Goal: Task Accomplishment & Management: Manage account settings

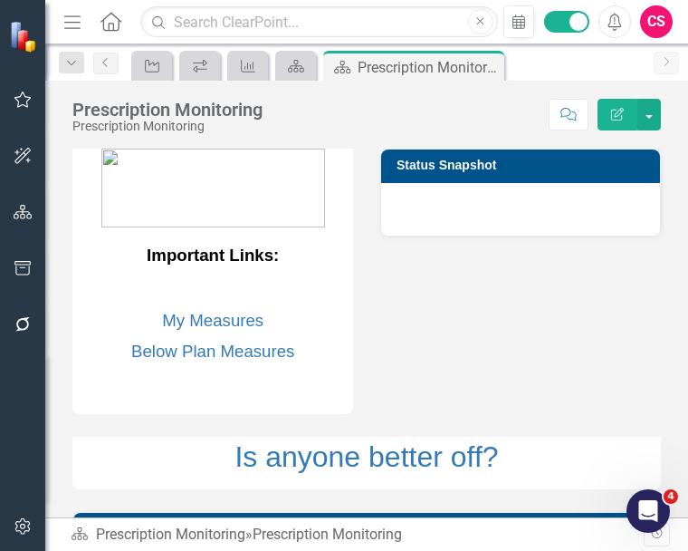
click at [19, 97] on icon "button" at bounding box center [22, 99] width 17 height 16
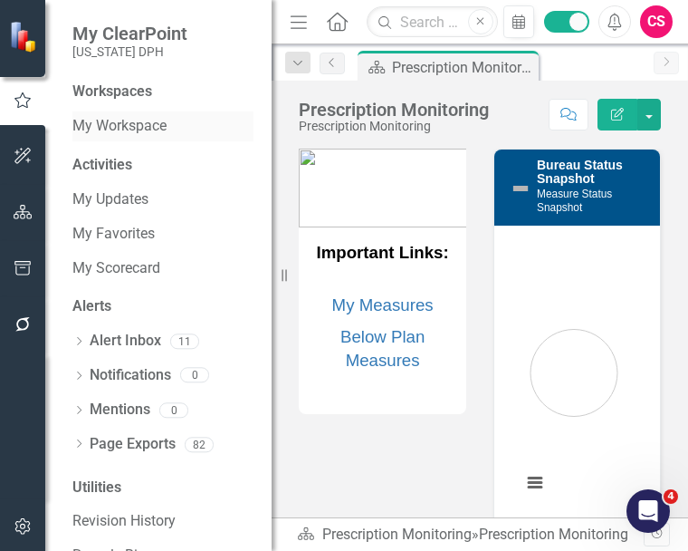
click at [101, 136] on link "My Workspace" at bounding box center [162, 126] width 181 height 21
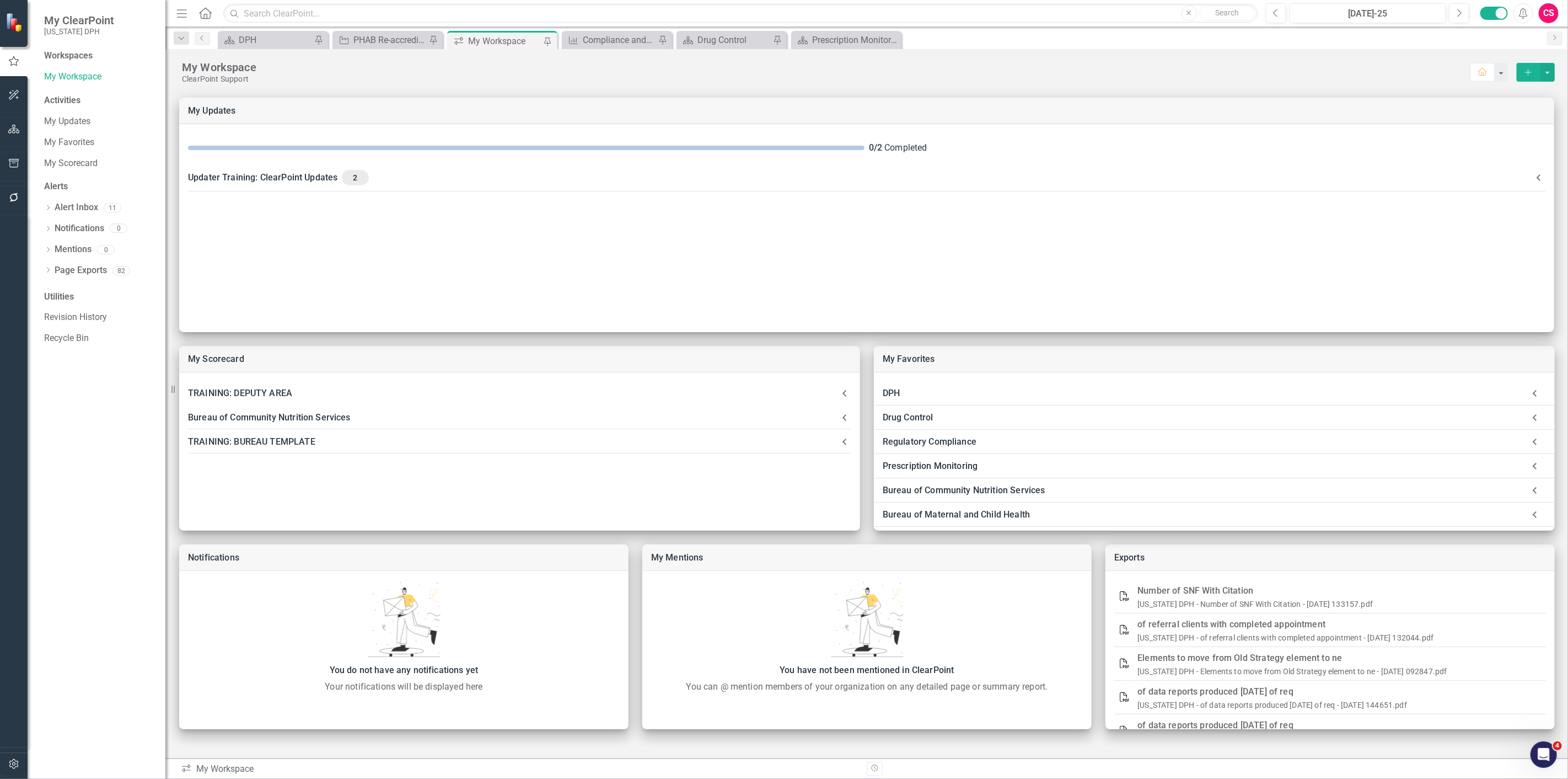
click at [329, 69] on div "My Workspace" at bounding box center [826, 68] width 1289 height 15
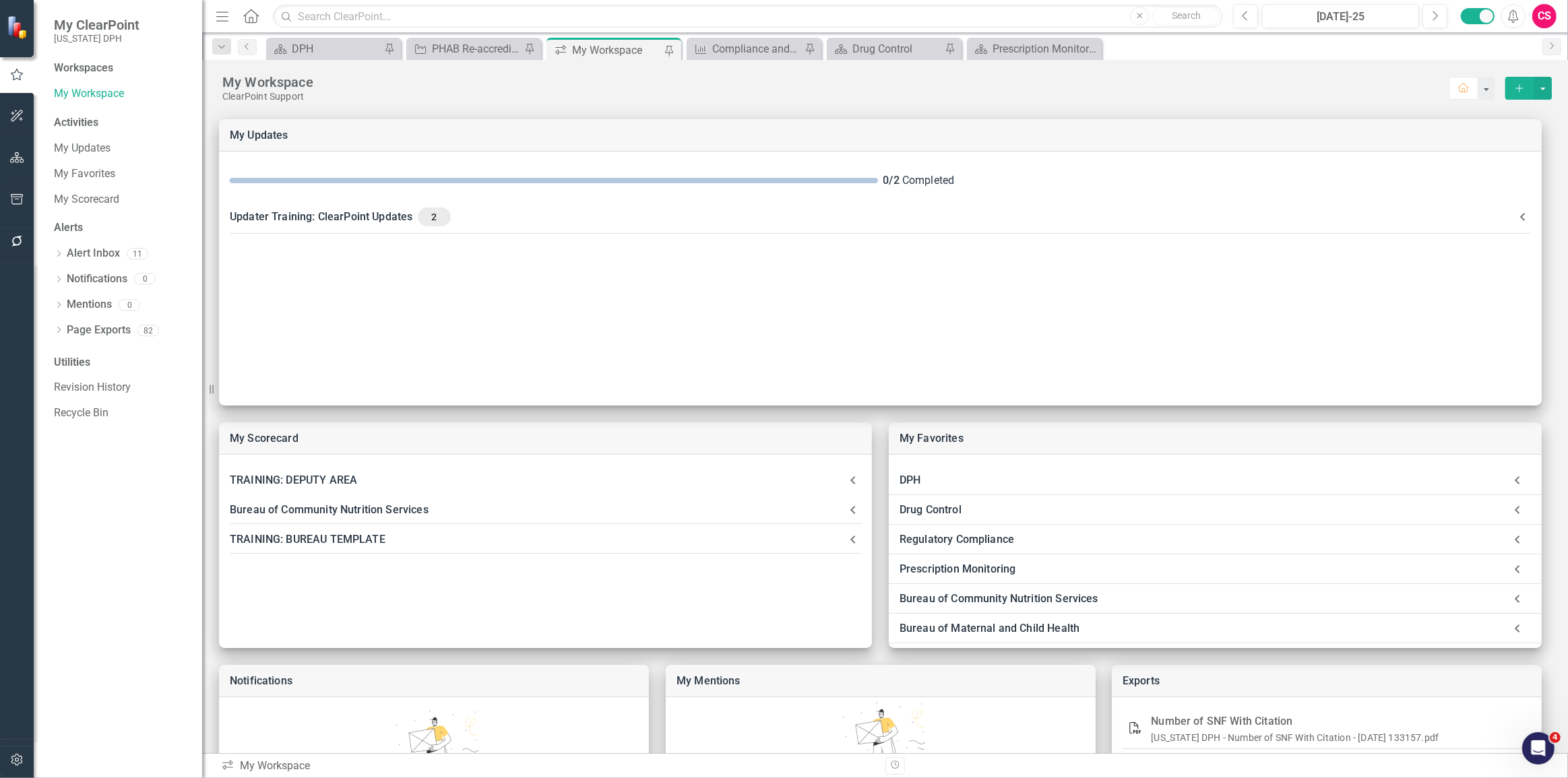
click at [219, 13] on icon "Menu" at bounding box center [222, 16] width 18 height 14
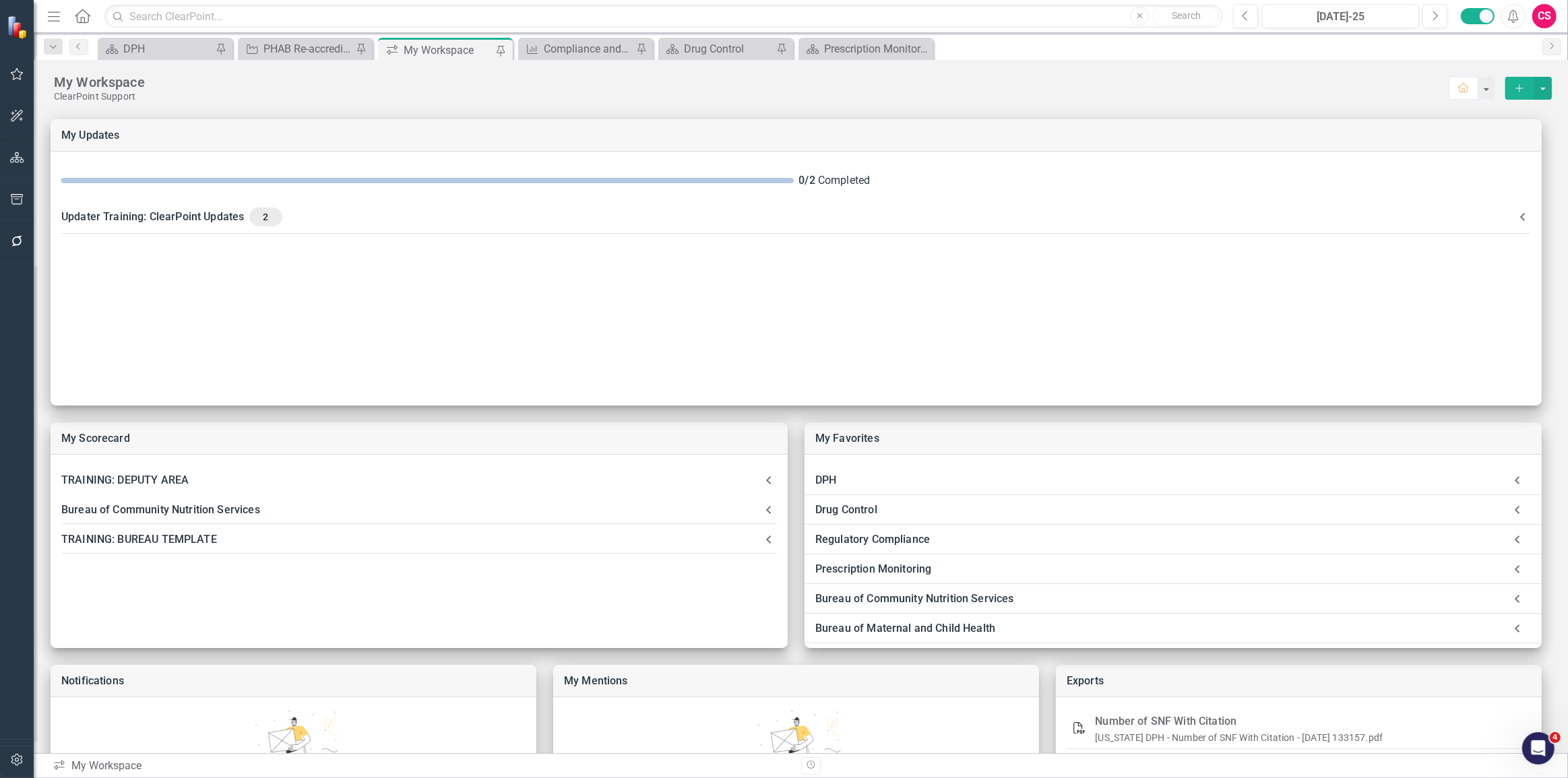
click at [57, 16] on icon "button" at bounding box center [54, 16] width 12 height 10
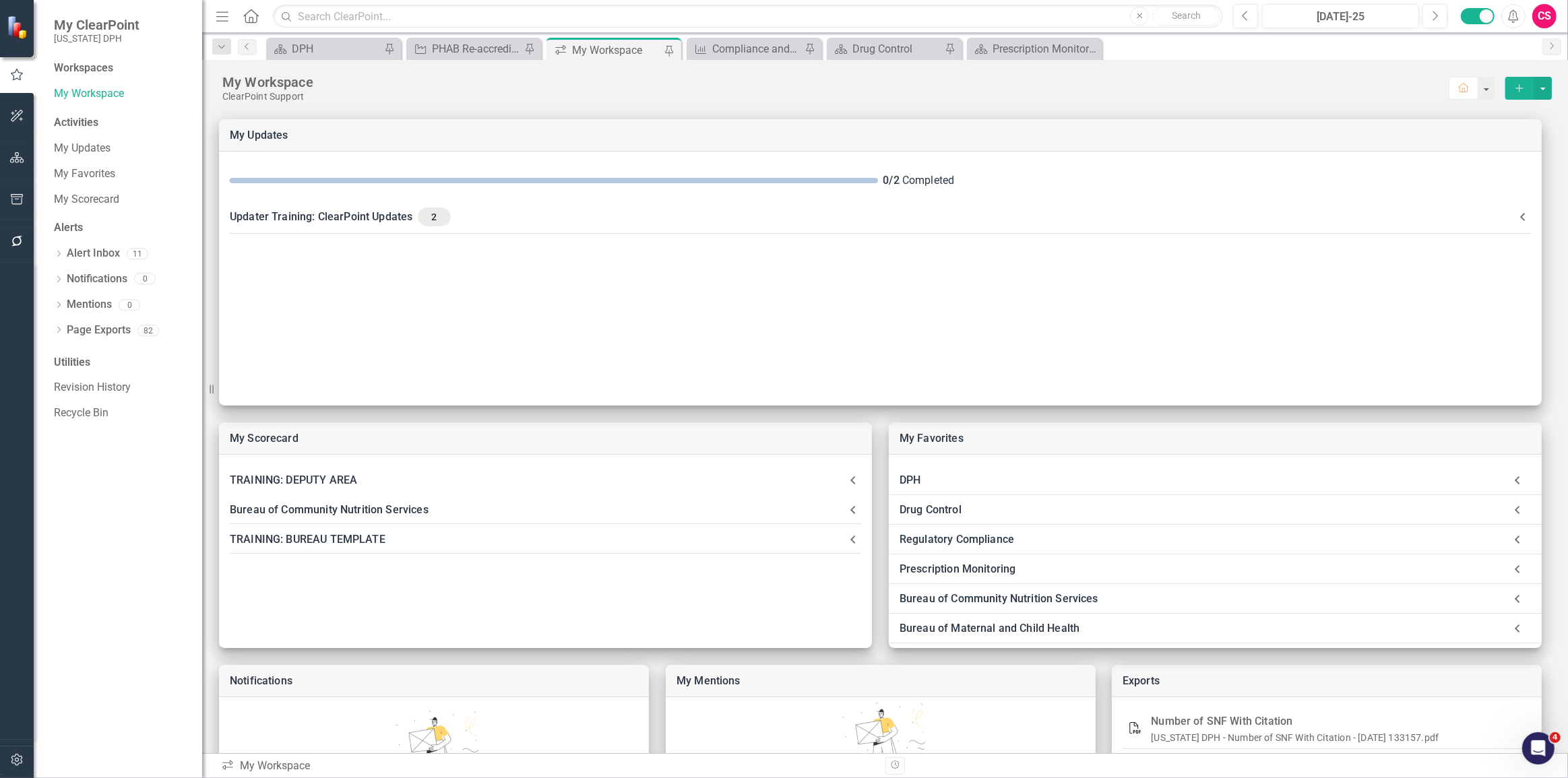
click at [511, 85] on div "My Workspace" at bounding box center [835, 83] width 1226 height 18
click at [370, 18] on input "text" at bounding box center [748, 16] width 950 height 24
click at [511, 111] on div "My Scorecard TRAINING: DEPUTY AREA Result Statement Improve maternal and child …" at bounding box center [885, 505] width 1366 height 805
click at [452, 16] on input "text" at bounding box center [748, 16] width 950 height 24
click at [511, 111] on div "My Scorecard TRAINING: DEPUTY AREA Result Statement Improve maternal and child …" at bounding box center [885, 505] width 1366 height 805
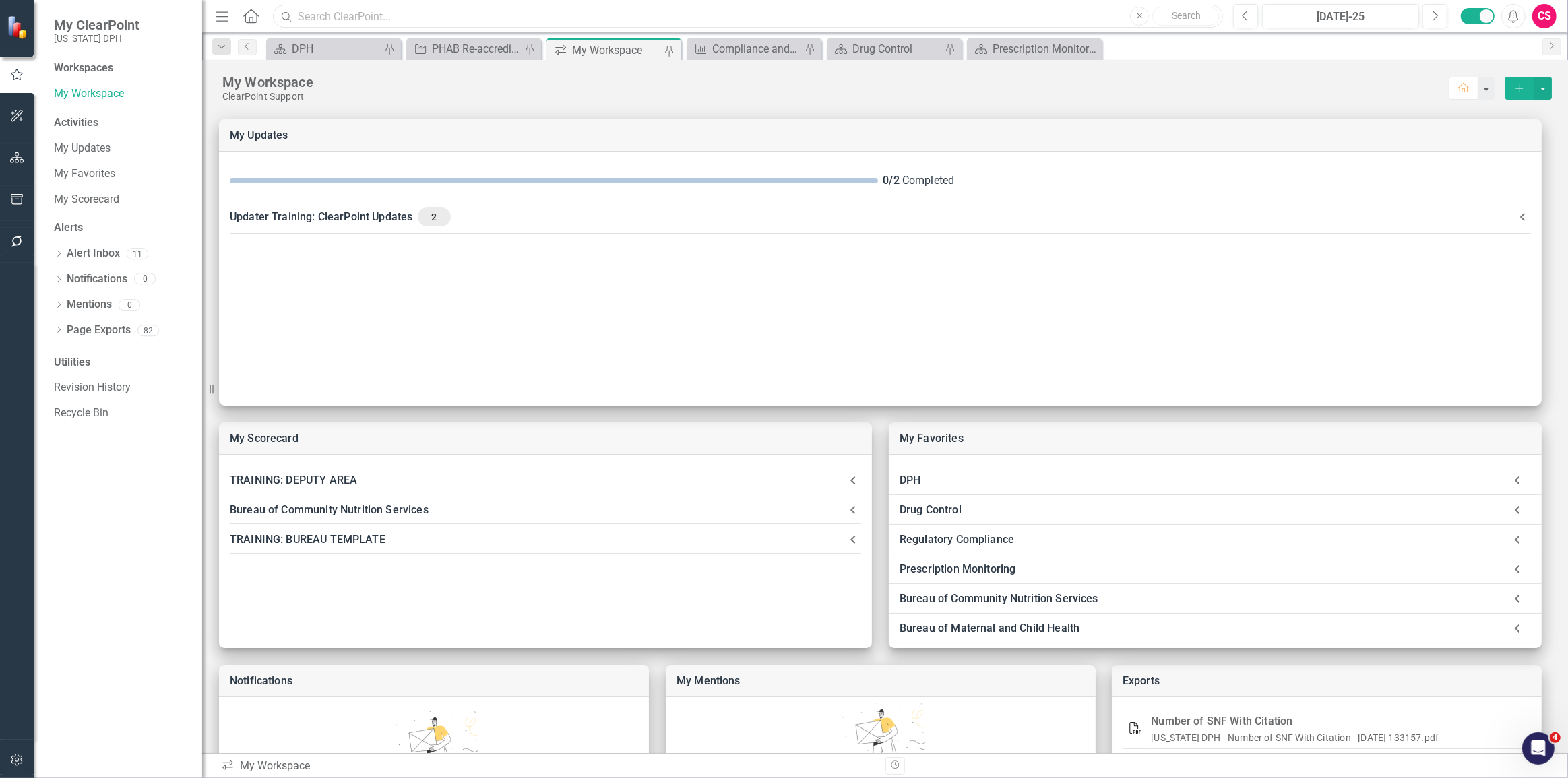
click at [481, 19] on input "text" at bounding box center [748, 16] width 950 height 24
click at [469, 13] on input "text" at bounding box center [748, 16] width 950 height 24
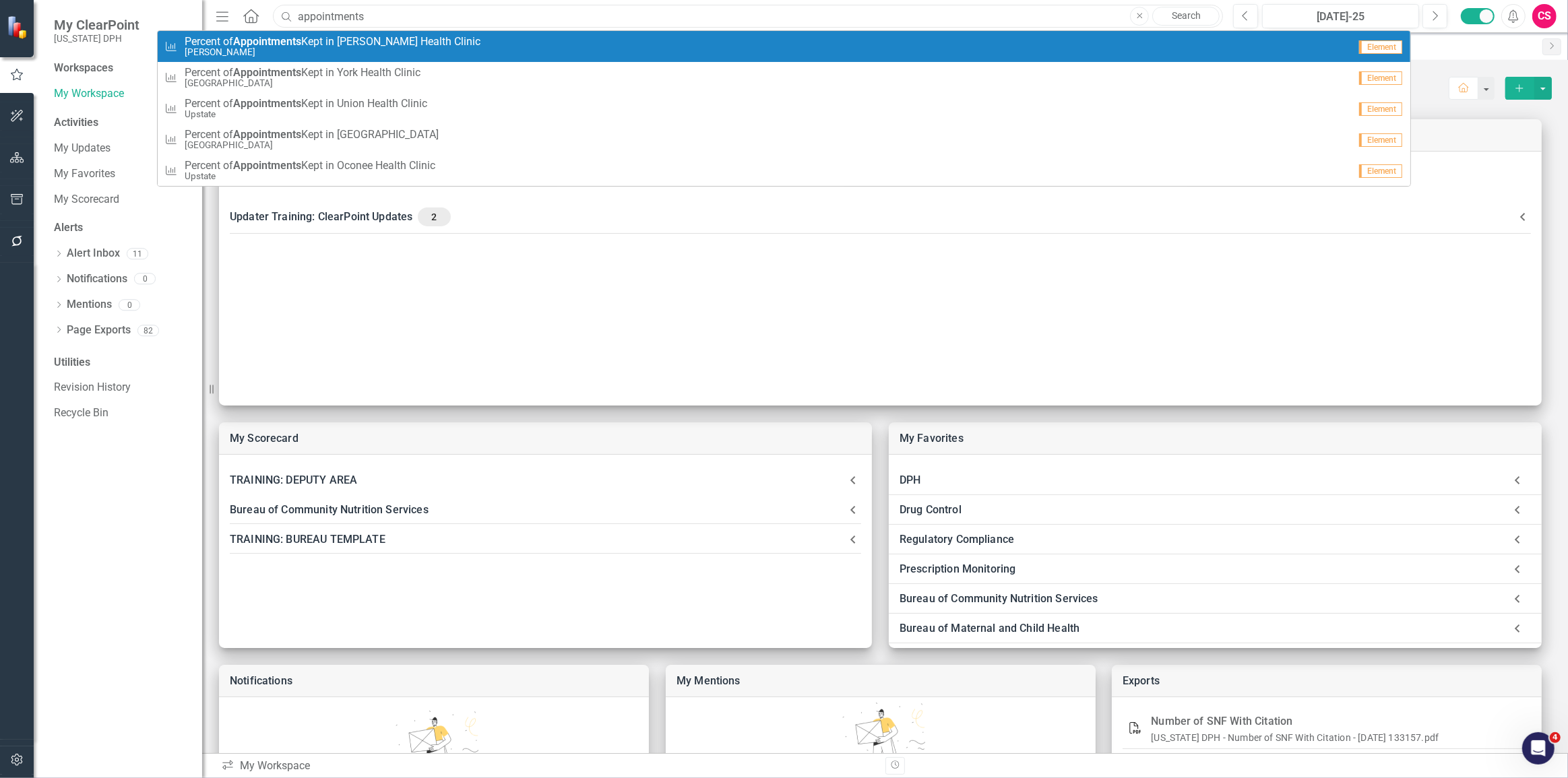
type input "appointments"
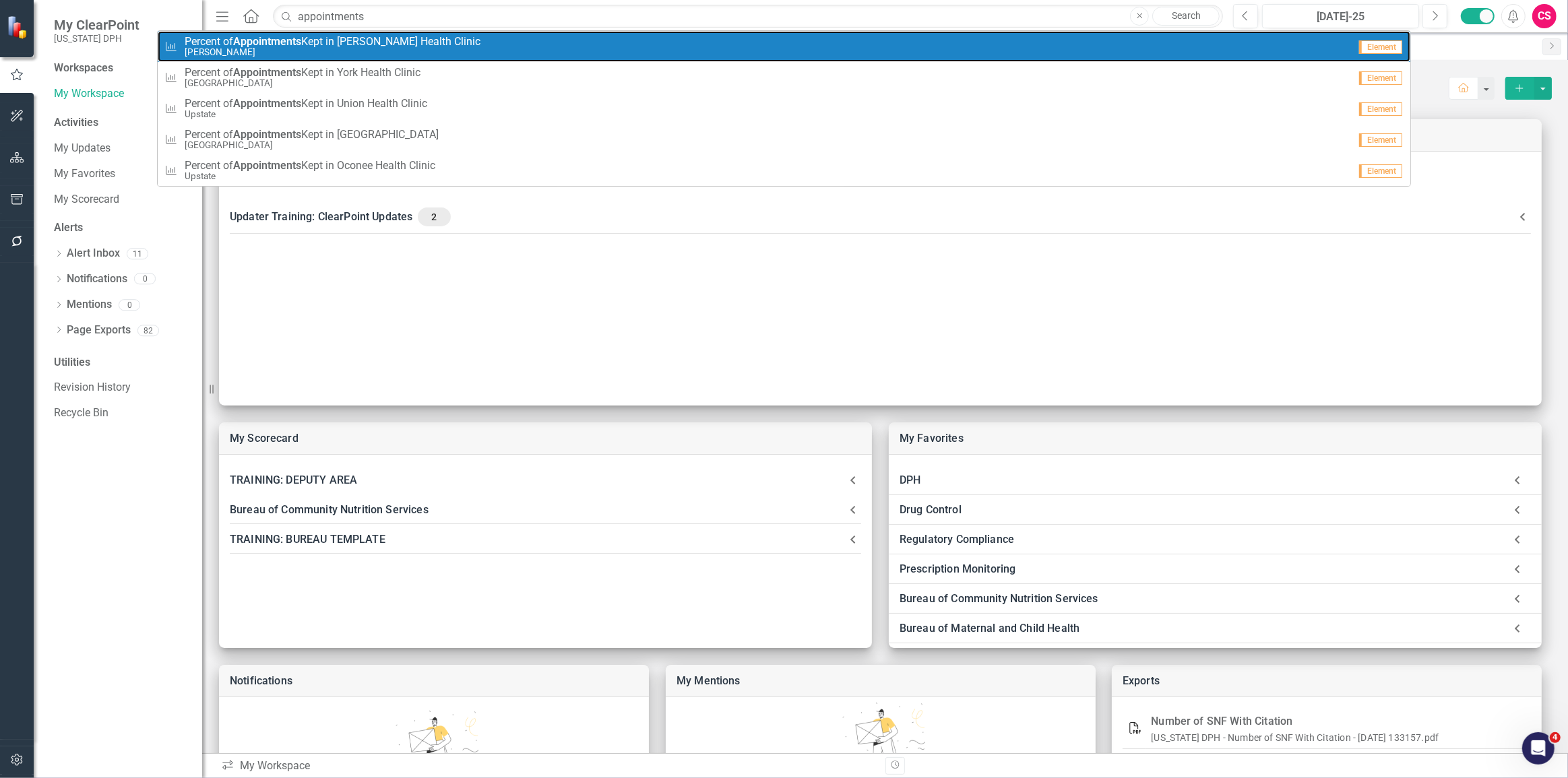
click at [251, 39] on strong "Appointments" at bounding box center [266, 41] width 68 height 13
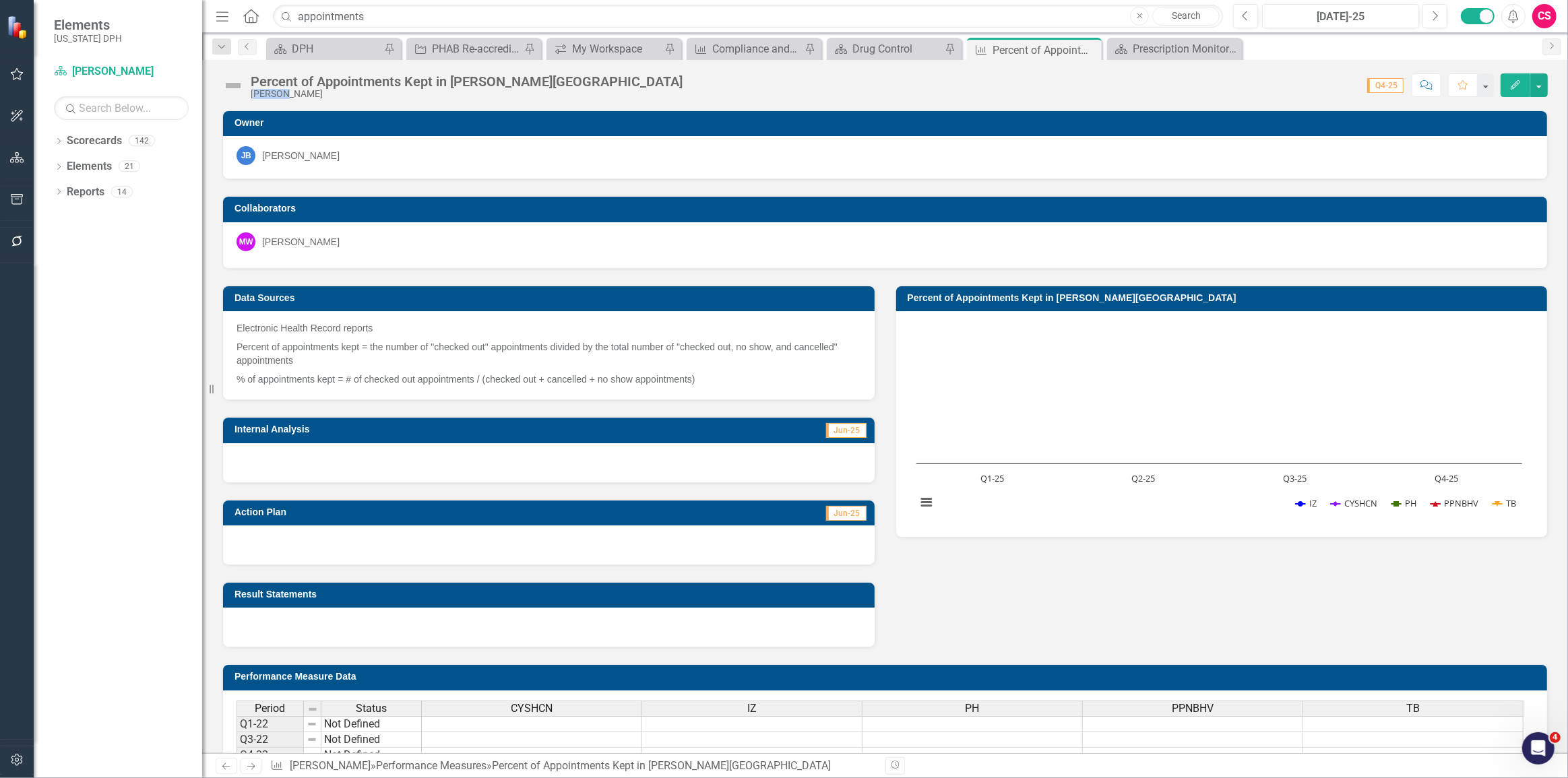
drag, startPoint x: 254, startPoint y: 95, endPoint x: 346, endPoint y: 128, distance: 97.7
click at [296, 101] on div "Percent of Appointments Kept in Lee Health Clinic Pee Dee Score: N/A Q4-25 Comp…" at bounding box center [885, 407] width 1366 height 693
click at [422, 116] on td "Owner" at bounding box center [887, 124] width 1305 height 20
click at [459, 102] on div "Percent of Appointments Kept in Lee Health Clinic Pee Dee Score: N/A Q4-25 Comp…" at bounding box center [885, 407] width 1366 height 693
drag, startPoint x: 349, startPoint y: 17, endPoint x: 228, endPoint y: 31, distance: 121.8
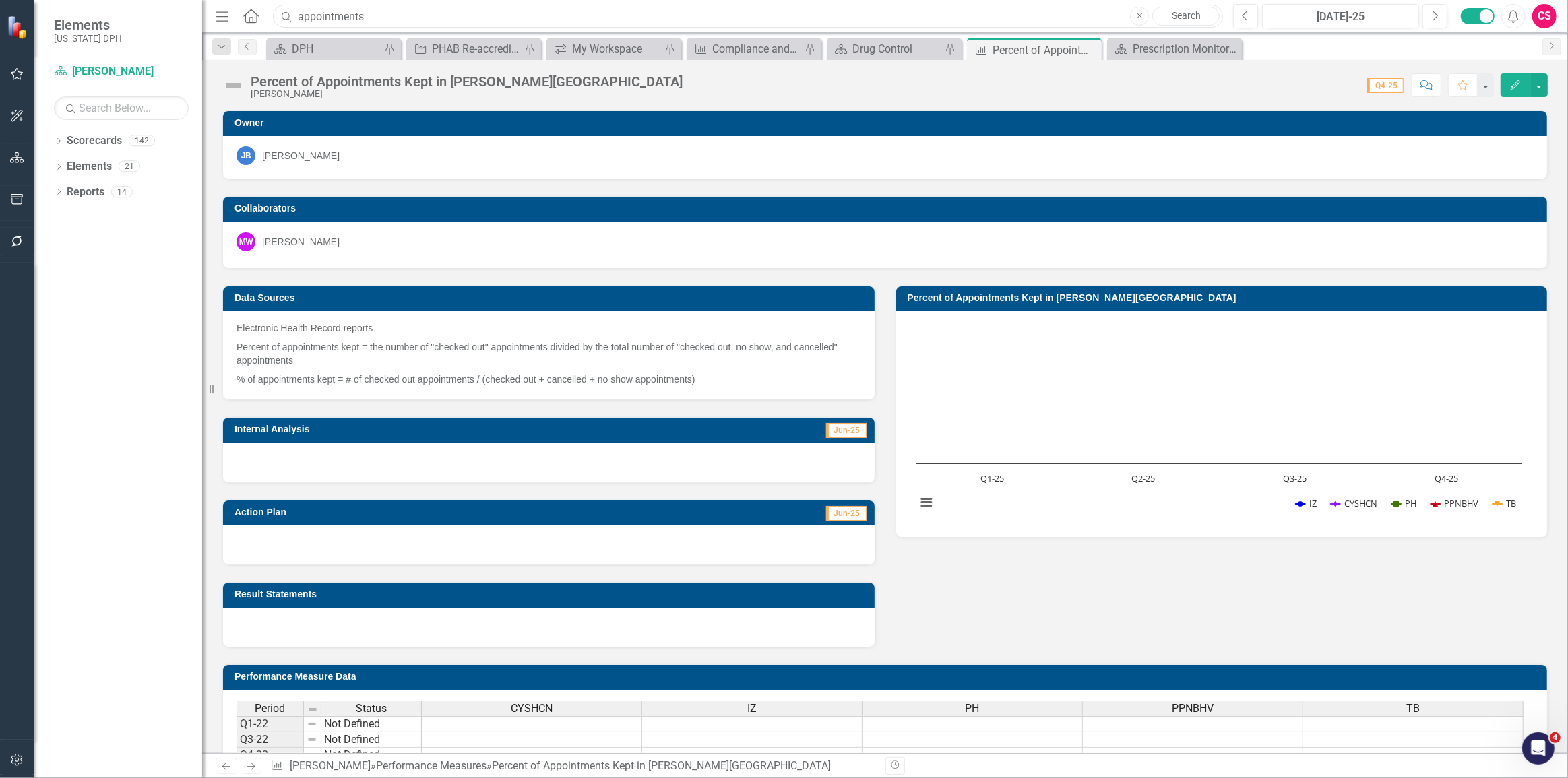
click at [228, 31] on div "Menu Home Search appointments Close Search Previous Jul-25 Next Alerts CS User …" at bounding box center [885, 16] width 1366 height 33
click at [511, 93] on div "Score: N/A Q4-25 Completed Comment Favorite Edit" at bounding box center [1119, 85] width 858 height 23
click at [511, 5] on button "[DATE]-25" at bounding box center [1340, 16] width 157 height 25
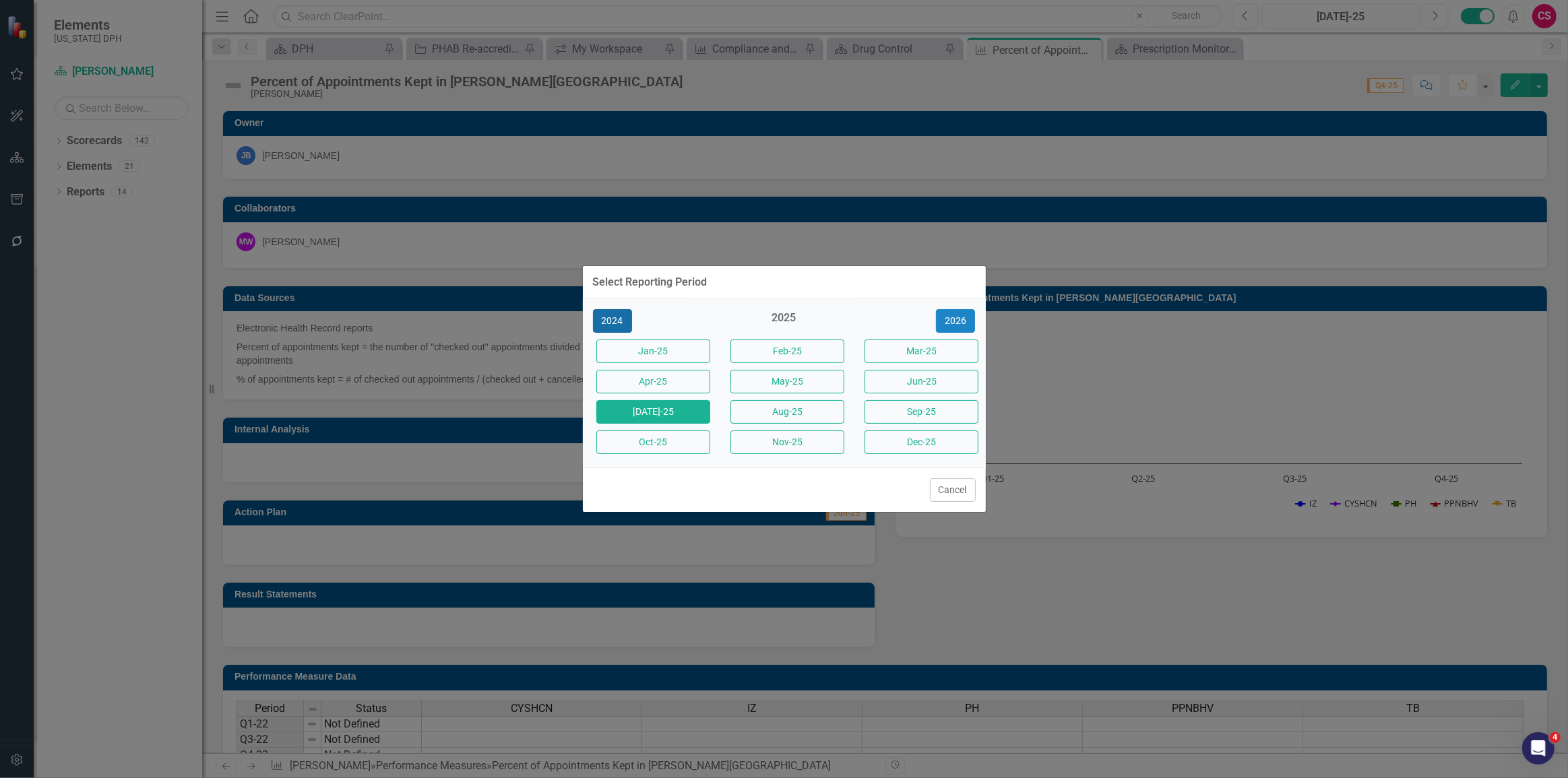
click at [511, 329] on button "2024" at bounding box center [612, 321] width 39 height 24
click at [511, 409] on button "Dec-24" at bounding box center [921, 443] width 114 height 24
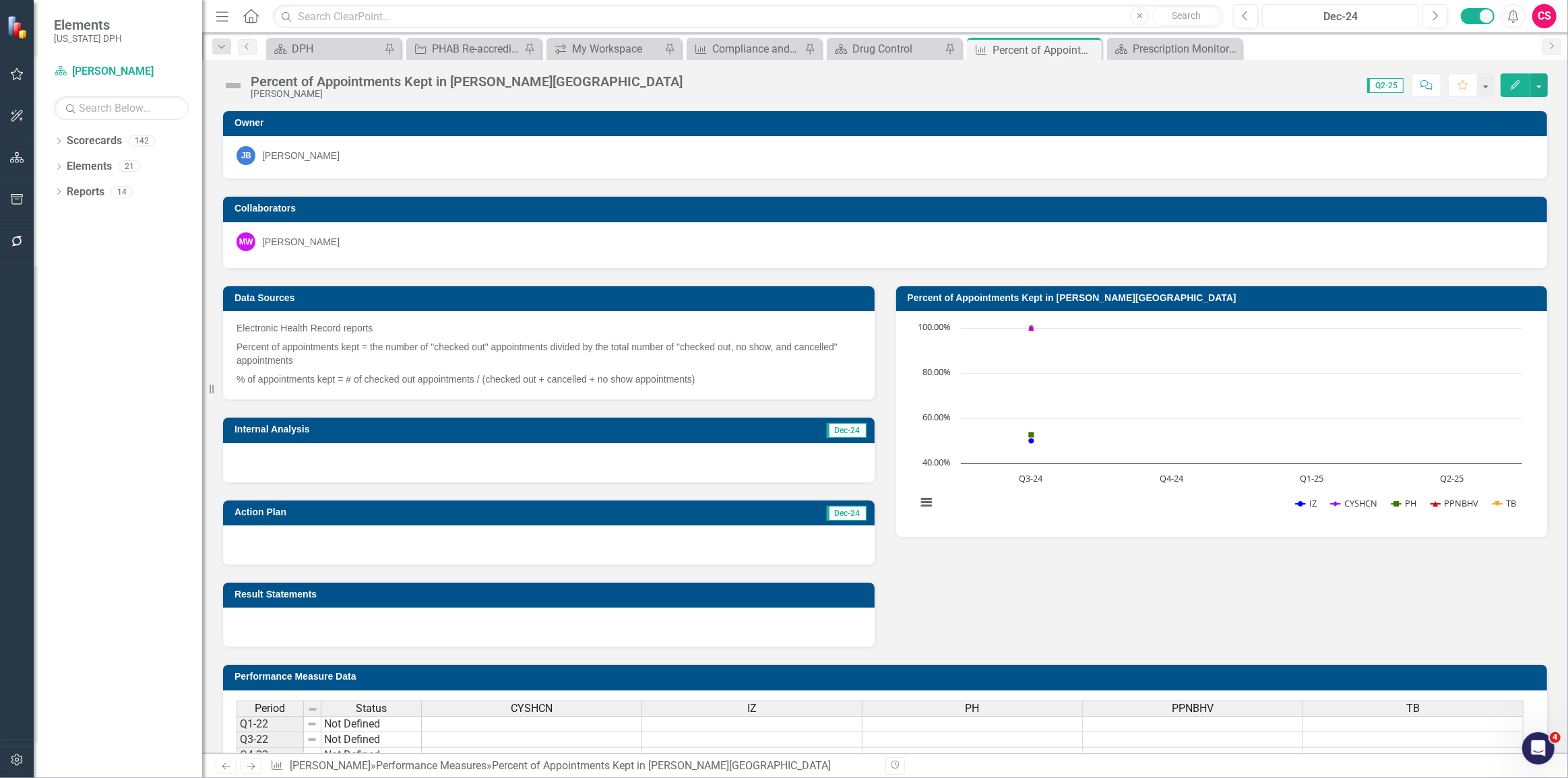
click at [511, 13] on div "Dec-24" at bounding box center [1340, 17] width 147 height 16
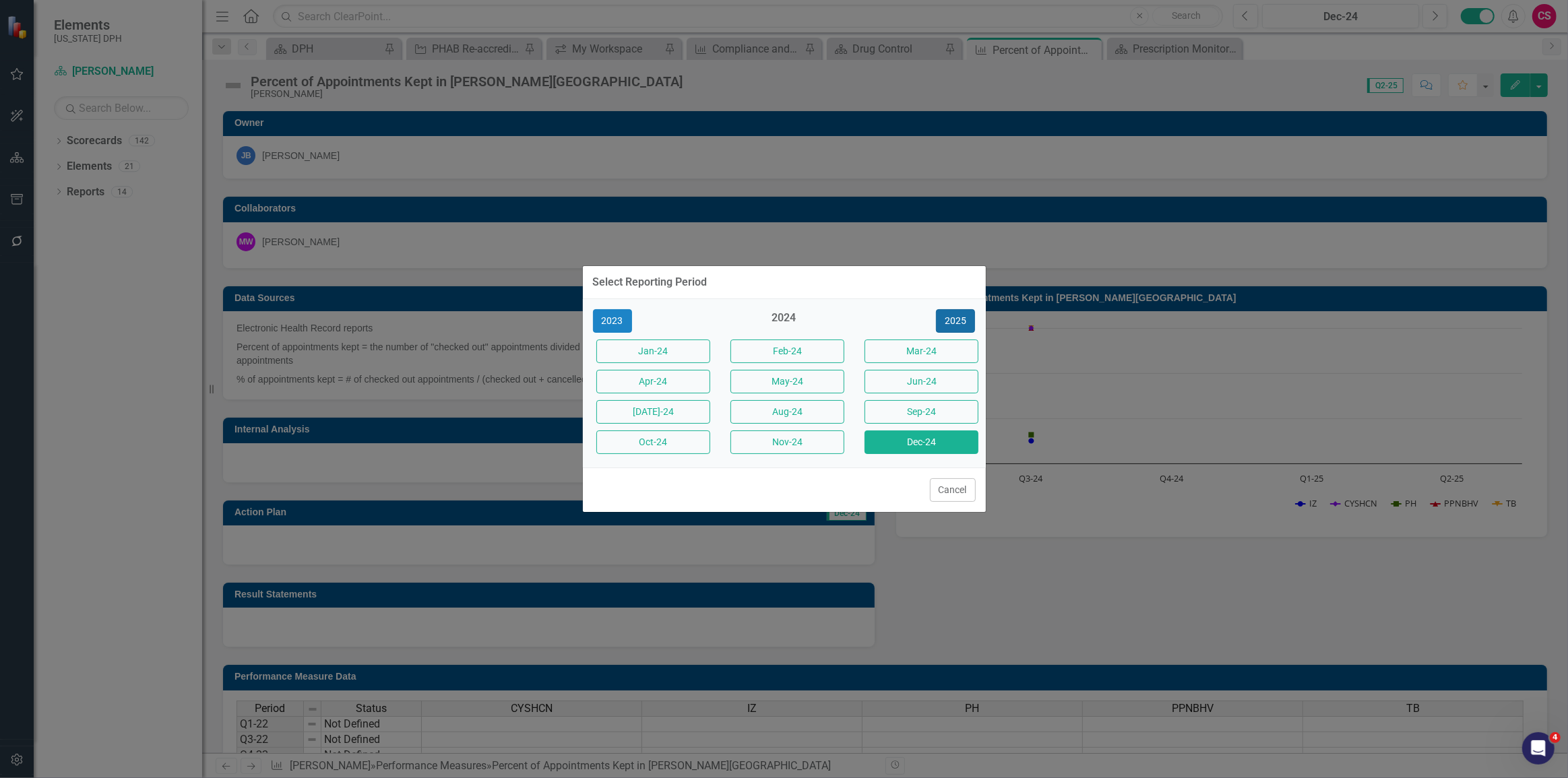
click at [511, 327] on button "2025" at bounding box center [955, 321] width 39 height 24
click at [511, 405] on button "[DATE]-25" at bounding box center [653, 412] width 114 height 24
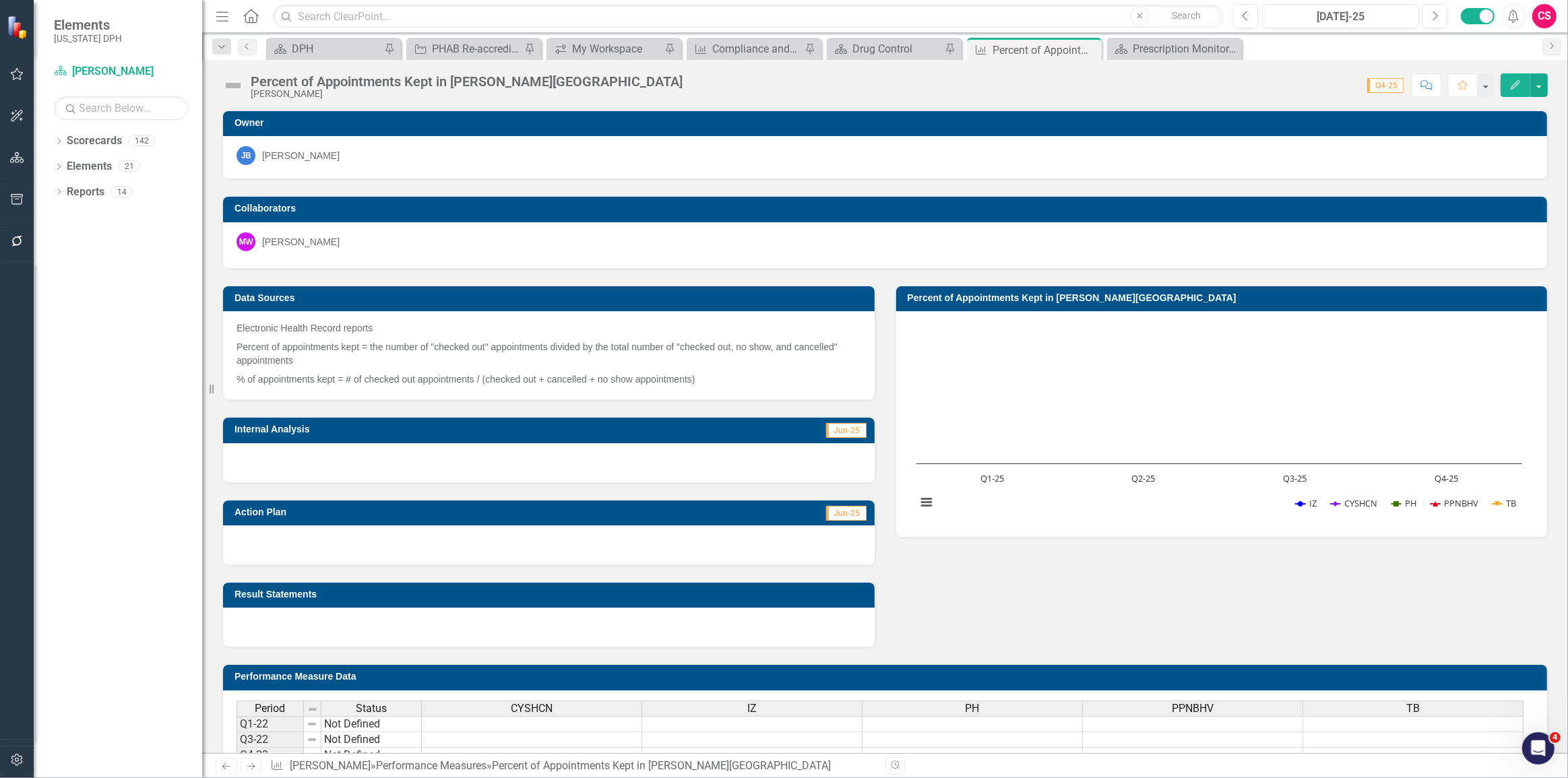
click at [511, 17] on icon "Alerts" at bounding box center [1512, 16] width 14 height 13
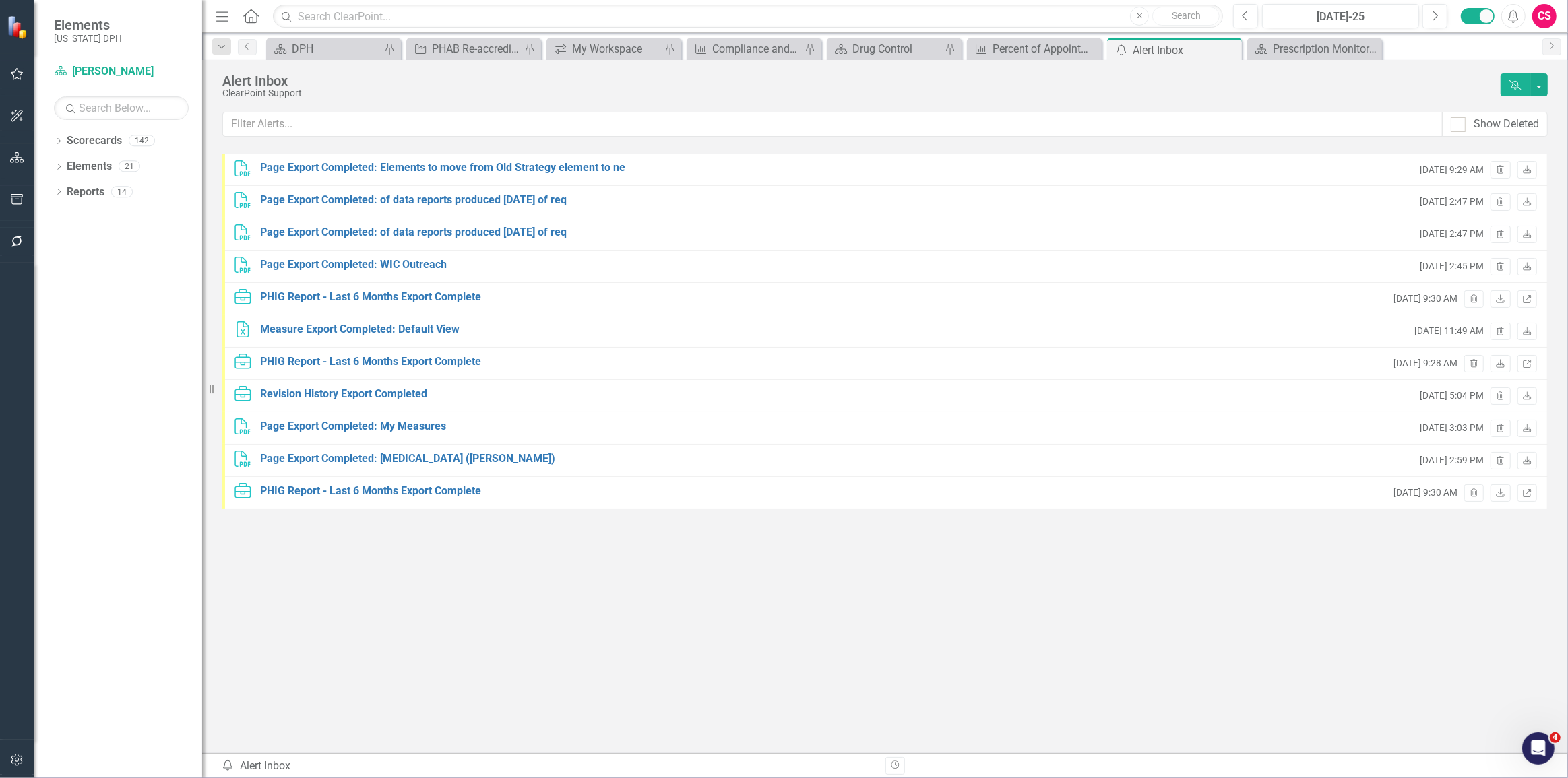
click at [511, 18] on div "CS" at bounding box center [1544, 16] width 25 height 25
click at [511, 36] on link "User Edit Profile" at bounding box center [1502, 42] width 106 height 25
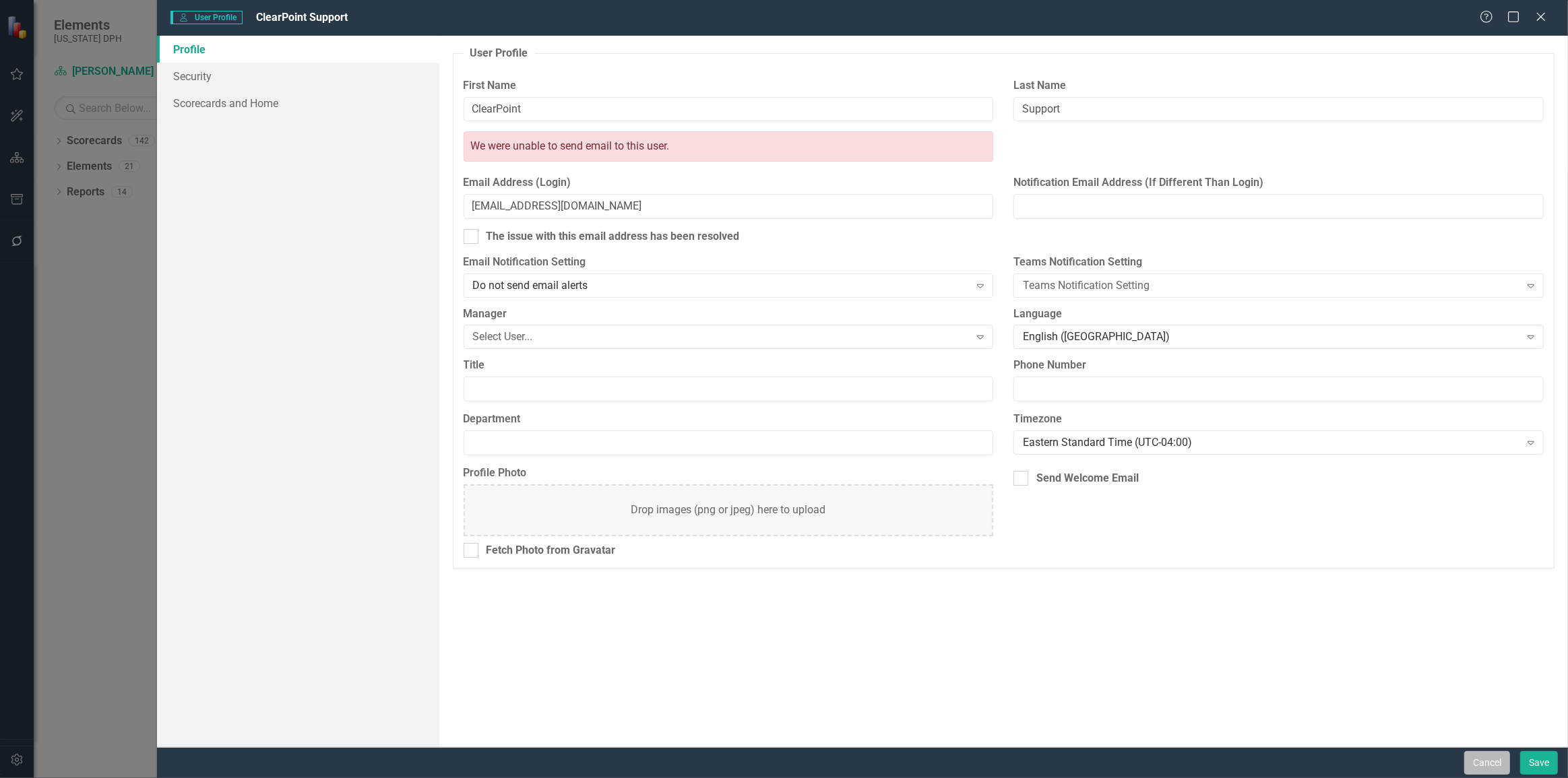
click at [511, 409] on button "Cancel" at bounding box center [1487, 763] width 46 height 24
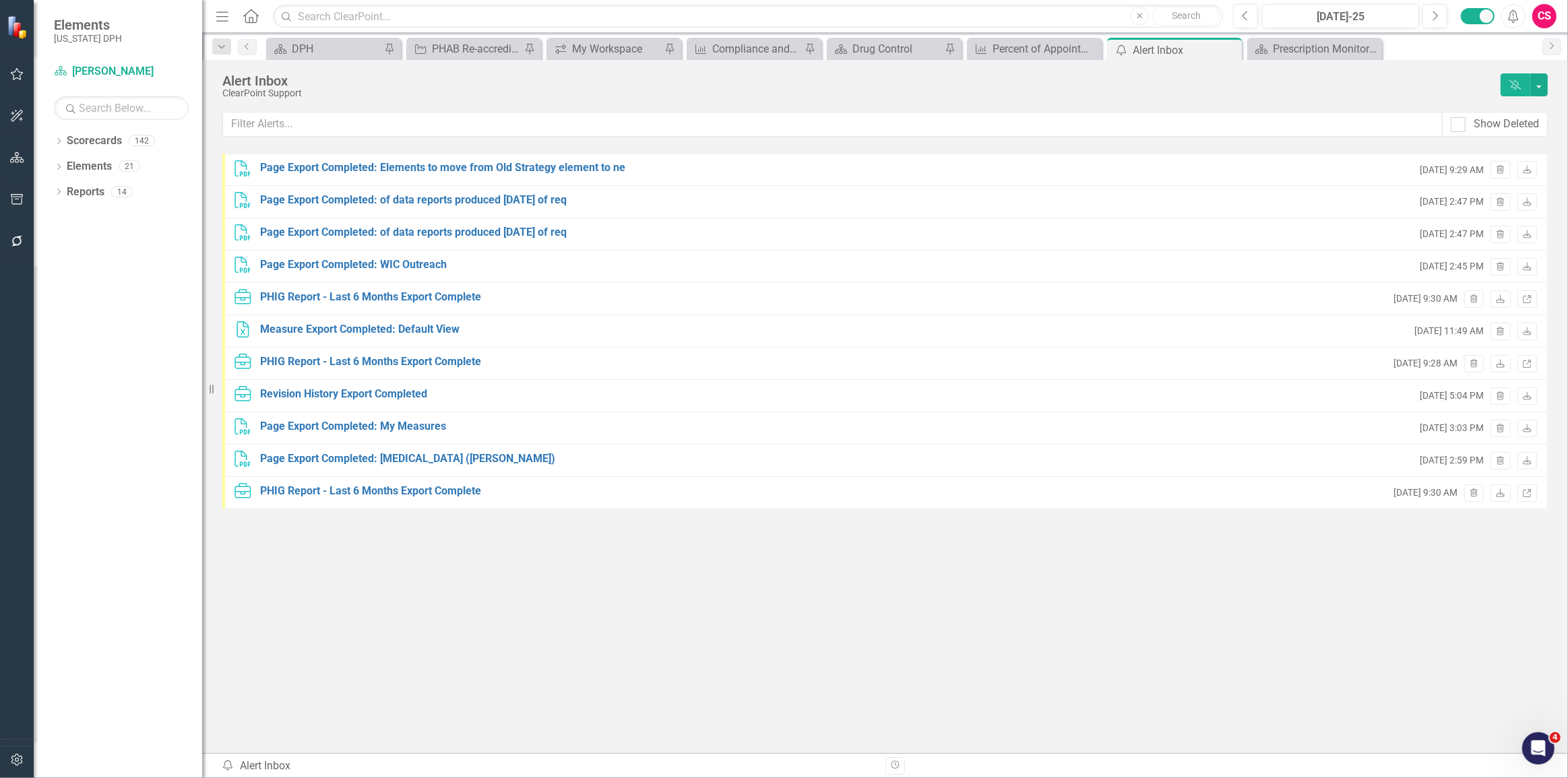
click at [511, 15] on div "CS" at bounding box center [1544, 16] width 25 height 25
click at [511, 409] on div "PDF Page Export Completed: Elements to move from Old Strategy element to ne Wed…" at bounding box center [885, 420] width 1326 height 533
click at [511, 13] on div "CS" at bounding box center [1544, 16] width 25 height 25
click at [511, 89] on link "Help Support Center" at bounding box center [1502, 94] width 106 height 25
click at [511, 19] on div "CS" at bounding box center [1544, 16] width 25 height 25
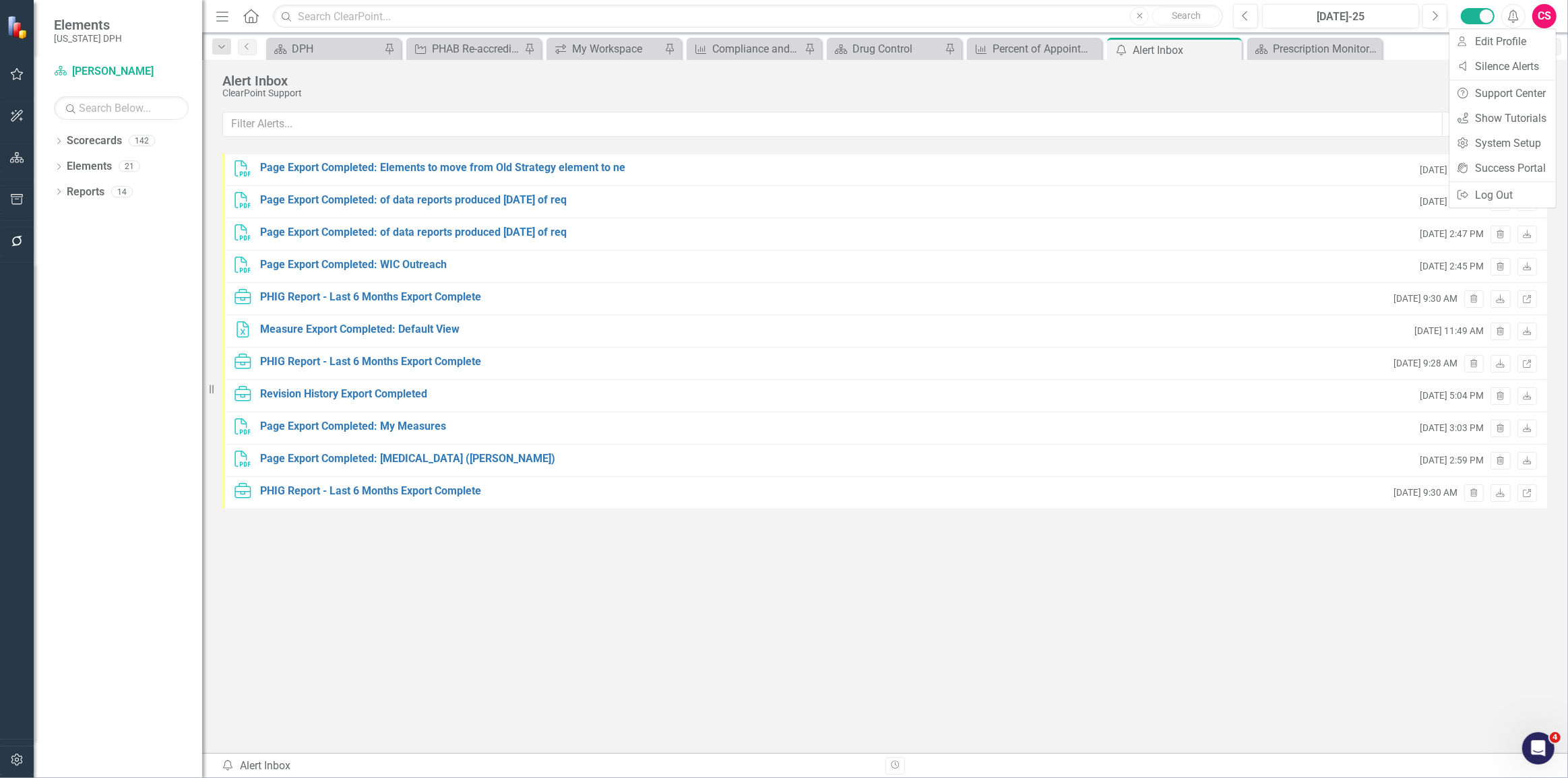
click at [511, 94] on div "ClearPoint Support" at bounding box center [858, 94] width 1271 height 10
click at [418, 409] on div "PDF Page Export Completed: Elements to move from Old Strategy element to ne Wed…" at bounding box center [885, 420] width 1326 height 533
click at [511, 13] on div "CS" at bounding box center [1544, 16] width 25 height 25
click at [511, 119] on link "icon.tutorial Show Tutorials" at bounding box center [1502, 118] width 106 height 25
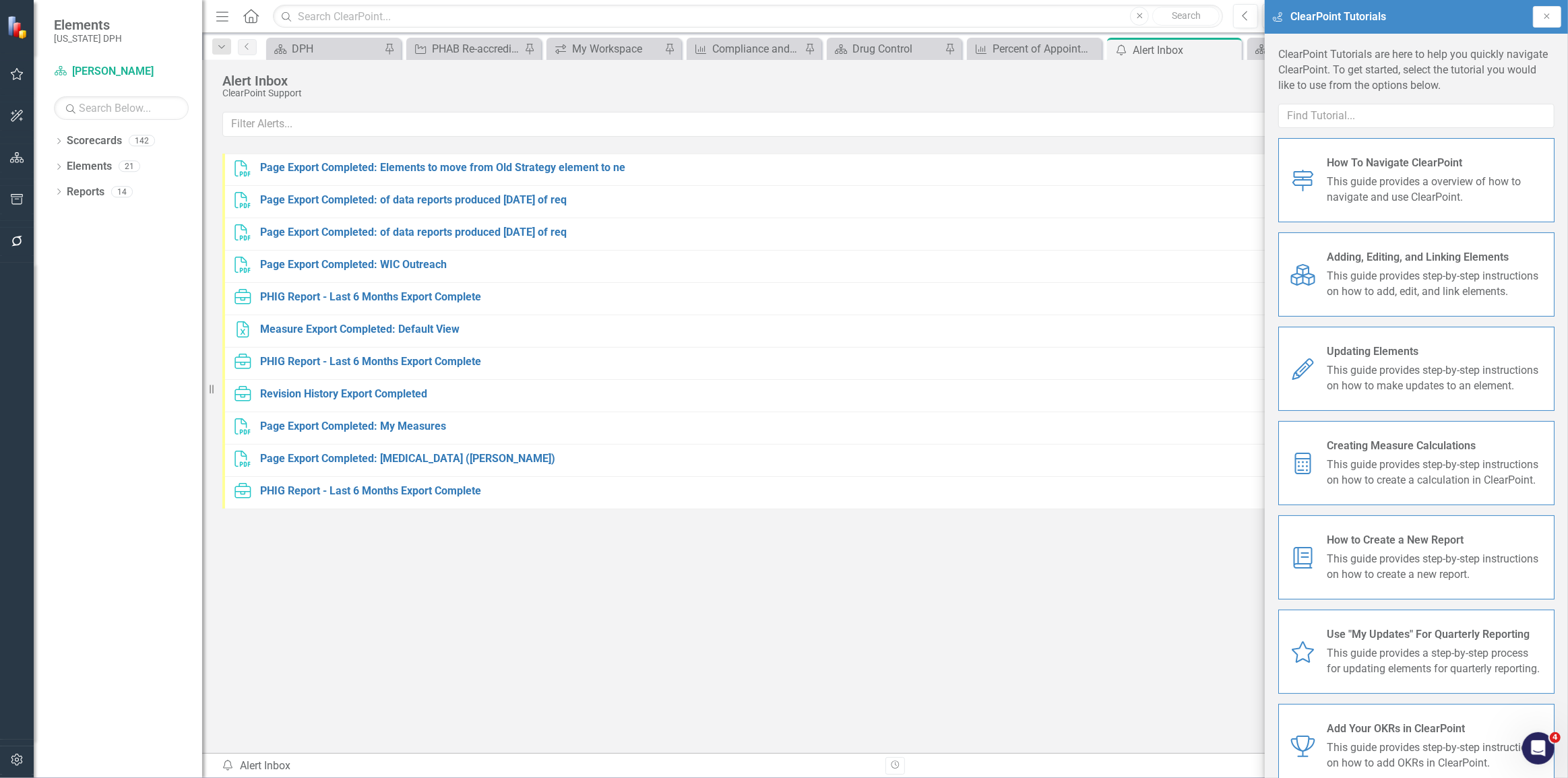
click at [511, 202] on span "This guide provides a overview of how to navigate and use ClearPoint." at bounding box center [1435, 190] width 217 height 31
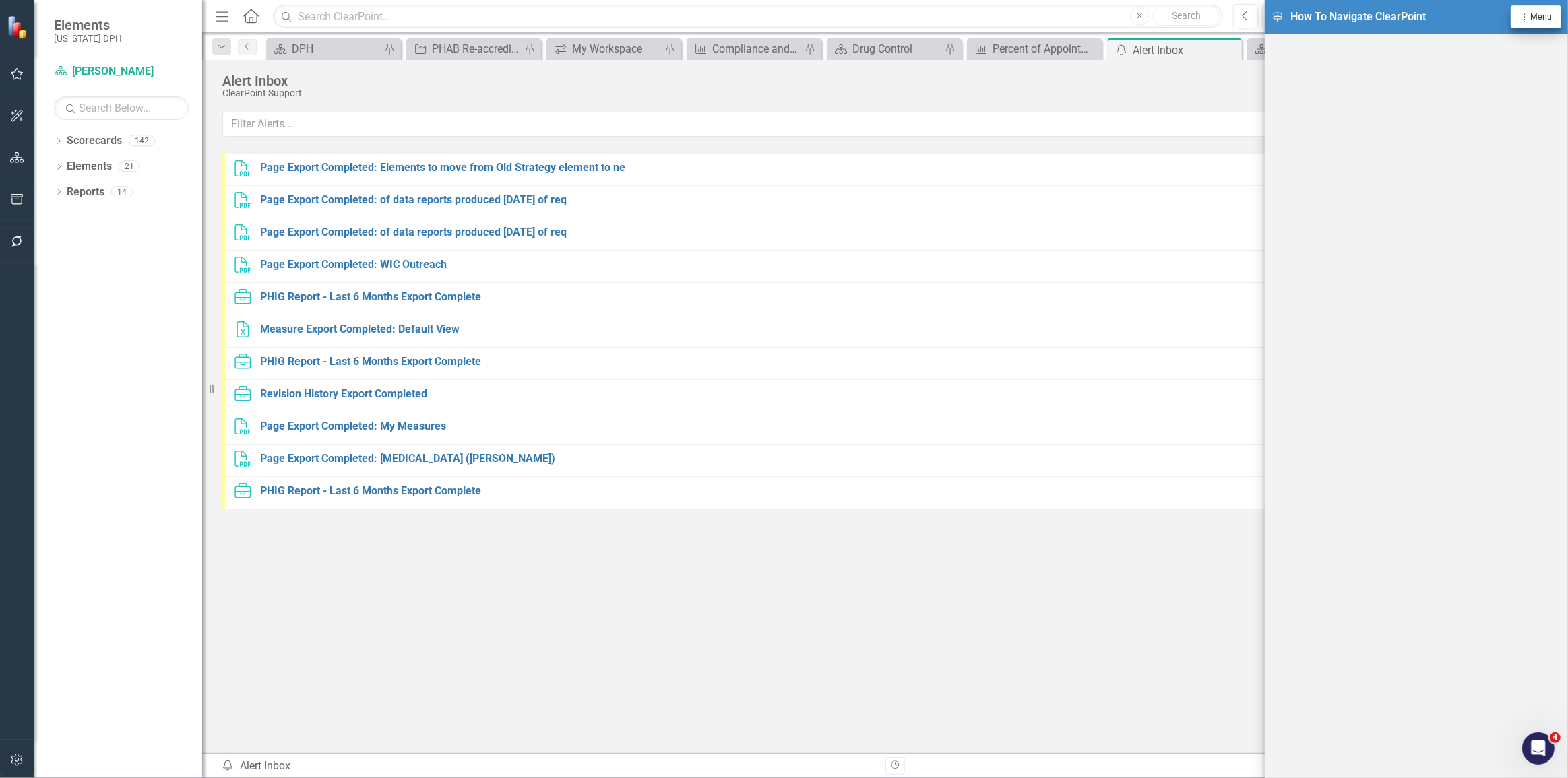
click at [511, 15] on span "Menu" at bounding box center [1540, 16] width 22 height 10
click at [511, 120] on link "Close Close Tutorial Window" at bounding box center [1491, 118] width 139 height 25
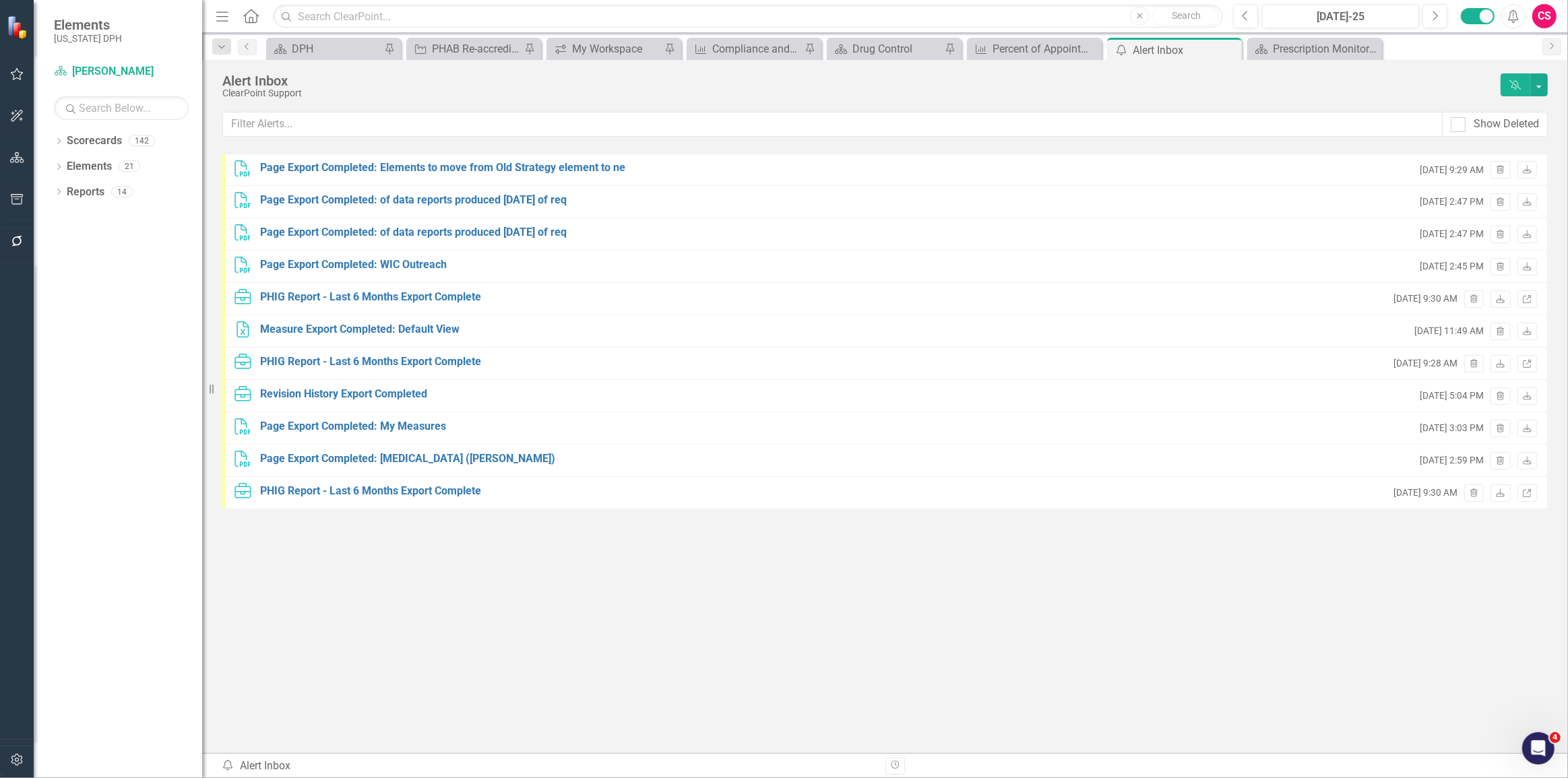
click at [511, 15] on div "CS" at bounding box center [1544, 16] width 25 height 25
click at [511, 409] on div "PDF Page Export Completed: Elements to move from Old Strategy element to ne Wed…" at bounding box center [885, 420] width 1326 height 533
click at [511, 52] on div "Prescription Monitoring" at bounding box center [1317, 48] width 89 height 17
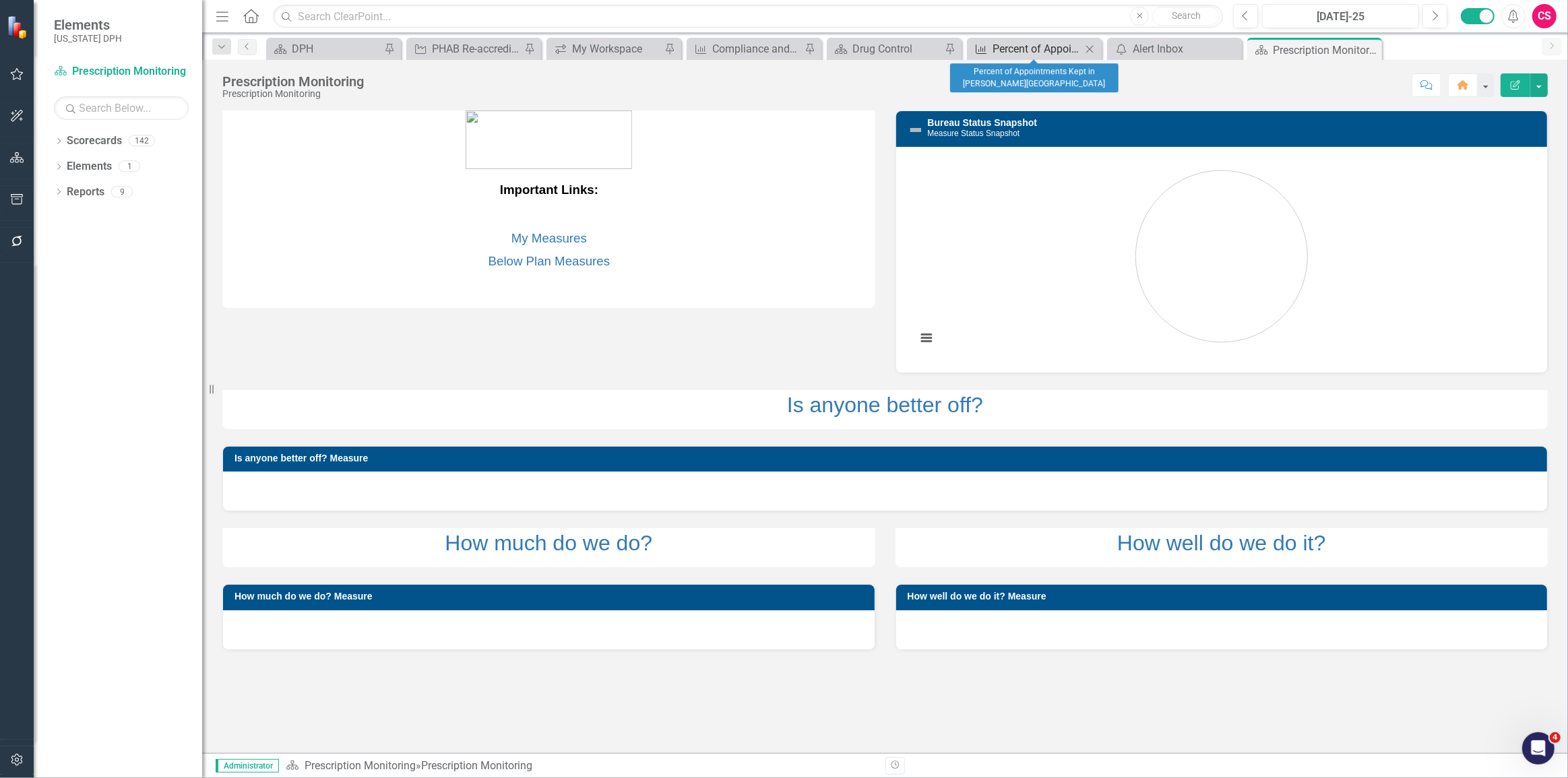
click at [511, 47] on div "Percent of Appointments Kept in [PERSON_NAME][GEOGRAPHIC_DATA]" at bounding box center [1037, 48] width 89 height 17
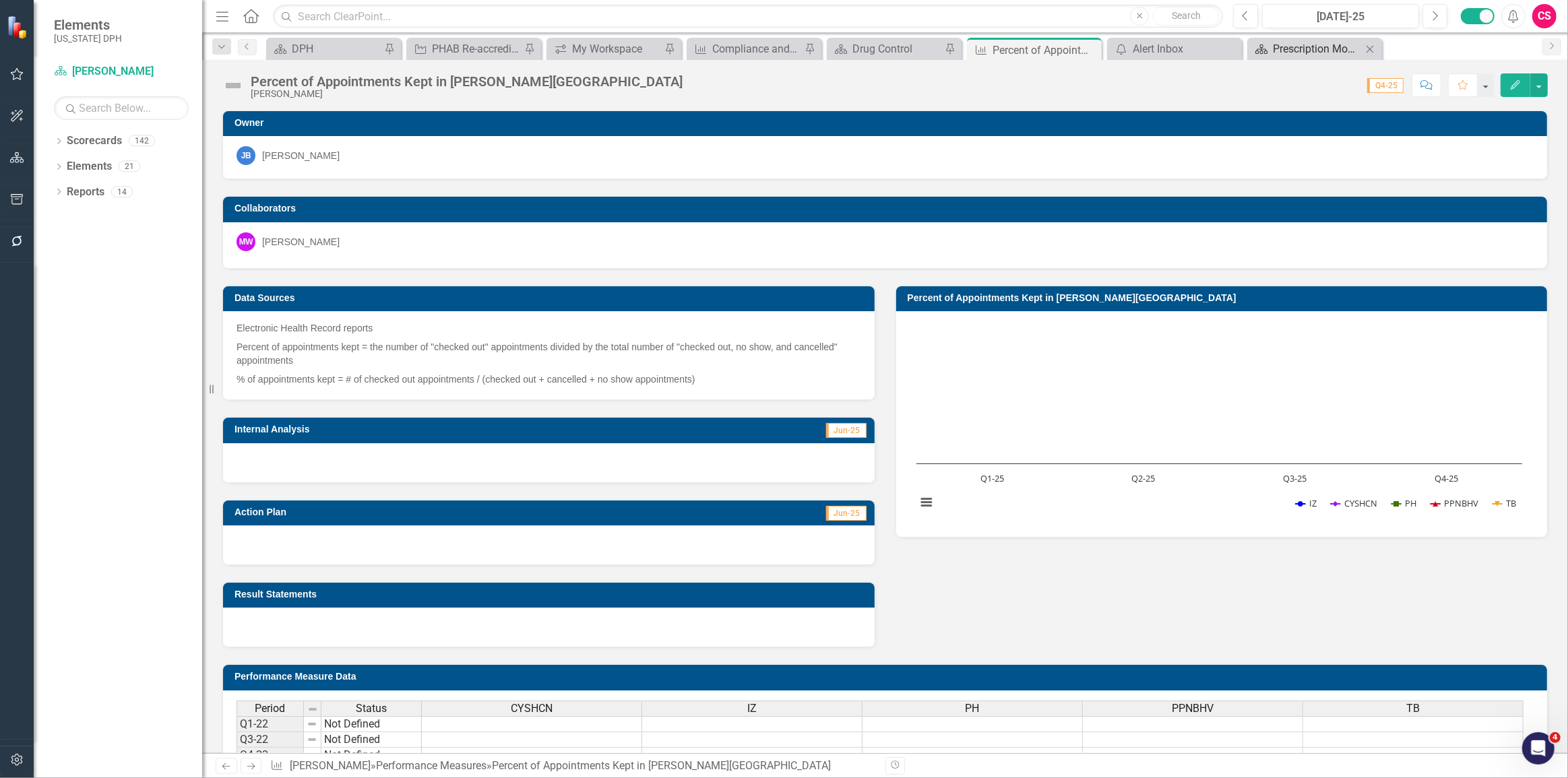
click at [511, 52] on div "Prescription Monitoring" at bounding box center [1317, 48] width 89 height 17
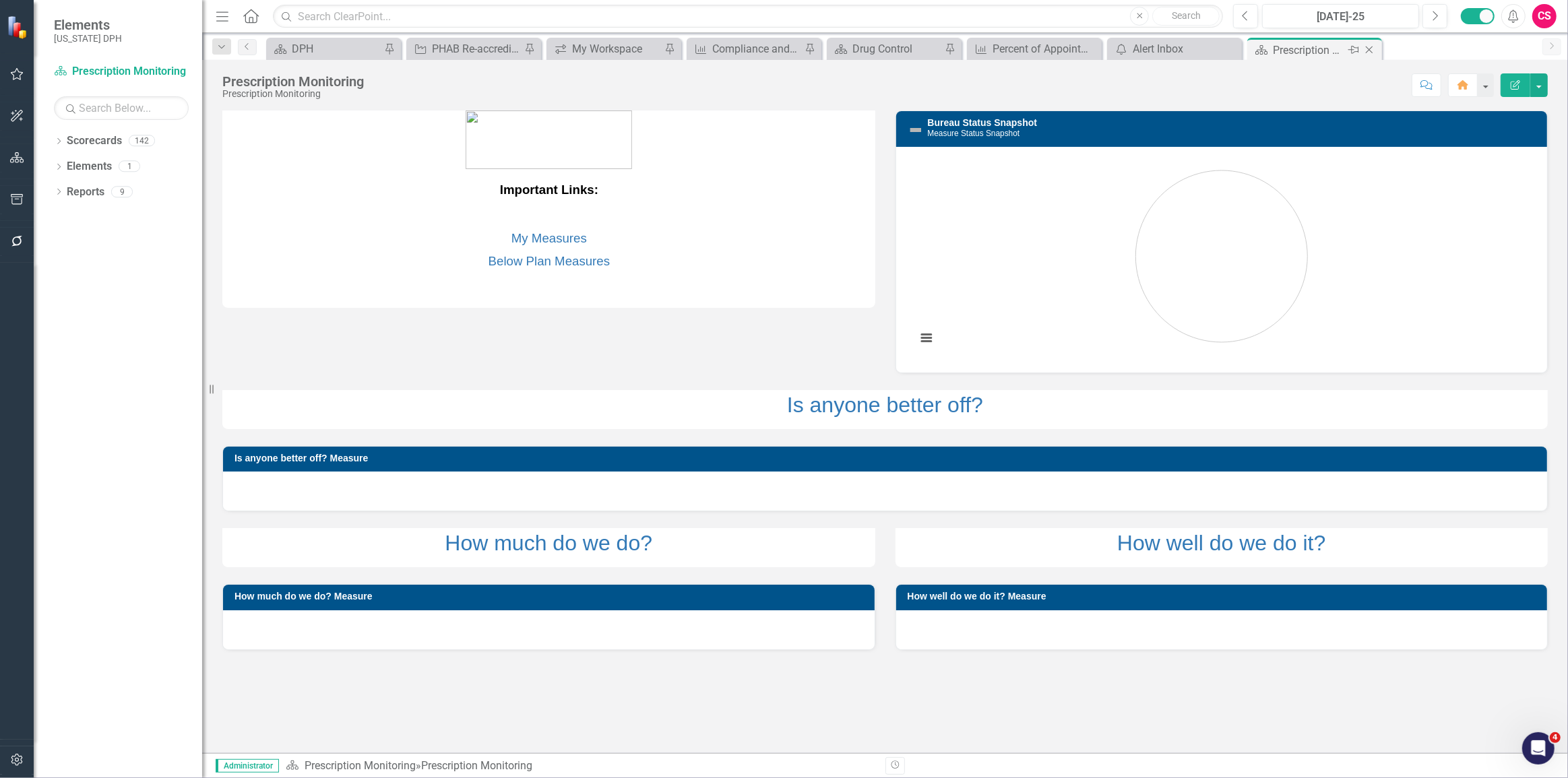
click at [511, 48] on icon "Pin" at bounding box center [1353, 50] width 10 height 13
click at [219, 47] on icon "Dropdown" at bounding box center [222, 47] width 12 height 10
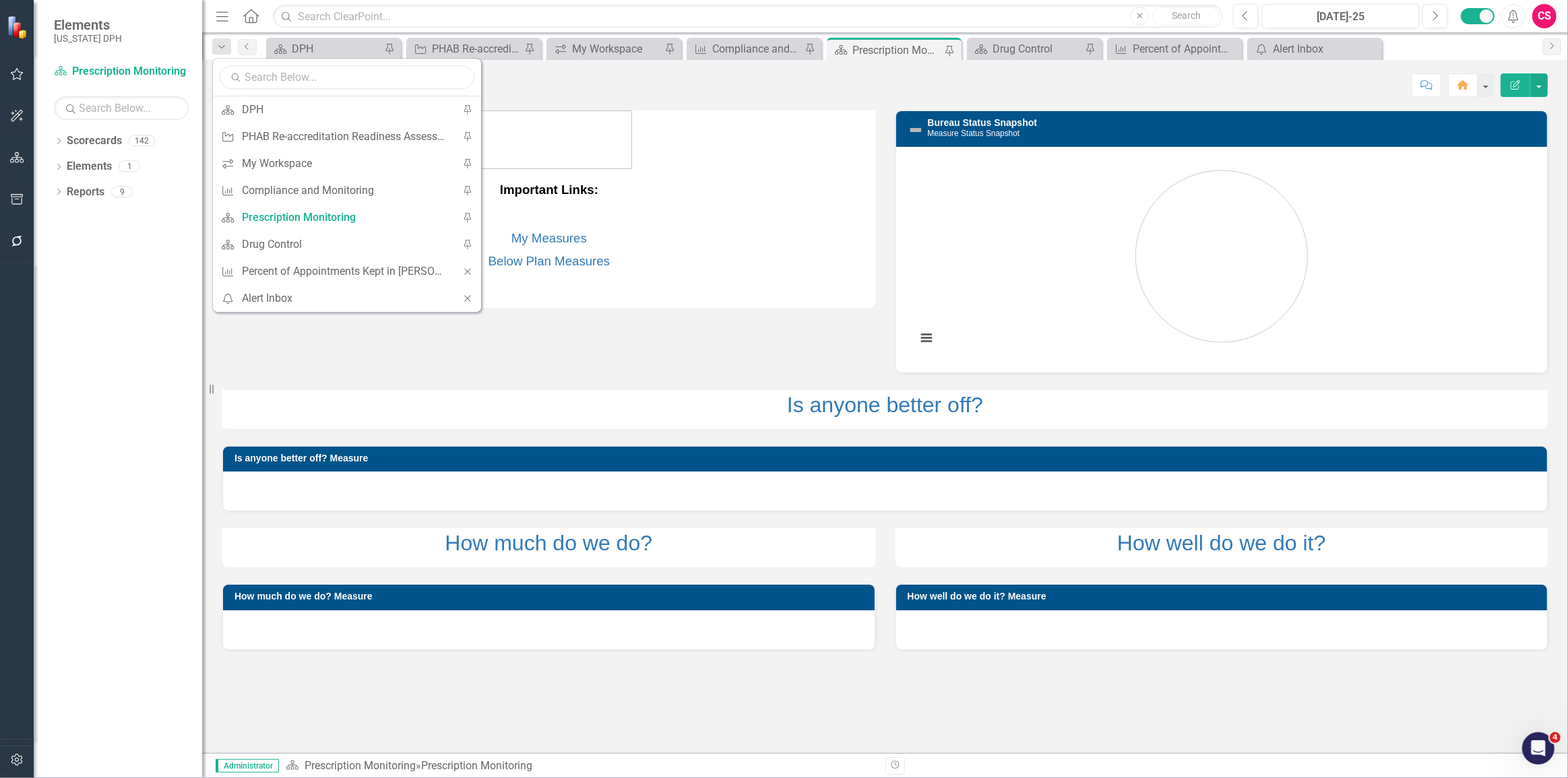
click at [279, 70] on input "text" at bounding box center [347, 77] width 254 height 24
click at [511, 69] on div "Prescription Monitoring Prescription Monitoring Score: N/A Jul-25 Completed Com…" at bounding box center [885, 80] width 1366 height 40
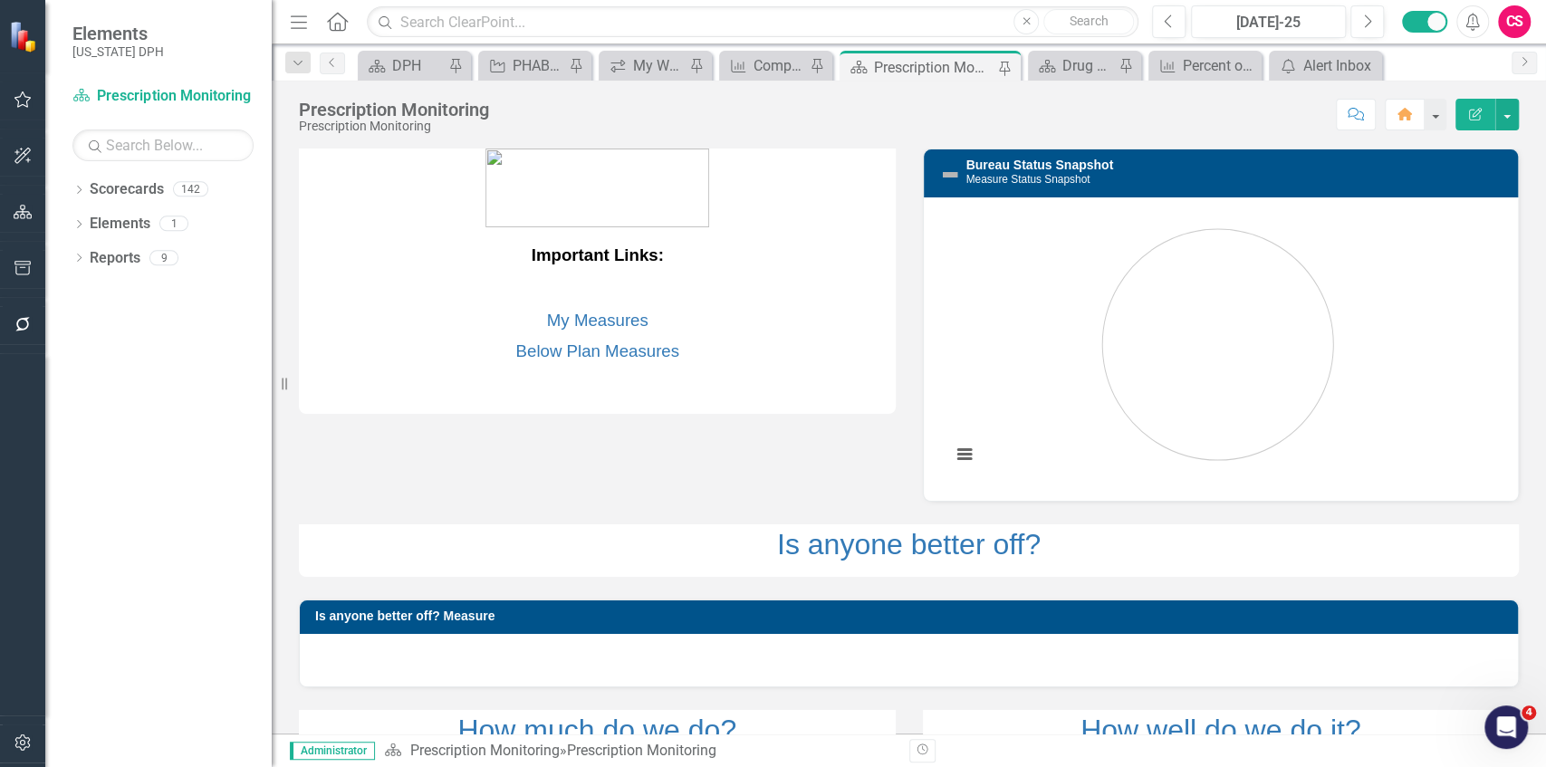
drag, startPoint x: 2065, startPoint y: 1, endPoint x: 531, endPoint y: 521, distance: 1620.1
click at [531, 521] on div "Is anyone better off?" at bounding box center [908, 539] width 1247 height 75
click at [14, 96] on icon "button" at bounding box center [23, 99] width 19 height 14
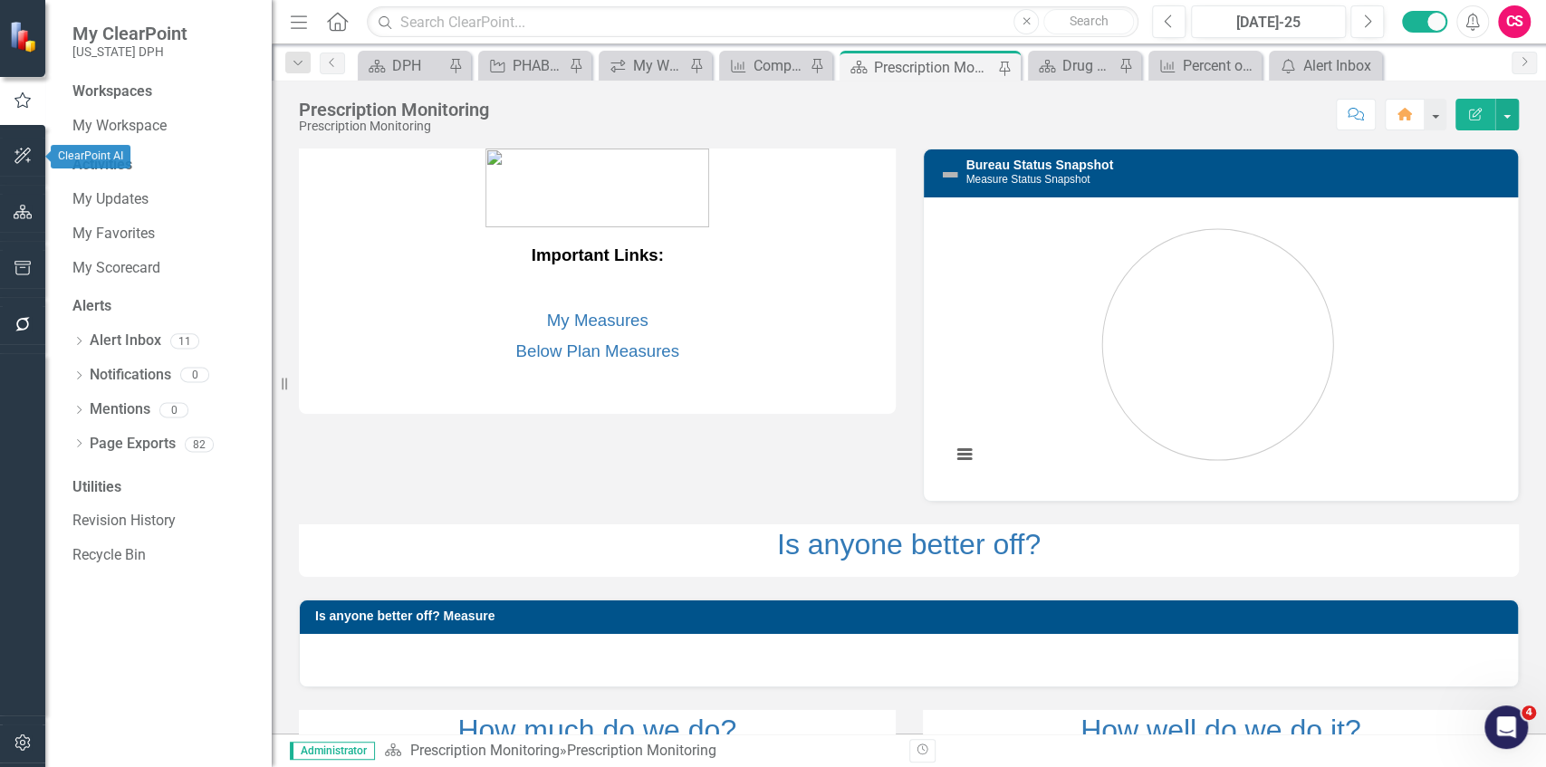
click at [36, 159] on button "button" at bounding box center [23, 157] width 41 height 38
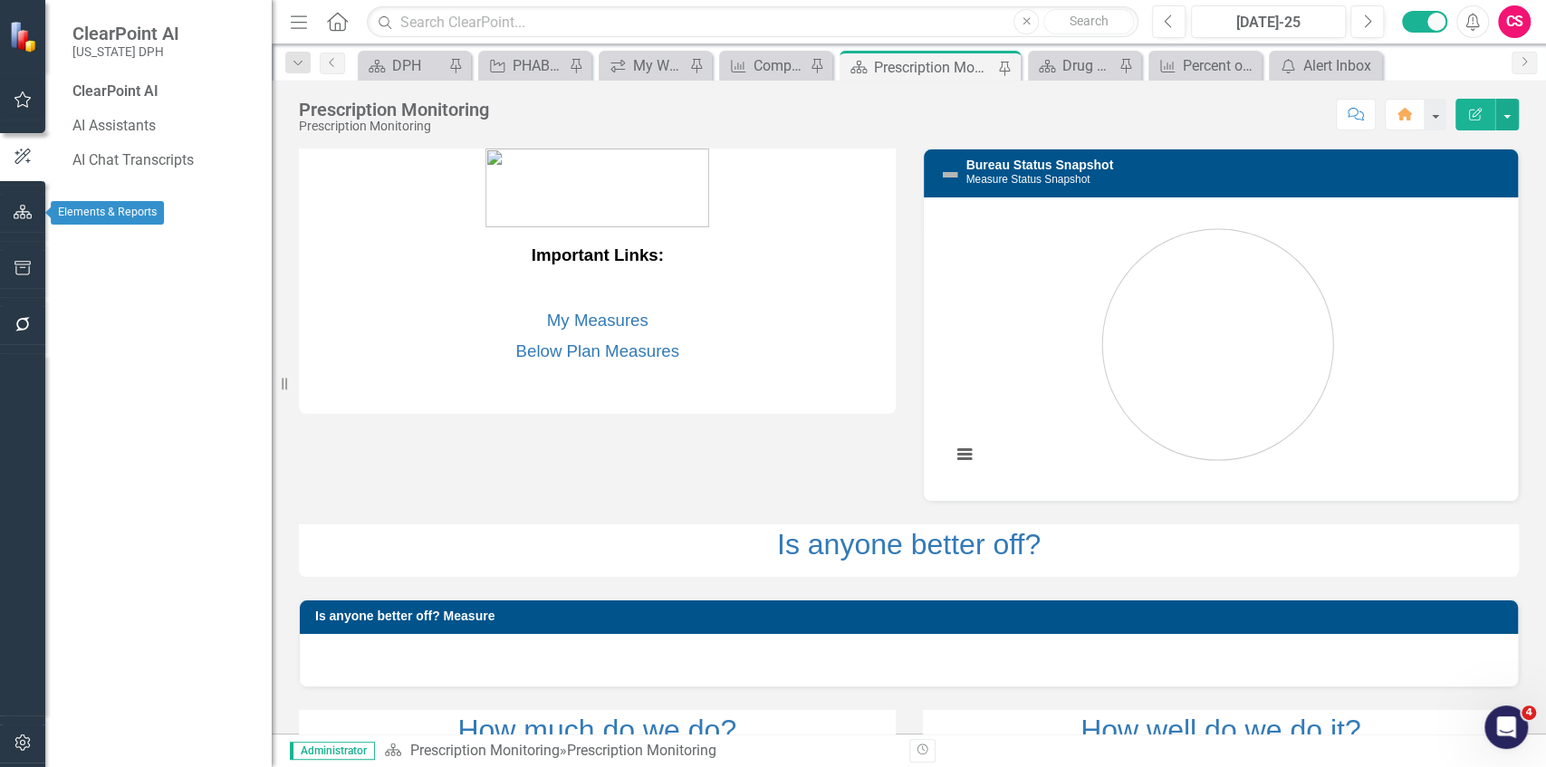
click at [34, 210] on button "button" at bounding box center [23, 213] width 41 height 38
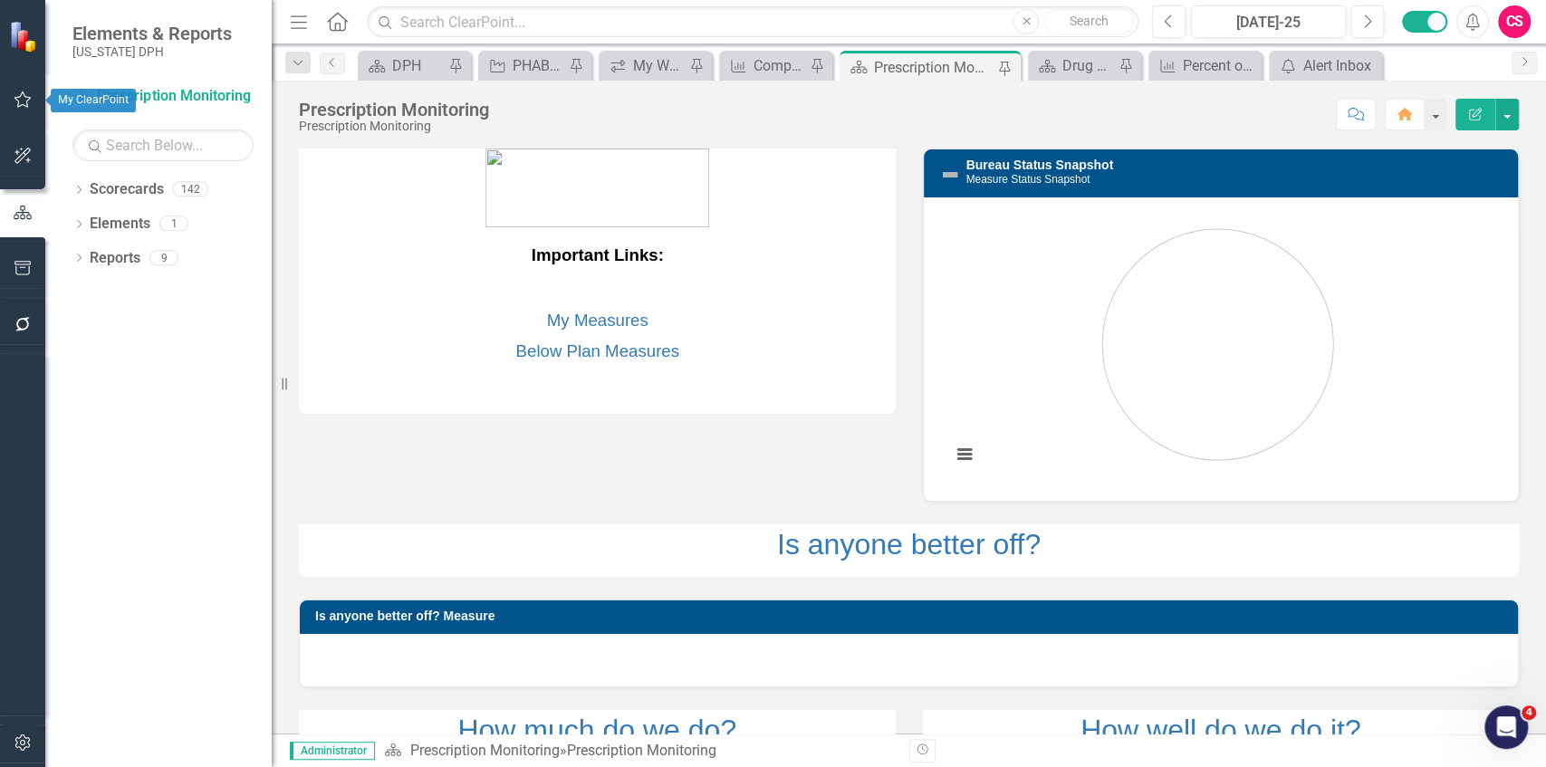
click at [29, 96] on icon "button" at bounding box center [23, 99] width 19 height 14
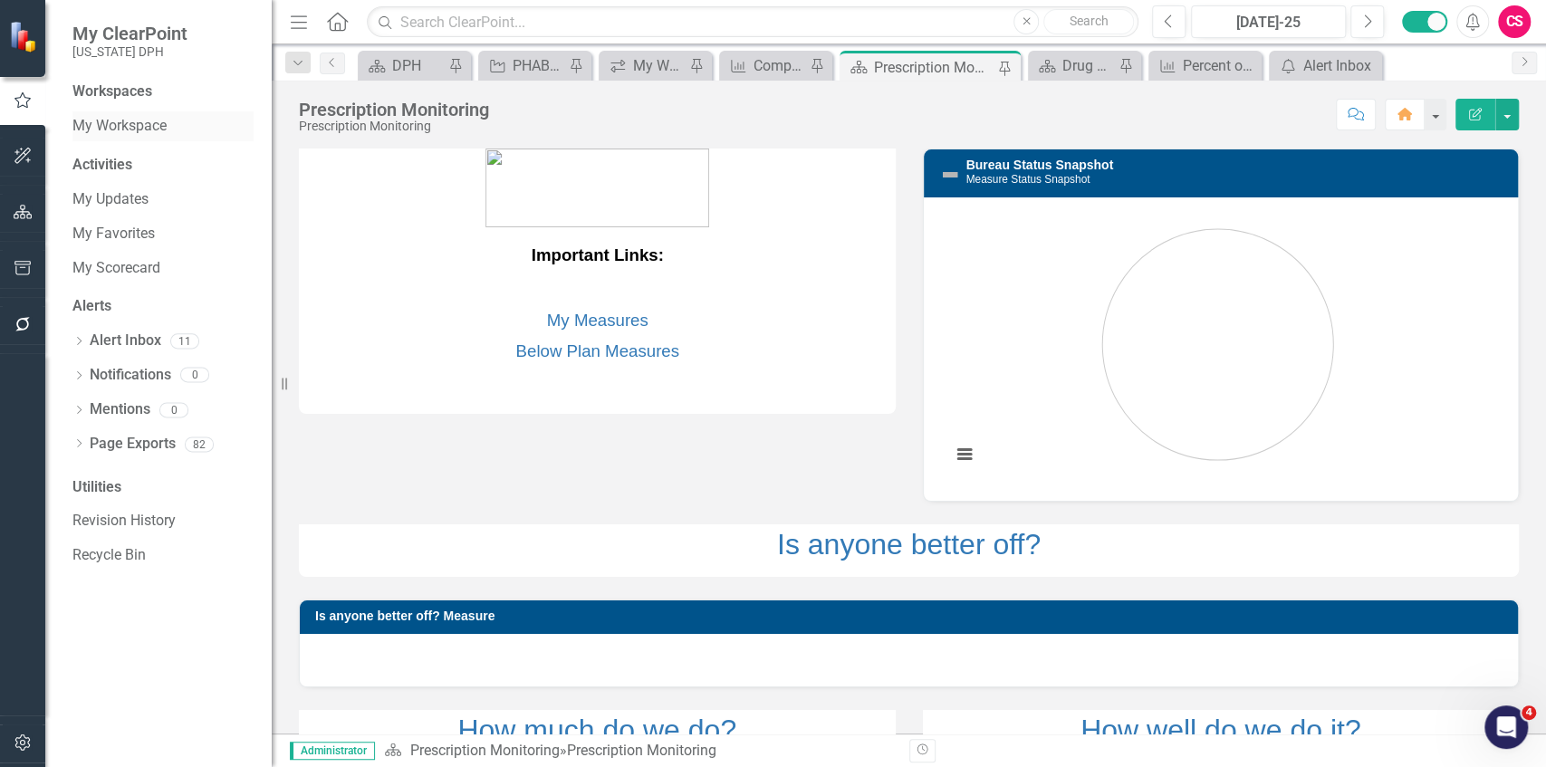
click at [141, 129] on link "My Workspace" at bounding box center [162, 126] width 181 height 21
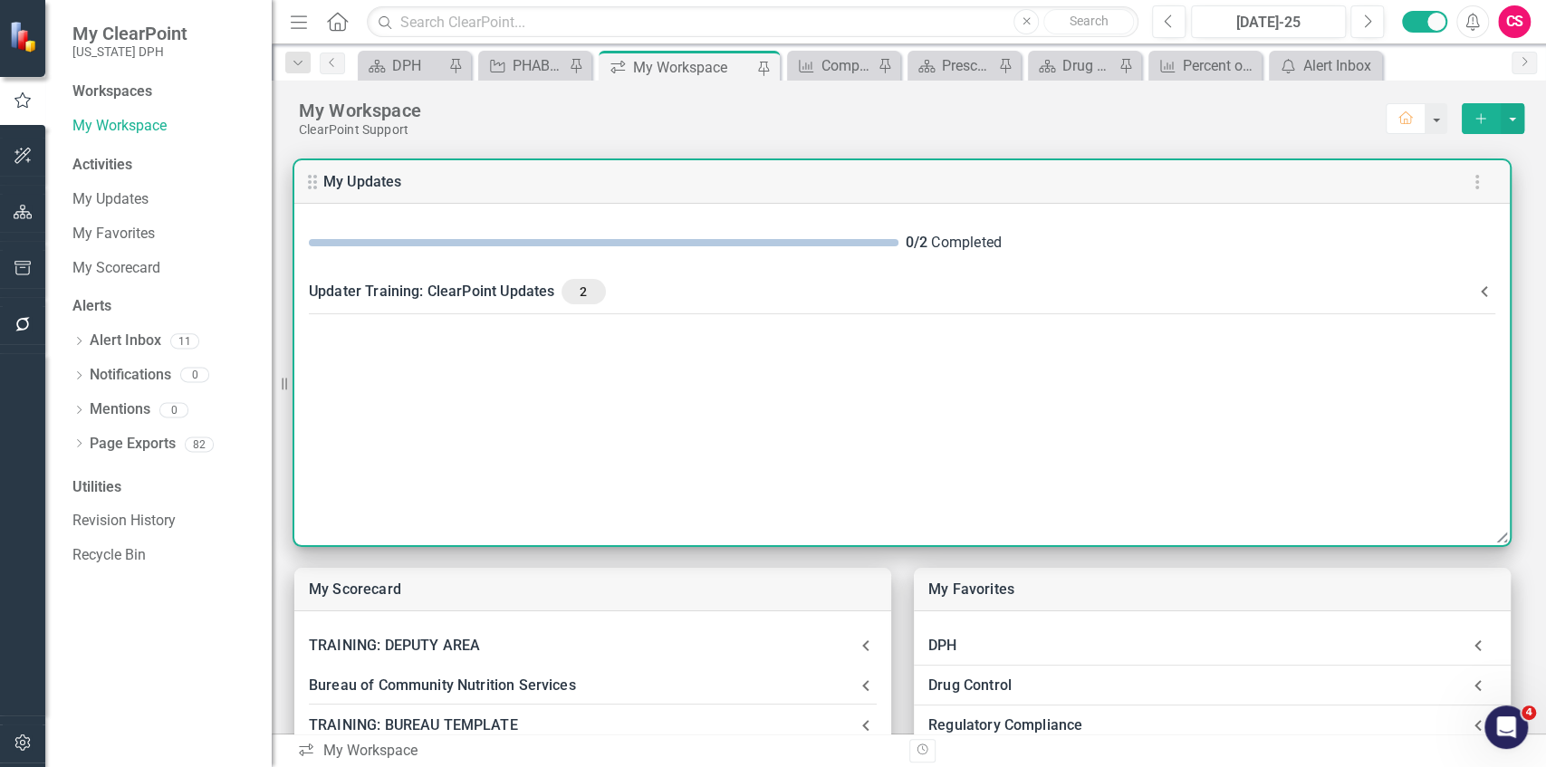
click at [364, 284] on div "Updater Training: ClearPoint Updates 2" at bounding box center [891, 291] width 1165 height 25
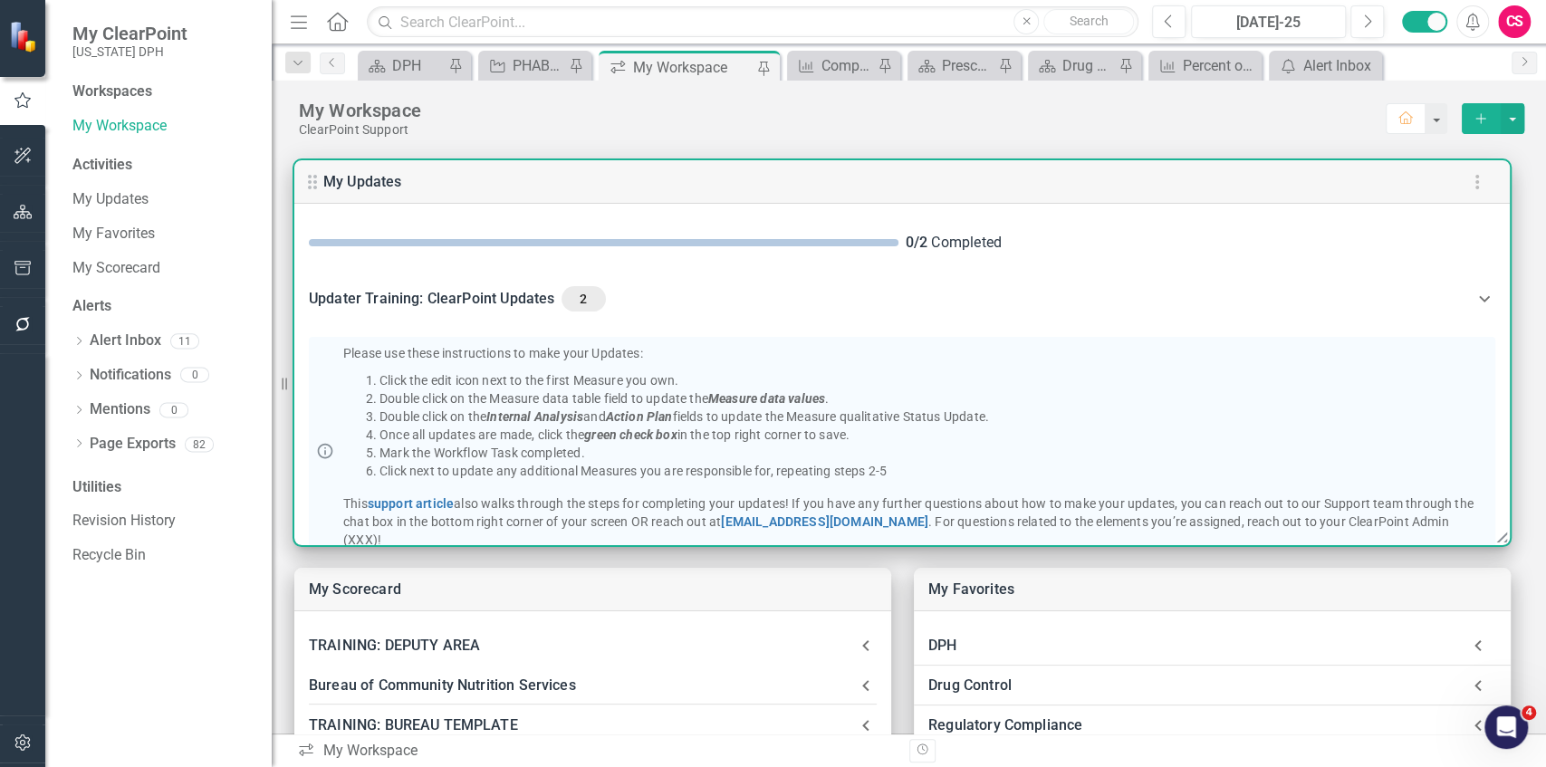
click at [456, 300] on div "Updater Training: ClearPoint Updates 2" at bounding box center [891, 298] width 1165 height 25
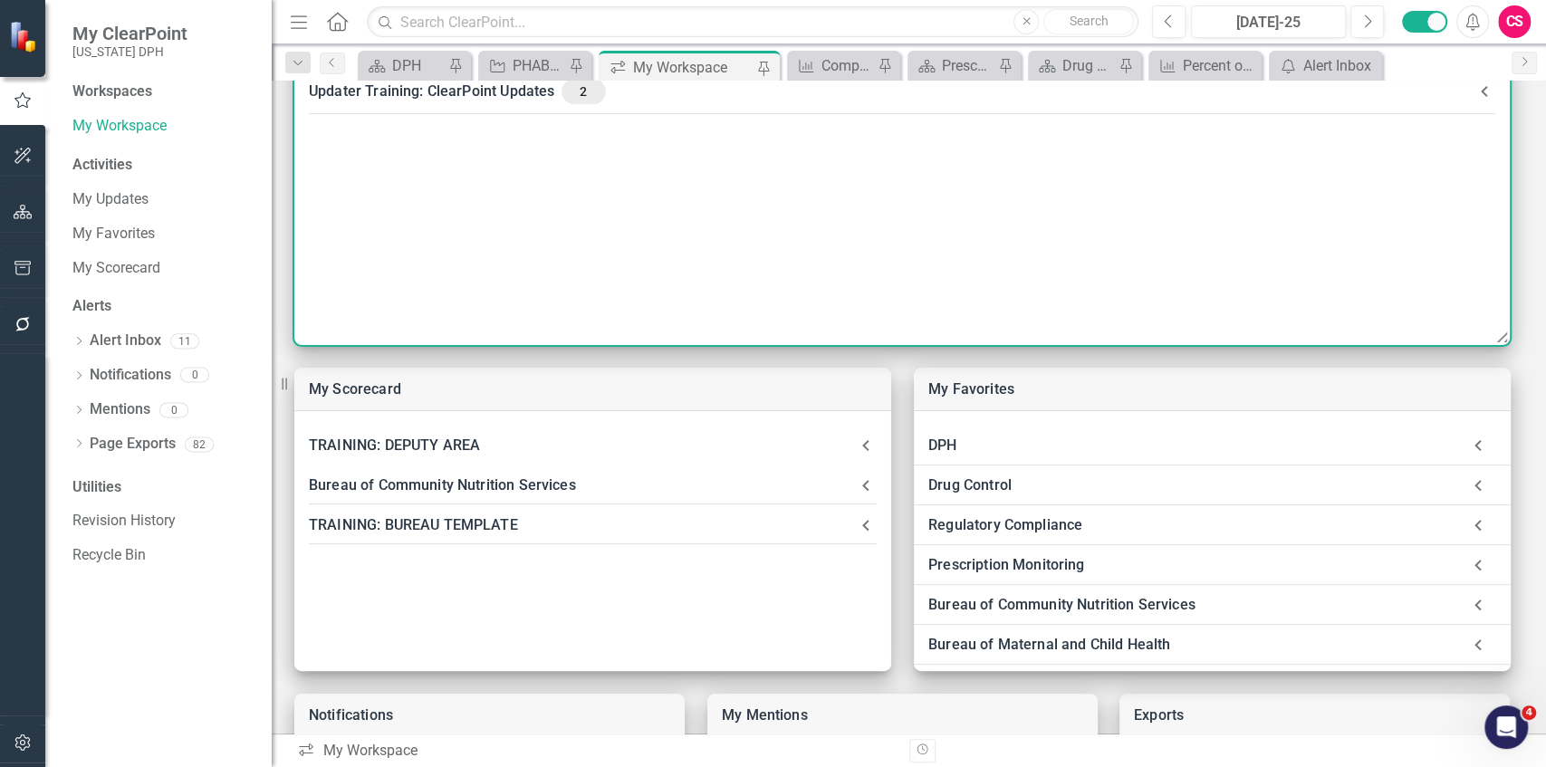
scroll to position [241, 0]
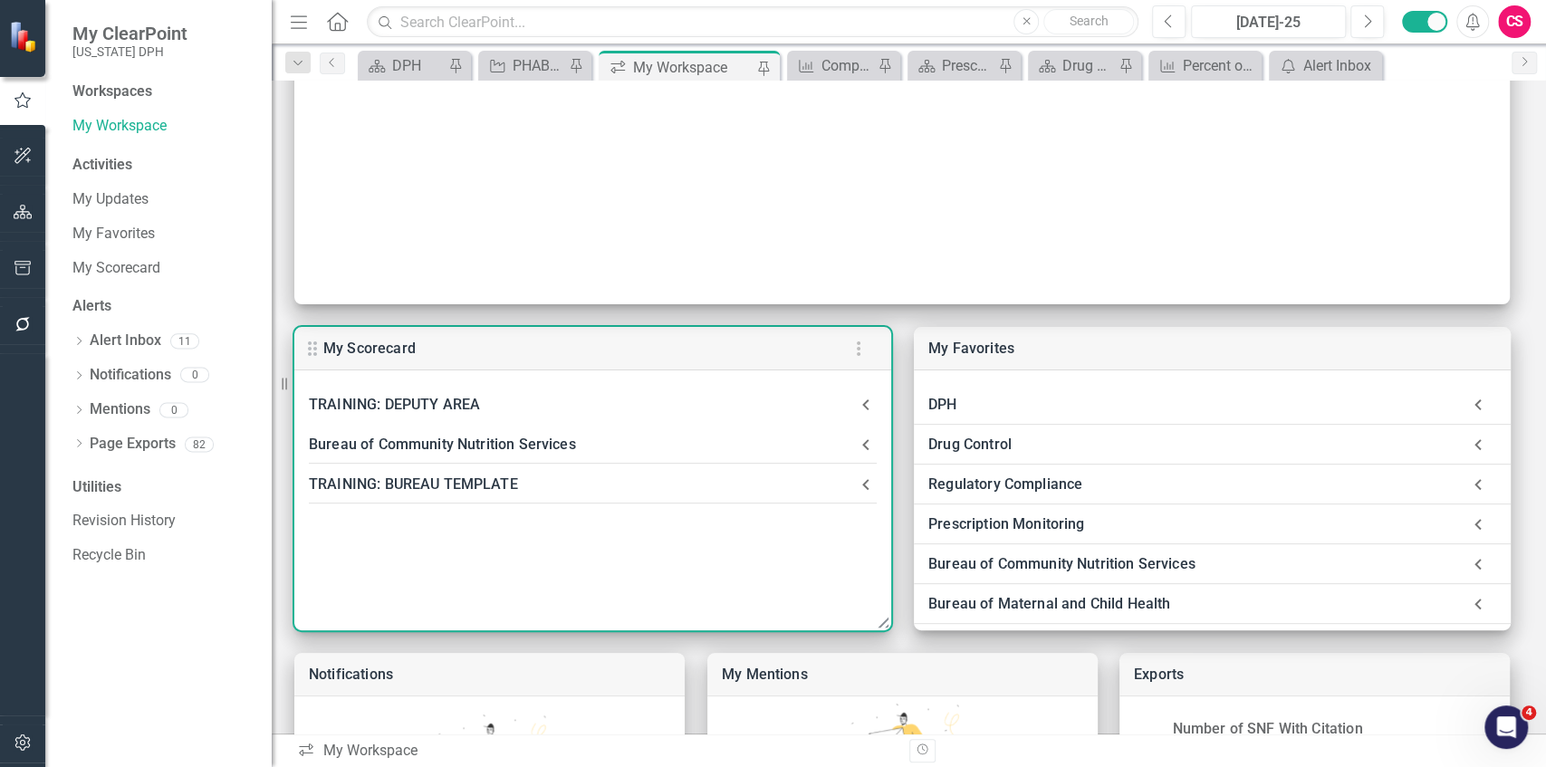
click at [687, 446] on icon at bounding box center [866, 445] width 22 height 22
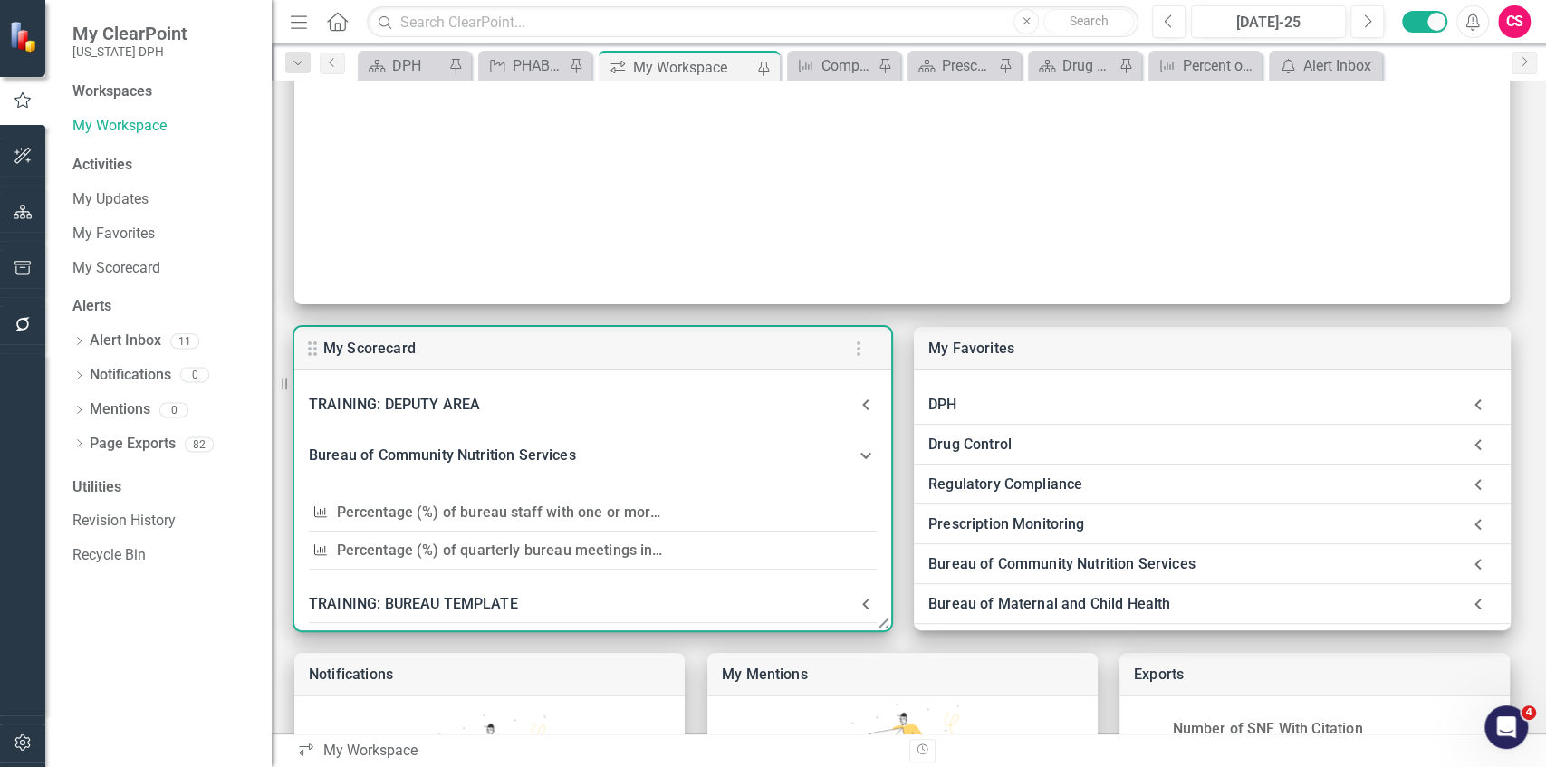
click at [409, 449] on div "Bureau of Community Nutrition Services" at bounding box center [582, 455] width 546 height 25
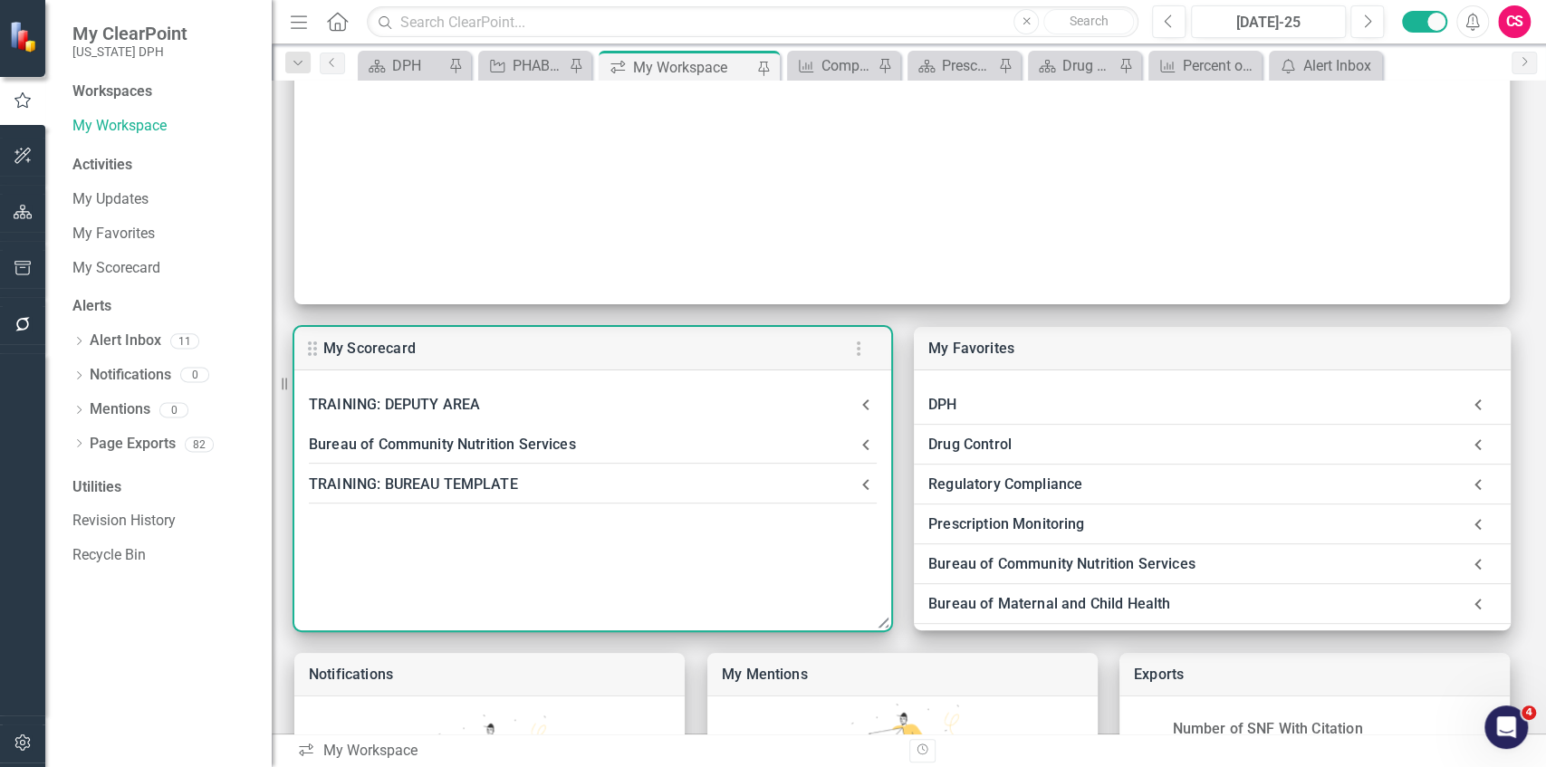
click at [427, 489] on div "TRAINING: BUREAU TEMPLATE" at bounding box center [582, 484] width 546 height 25
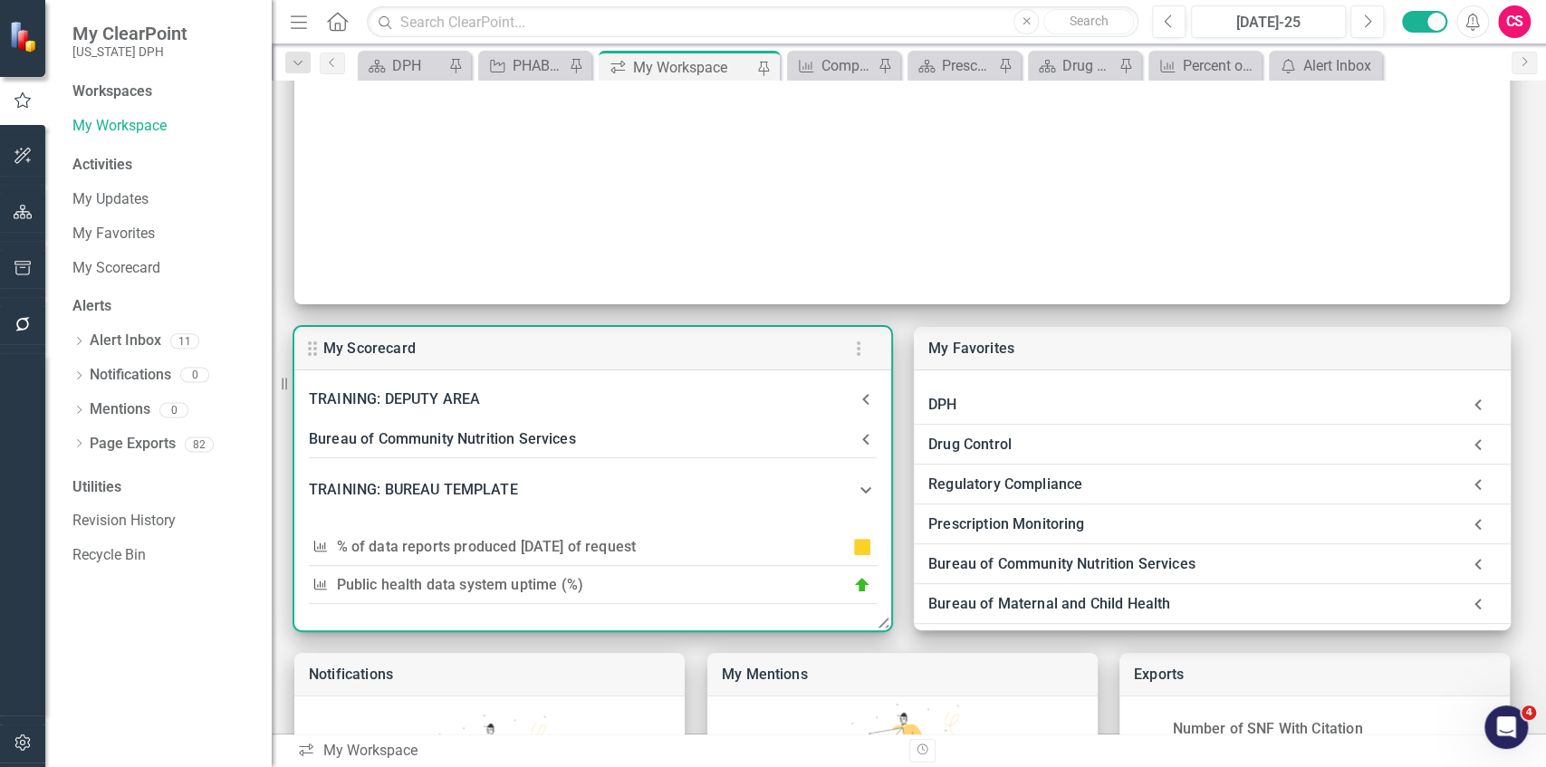
scroll to position [7, 0]
click at [374, 483] on div "TRAINING: BUREAU TEMPLATE" at bounding box center [582, 488] width 546 height 25
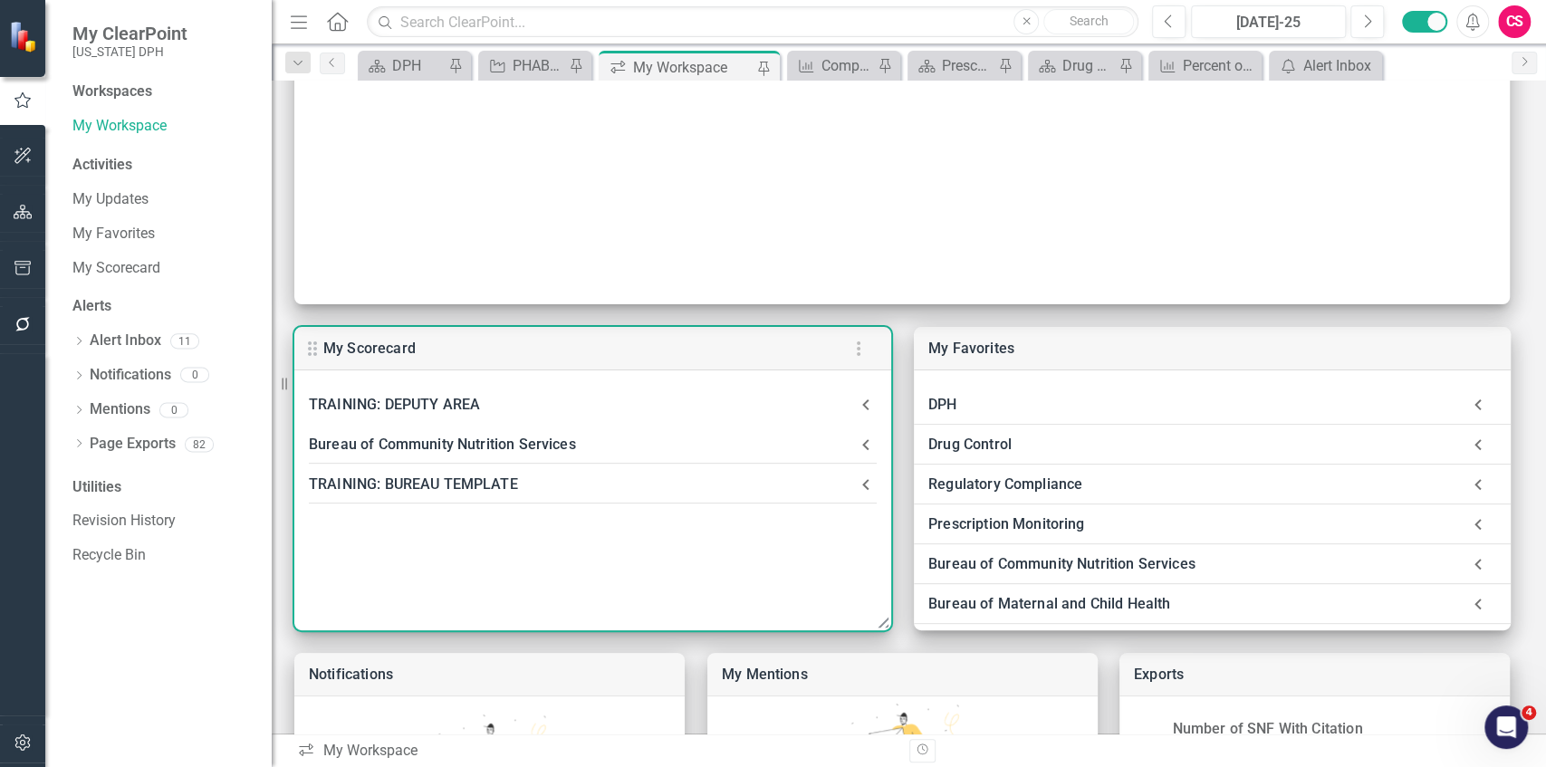
scroll to position [0, 0]
click at [337, 480] on div "TRAINING: BUREAU TEMPLATE" at bounding box center [582, 484] width 546 height 25
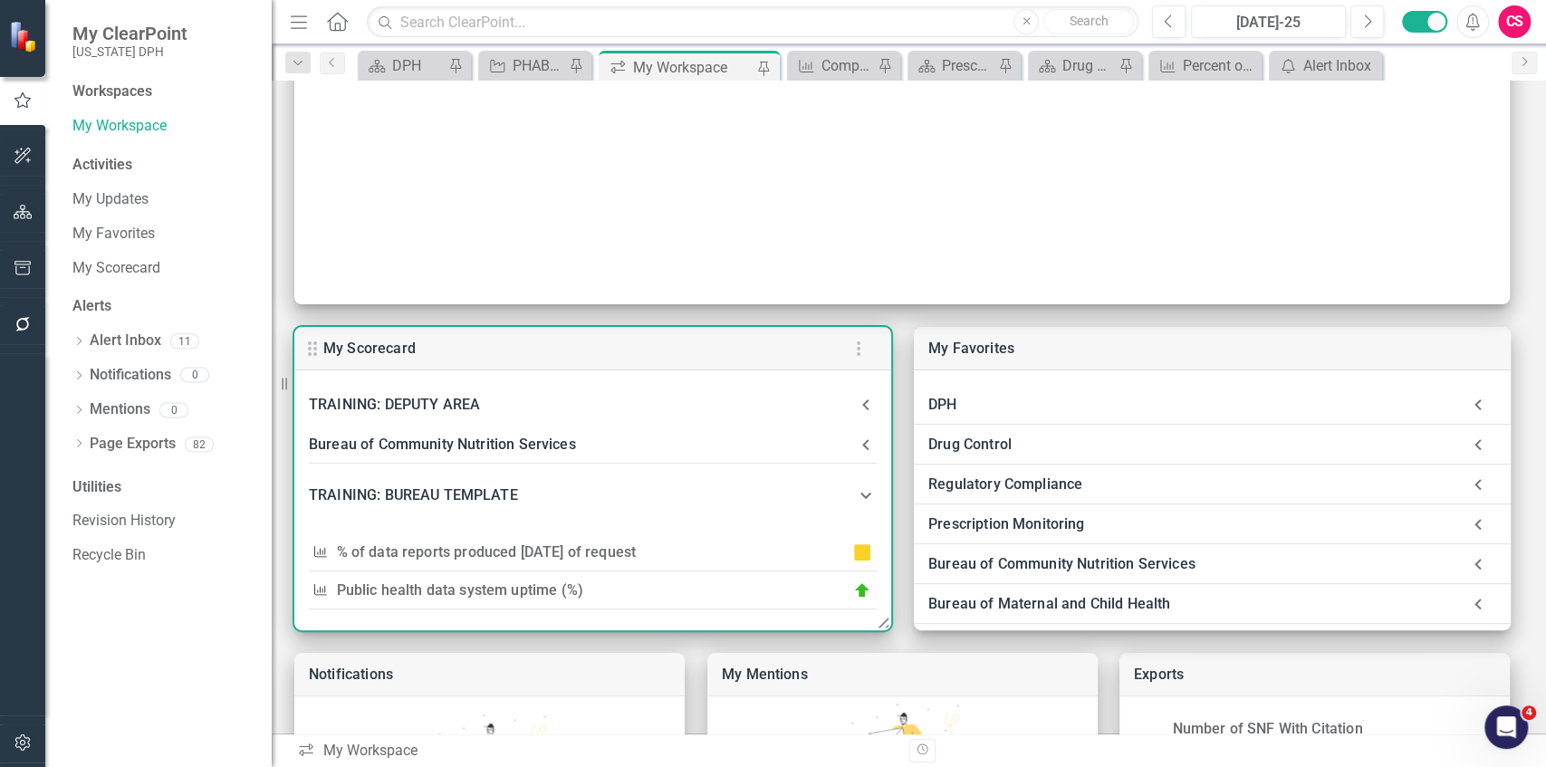
click at [395, 496] on div "TRAINING: BUREAU TEMPLATE" at bounding box center [582, 495] width 546 height 25
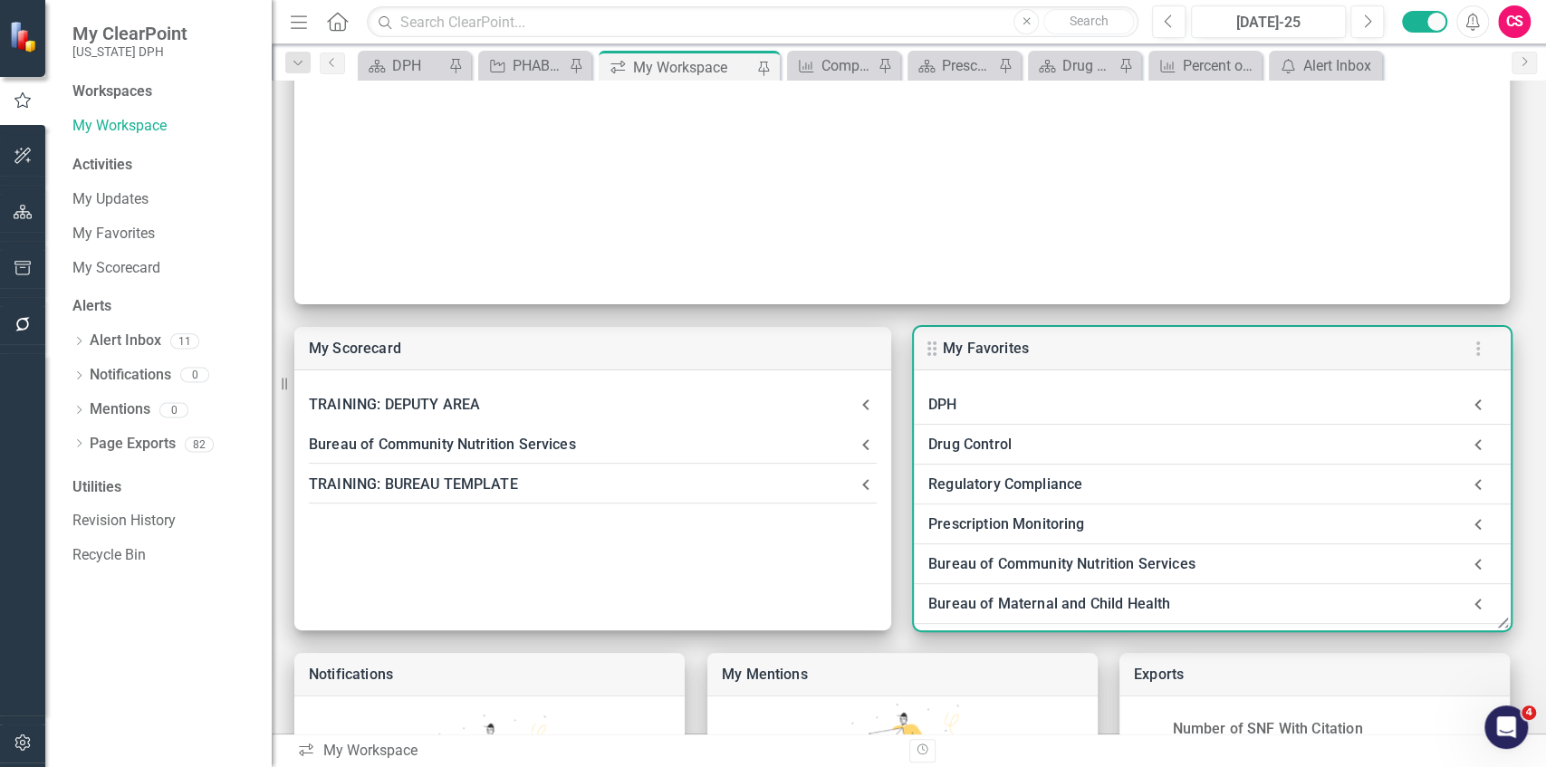
click at [687, 398] on icon at bounding box center [1478, 405] width 36 height 36
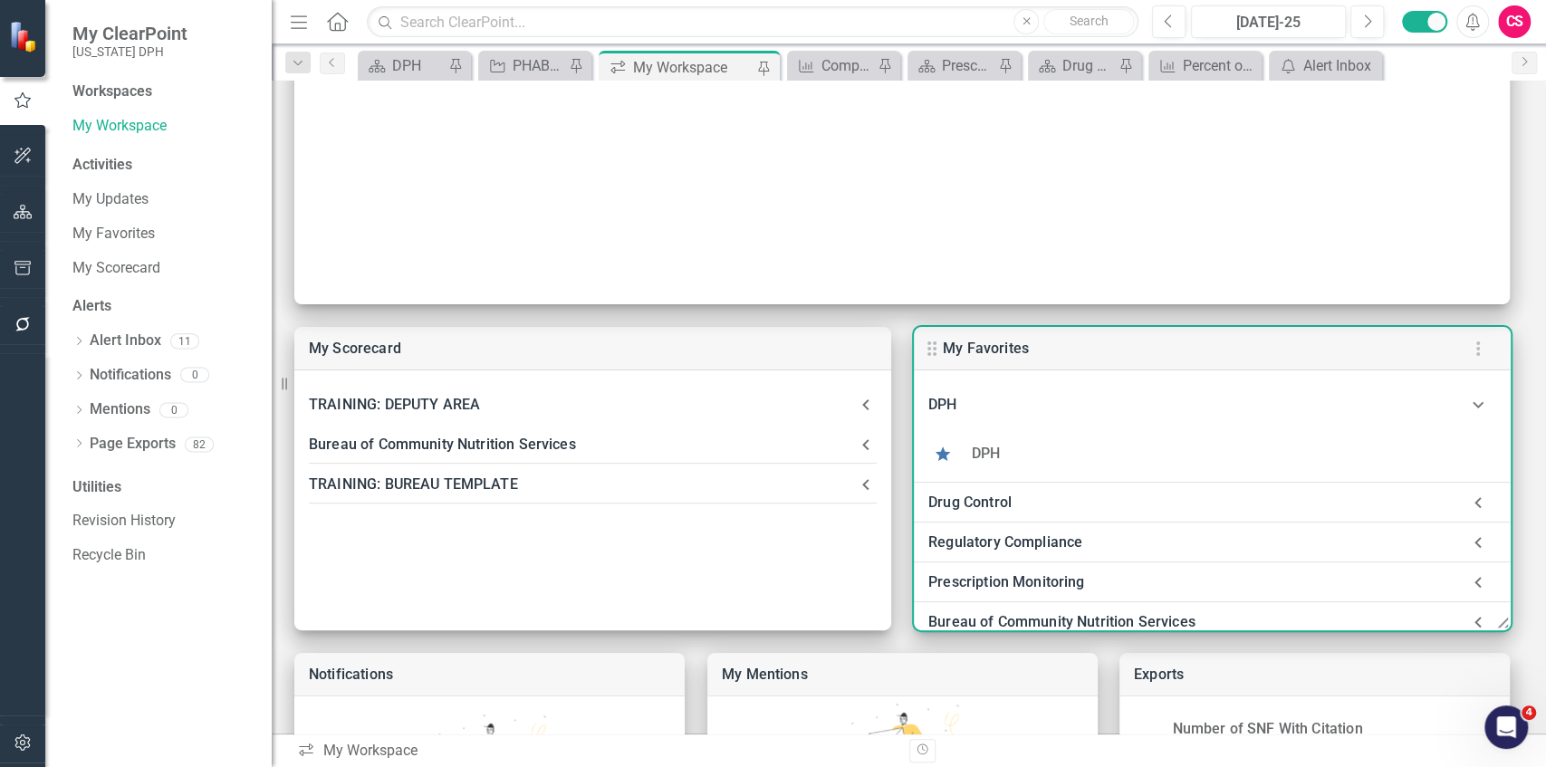
click at [687, 501] on div "Drug Control" at bounding box center [1194, 502] width 532 height 25
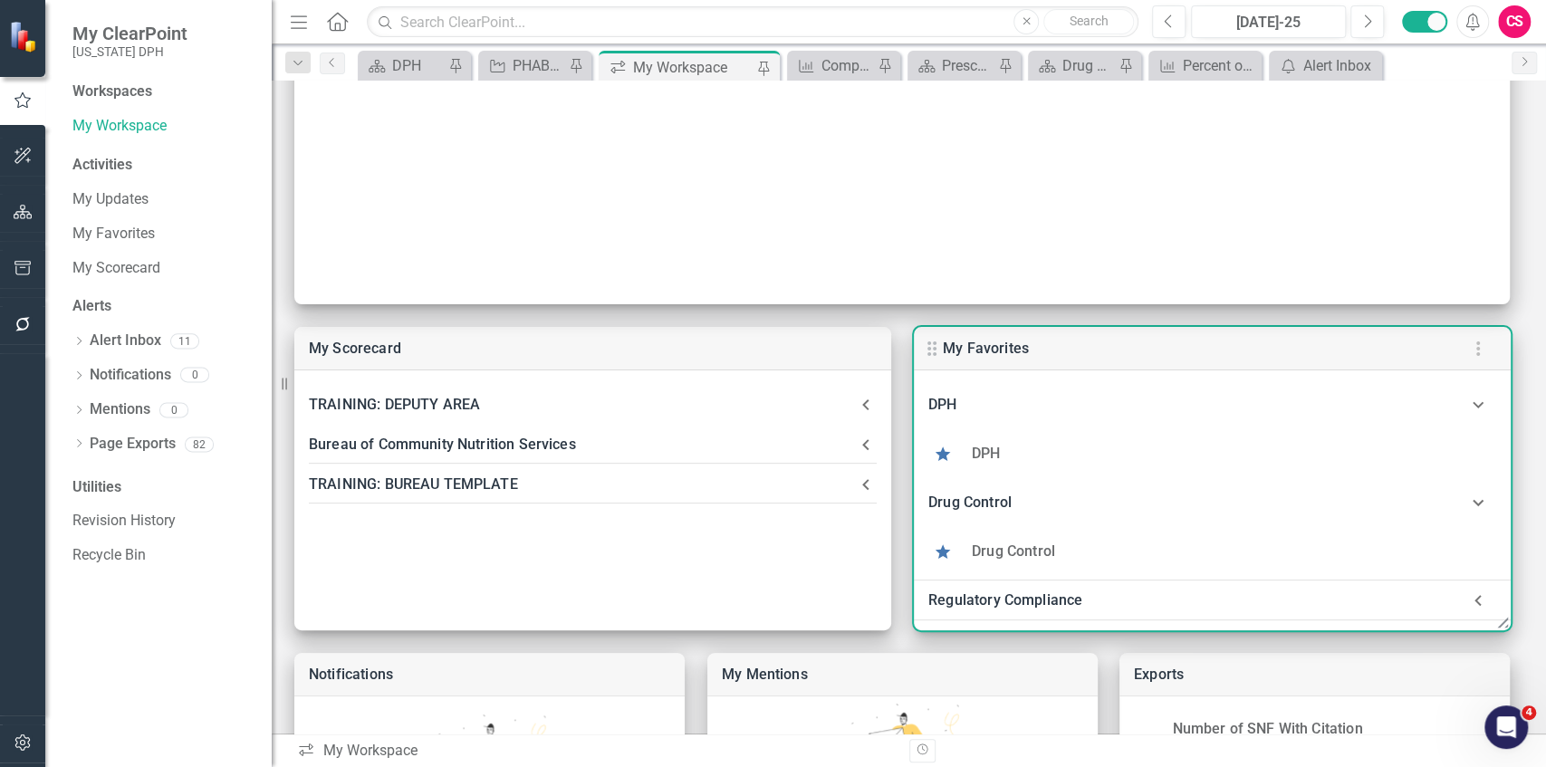
scroll to position [60, 0]
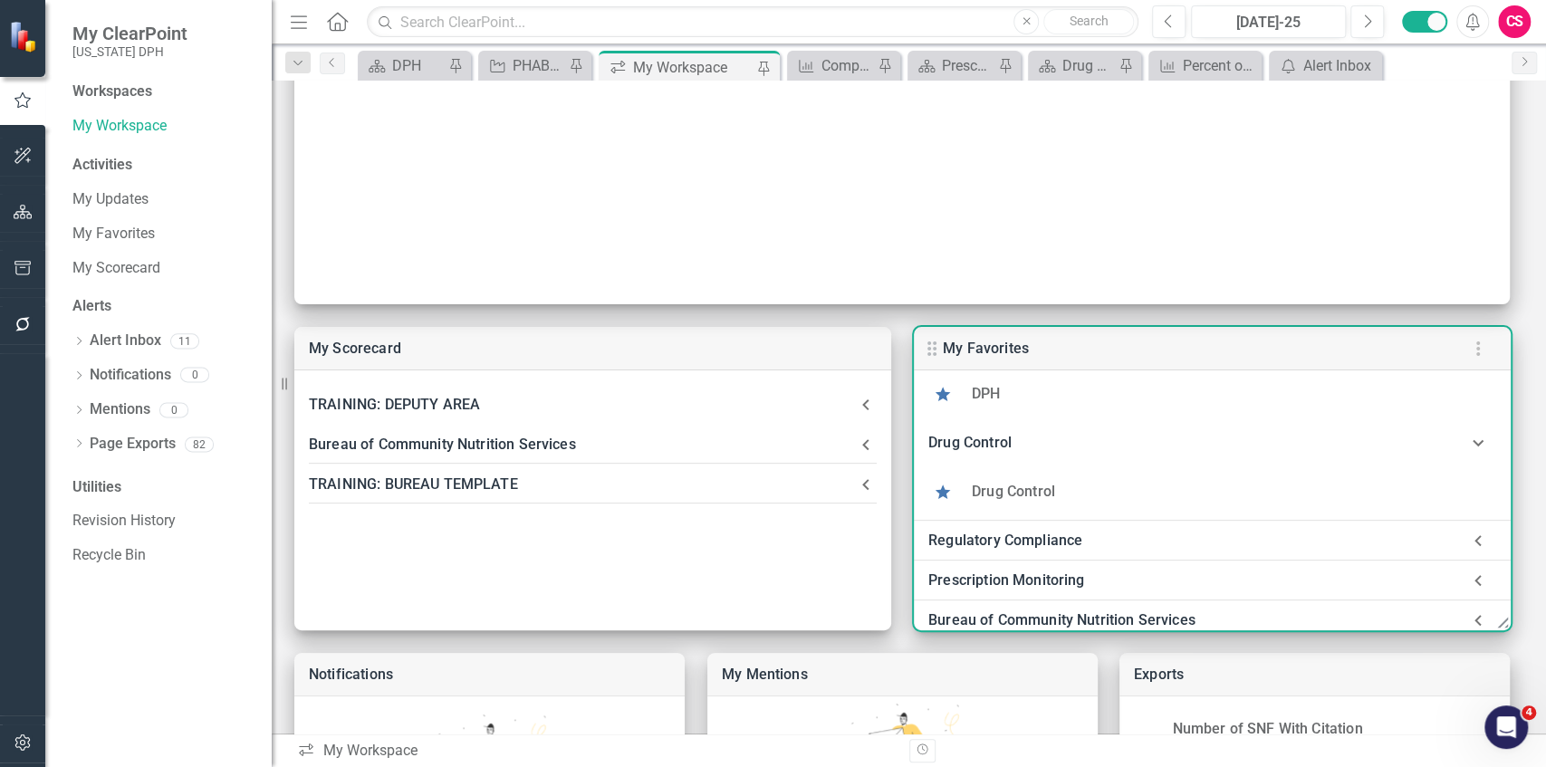
click at [687, 545] on div "Regulatory Compliance" at bounding box center [1194, 540] width 532 height 25
click at [687, 485] on link "Drug Control" at bounding box center [1013, 491] width 83 height 17
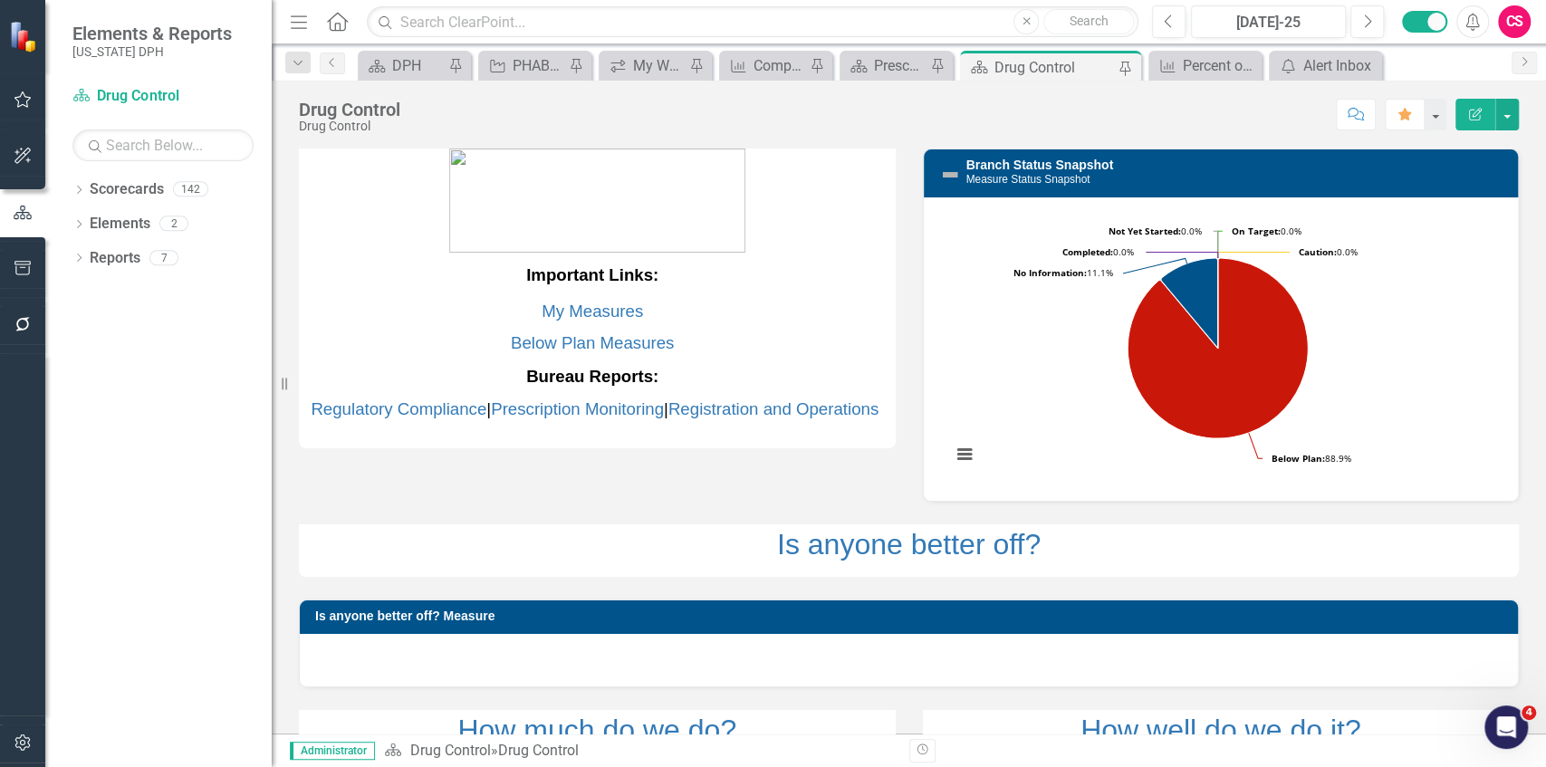
click at [24, 100] on icon "button" at bounding box center [23, 99] width 19 height 14
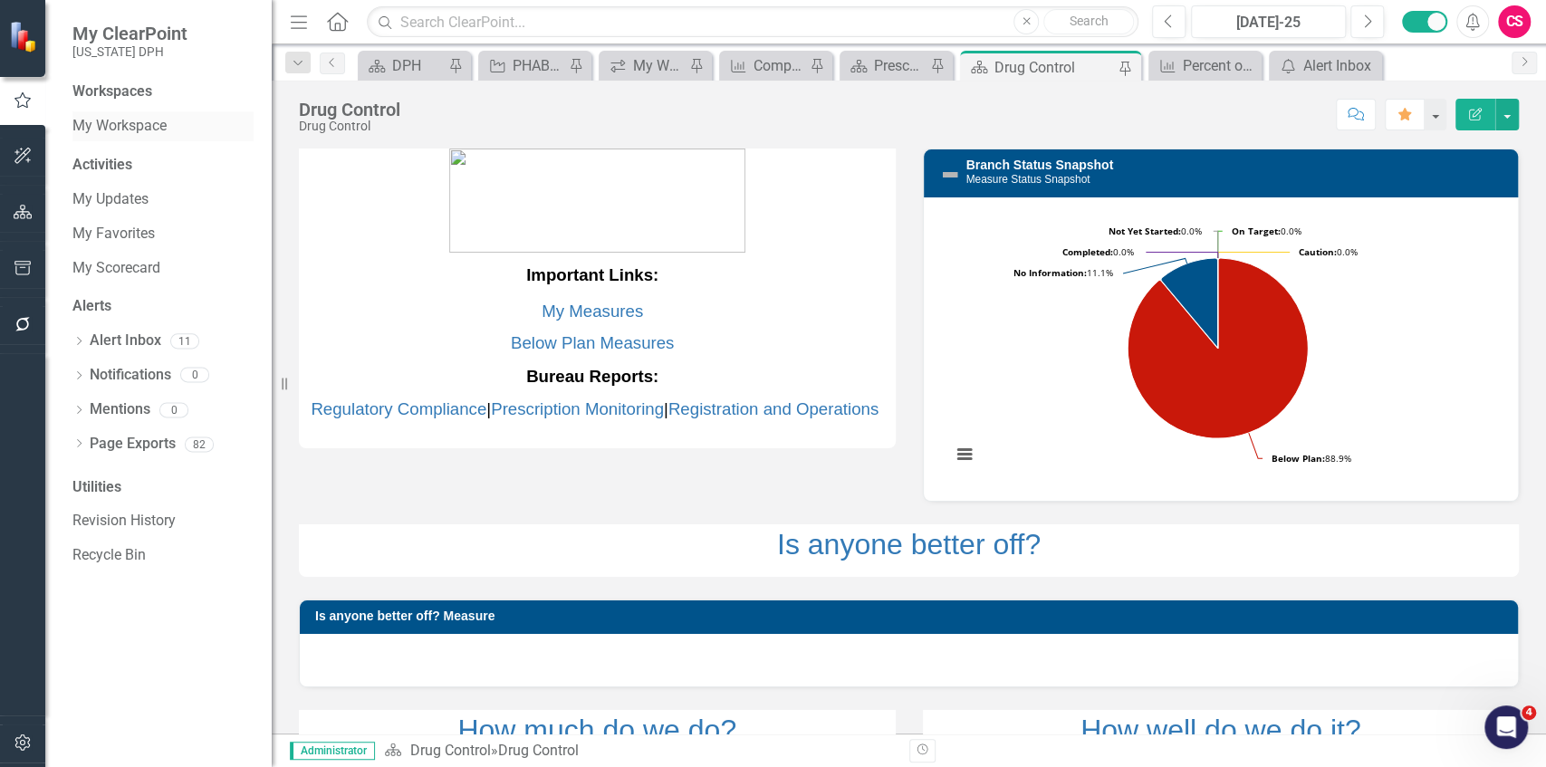
click at [131, 137] on div "My Workspace" at bounding box center [162, 126] width 181 height 30
click at [112, 133] on link "My Workspace" at bounding box center [162, 126] width 181 height 21
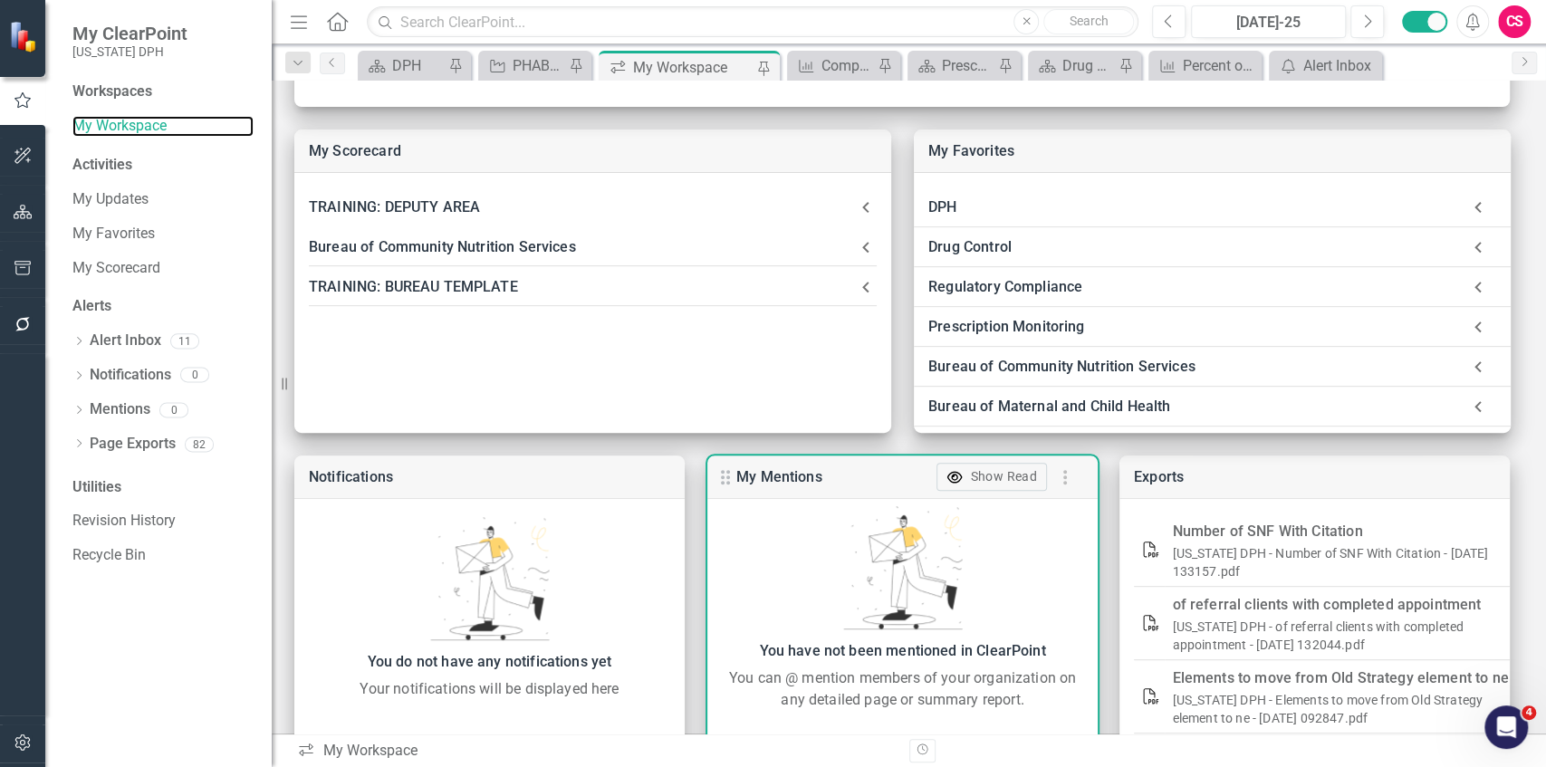
scroll to position [424, 0]
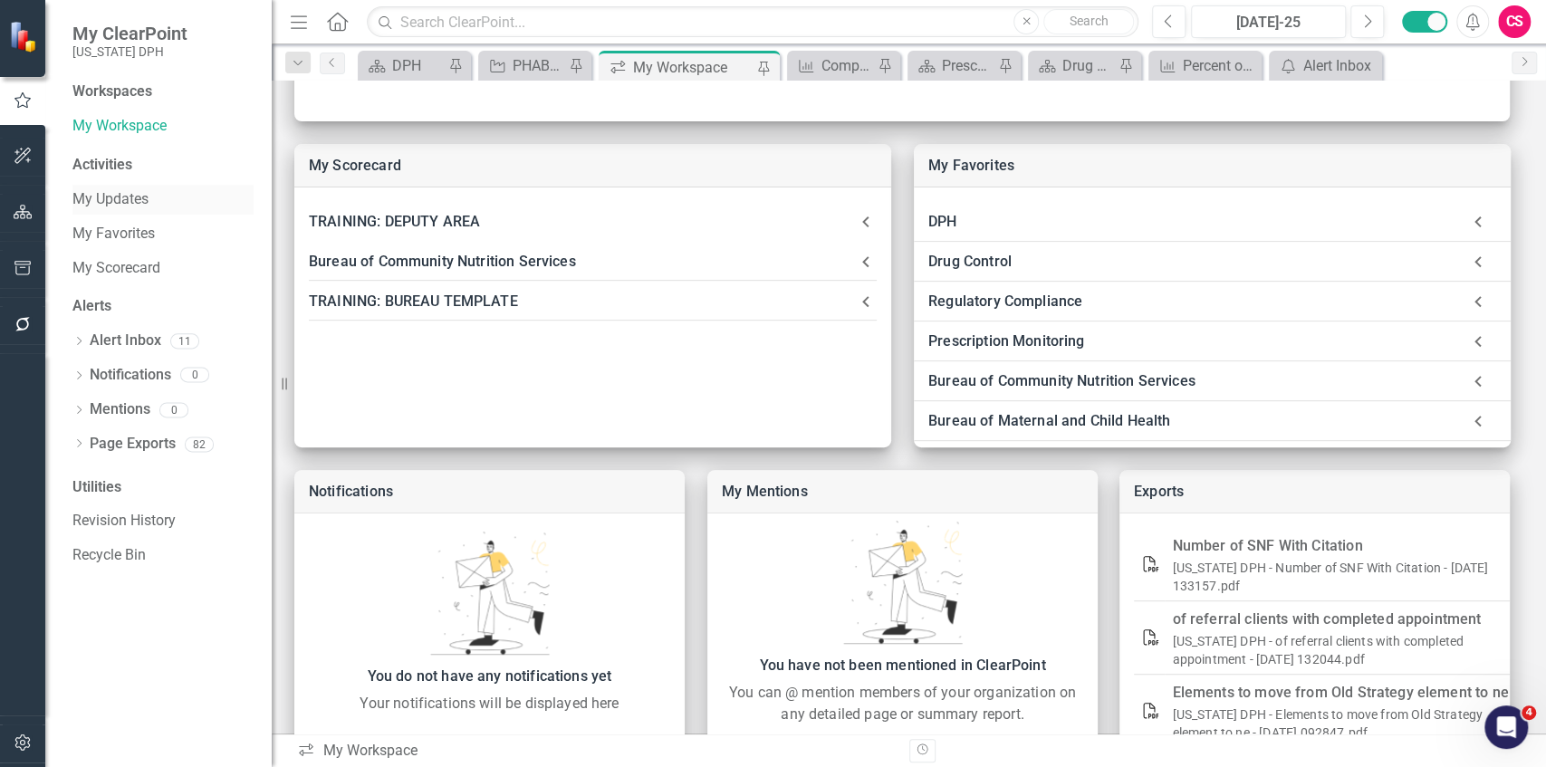
click at [112, 201] on link "My Updates" at bounding box center [162, 199] width 181 height 21
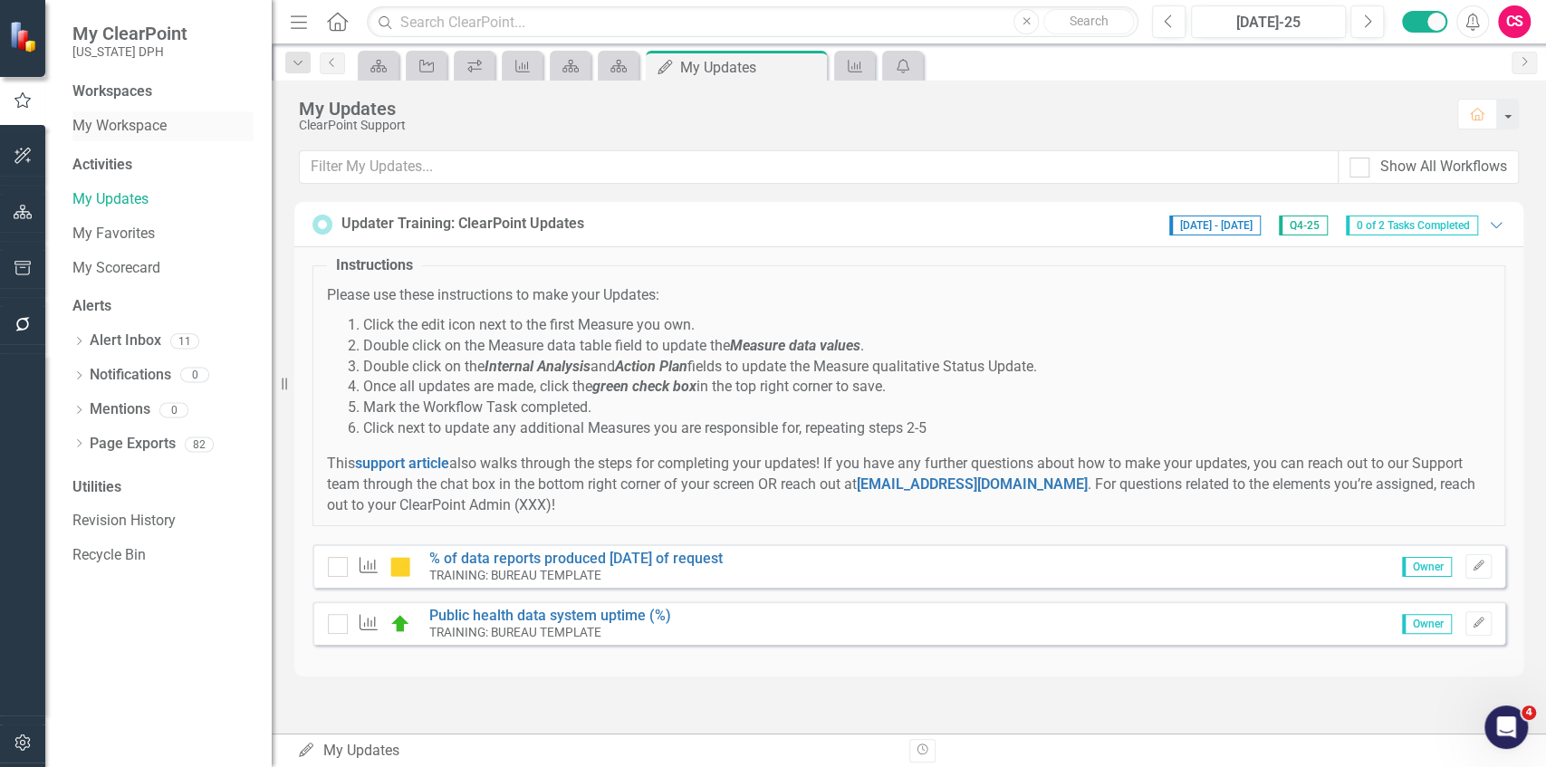
click at [111, 130] on link "My Workspace" at bounding box center [162, 126] width 181 height 21
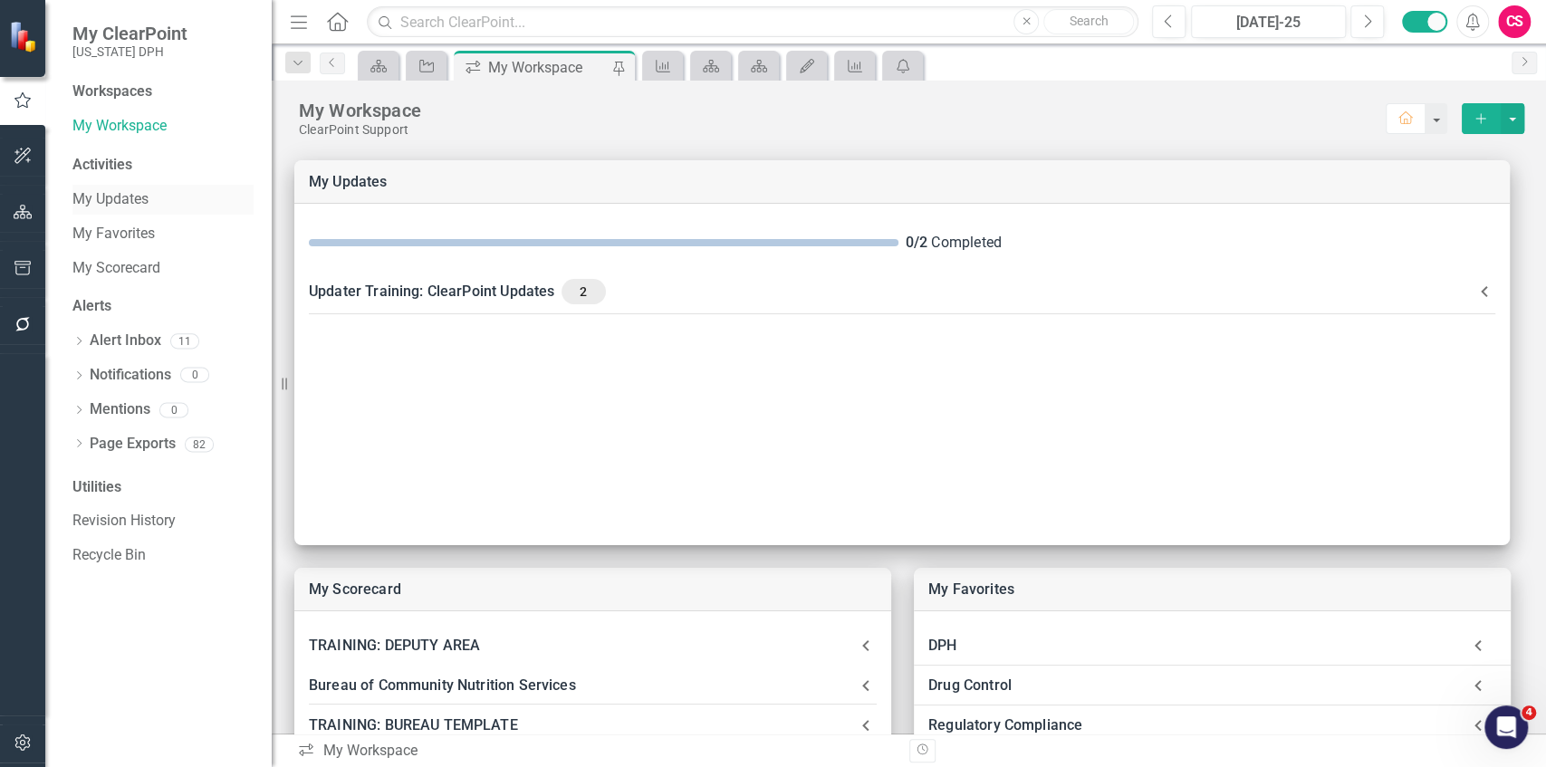
click at [110, 185] on div "My Updates" at bounding box center [162, 200] width 181 height 30
click at [103, 190] on link "My Updates" at bounding box center [162, 199] width 181 height 21
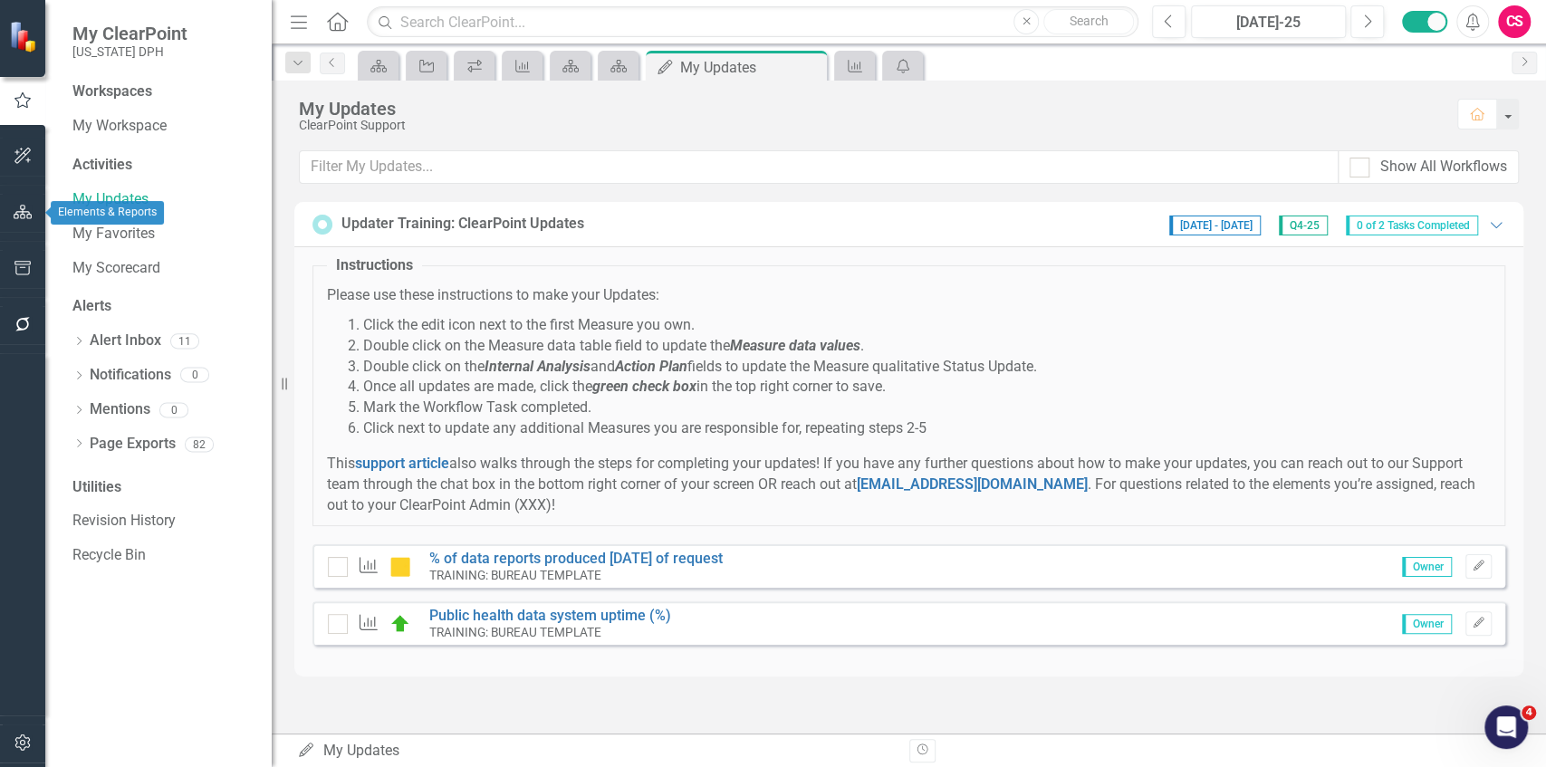
click at [34, 222] on button "button" at bounding box center [23, 213] width 41 height 38
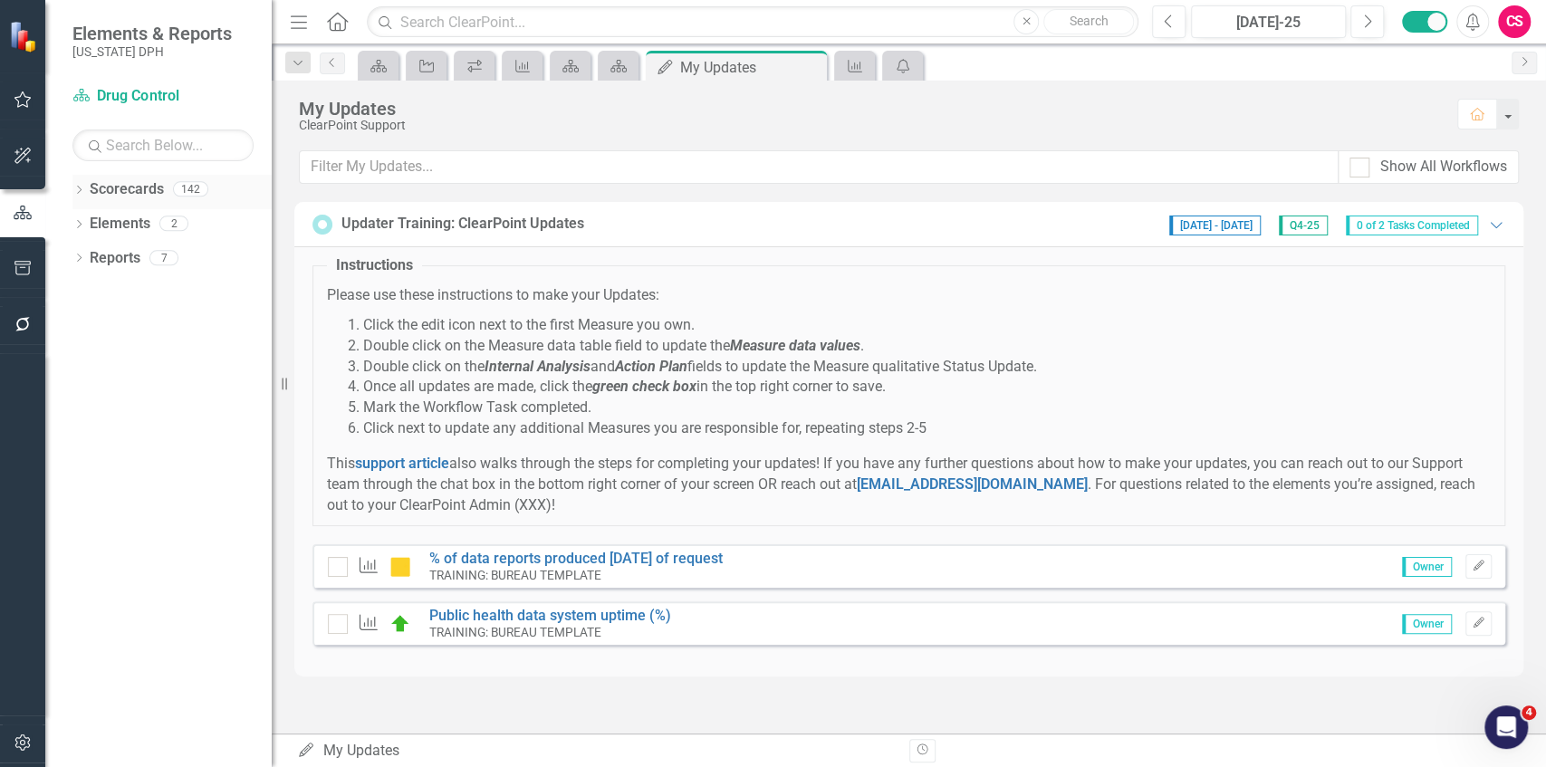
click at [80, 187] on icon "Dropdown" at bounding box center [78, 192] width 13 height 10
click at [89, 224] on icon at bounding box center [89, 222] width 5 height 9
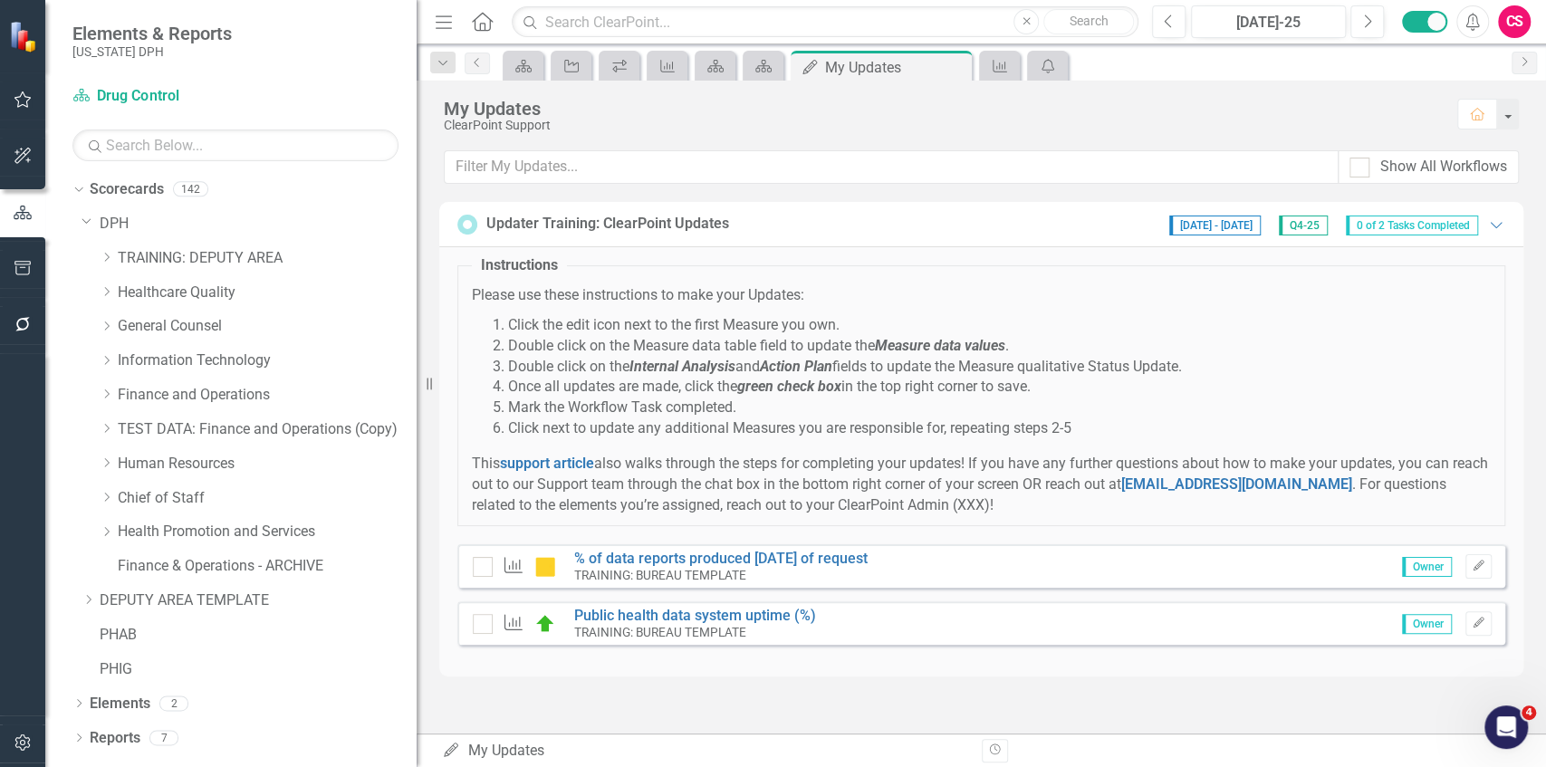
drag, startPoint x: 285, startPoint y: 340, endPoint x: 417, endPoint y: 358, distance: 132.6
click at [417, 357] on div "Resize" at bounding box center [424, 383] width 14 height 767
click at [104, 288] on icon "Dropdown" at bounding box center [107, 291] width 14 height 11
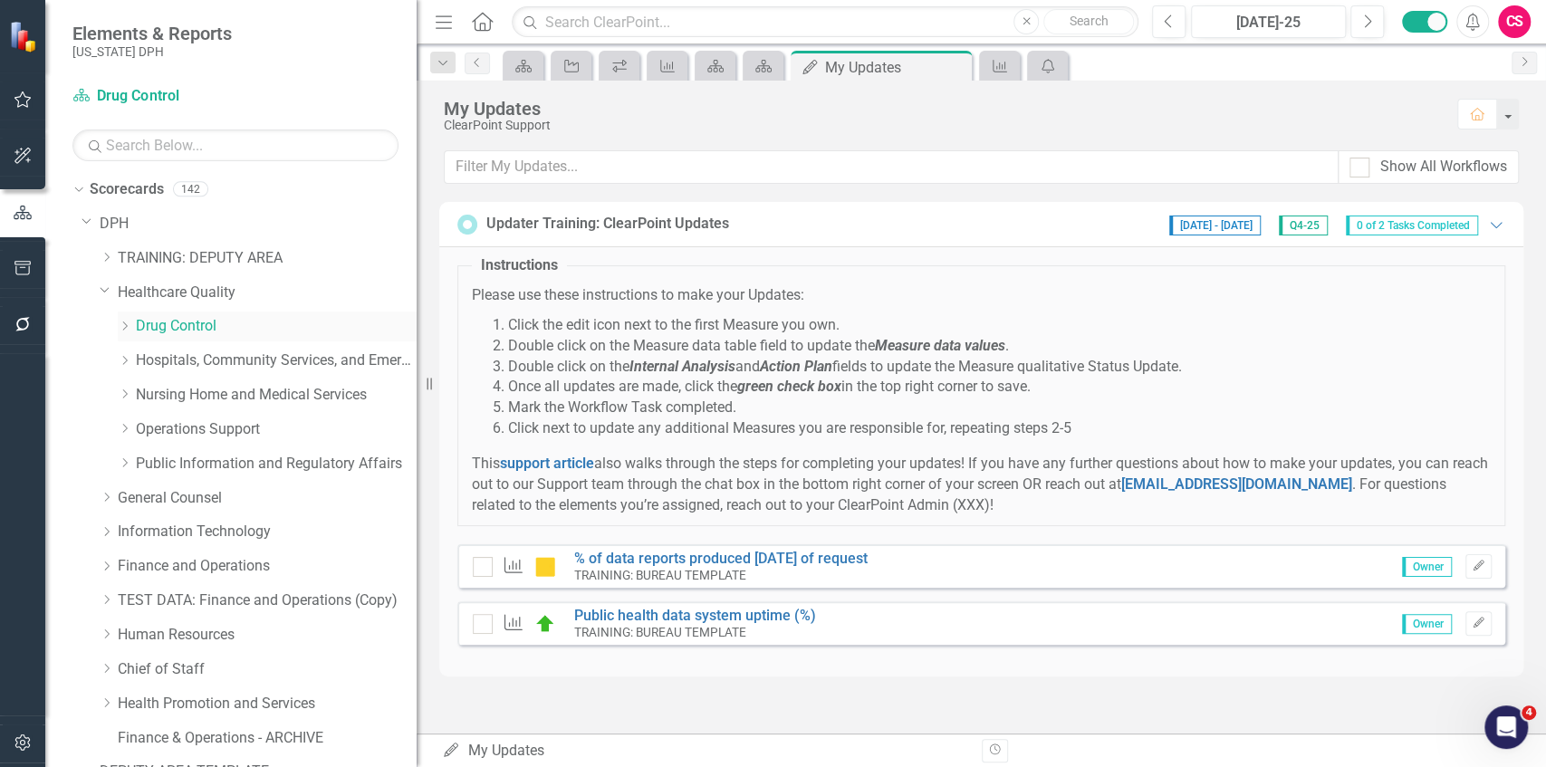
click at [123, 325] on icon "Dropdown" at bounding box center [125, 326] width 14 height 11
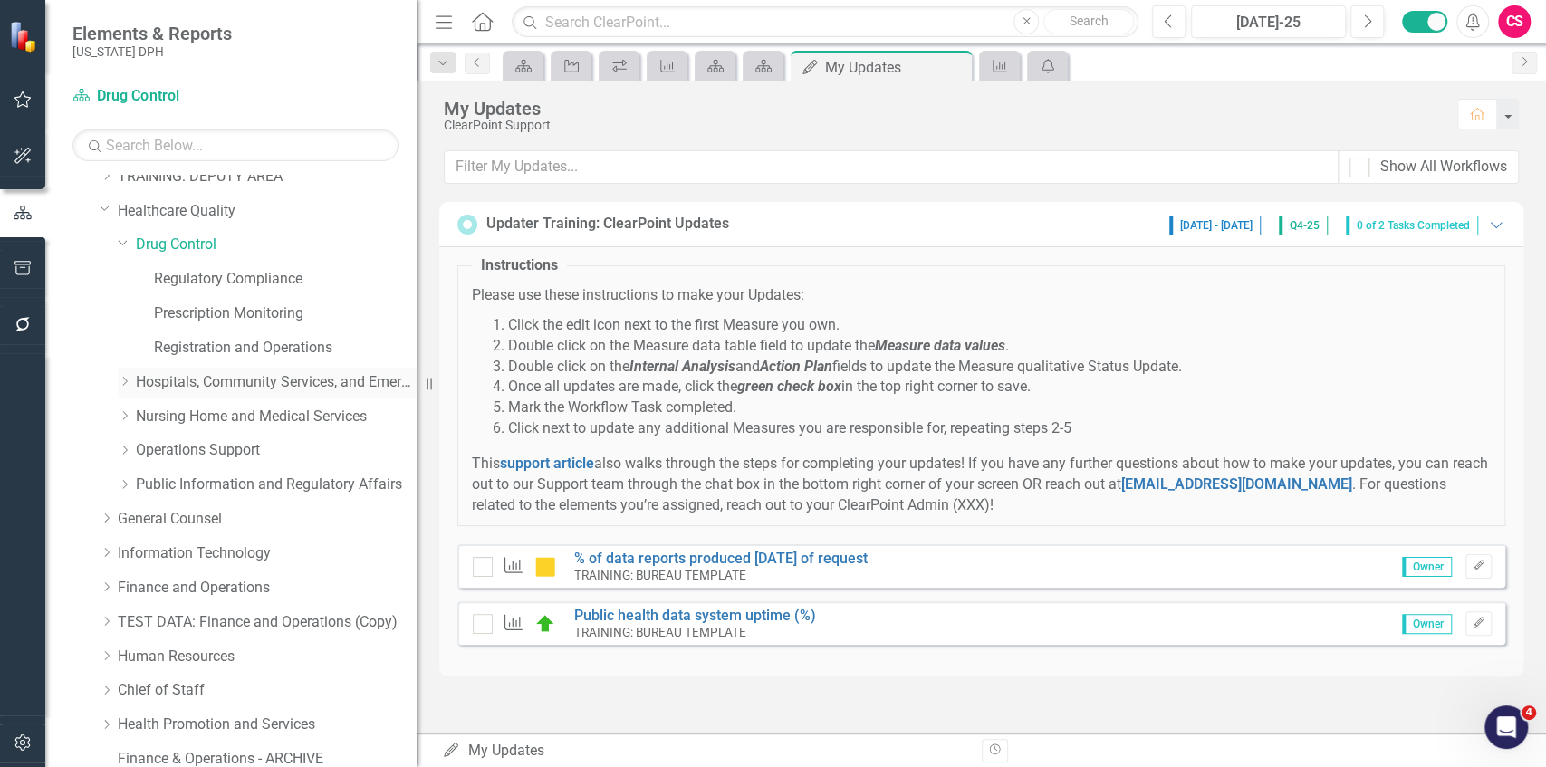
scroll to position [120, 0]
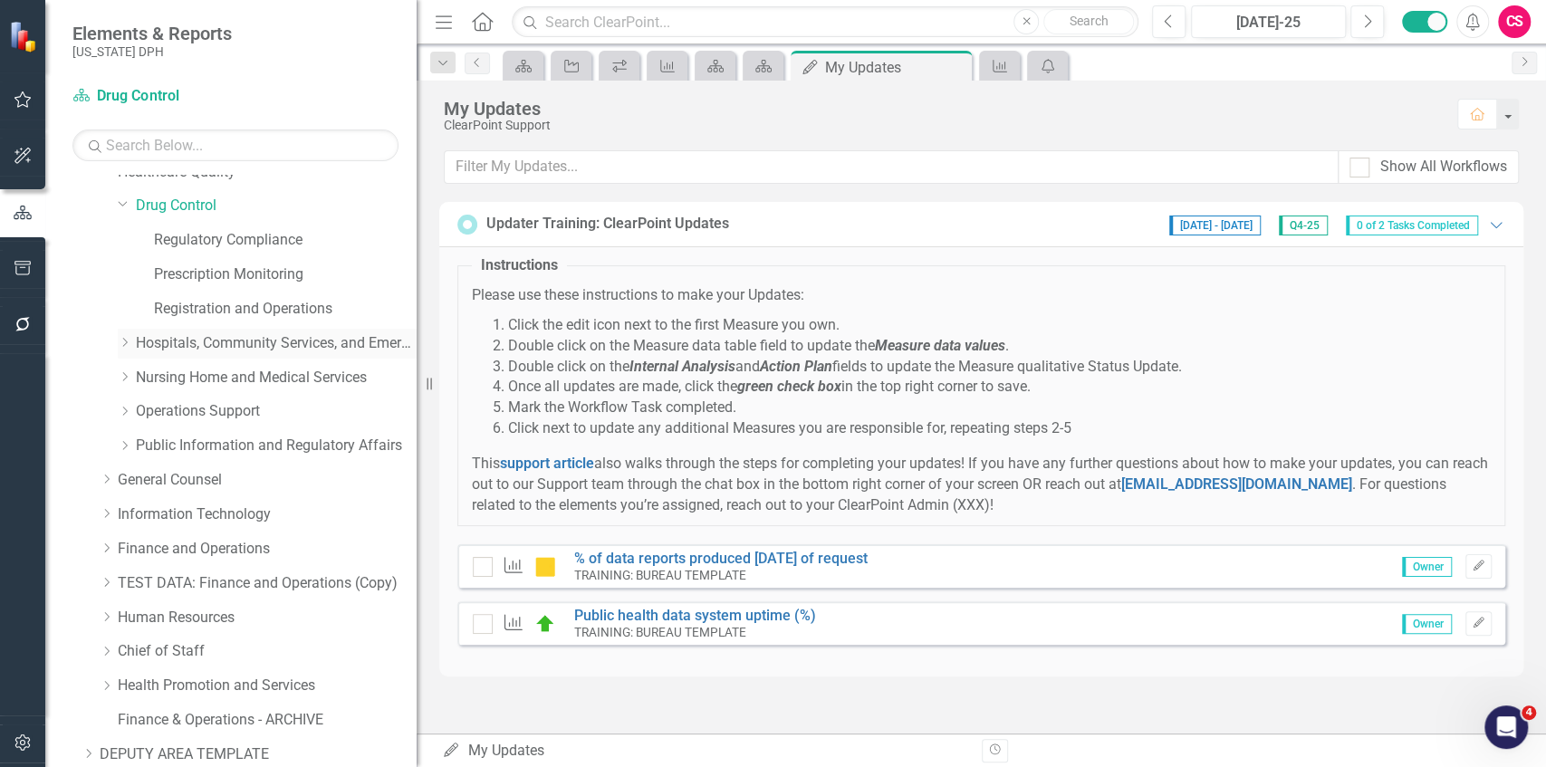
click at [123, 340] on icon "Dropdown" at bounding box center [125, 342] width 14 height 11
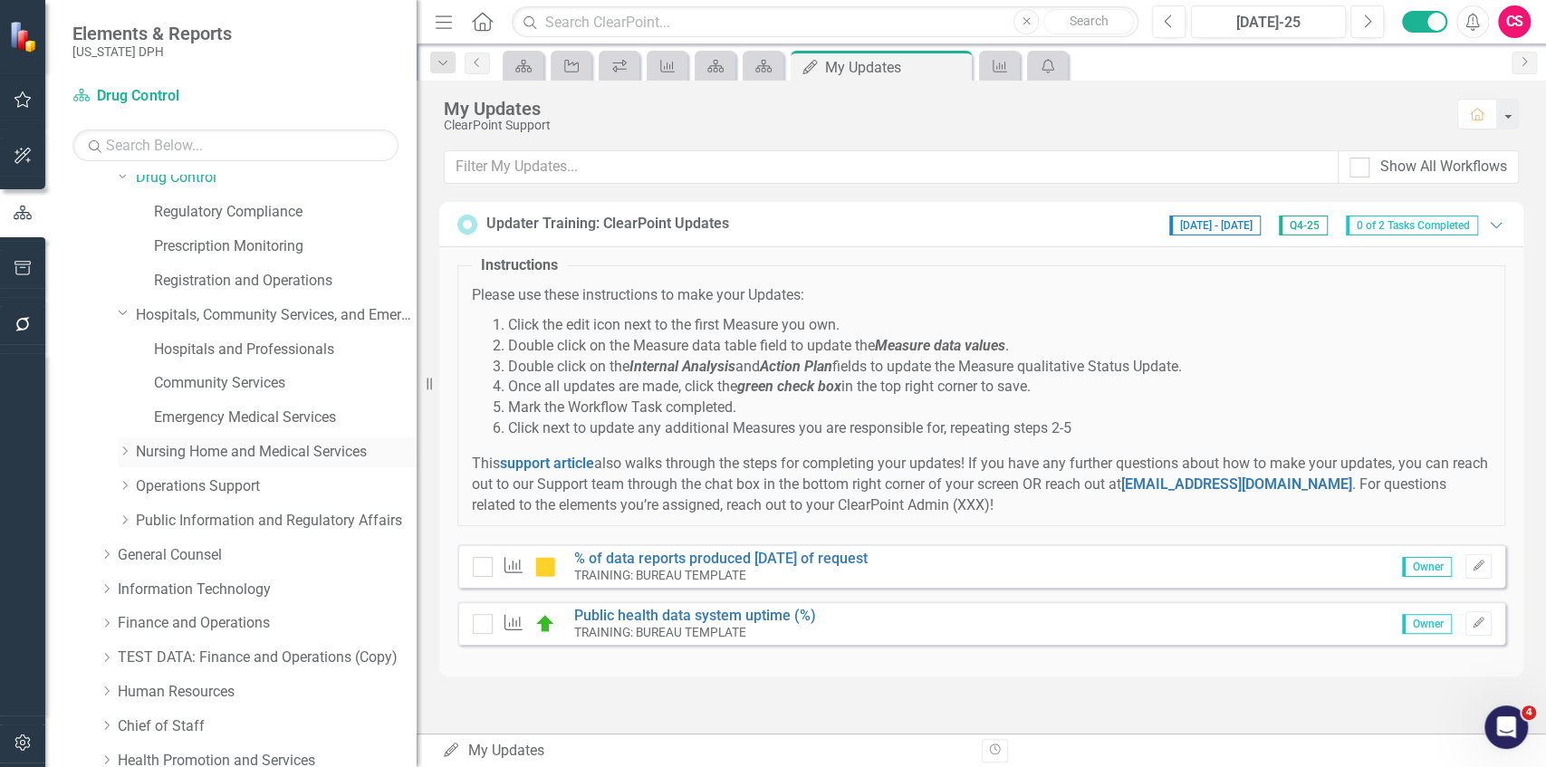
scroll to position [181, 0]
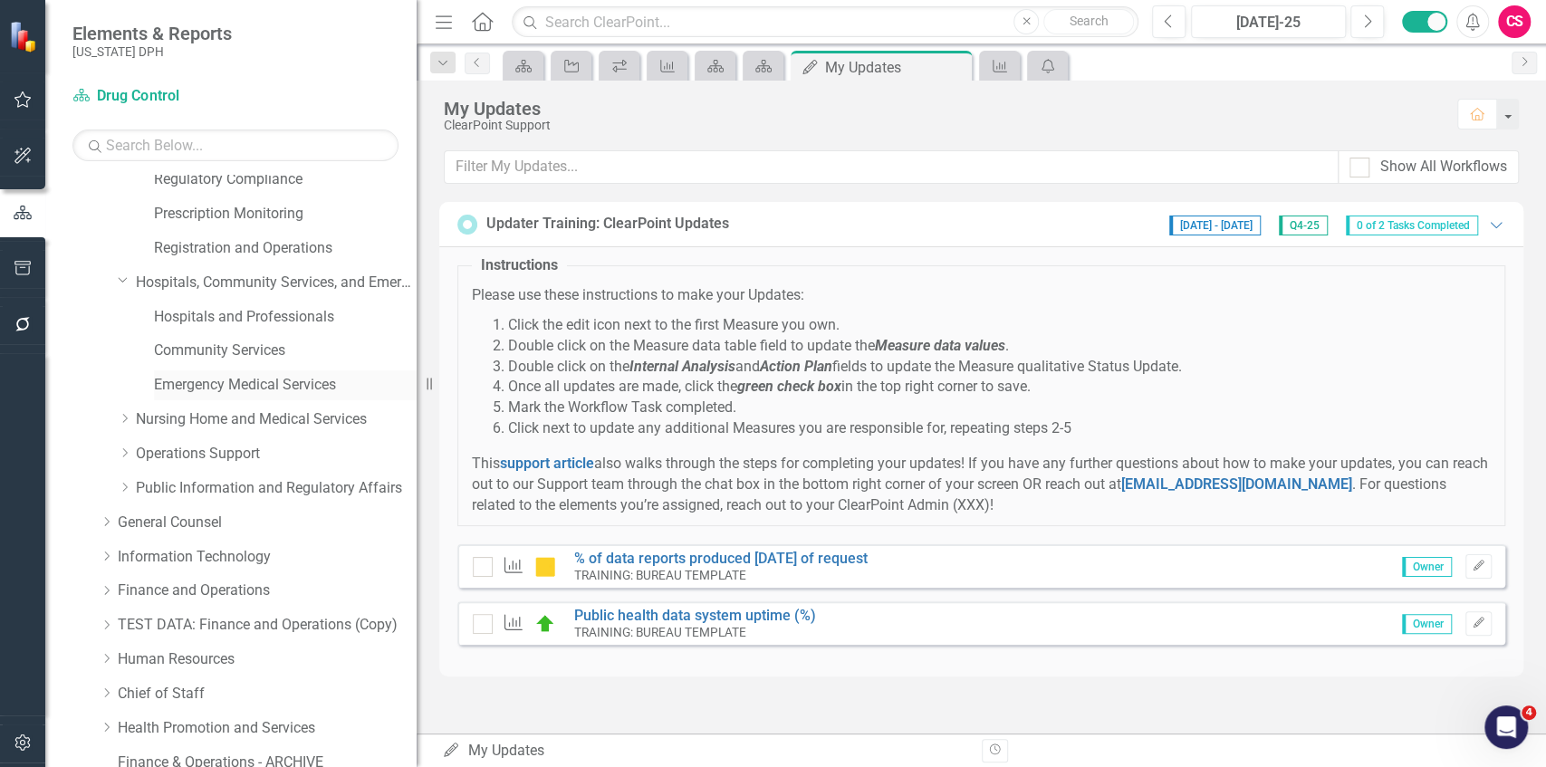
click at [196, 380] on link "Emergency Medical Services" at bounding box center [285, 385] width 263 height 21
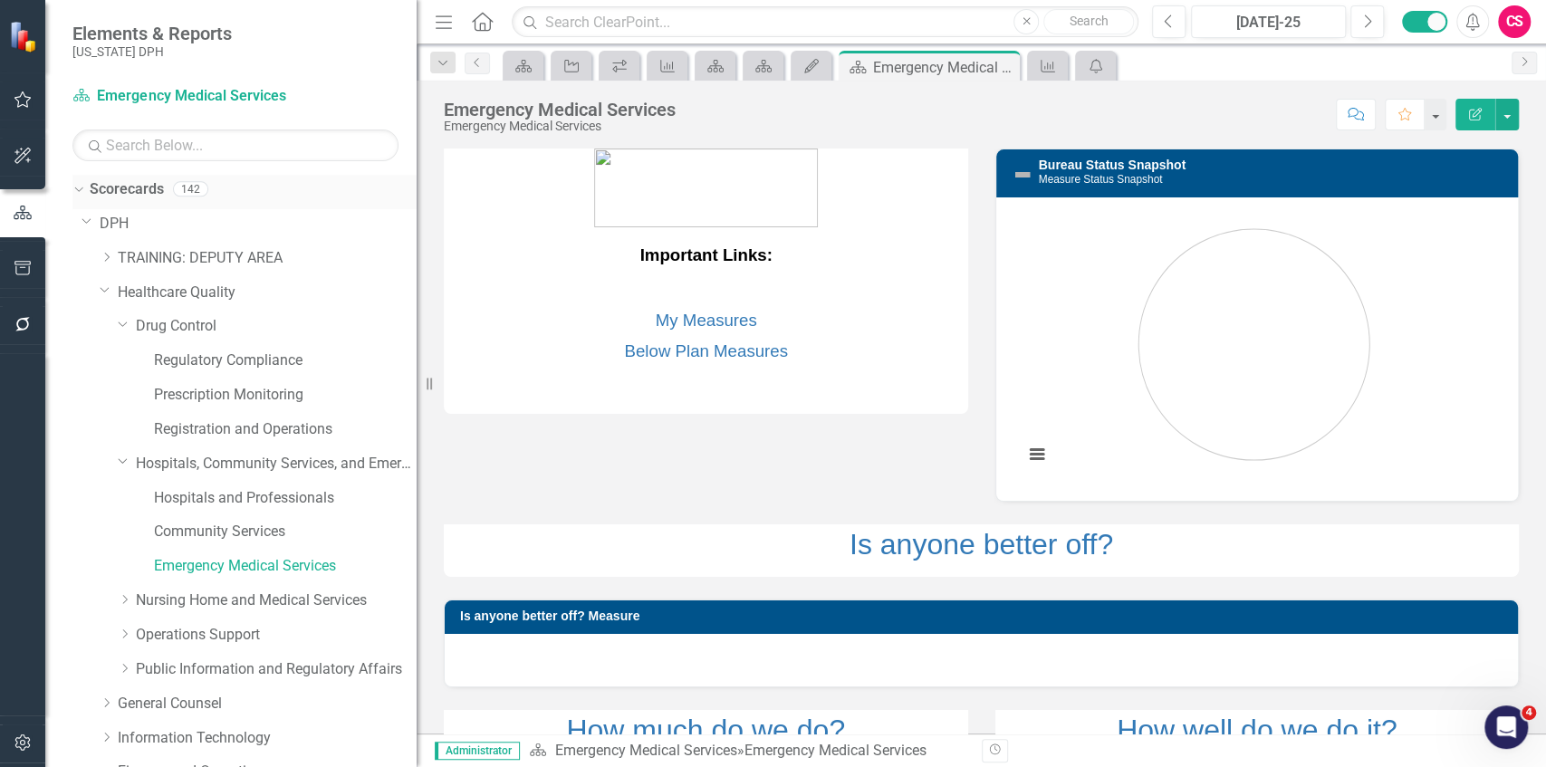
click at [76, 183] on icon "Dropdown" at bounding box center [77, 188] width 10 height 13
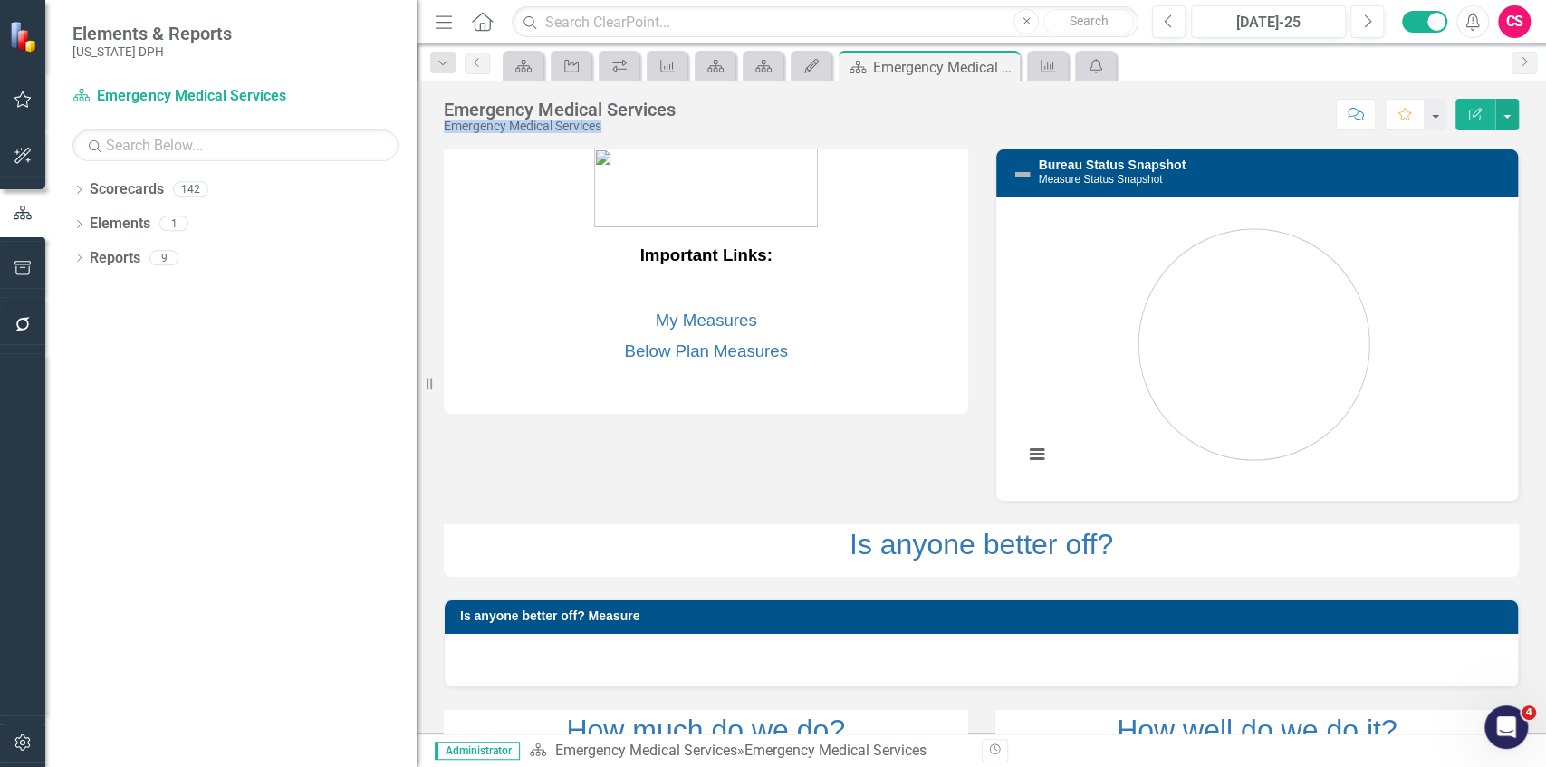
drag, startPoint x: 453, startPoint y: 125, endPoint x: 624, endPoint y: 122, distance: 171.2
click at [624, 122] on div "Emergency Medical Services" at bounding box center [560, 127] width 232 height 14
click at [624, 123] on div "Emergency Medical Services" at bounding box center [560, 127] width 232 height 14
drag, startPoint x: 375, startPoint y: 102, endPoint x: 100, endPoint y: 93, distance: 275.5
click at [100, 93] on div "Scorecard Emergency Medical Services Search" at bounding box center [235, 122] width 326 height 80
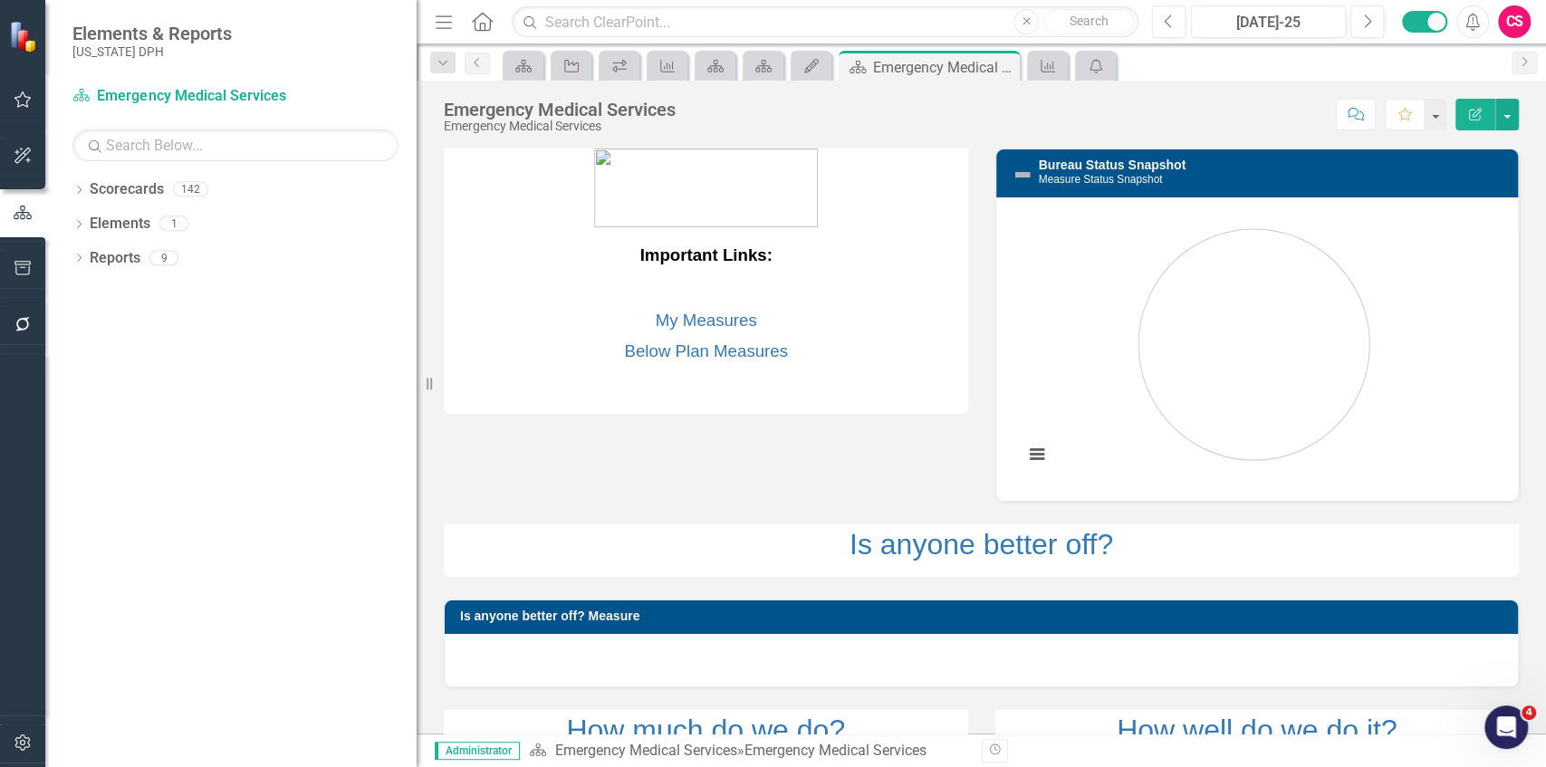
click at [187, 449] on div "Dropdown Scorecards 142 Dropdown DPH Dropdown TRAINING: DEPUTY AREA Dropdown TR…" at bounding box center [230, 471] width 371 height 592
click at [84, 196] on icon "Dropdown" at bounding box center [78, 192] width 13 height 10
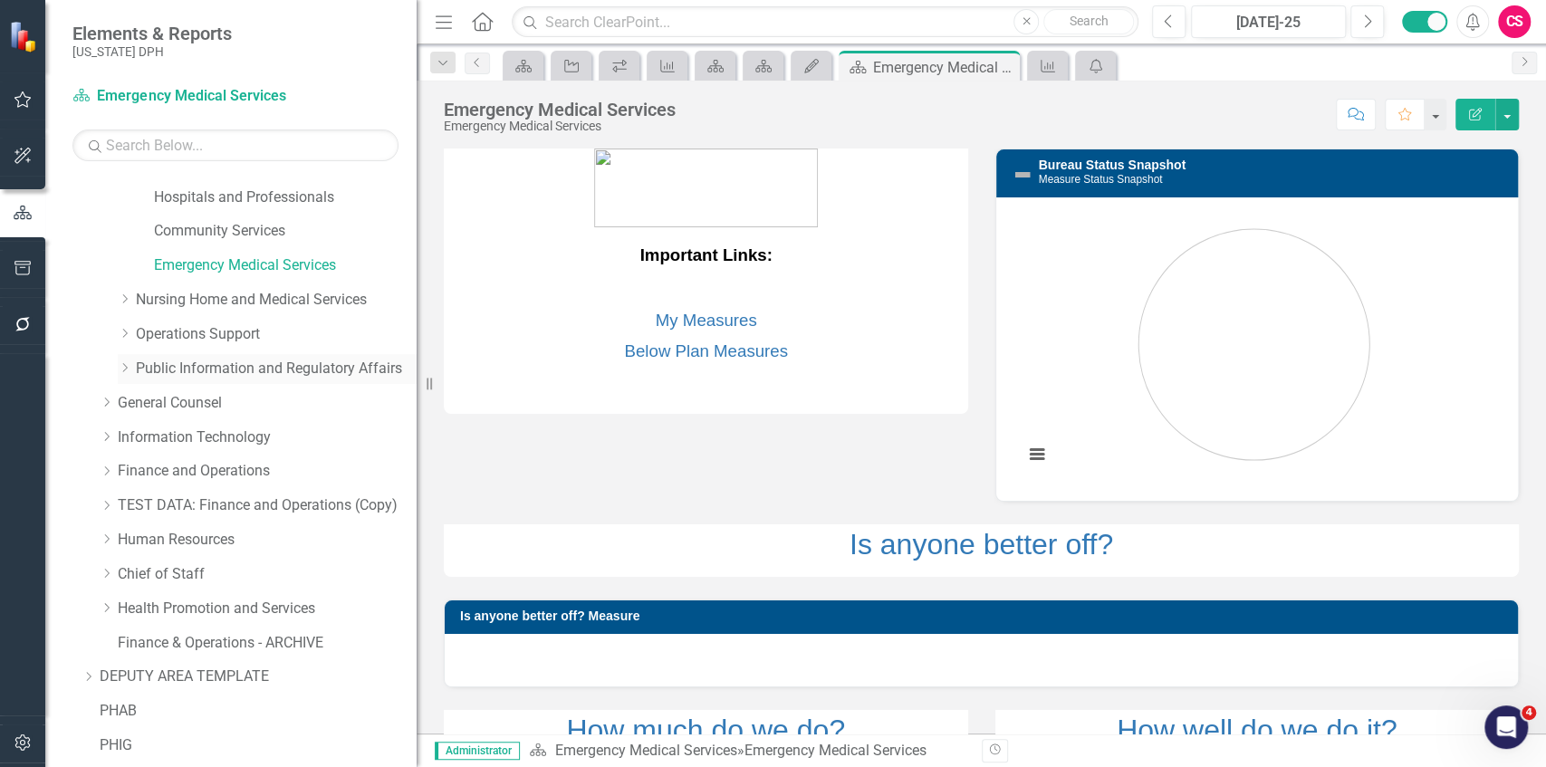
scroll to position [302, 0]
click at [111, 533] on icon "Dropdown" at bounding box center [107, 538] width 14 height 11
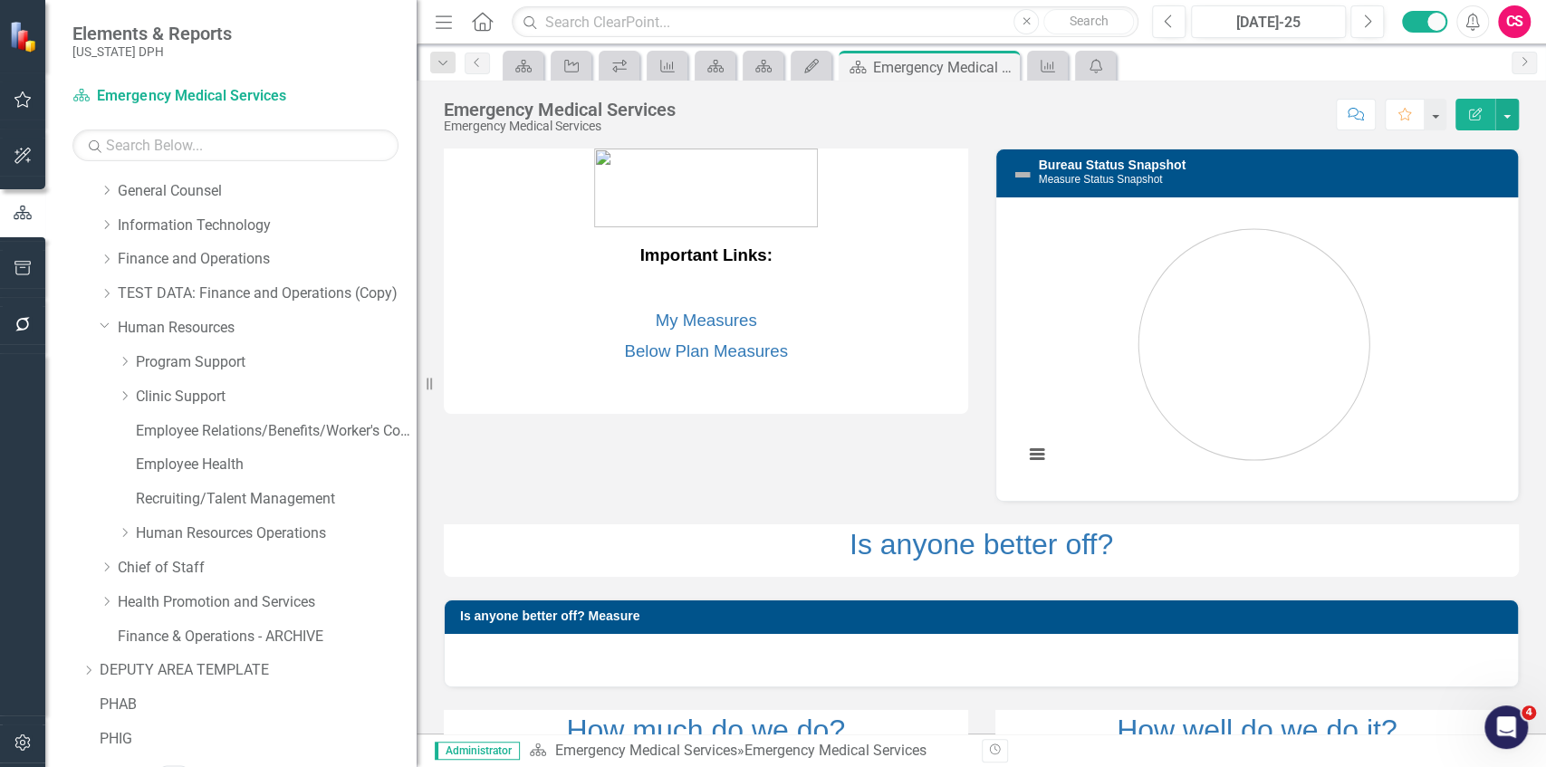
scroll to position [543, 0]
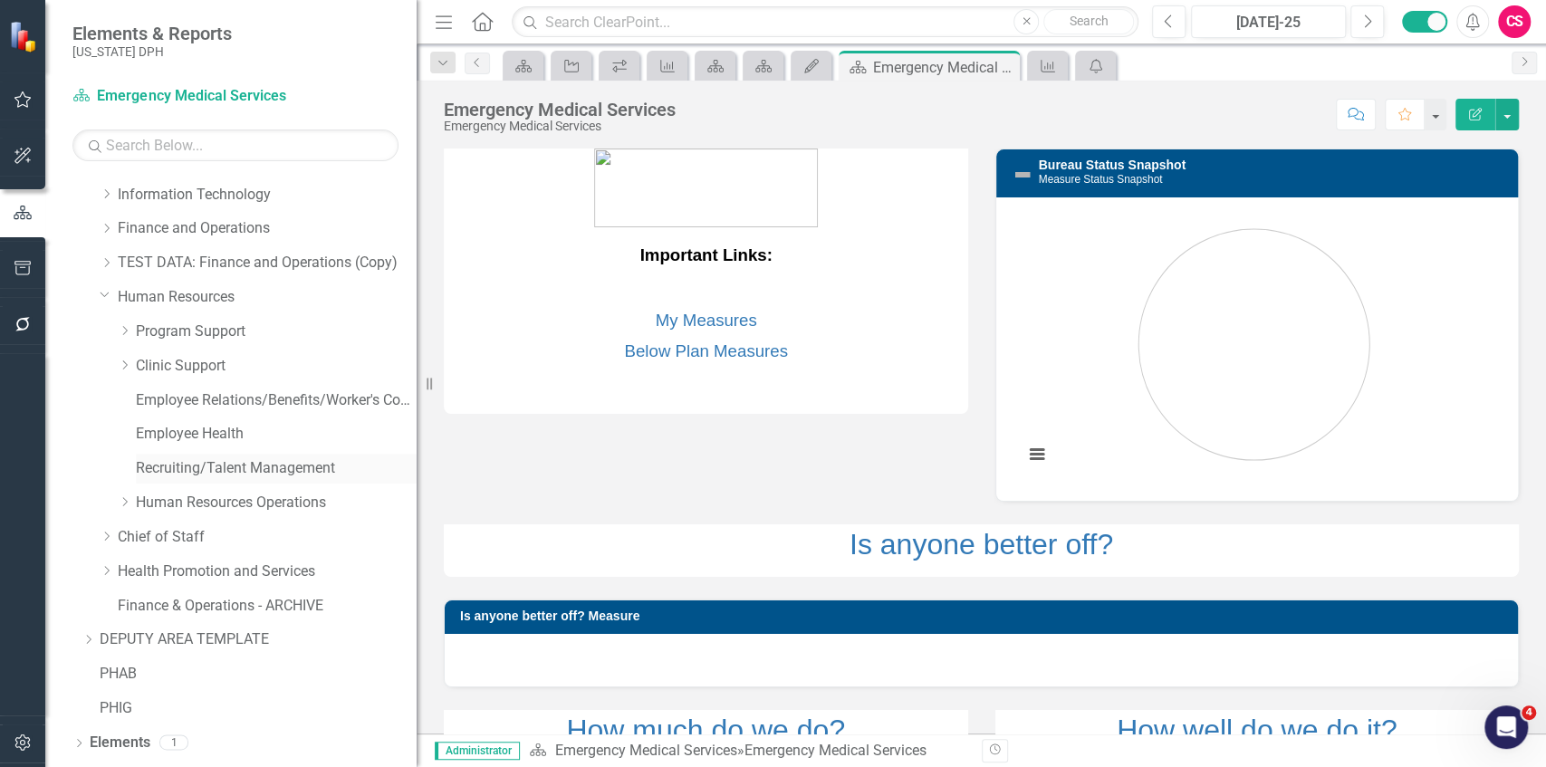
click at [209, 469] on link "Recruiting/Talent Management" at bounding box center [276, 468] width 281 height 21
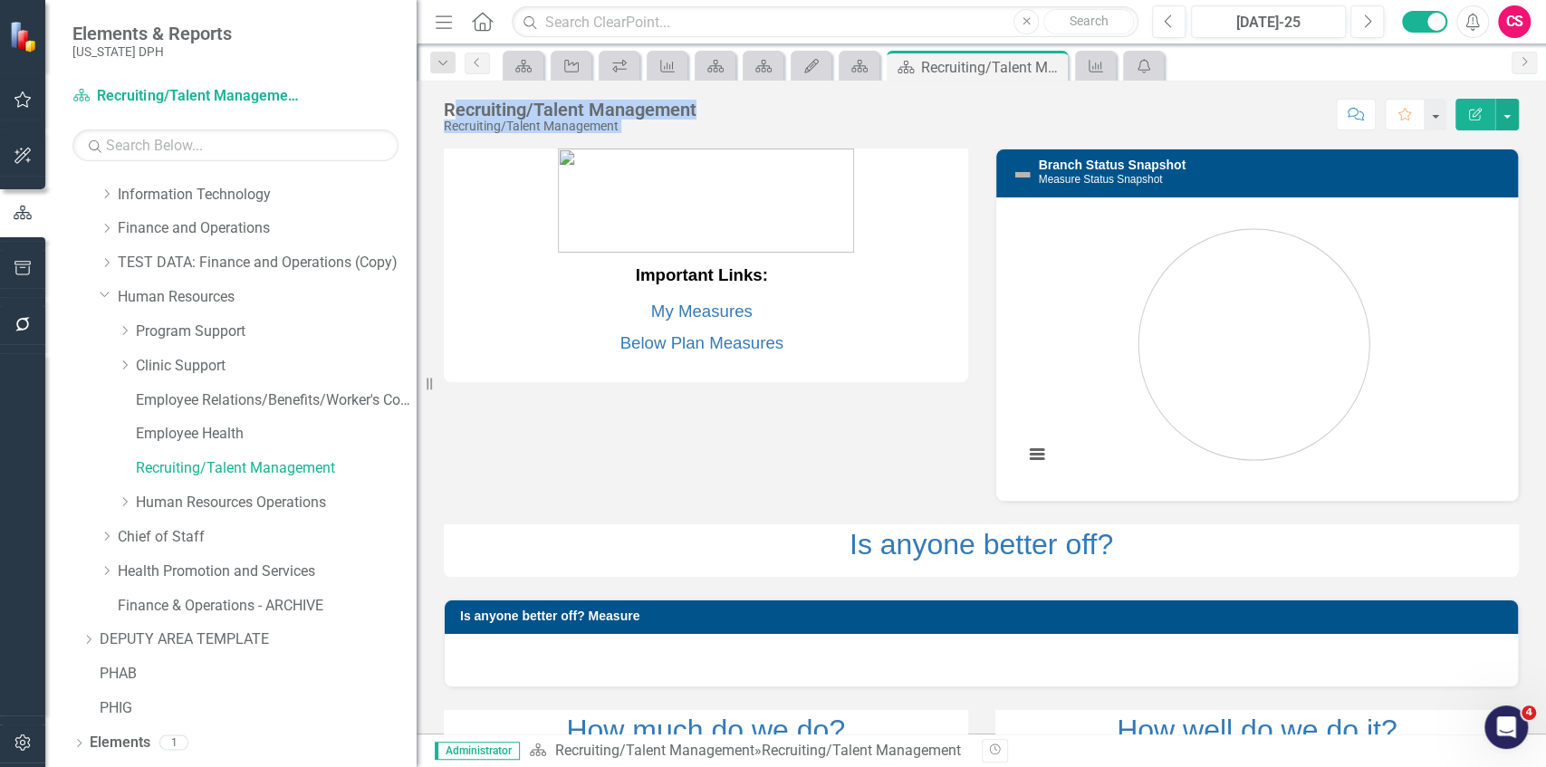
drag, startPoint x: 450, startPoint y: 117, endPoint x: 712, endPoint y: 130, distance: 262.1
click at [687, 129] on div "Recruiting/Talent Management Recruiting/Talent Management Score: N/A Jul-25 Com…" at bounding box center [981, 108] width 1129 height 54
click at [521, 137] on div "Recruiting/Talent Management Recruiting/Talent Management Score: N/A Jul-25 Com…" at bounding box center [981, 407] width 1129 height 653
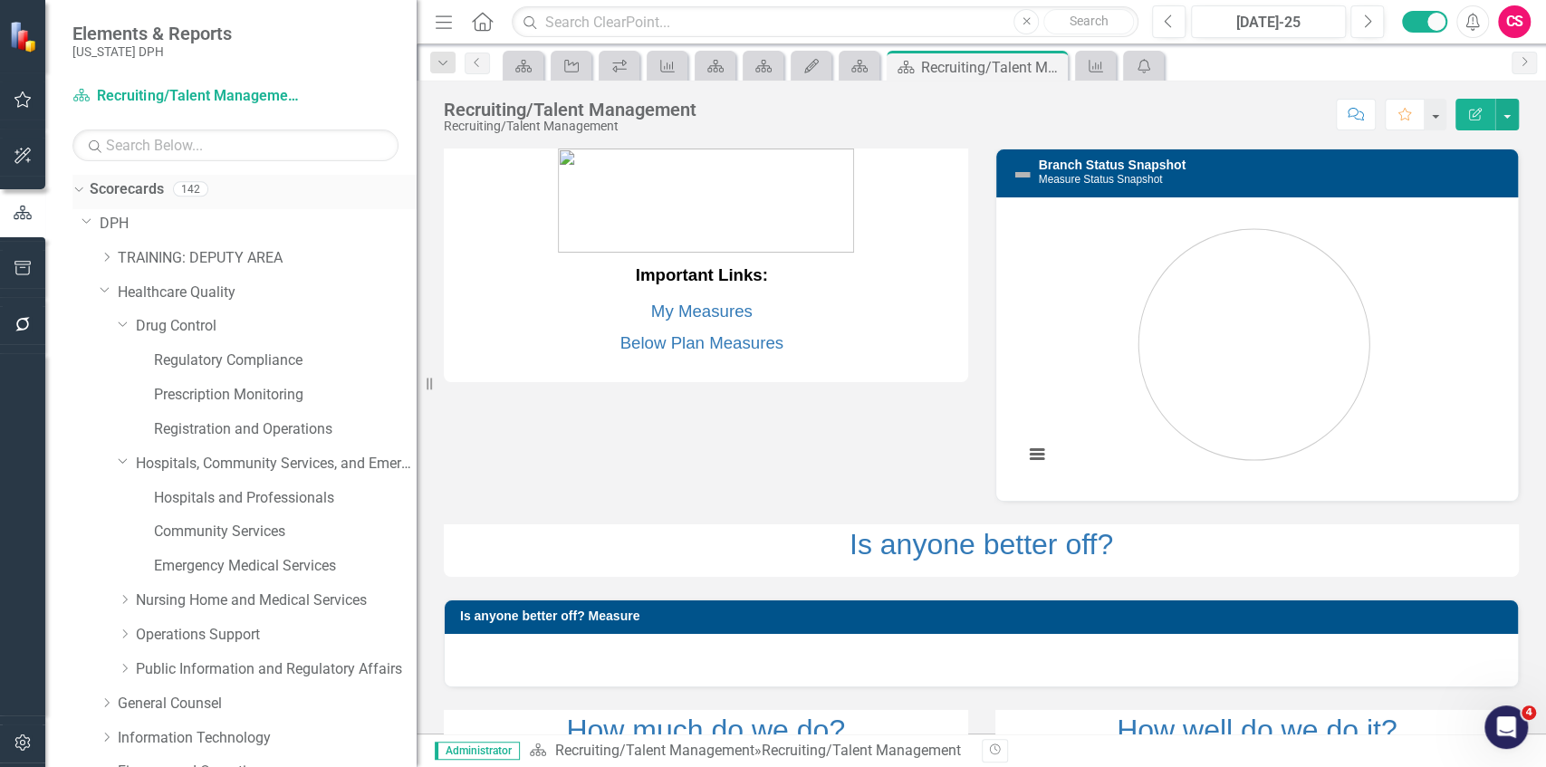
click at [74, 188] on icon "Dropdown" at bounding box center [77, 188] width 10 height 13
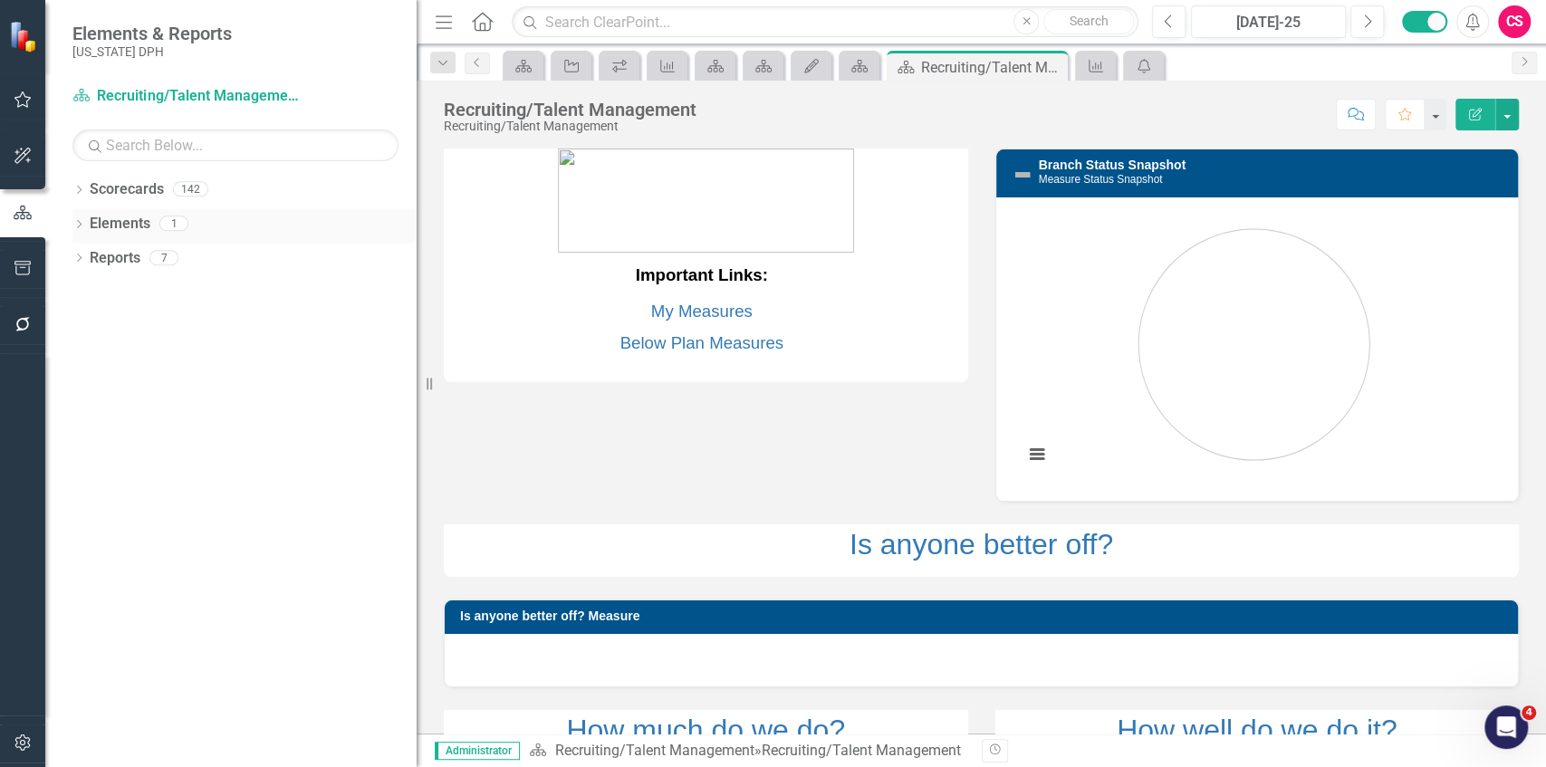
click at [78, 216] on div "Dropdown Elements 1" at bounding box center [244, 226] width 344 height 34
click at [80, 231] on div "Dropdown" at bounding box center [78, 225] width 13 height 15
click at [80, 227] on icon "Dropdown" at bounding box center [77, 222] width 10 height 13
click at [78, 257] on icon "Dropdown" at bounding box center [78, 260] width 13 height 10
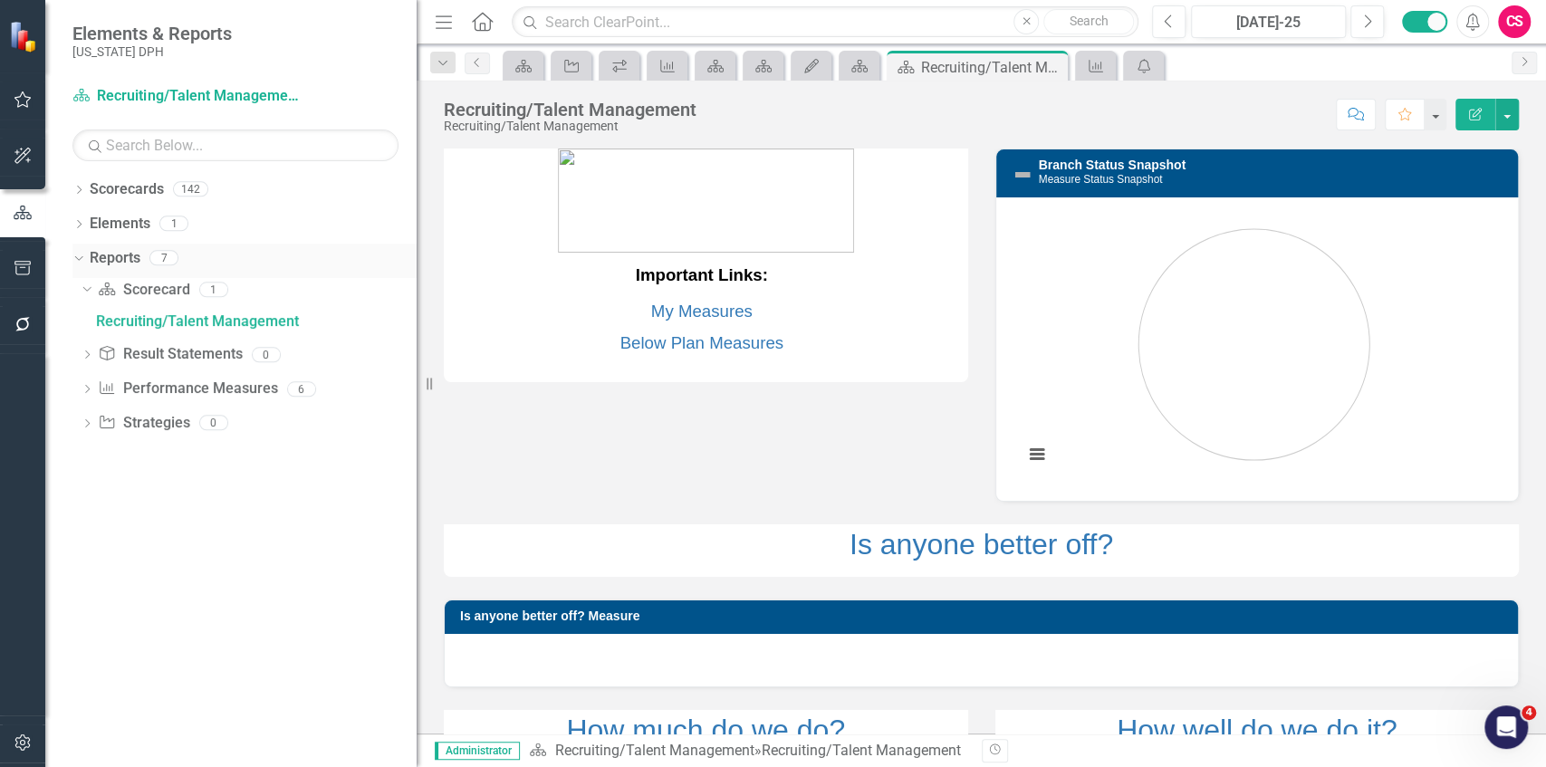
click at [79, 258] on icon at bounding box center [78, 257] width 8 height 5
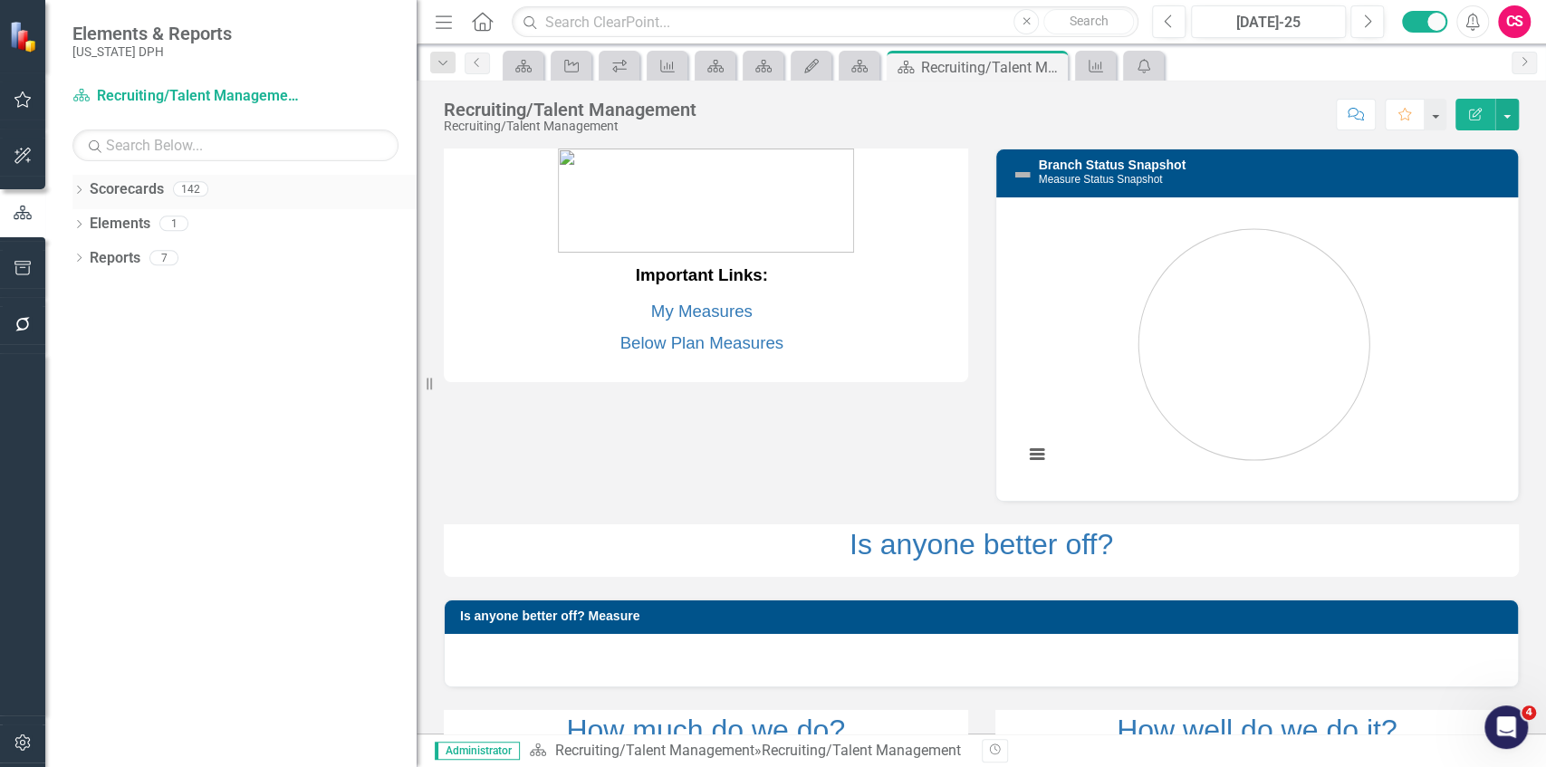
click at [76, 189] on icon "Dropdown" at bounding box center [78, 192] width 13 height 10
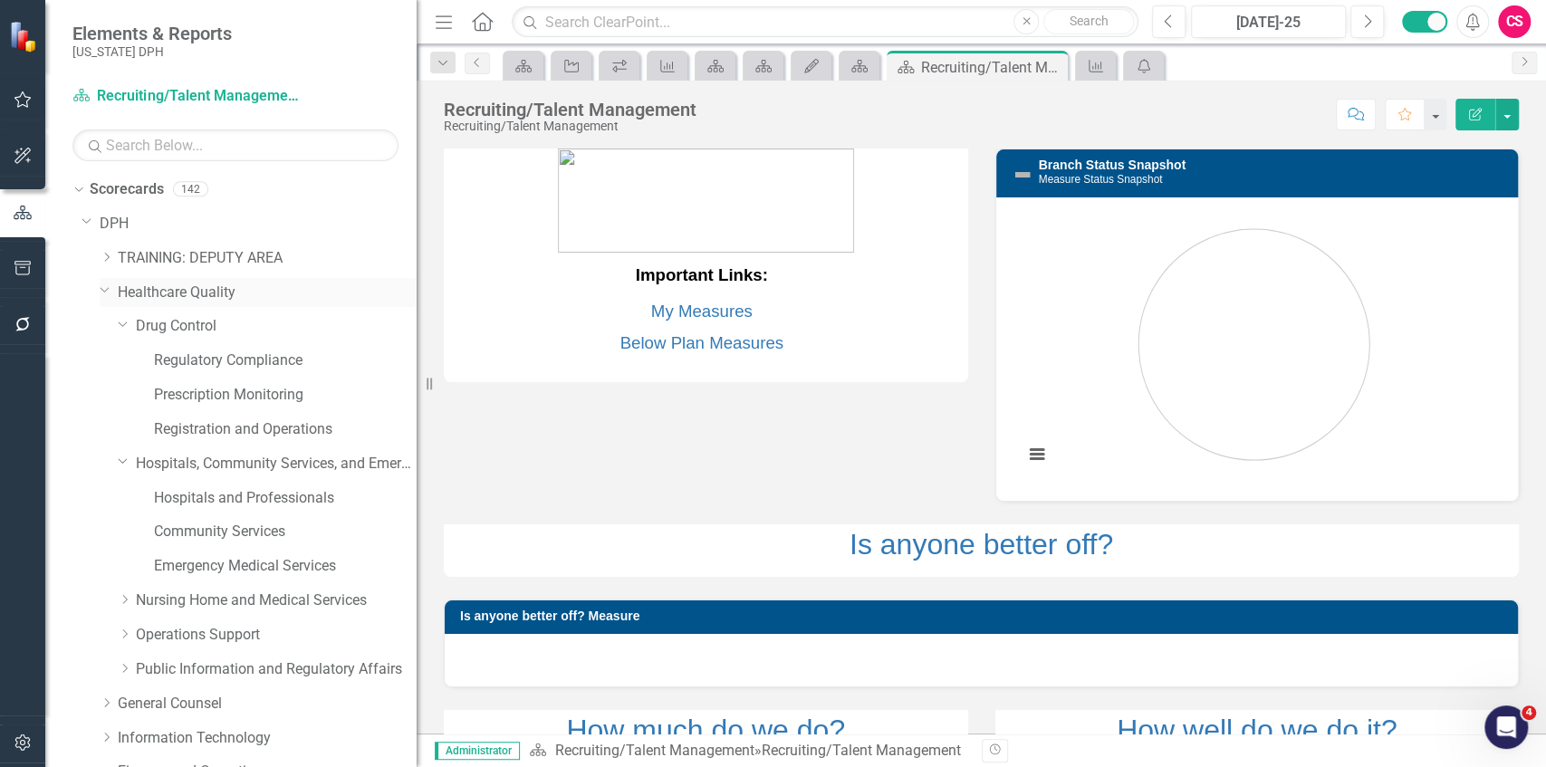
click at [103, 286] on icon "Dropdown" at bounding box center [105, 290] width 11 height 14
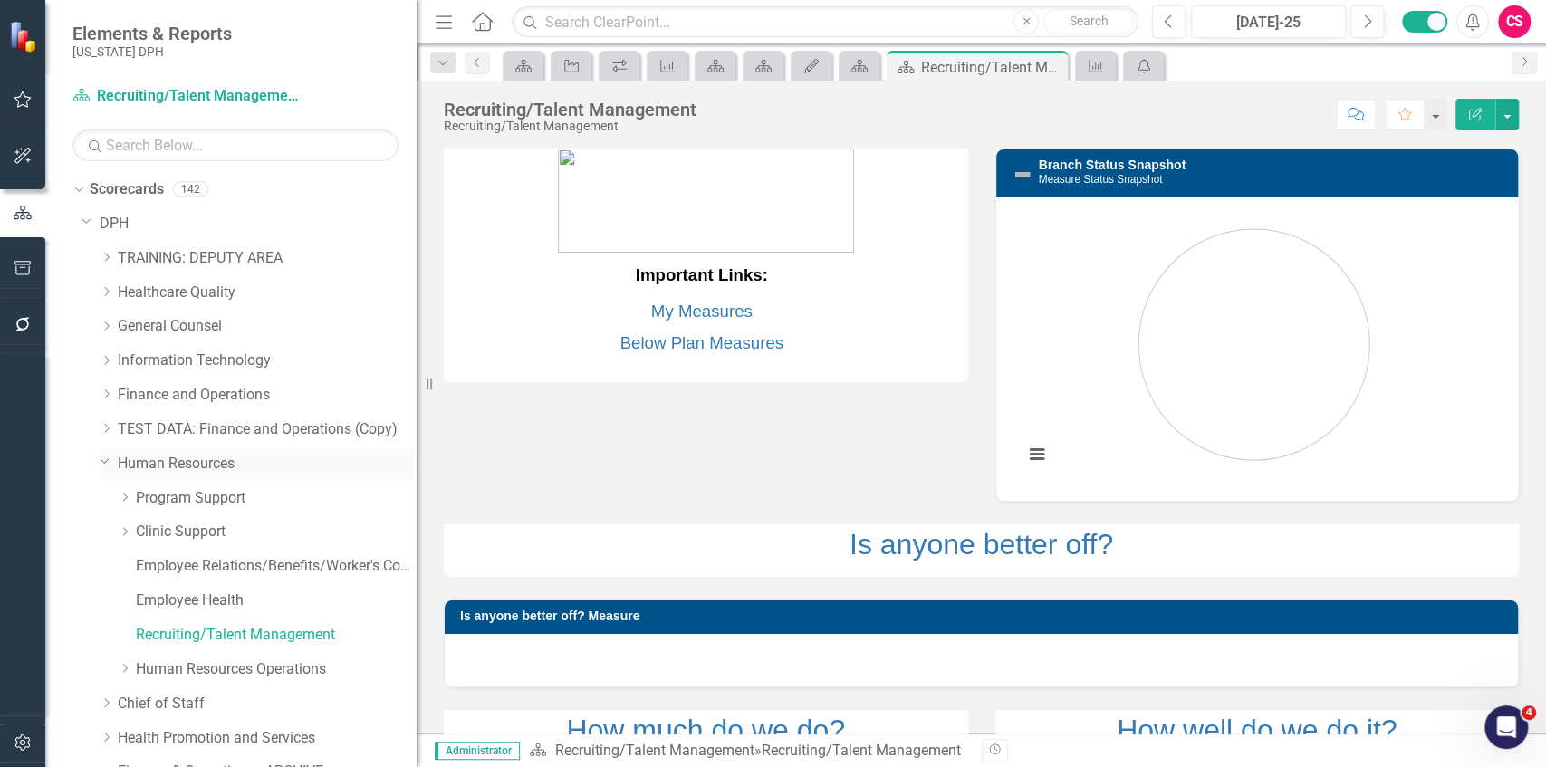
click at [106, 459] on icon "Dropdown" at bounding box center [105, 461] width 11 height 14
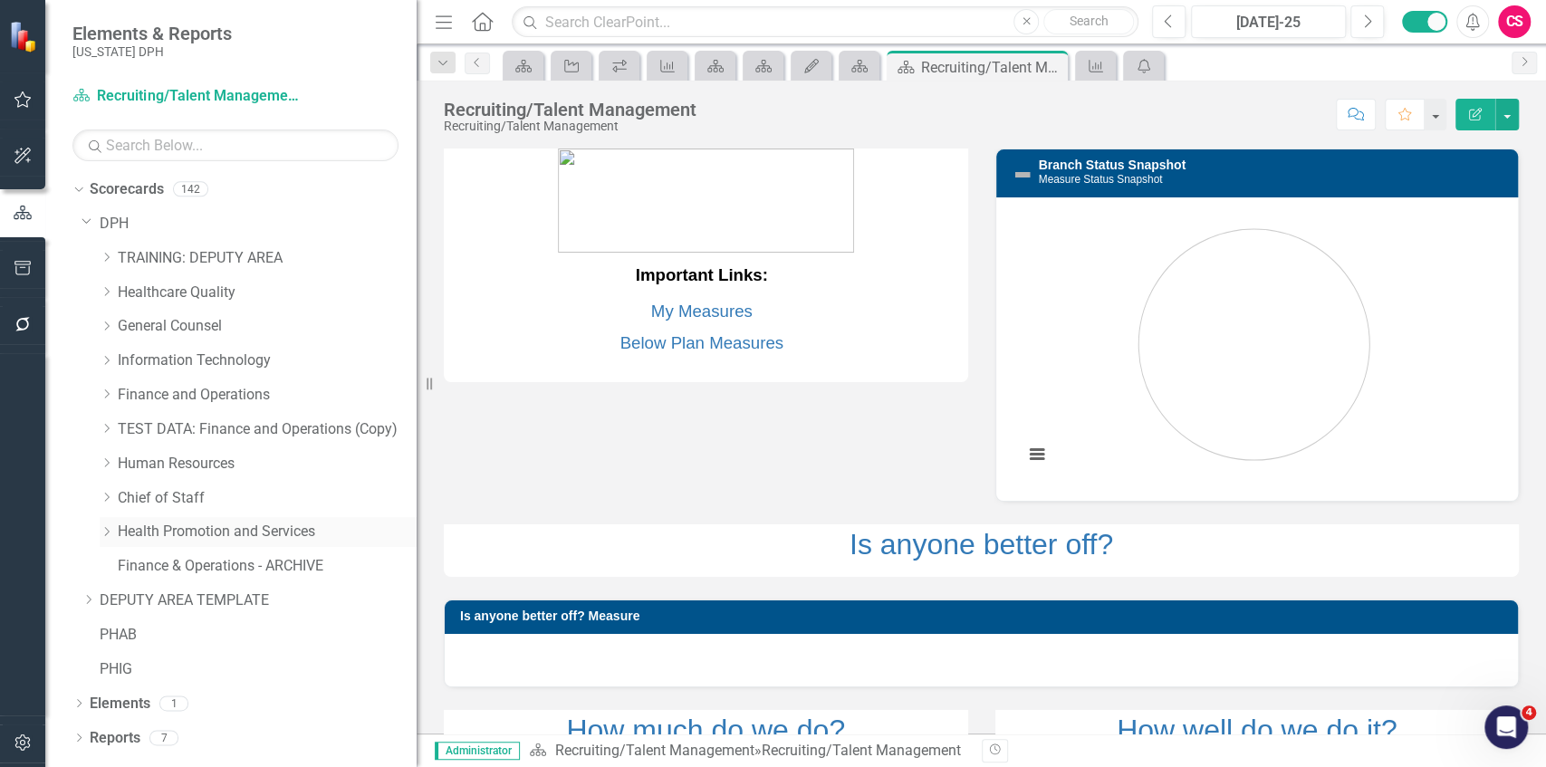
click at [107, 536] on div "Dropdown" at bounding box center [107, 531] width 14 height 15
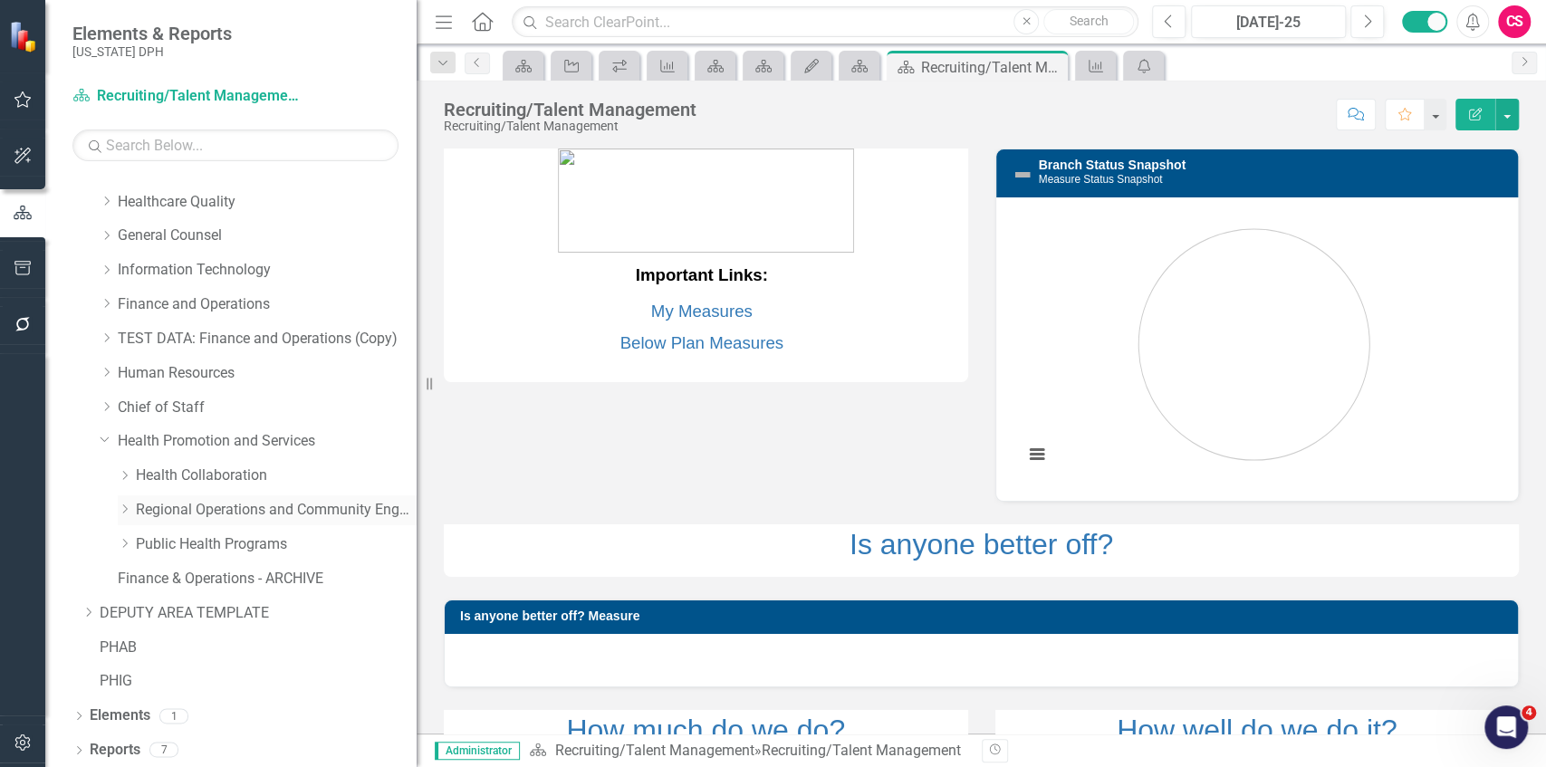
scroll to position [92, 0]
click at [122, 538] on icon "Dropdown" at bounding box center [125, 541] width 14 height 11
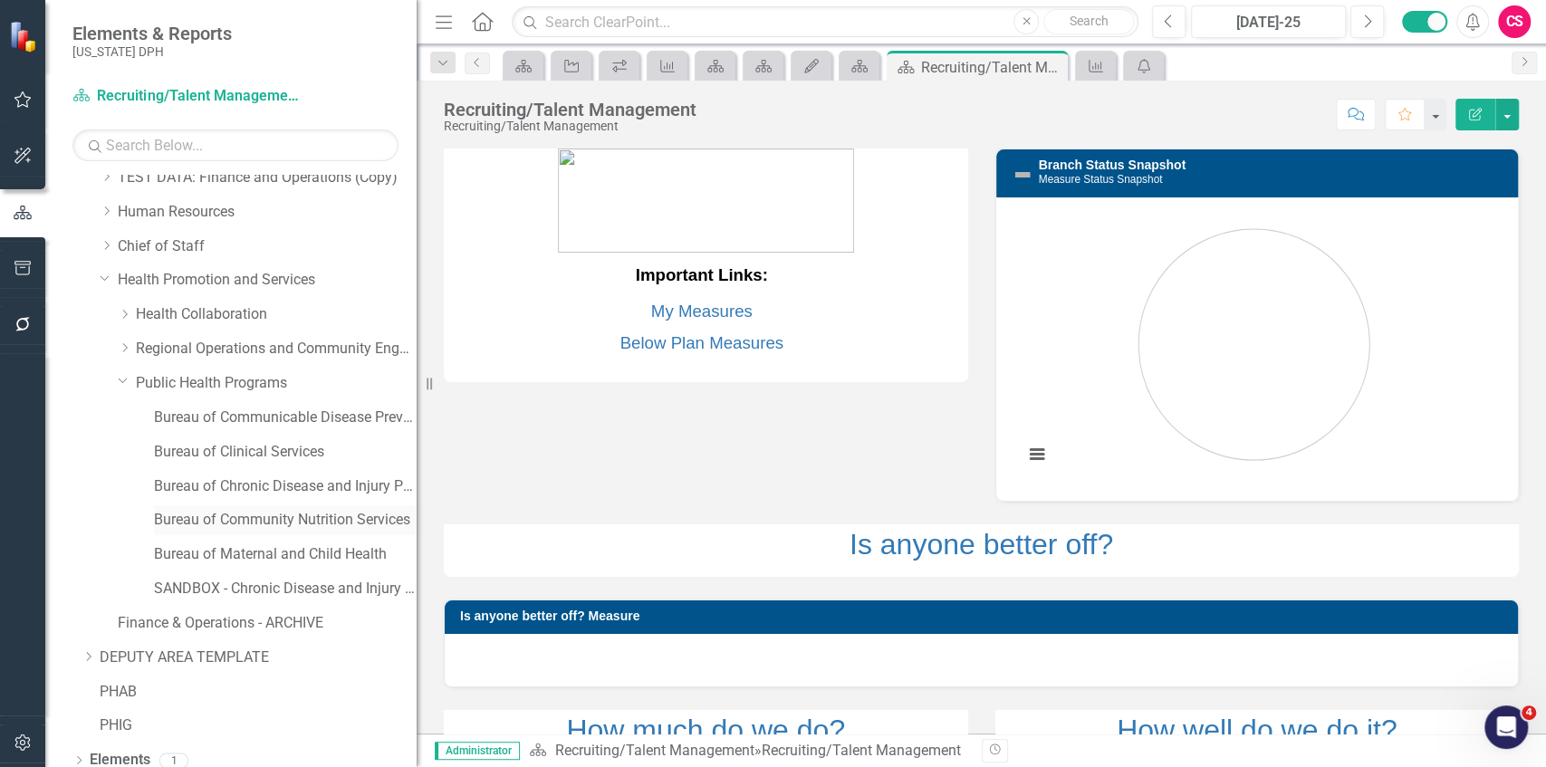
scroll to position [298, 0]
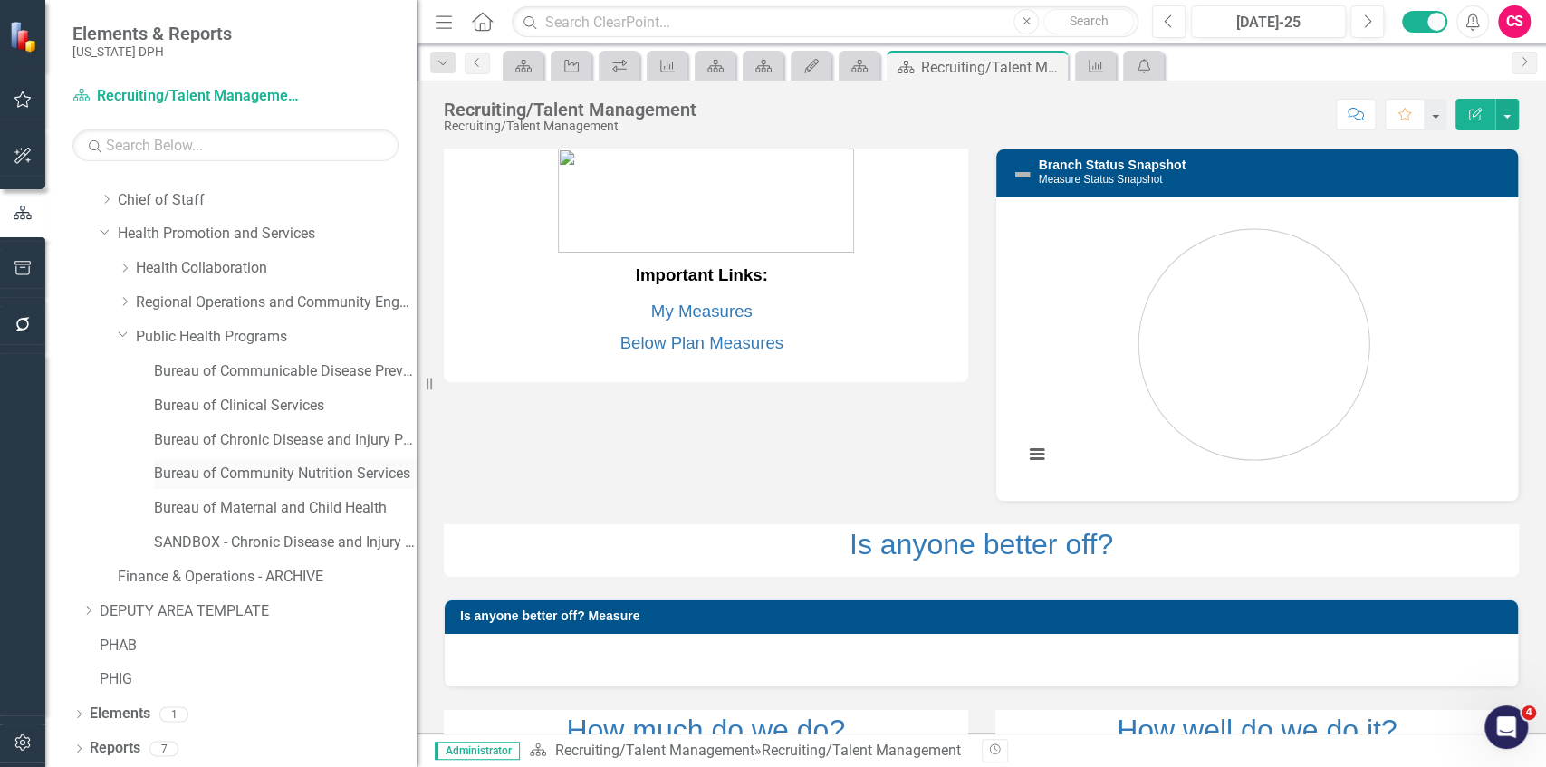
click at [234, 471] on link "Bureau of Community Nutrition Services" at bounding box center [285, 474] width 263 height 21
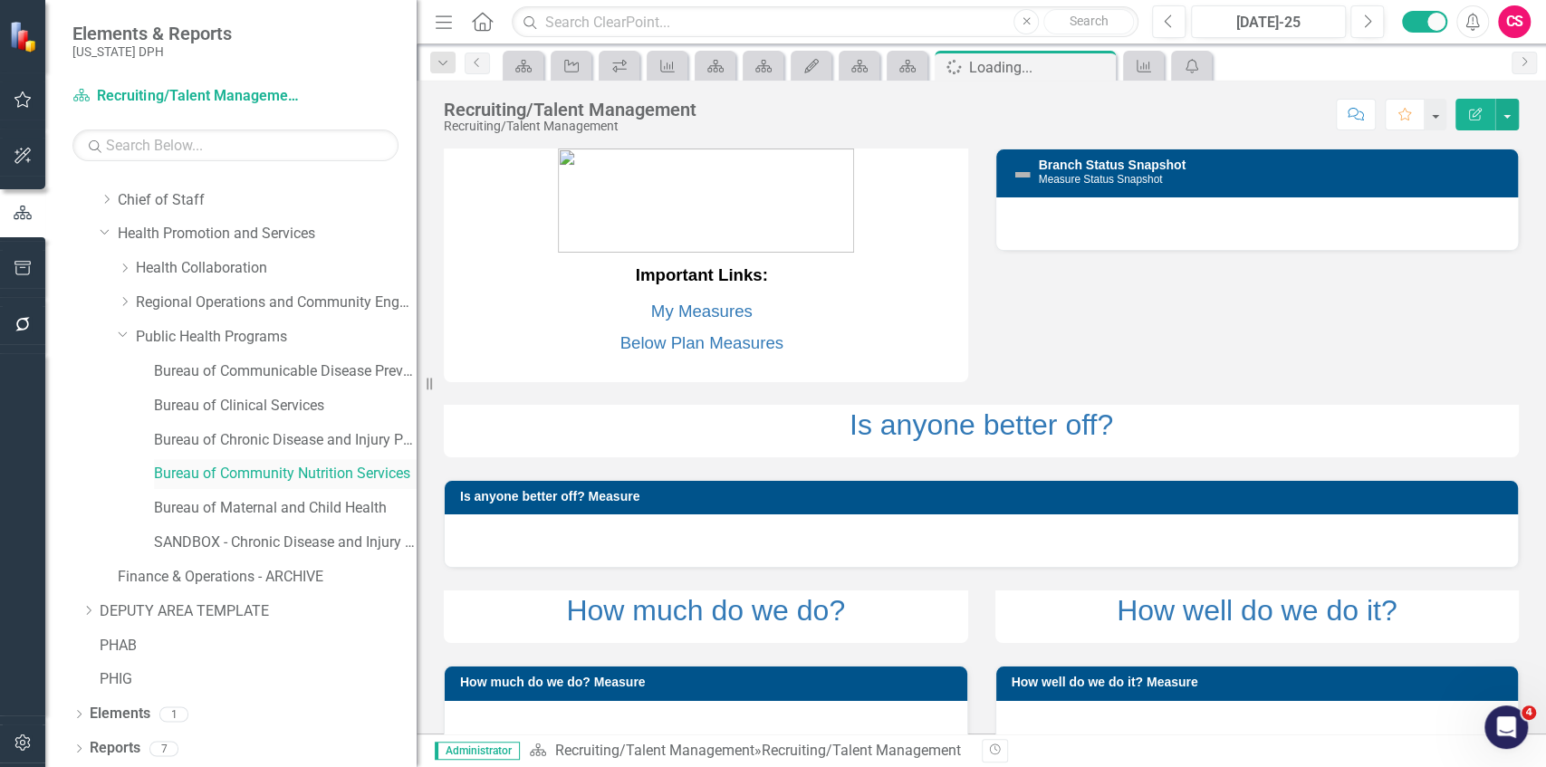
click at [234, 471] on link "Bureau of Community Nutrition Services" at bounding box center [285, 474] width 263 height 21
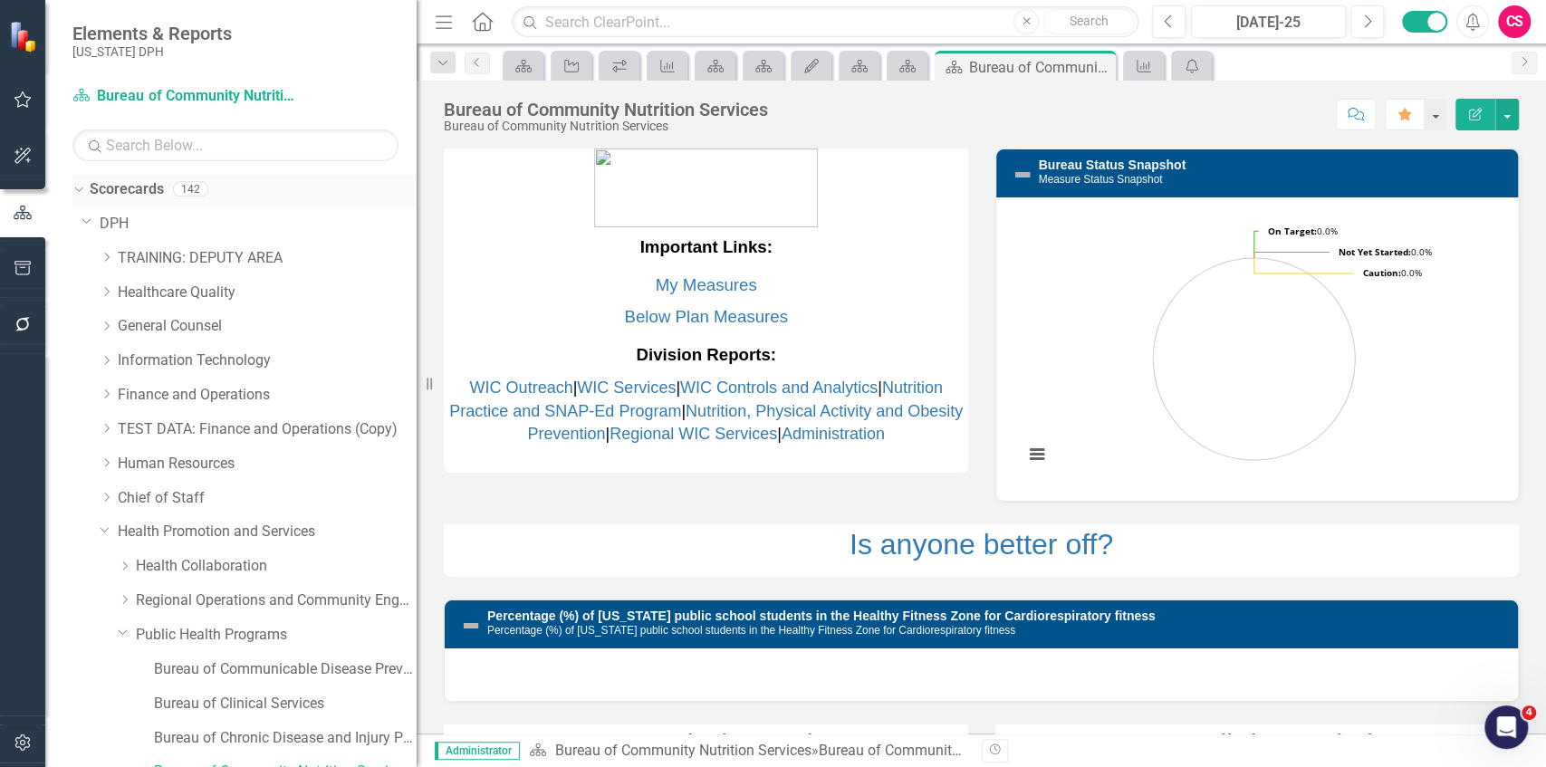
click at [78, 190] on icon at bounding box center [78, 189] width 8 height 5
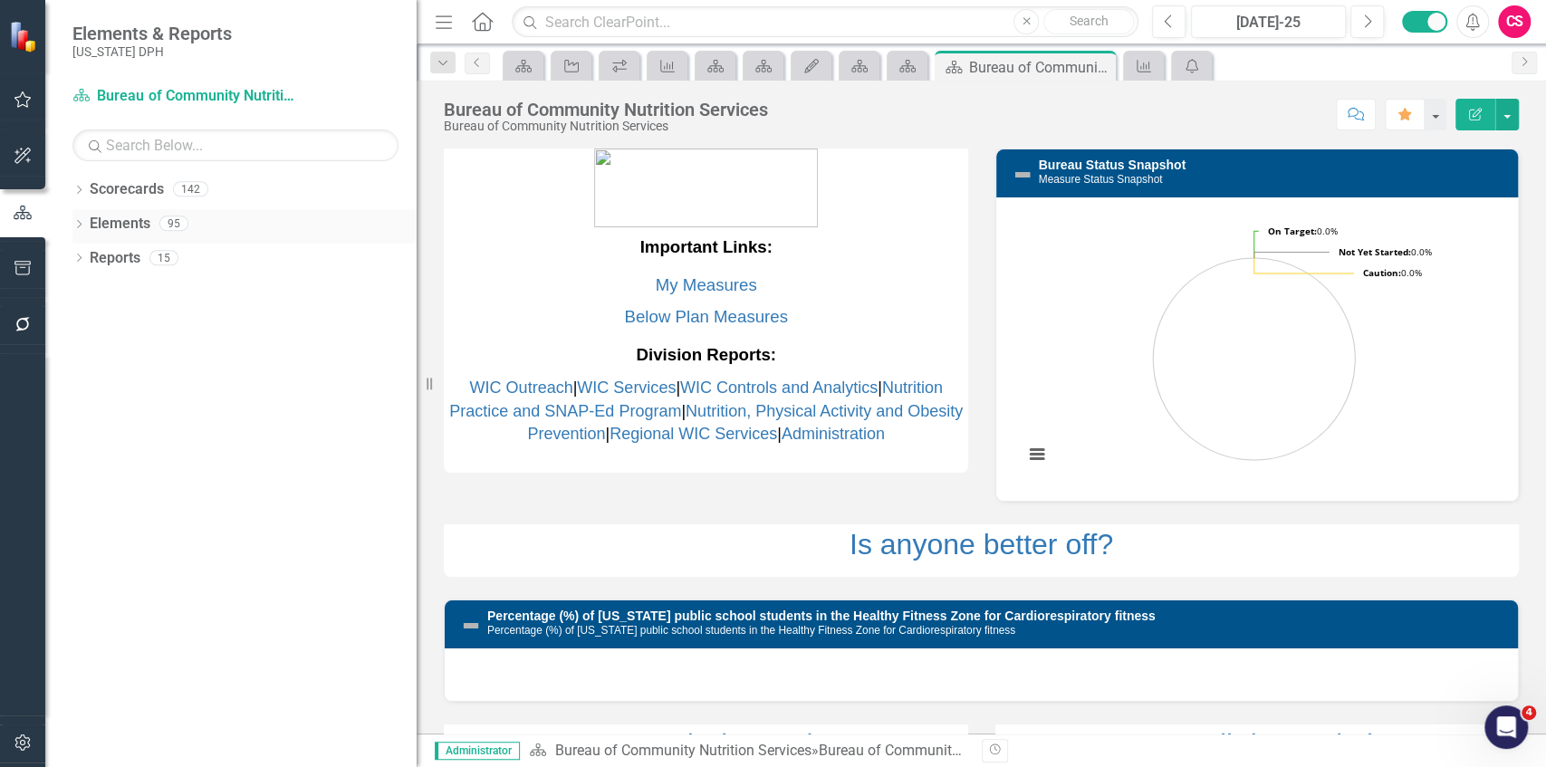
click at [76, 223] on icon "Dropdown" at bounding box center [78, 226] width 13 height 10
click at [88, 292] on icon "Dropdown" at bounding box center [88, 294] width 13 height 10
click at [91, 290] on div "Dropdown" at bounding box center [84, 291] width 15 height 13
click at [86, 324] on icon "Dropdown" at bounding box center [88, 328] width 13 height 10
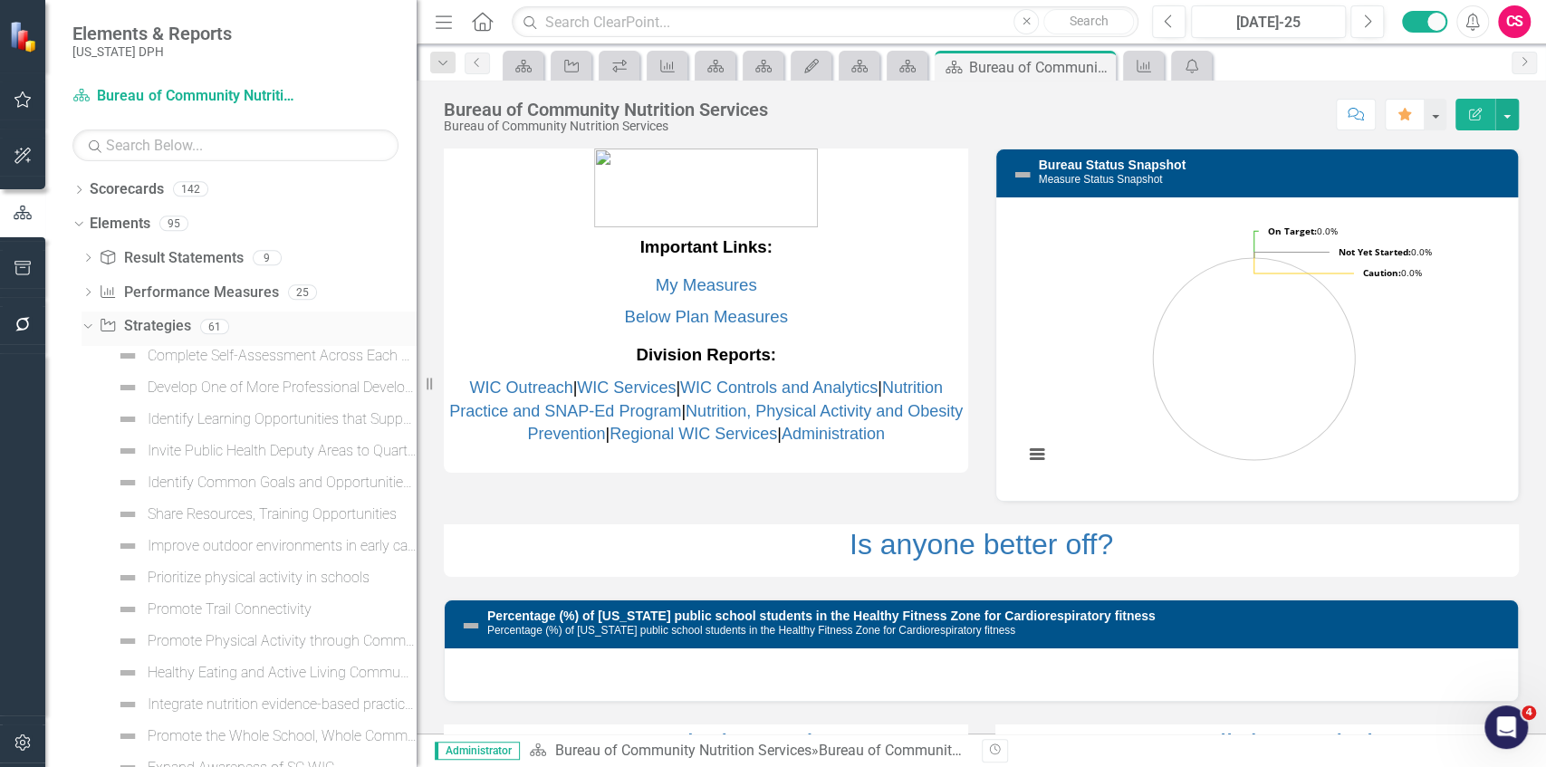
click at [86, 324] on icon "Dropdown" at bounding box center [86, 326] width 10 height 13
click at [80, 359] on icon at bounding box center [79, 361] width 5 height 8
click at [79, 358] on icon "Dropdown" at bounding box center [77, 360] width 10 height 13
click at [79, 227] on icon "Dropdown" at bounding box center [77, 222] width 10 height 13
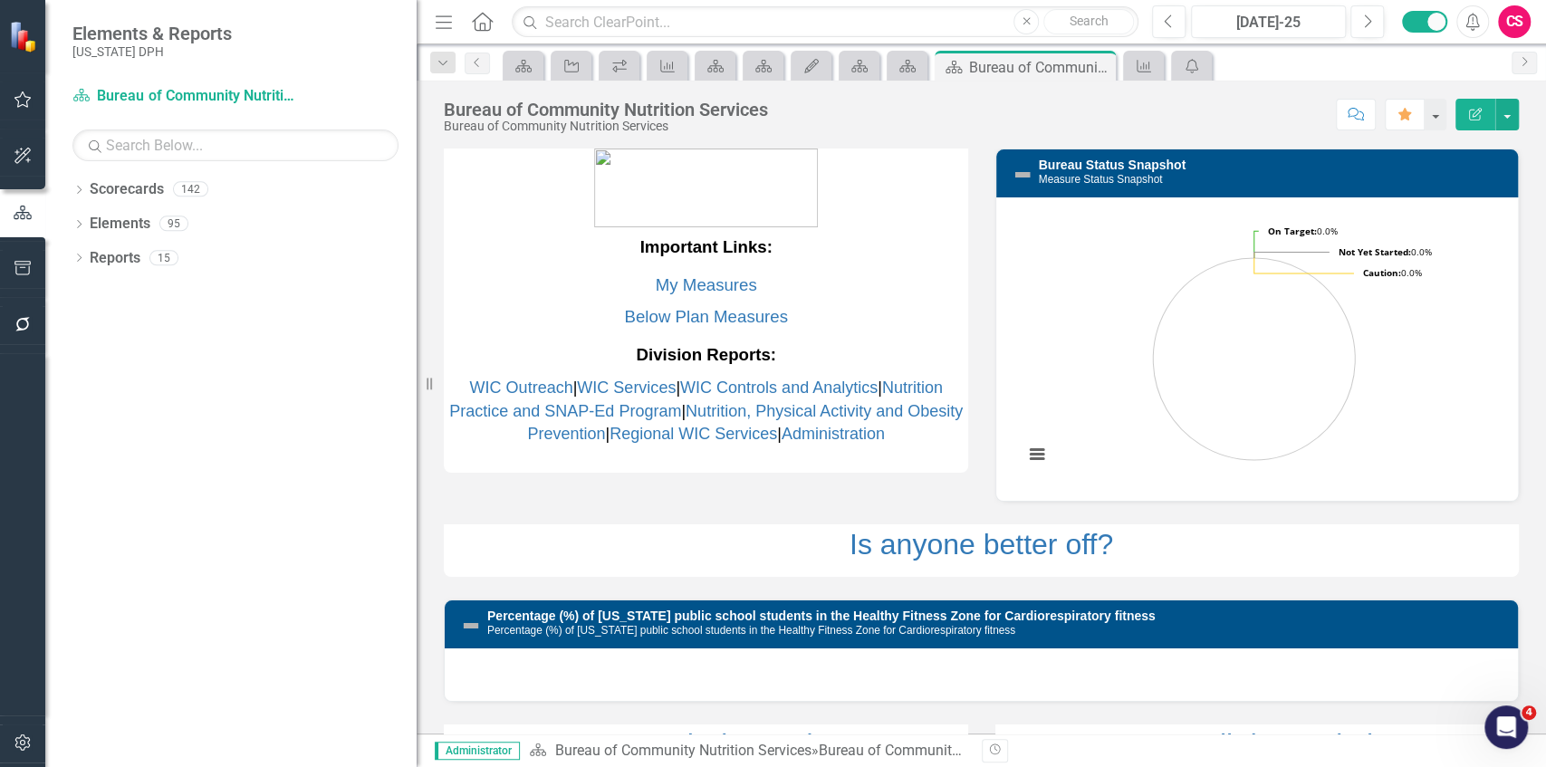
click at [149, 381] on div "Dropdown Scorecards 142 Dropdown DPH Dropdown TRAINING: DEPUTY AREA Dropdown TR…" at bounding box center [230, 471] width 371 height 592
click at [82, 227] on icon "Dropdown" at bounding box center [78, 226] width 13 height 10
click at [90, 293] on icon "Dropdown" at bounding box center [88, 294] width 13 height 10
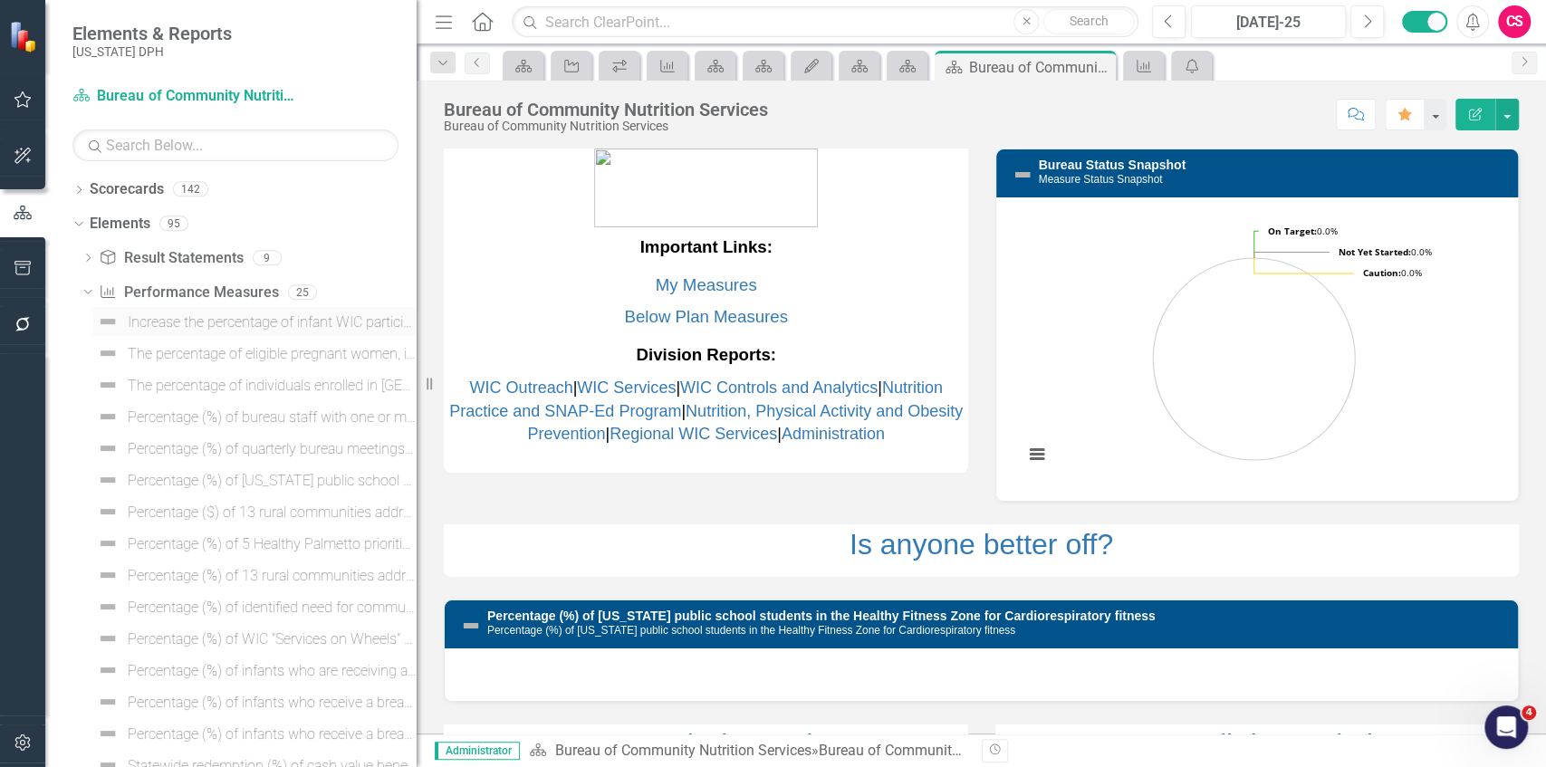
click at [200, 321] on div "Increase the percentage of infant WIC participants who are fully or partially b…" at bounding box center [272, 322] width 289 height 16
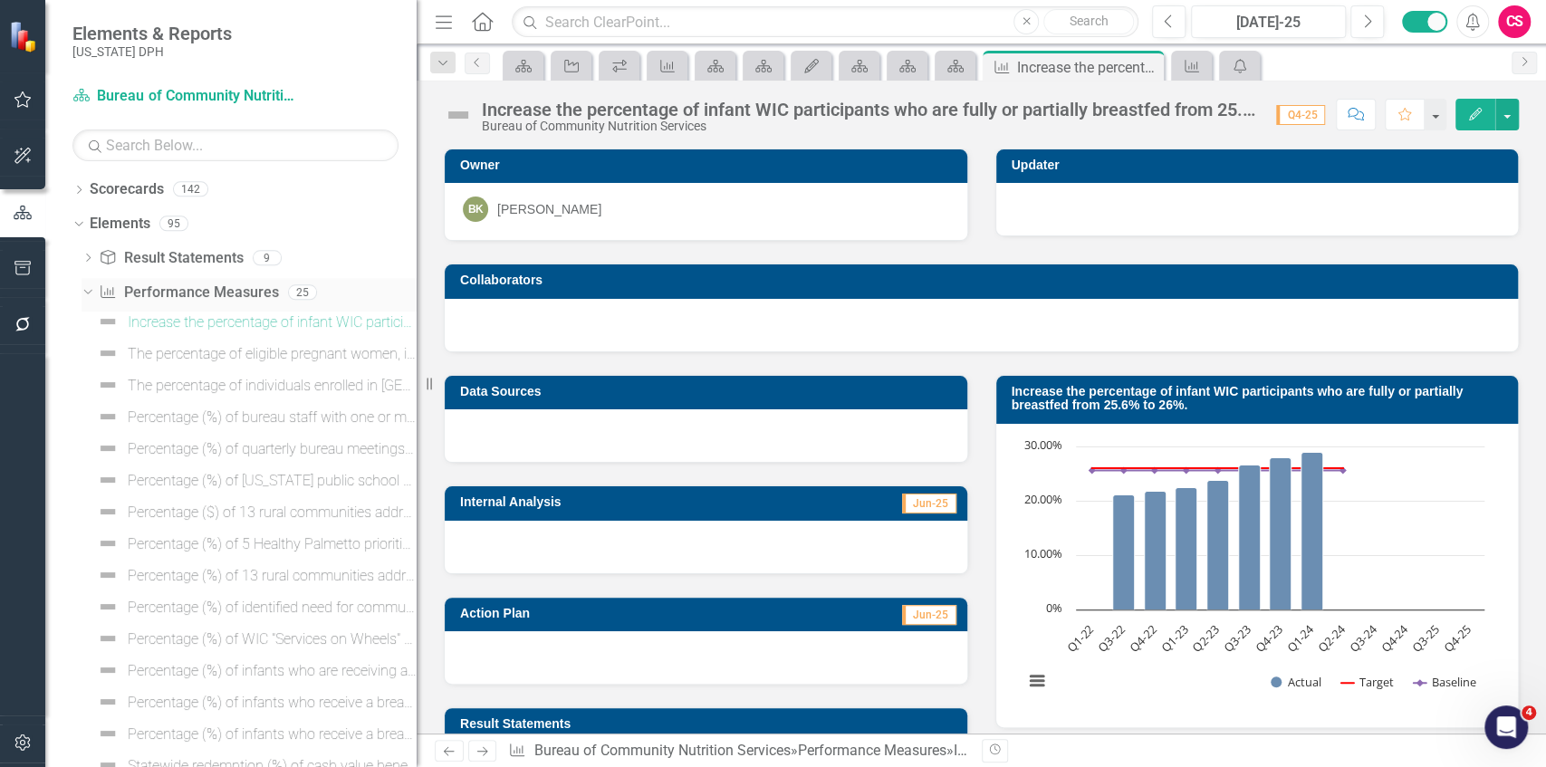
click at [89, 288] on icon "Dropdown" at bounding box center [86, 291] width 10 height 13
click at [76, 361] on icon "Dropdown" at bounding box center [78, 363] width 13 height 10
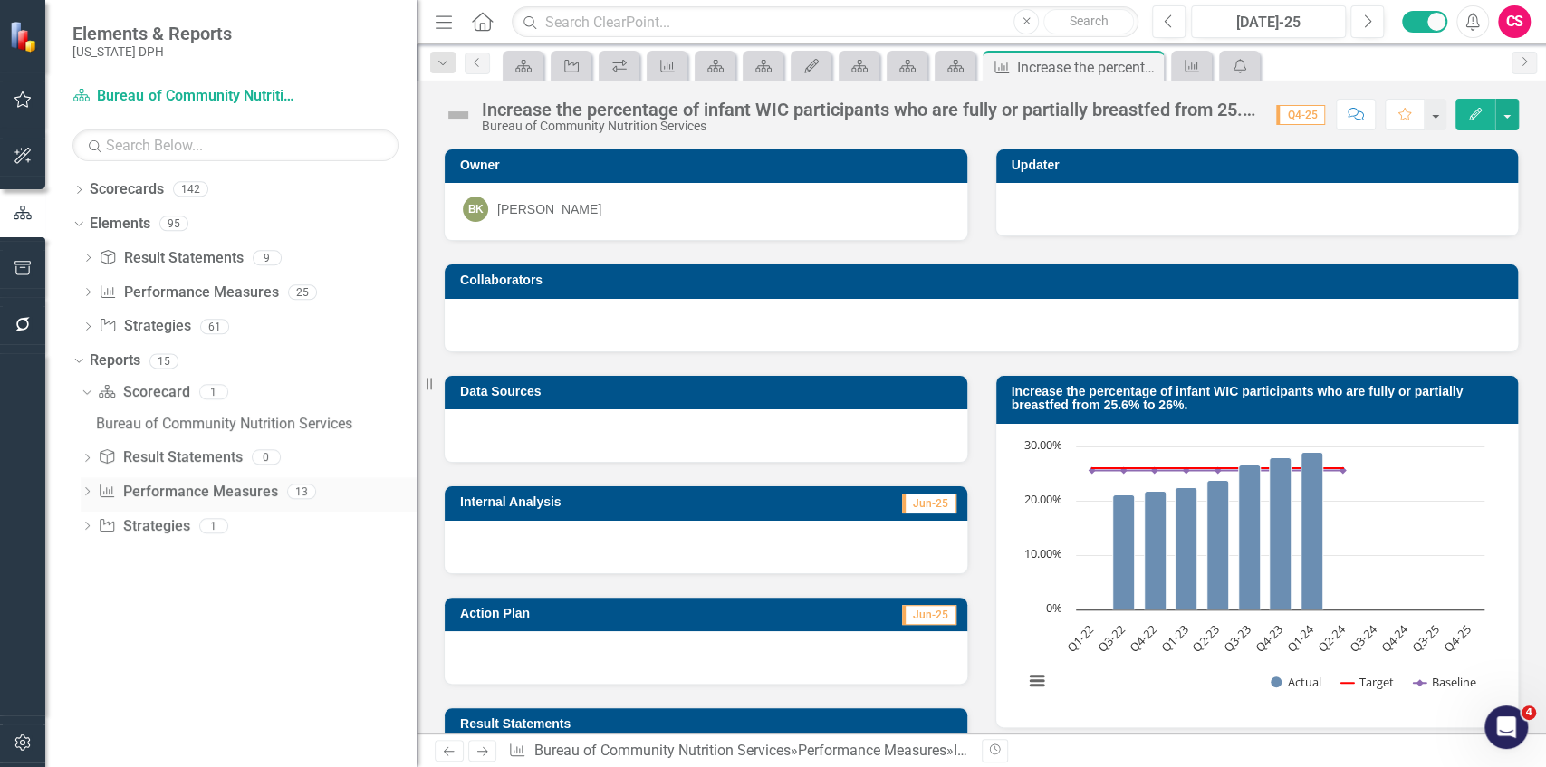
click at [85, 494] on icon "Dropdown" at bounding box center [87, 493] width 13 height 10
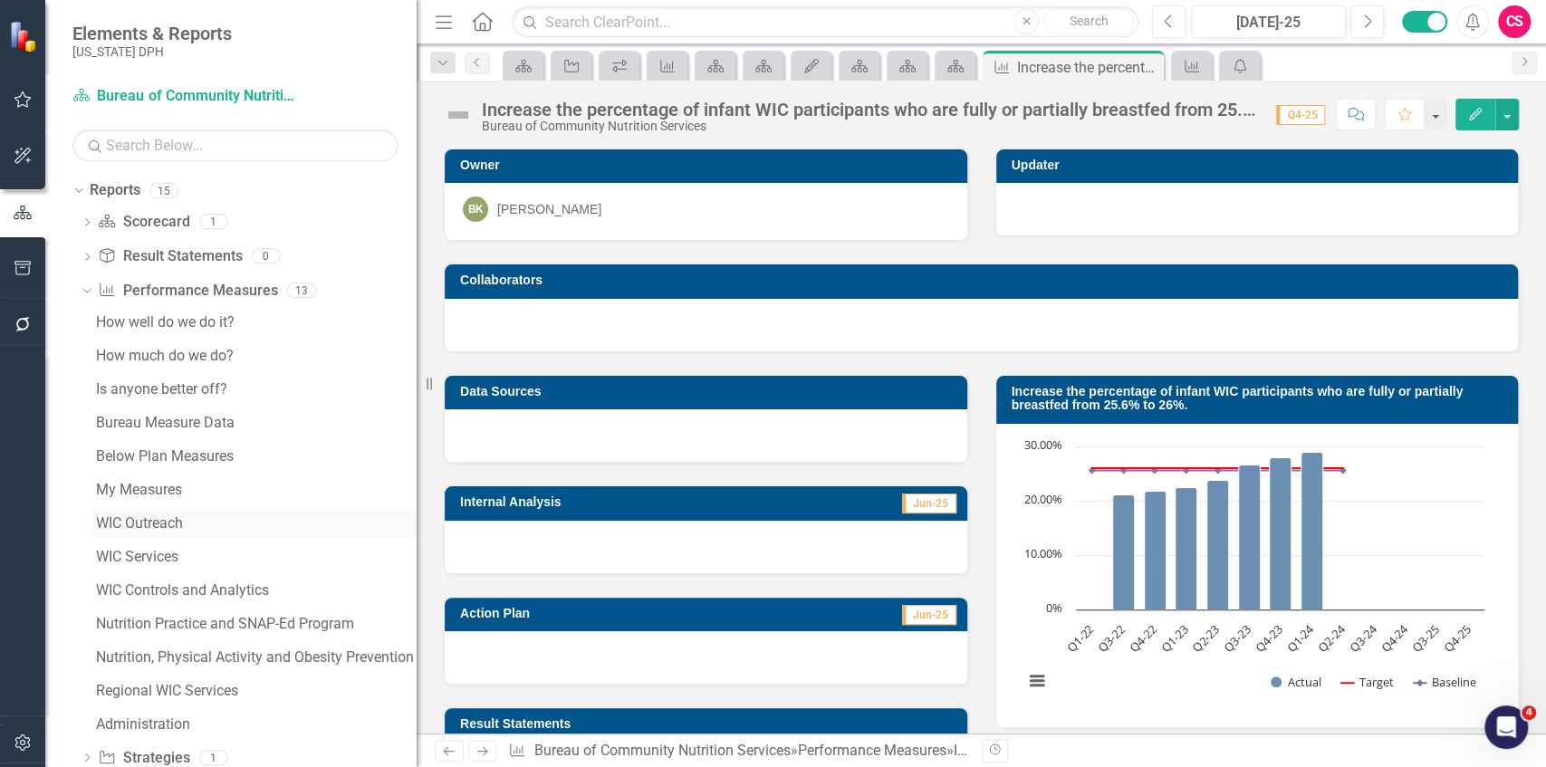
scroll to position [207, 0]
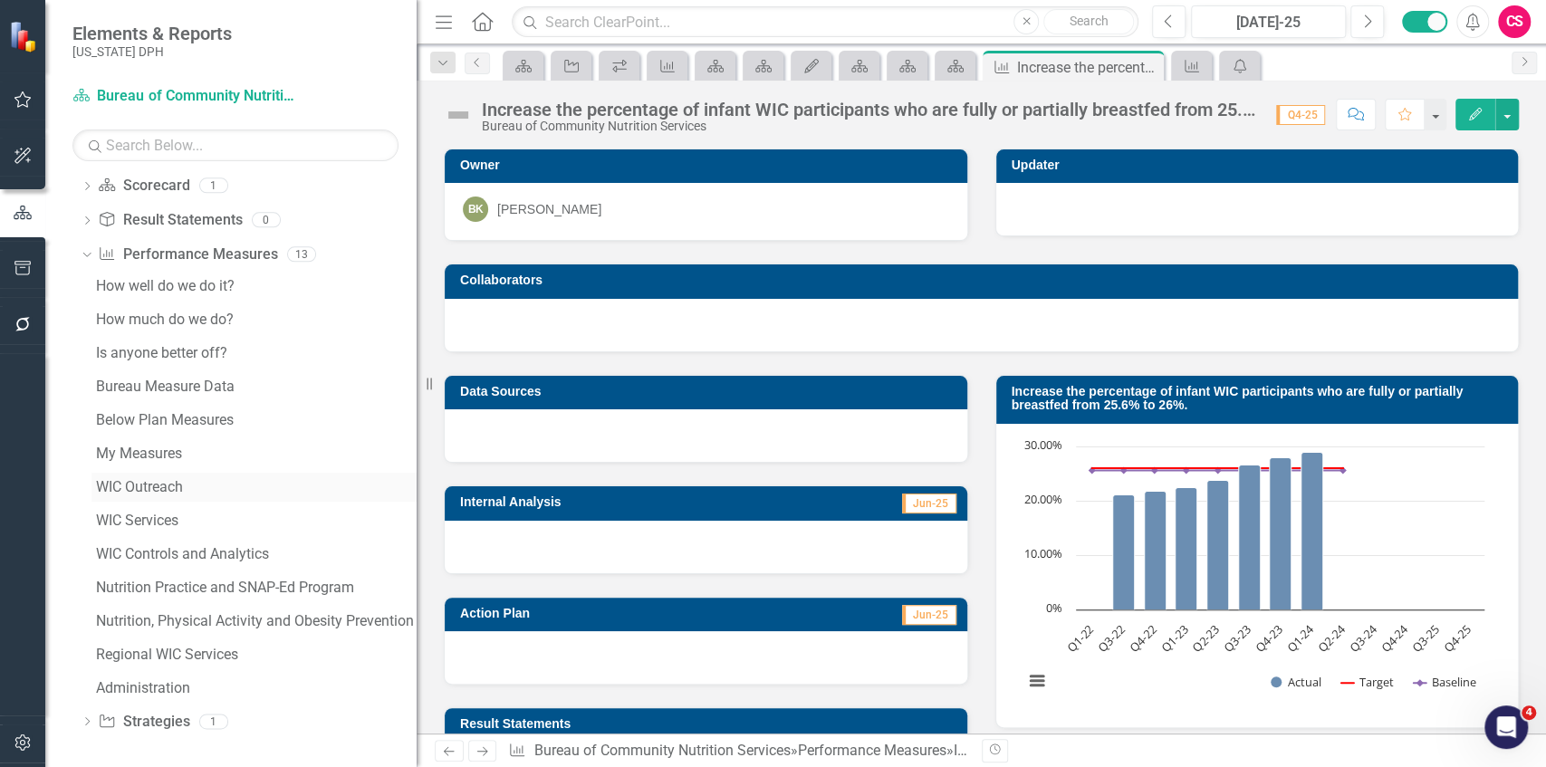
click at [115, 493] on div "WIC Outreach" at bounding box center [256, 487] width 321 height 16
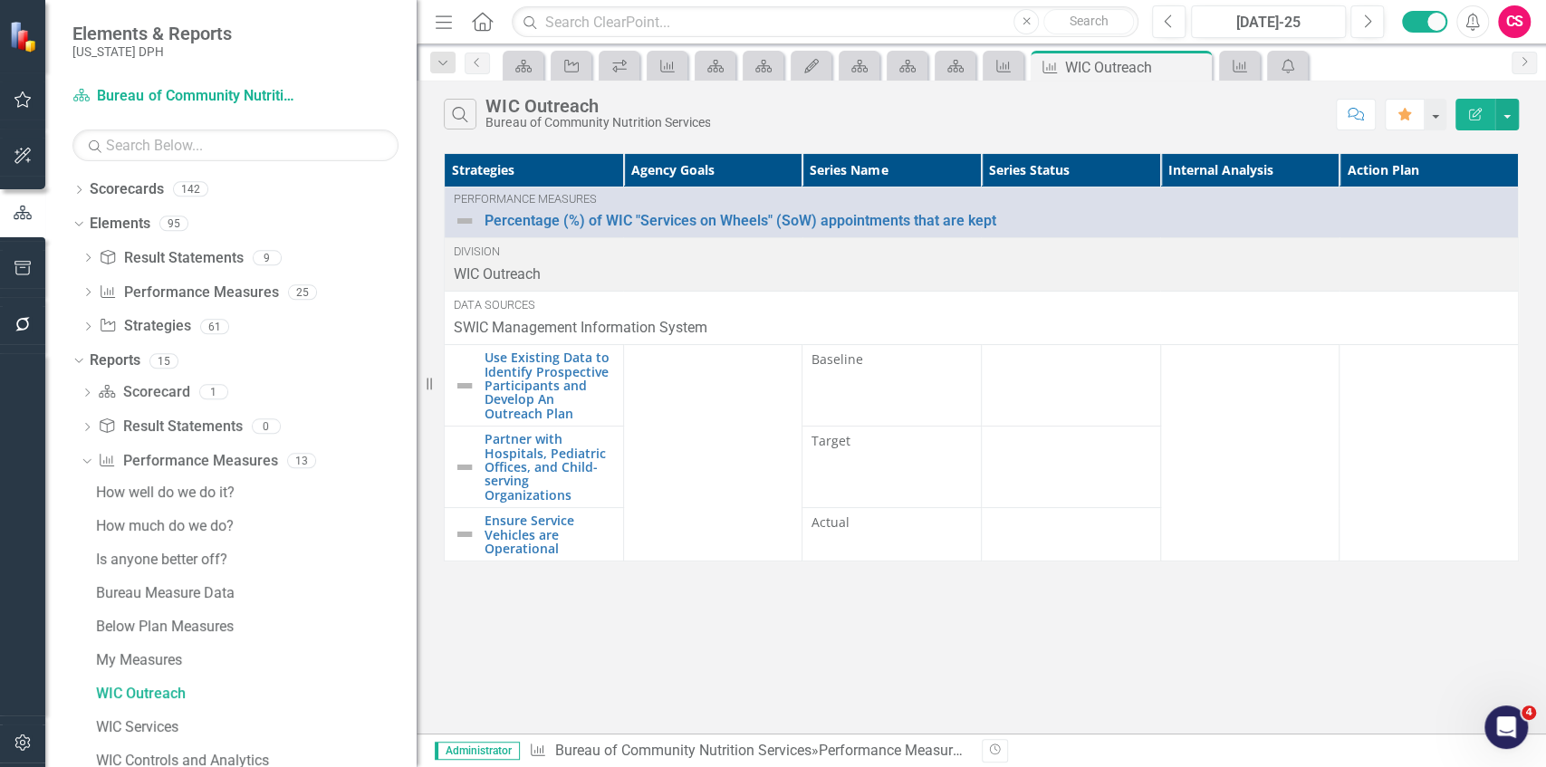
drag, startPoint x: 441, startPoint y: 14, endPoint x: 447, endPoint y: 45, distance: 32.2
click at [441, 13] on icon "Menu" at bounding box center [444, 21] width 24 height 19
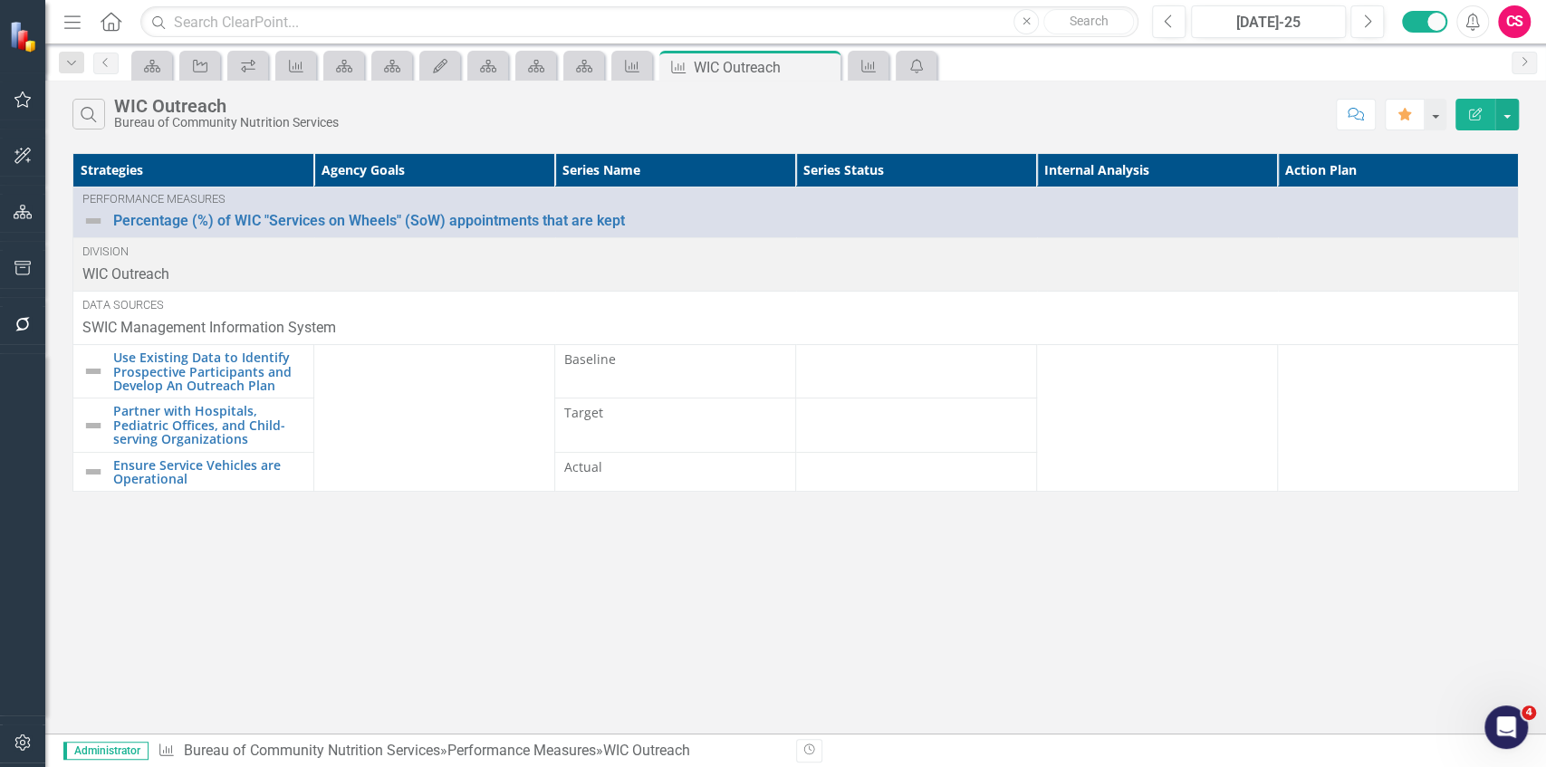
click at [72, 26] on icon "Menu" at bounding box center [73, 21] width 24 height 19
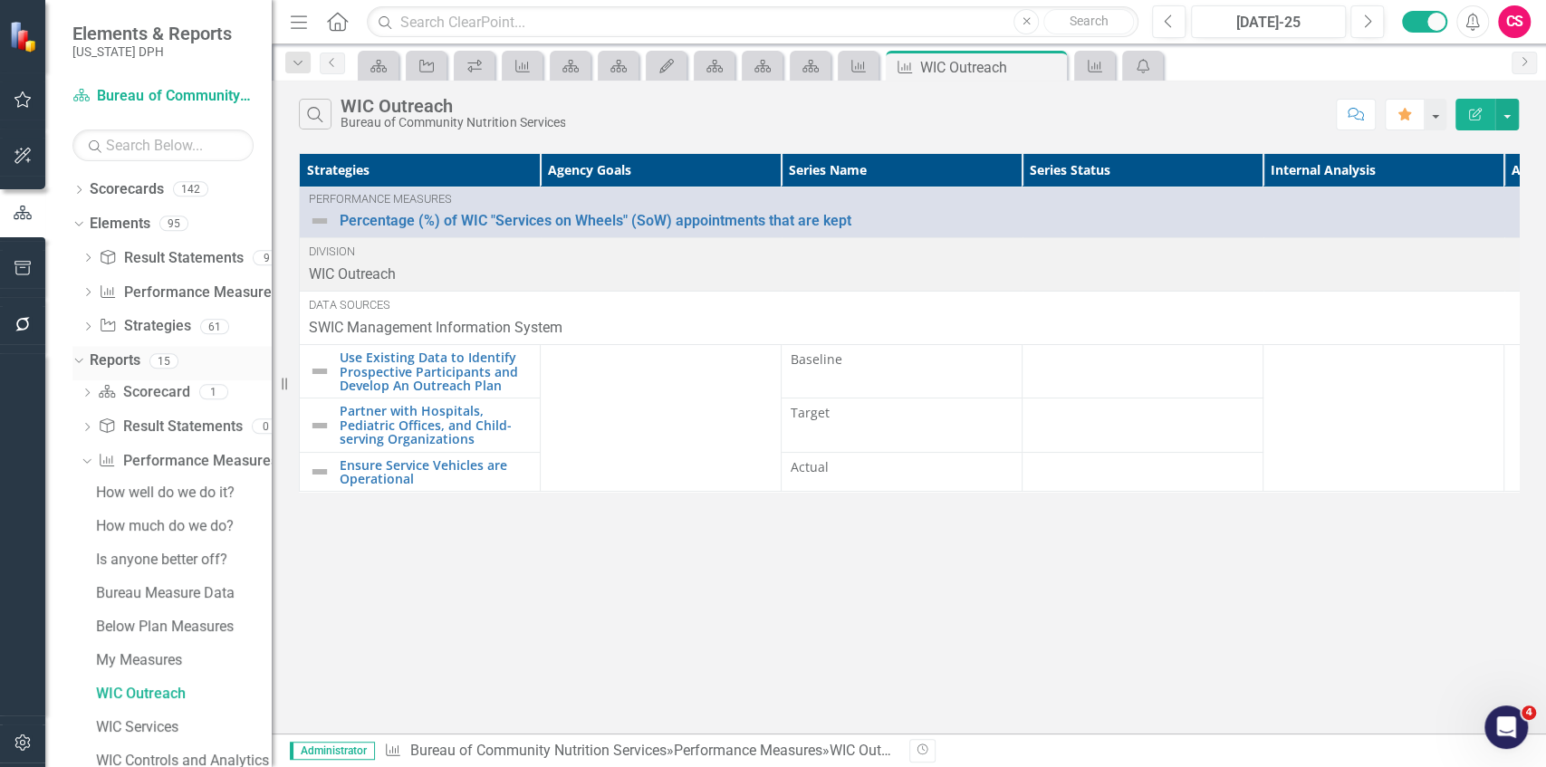
click at [78, 358] on icon "Dropdown" at bounding box center [77, 360] width 10 height 13
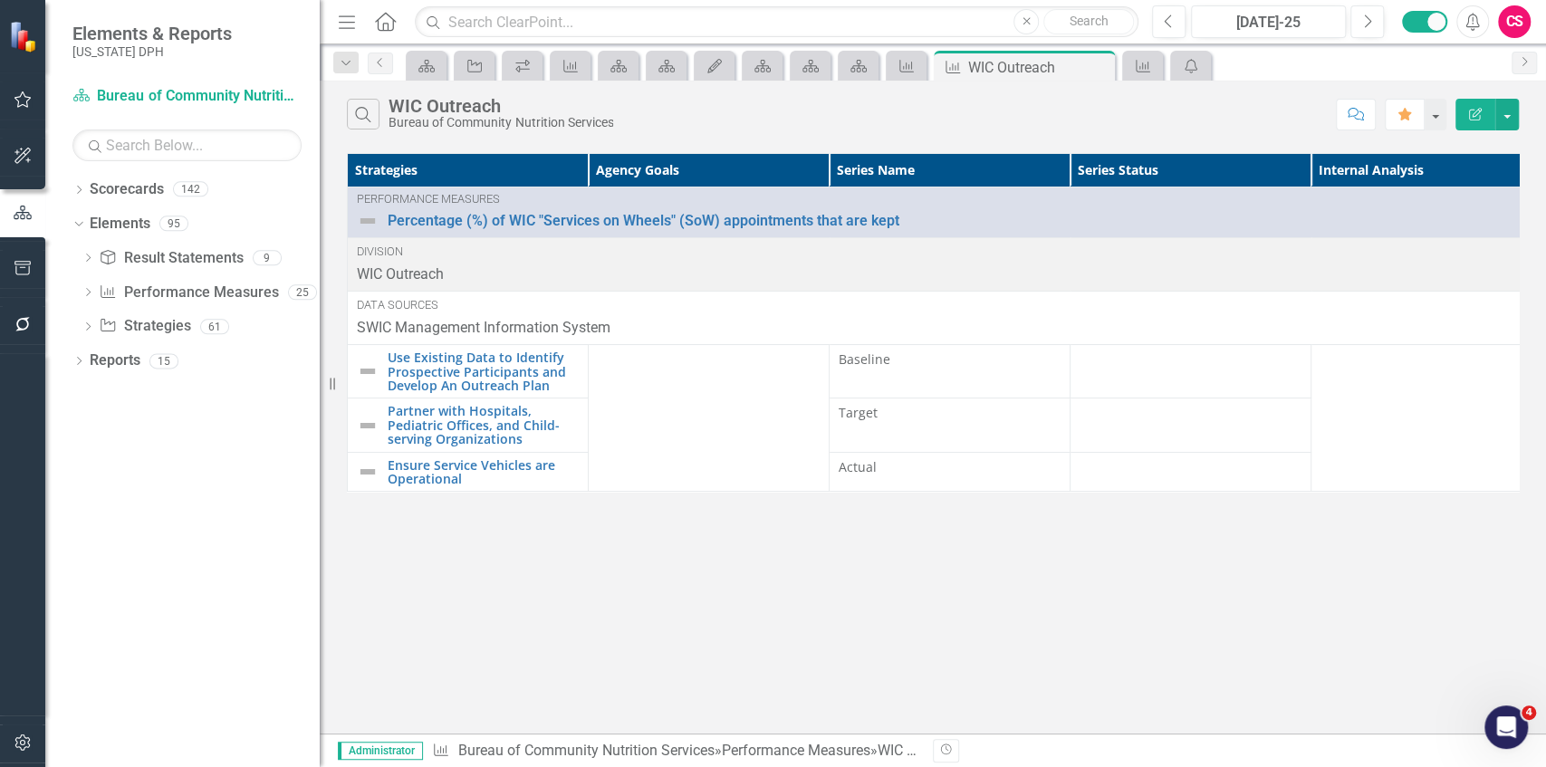
drag, startPoint x: 281, startPoint y: 337, endPoint x: 320, endPoint y: 343, distance: 39.5
click at [320, 343] on div "Resize" at bounding box center [327, 383] width 14 height 767
click at [498, 538] on div "Search WIC Outreach Bureau of Community Nutrition Services Comment Favorite Edi…" at bounding box center [933, 407] width 1226 height 653
click at [82, 364] on icon "Dropdown" at bounding box center [78, 363] width 13 height 10
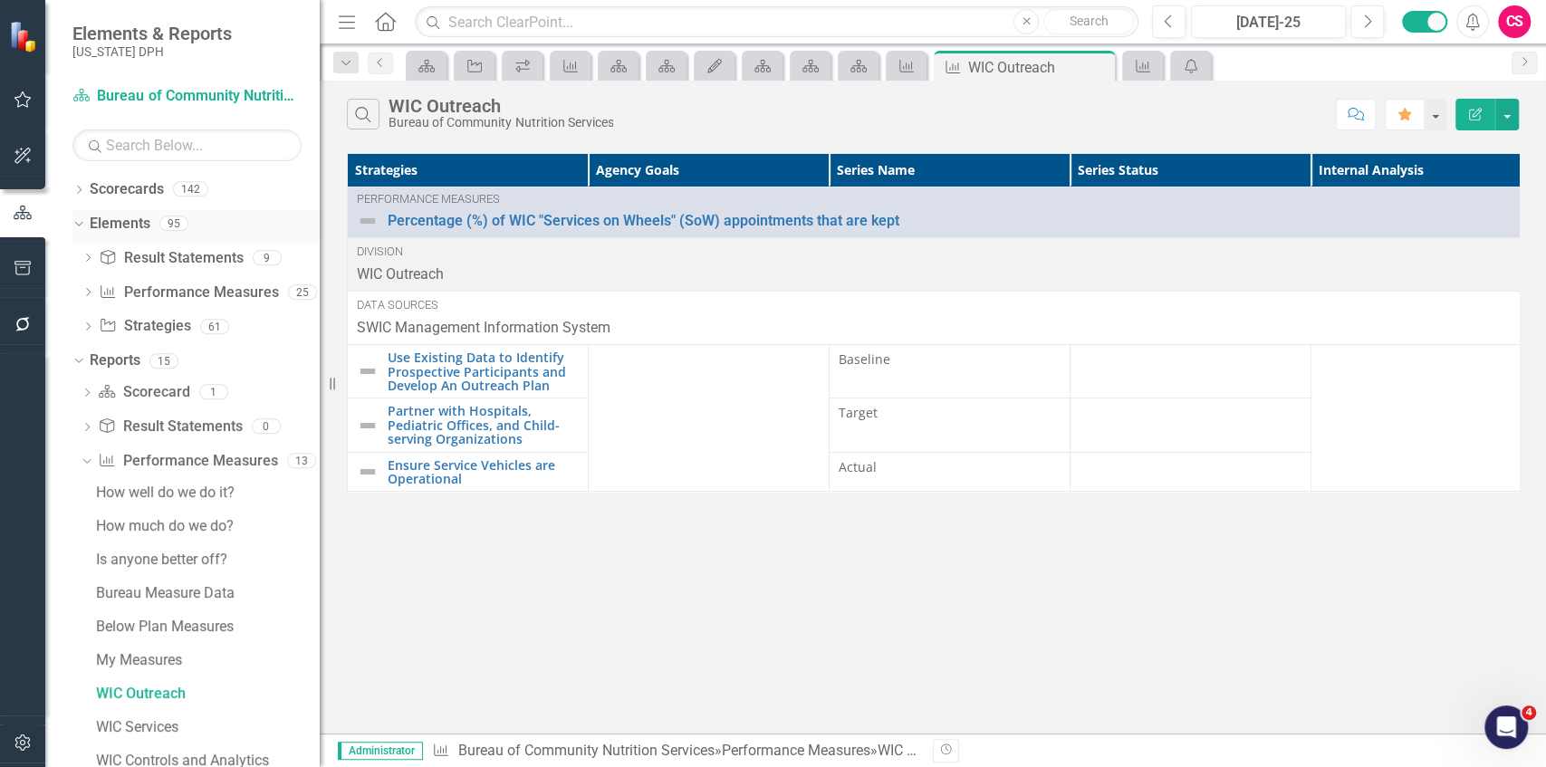
click at [72, 218] on icon "Dropdown" at bounding box center [77, 222] width 10 height 13
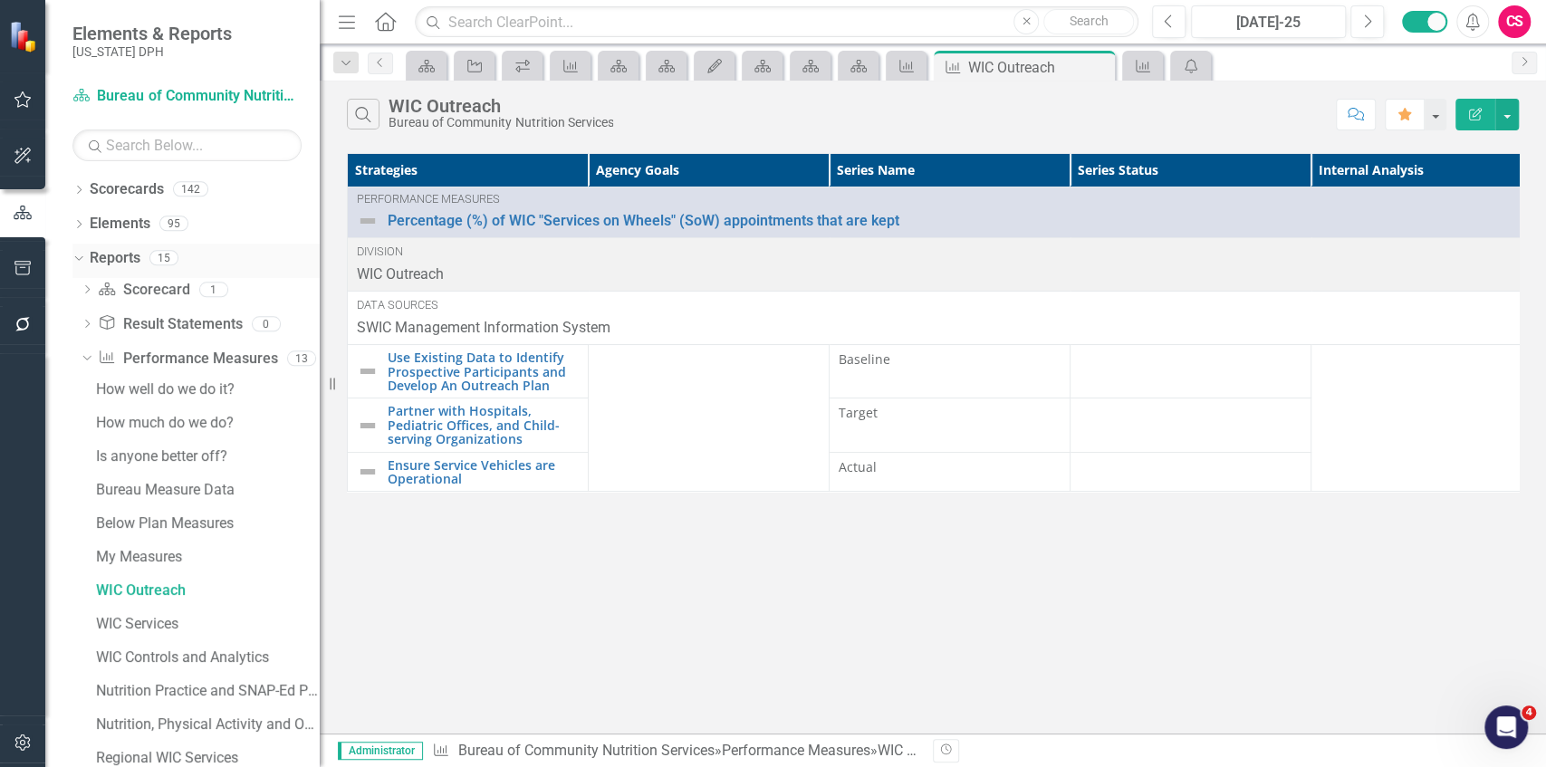
click at [78, 255] on icon "Dropdown" at bounding box center [77, 257] width 10 height 13
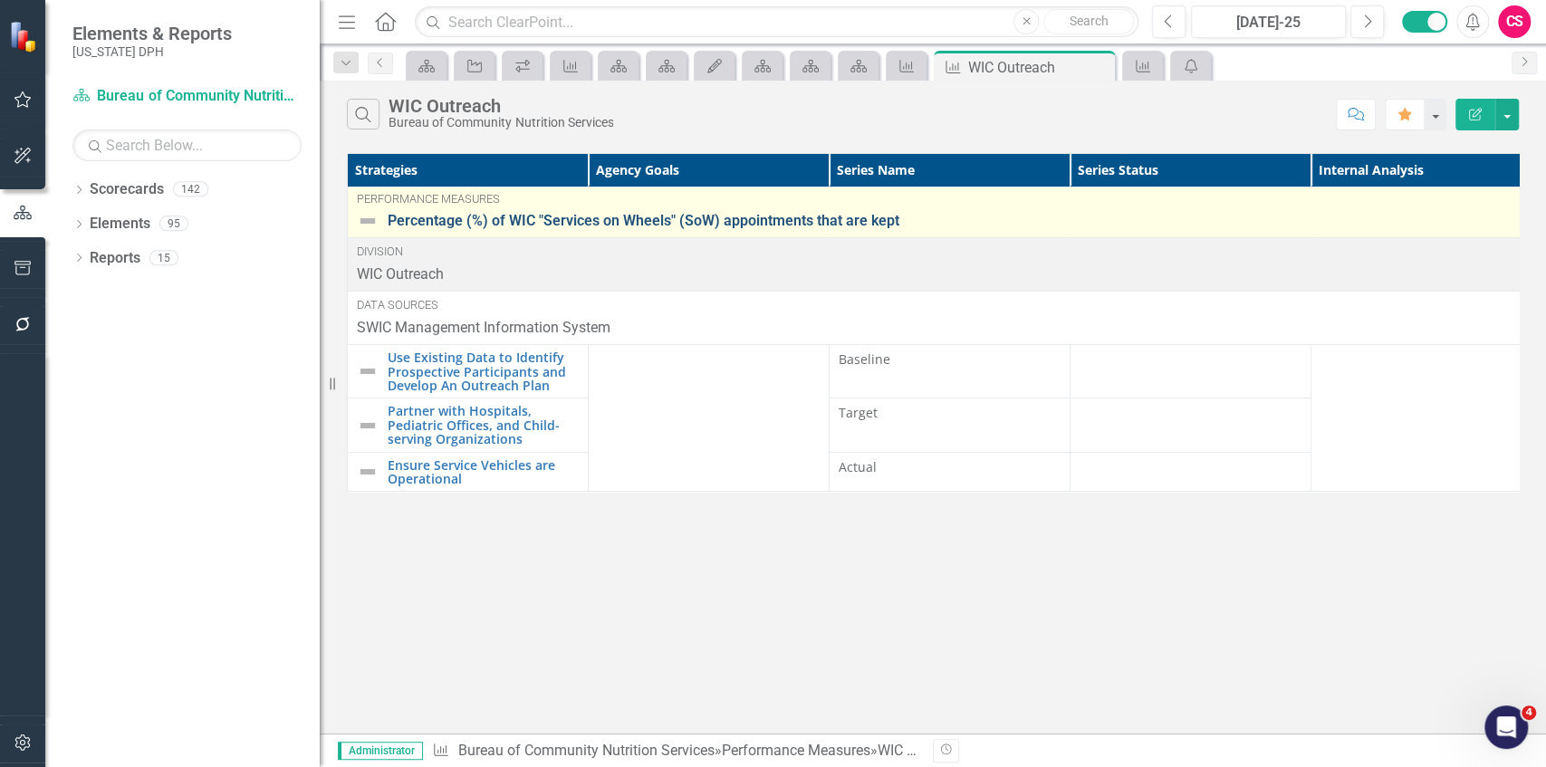
click at [538, 221] on link "Percentage (%) of WIC "Services on Wheels" (SoW) appointments that are kept" at bounding box center [1086, 221] width 1396 height 16
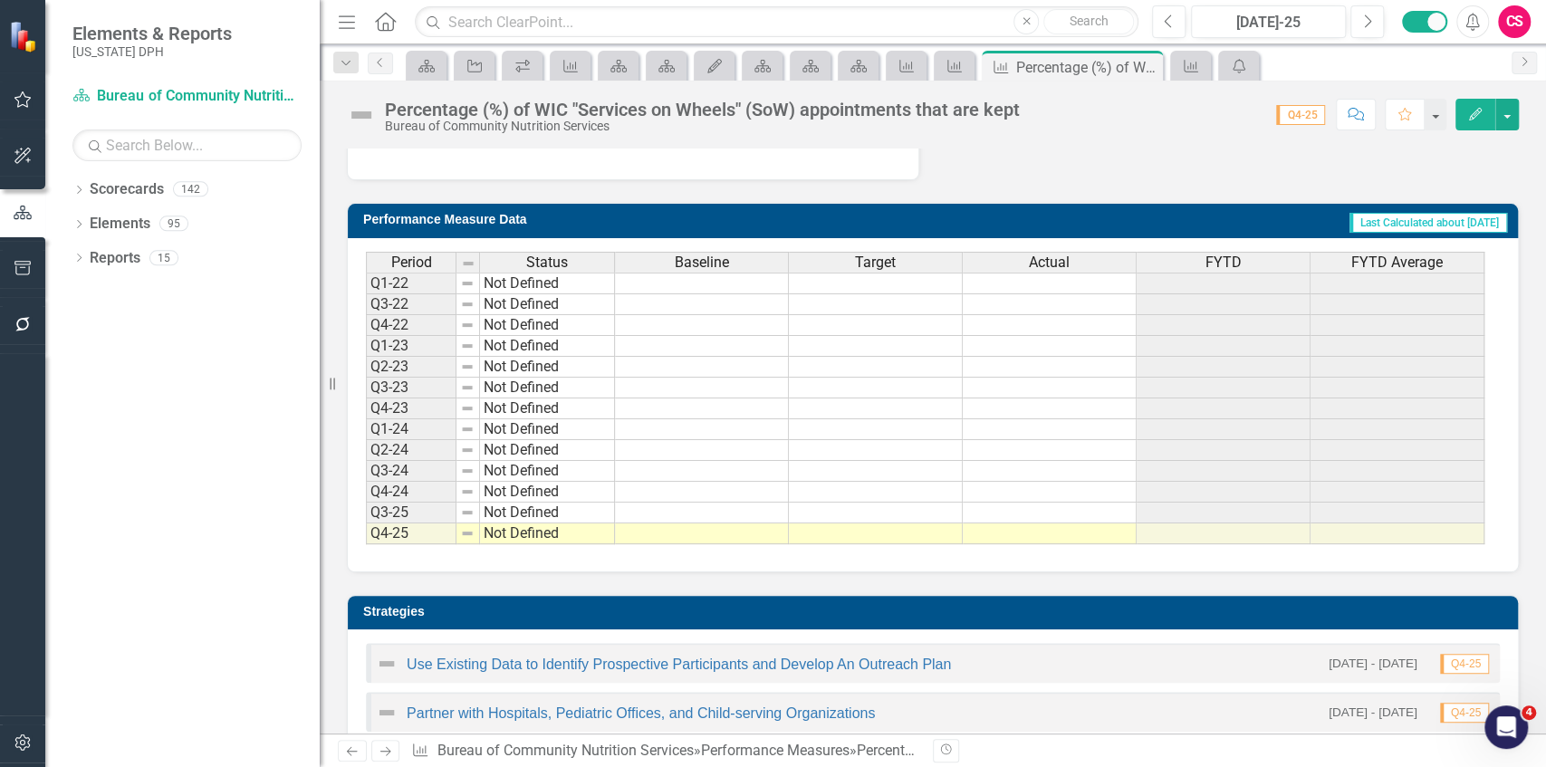
scroll to position [664, 0]
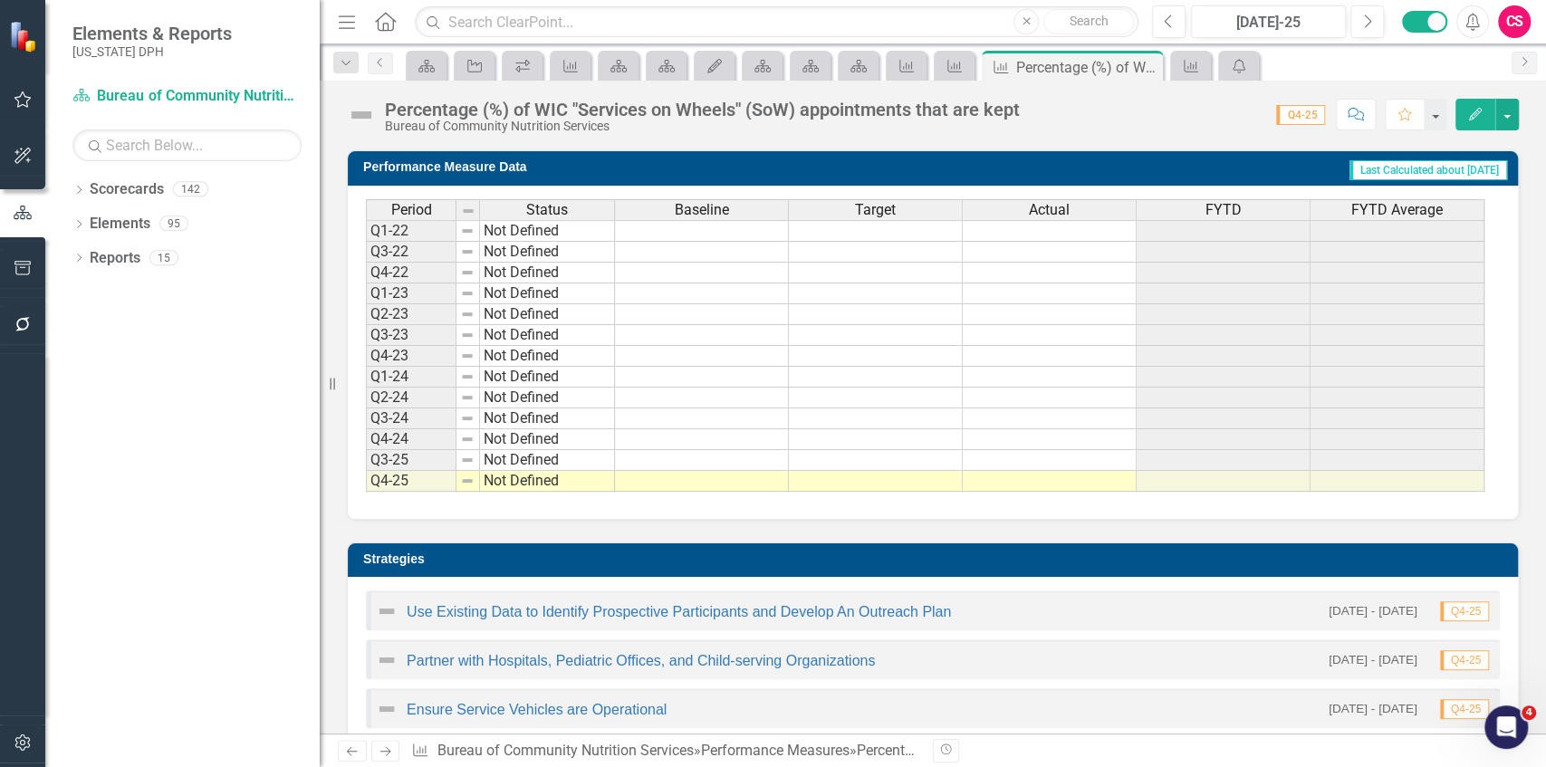
click at [687, 471] on td at bounding box center [876, 481] width 174 height 21
type textarea "90"
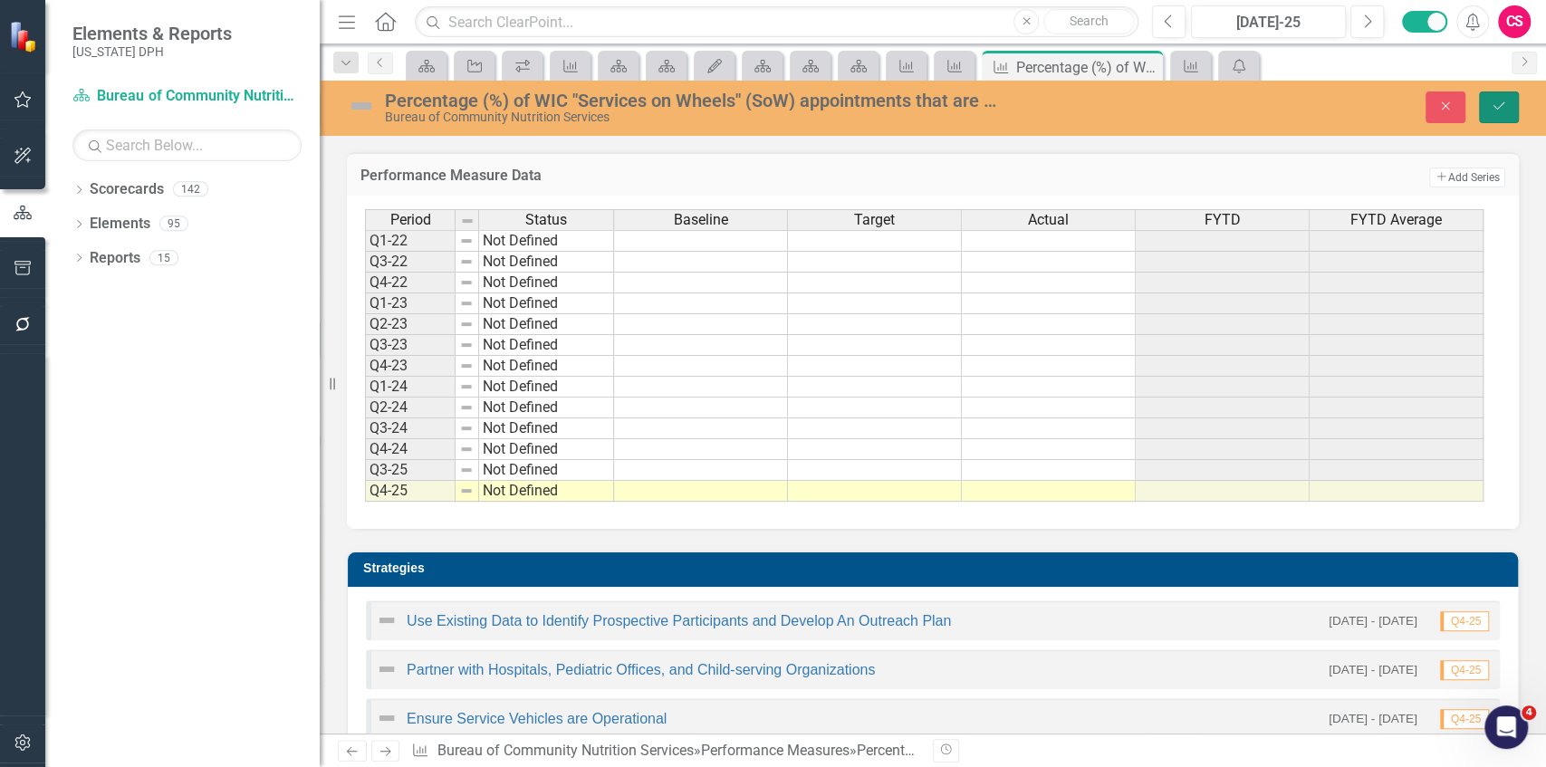
click at [687, 105] on button "Save" at bounding box center [1499, 107] width 40 height 32
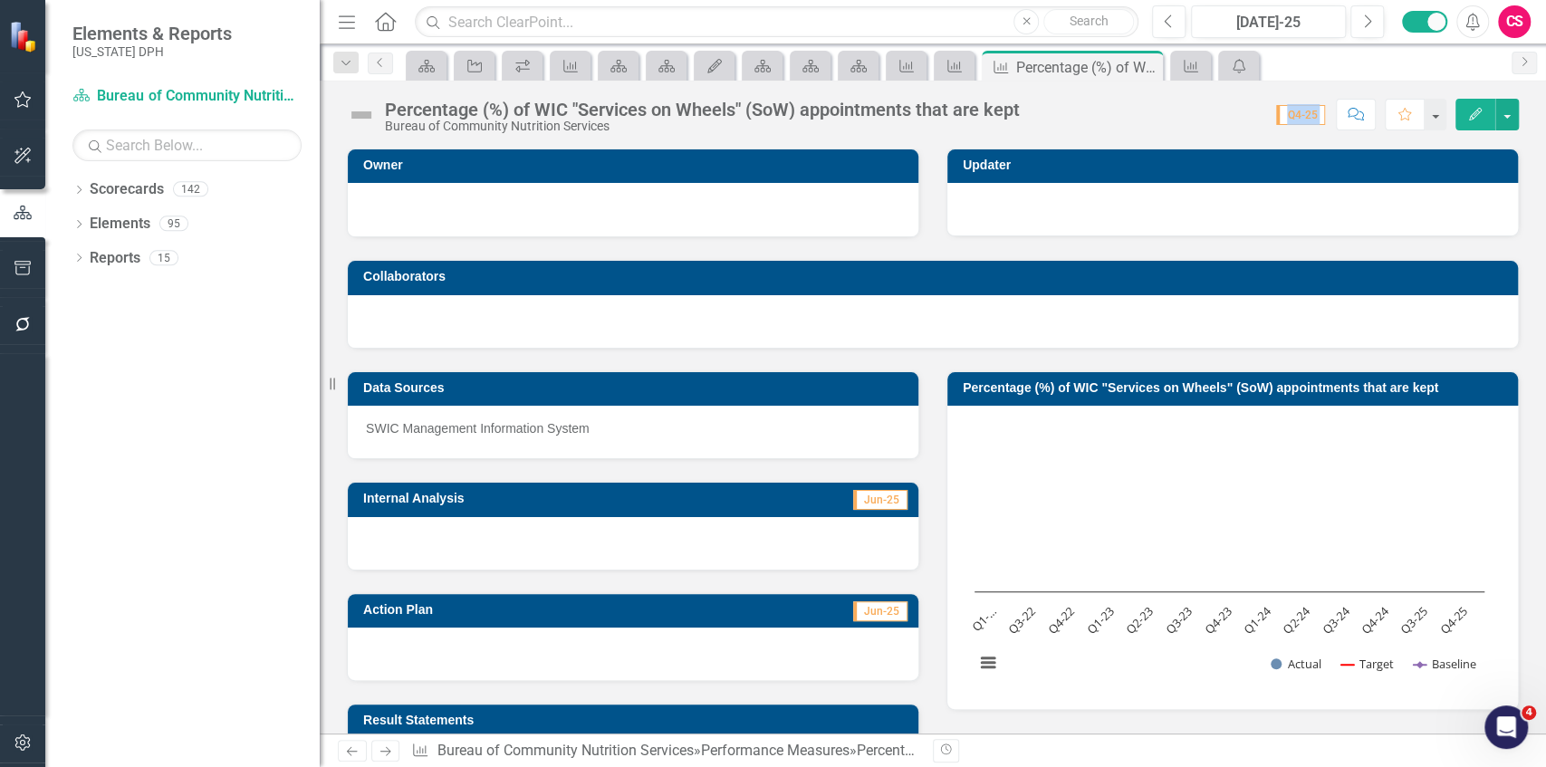
drag, startPoint x: 1268, startPoint y: 120, endPoint x: 1320, endPoint y: 125, distance: 51.9
click at [687, 111] on div "Score: 0.00 Q4-25 Completed Comment Favorite Edit" at bounding box center [1274, 114] width 490 height 31
click at [687, 132] on div "Percentage (%) of WIC "Services on Wheels" (SoW) appointments that are kept Bur…" at bounding box center [933, 108] width 1226 height 54
drag, startPoint x: 1298, startPoint y: 120, endPoint x: 1328, endPoint y: 118, distance: 29.9
click at [687, 118] on div "Q4-25" at bounding box center [1297, 114] width 60 height 21
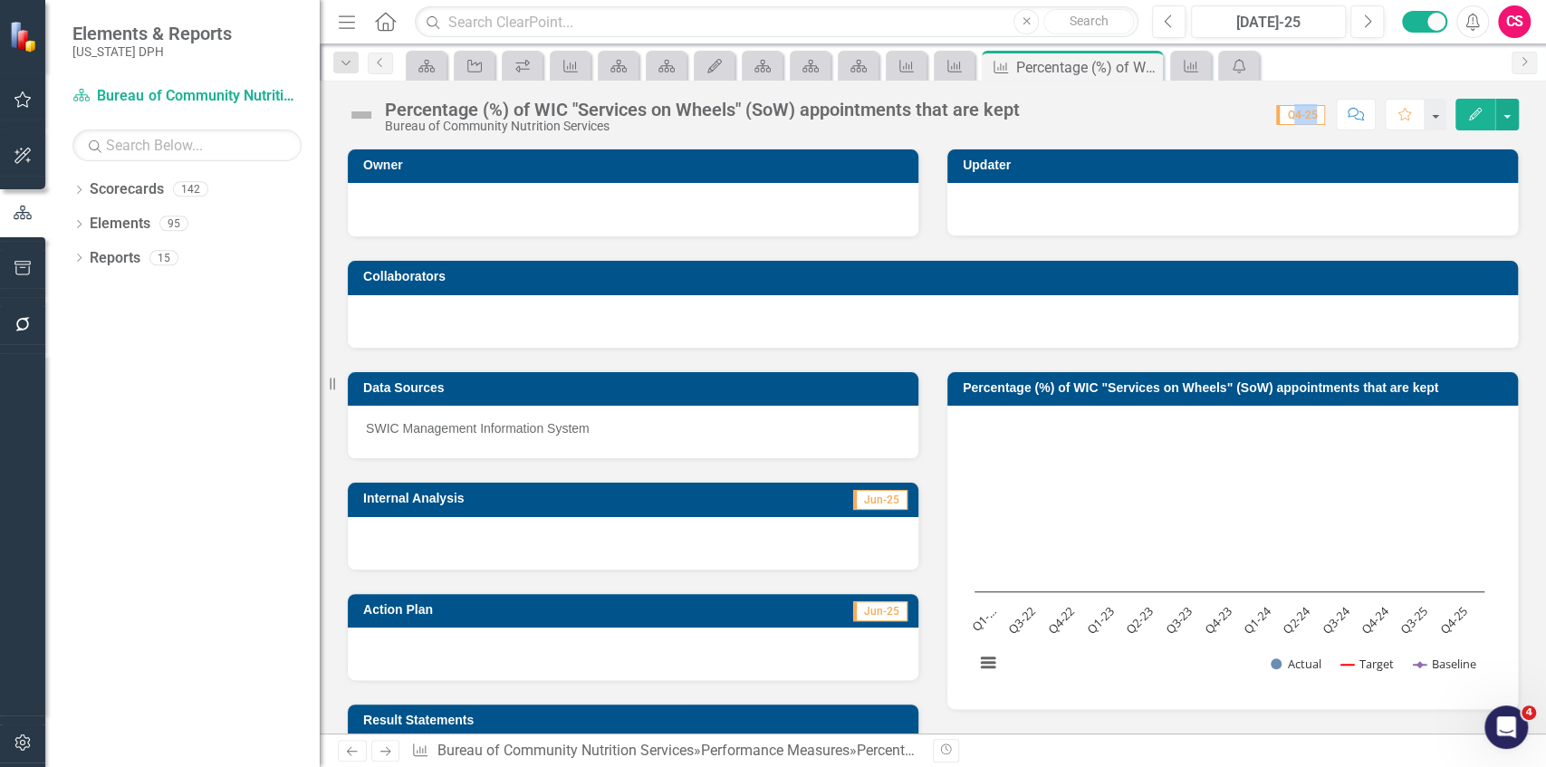
click at [687, 132] on div "Percentage (%) of WIC "Services on Wheels" (SoW) appointments that are kept Bur…" at bounding box center [933, 108] width 1226 height 54
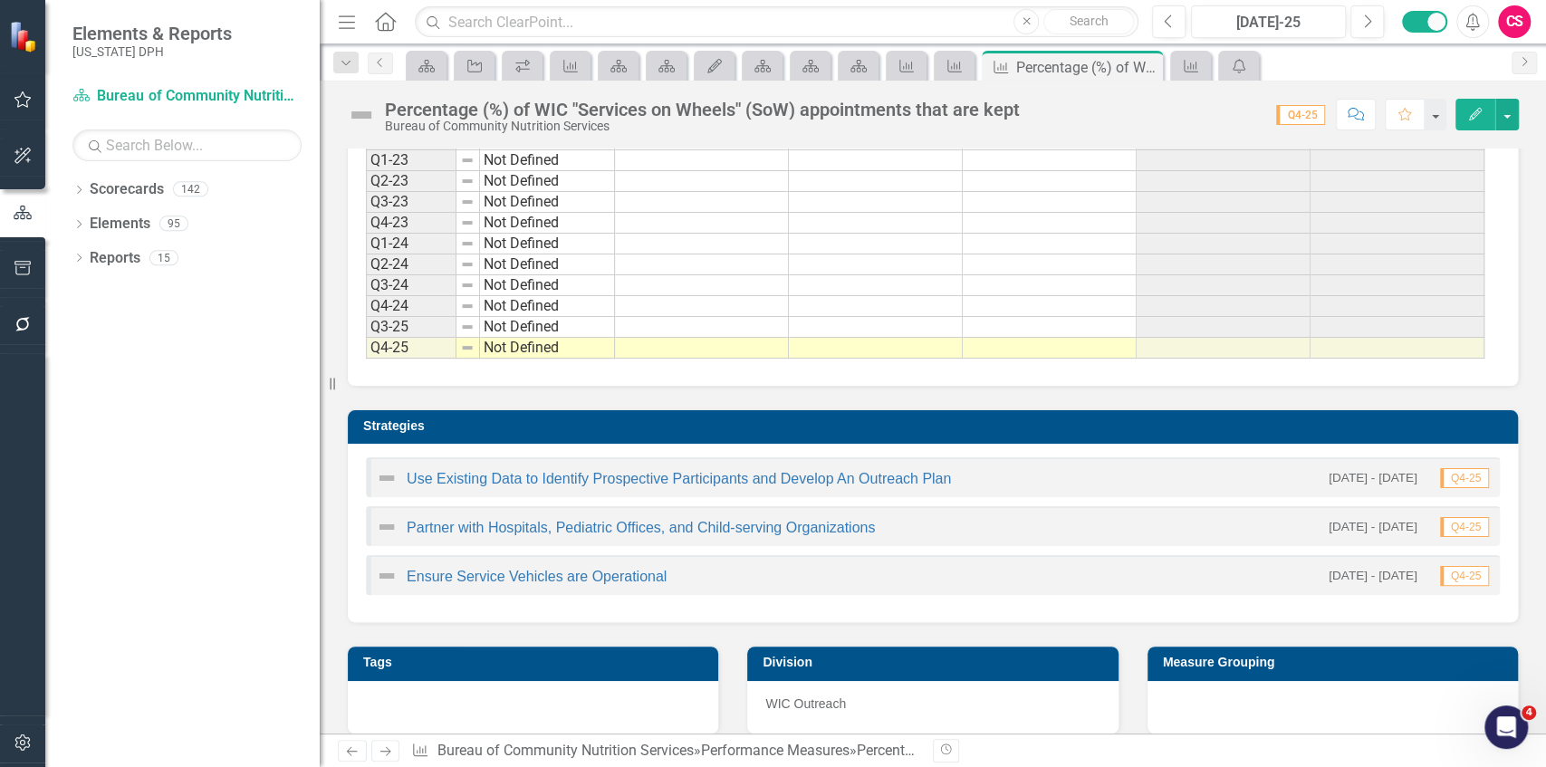
scroll to position [808, 0]
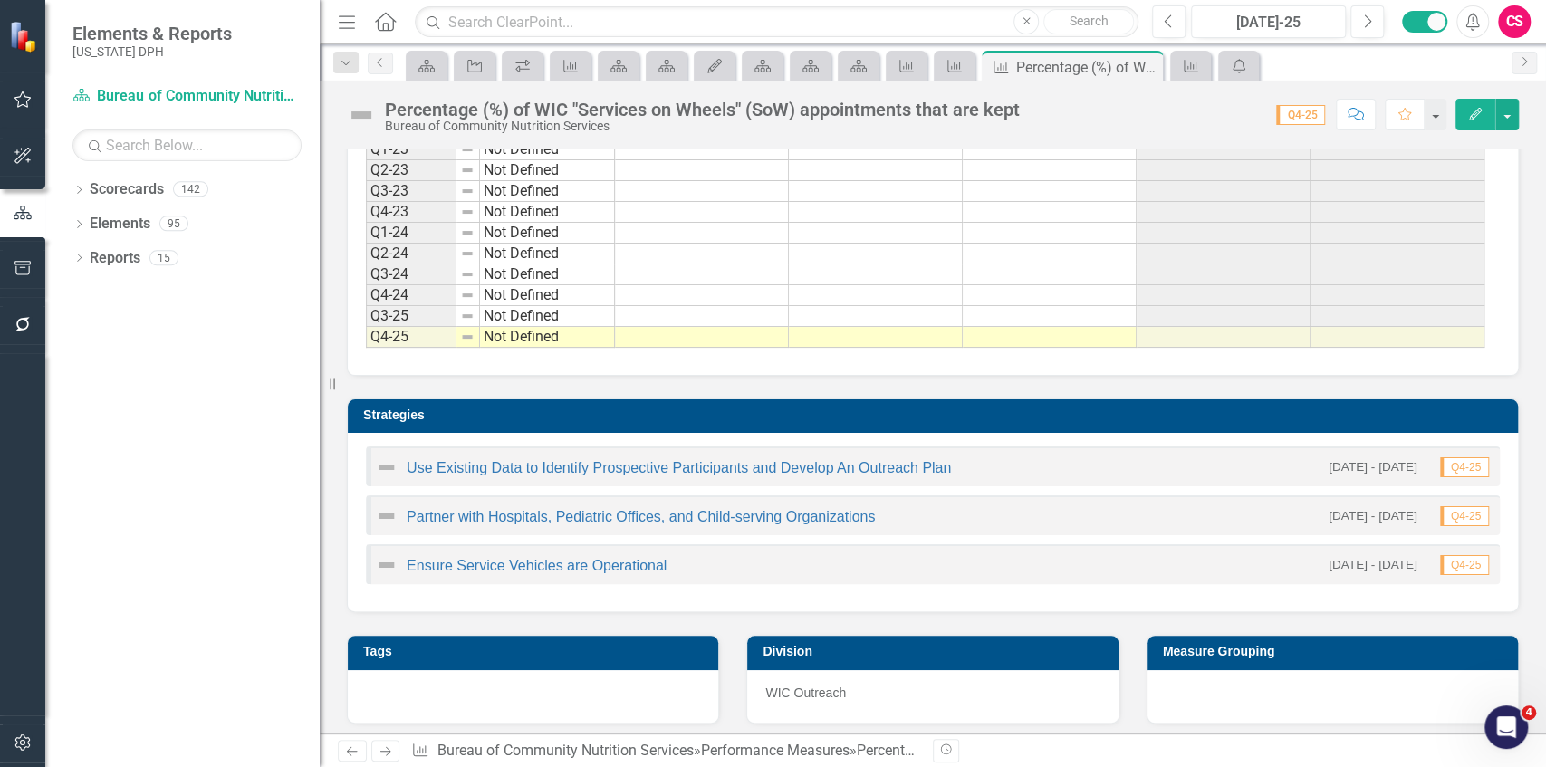
click at [393, 327] on td "Q4-25" at bounding box center [411, 337] width 91 height 21
click at [669, 376] on div "Strategies Use Existing Data to Identify Prospective Participants and Develop A…" at bounding box center [932, 494] width 1199 height 236
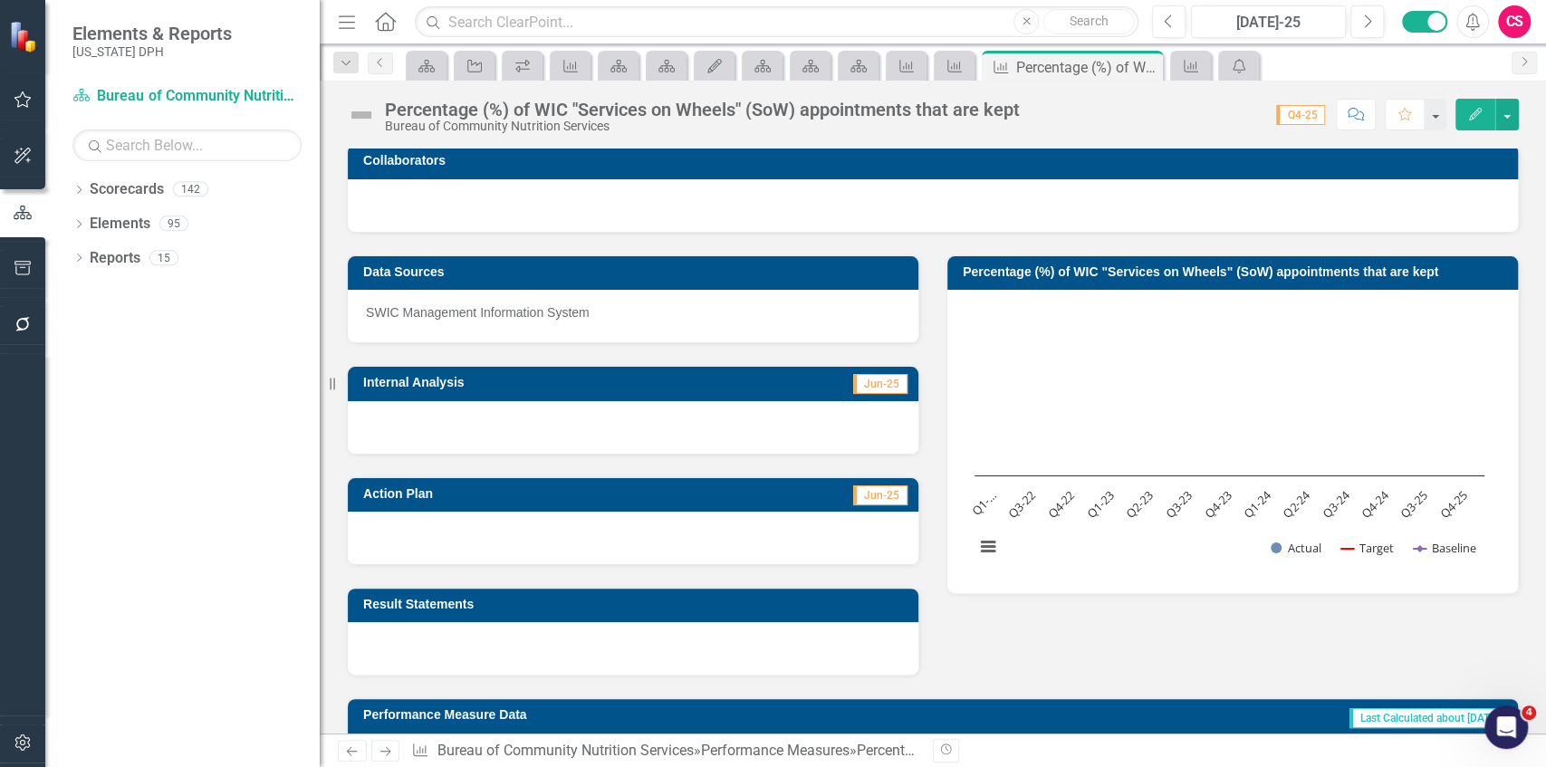
scroll to position [0, 0]
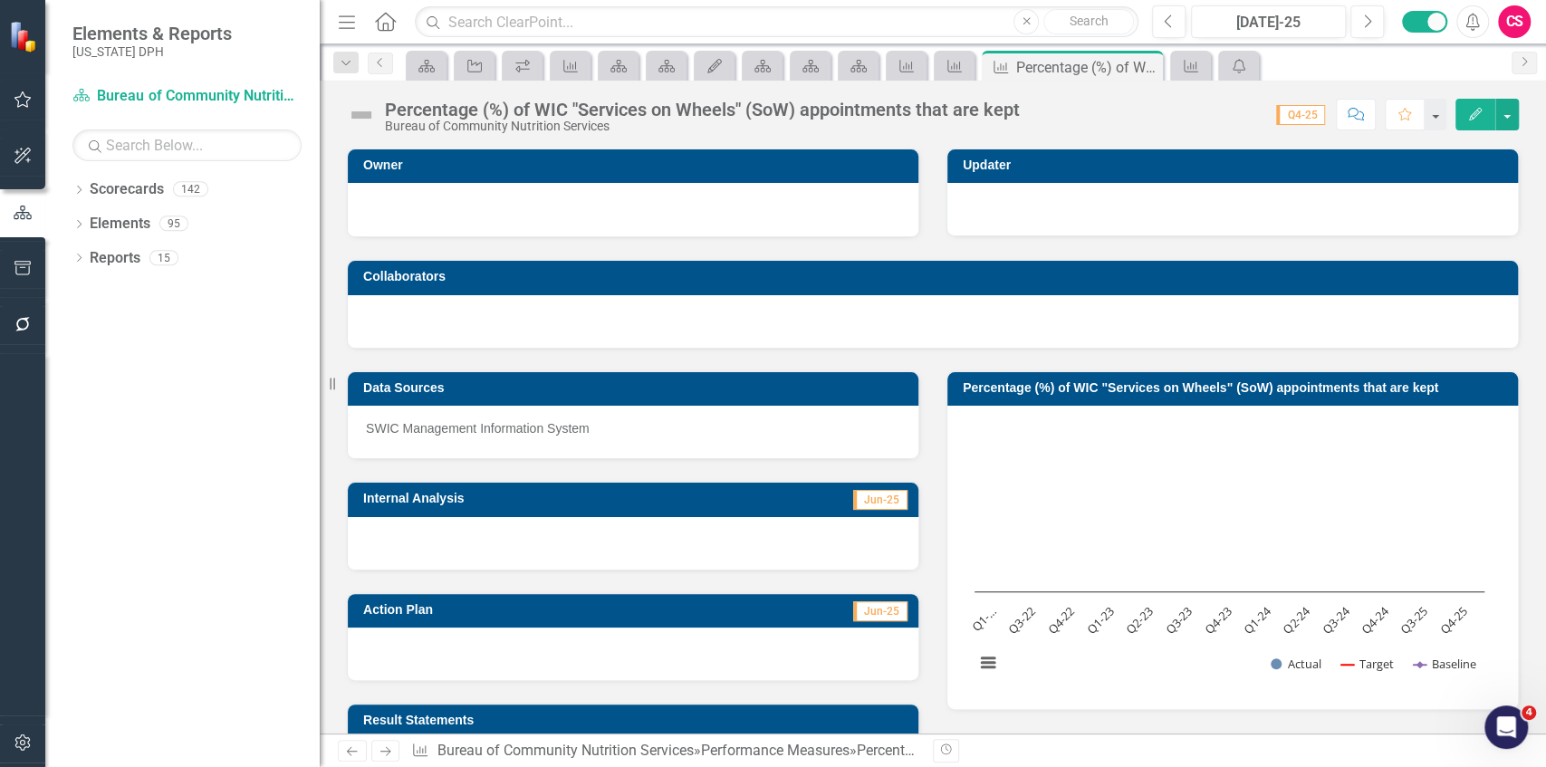
click at [687, 120] on button "Comment" at bounding box center [1356, 115] width 40 height 32
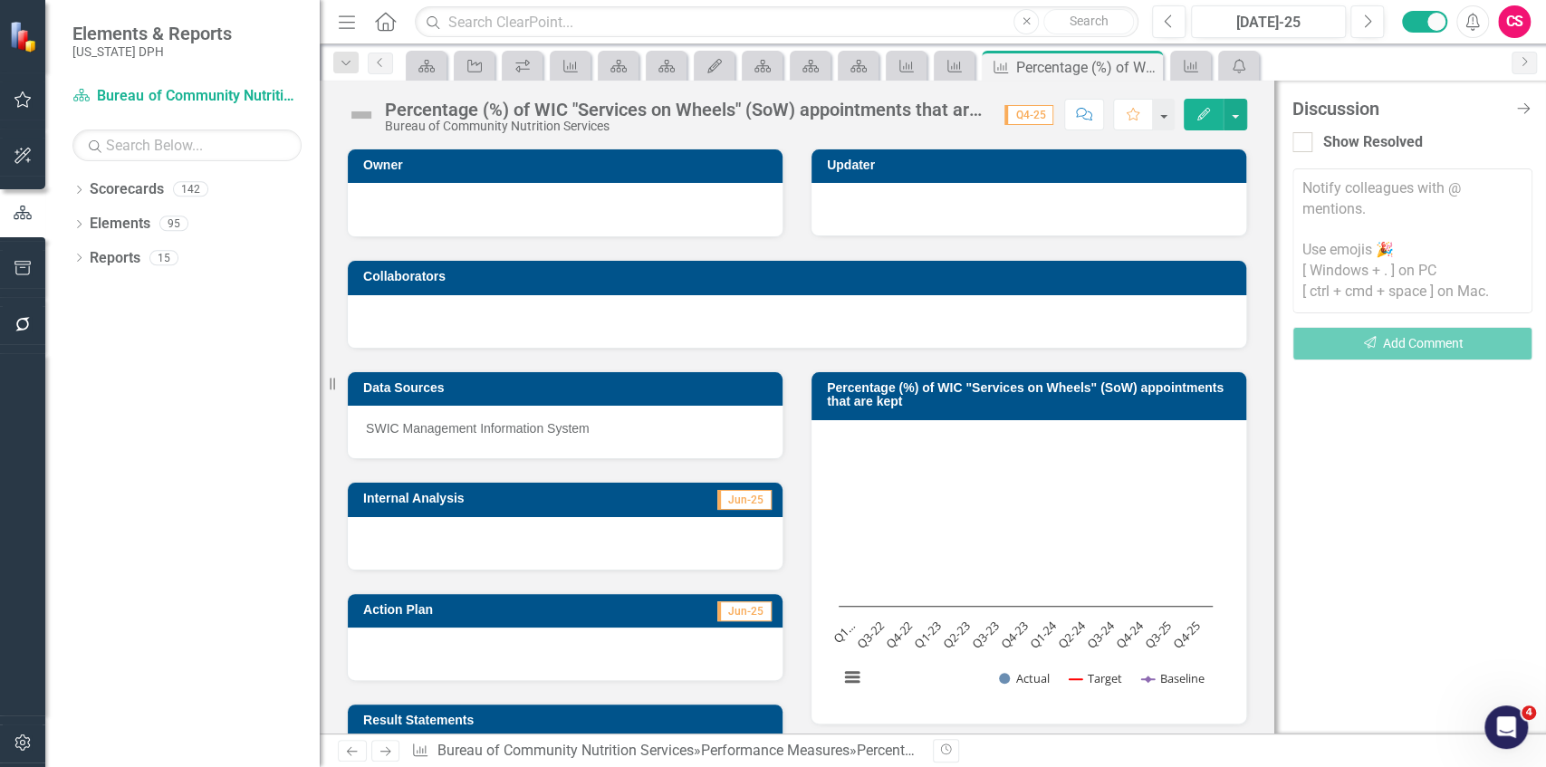
click at [687, 251] on textarea at bounding box center [1413, 240] width 240 height 145
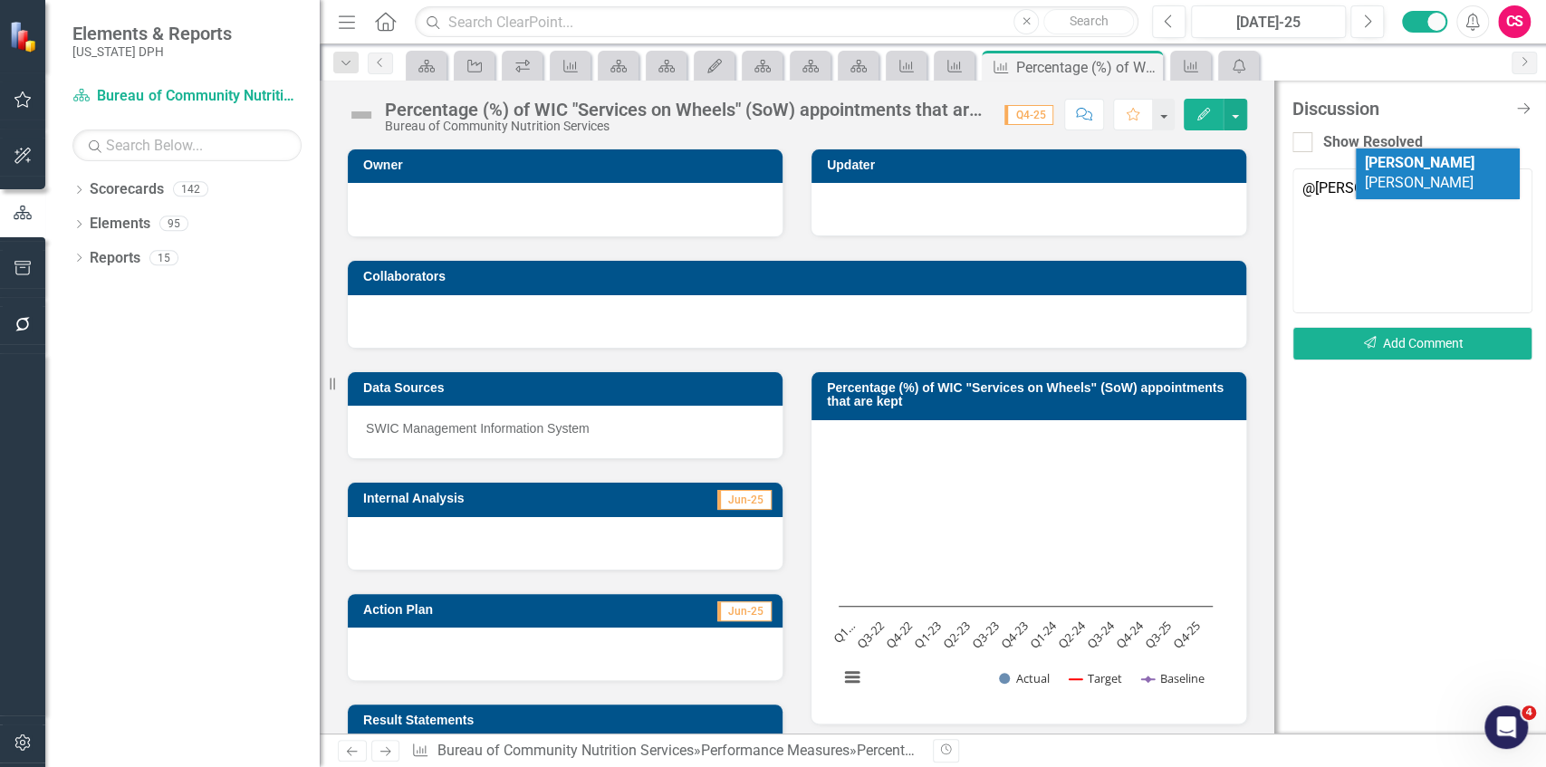
click at [687, 167] on span "Keisha Mays" at bounding box center [1420, 173] width 110 height 38
type textarea "@Keisha Mays can you update this?"
drag, startPoint x: 1399, startPoint y: 253, endPoint x: 1289, endPoint y: 190, distance: 126.2
click at [687, 190] on div "Discussion Close Discussion Bar Show Resolved Notify colleagues with @ mentions…" at bounding box center [1410, 407] width 272 height 653
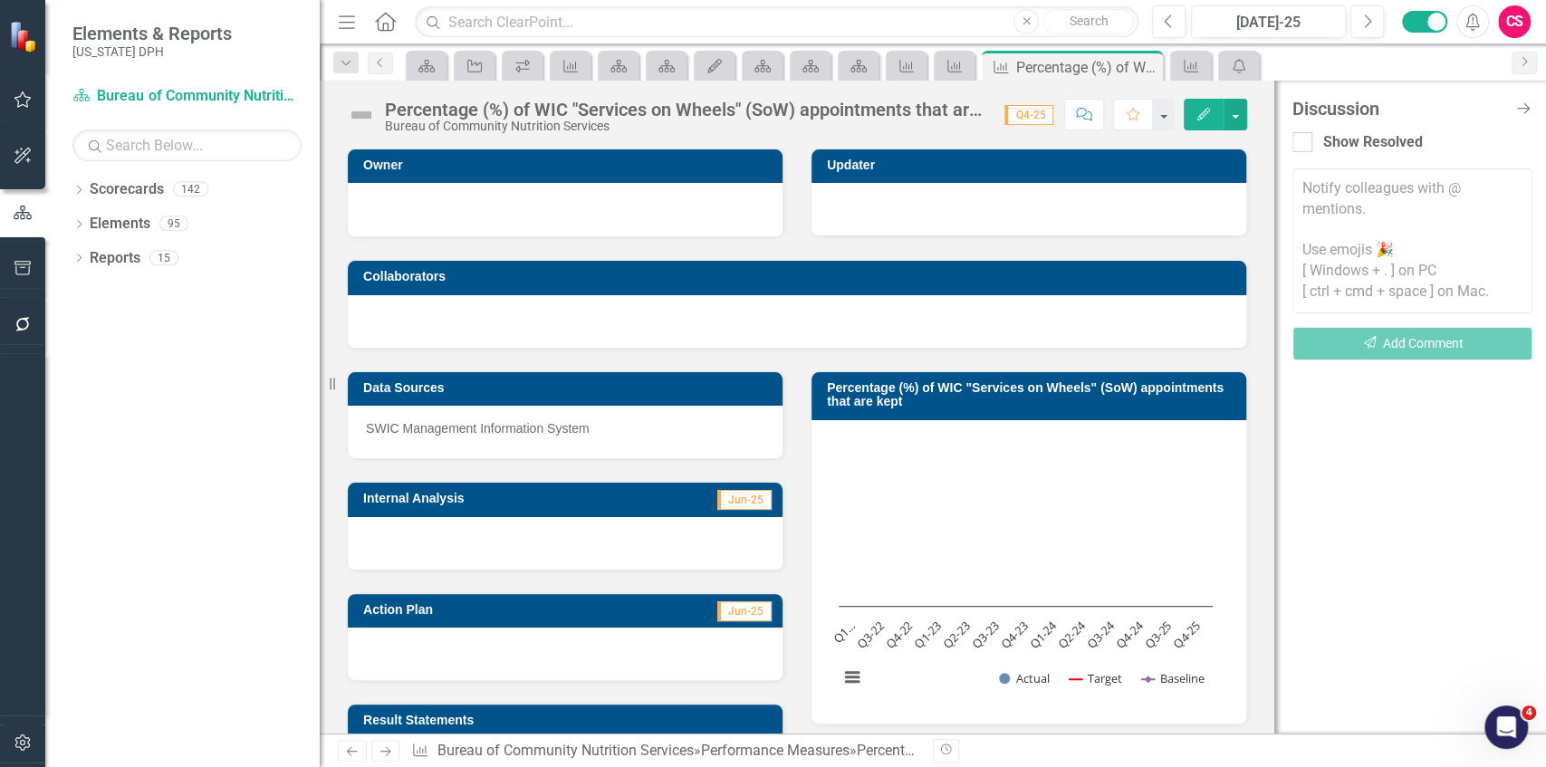
click at [687, 99] on div "Discussion Close Discussion Bar" at bounding box center [1413, 109] width 240 height 20
click at [687, 102] on icon "Close Discussion Bar" at bounding box center [1523, 108] width 23 height 17
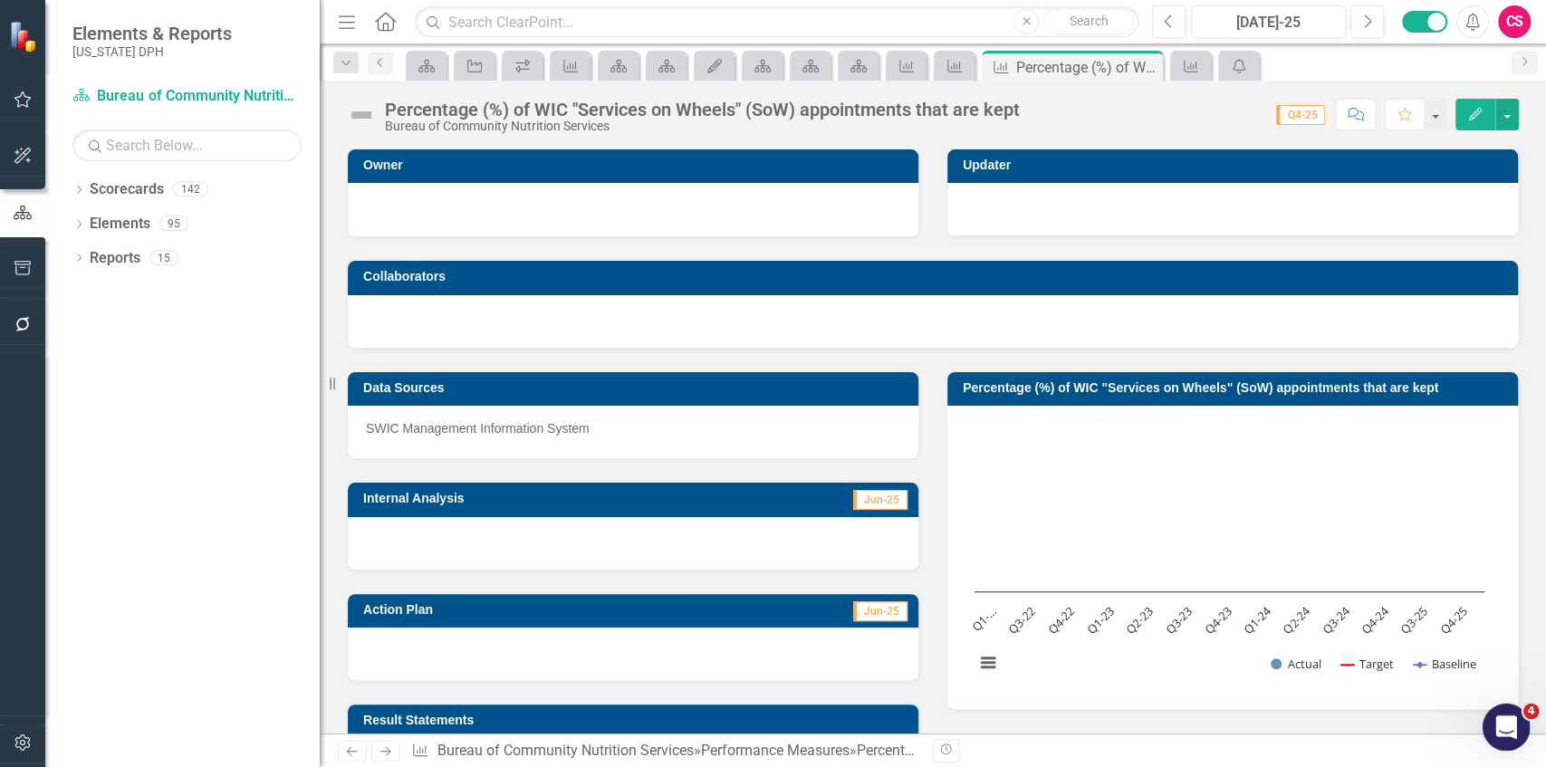
click at [687, 550] on icon "Open Intercom Messenger" at bounding box center [1504, 725] width 30 height 30
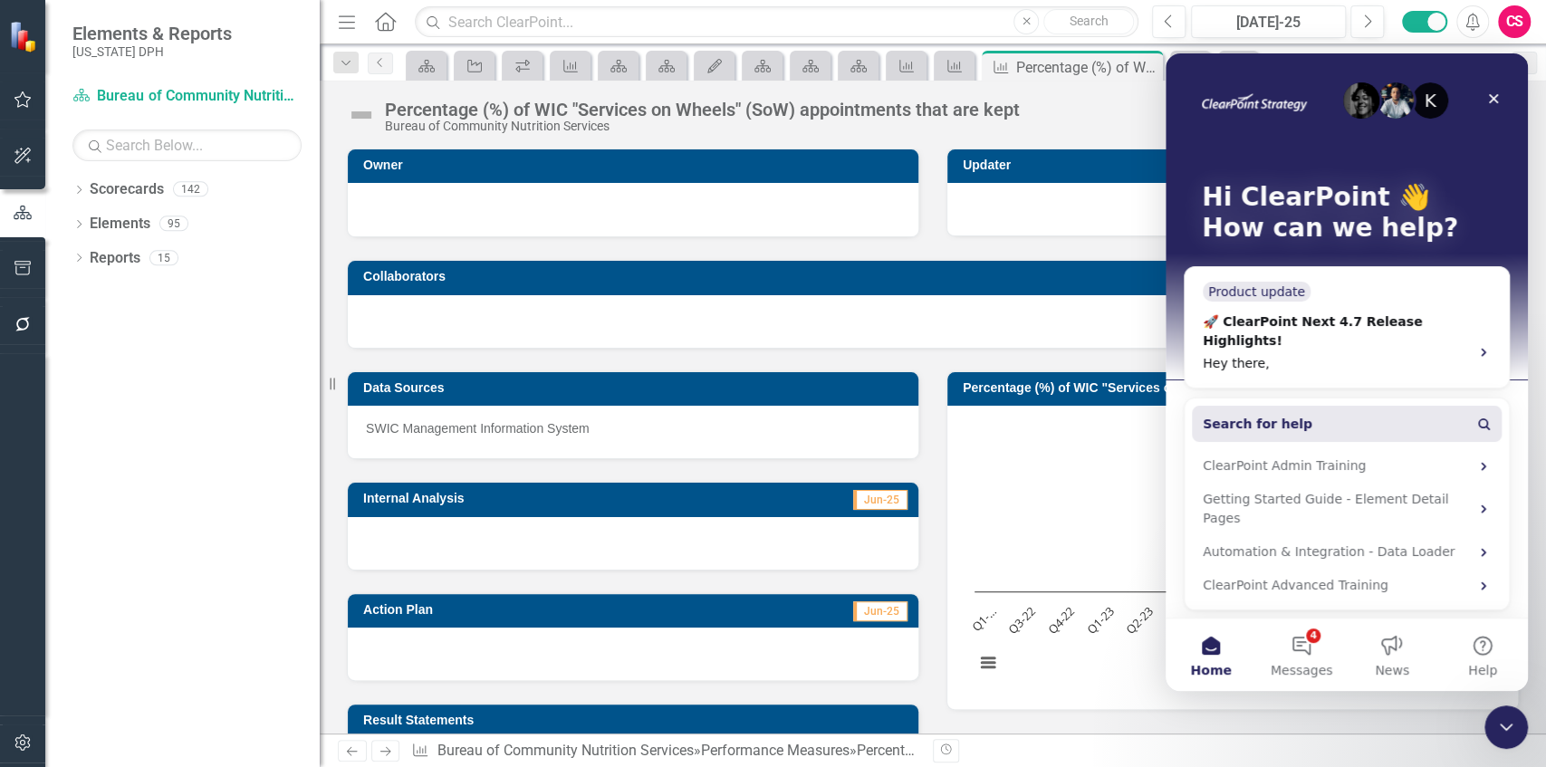
click at [687, 406] on button "Search for help" at bounding box center [1347, 424] width 310 height 36
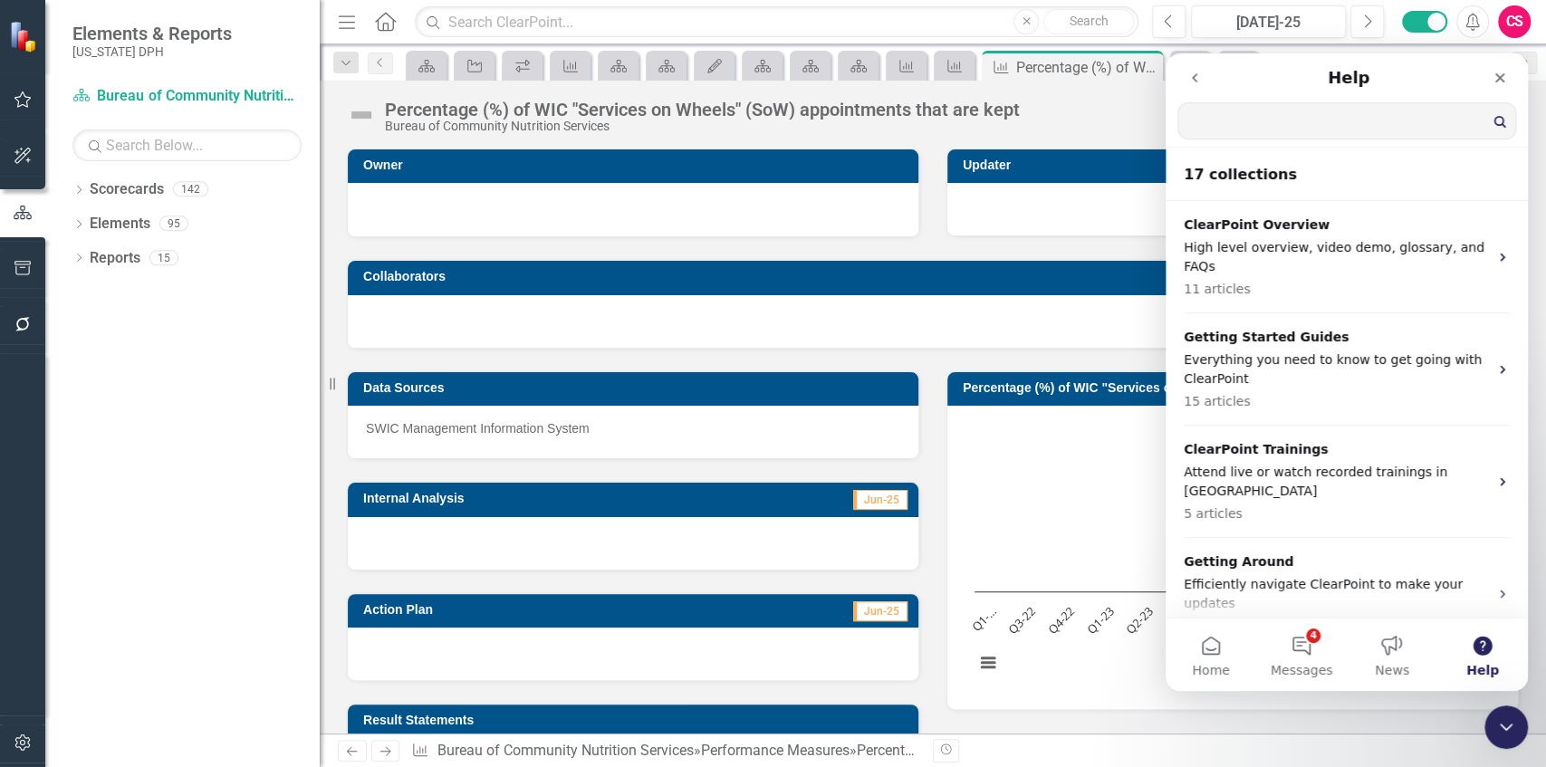
click at [687, 130] on input "Search for help" at bounding box center [1346, 120] width 337 height 35
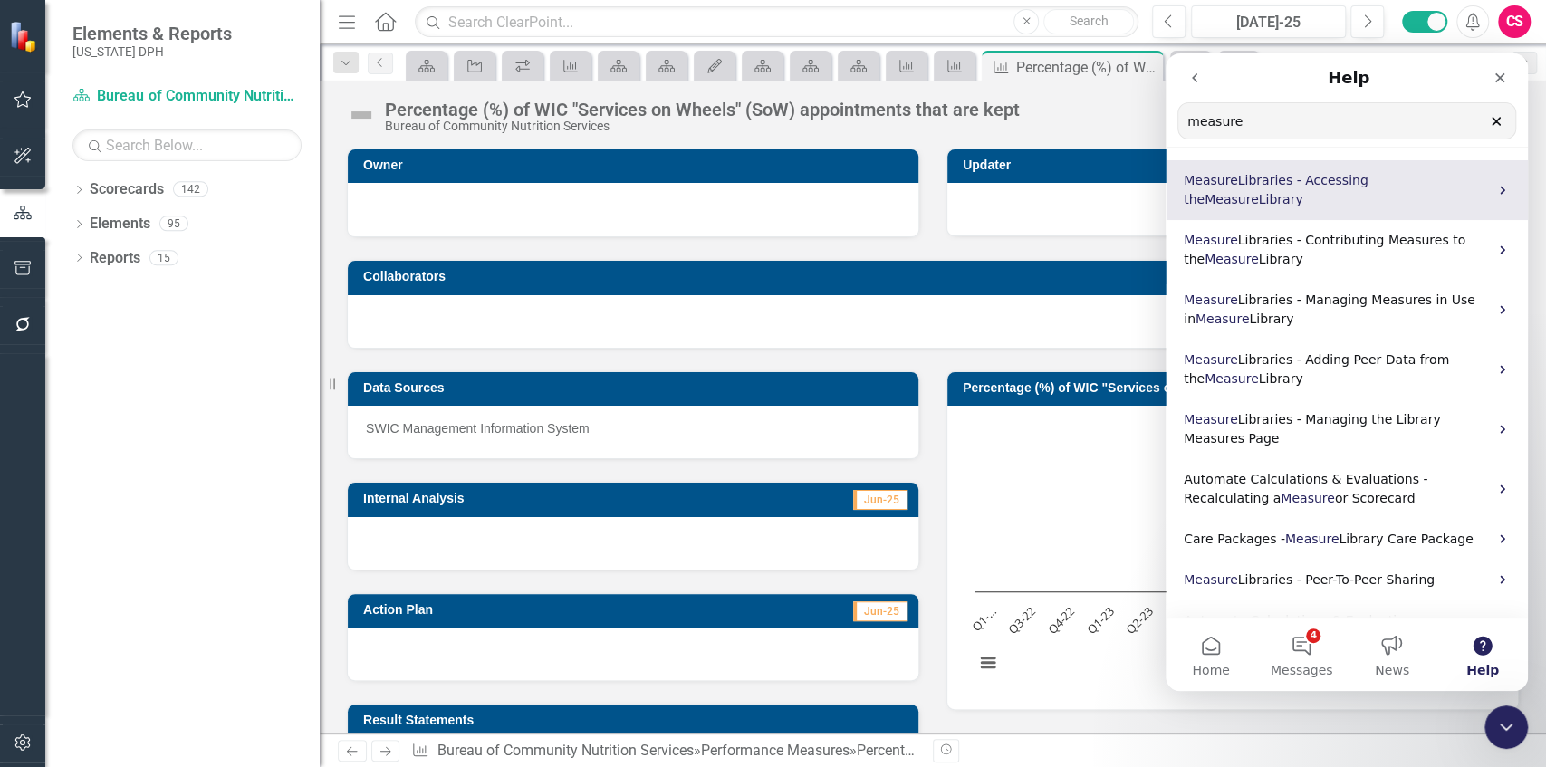
type input "measure"
click at [687, 192] on div "Measure Libraries - Accessing the Measure Library" at bounding box center [1347, 190] width 362 height 60
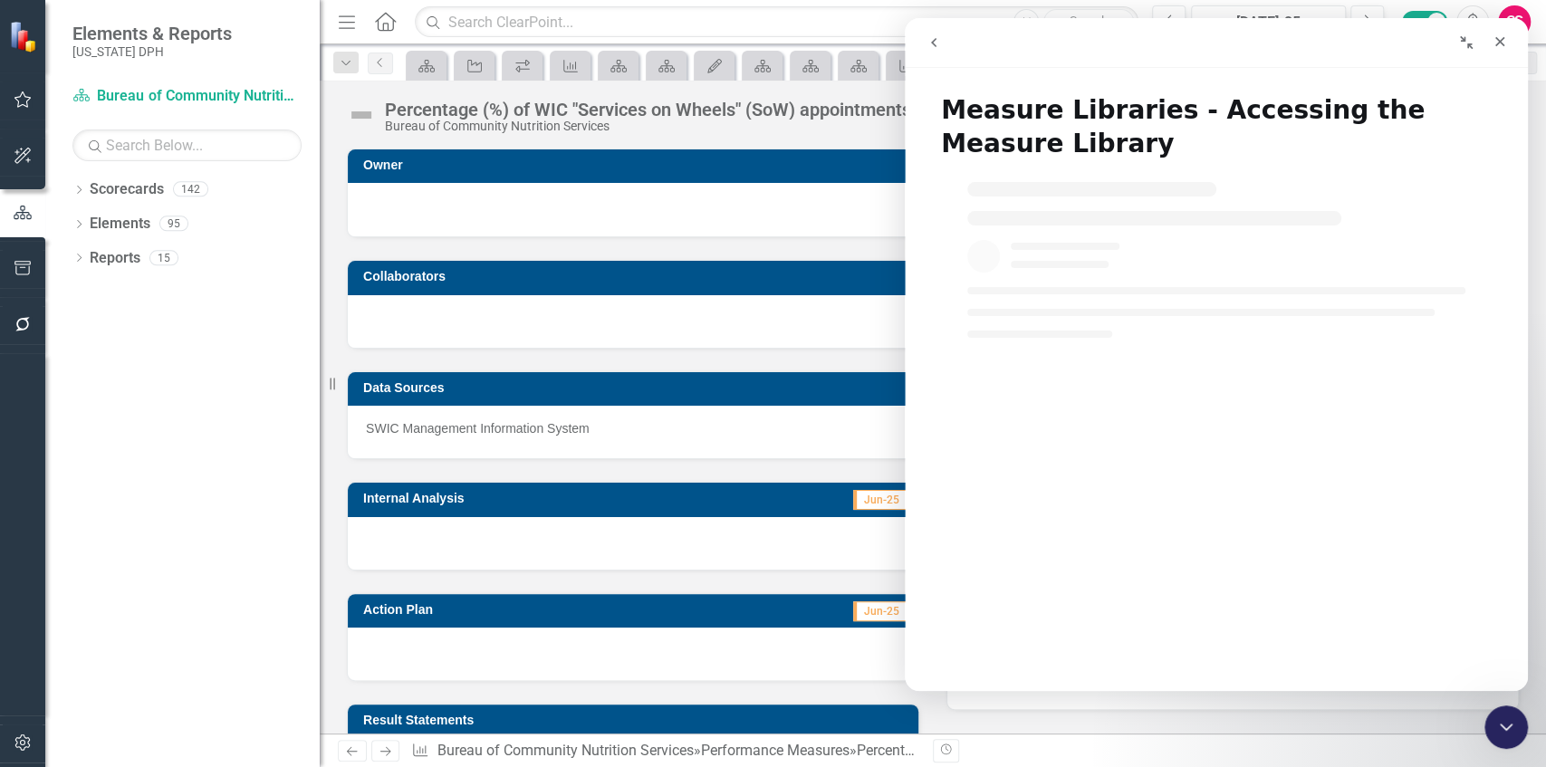
click at [687, 42] on button "go back" at bounding box center [934, 42] width 34 height 34
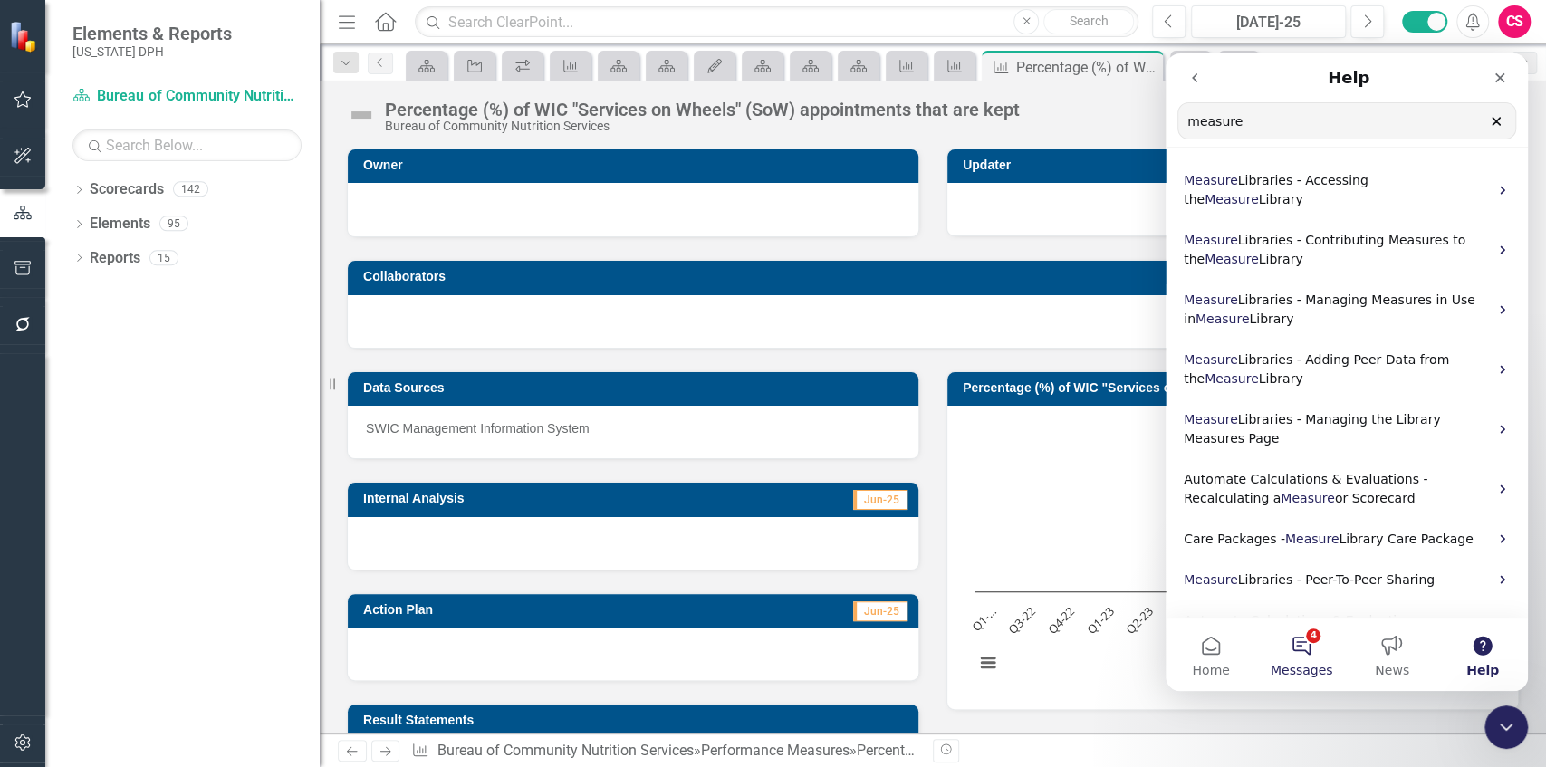
click at [687, 550] on span "Messages" at bounding box center [1302, 670] width 62 height 13
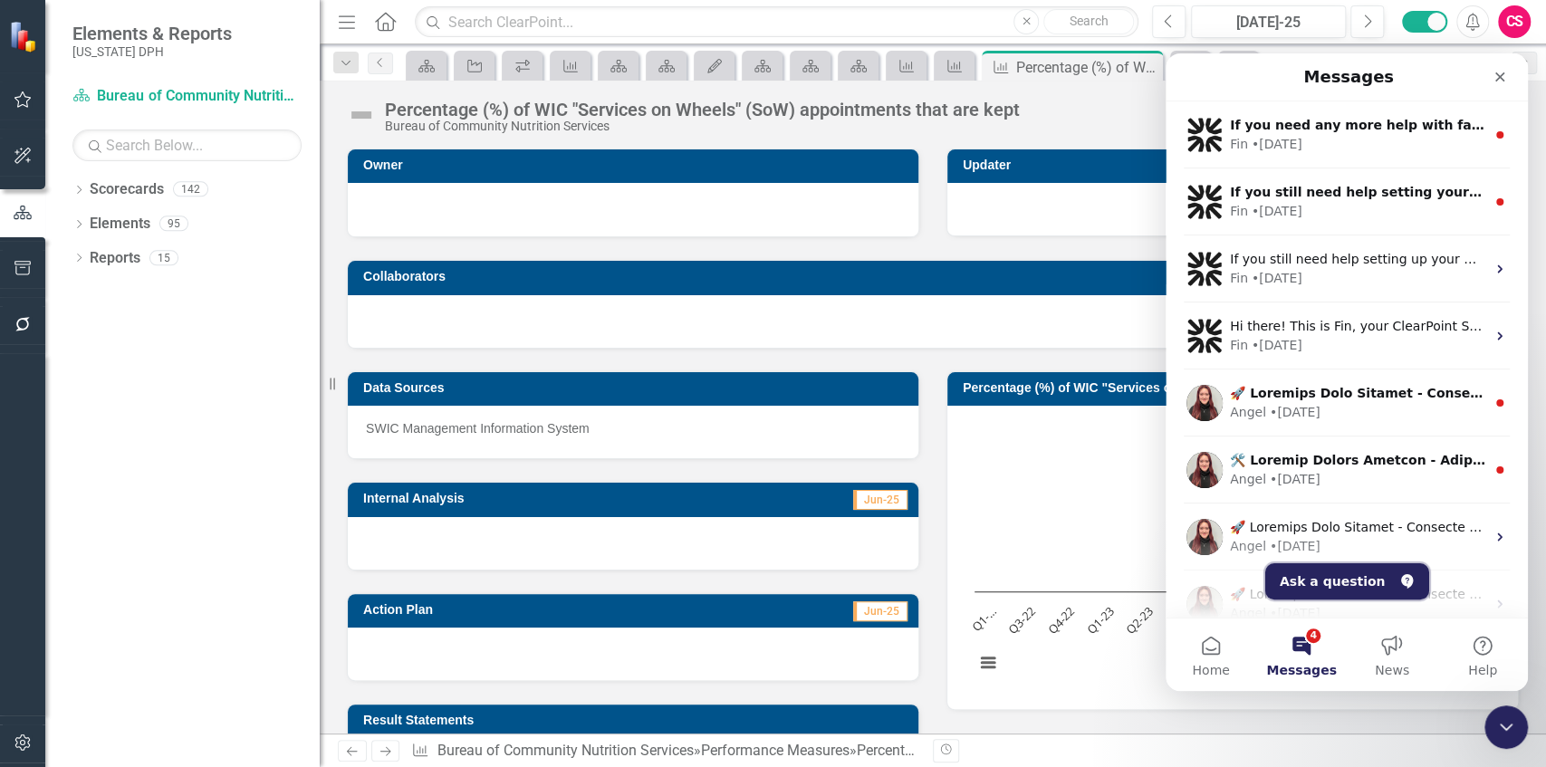
click at [687, 550] on button "Ask a question" at bounding box center [1347, 581] width 164 height 36
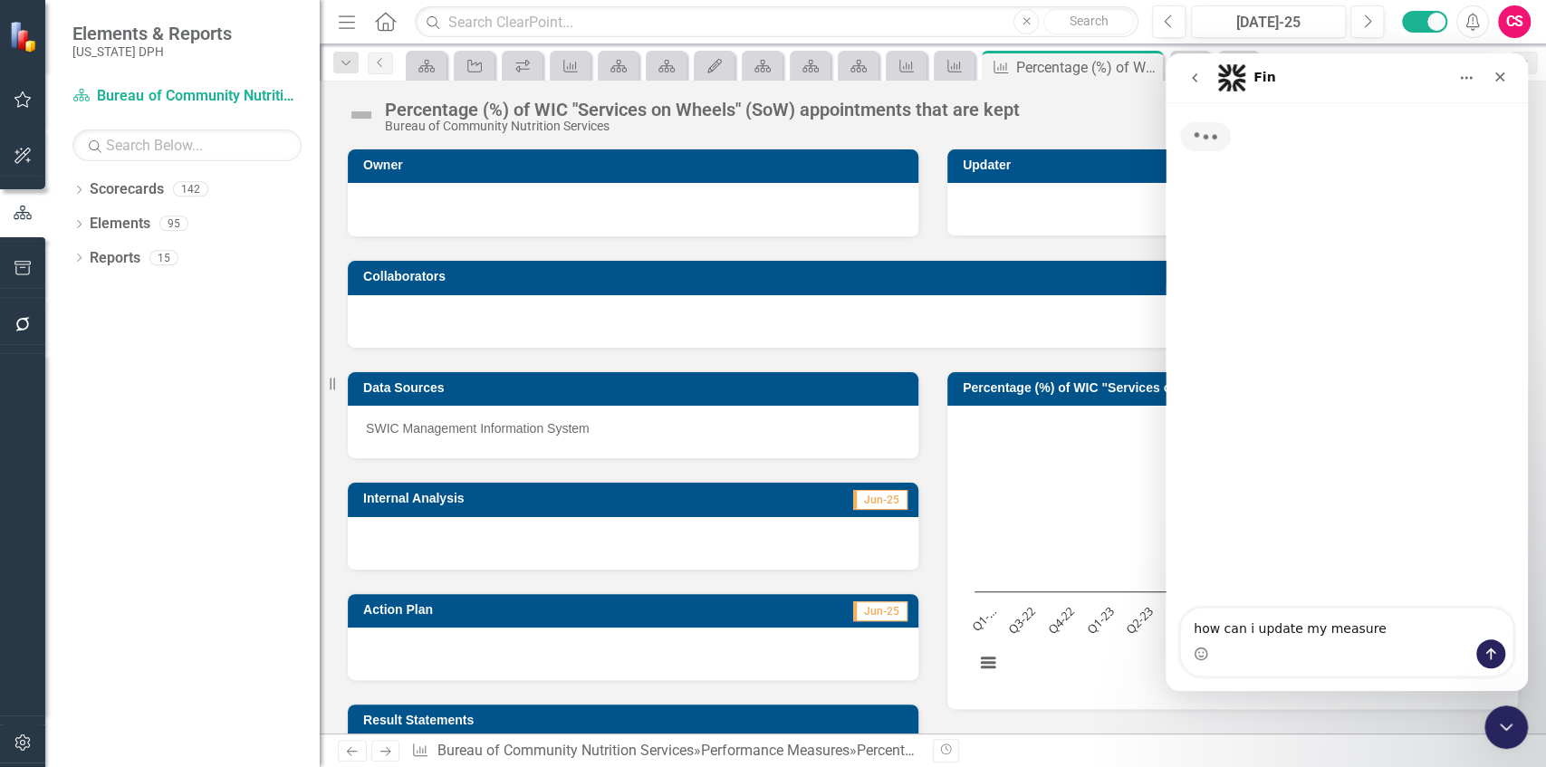
type textarea "how can i update my measure?"
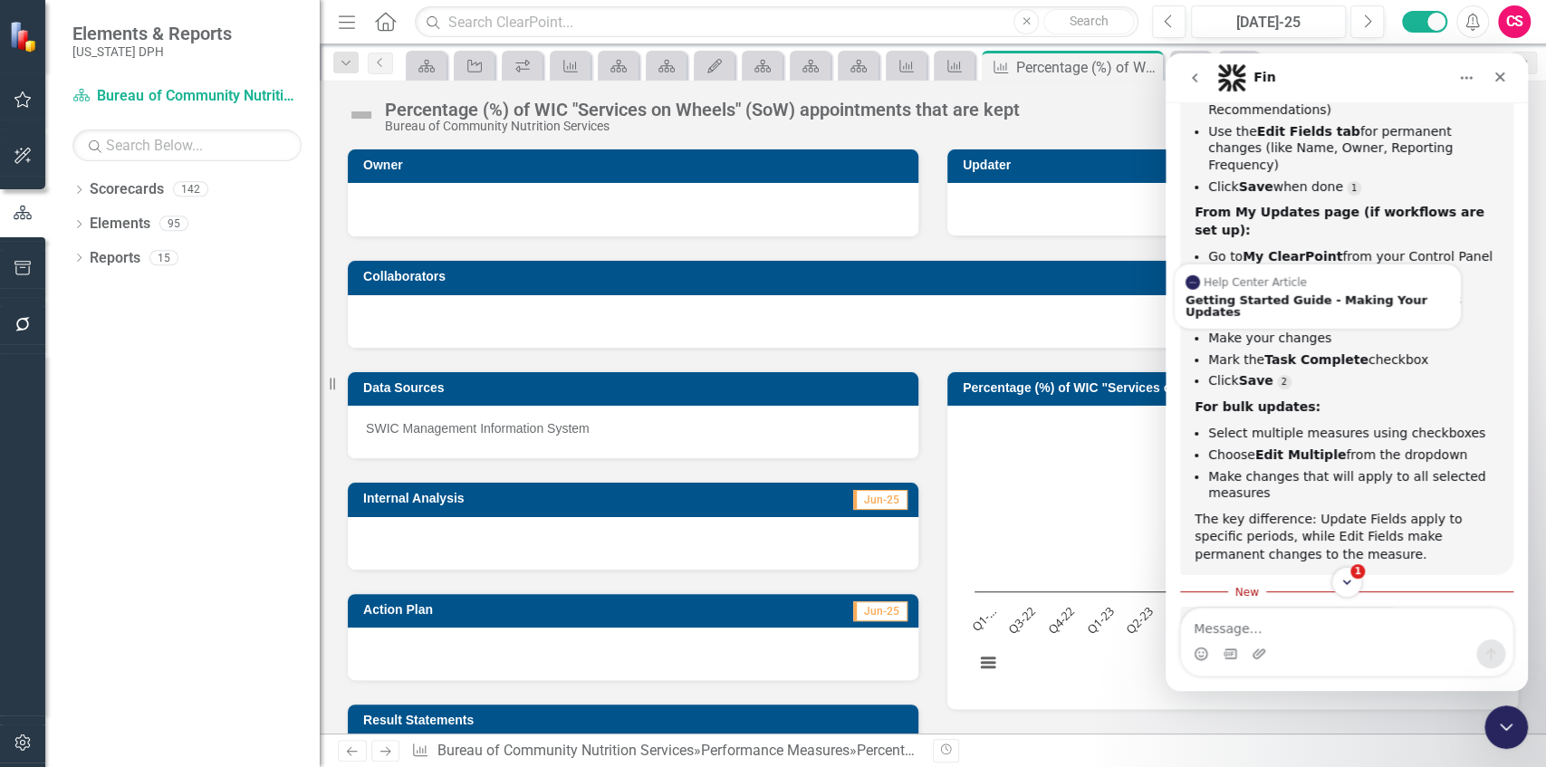
scroll to position [470, 0]
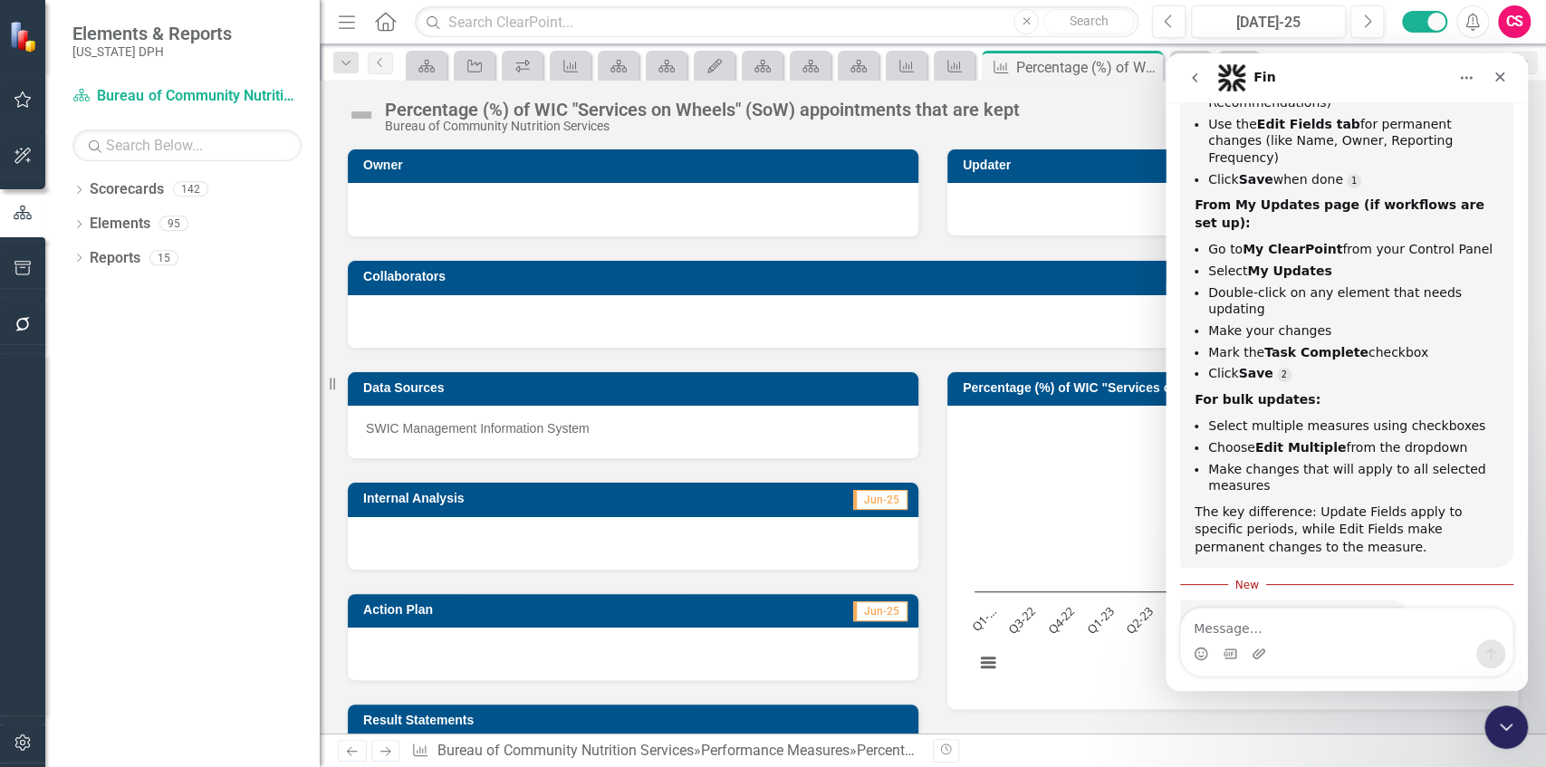
click at [687, 550] on textarea "Message…" at bounding box center [1347, 624] width 332 height 31
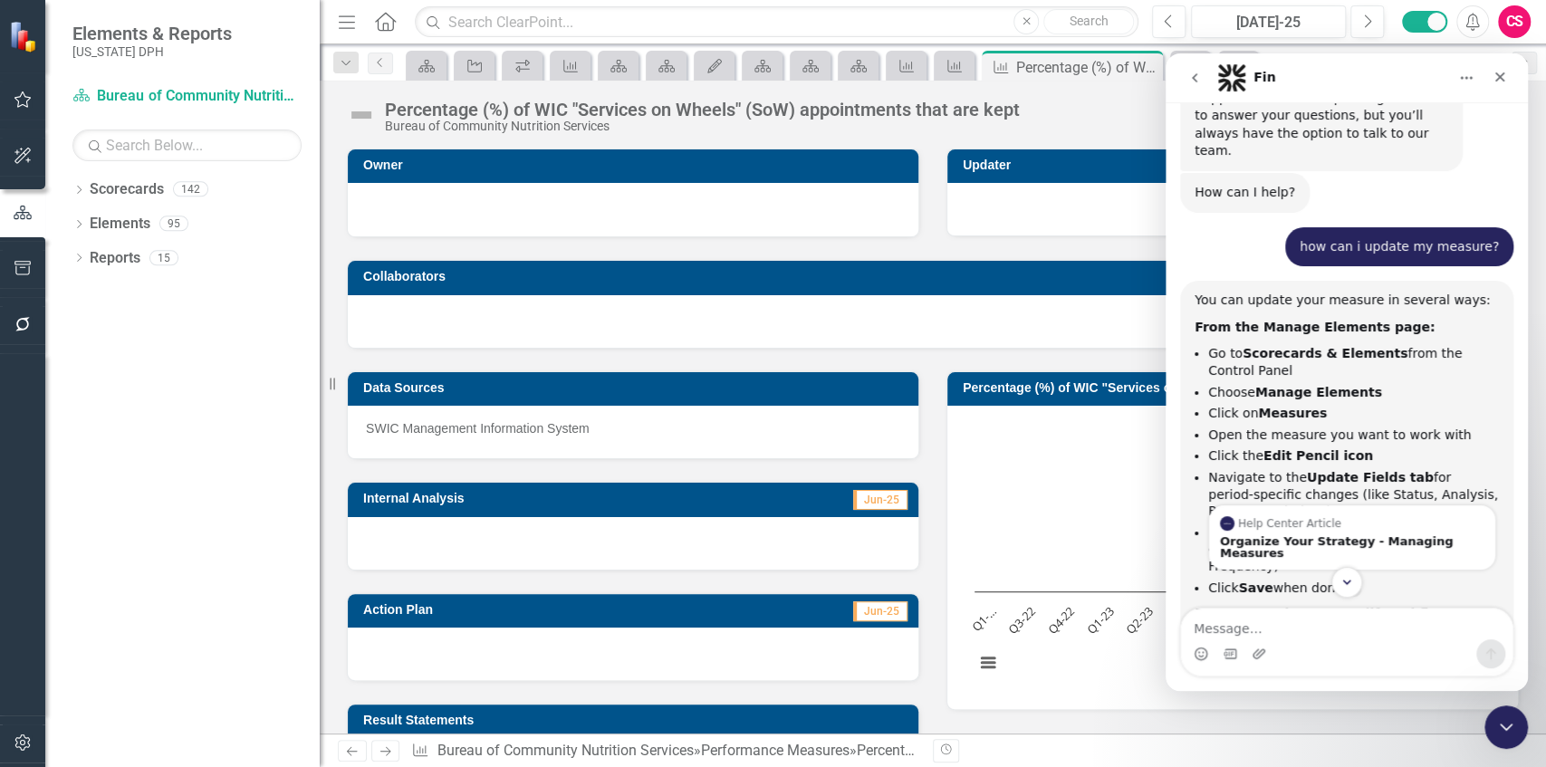
scroll to position [0, 0]
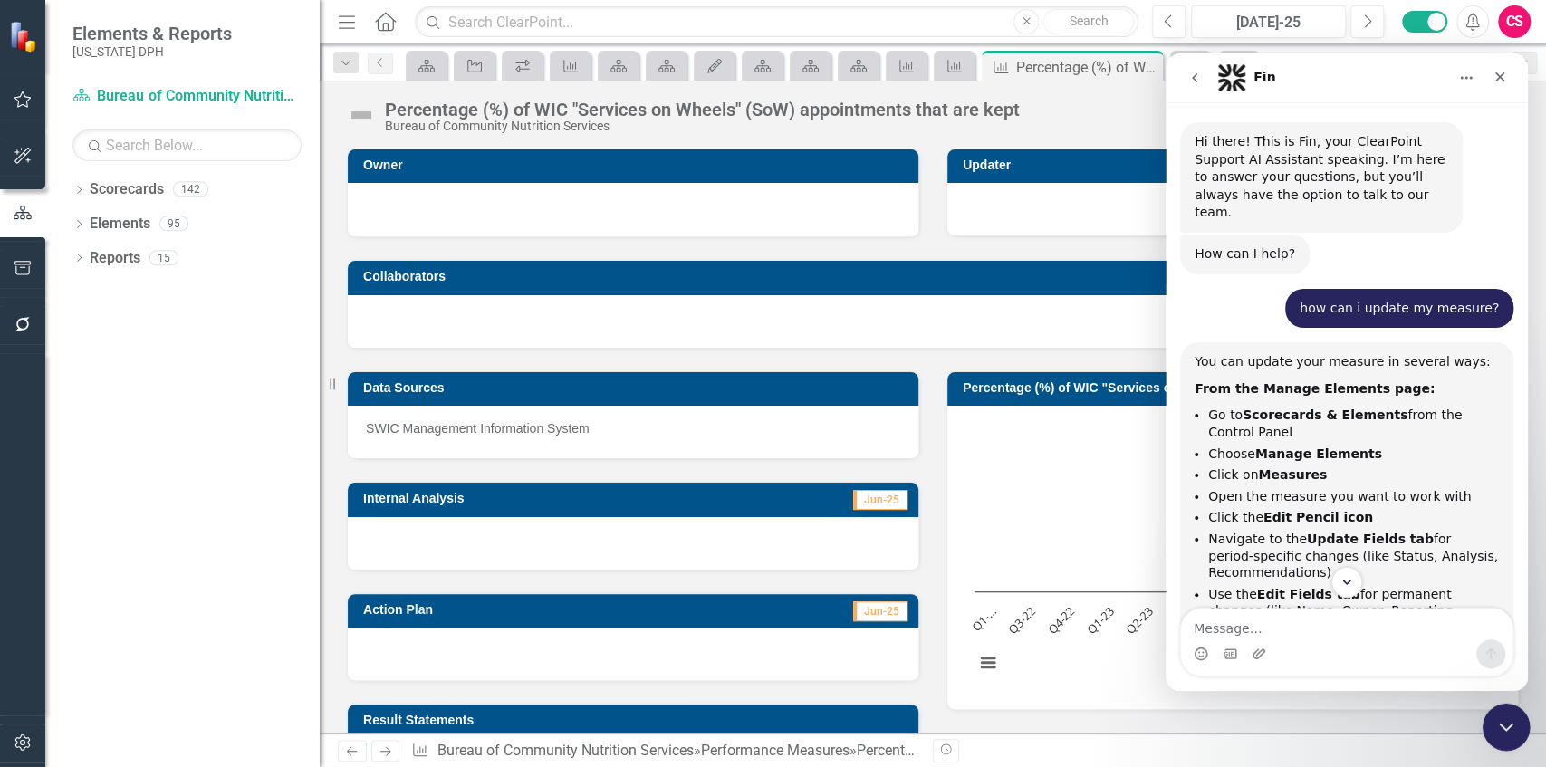
click at [687, 550] on div "Close Intercom Messenger" at bounding box center [1503, 724] width 43 height 43
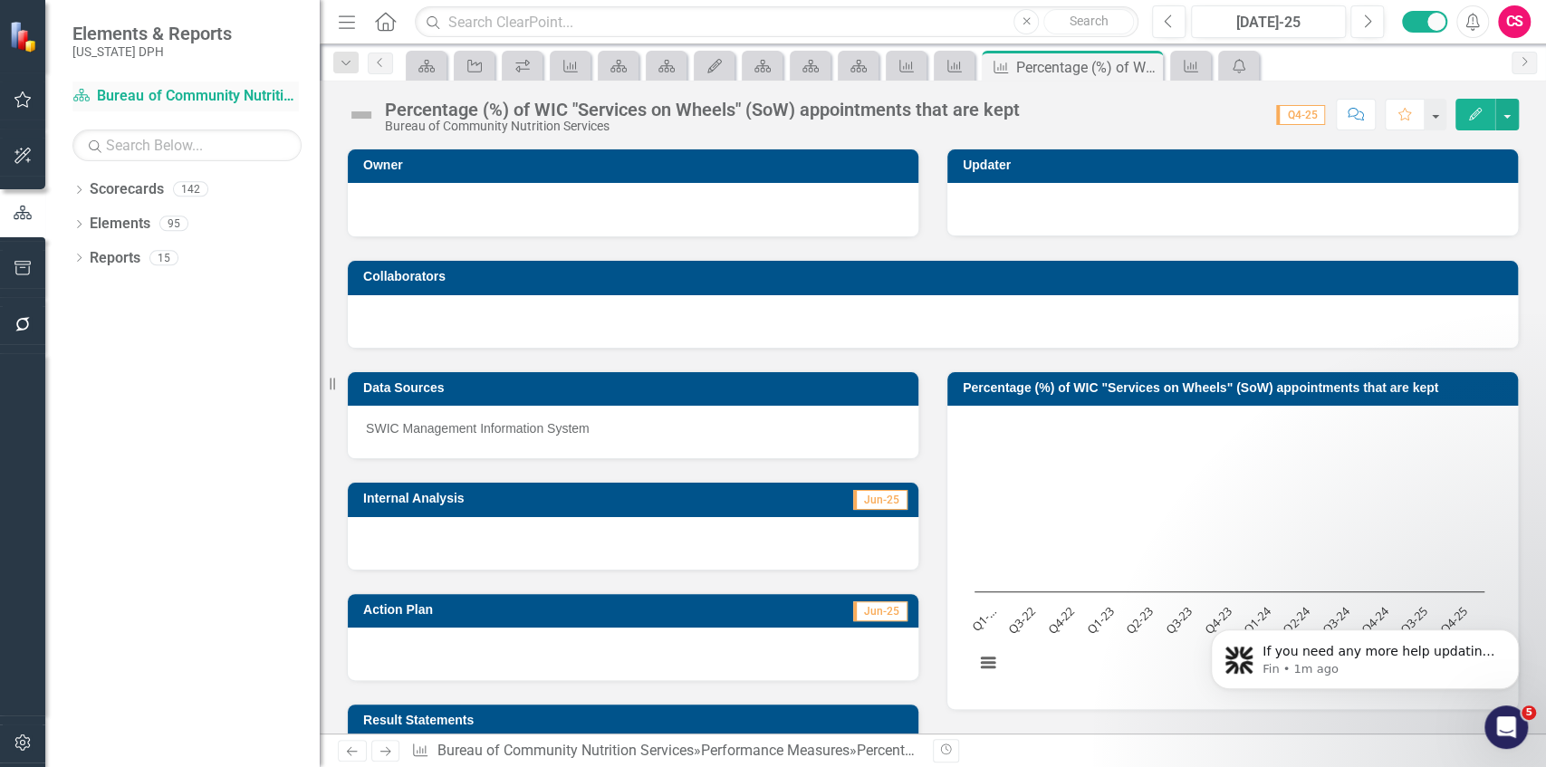
click at [136, 107] on link "Scorecard Bureau of Community Nutrition Services" at bounding box center [185, 96] width 226 height 21
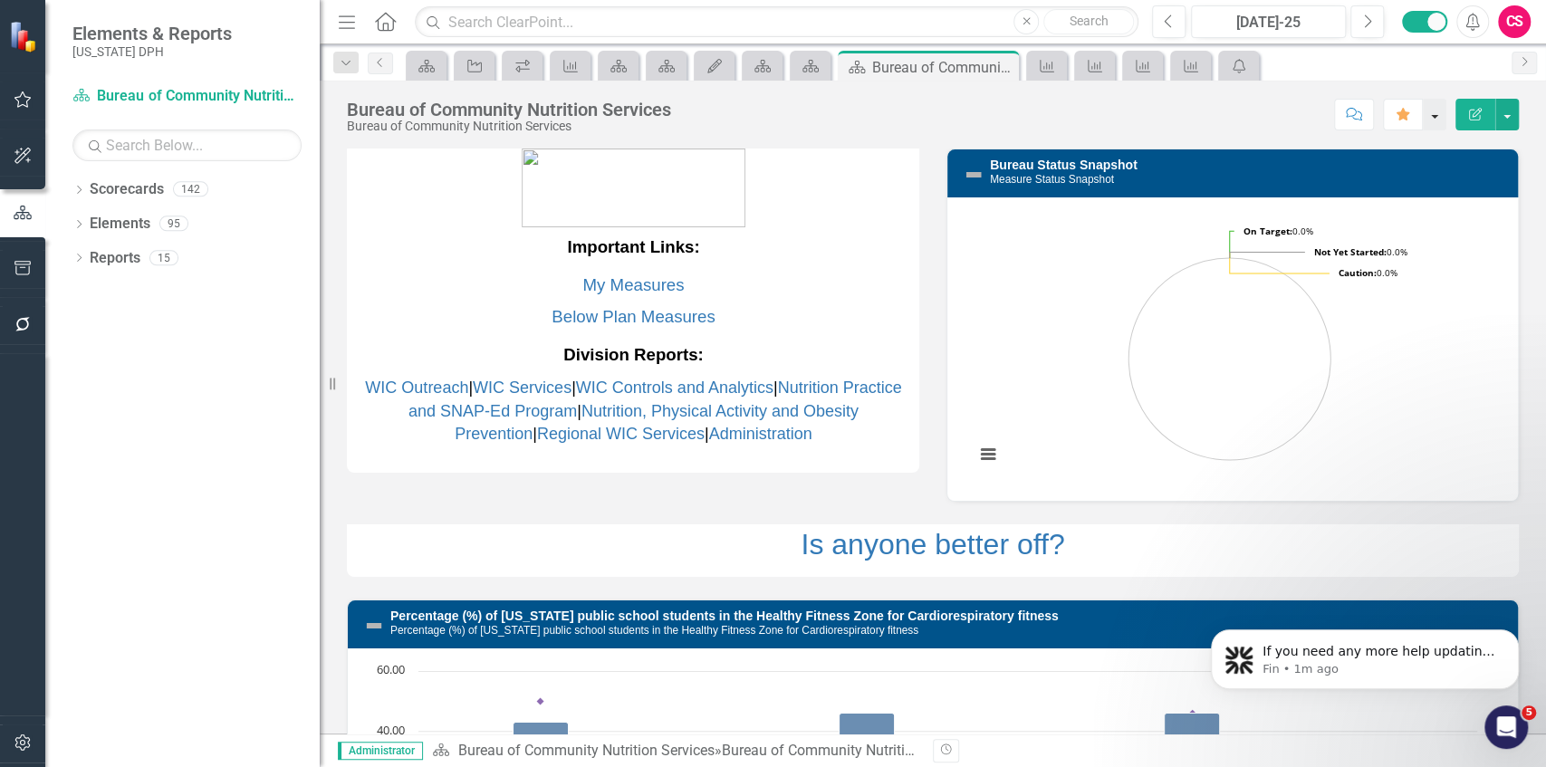
click at [687, 120] on button "button" at bounding box center [1435, 115] width 24 height 32
click at [687, 143] on link "Favorite Remove Favorite" at bounding box center [1360, 147] width 174 height 34
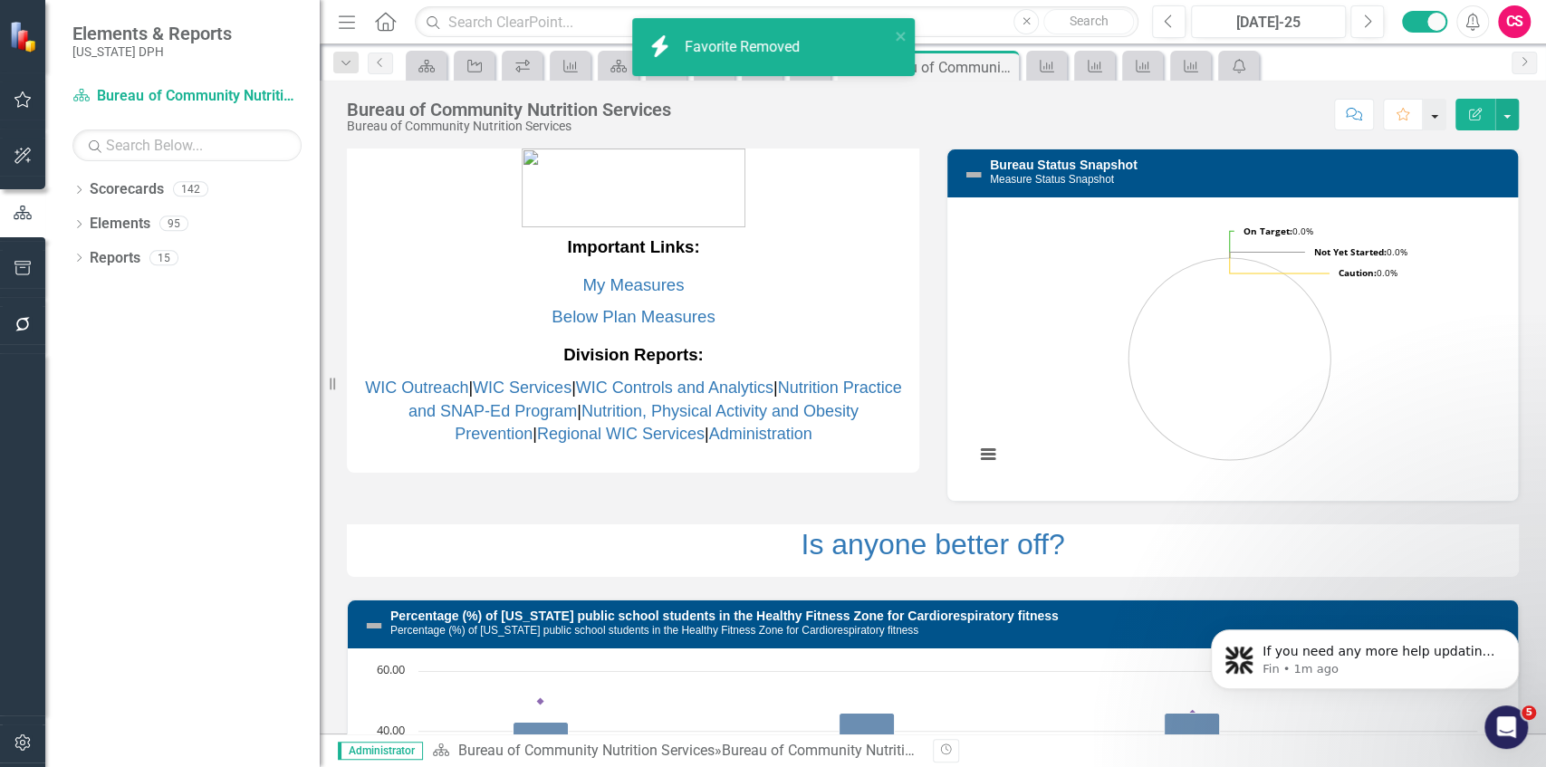
click at [687, 127] on button "button" at bounding box center [1435, 115] width 24 height 32
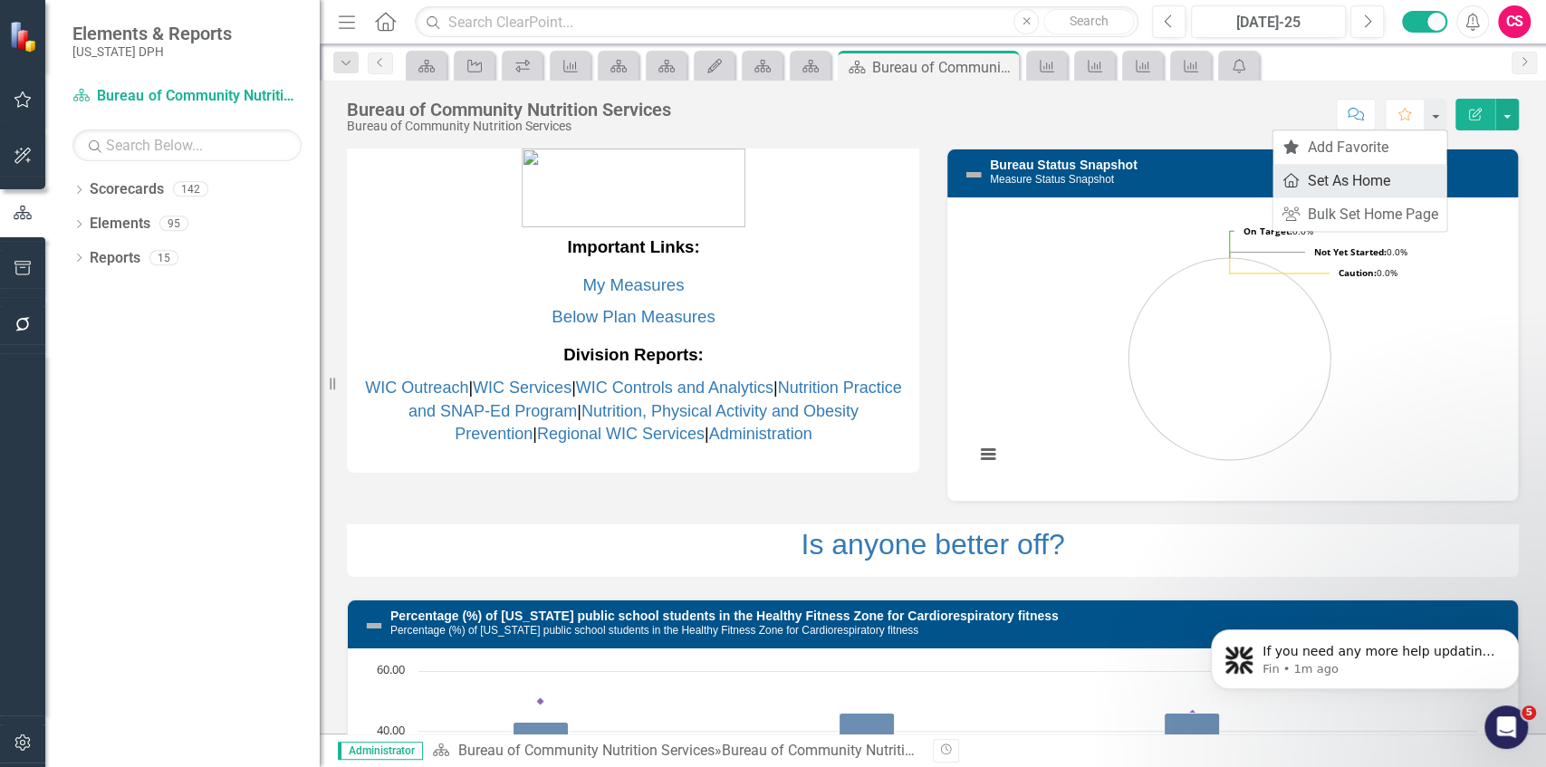
click at [687, 184] on link "Home Set As Home" at bounding box center [1360, 181] width 174 height 34
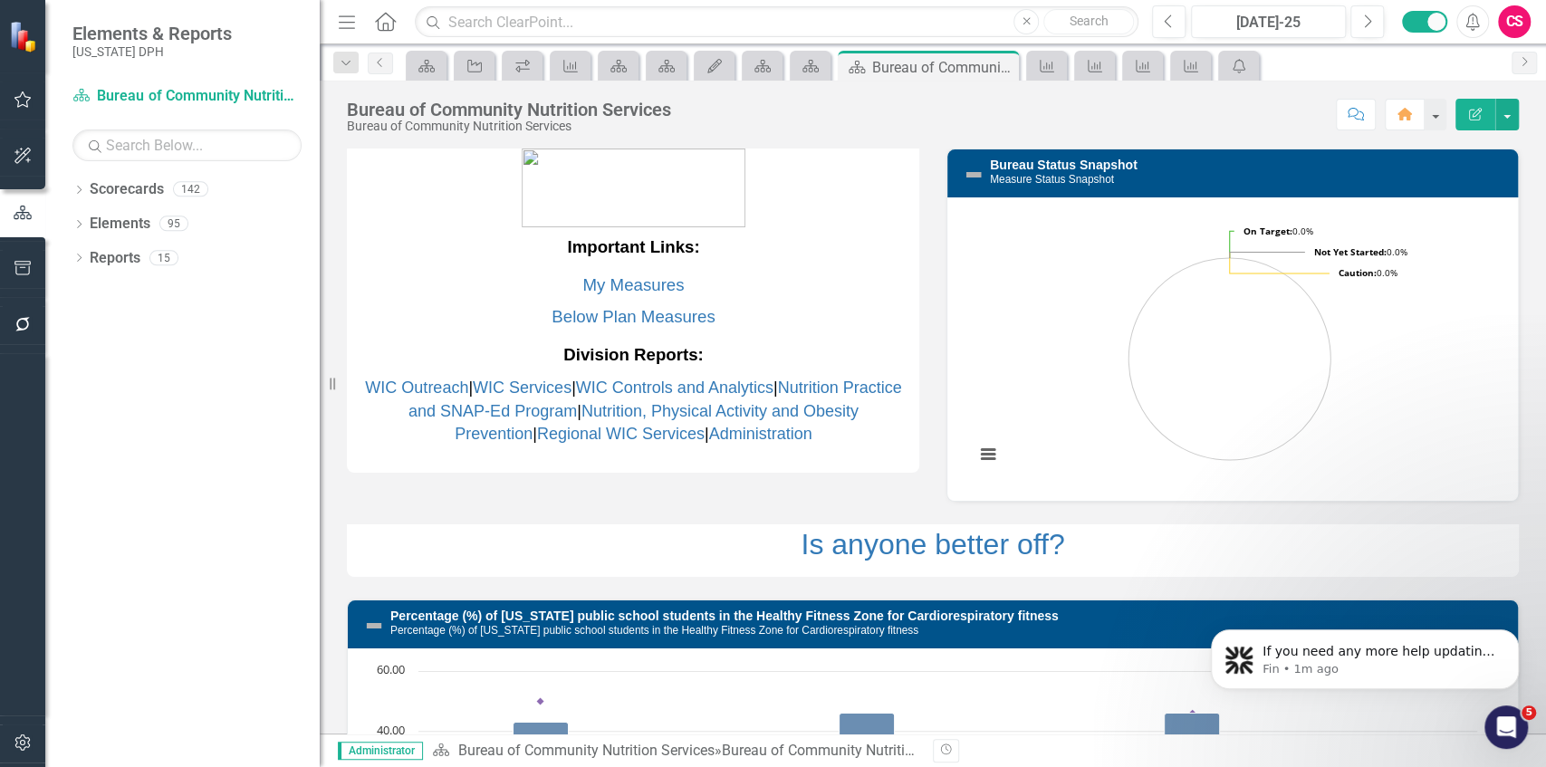
click at [389, 20] on icon "Home" at bounding box center [385, 21] width 24 height 19
click at [585, 283] on link "My Measures" at bounding box center [632, 284] width 101 height 19
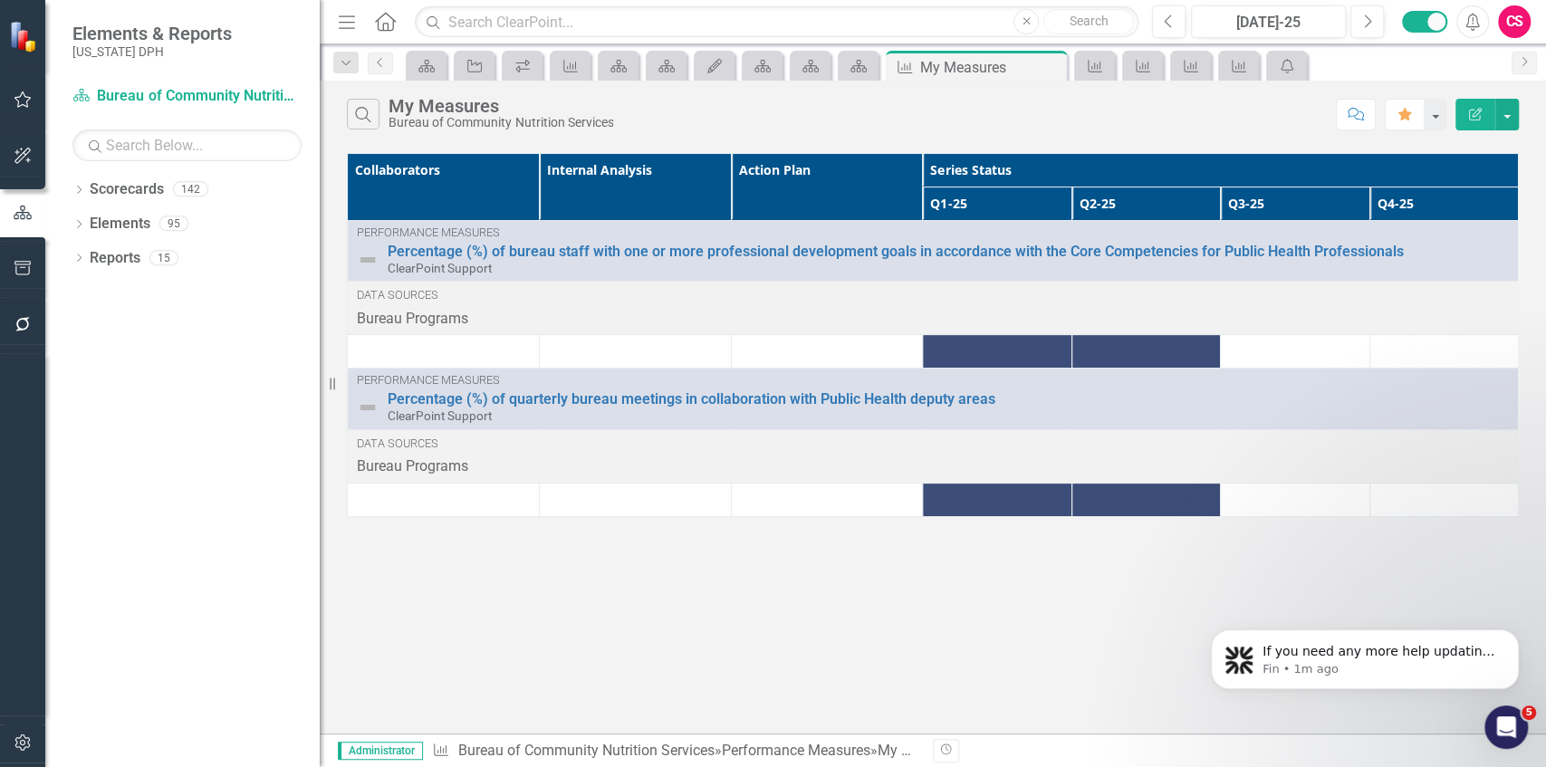
click at [380, 18] on icon "Home" at bounding box center [385, 21] width 24 height 19
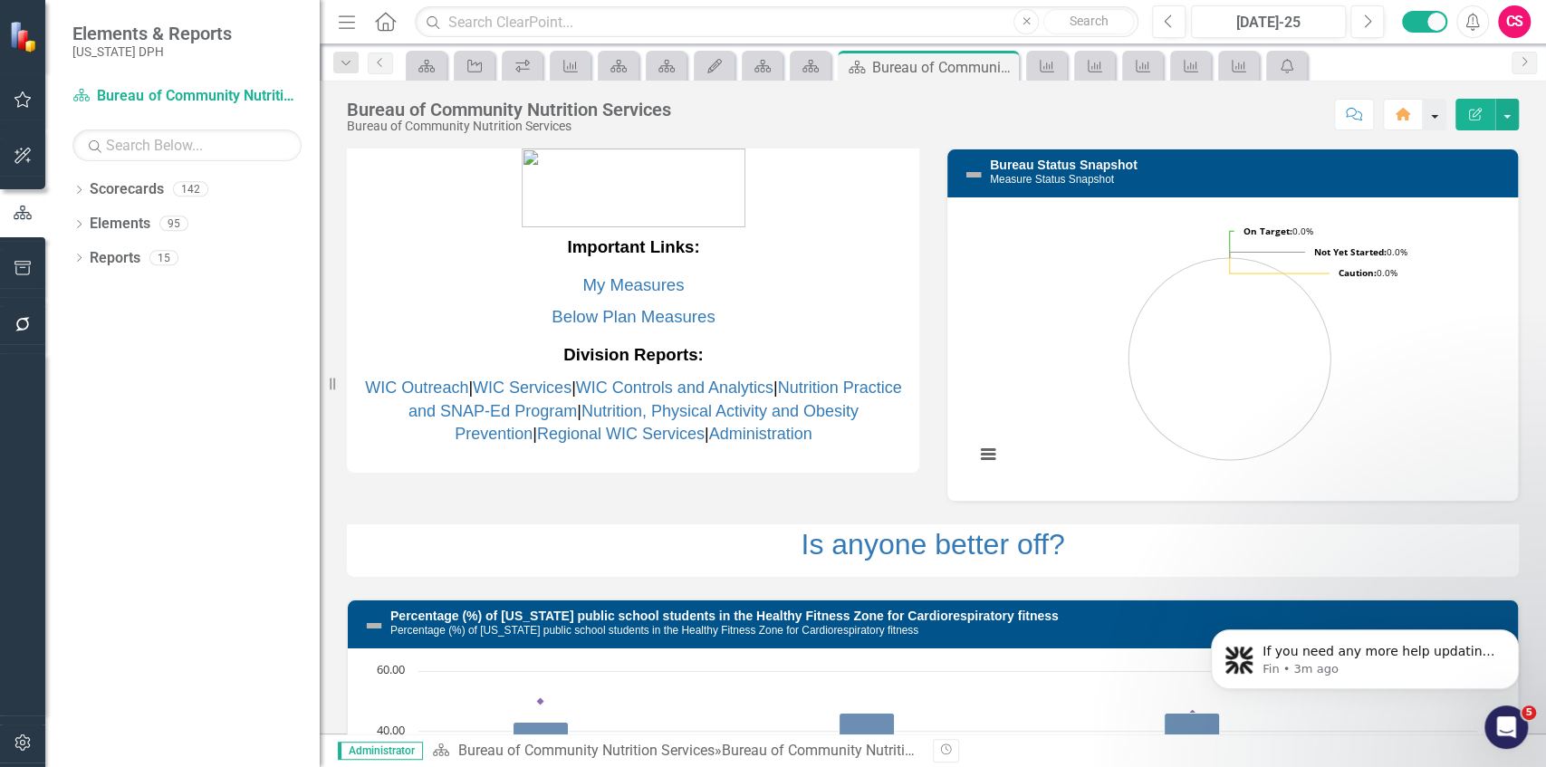
click at [687, 123] on button "button" at bounding box center [1435, 115] width 24 height 32
click at [687, 151] on link "Home Clear Home Page" at bounding box center [1360, 147] width 174 height 34
click at [687, 114] on icon "Favorite" at bounding box center [1405, 114] width 16 height 13
click at [17, 101] on icon "button" at bounding box center [22, 99] width 17 height 16
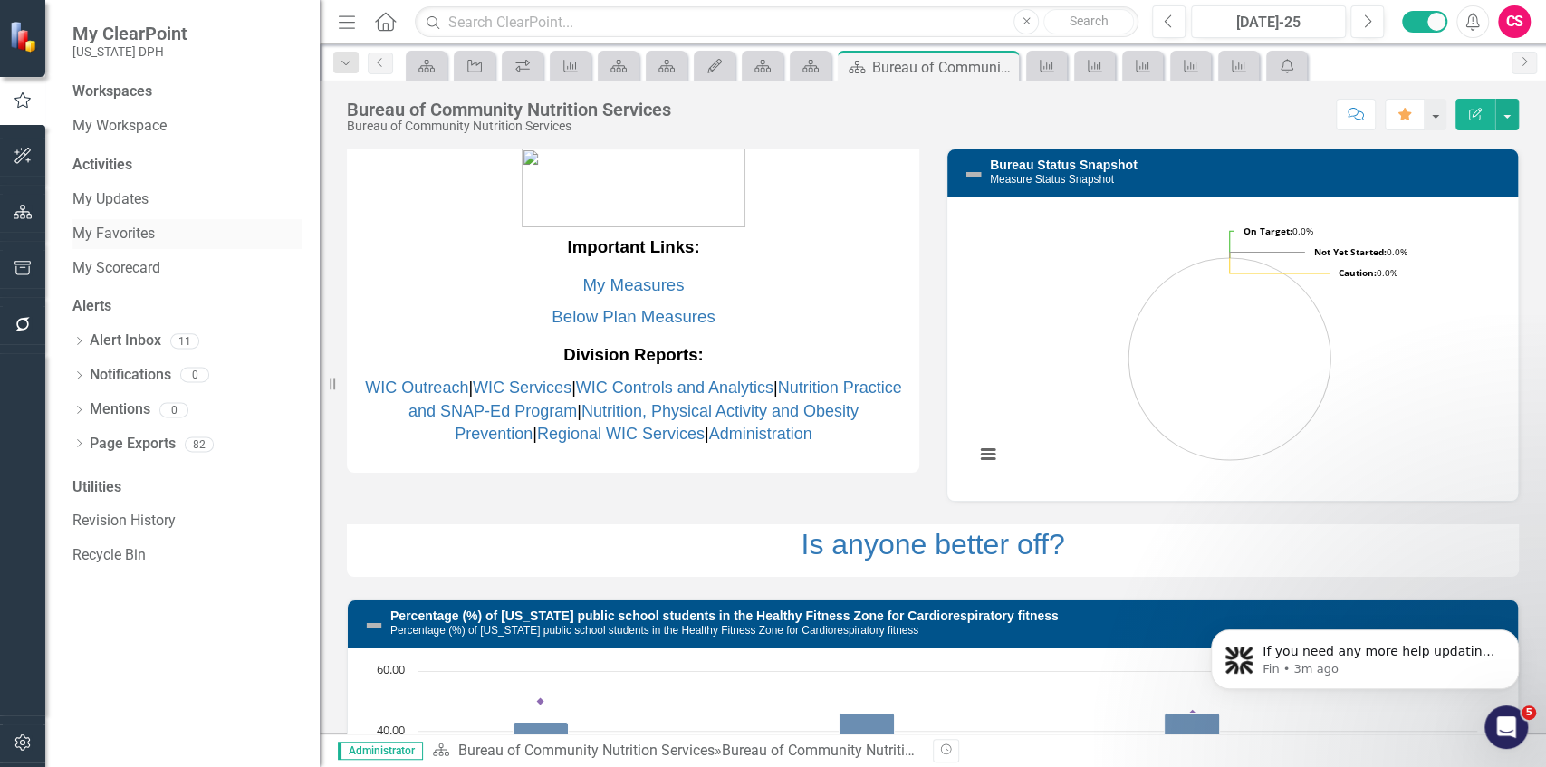
click at [96, 232] on link "My Favorites" at bounding box center [186, 234] width 229 height 21
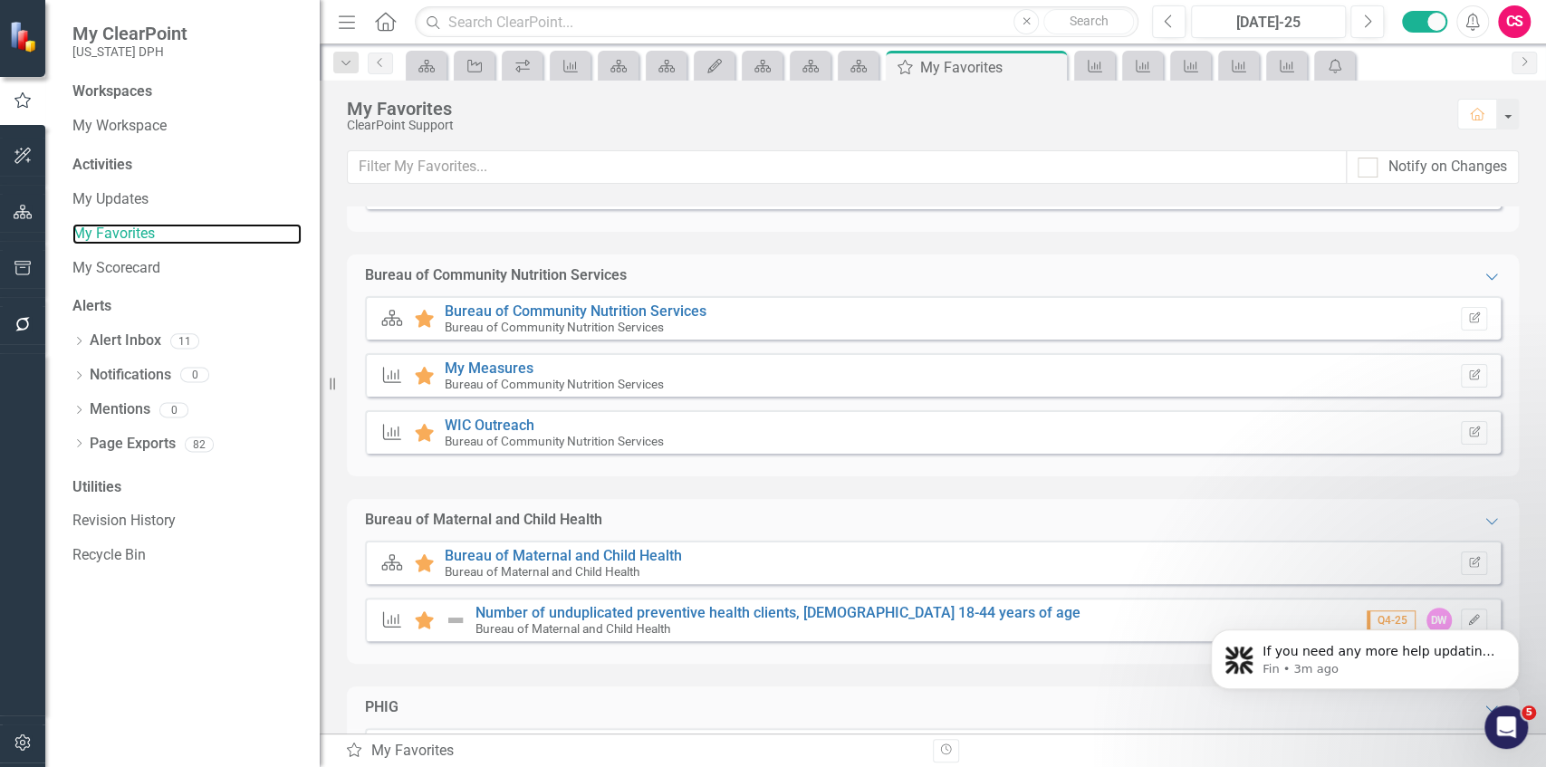
scroll to position [603, 0]
click at [521, 313] on link "Bureau of Community Nutrition Services" at bounding box center [576, 311] width 262 height 17
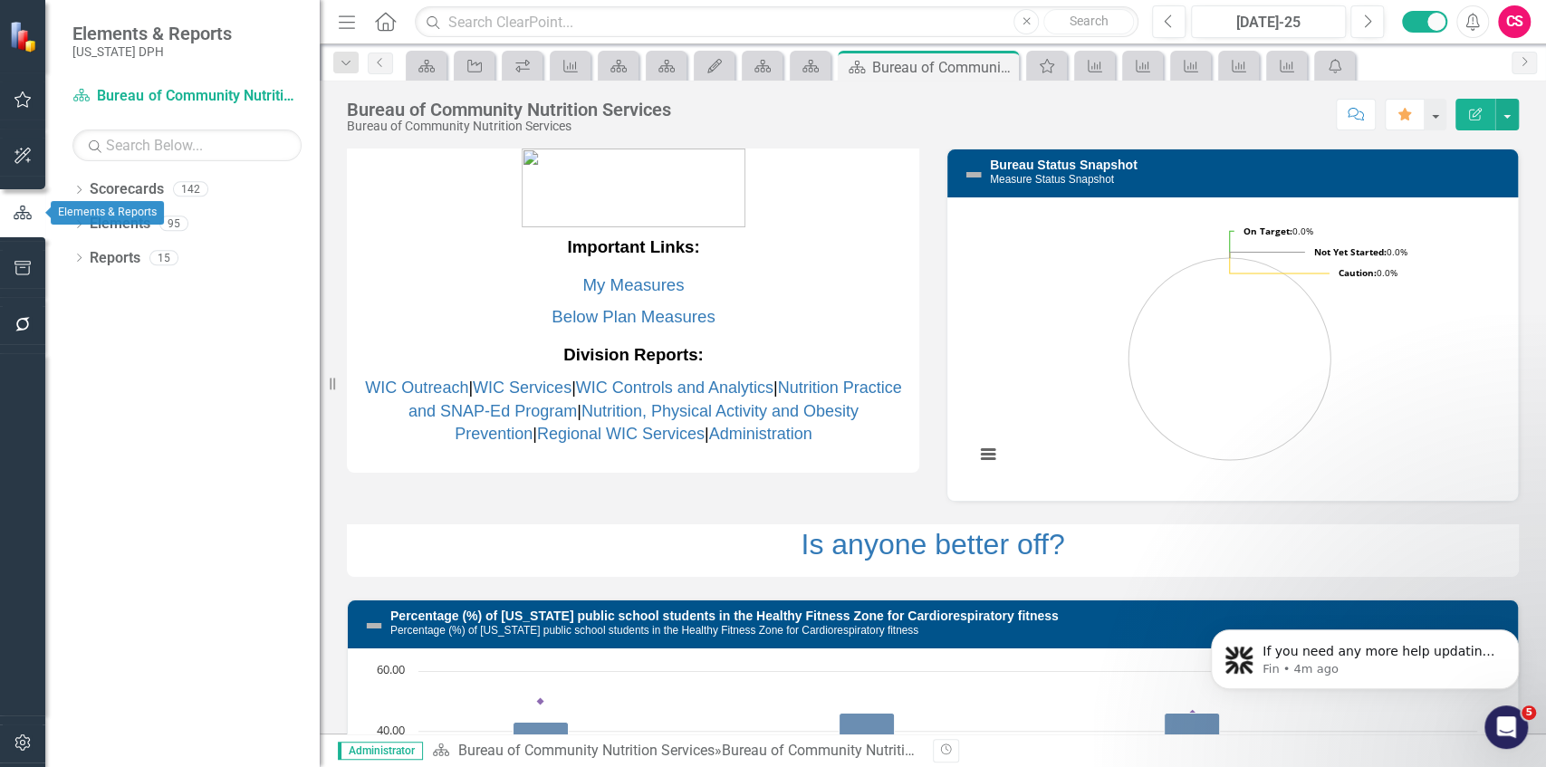
click at [27, 216] on icon "button" at bounding box center [23, 213] width 20 height 16
click at [82, 190] on icon "Dropdown" at bounding box center [78, 192] width 13 height 10
click at [87, 220] on icon "Dropdown" at bounding box center [89, 222] width 14 height 11
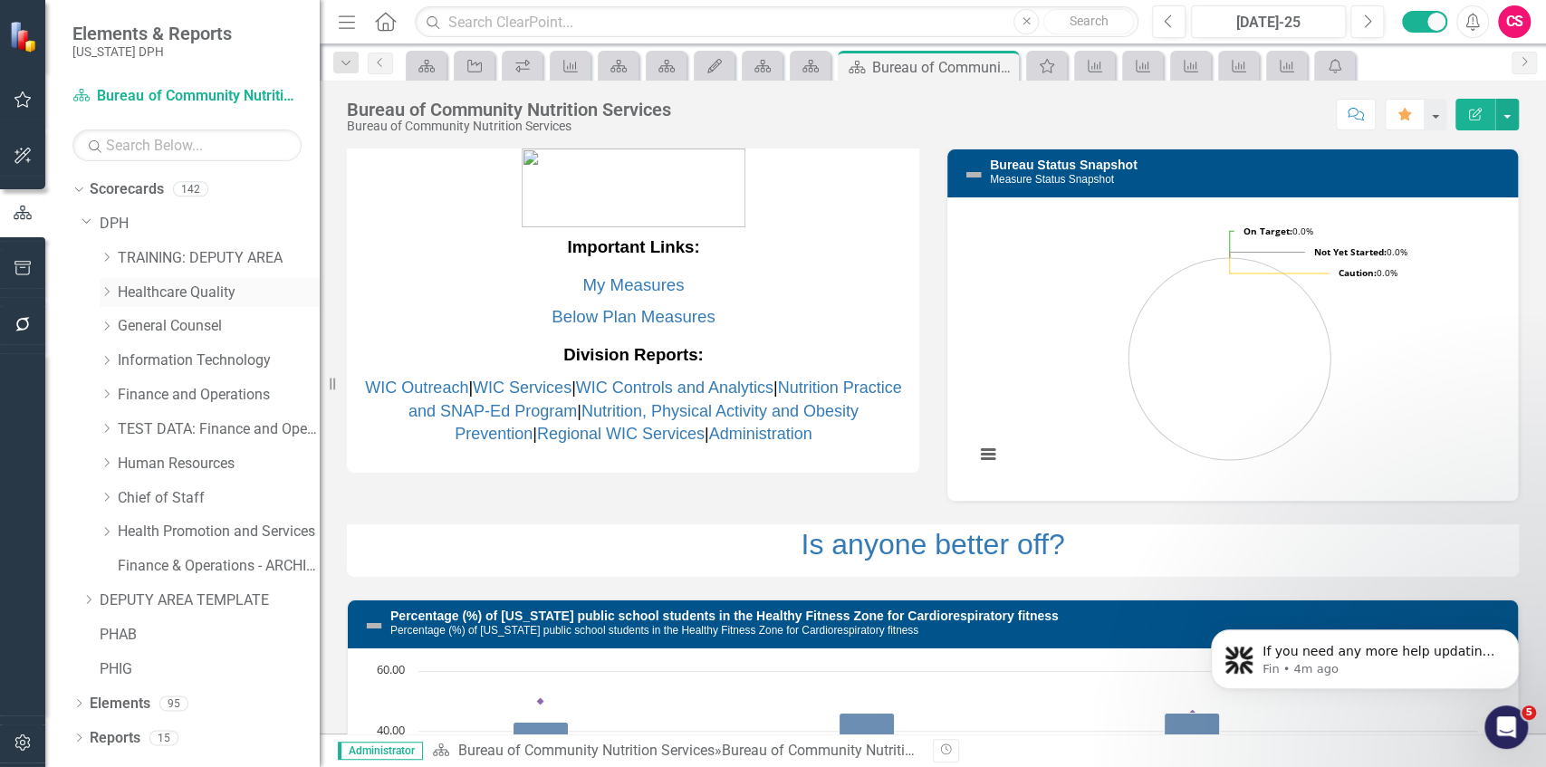
click at [107, 293] on icon at bounding box center [107, 291] width 5 height 9
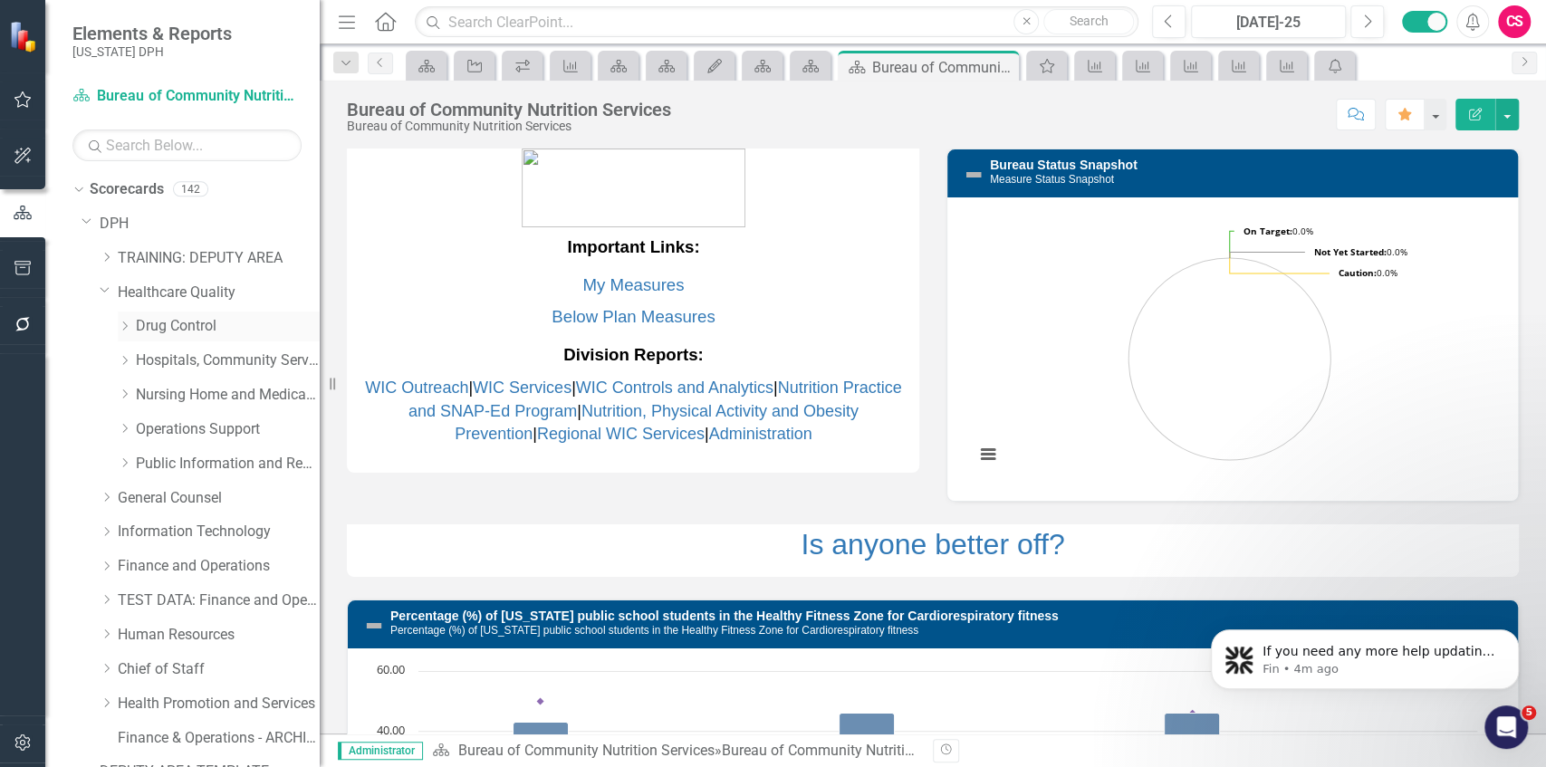
click at [124, 328] on icon at bounding box center [125, 326] width 5 height 9
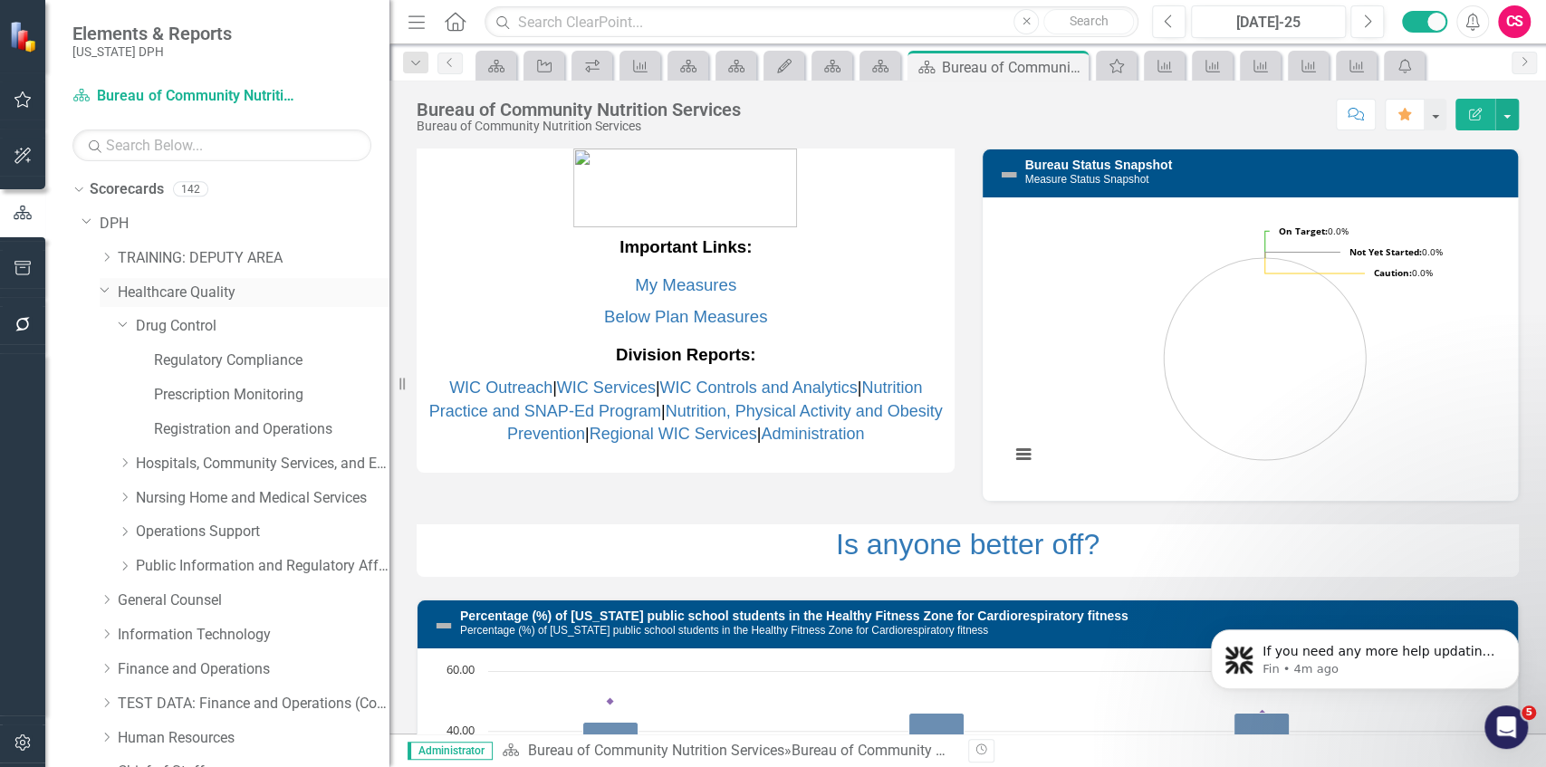
drag, startPoint x: 329, startPoint y: 324, endPoint x: 360, endPoint y: 302, distance: 38.2
click at [389, 323] on div "Resize" at bounding box center [396, 383] width 14 height 767
click at [235, 147] on input "text" at bounding box center [221, 146] width 299 height 32
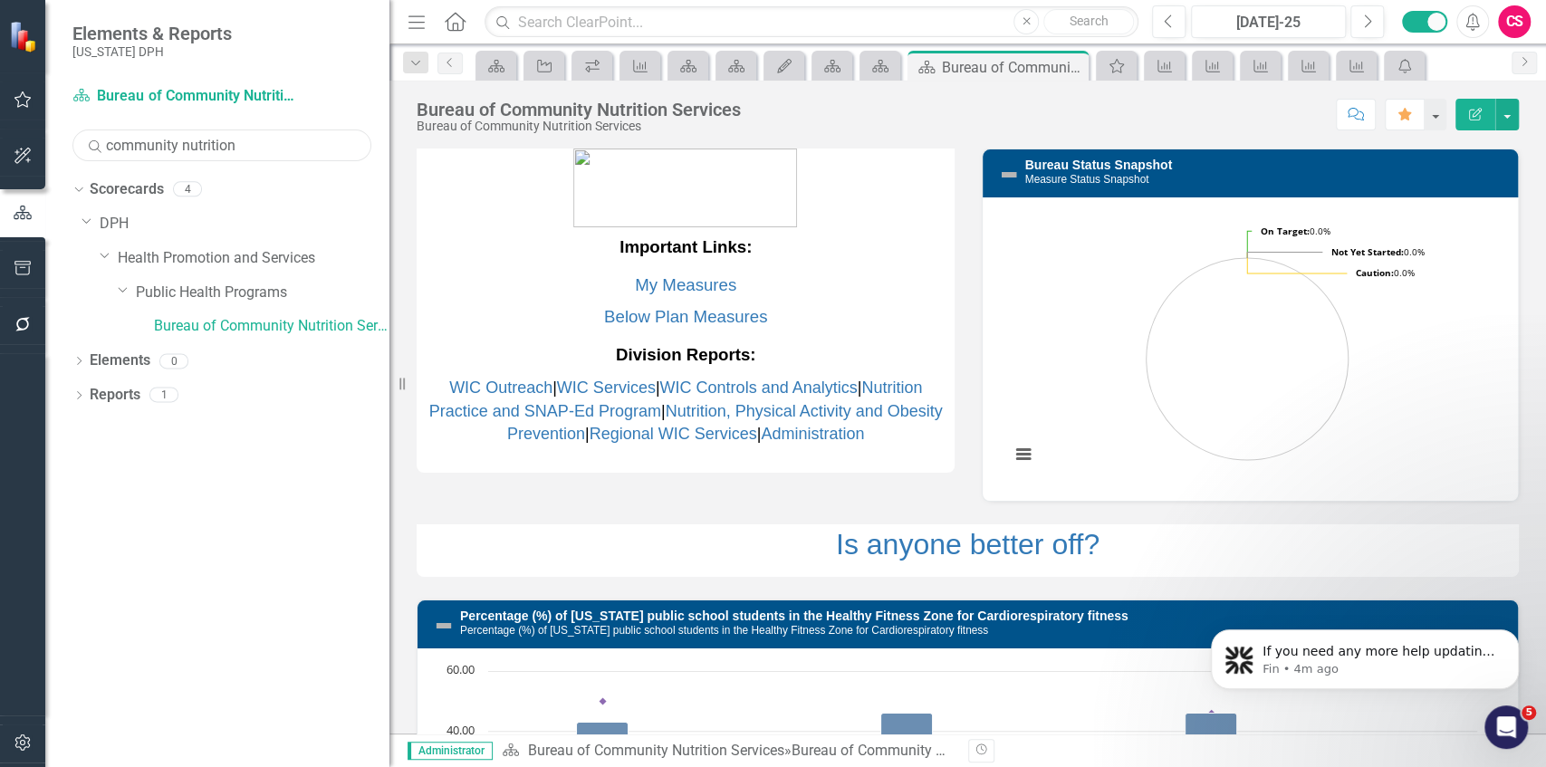
drag, startPoint x: 257, startPoint y: 154, endPoint x: 31, endPoint y: 156, distance: 226.4
click at [31, 156] on div "Elements & Reports South Carolina DPH Scorecard Bureau of Community Nutrition S…" at bounding box center [194, 383] width 389 height 767
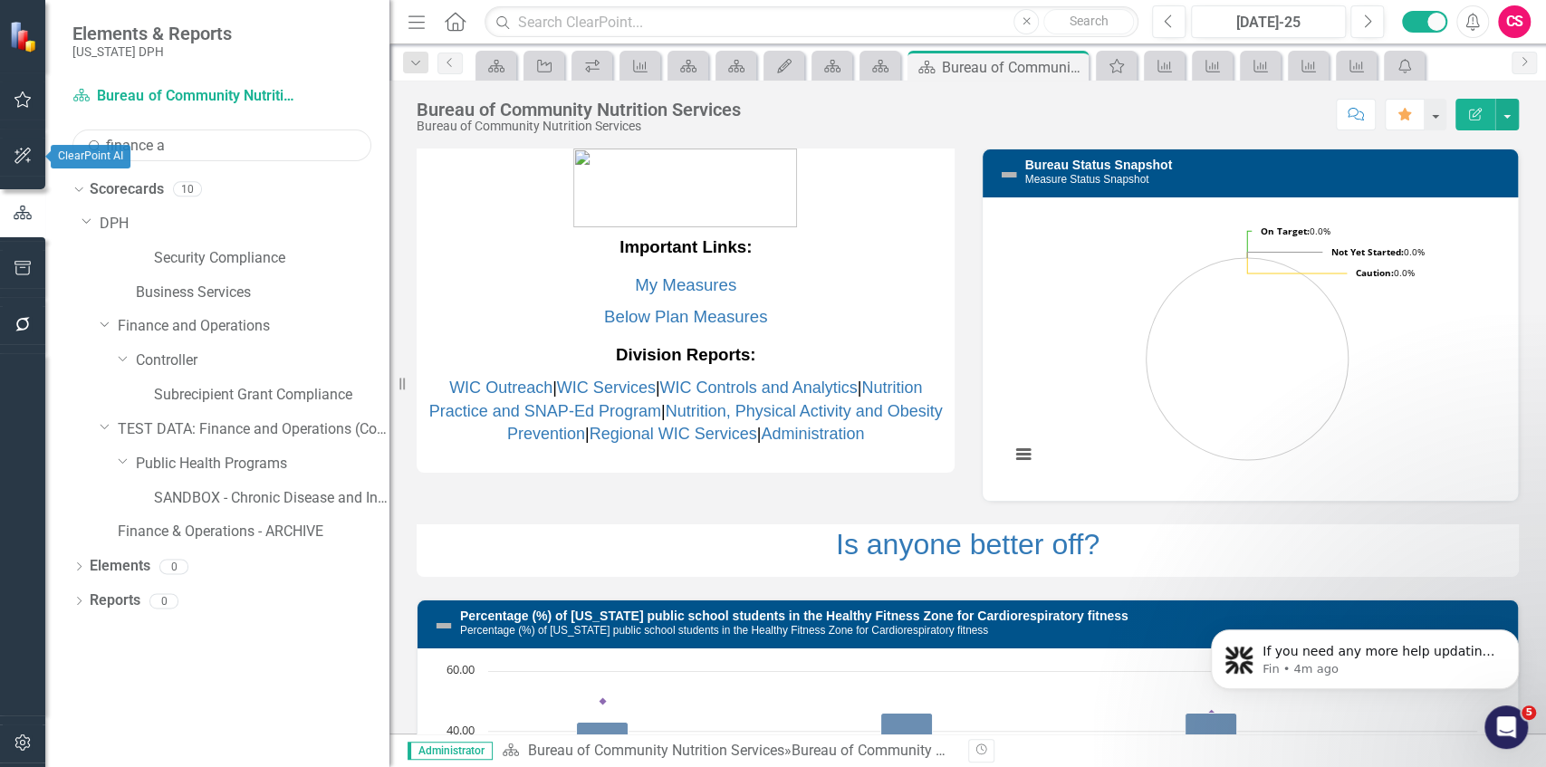
type input "finance an"
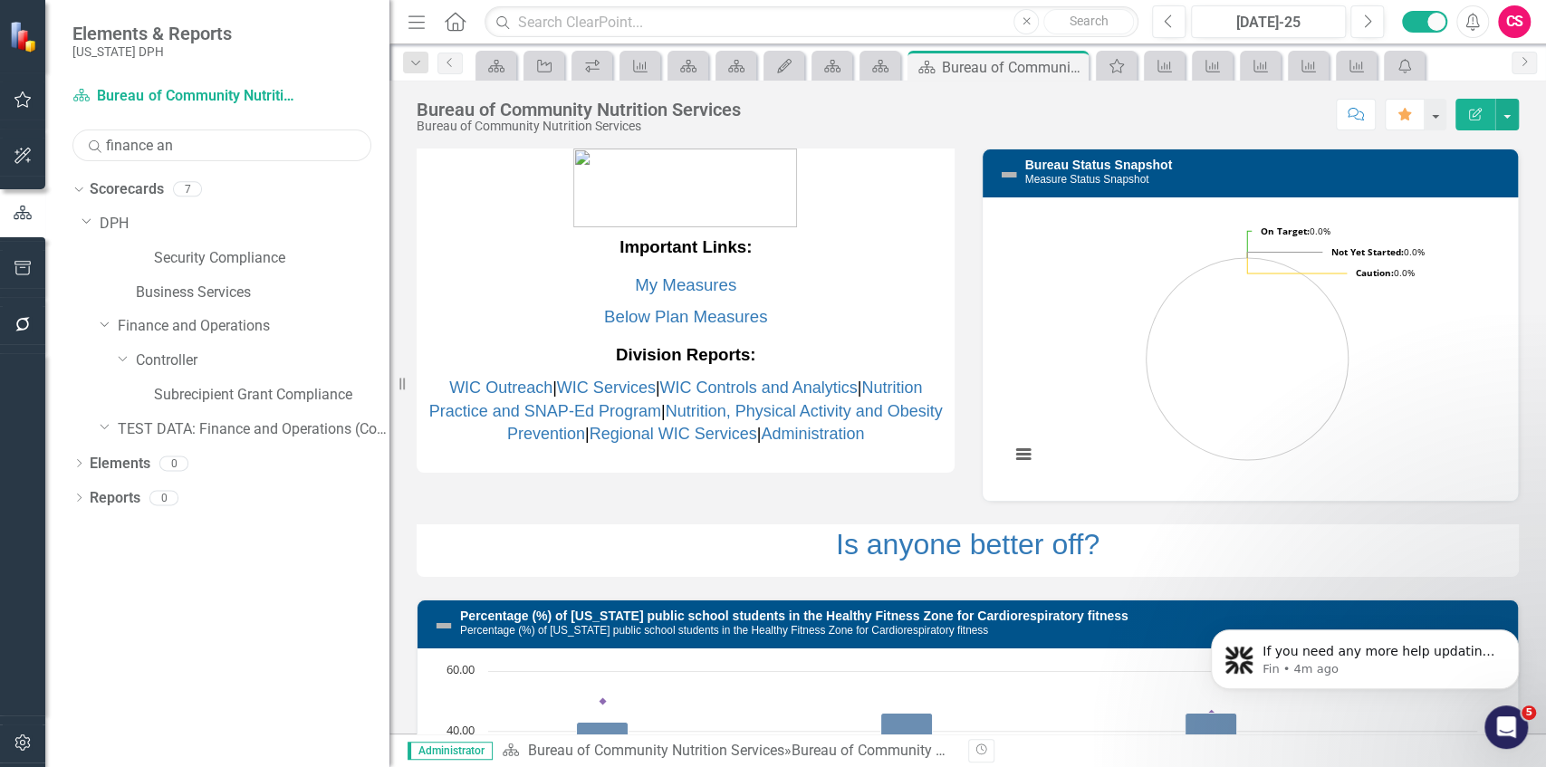
drag, startPoint x: 212, startPoint y: 149, endPoint x: 30, endPoint y: 153, distance: 182.1
click at [30, 153] on div "Elements & Reports South Carolina DPH Scorecard Bureau of Community Nutrition S…" at bounding box center [194, 383] width 389 height 767
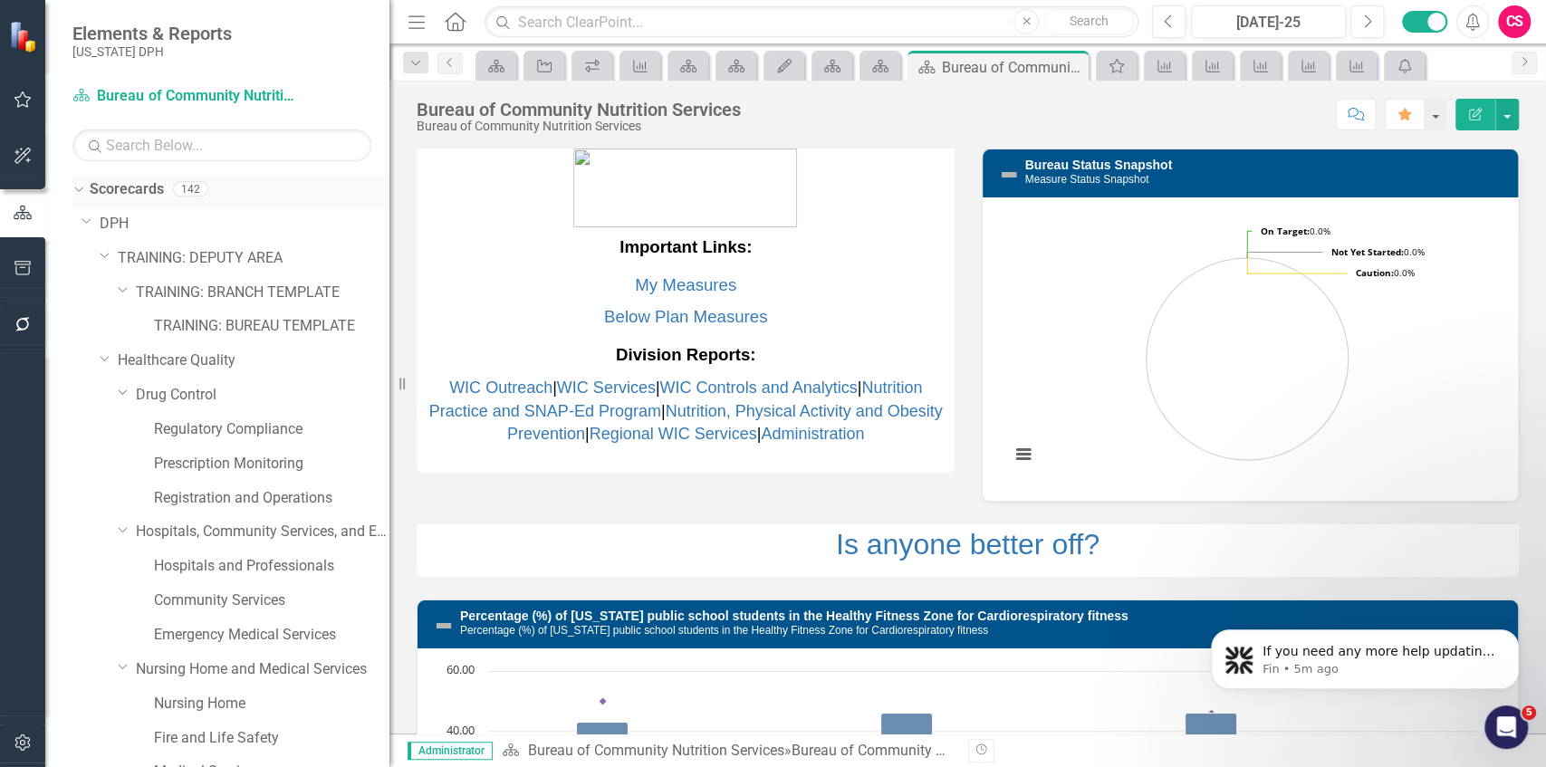
click at [82, 188] on icon "Dropdown" at bounding box center [77, 188] width 10 height 13
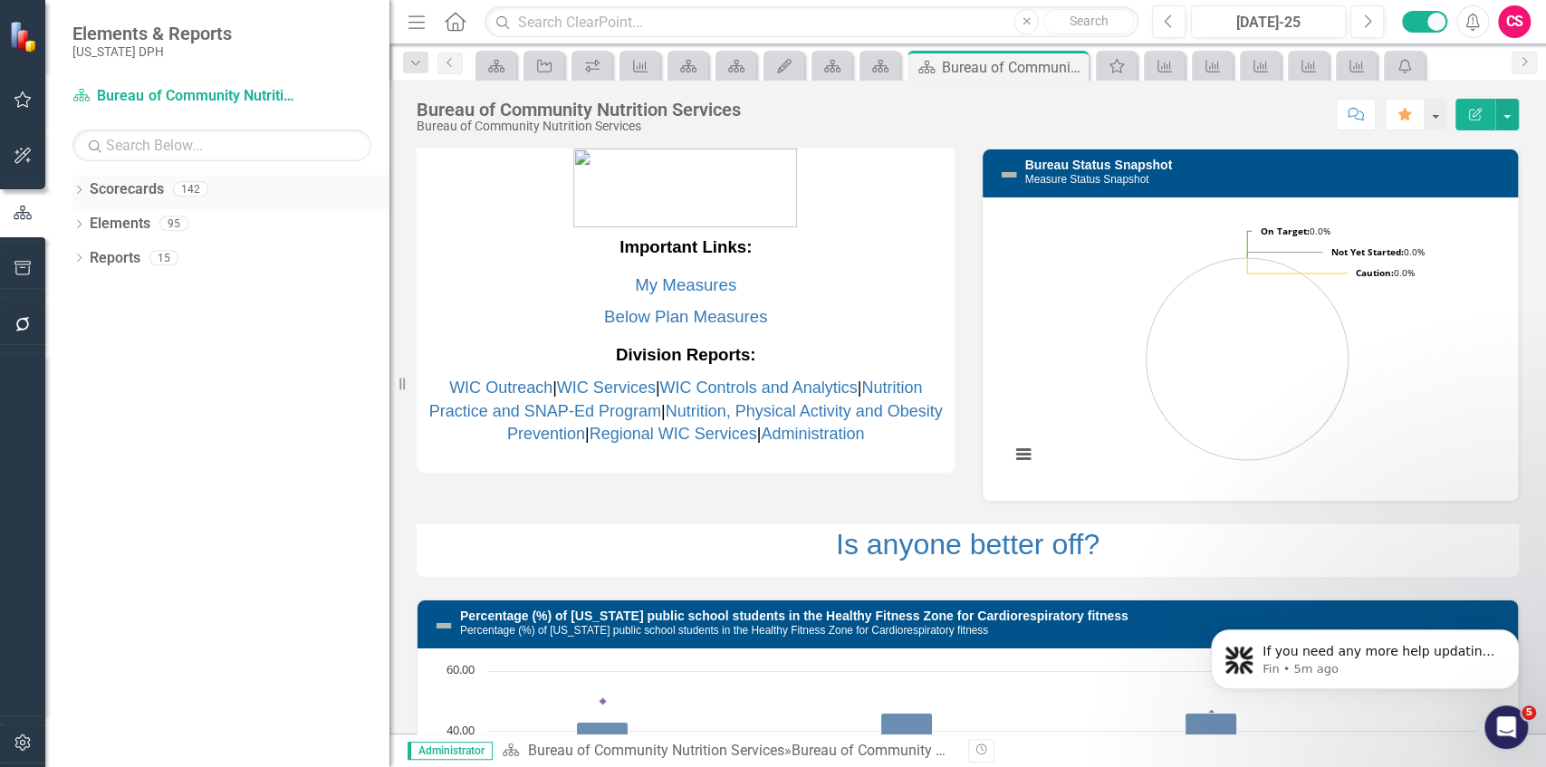
click at [84, 187] on icon "Dropdown" at bounding box center [78, 192] width 13 height 10
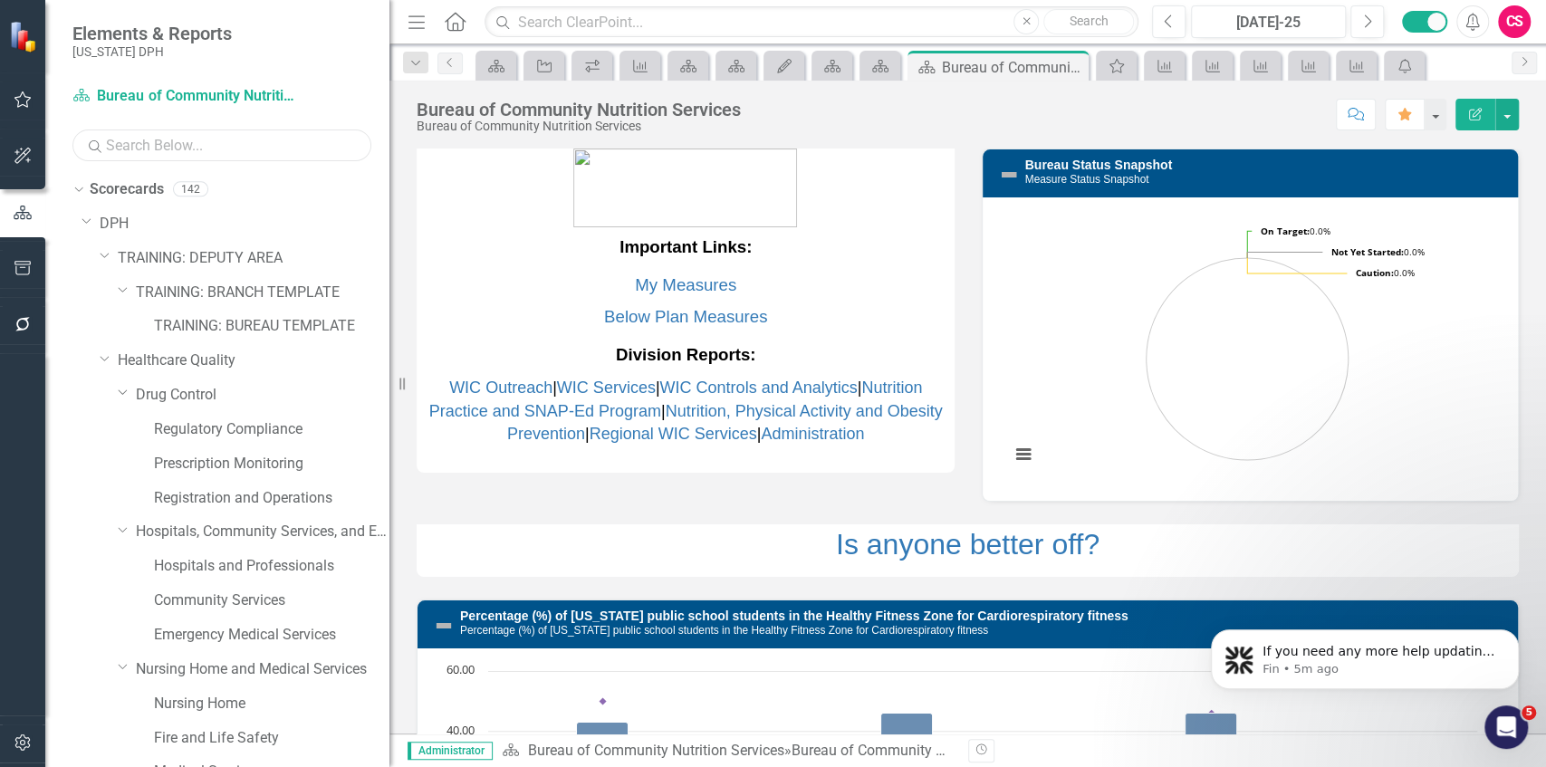
click at [185, 138] on input "text" at bounding box center [221, 146] width 299 height 32
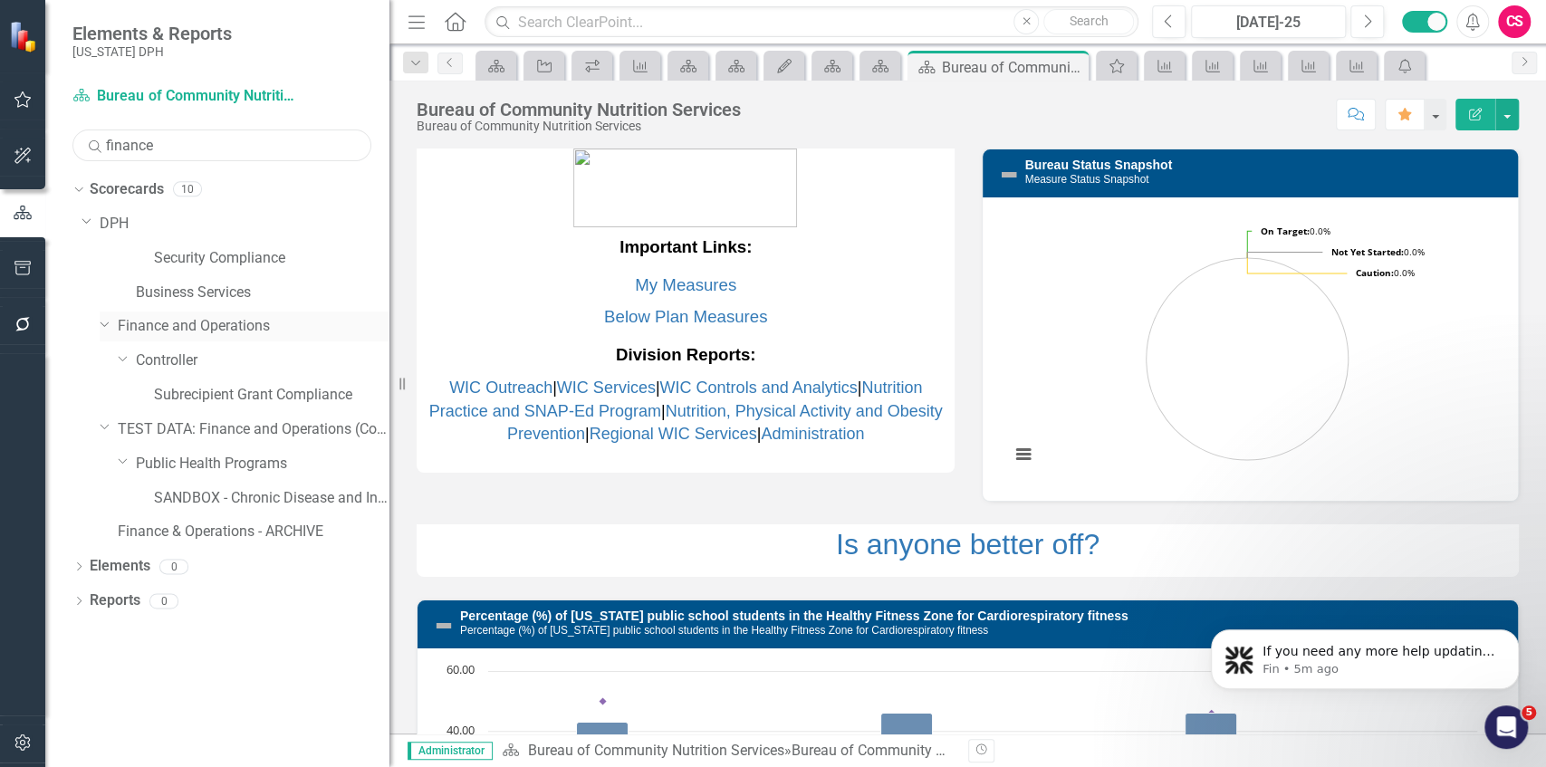
type input "finance"
click at [168, 325] on link "Finance and Operations" at bounding box center [254, 326] width 272 height 21
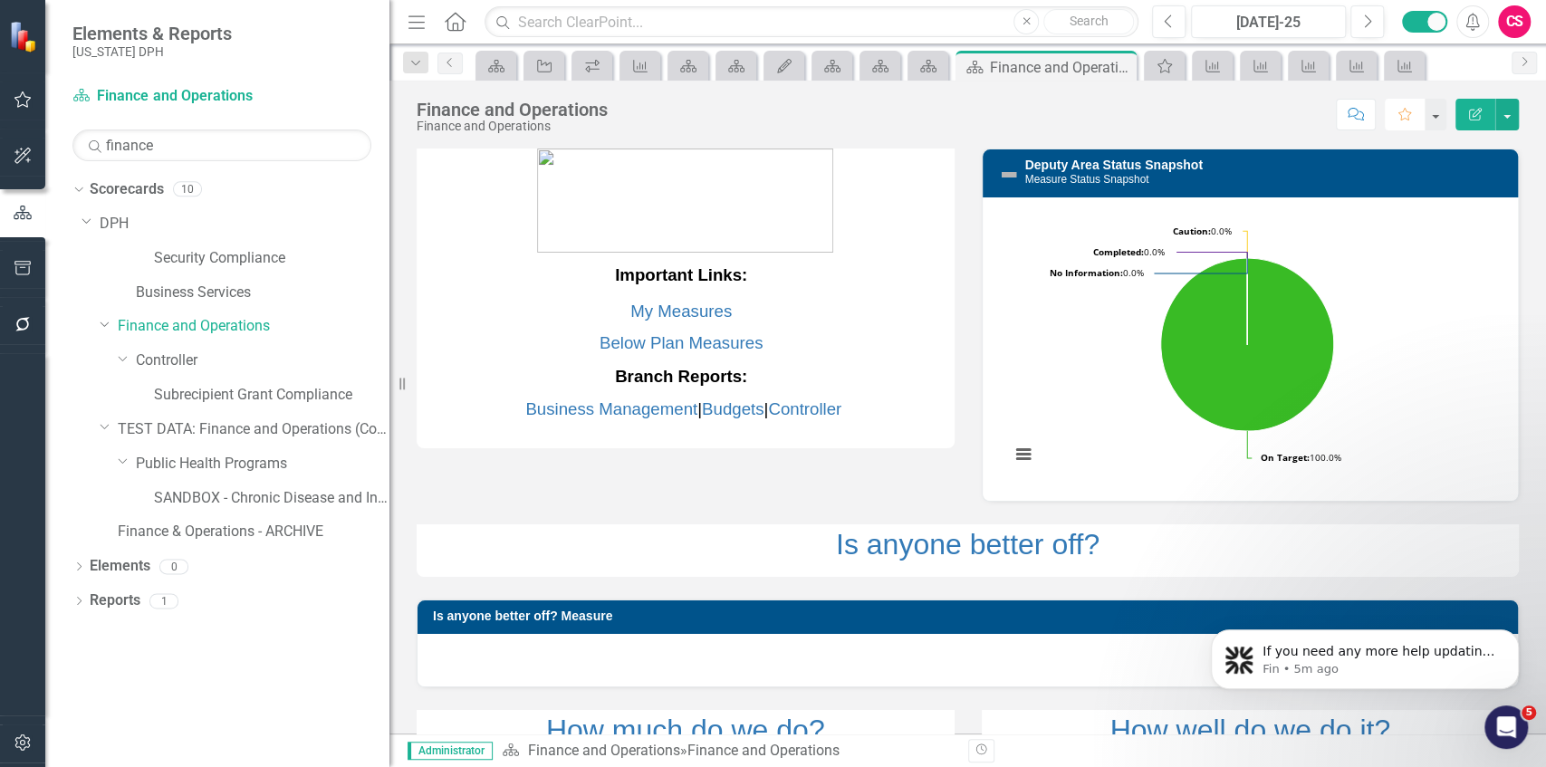
click at [687, 119] on icon "button" at bounding box center [1405, 114] width 13 height 13
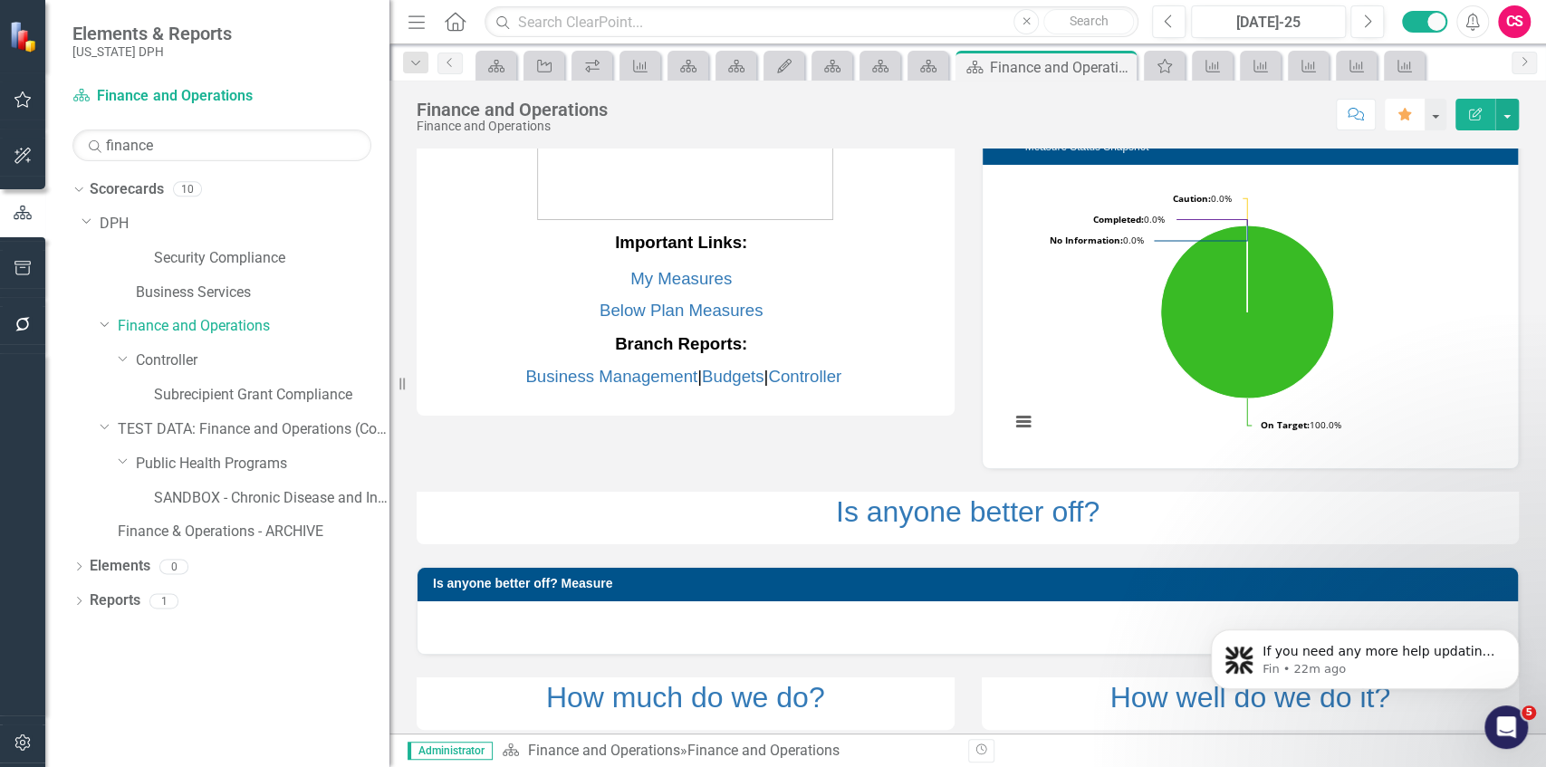
scroll to position [120, 0]
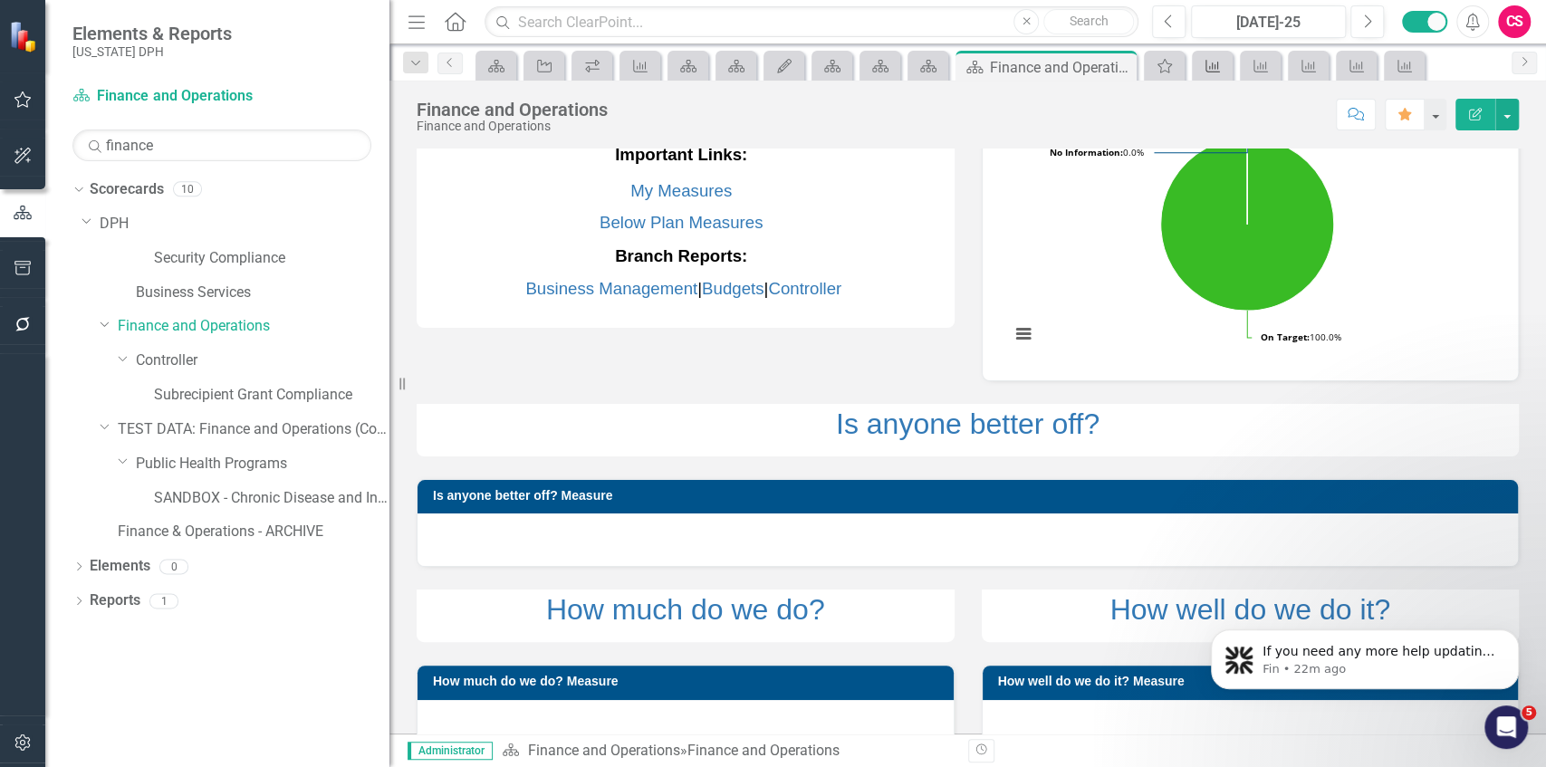
click at [687, 67] on icon "Performance Measure" at bounding box center [1213, 66] width 18 height 14
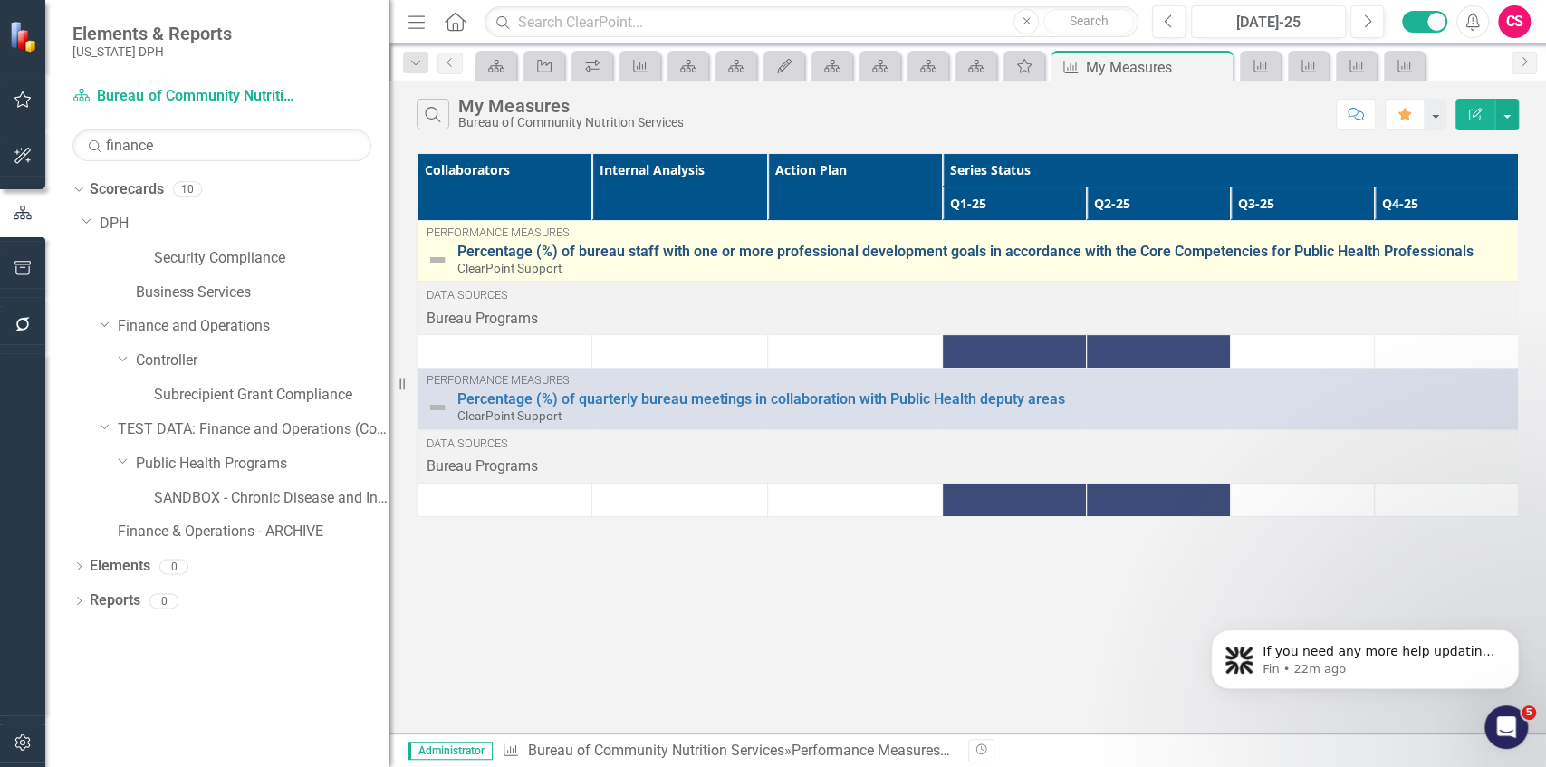
click at [513, 252] on link "Percentage (%) of bureau staff with one or more professional development goals …" at bounding box center [983, 252] width 1052 height 16
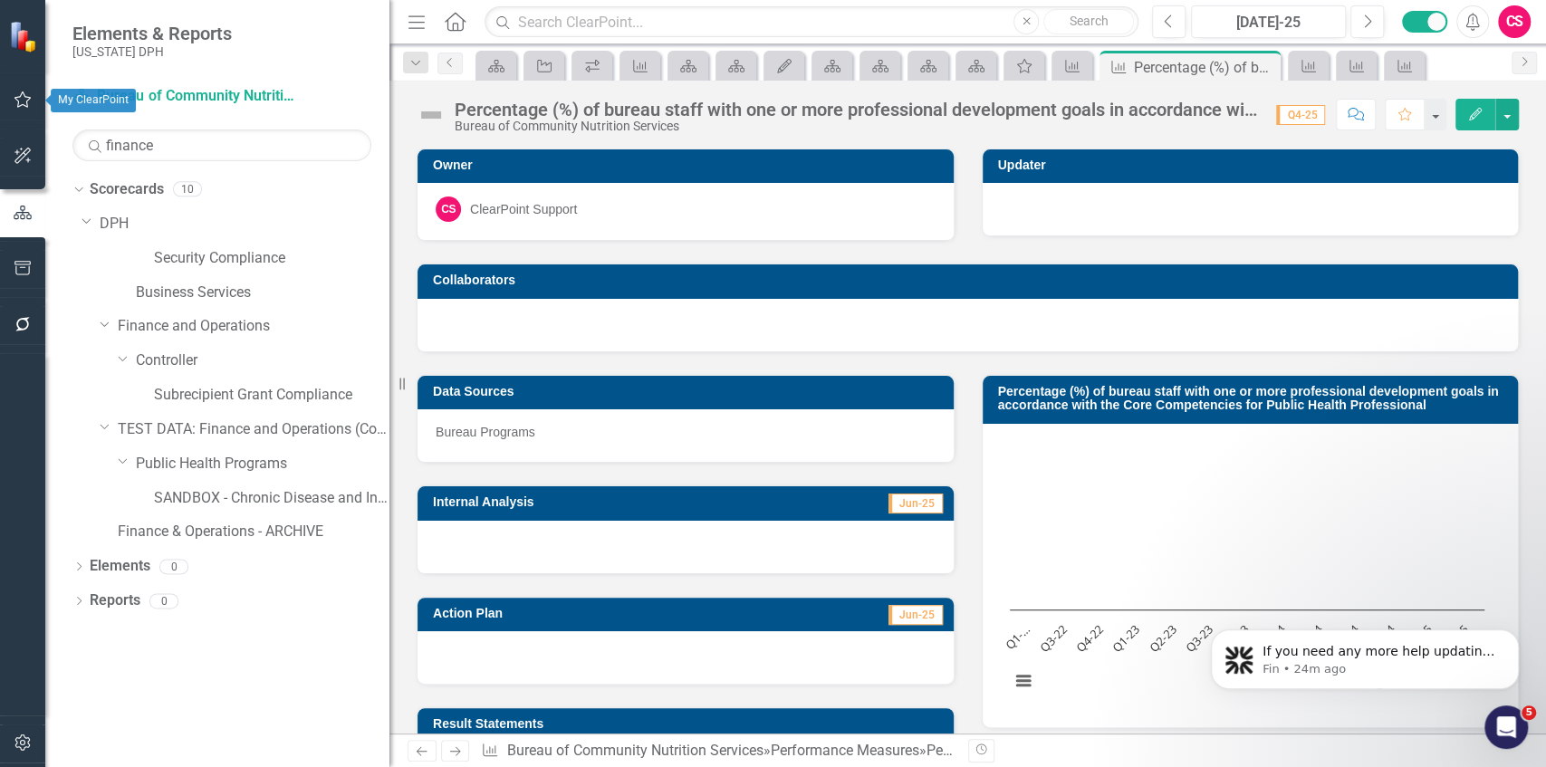
click at [21, 93] on icon "button" at bounding box center [23, 99] width 19 height 14
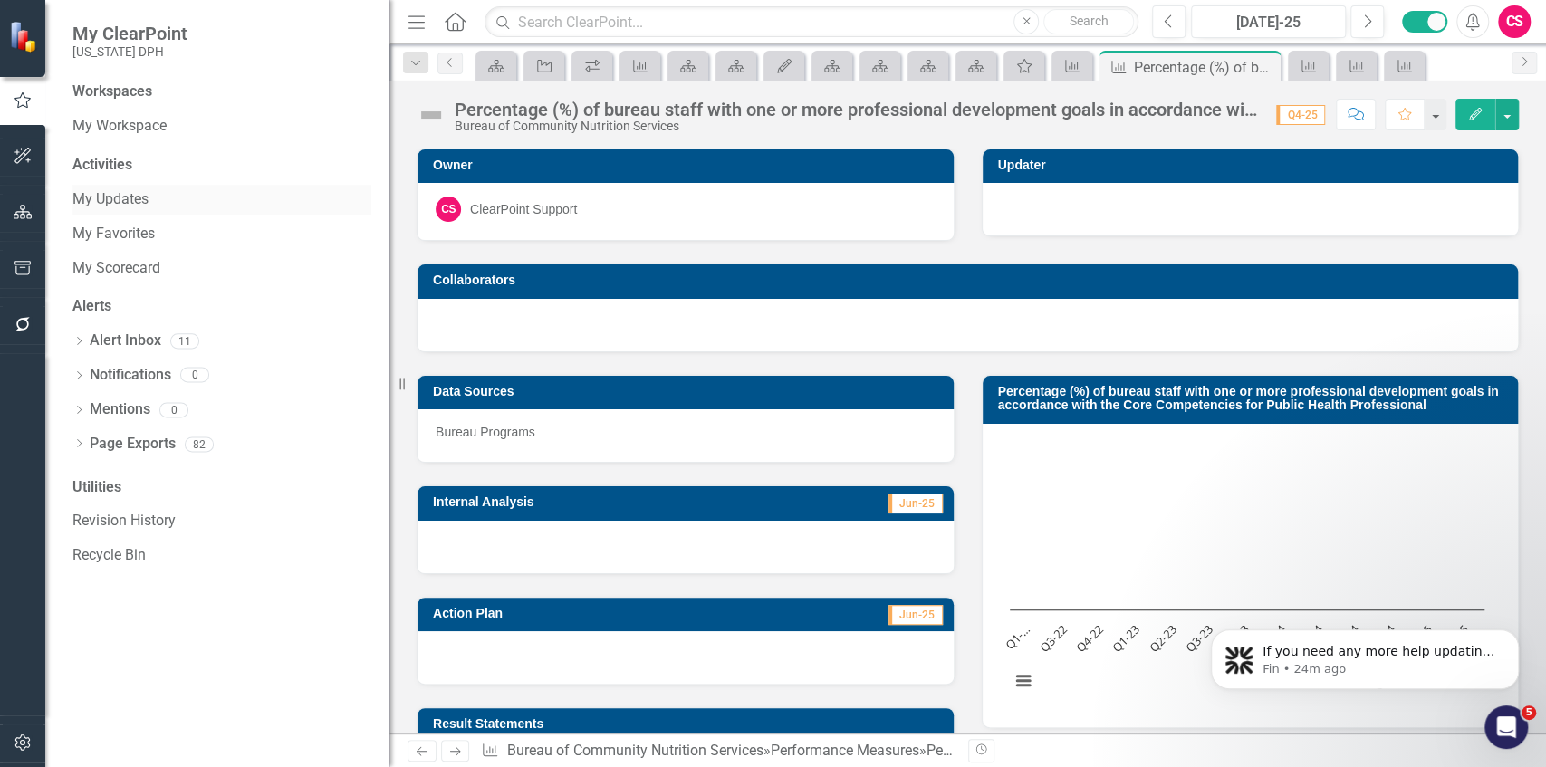
click at [101, 200] on link "My Updates" at bounding box center [221, 199] width 299 height 21
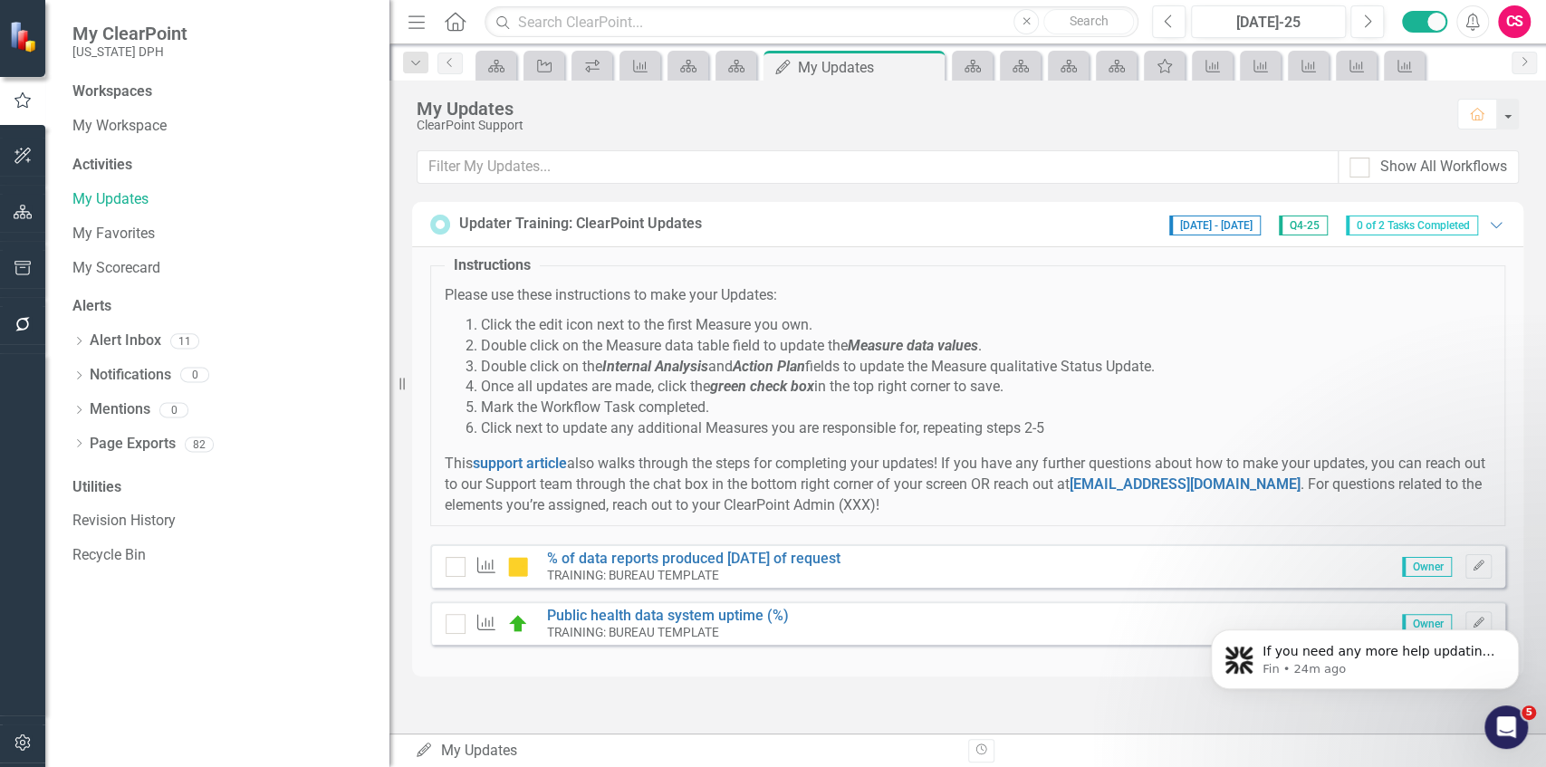
click at [411, 28] on icon "Menu" at bounding box center [417, 21] width 24 height 19
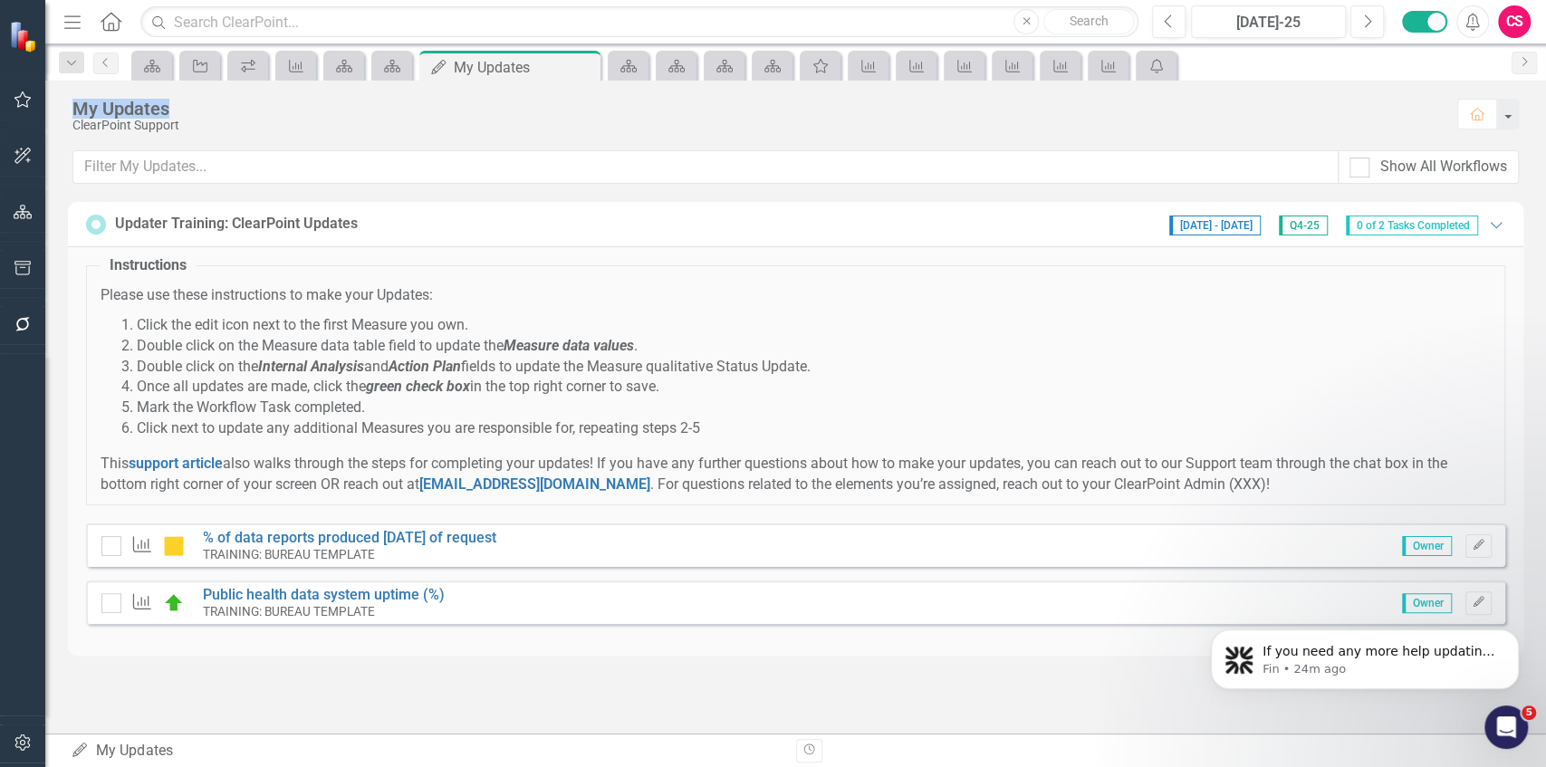
drag, startPoint x: 80, startPoint y: 112, endPoint x: 198, endPoint y: 118, distance: 118.8
click at [198, 118] on div "My Updates" at bounding box center [755, 109] width 1367 height 20
click at [102, 218] on icon at bounding box center [96, 224] width 14 height 14
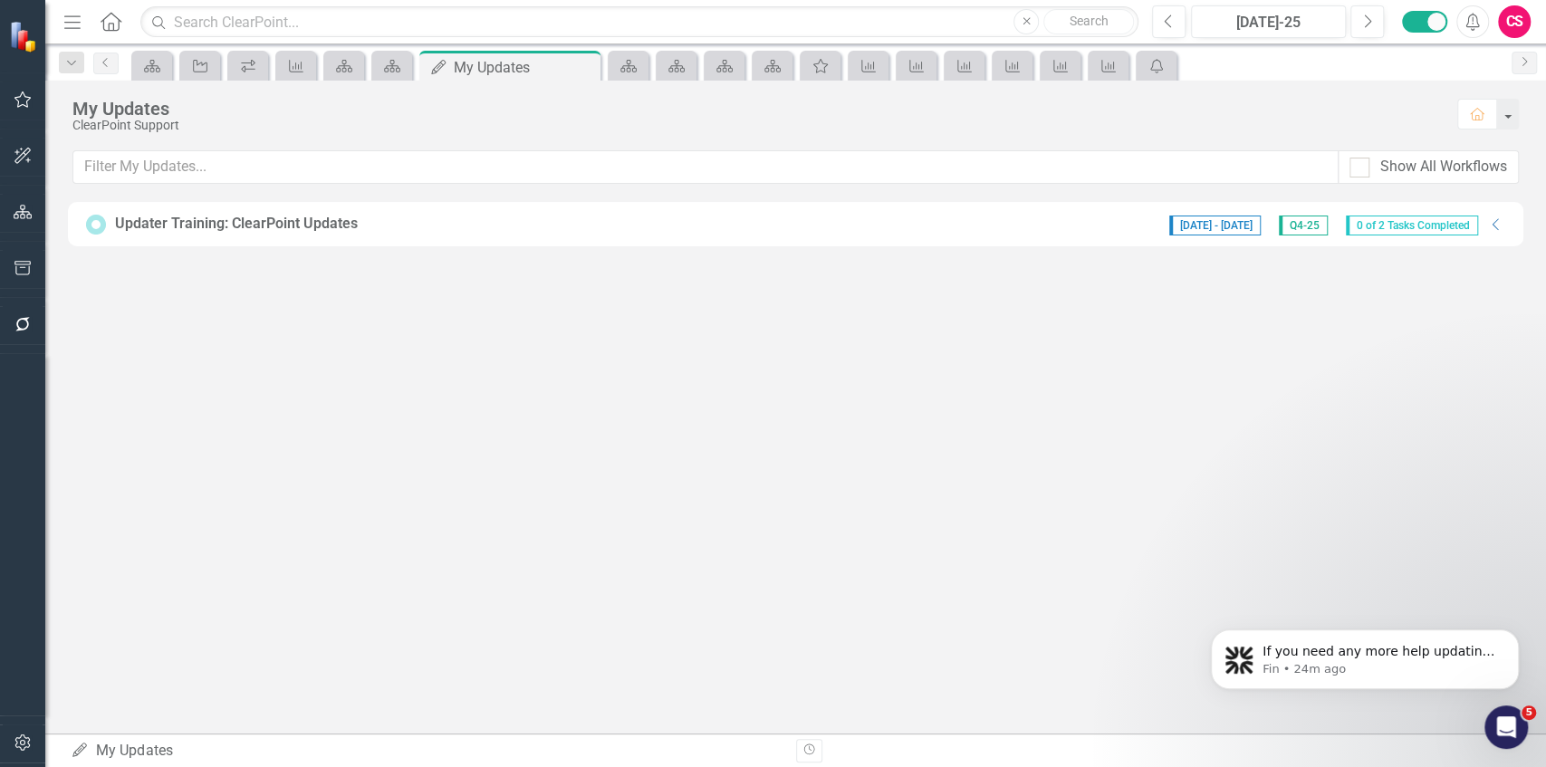
click at [102, 218] on icon at bounding box center [96, 224] width 14 height 14
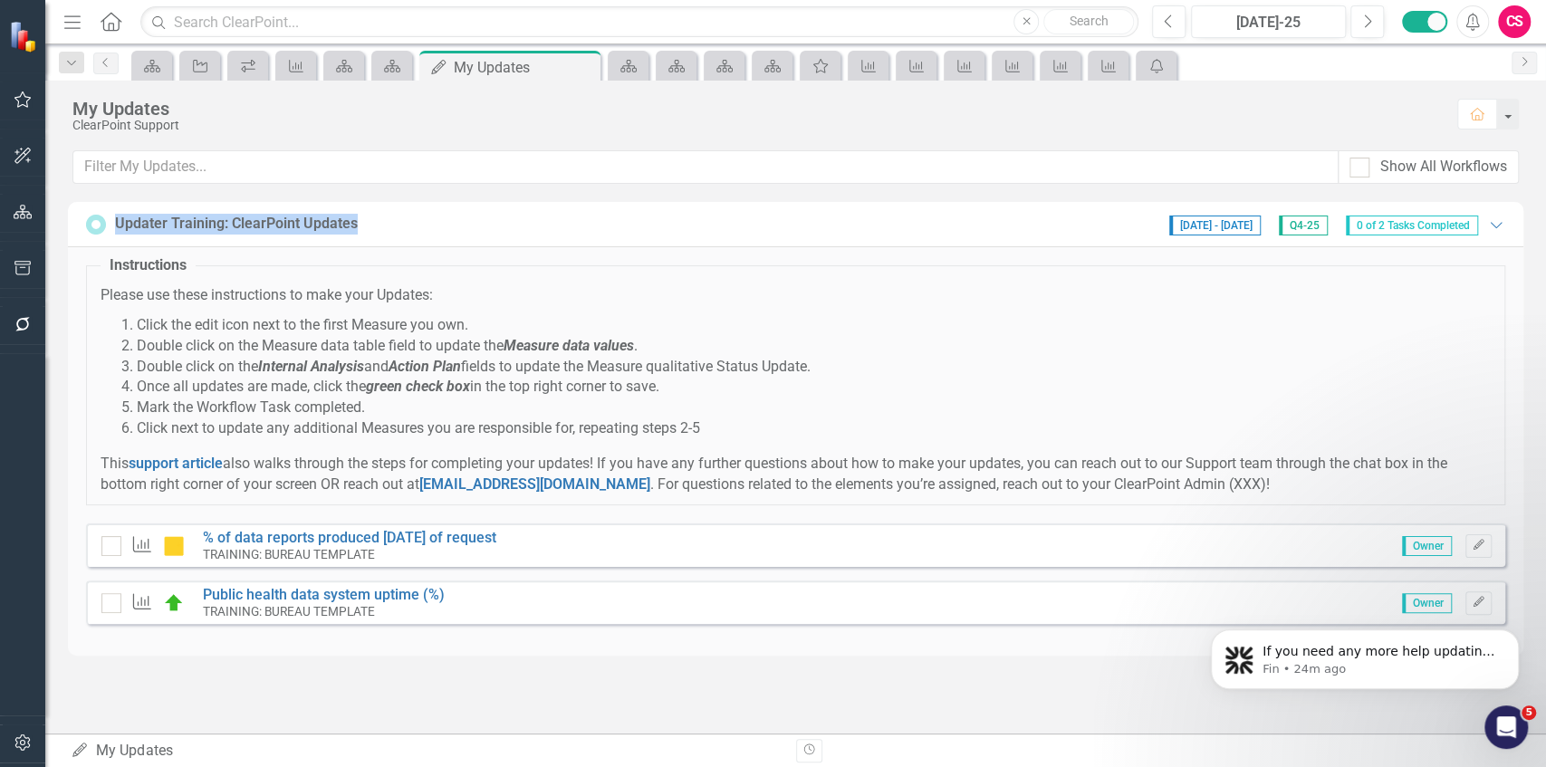
drag, startPoint x: 138, startPoint y: 222, endPoint x: 360, endPoint y: 222, distance: 222.8
click at [360, 222] on div "Updater Training: ClearPoint Updates 7/8/25 - 9/30/25 Q4-25 0 of 2 Tasks Comple…" at bounding box center [795, 440] width 1501 height 476
click at [237, 116] on div "My Updates" at bounding box center [755, 109] width 1367 height 20
click at [25, 326] on icon "button" at bounding box center [23, 324] width 19 height 14
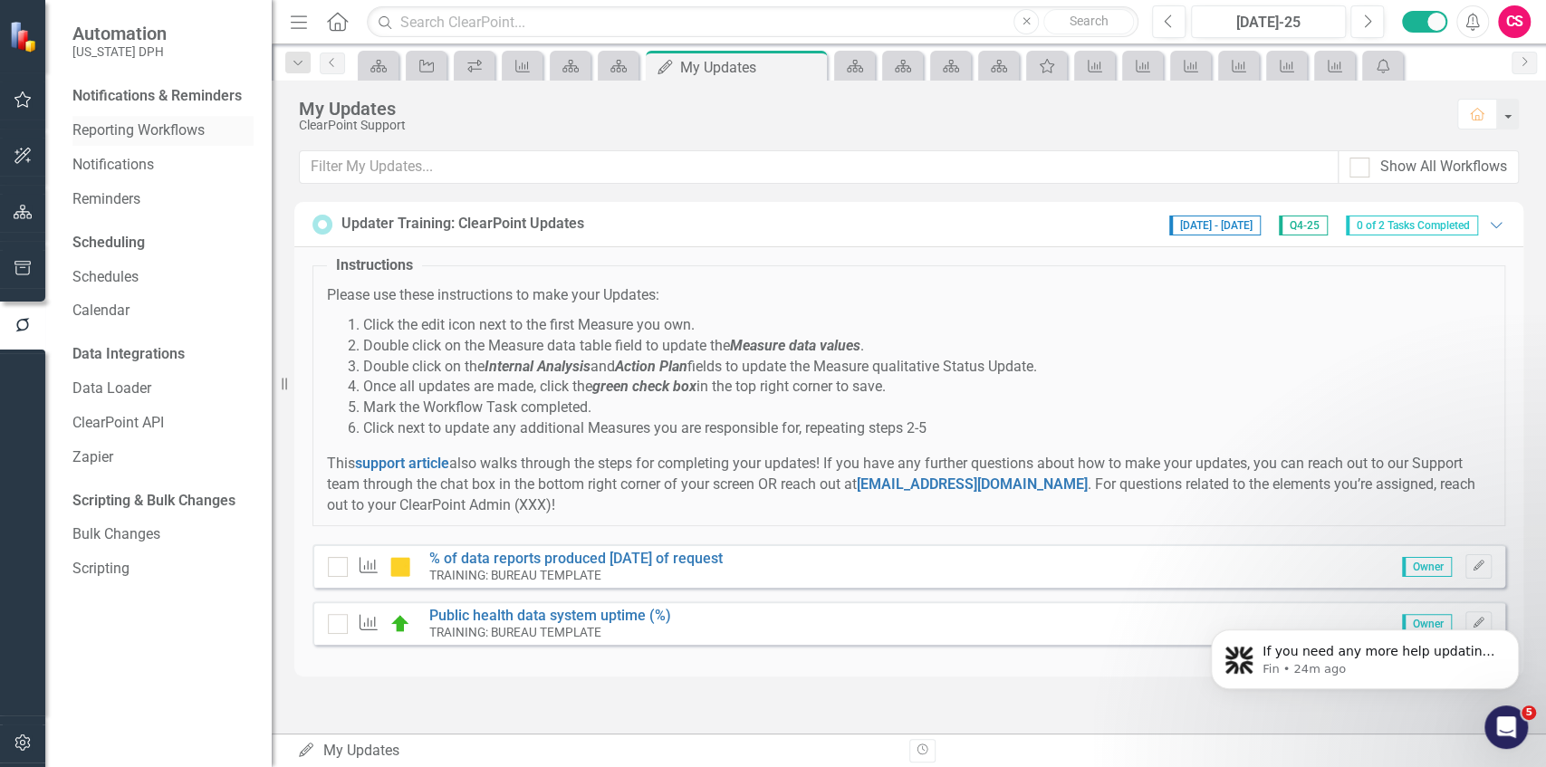
click at [111, 136] on link "Reporting Workflows" at bounding box center [162, 130] width 181 height 21
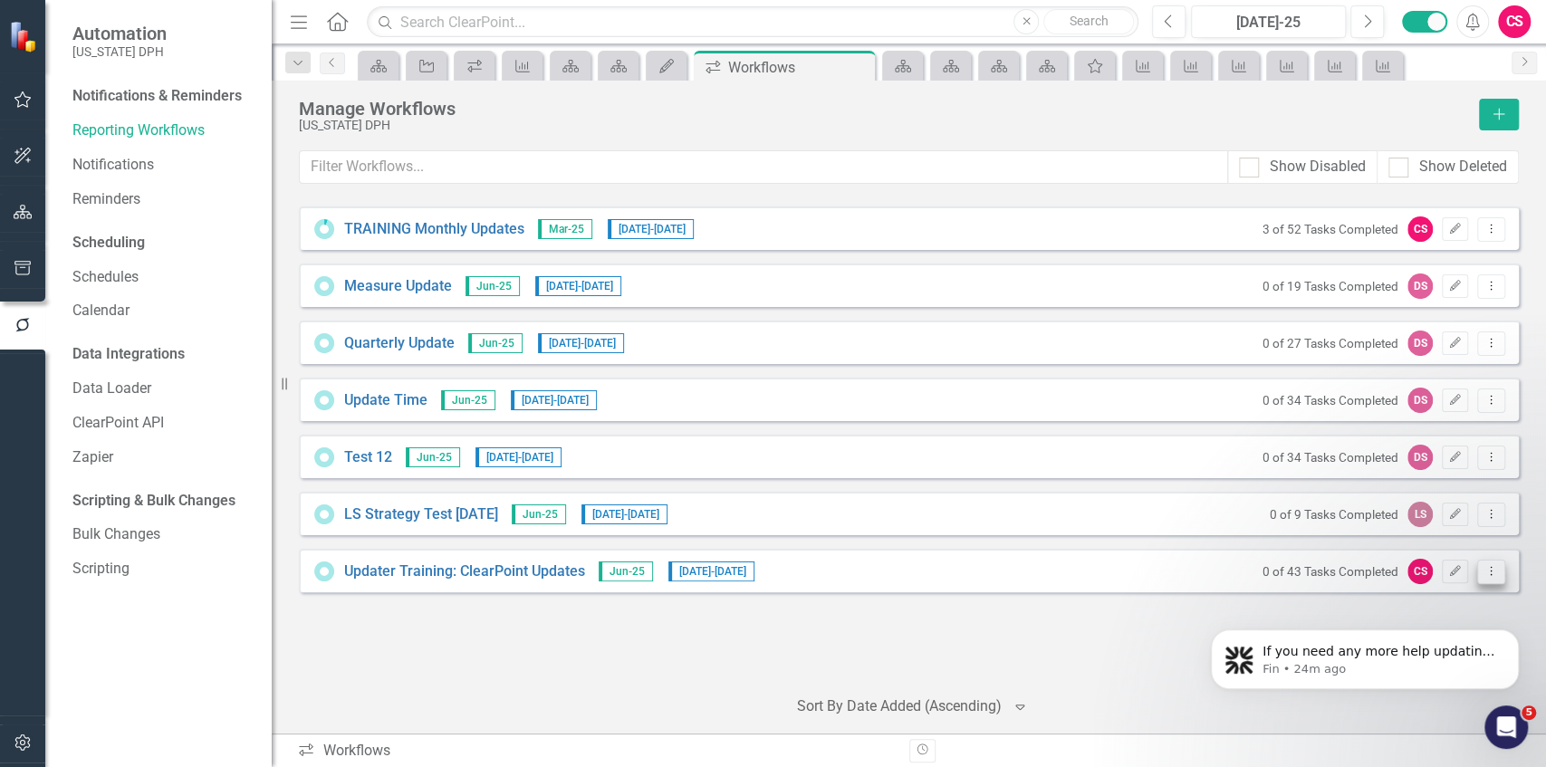
click at [687, 550] on icon "Dropdown Menu" at bounding box center [1491, 571] width 15 height 12
click html "If you need any more help updating your measure or have other questions, I’m he…"
click at [687, 550] on icon "Dismiss notification" at bounding box center [1513, 634] width 6 height 6
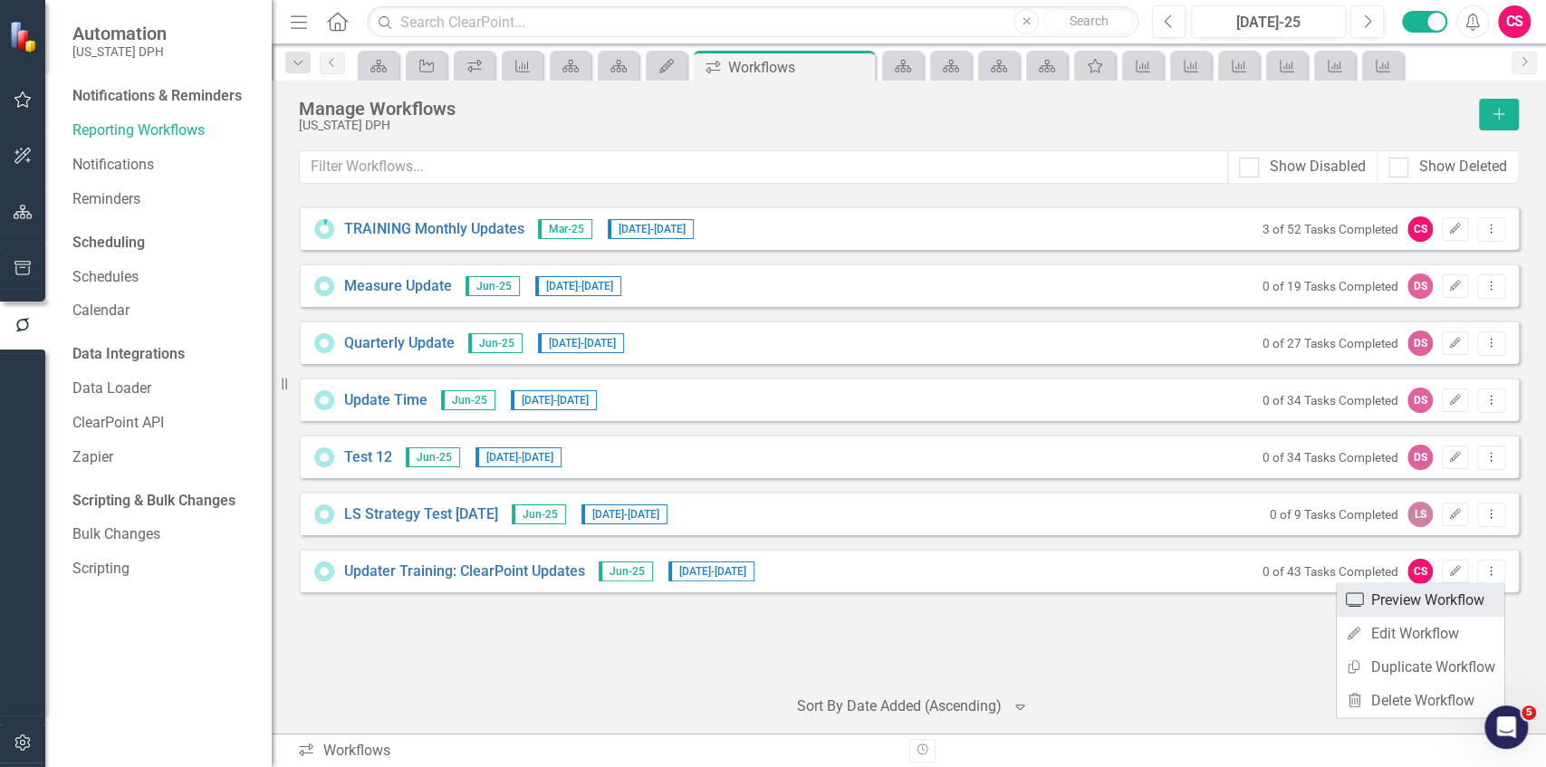
click at [687, 550] on link "Preview Preview Workflow" at bounding box center [1421, 600] width 168 height 34
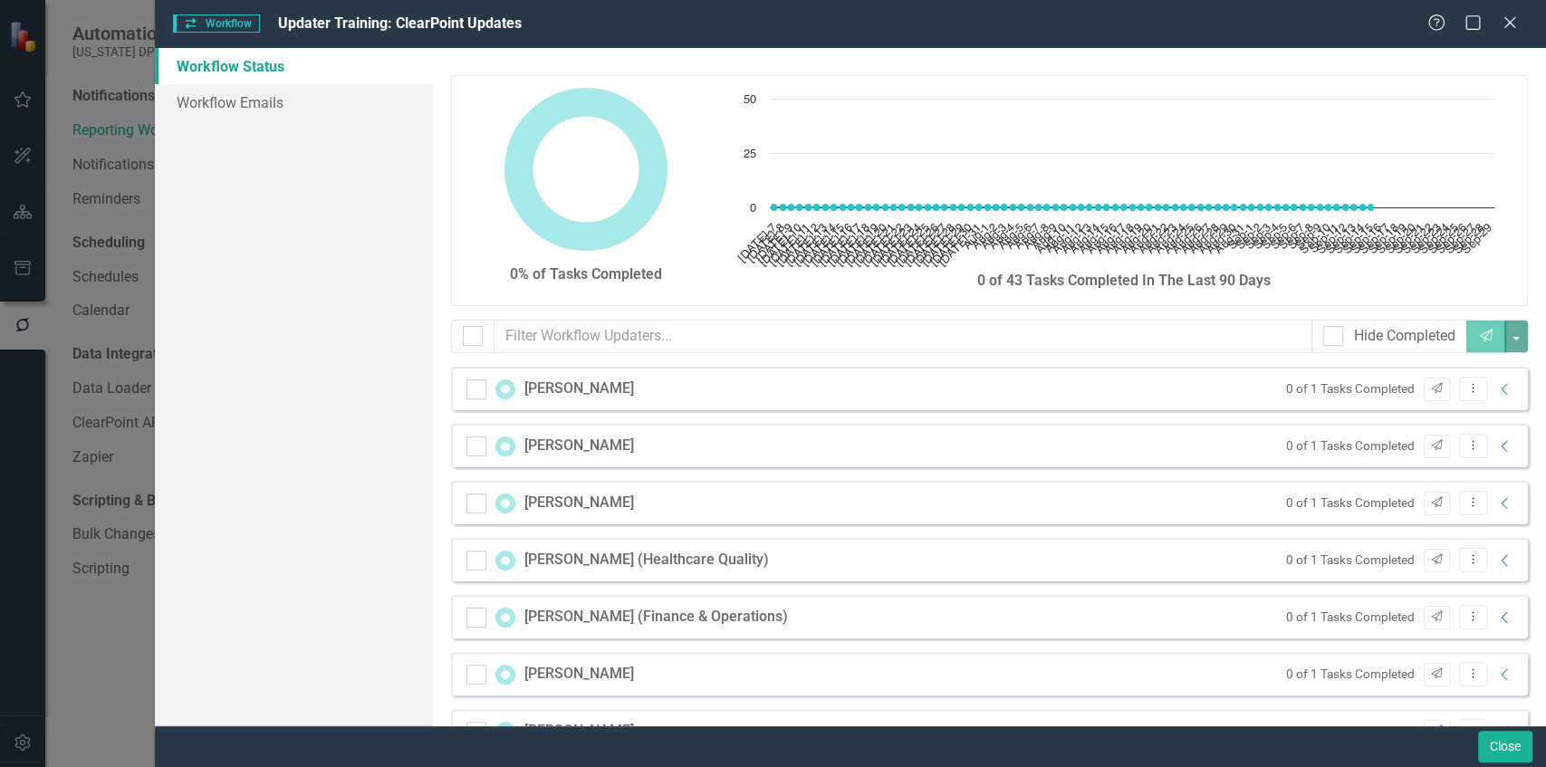
checkbox input "false"
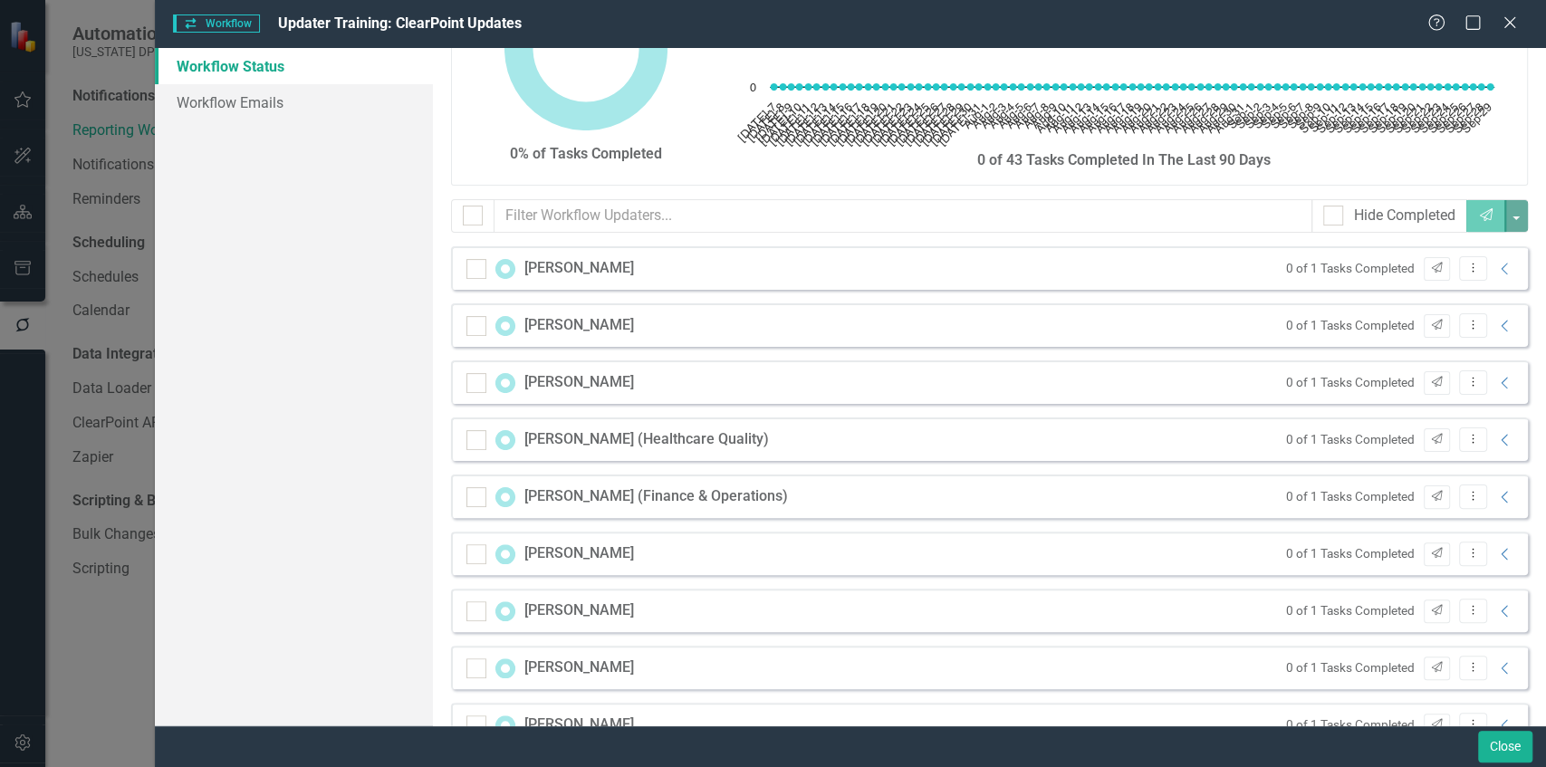
scroll to position [181, 0]
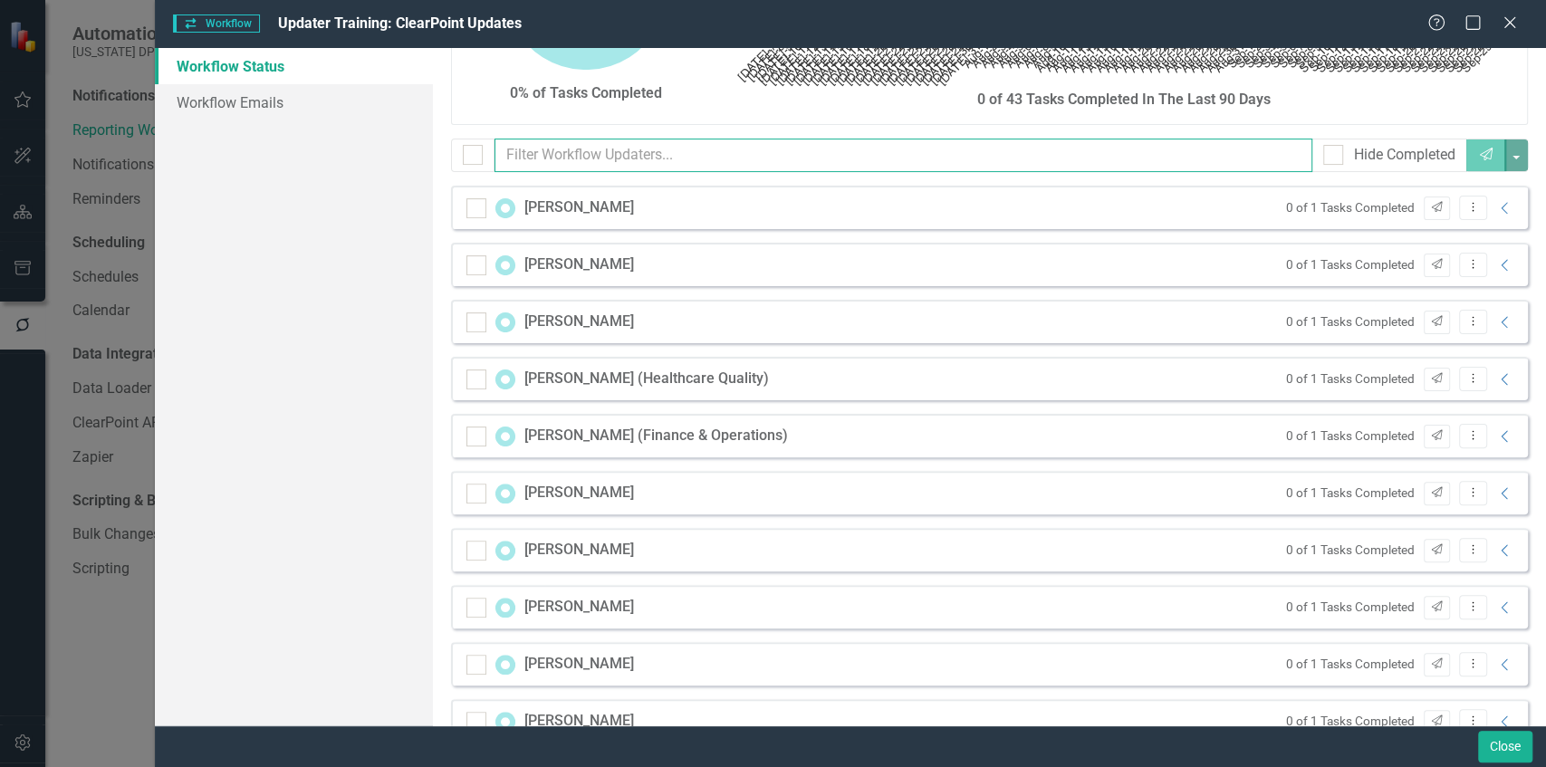
click at [553, 159] on input "text" at bounding box center [904, 156] width 818 height 34
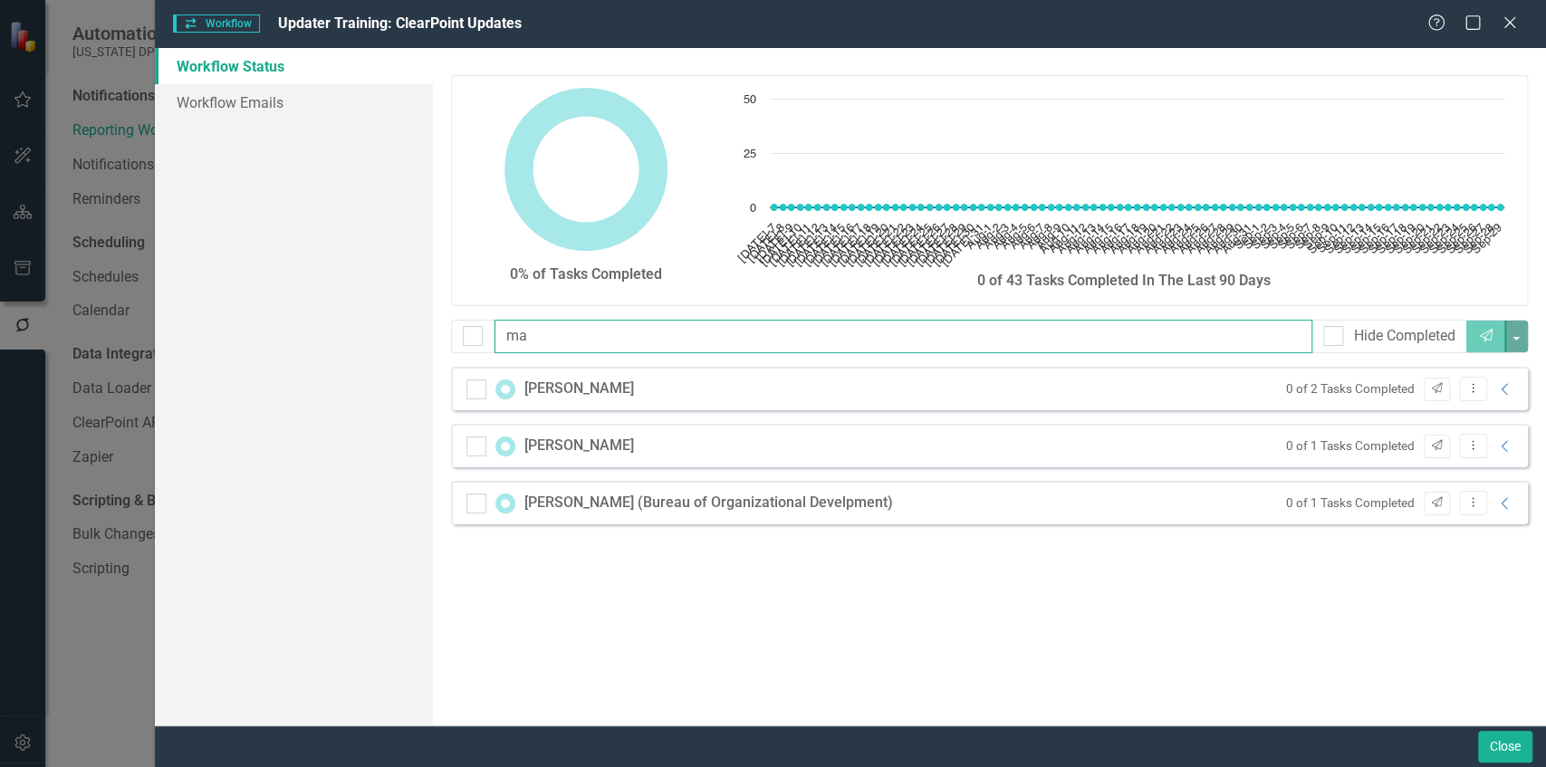
type input "m"
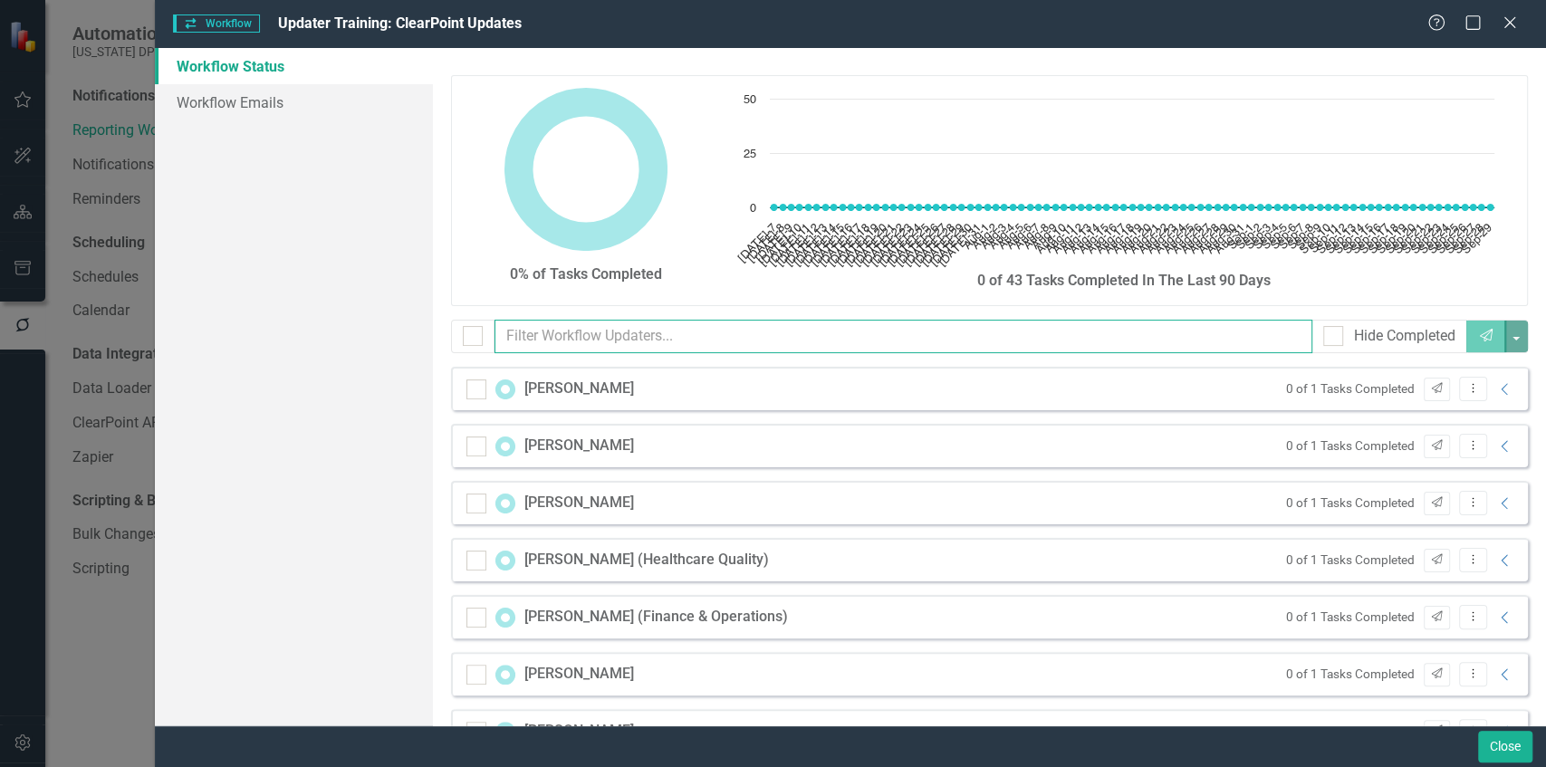
click at [560, 333] on input "text" at bounding box center [904, 337] width 818 height 34
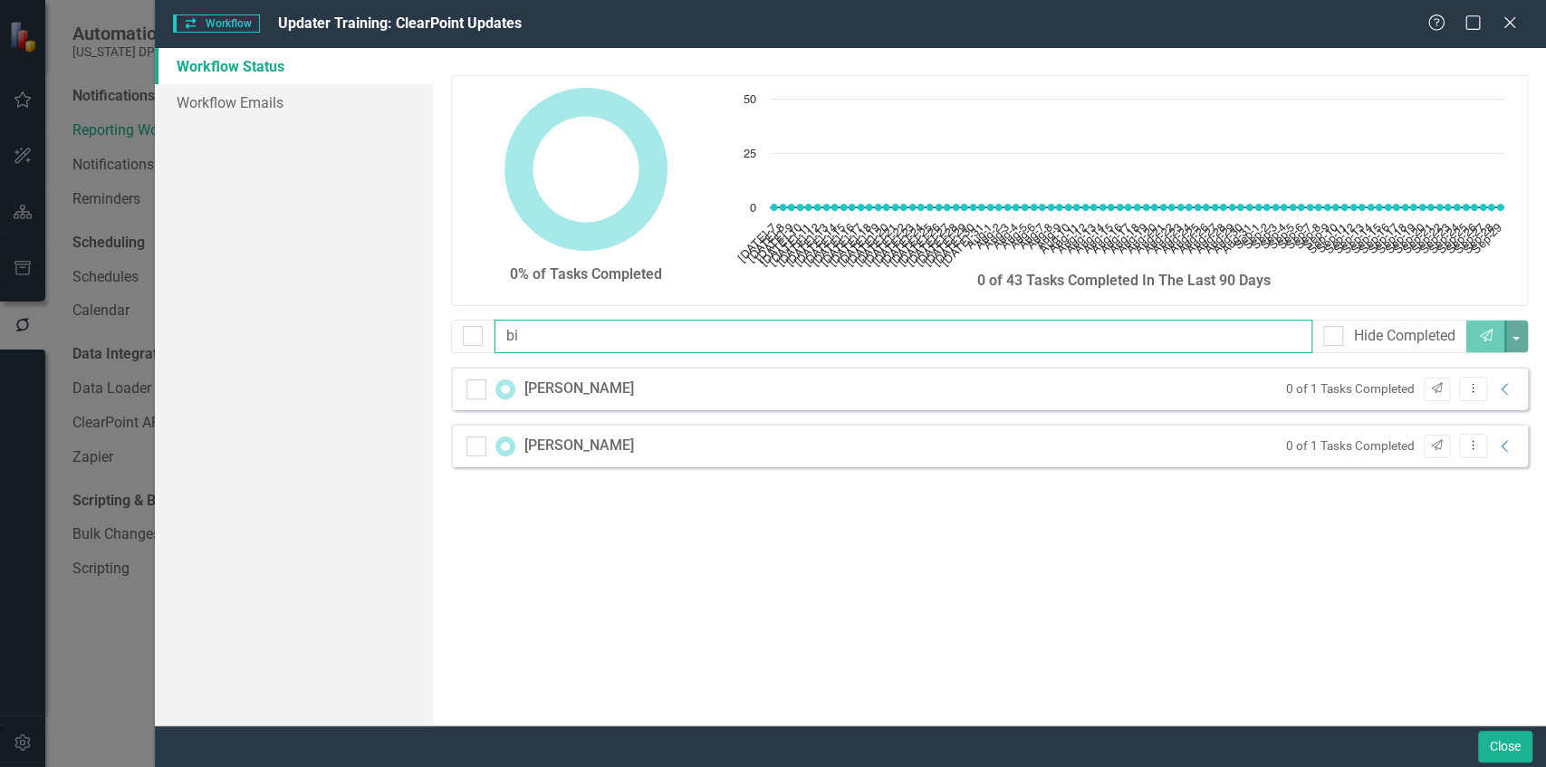
type input "b"
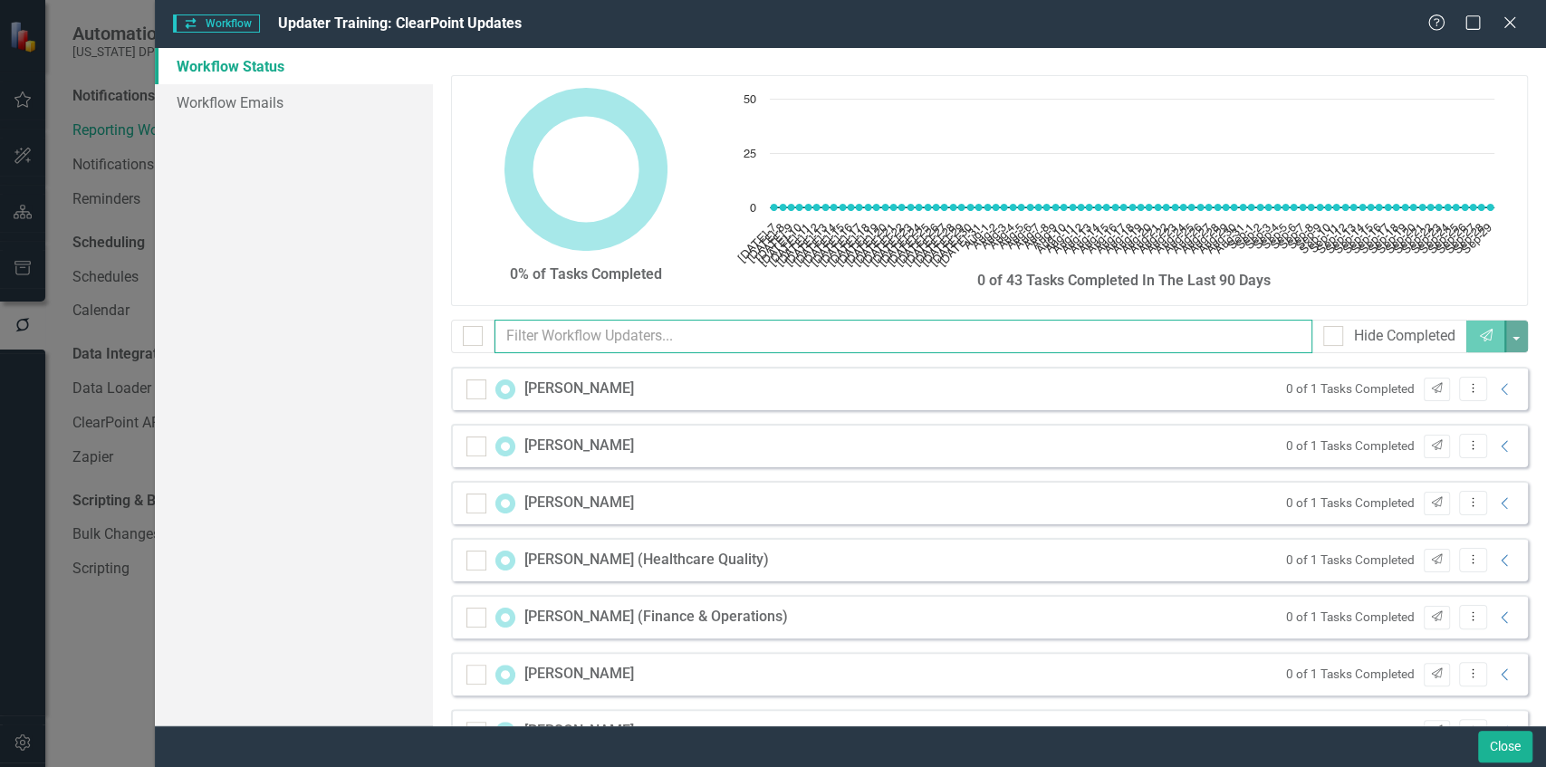
click at [618, 341] on input "text" at bounding box center [904, 337] width 818 height 34
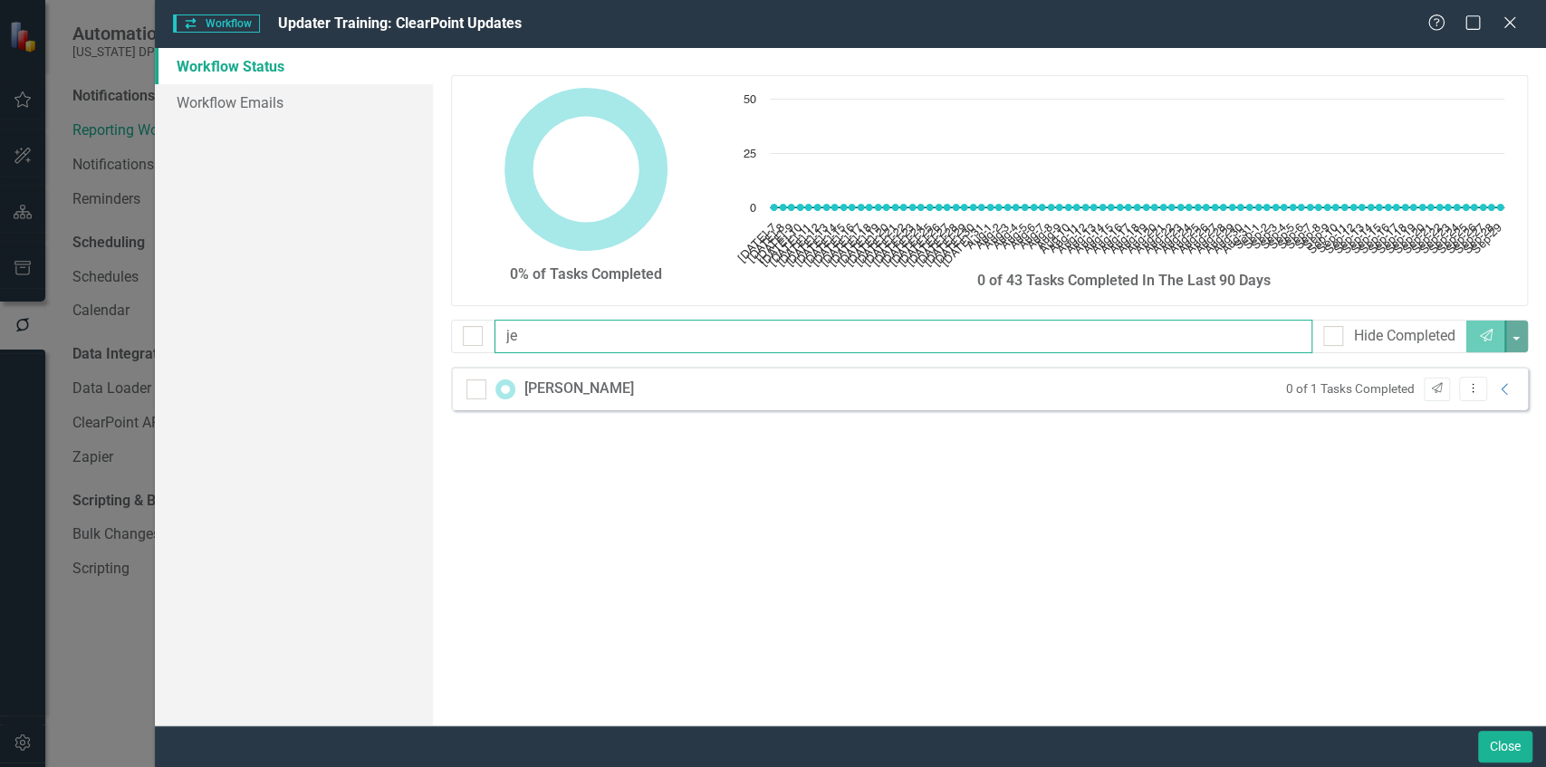
type input "j"
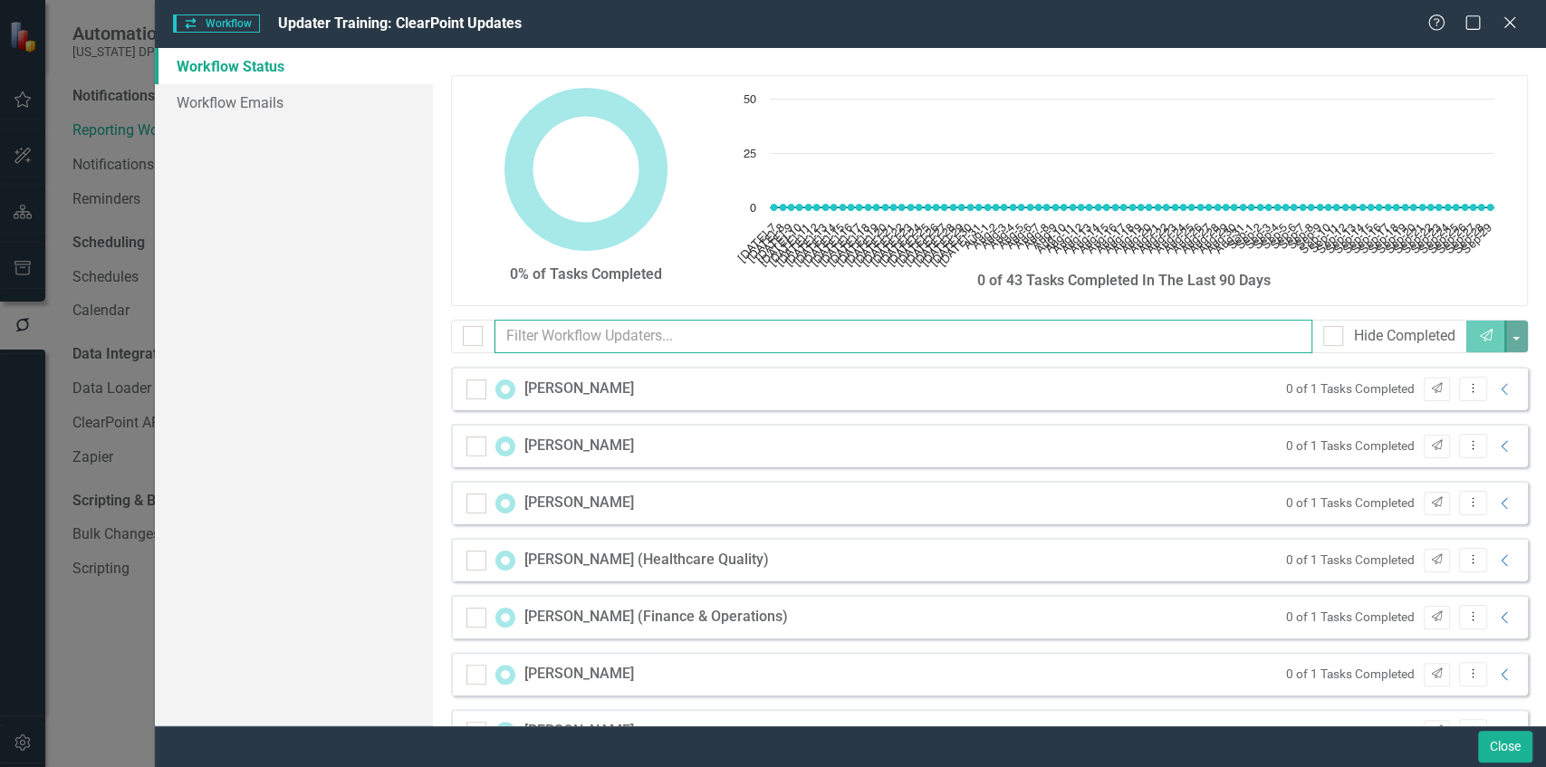
click at [553, 351] on input "text" at bounding box center [904, 337] width 818 height 34
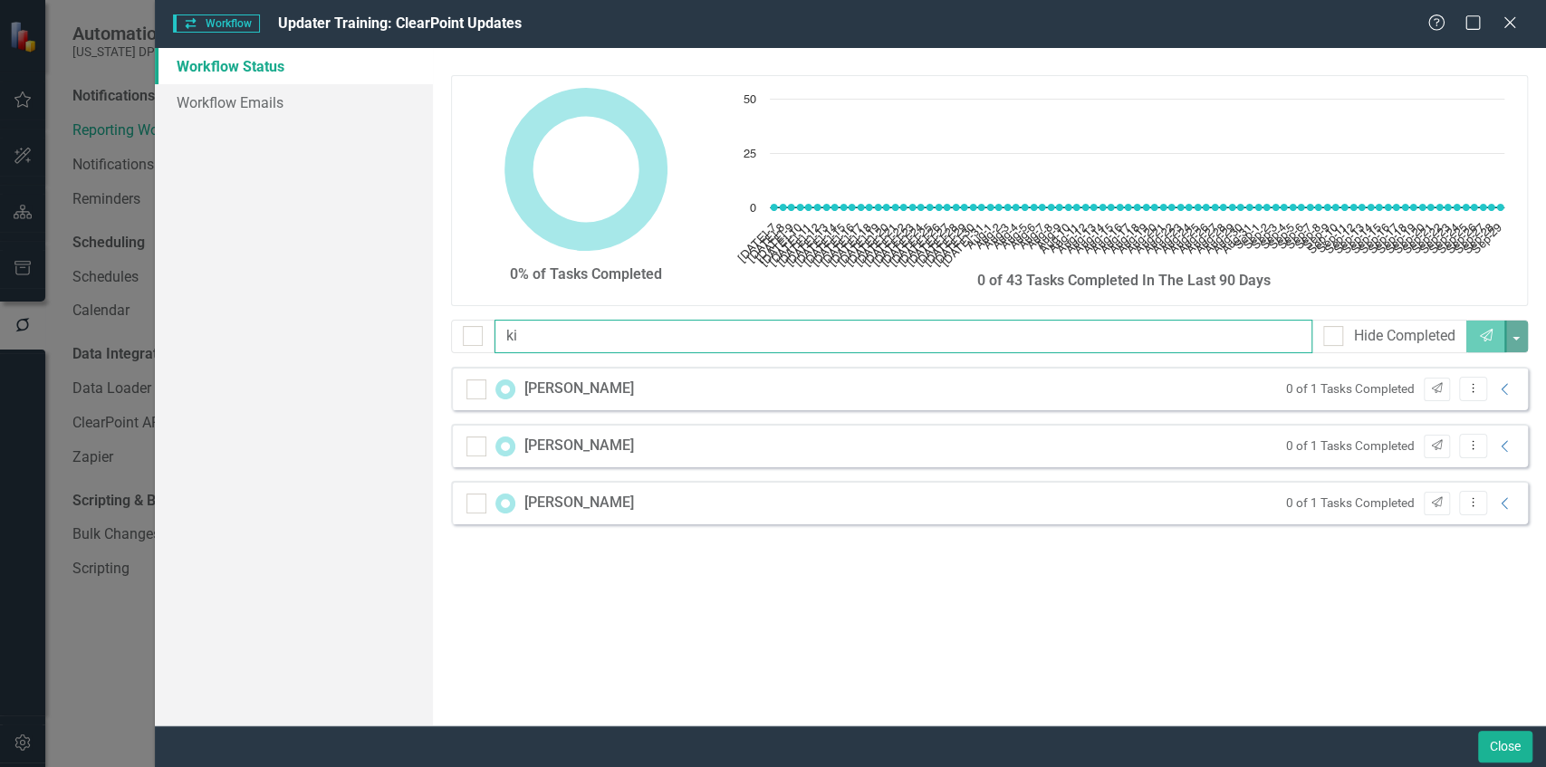
type input "k"
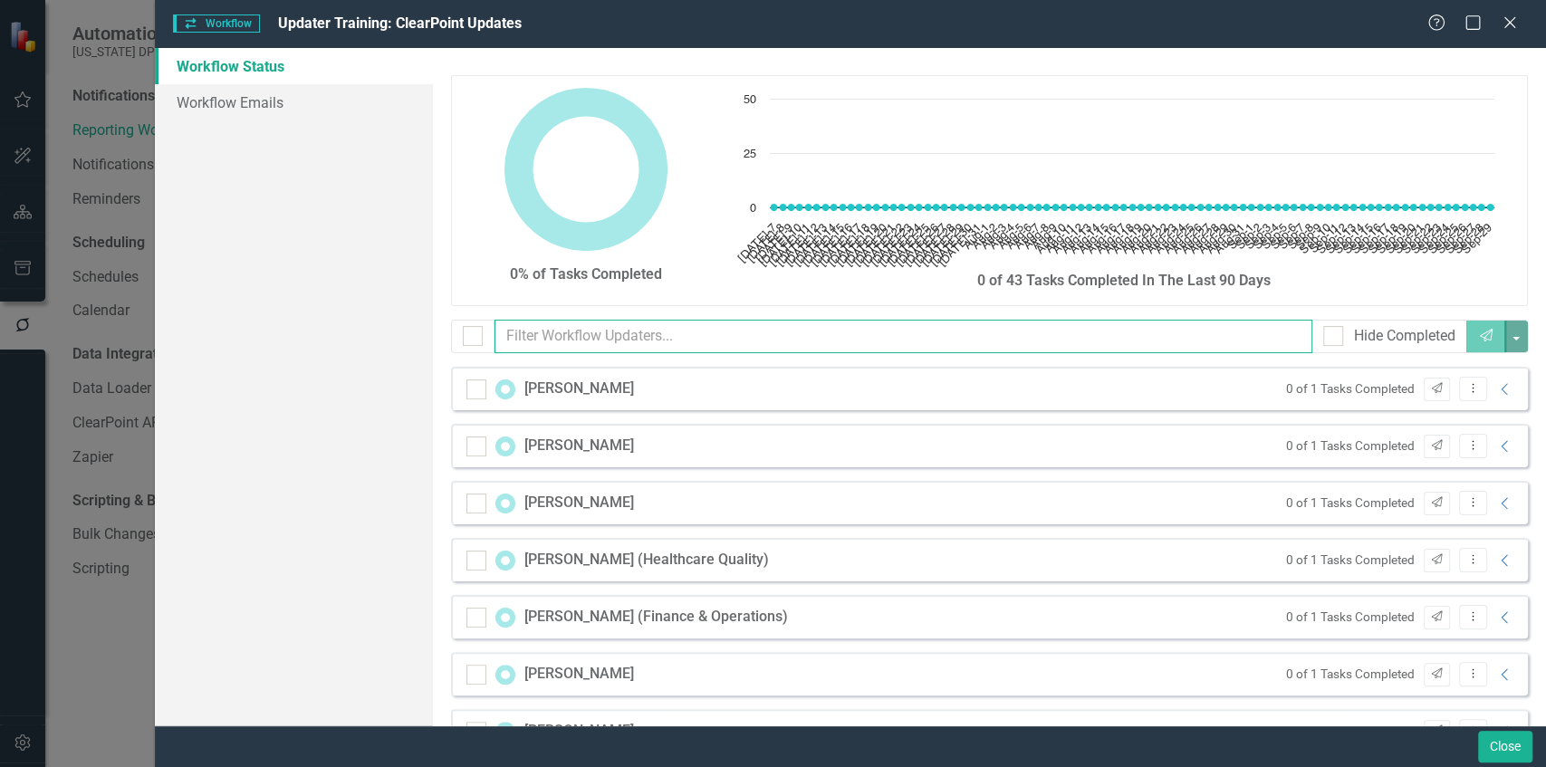
click at [540, 322] on input "text" at bounding box center [904, 337] width 818 height 34
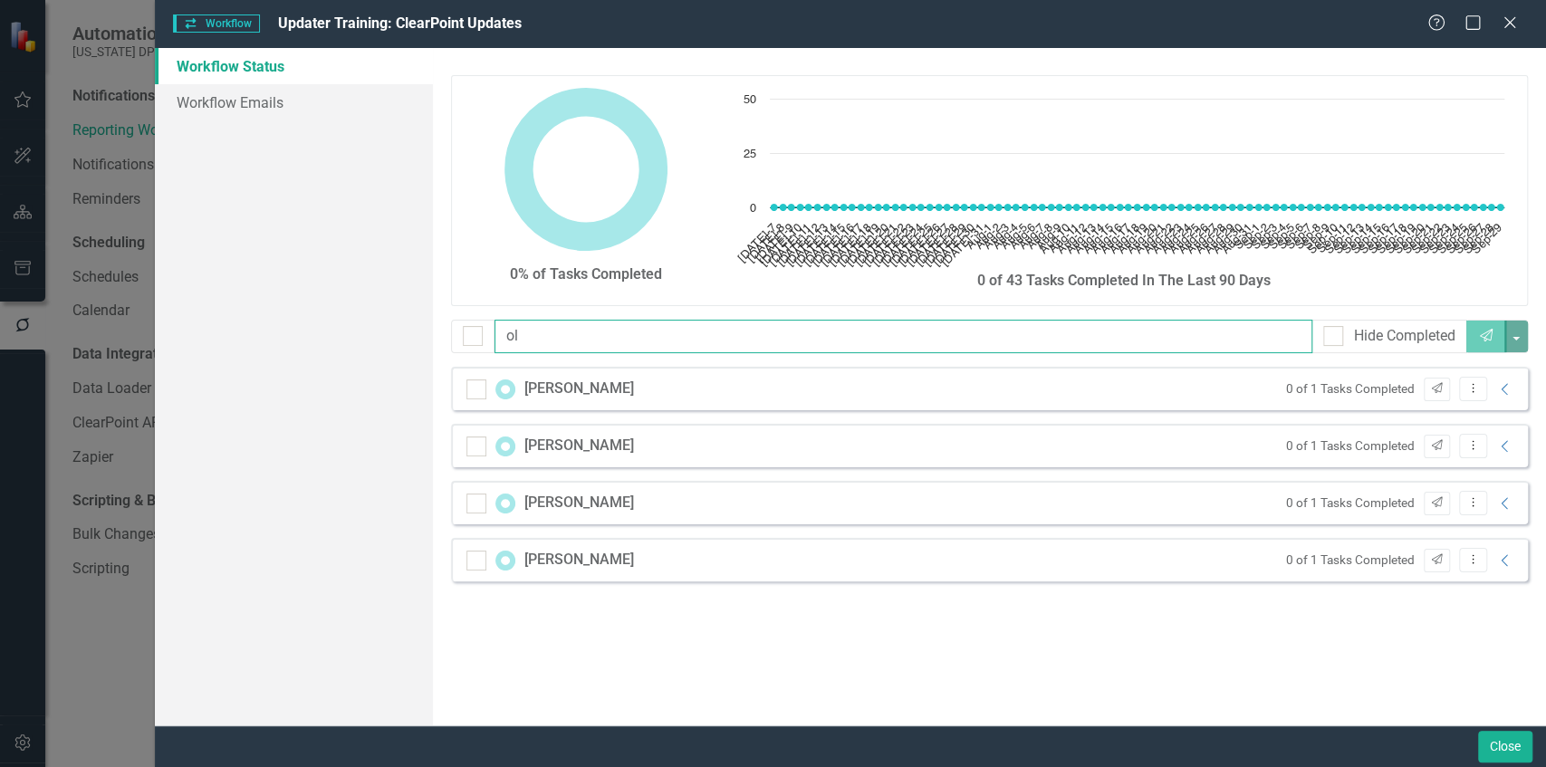
type input "o"
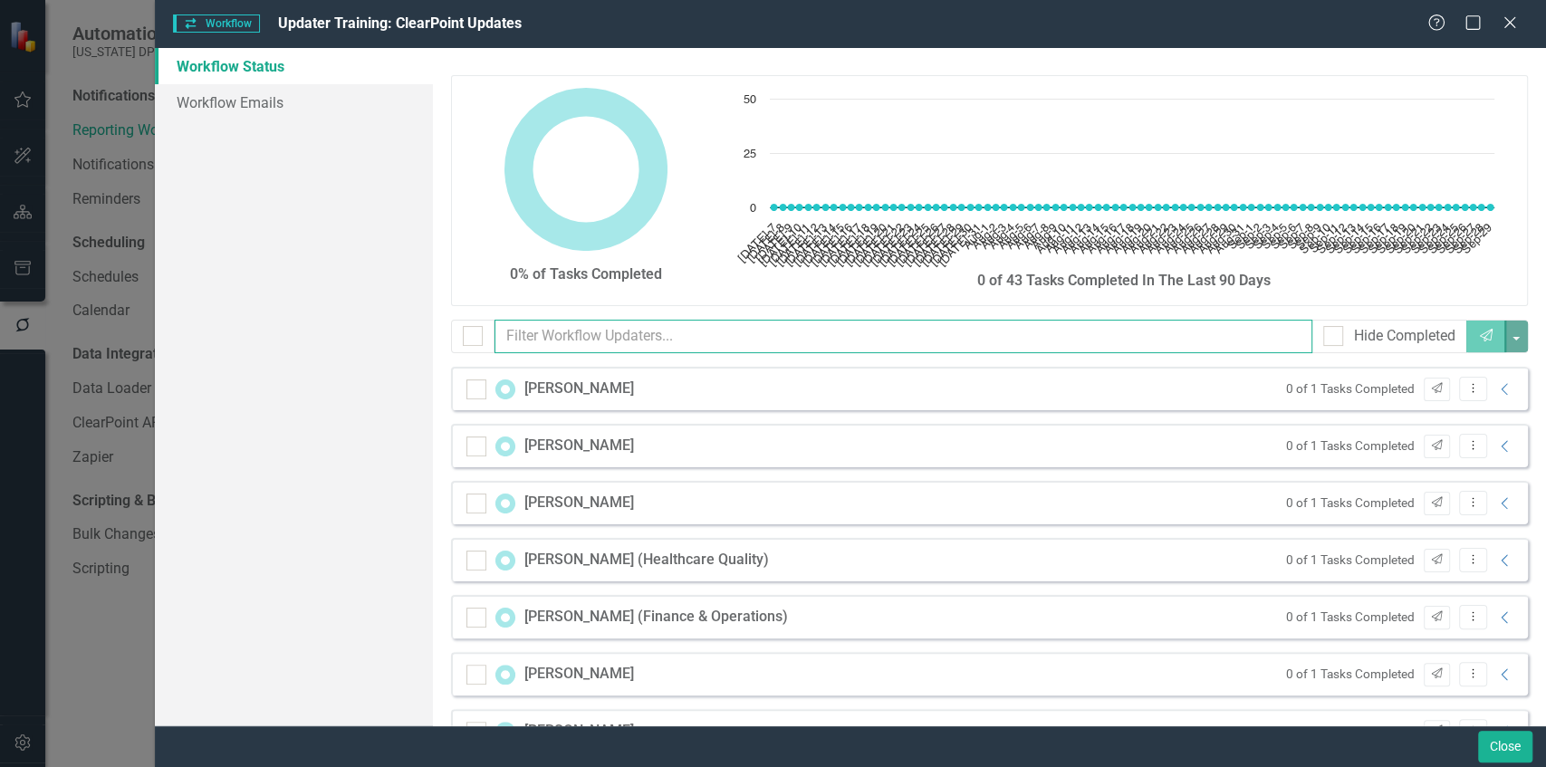
click at [567, 329] on input "text" at bounding box center [904, 337] width 818 height 34
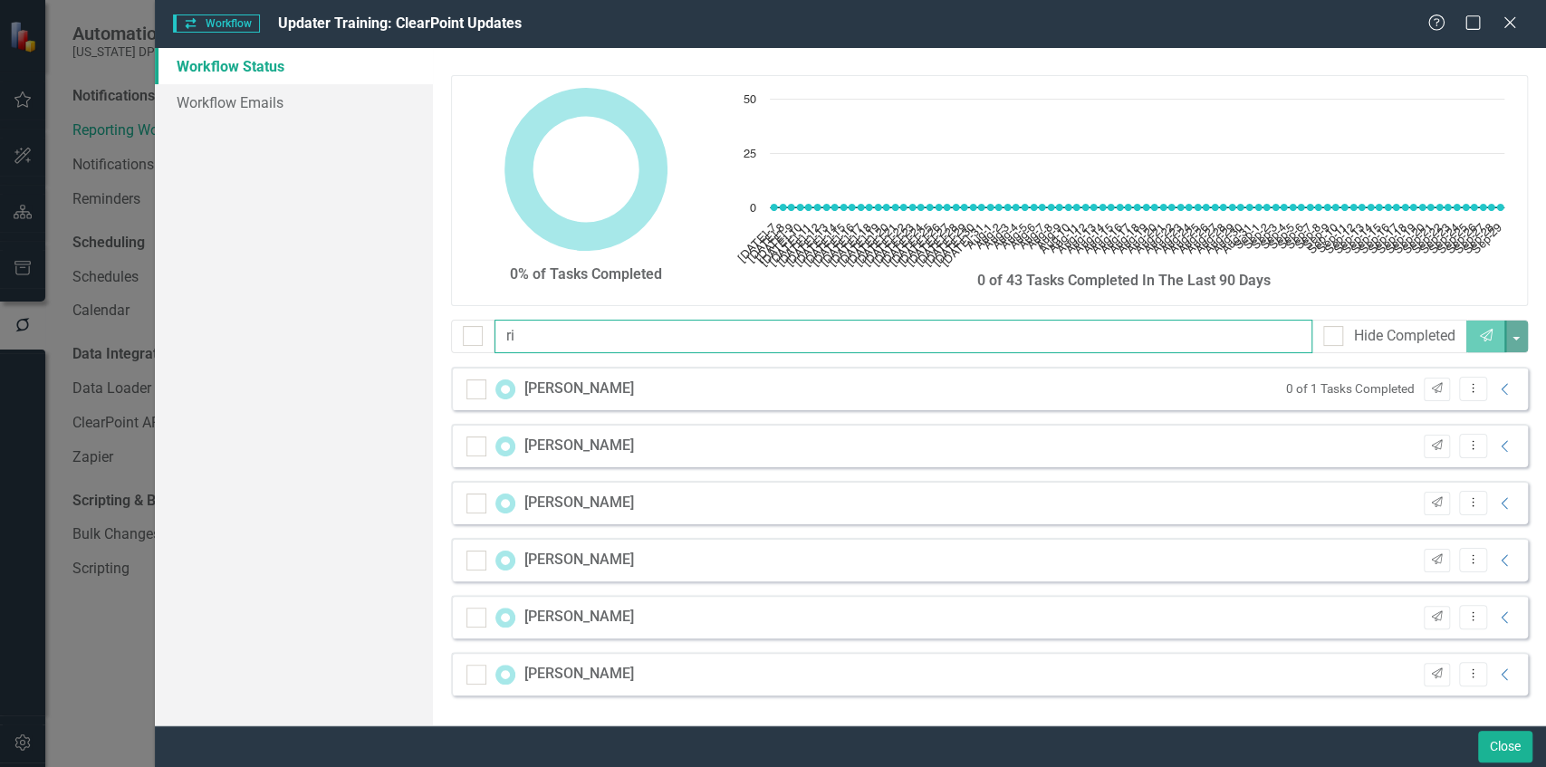
type input "r"
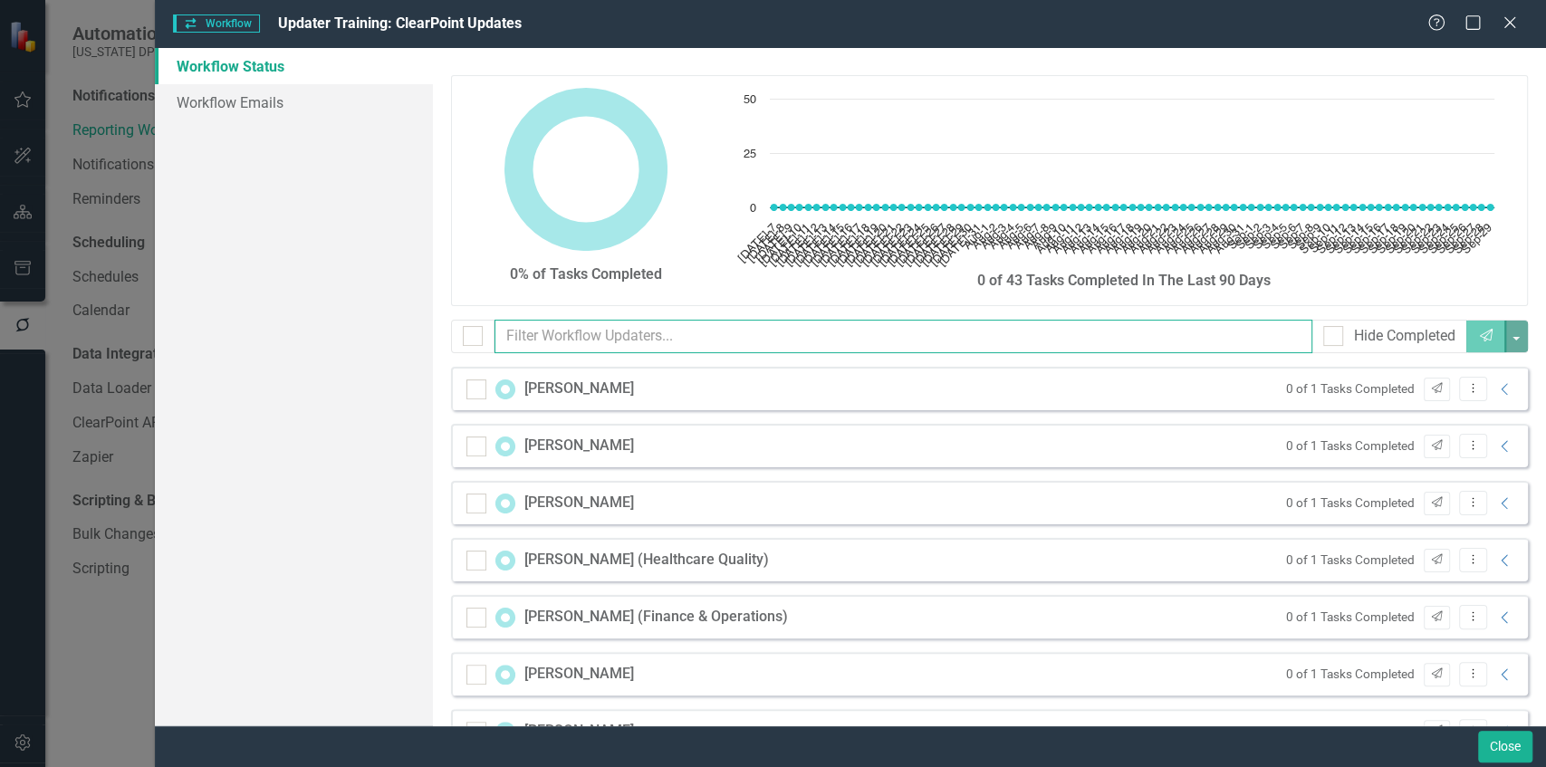
click at [553, 348] on input "text" at bounding box center [904, 337] width 818 height 34
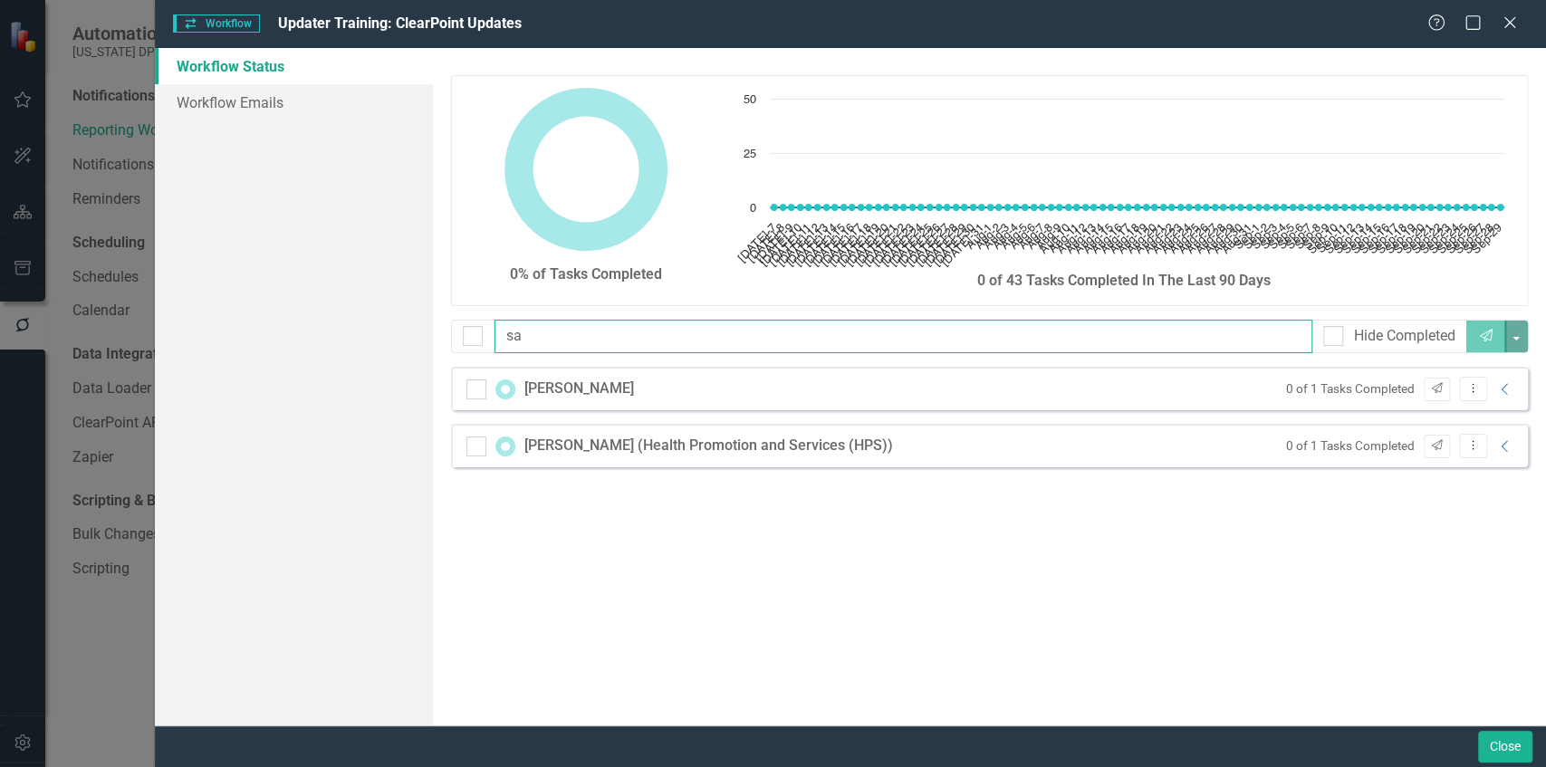
type input "s"
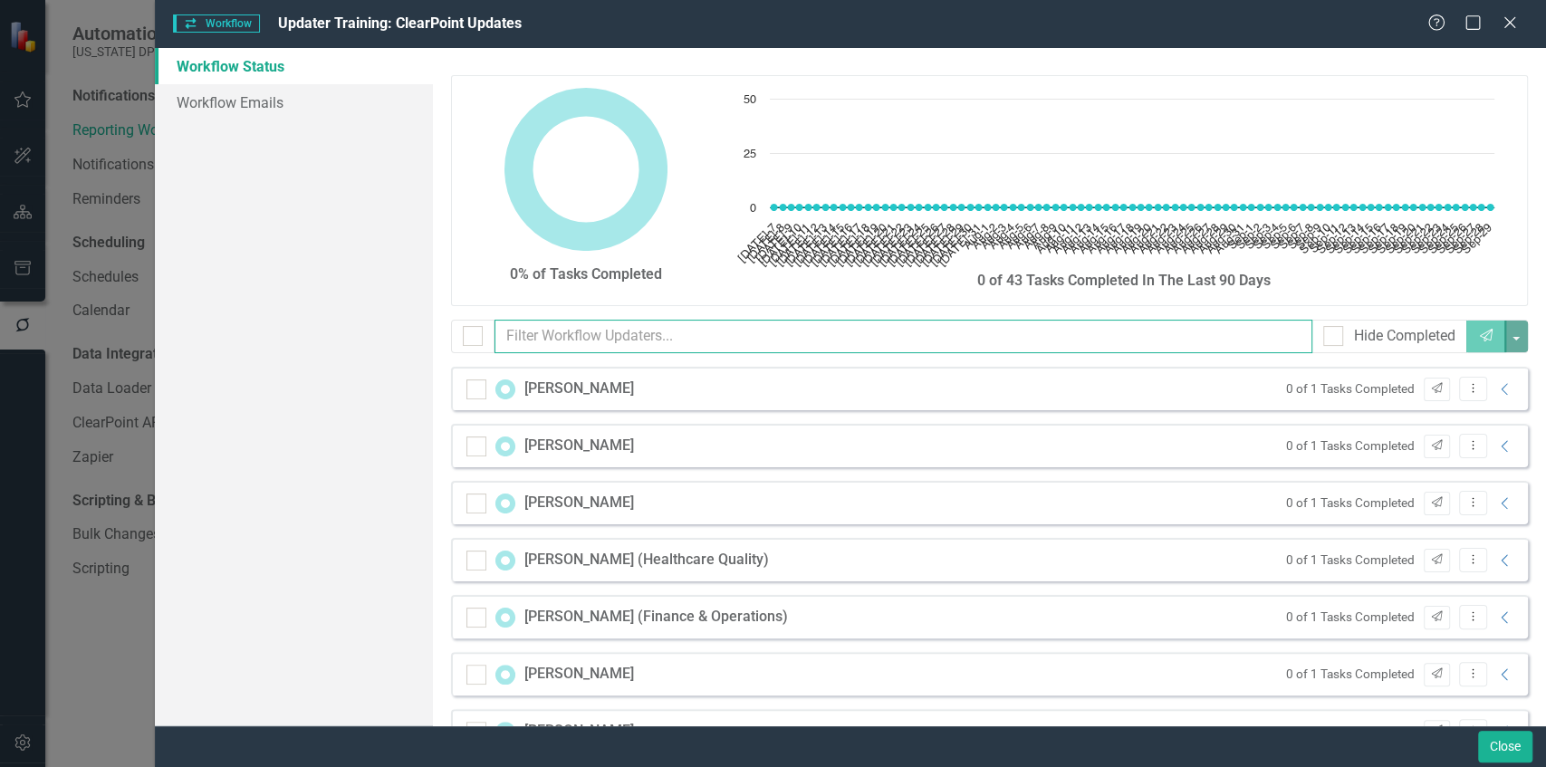
click at [587, 322] on input "text" at bounding box center [904, 337] width 818 height 34
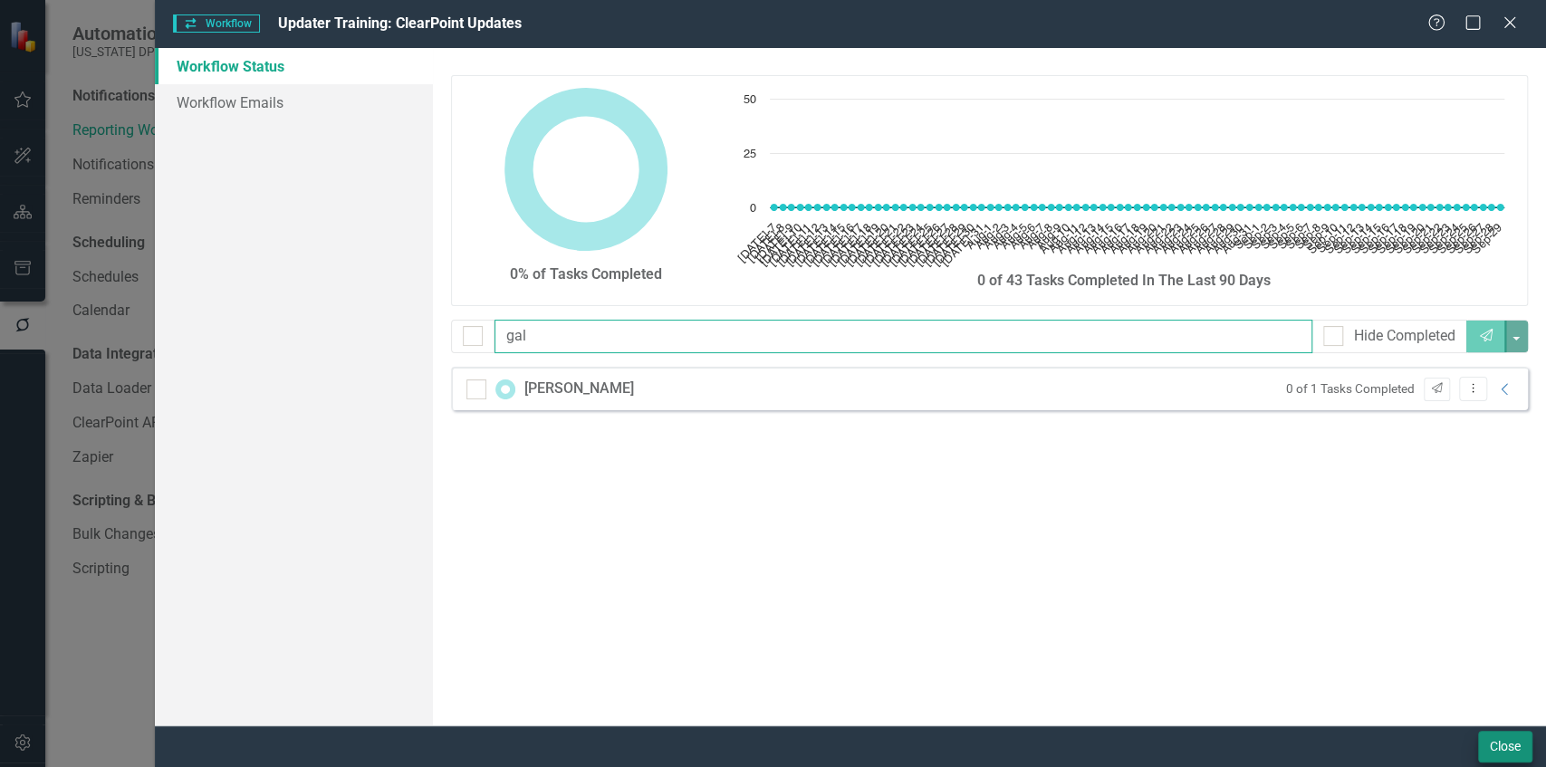
type input "gal"
drag, startPoint x: 1490, startPoint y: 741, endPoint x: 5, endPoint y: 34, distance: 1644.1
click at [687, 550] on button "Close" at bounding box center [1505, 747] width 54 height 32
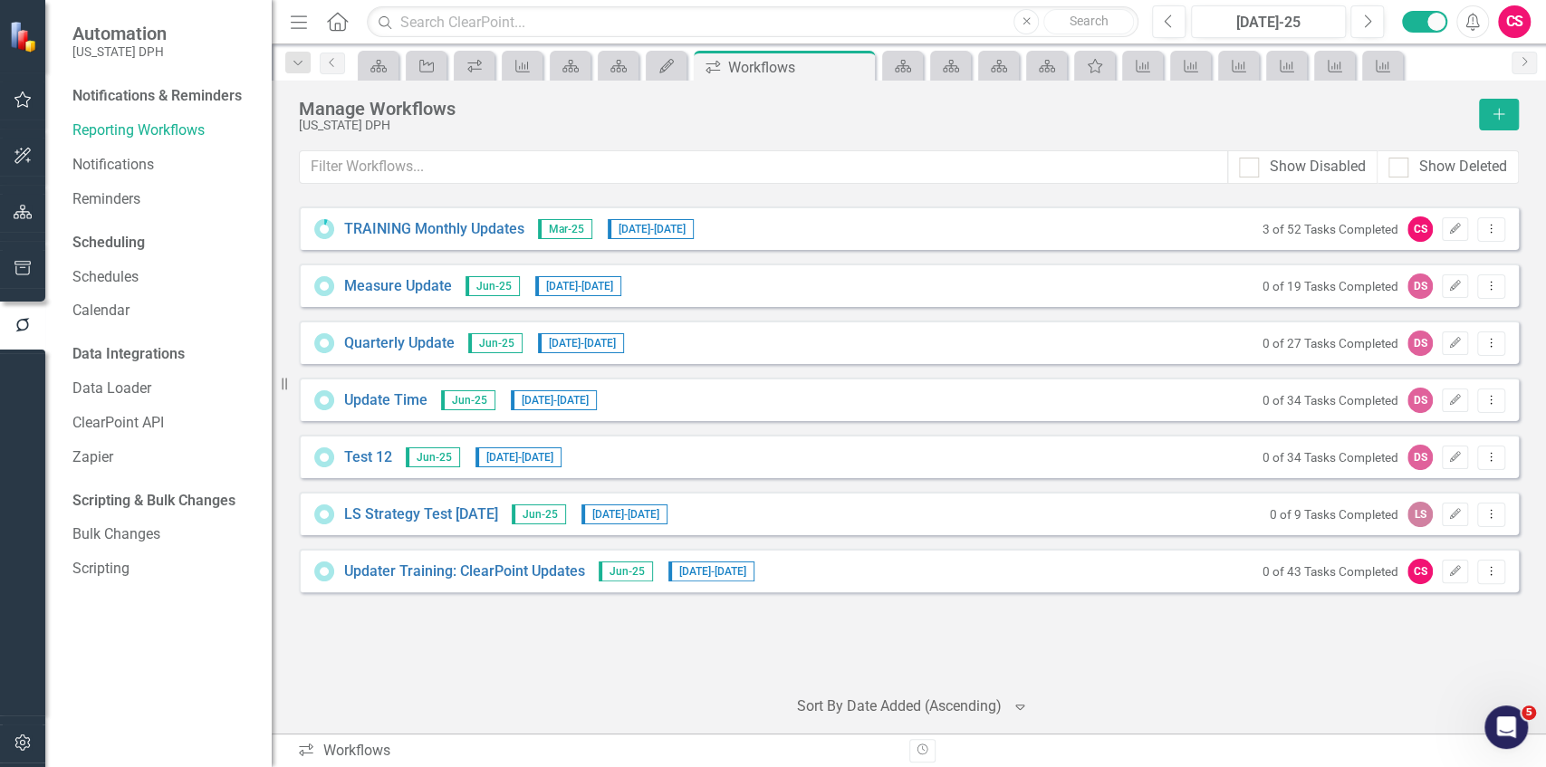
click at [22, 98] on icon "button" at bounding box center [23, 99] width 19 height 14
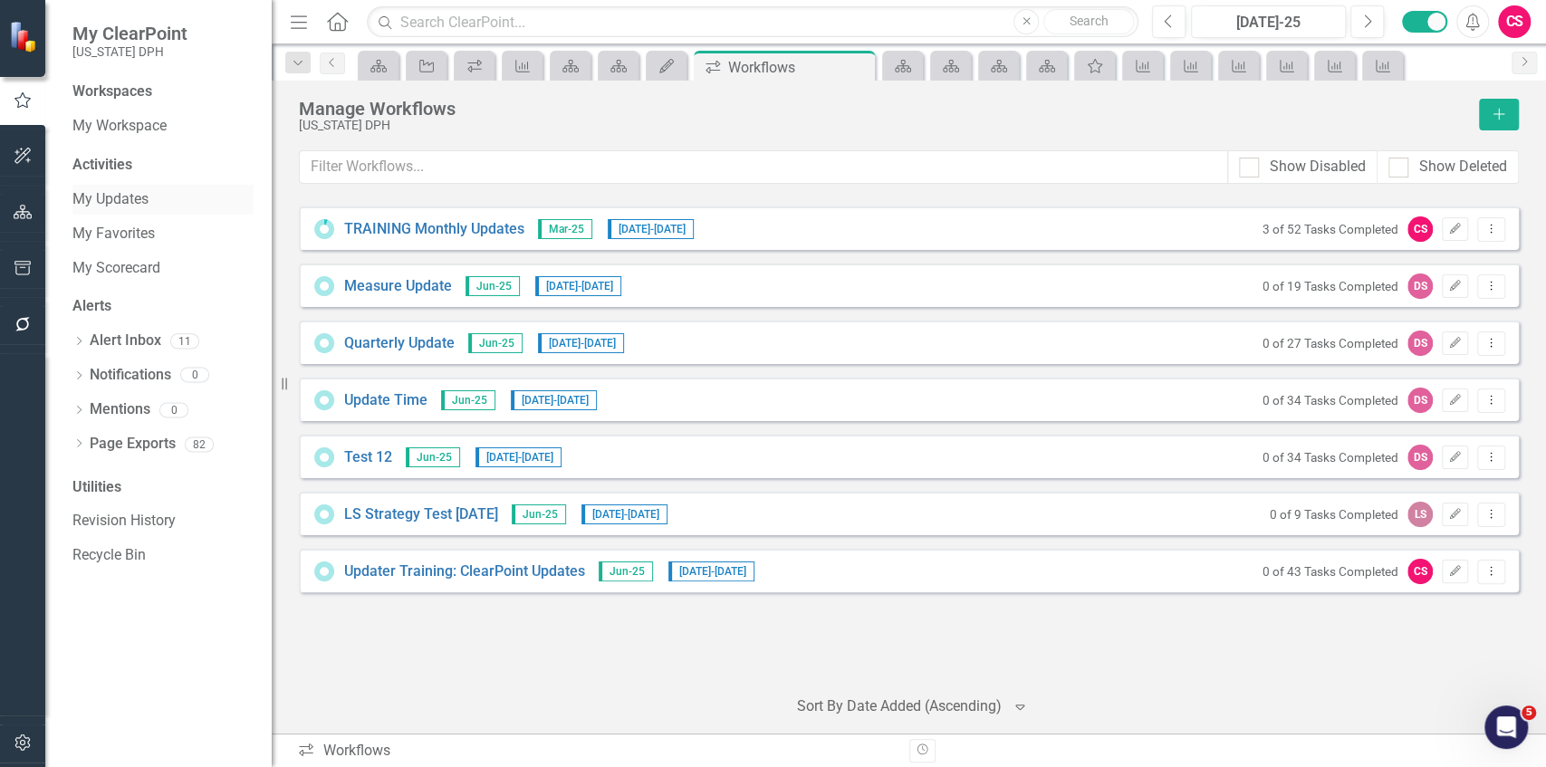
click at [106, 190] on link "My Updates" at bounding box center [162, 199] width 181 height 21
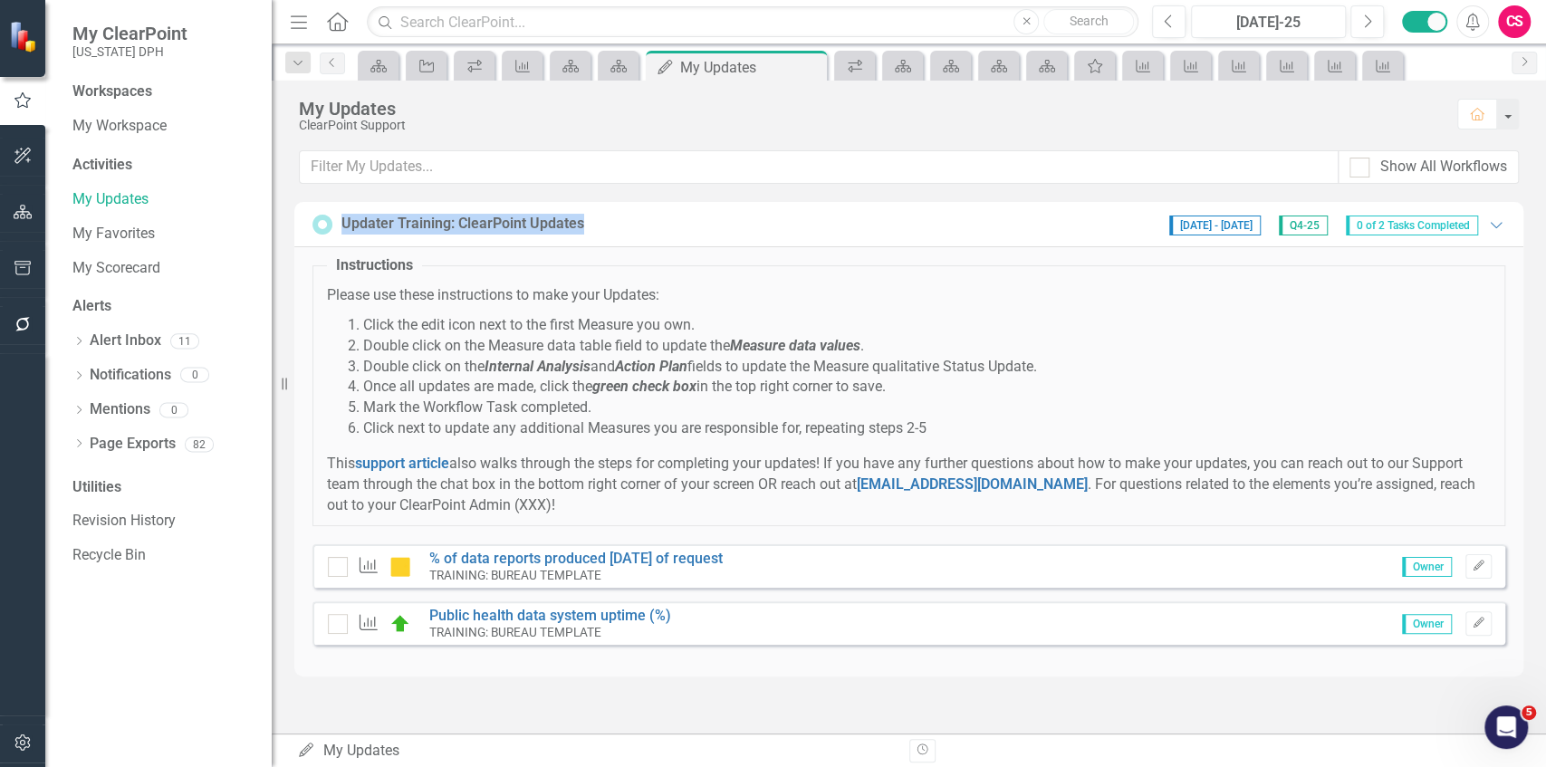
drag, startPoint x: 342, startPoint y: 221, endPoint x: 600, endPoint y: 234, distance: 257.6
click at [598, 225] on div "Updater Training: ClearPoint Updates 7/8/25 - 9/30/25 Q4-25 0 of 2 Tasks Comple…" at bounding box center [908, 224] width 1193 height 23
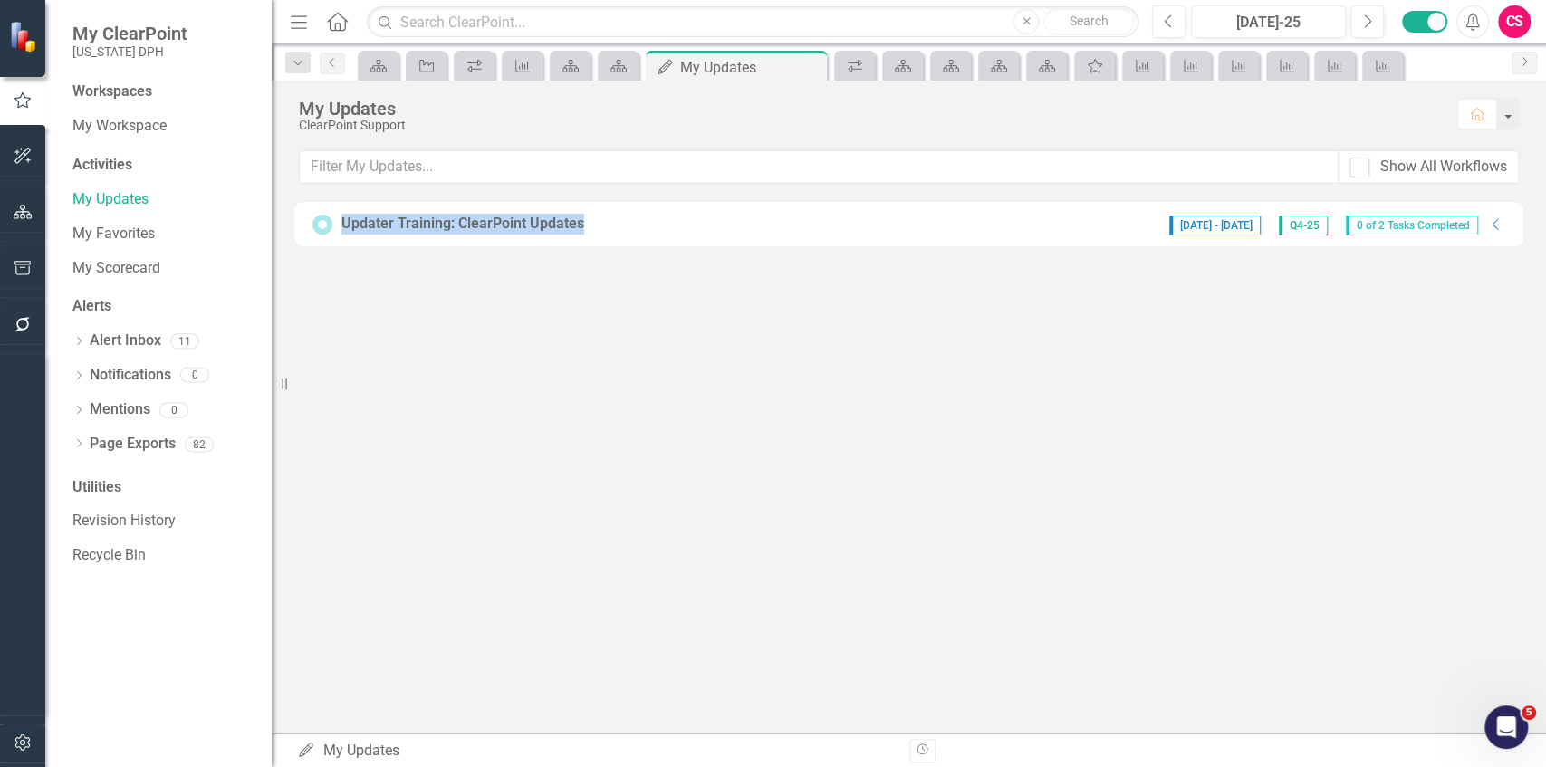
click at [482, 216] on div "Updater Training: ClearPoint Updates" at bounding box center [462, 224] width 243 height 21
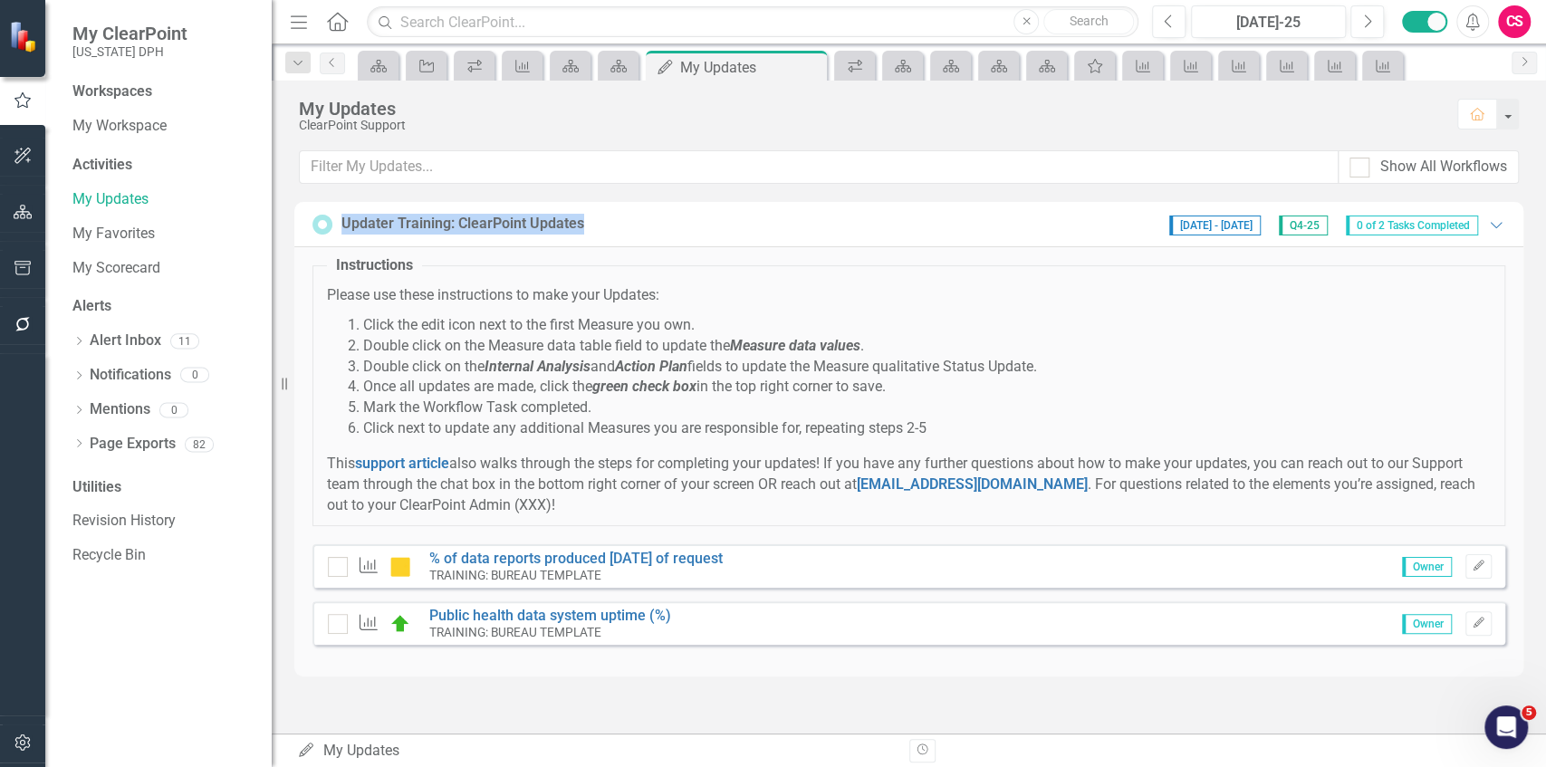
click at [499, 125] on div "ClearPoint Support" at bounding box center [869, 126] width 1140 height 14
drag, startPoint x: 1161, startPoint y: 228, endPoint x: 1257, endPoint y: 237, distance: 96.4
click at [687, 237] on div "Updater Training: ClearPoint Updates 7/8/25 - 9/30/25 Q4-25 0 of 2 Tasks Comple…" at bounding box center [908, 224] width 1229 height 45
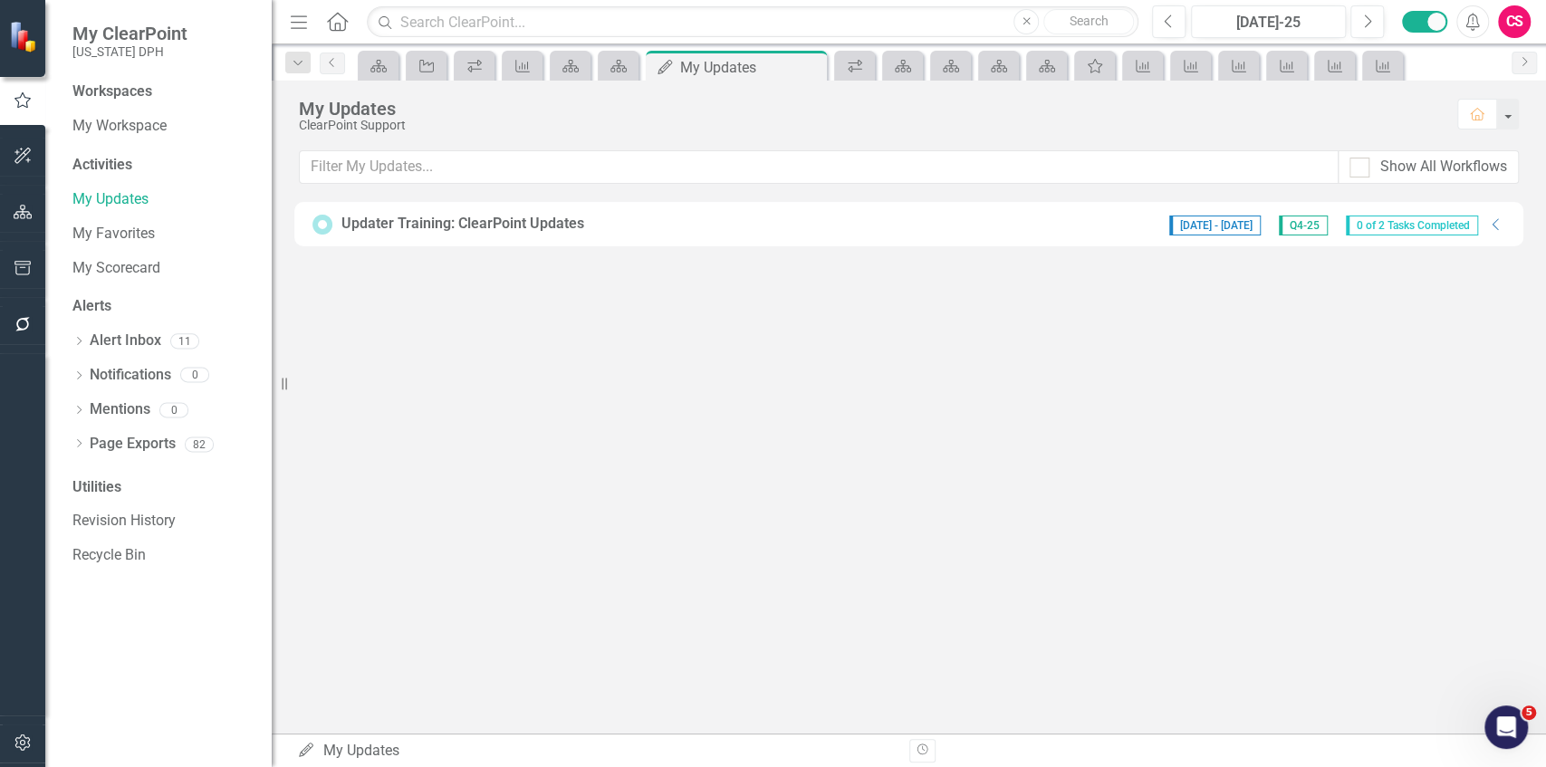
click at [687, 229] on span "[DATE] - [DATE]" at bounding box center [1214, 226] width 91 height 20
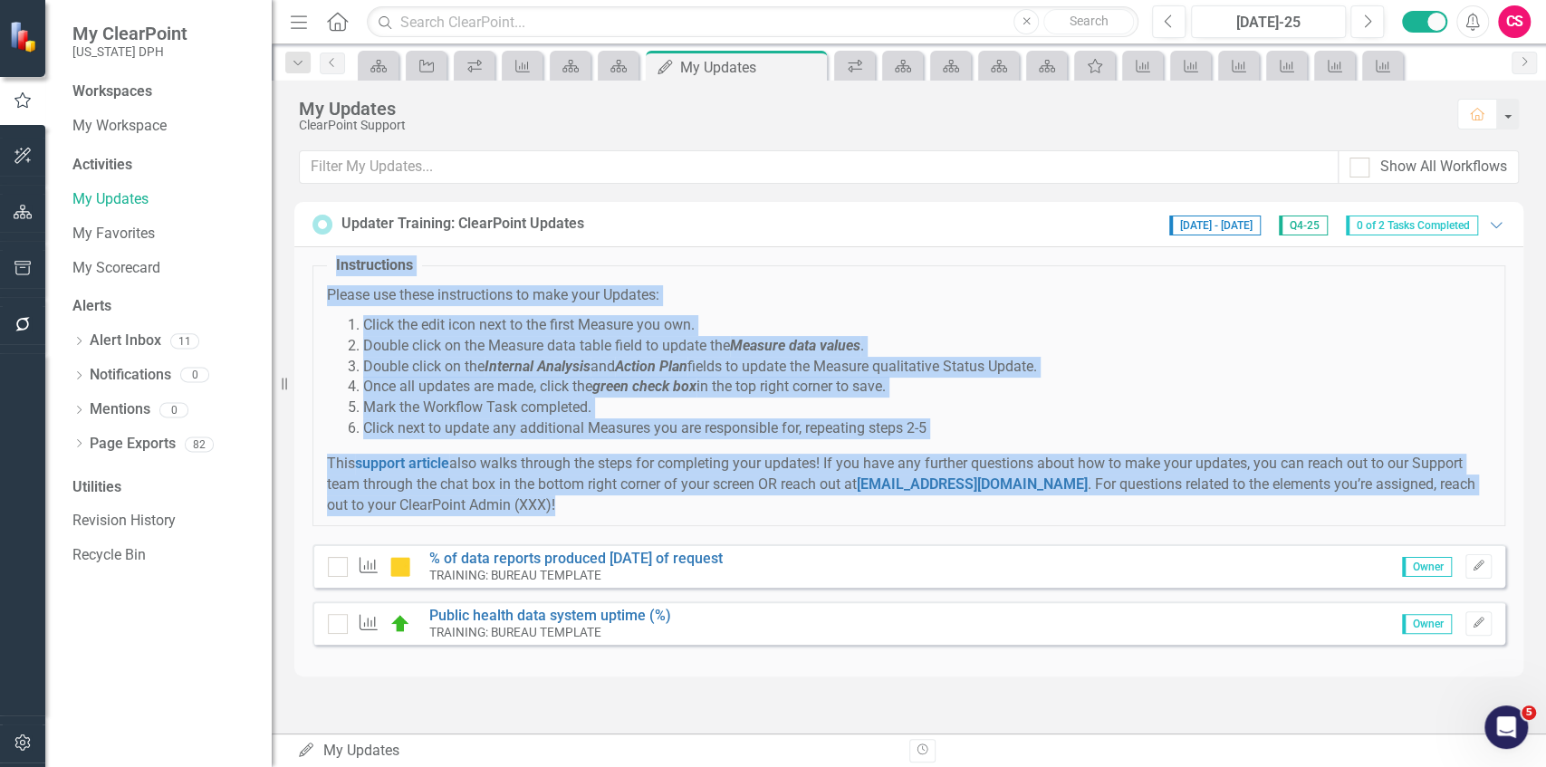
drag, startPoint x: 314, startPoint y: 262, endPoint x: 902, endPoint y: 457, distance: 619.5
click at [687, 504] on fieldset "Instructions Please use these instructions to make your Updates: Click the edit…" at bounding box center [908, 390] width 1193 height 270
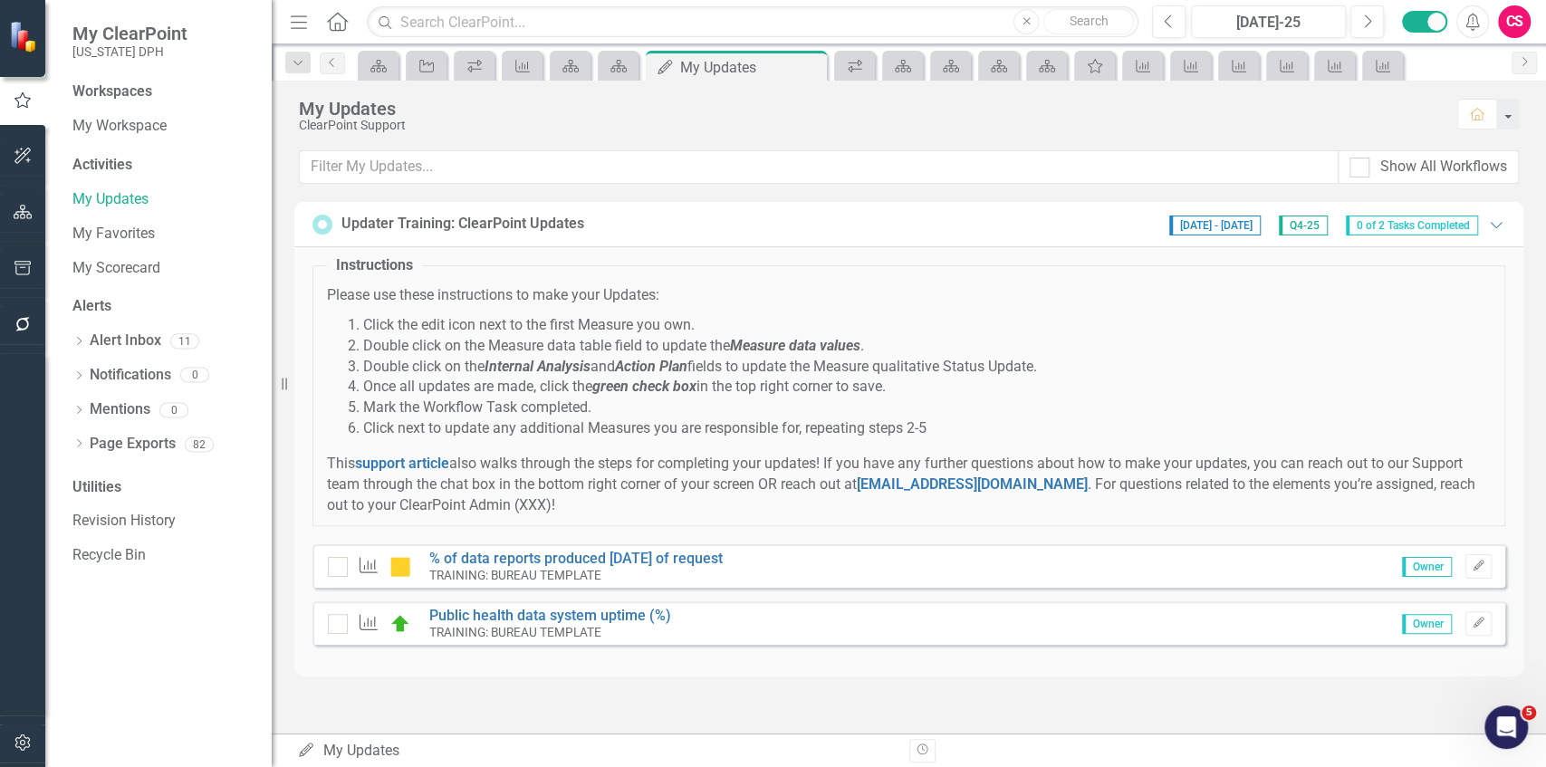
click at [476, 97] on div "My Updates ClearPoint Support Home" at bounding box center [909, 116] width 1274 height 70
drag, startPoint x: 733, startPoint y: 345, endPoint x: 588, endPoint y: 367, distance: 146.5
click at [687, 352] on li "Double click on the Measure data table field to update the Measure data values ." at bounding box center [927, 346] width 1128 height 21
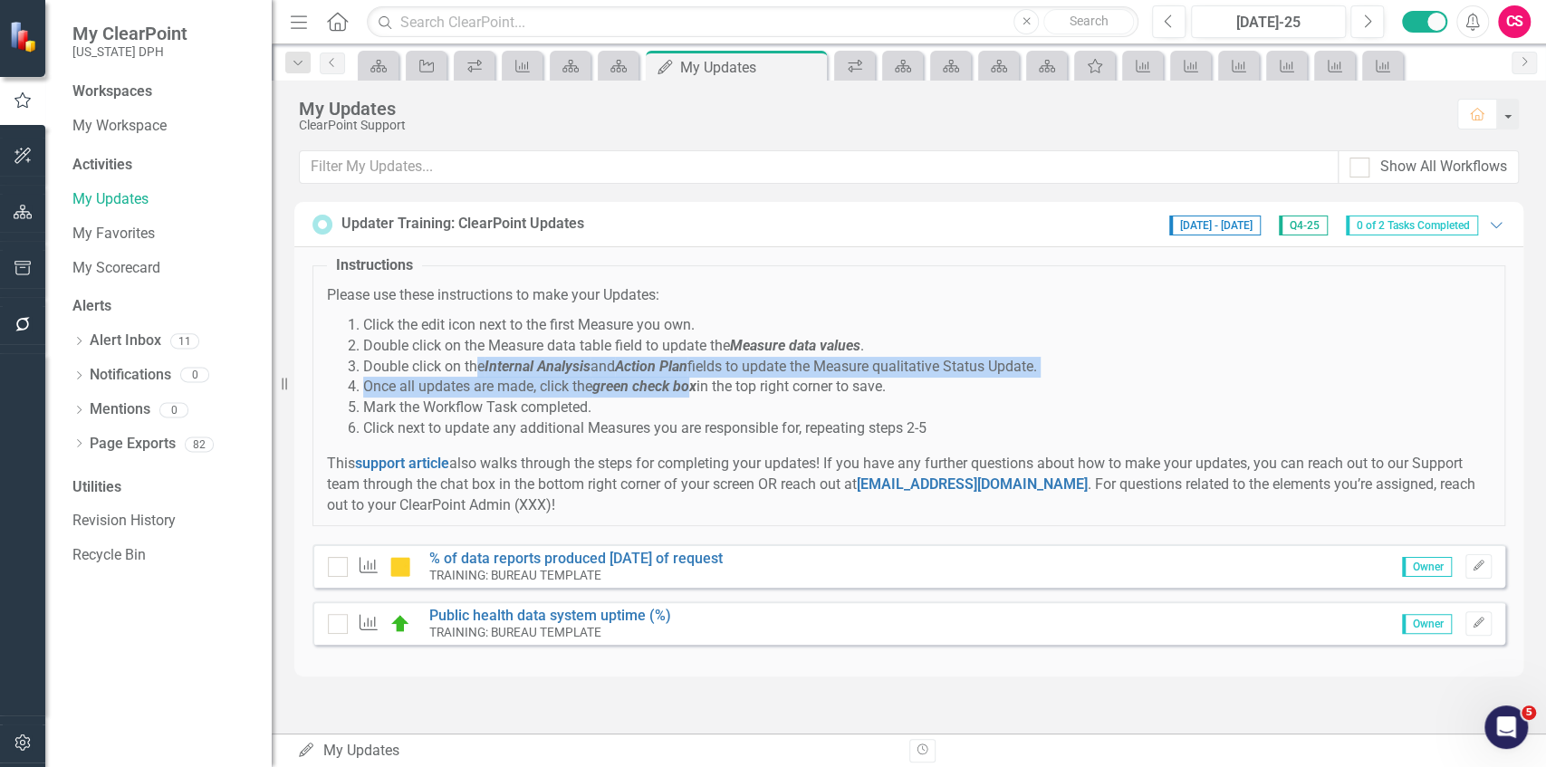
drag, startPoint x: 505, startPoint y: 362, endPoint x: 696, endPoint y: 377, distance: 190.8
click at [687, 377] on ol "Click the edit icon next to the first Measure you own. Double click on the Meas…" at bounding box center [909, 377] width 1164 height 124
click at [687, 378] on em "green check box" at bounding box center [644, 386] width 104 height 17
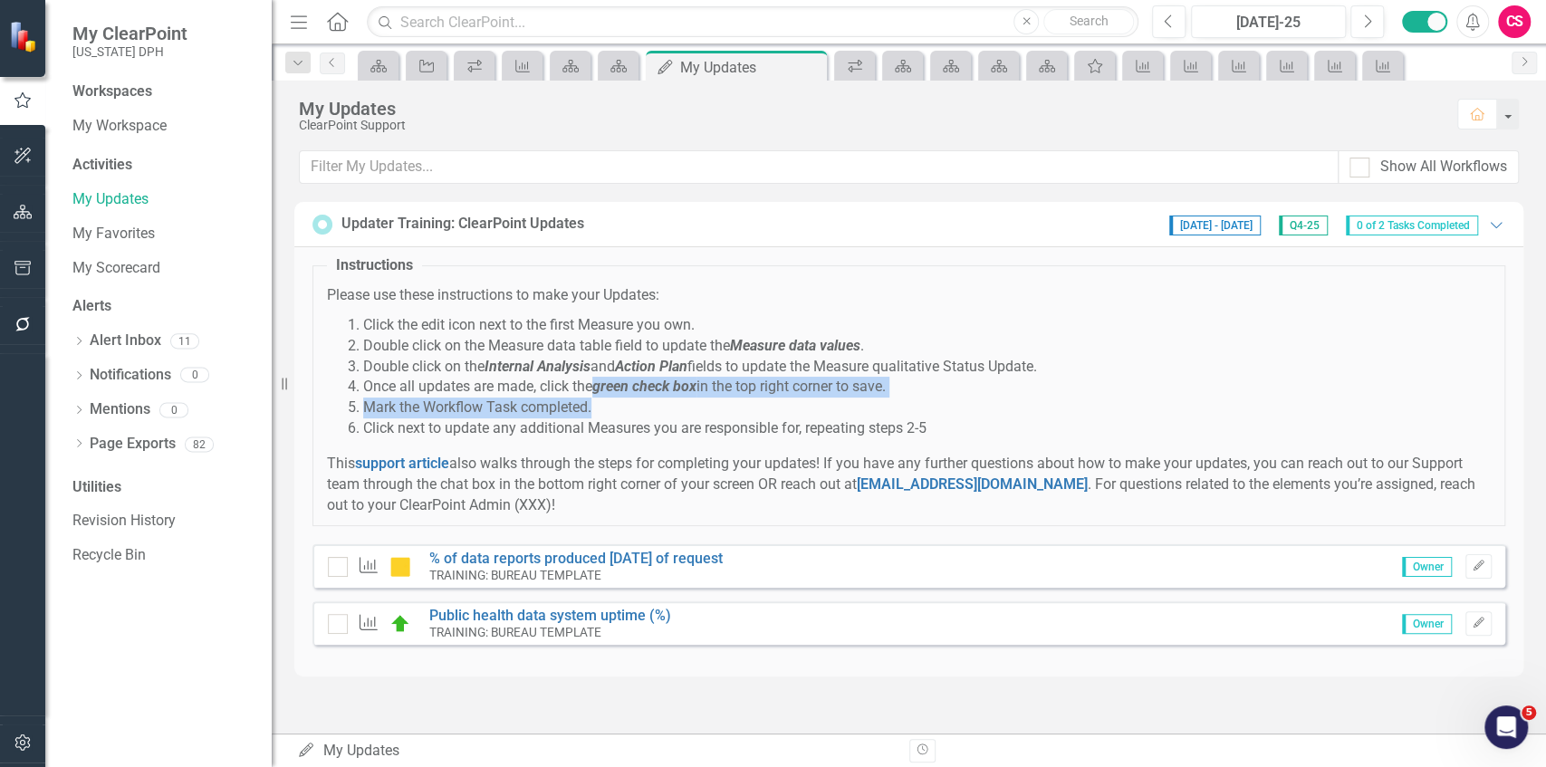
drag, startPoint x: 599, startPoint y: 390, endPoint x: 717, endPoint y: 400, distance: 119.1
click at [687, 400] on ol "Click the edit icon next to the first Measure you own. Double click on the Meas…" at bounding box center [909, 377] width 1164 height 124
click at [687, 400] on li "Mark the Workflow Task completed." at bounding box center [927, 408] width 1128 height 21
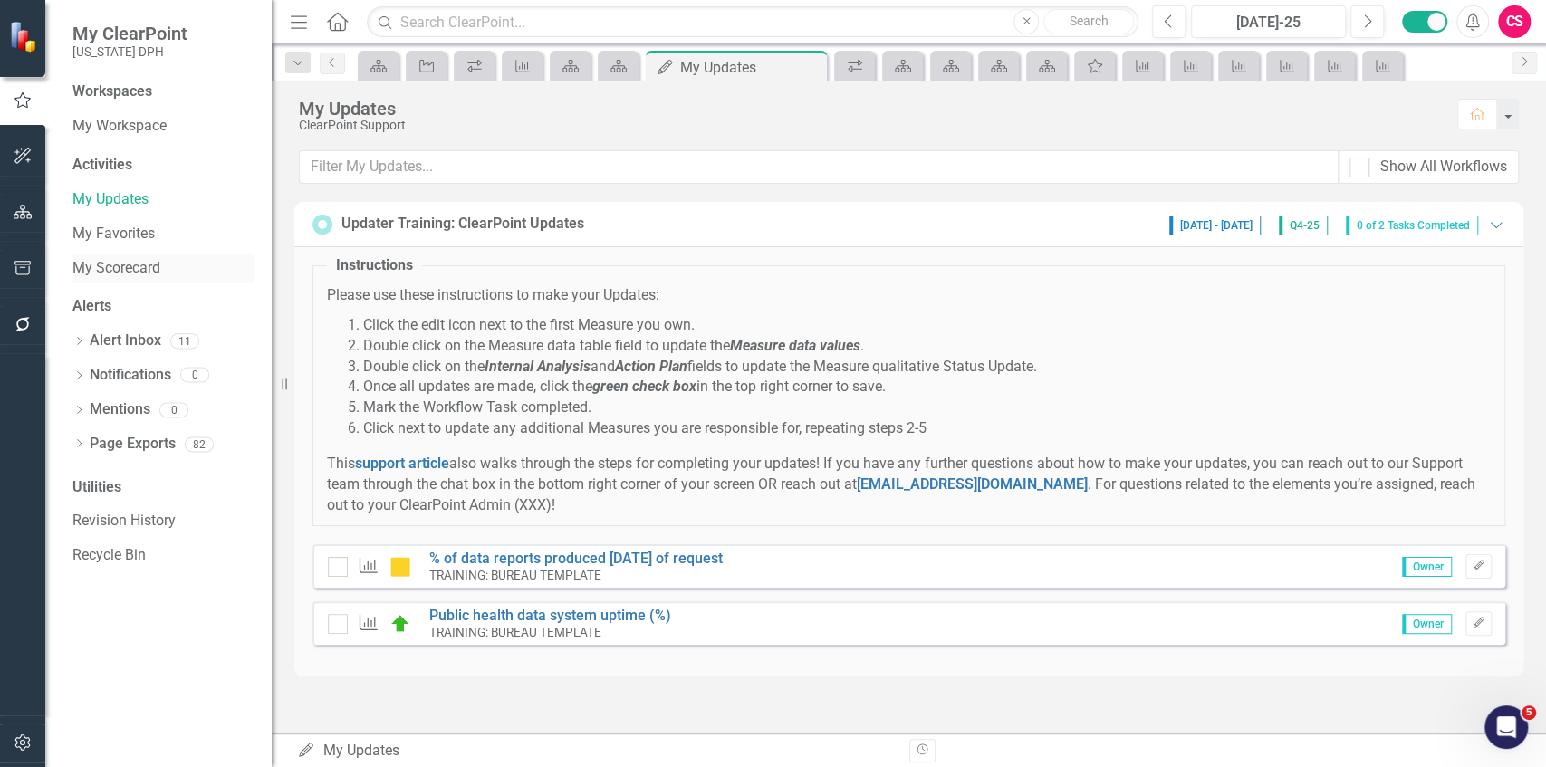
click at [121, 262] on link "My Scorecard" at bounding box center [162, 268] width 181 height 21
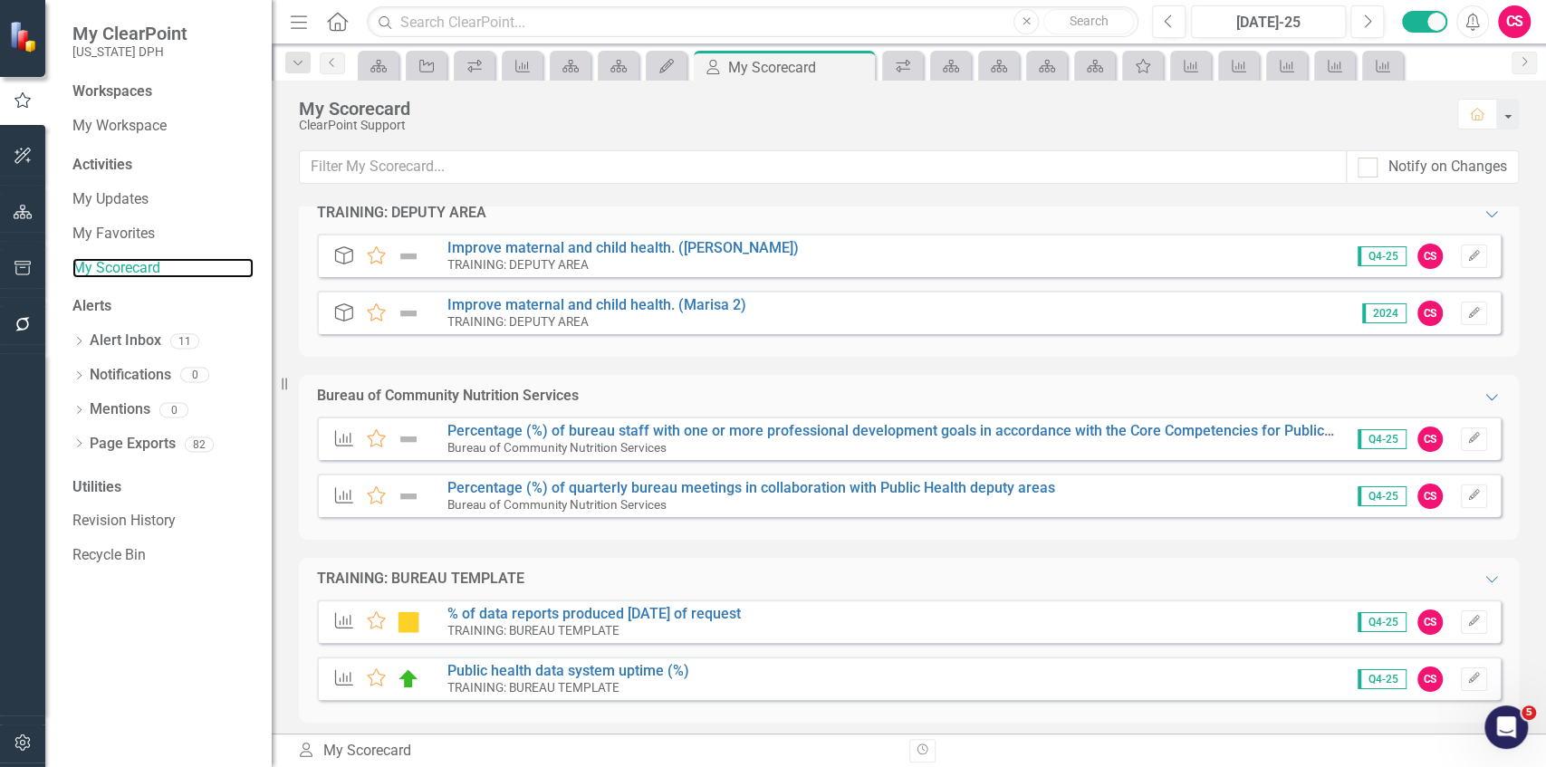
scroll to position [19, 0]
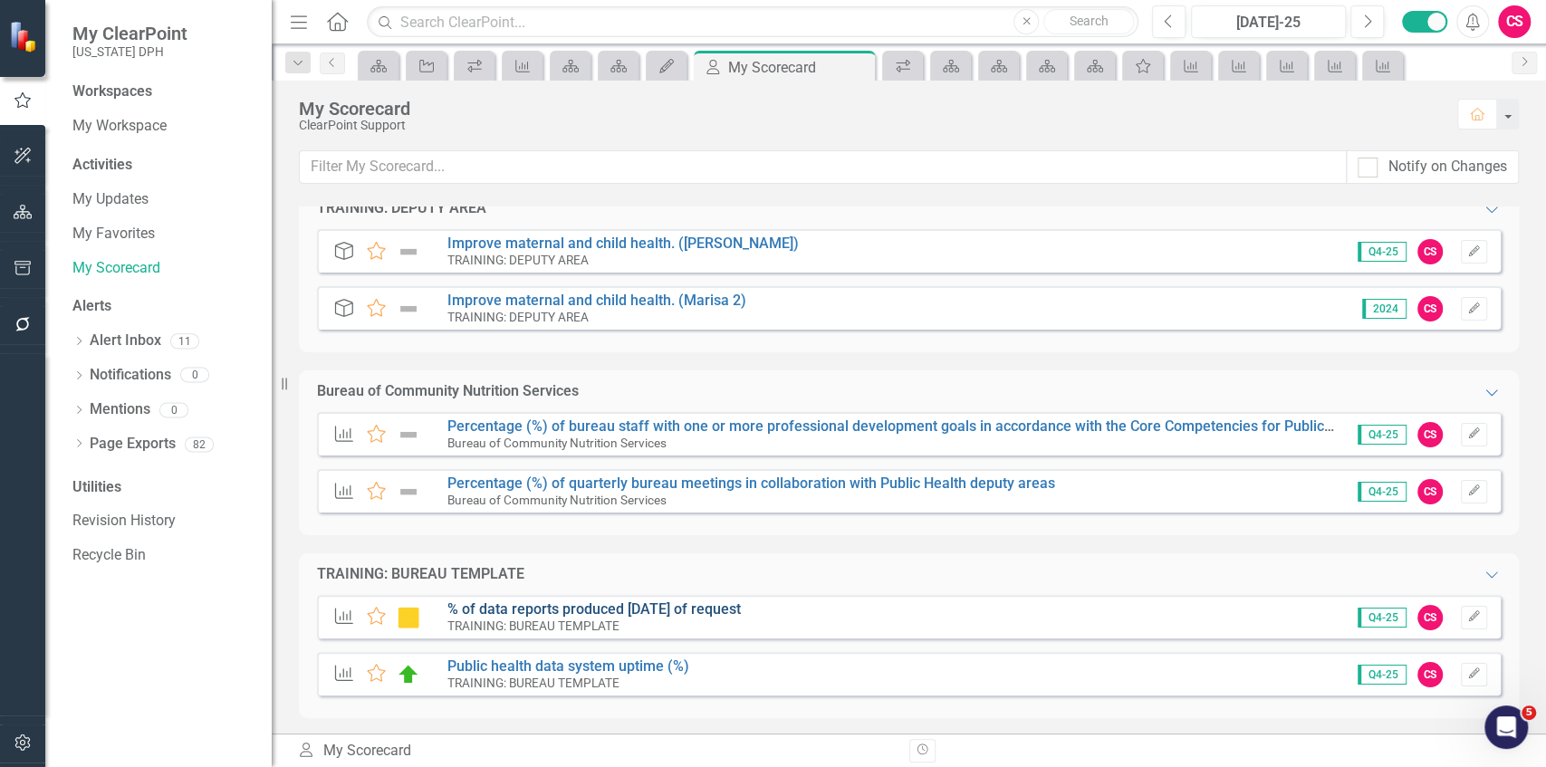
click at [487, 550] on link "% of data reports produced [DATE] of request" at bounding box center [593, 609] width 293 height 17
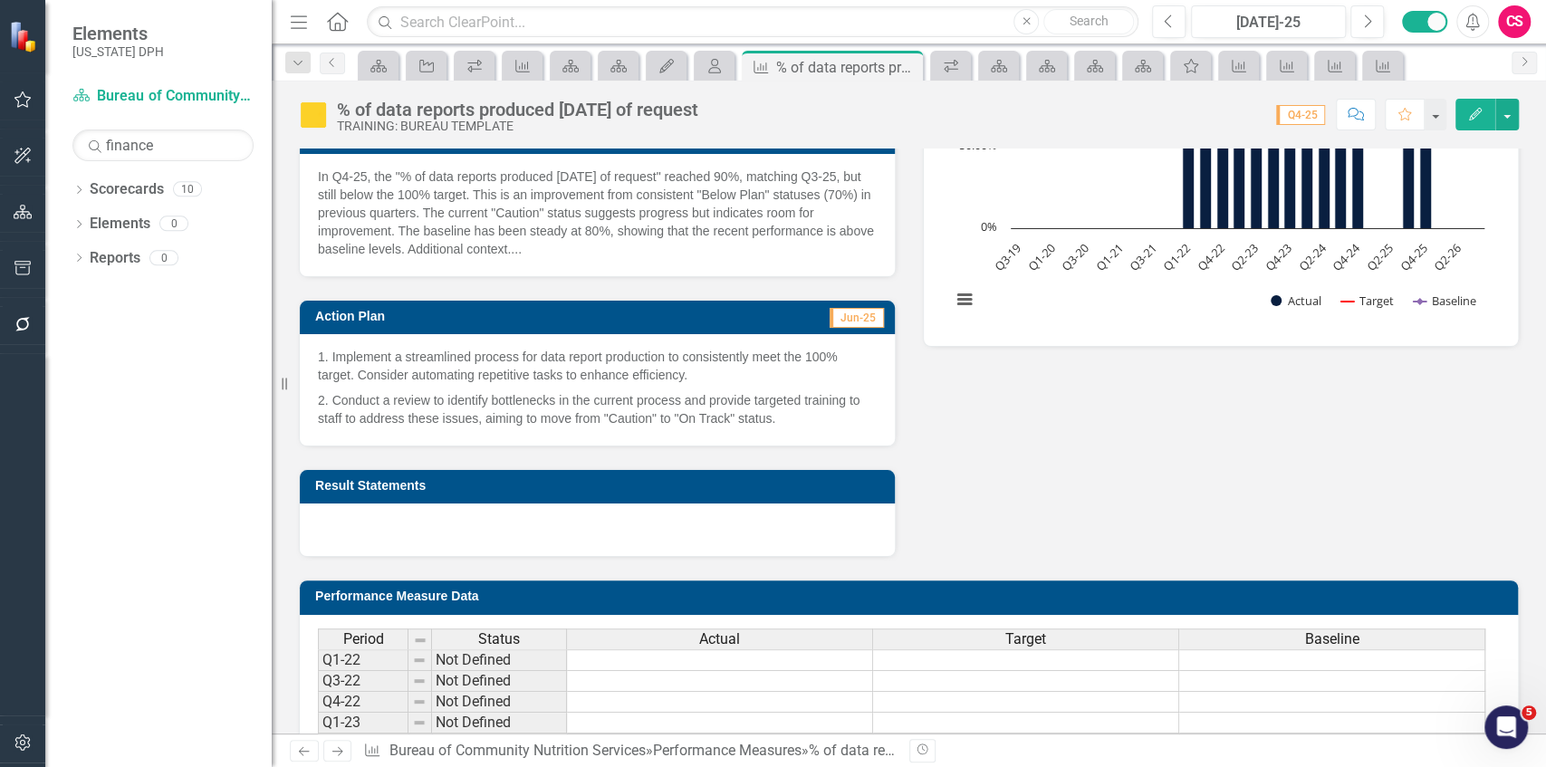
scroll to position [699, 0]
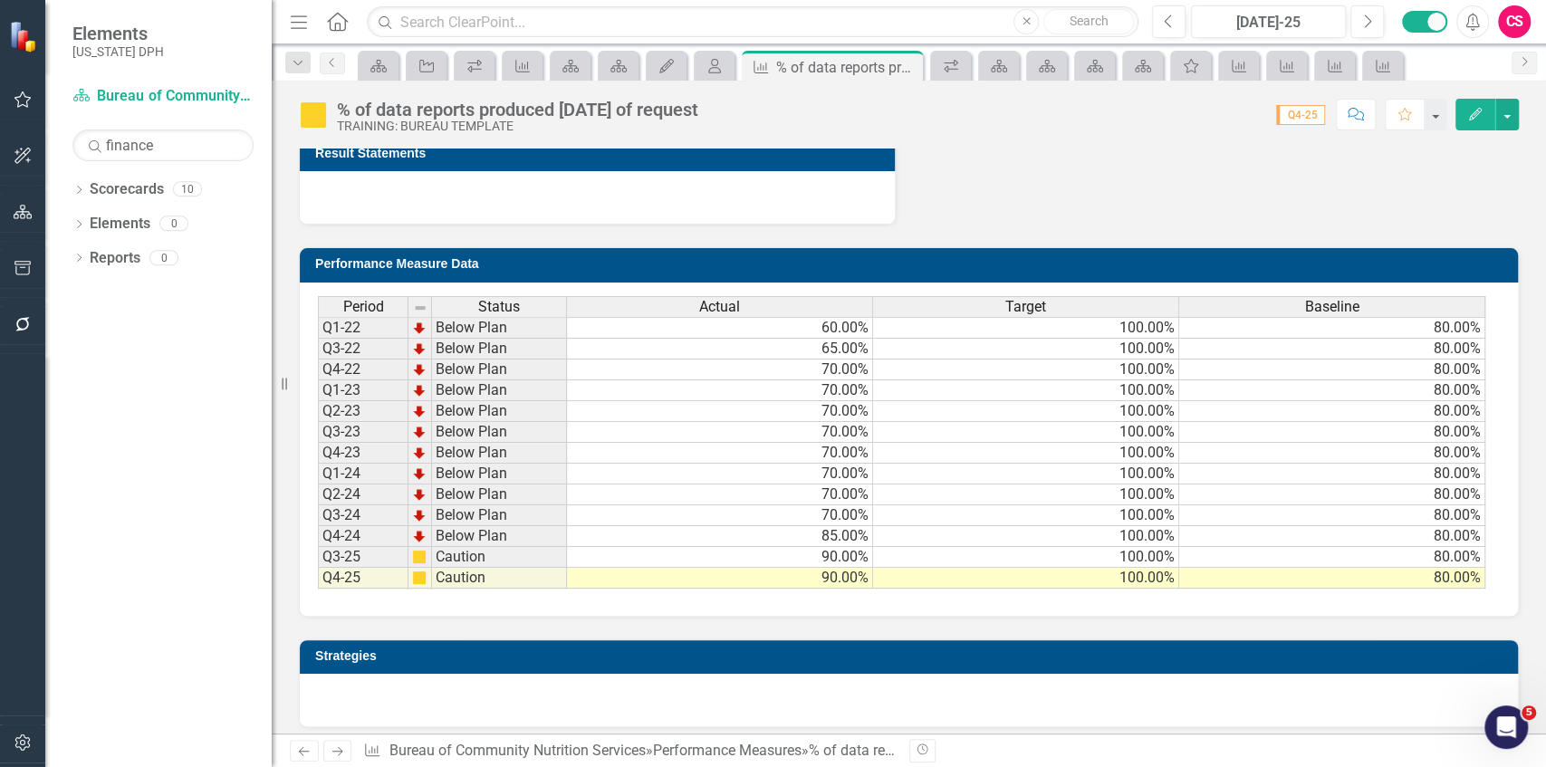
click at [660, 550] on td "90.00%" at bounding box center [720, 578] width 306 height 21
drag, startPoint x: 955, startPoint y: 564, endPoint x: 1196, endPoint y: 555, distance: 241.1
click at [687, 550] on td "100.00%" at bounding box center [1026, 578] width 306 height 21
click at [687, 550] on td "80.00%" at bounding box center [1332, 578] width 306 height 21
click at [318, 537] on div "Period Status Actual Target Baseline Q1-22 Below Plan 60.00% 100.00% 80.00% Q3-…" at bounding box center [318, 442] width 0 height 293
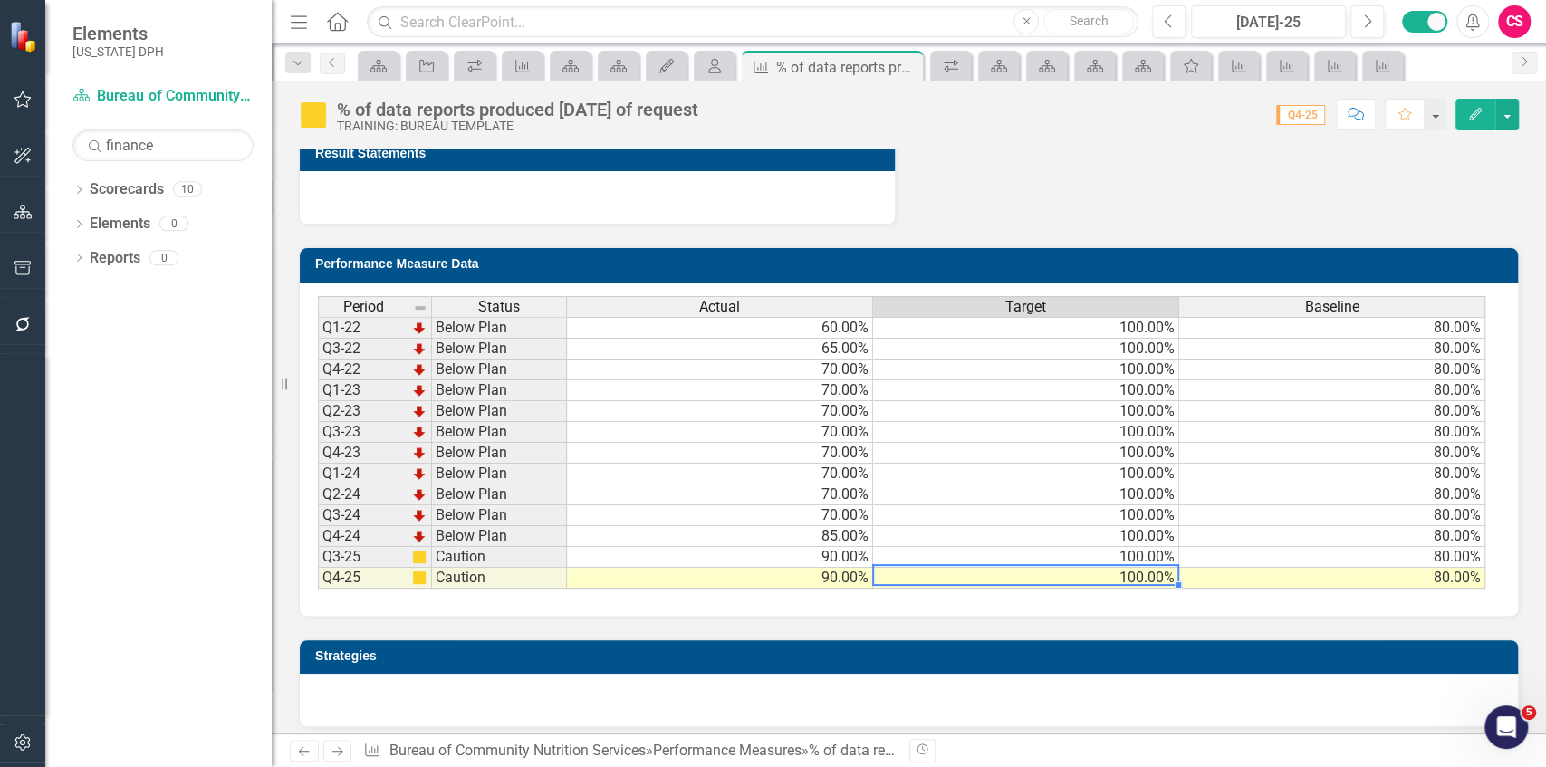
click at [687, 550] on td "100.00%" at bounding box center [1026, 578] width 306 height 21
click at [687, 550] on td "90.00%" at bounding box center [720, 557] width 306 height 21
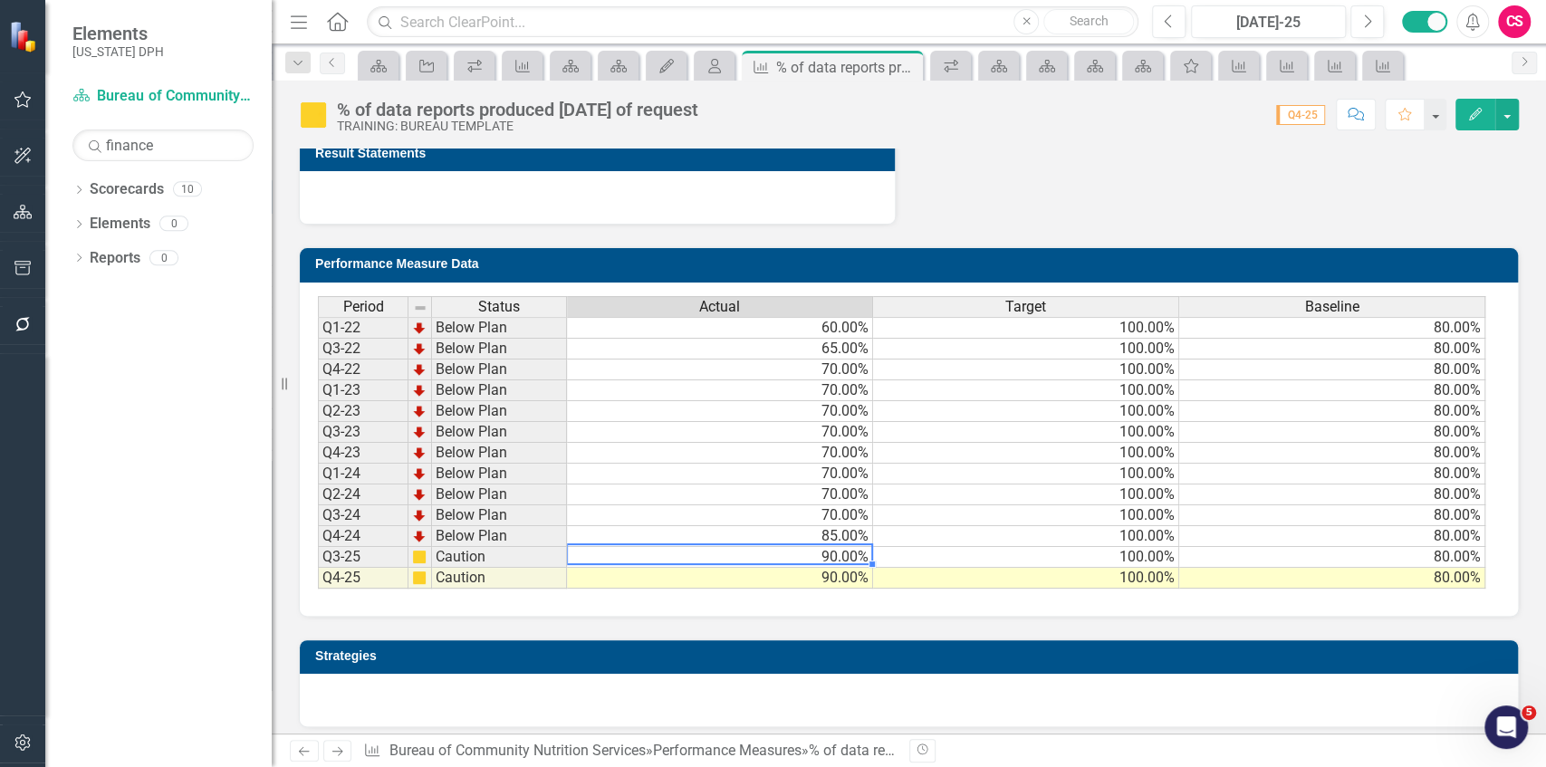
click at [687, 550] on td "90.00%" at bounding box center [720, 578] width 306 height 21
click at [687, 550] on div "Strategies" at bounding box center [908, 672] width 1247 height 111
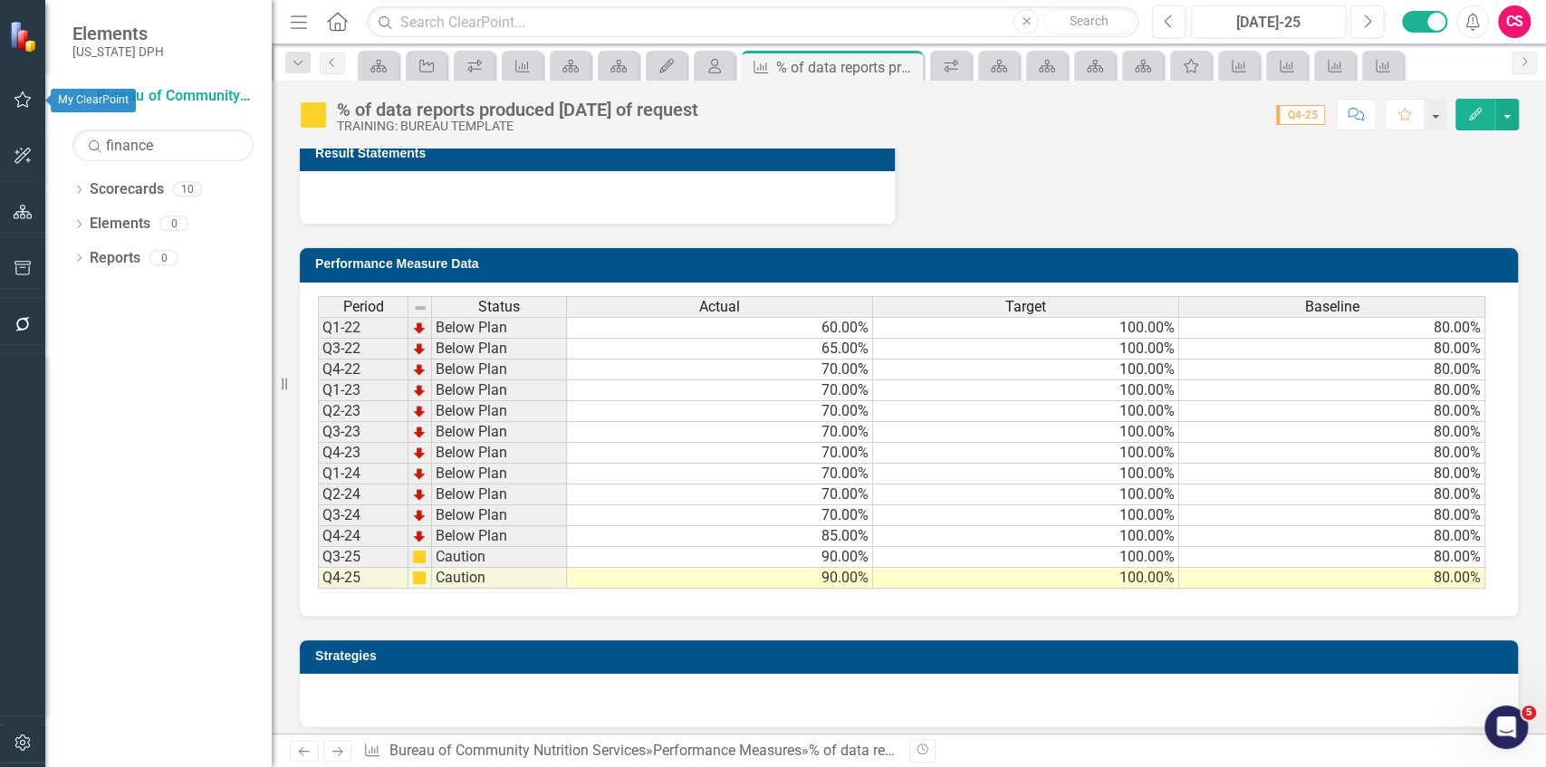
click at [27, 106] on icon "button" at bounding box center [22, 99] width 17 height 16
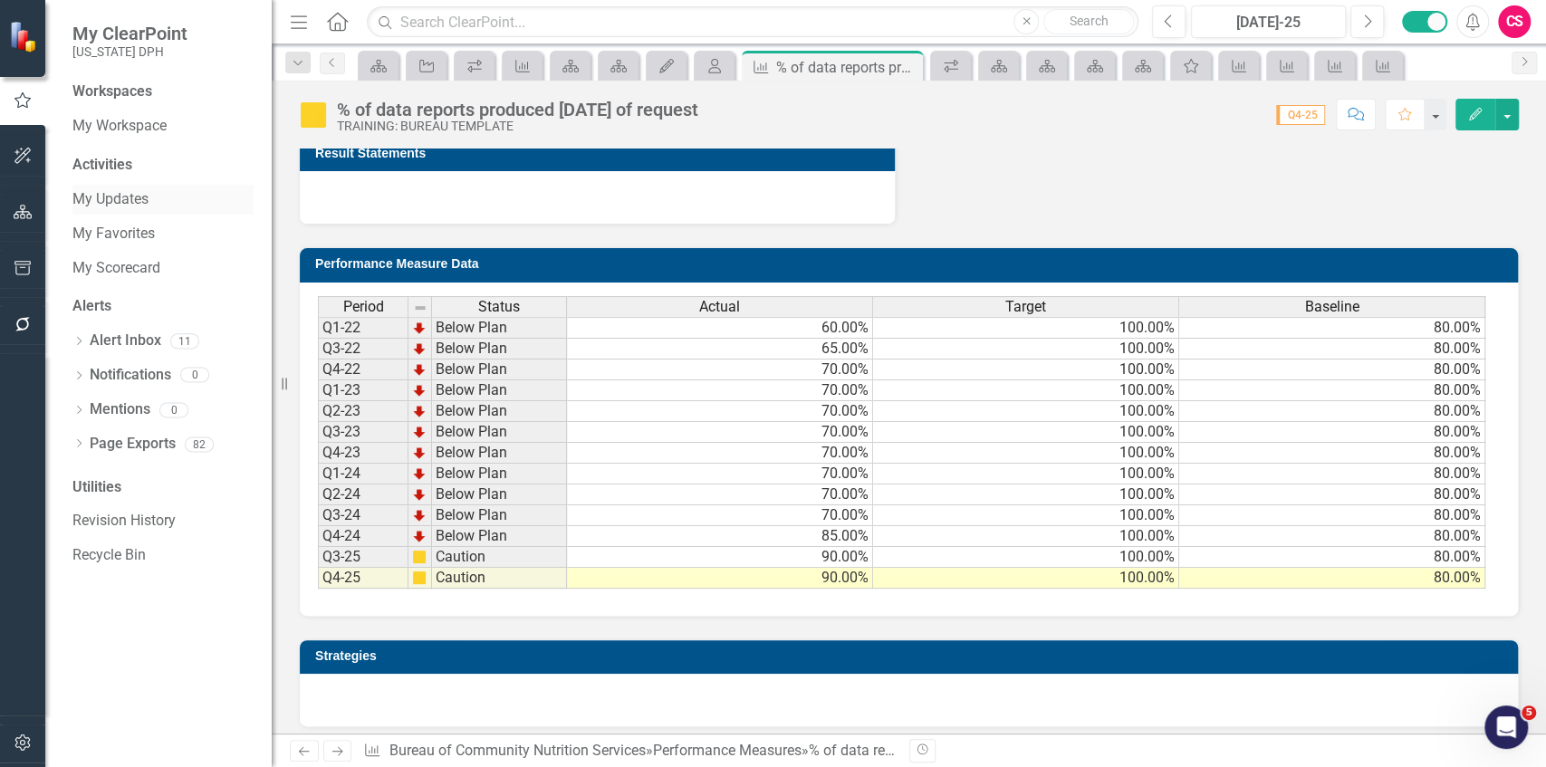
click at [114, 198] on link "My Updates" at bounding box center [162, 199] width 181 height 21
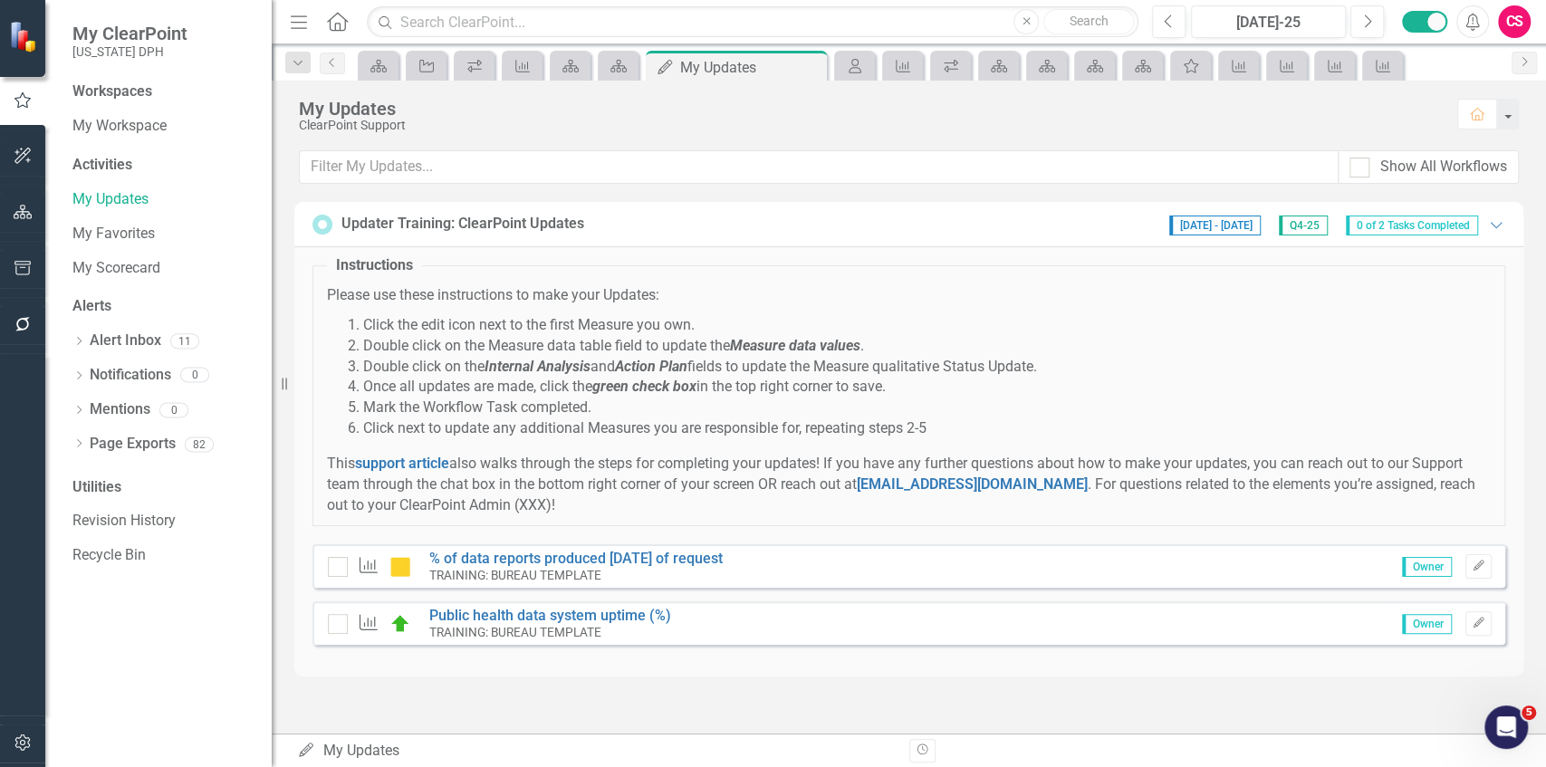
scroll to position [553, 0]
click at [1484, 562] on icon "Edit" at bounding box center [1479, 566] width 14 height 11
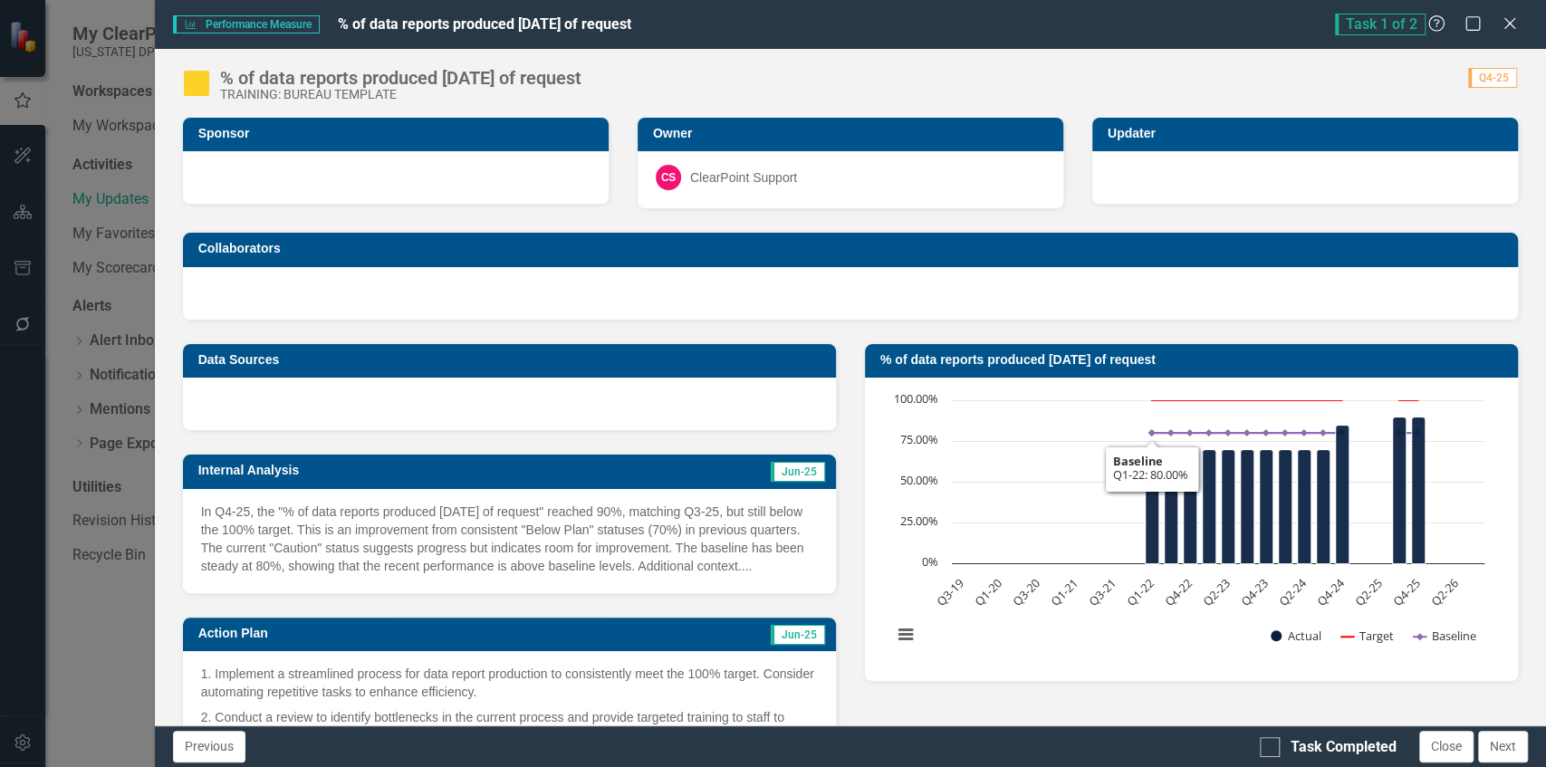
click at [501, 524] on p "In Q4-25, the "% of data reports produced [DATE] of request" reached 90%, match…" at bounding box center [509, 539] width 617 height 72
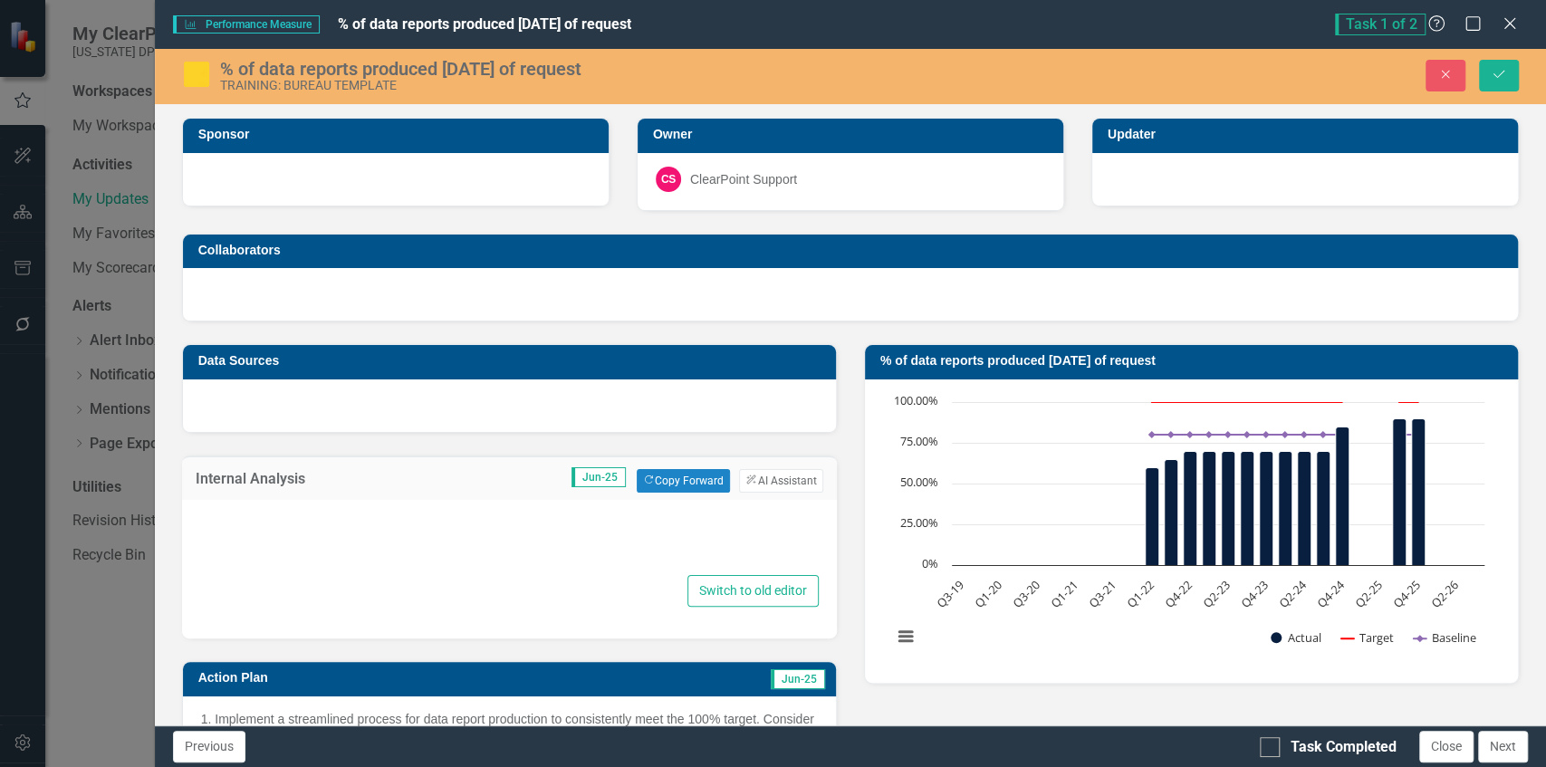
type textarea "<p>In Q4-25, the "% of data reports produced [DATE] of request" reached 90%, ma…"
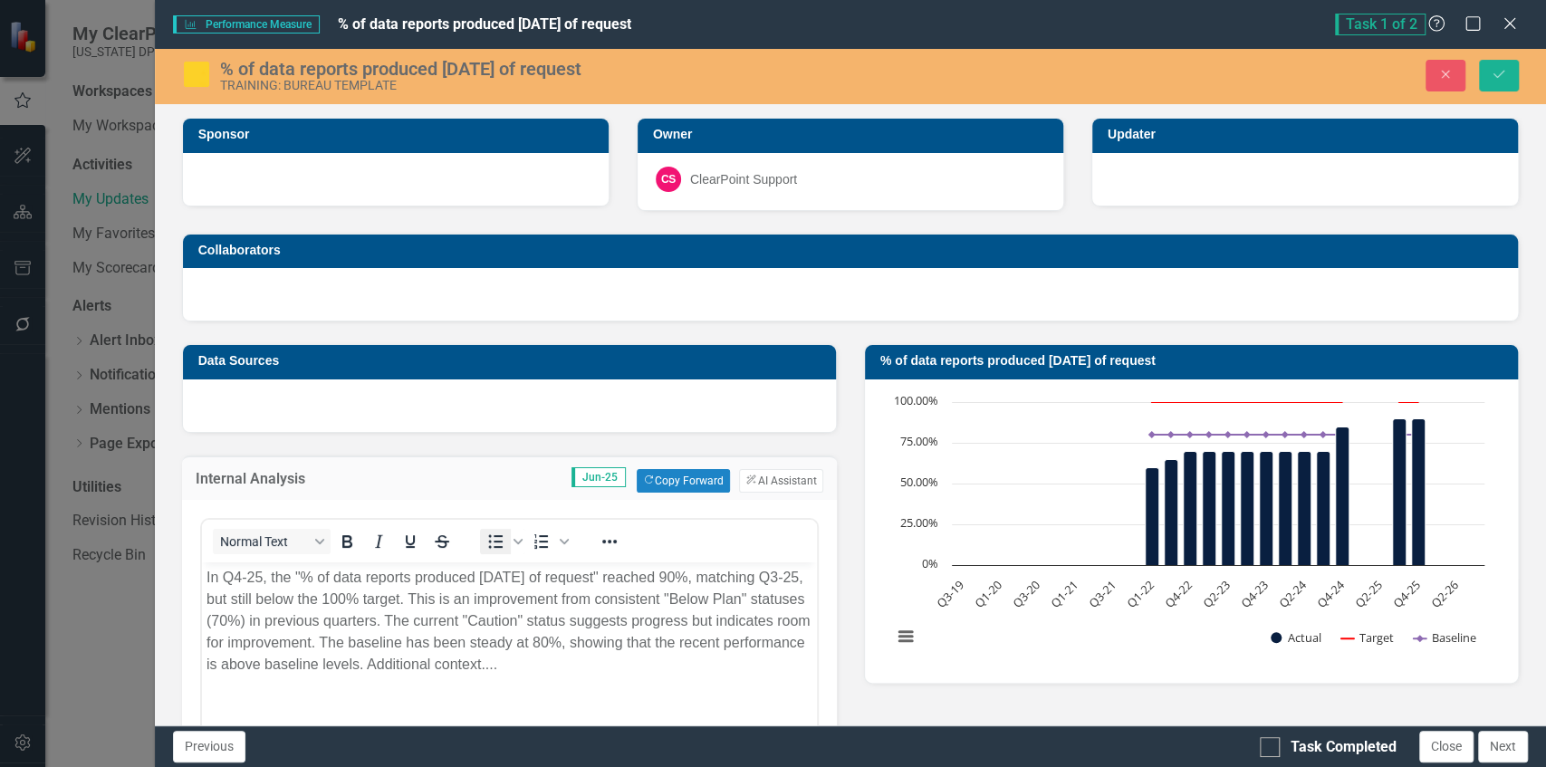
scroll to position [0, 0]
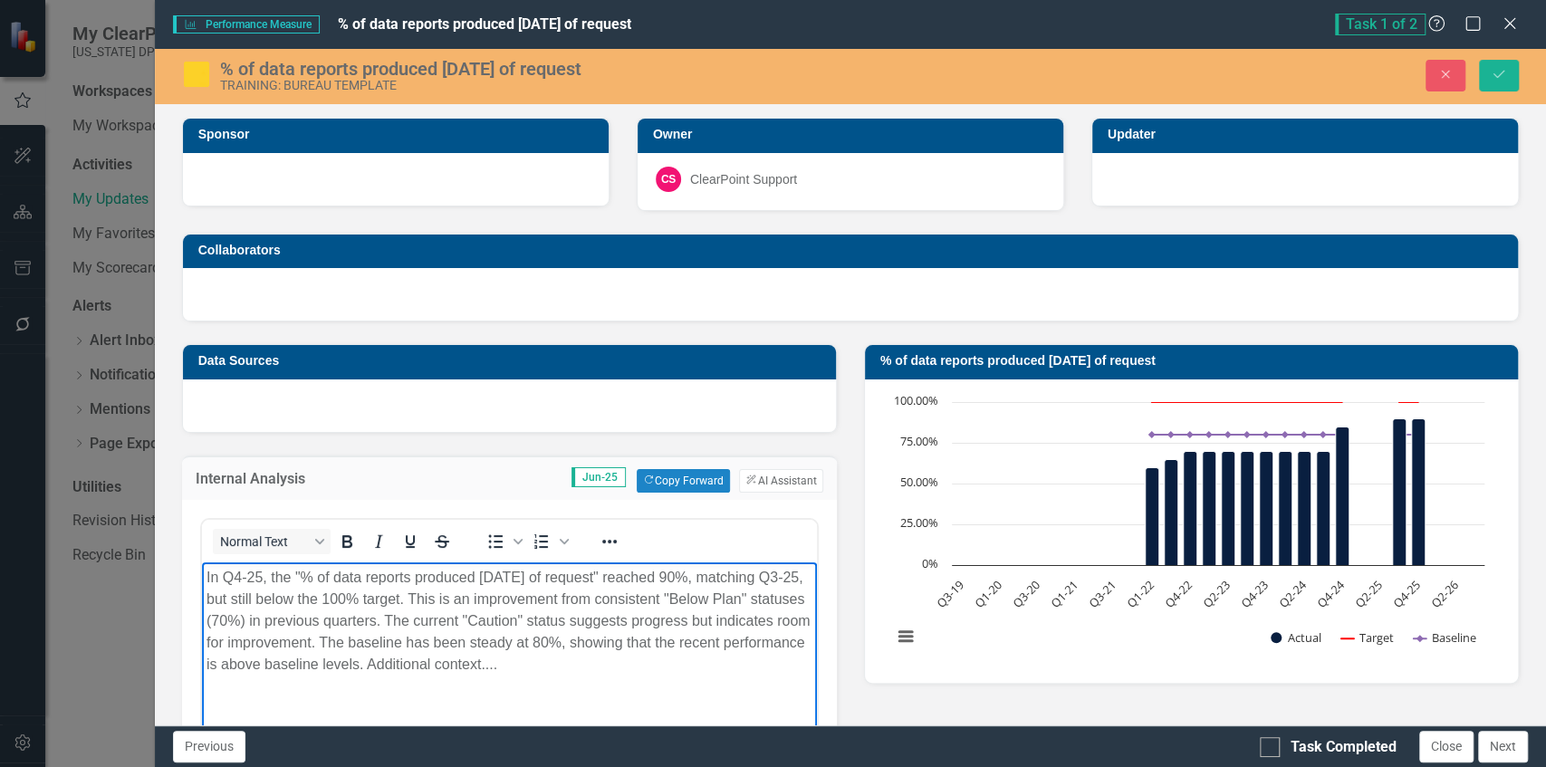
click at [498, 581] on p "In Q4-25, the "% of data reports produced [DATE] of request" reached 90%, match…" at bounding box center [509, 620] width 606 height 109
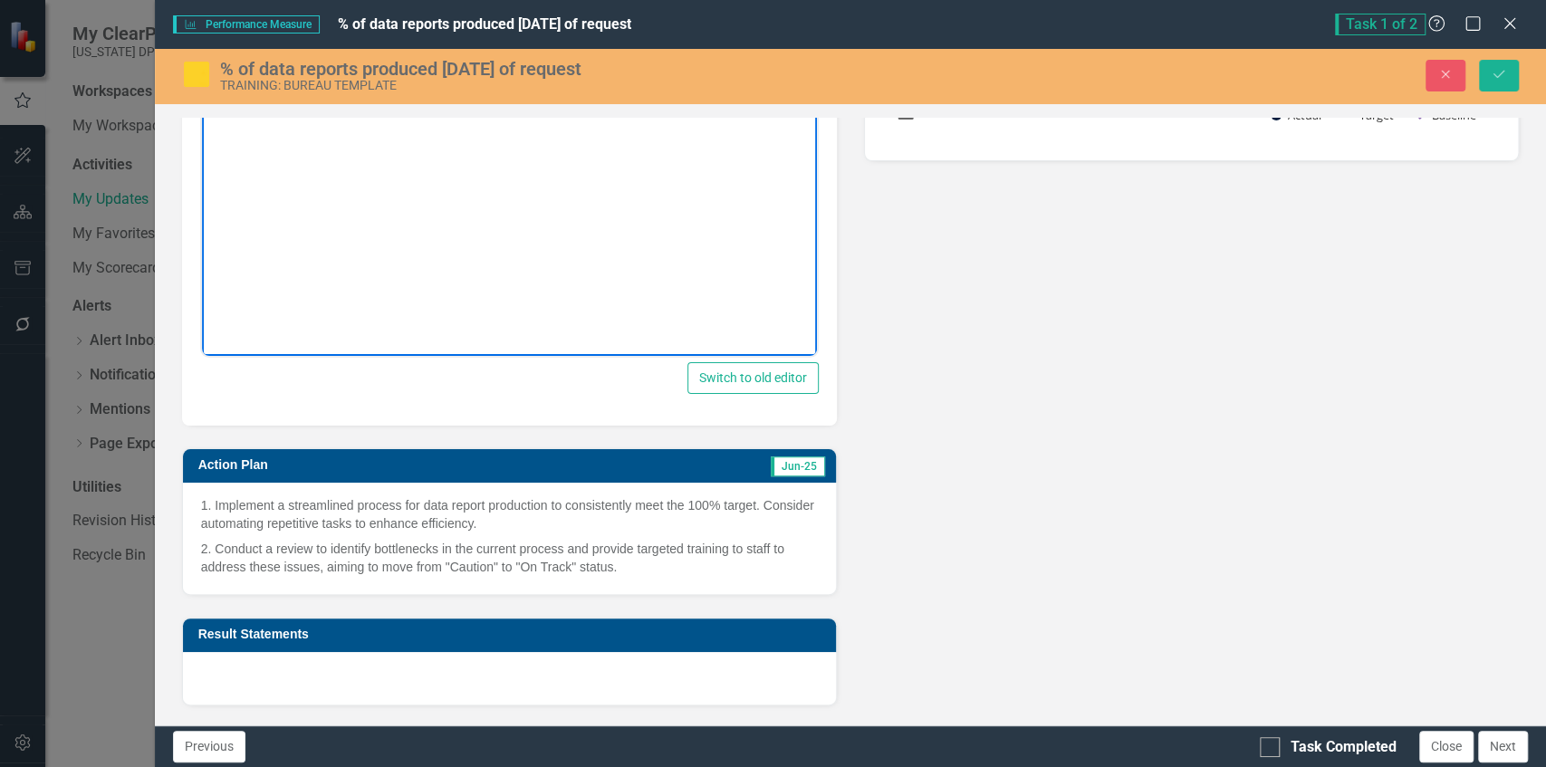
scroll to position [725, 0]
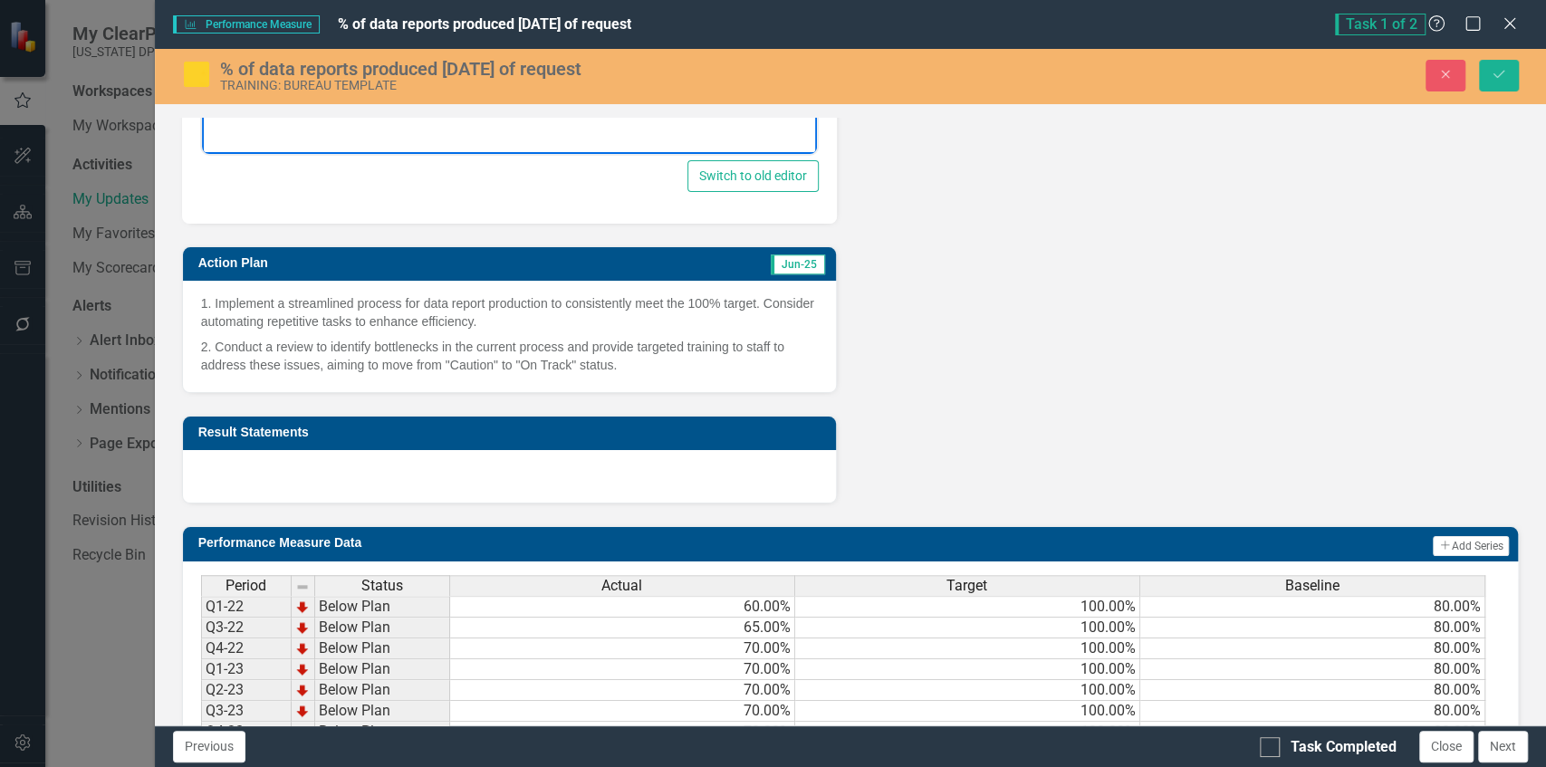
click at [448, 357] on p "2. Conduct a review to identify bottlenecks in the current process and provide …" at bounding box center [509, 354] width 617 height 40
click at [448, 356] on p "2. Conduct a review to identify bottlenecks in the current process and provide …" at bounding box center [509, 354] width 617 height 40
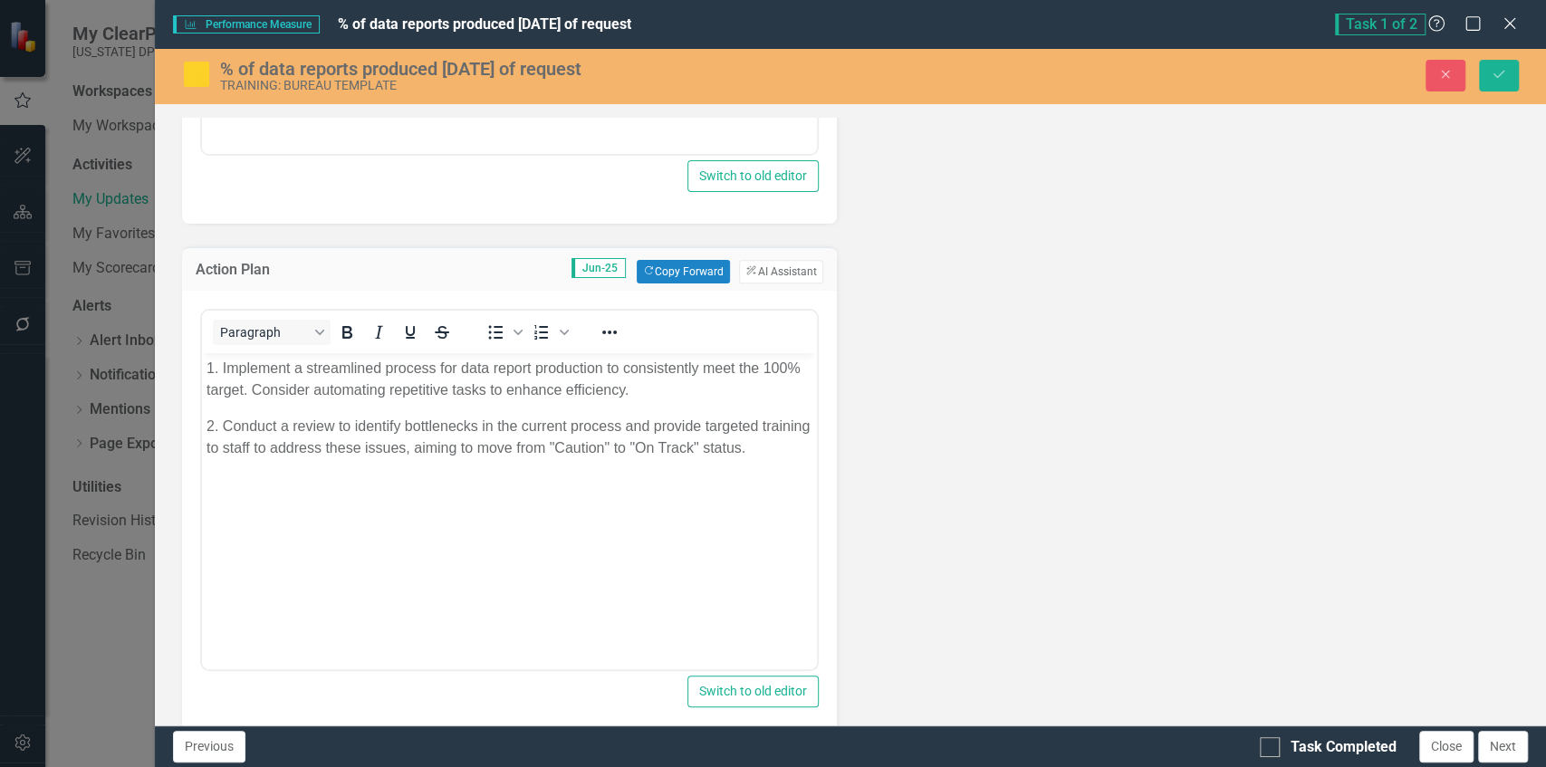
scroll to position [0, 0]
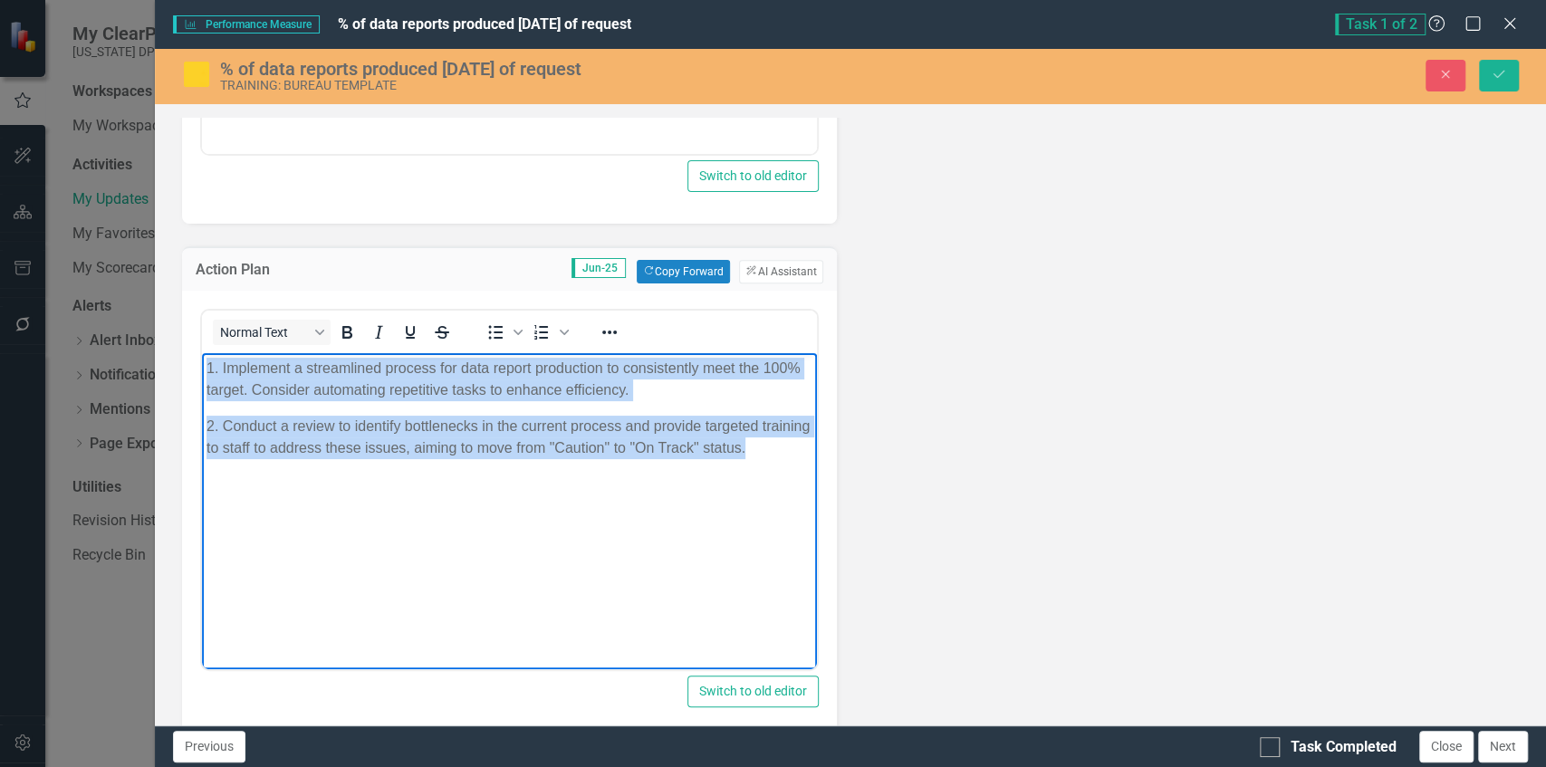
drag, startPoint x: 799, startPoint y: 452, endPoint x: 106, endPoint y: 292, distance: 711.2
click at [201, 352] on html "1. Implement a streamlined process for data report production to consistently m…" at bounding box center [508, 488] width 615 height 272
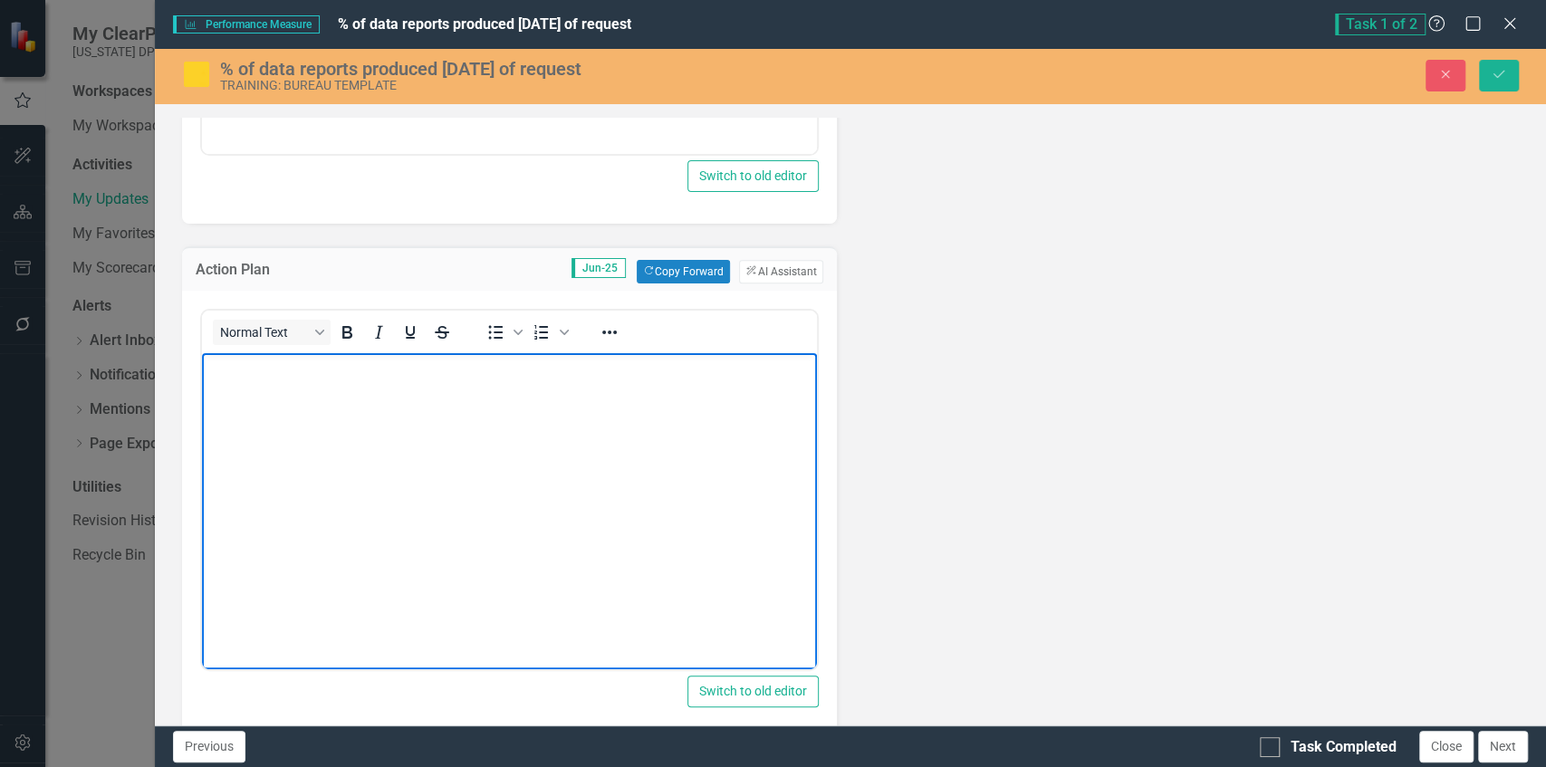
click at [197, 76] on img at bounding box center [196, 74] width 29 height 29
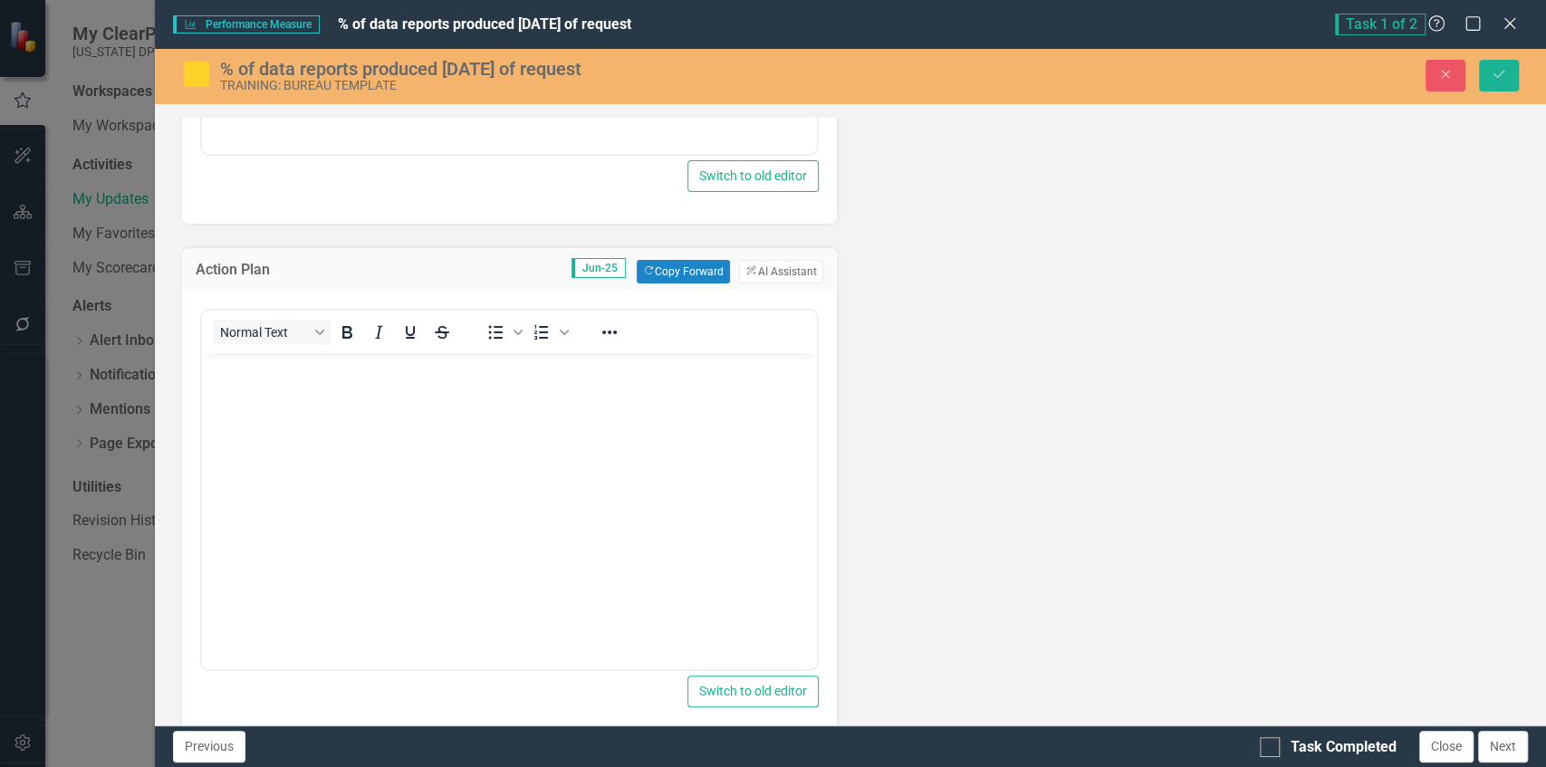
click at [197, 75] on img at bounding box center [196, 74] width 29 height 29
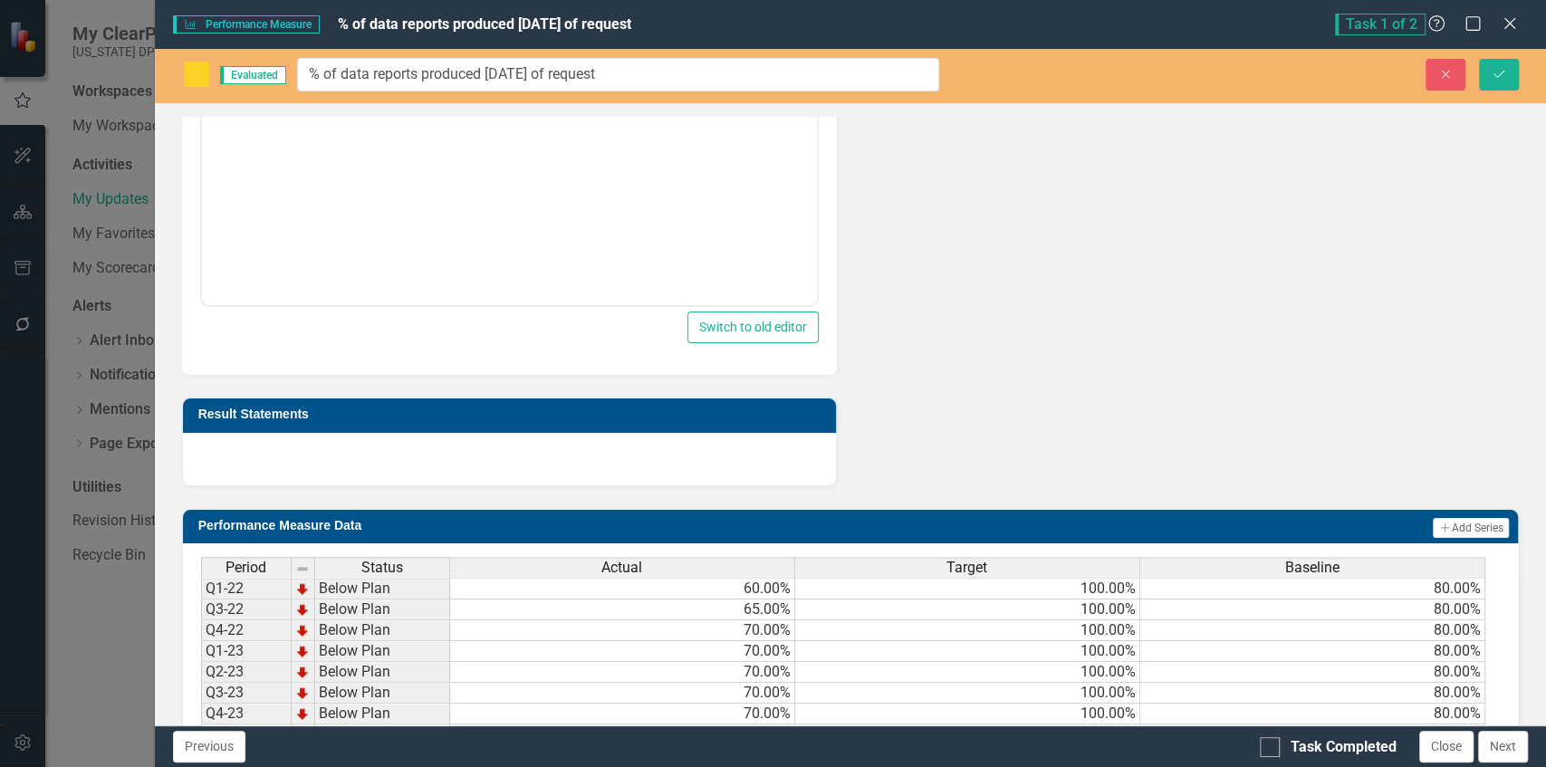
scroll to position [1471, 0]
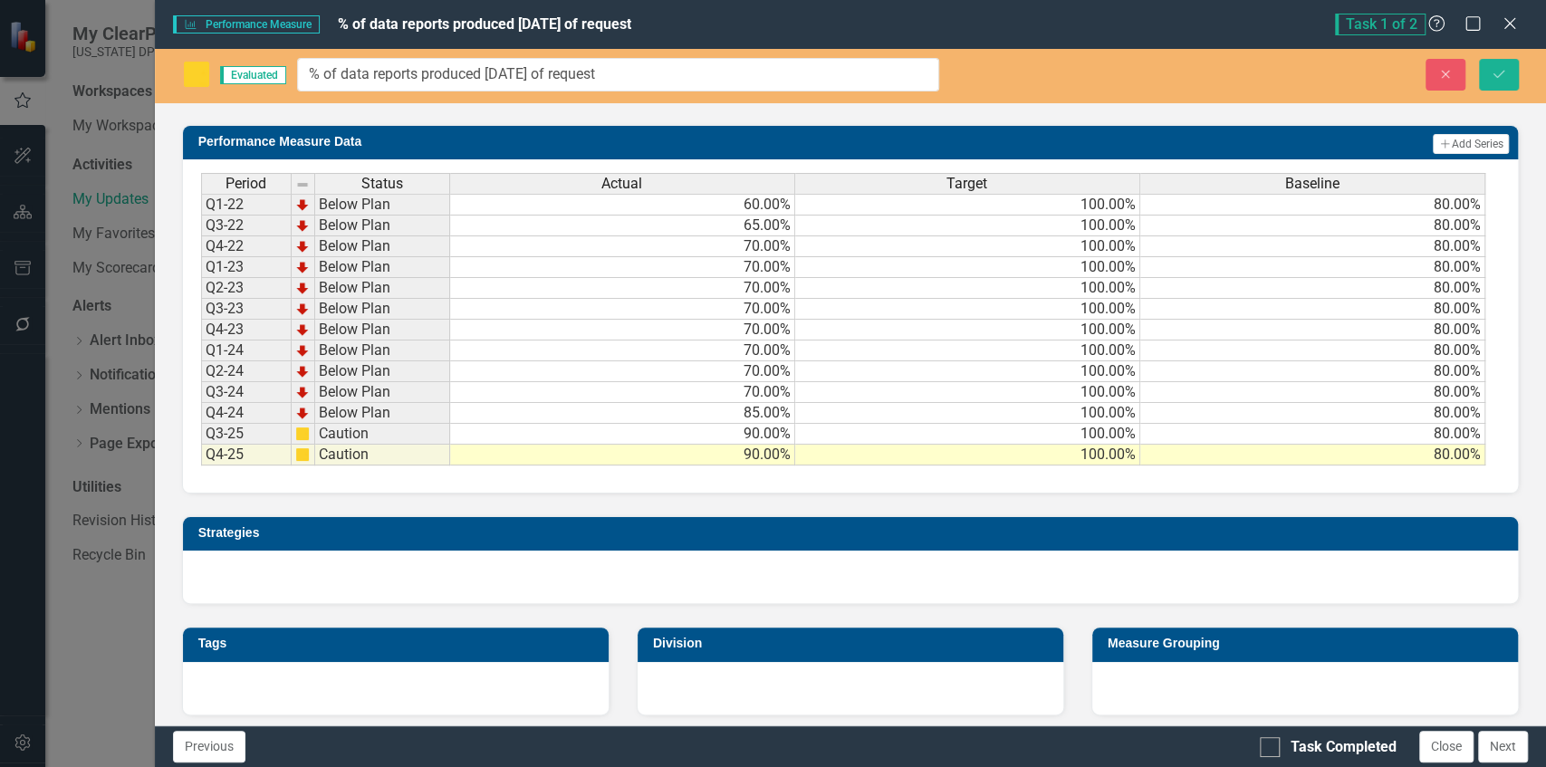
click at [748, 203] on td "60.00%" at bounding box center [622, 205] width 345 height 22
click at [745, 451] on td "90.00%" at bounding box center [622, 455] width 345 height 21
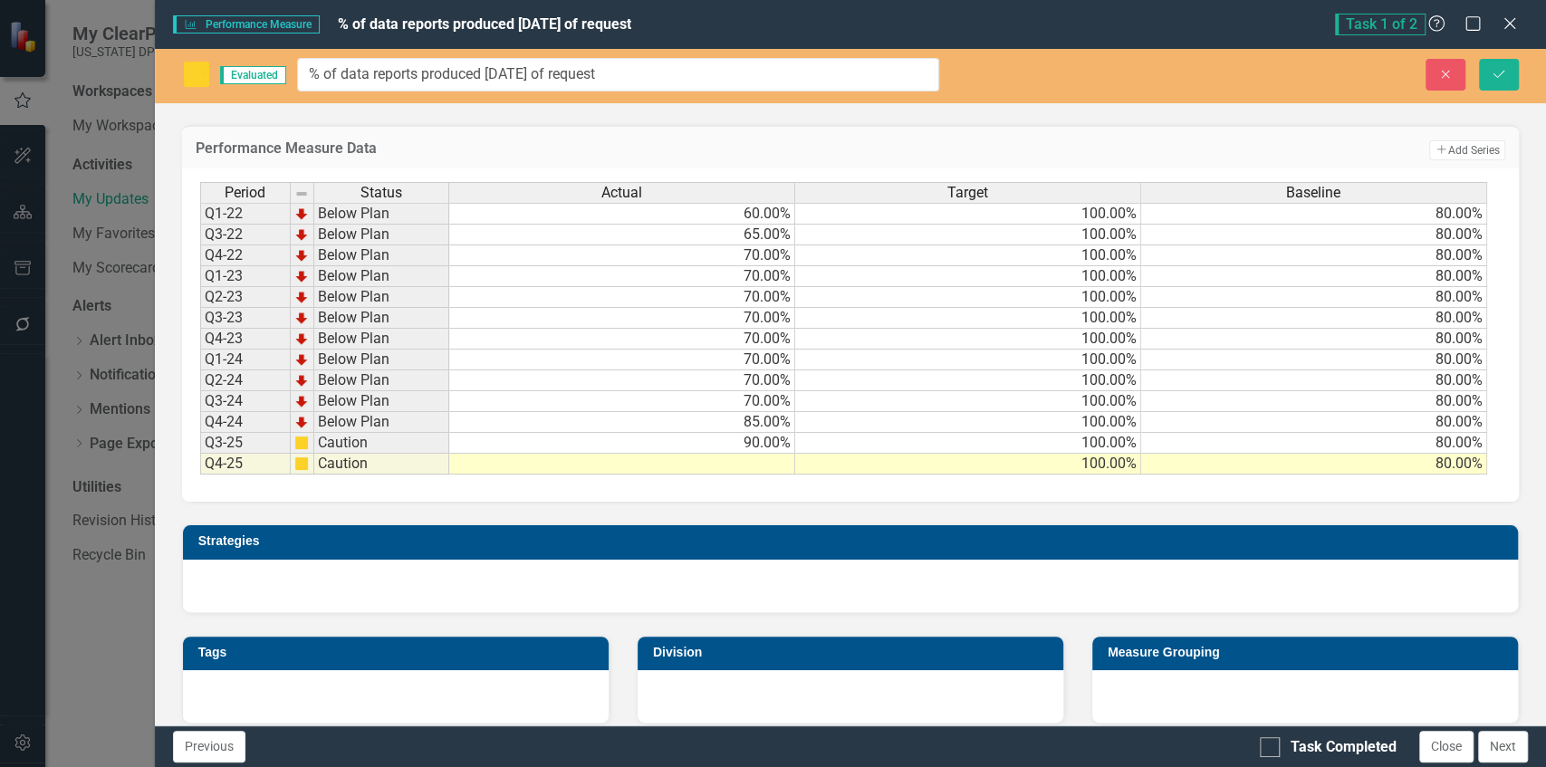
click at [1239, 488] on div "Period Status Actual Target Baseline Q1-22 Below Plan 60.00% 100.00% 80.00% Q3-…" at bounding box center [850, 334] width 1337 height 333
click at [1496, 72] on icon "Save" at bounding box center [1499, 74] width 16 height 13
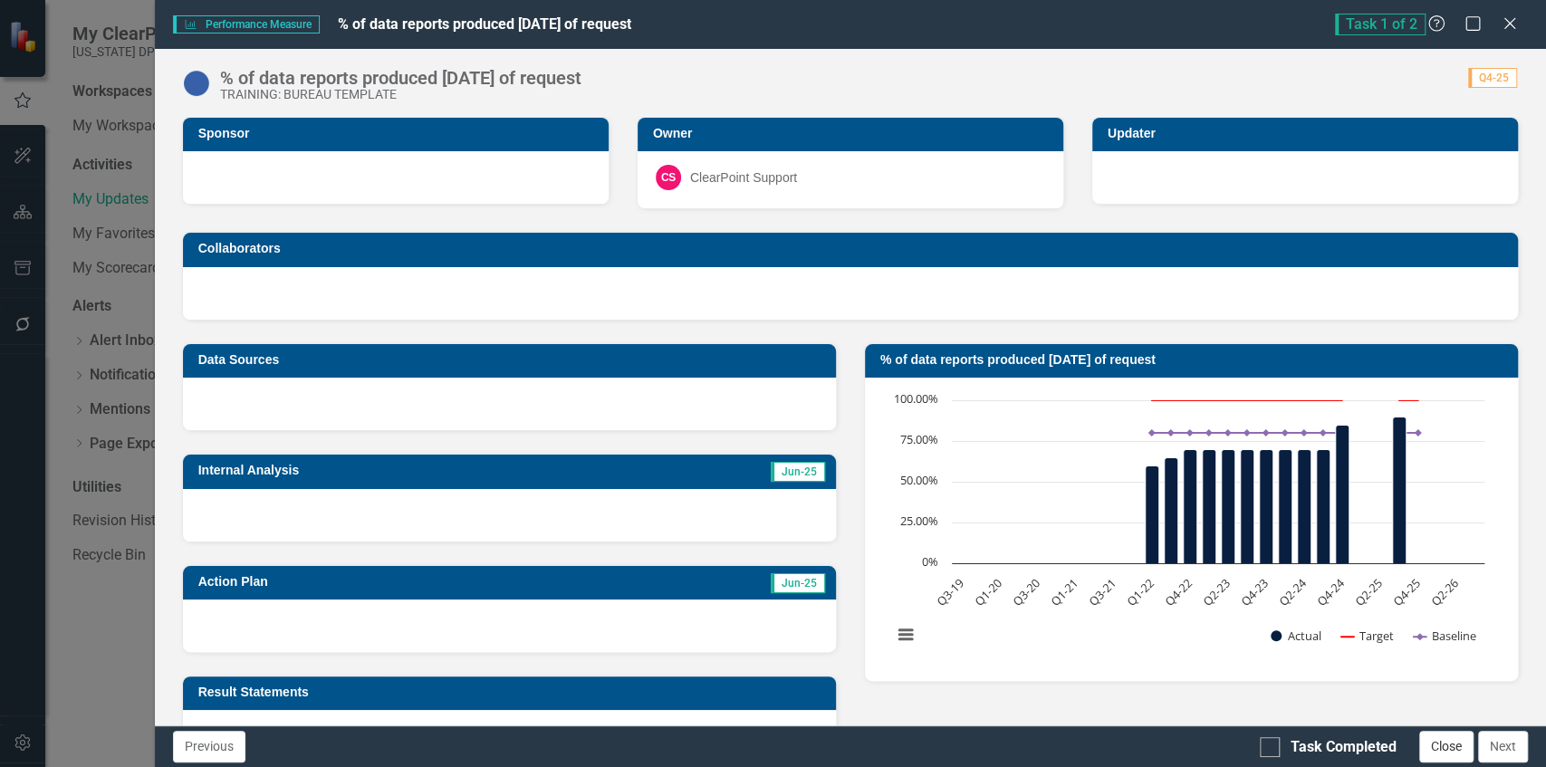
click at [1456, 754] on button "Close" at bounding box center [1446, 747] width 54 height 32
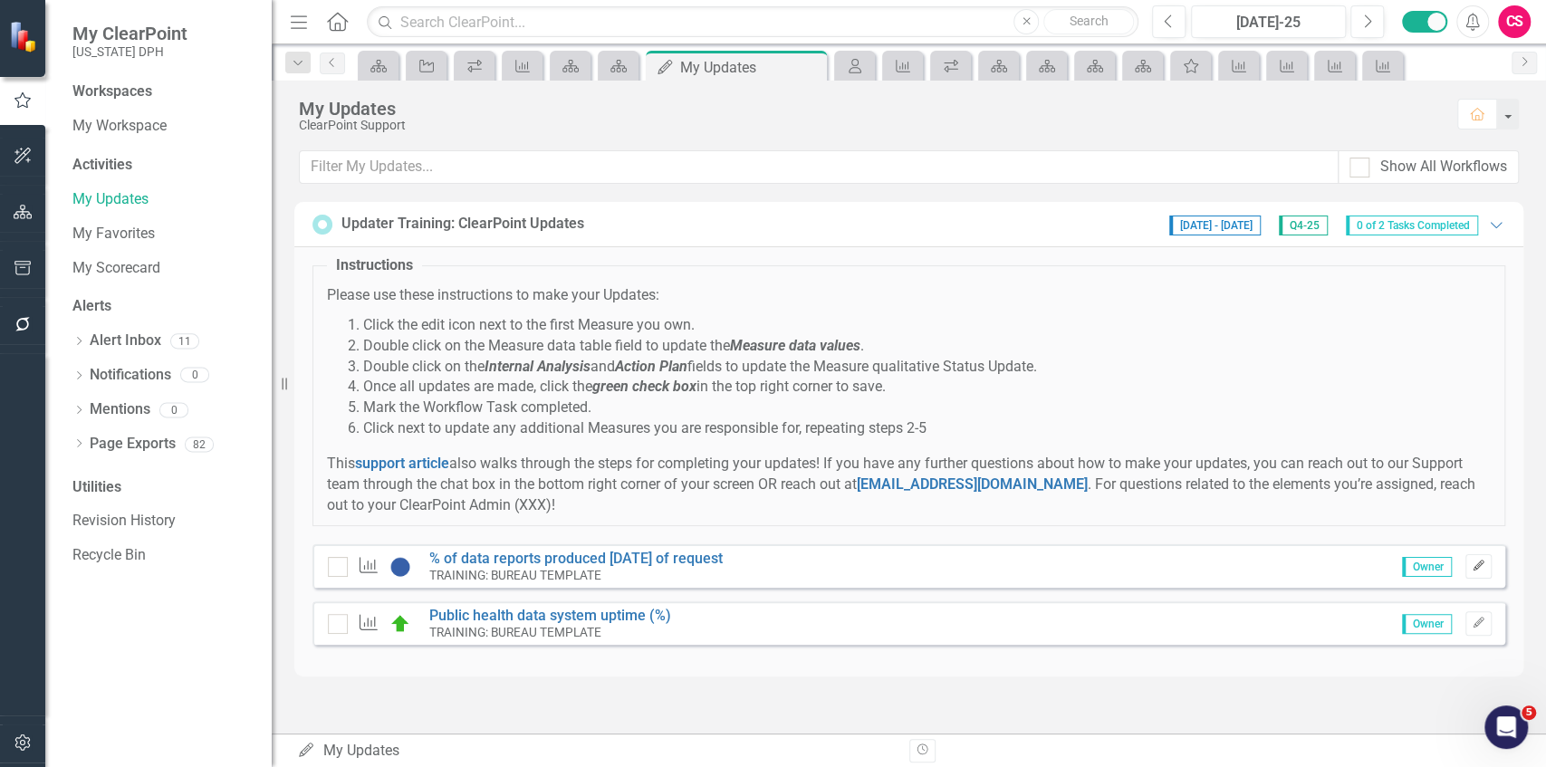
click at [1484, 565] on icon "Edit" at bounding box center [1479, 566] width 14 height 11
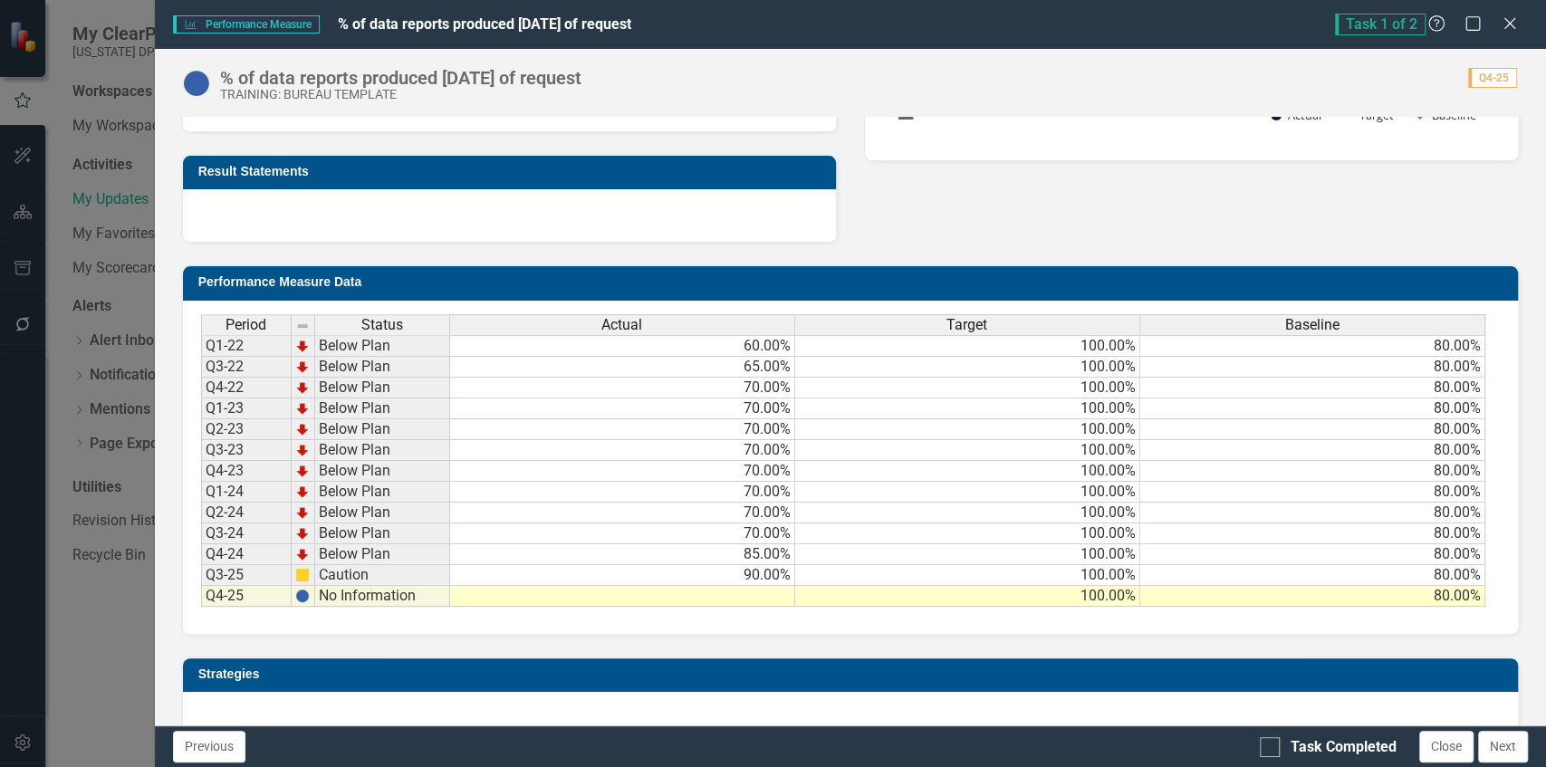
scroll to position [663, 0]
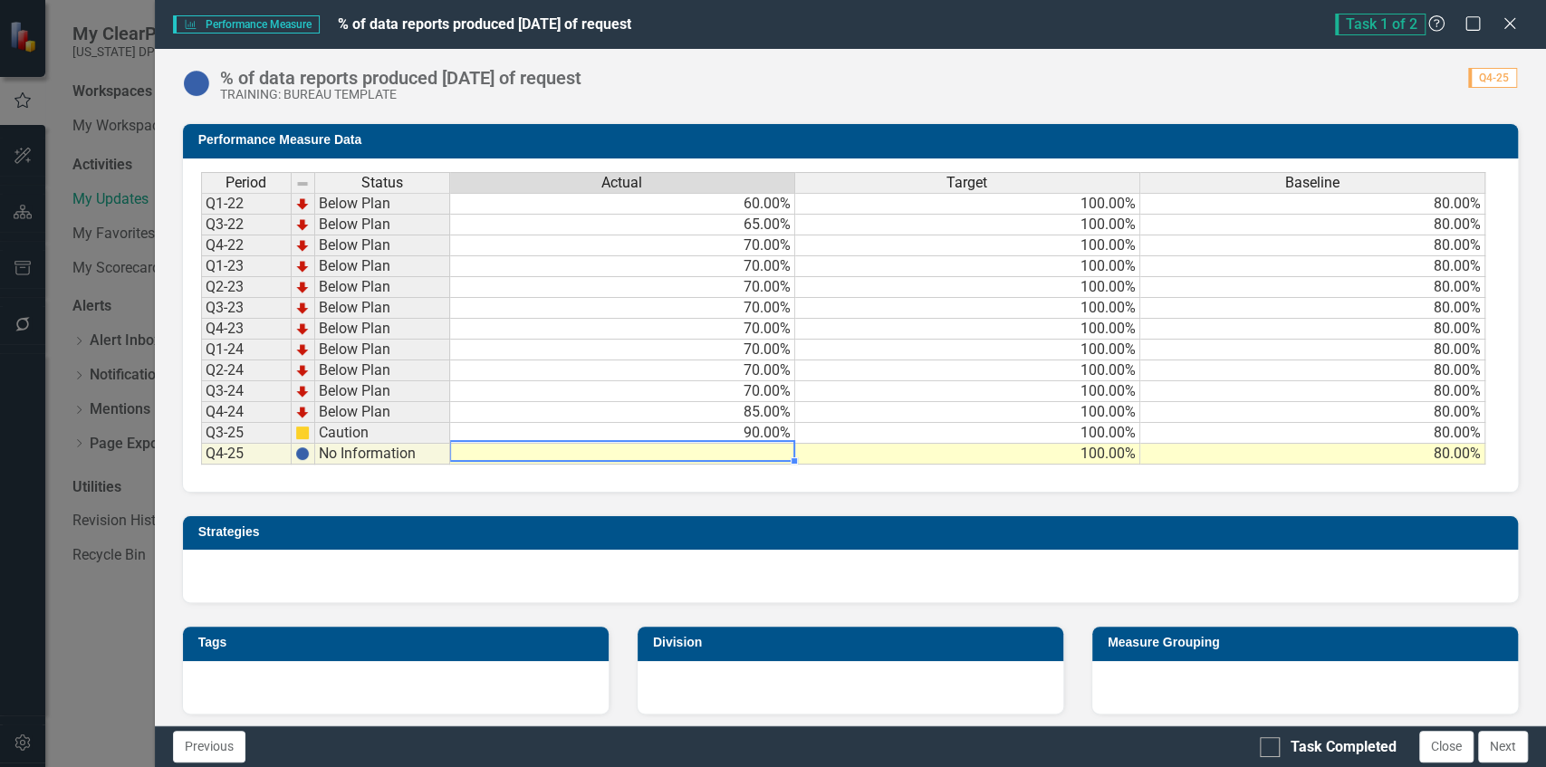
click at [498, 444] on td at bounding box center [622, 454] width 345 height 21
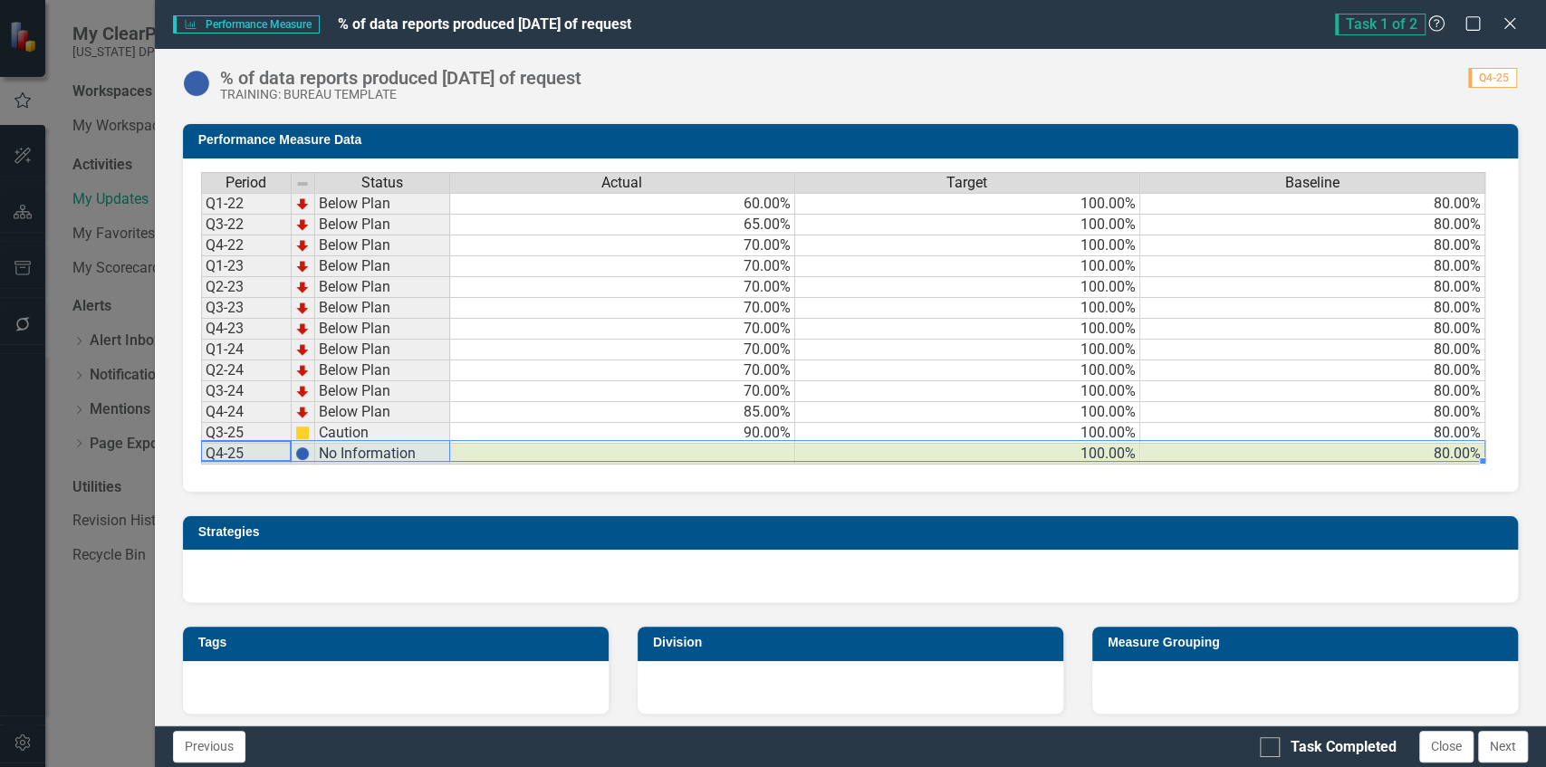
drag, startPoint x: 245, startPoint y: 444, endPoint x: 1223, endPoint y: 485, distance: 979.1
click at [1433, 451] on div "Period Status Actual Target Baseline Q1-22 Below Plan 60.00% 100.00% 80.00% Q3-…" at bounding box center [844, 318] width 1286 height 293
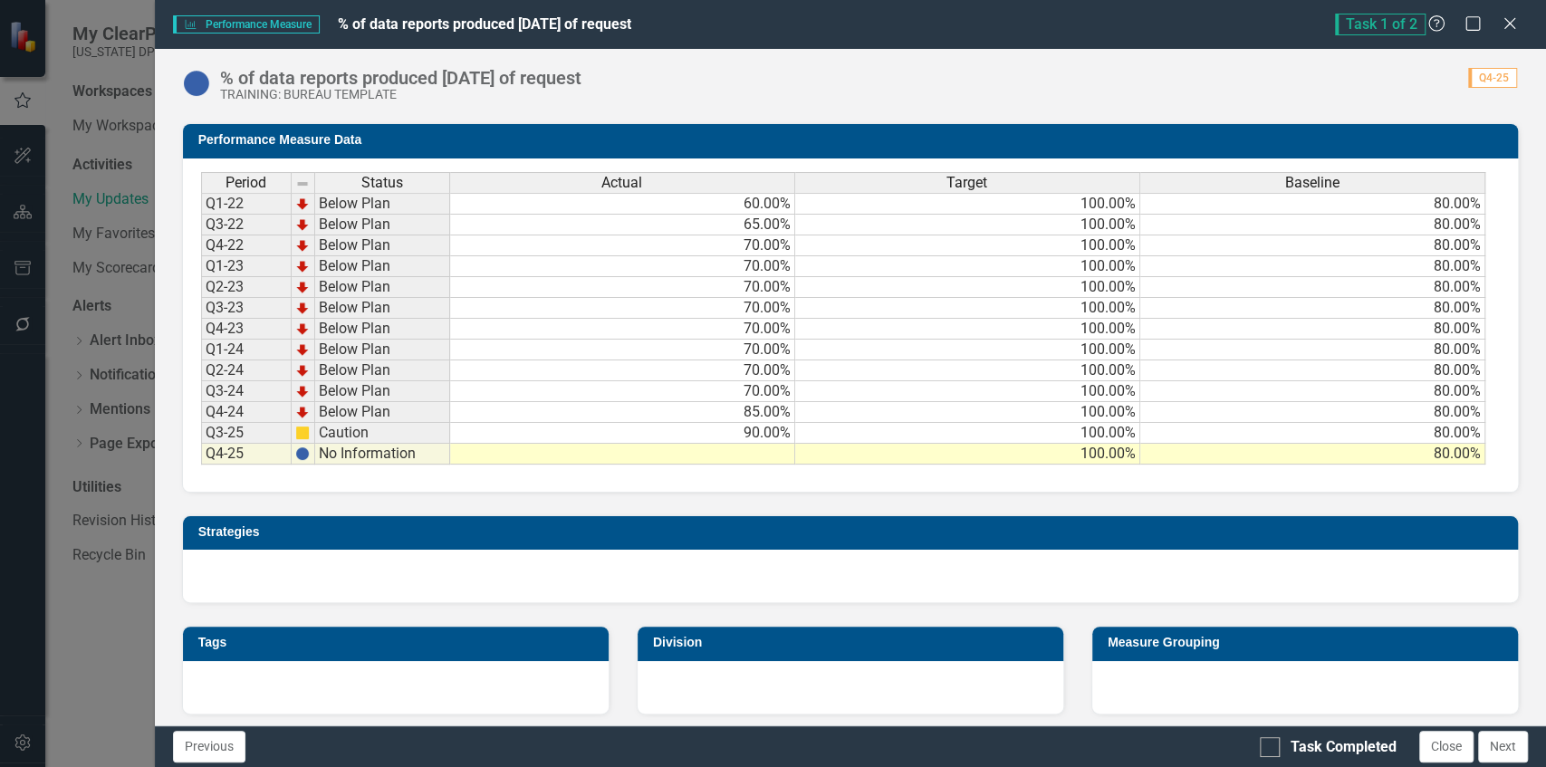
click at [917, 550] on div at bounding box center [850, 576] width 1335 height 53
click at [694, 444] on td at bounding box center [622, 454] width 345 height 21
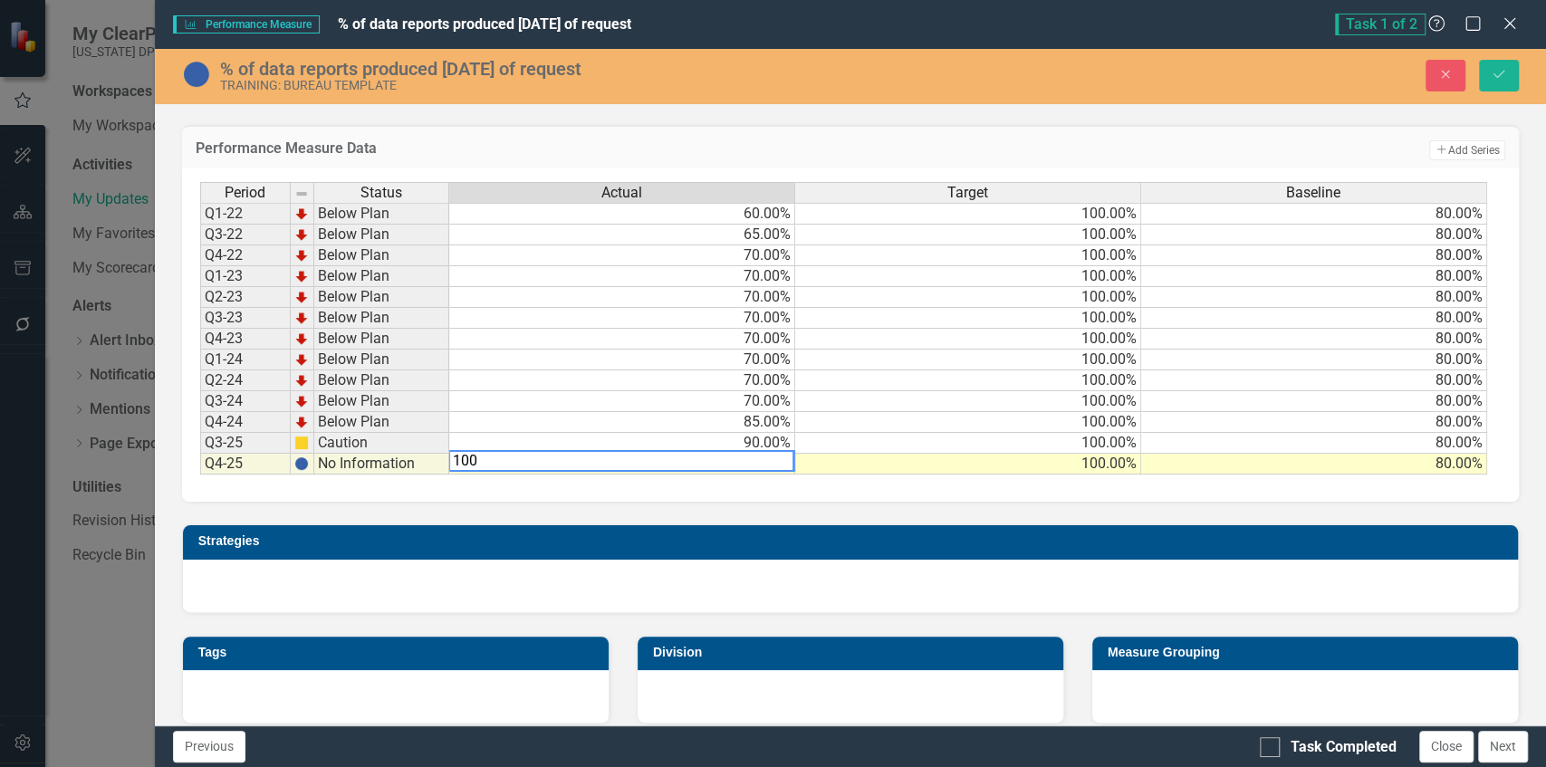
type textarea "100"
click at [1053, 563] on div at bounding box center [850, 586] width 1335 height 53
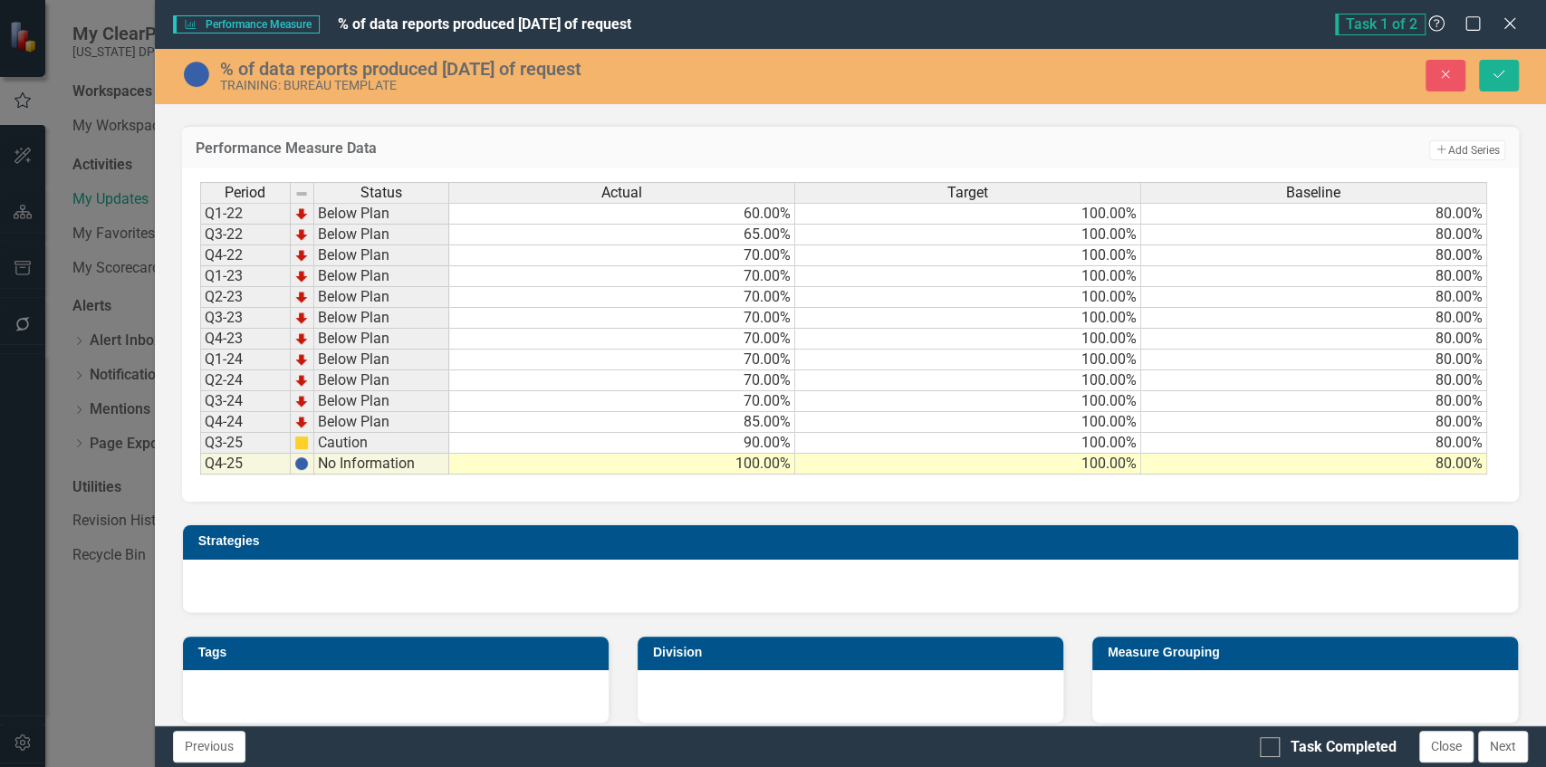
click at [752, 457] on td "100.00%" at bounding box center [622, 464] width 346 height 21
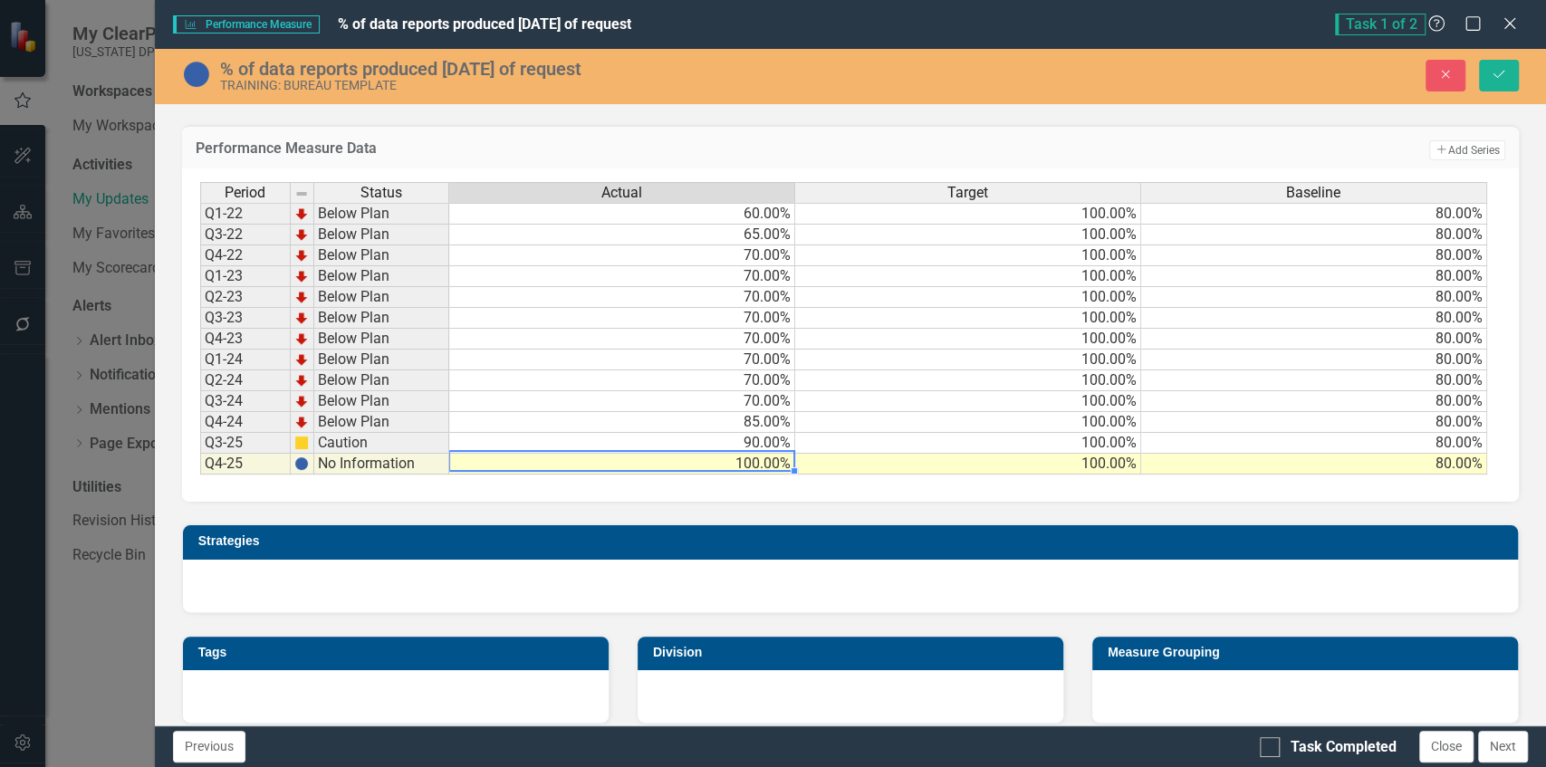
click at [696, 463] on td "100.00%" at bounding box center [622, 464] width 346 height 21
click at [681, 455] on td "100.00%" at bounding box center [622, 464] width 346 height 21
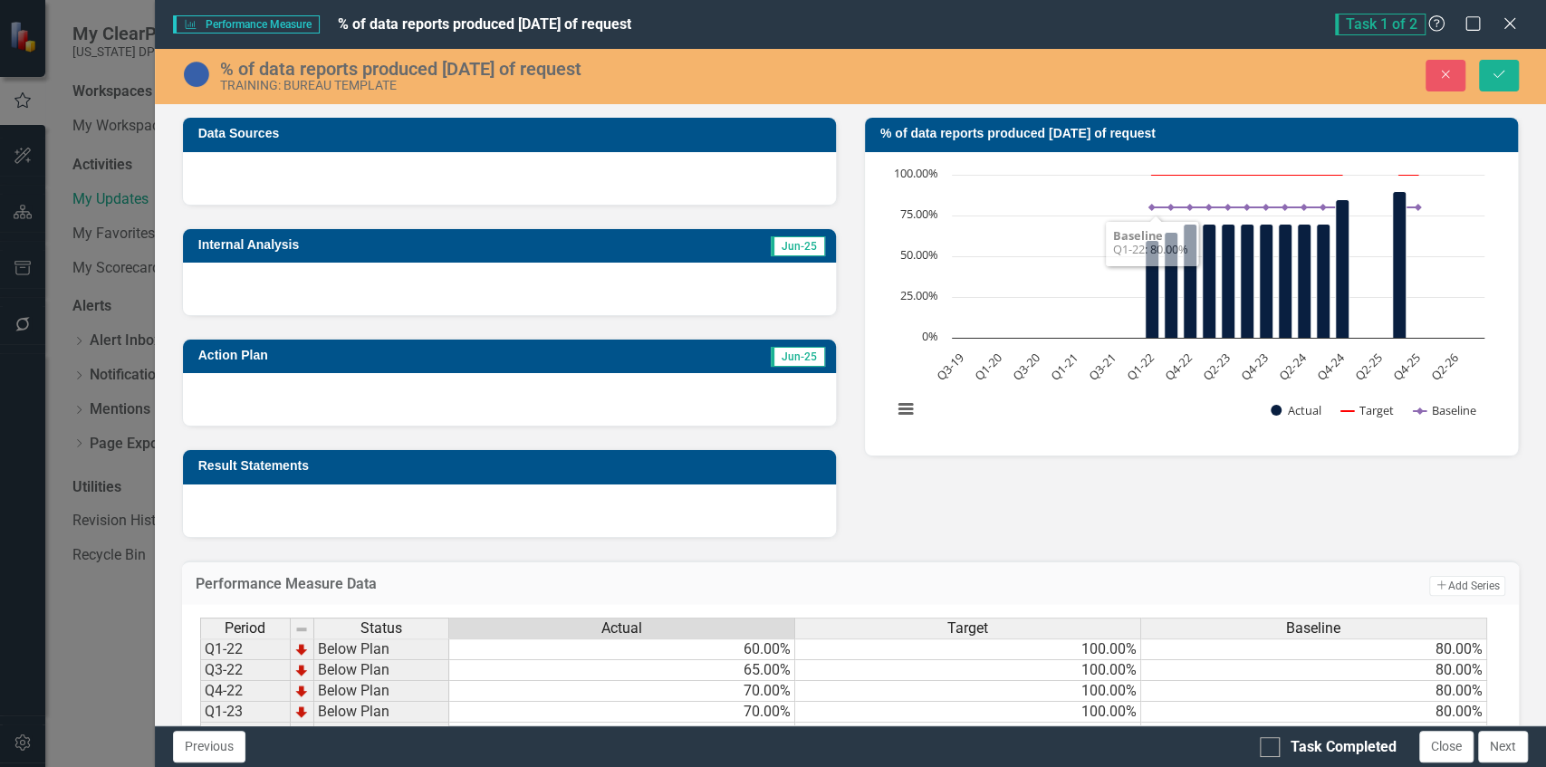
scroll to position [181, 0]
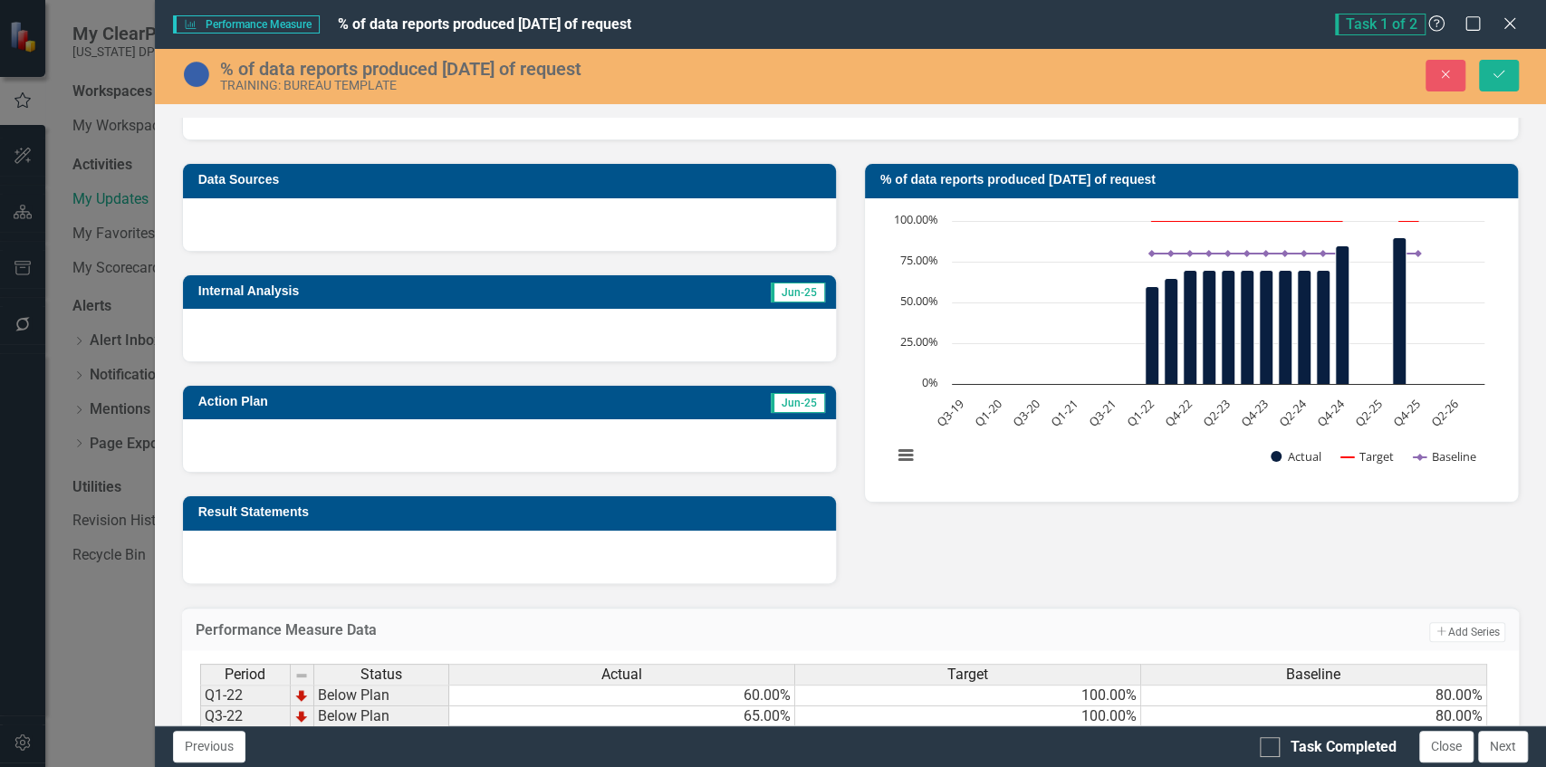
click at [345, 330] on div at bounding box center [509, 335] width 653 height 53
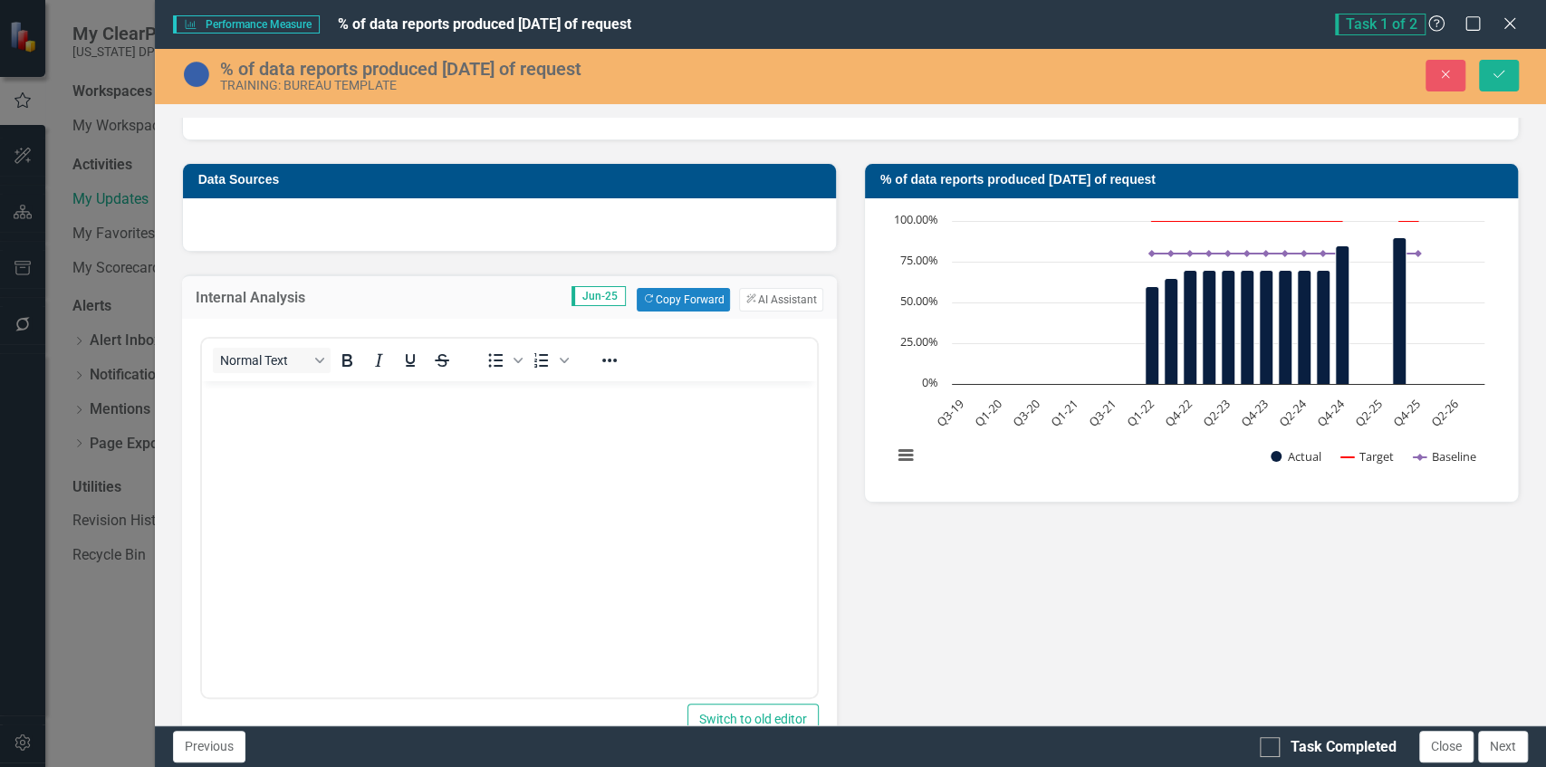
scroll to position [0, 0]
click at [351, 465] on body "Rich Text Area. Press ALT-0 for help." at bounding box center [508, 516] width 615 height 272
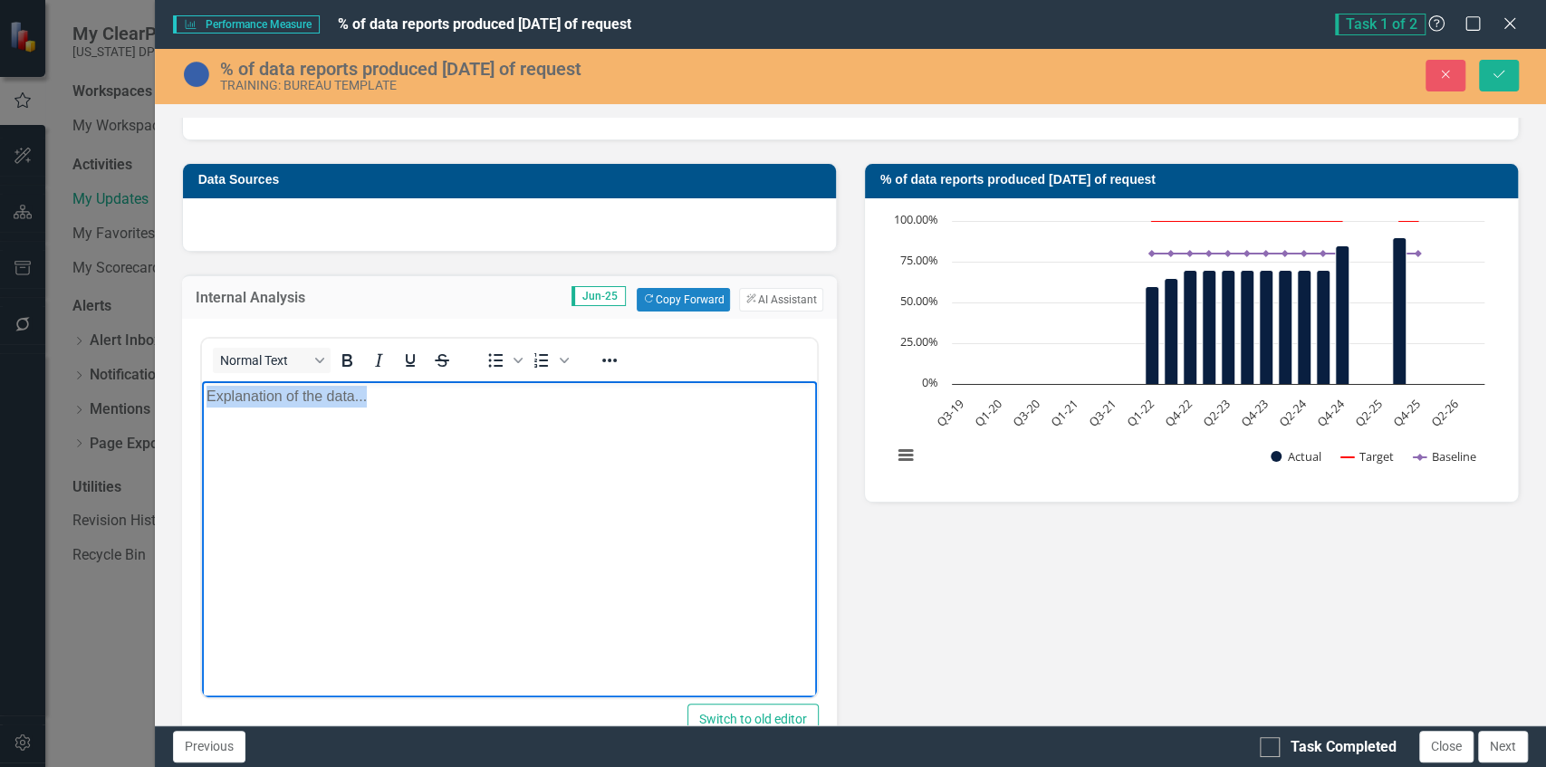
drag, startPoint x: 395, startPoint y: 408, endPoint x: 125, endPoint y: 390, distance: 270.5
click at [201, 390] on html "Explanation of the data..." at bounding box center [508, 516] width 615 height 272
click at [802, 301] on button "ClearPoint AI AI Assistant" at bounding box center [780, 300] width 83 height 24
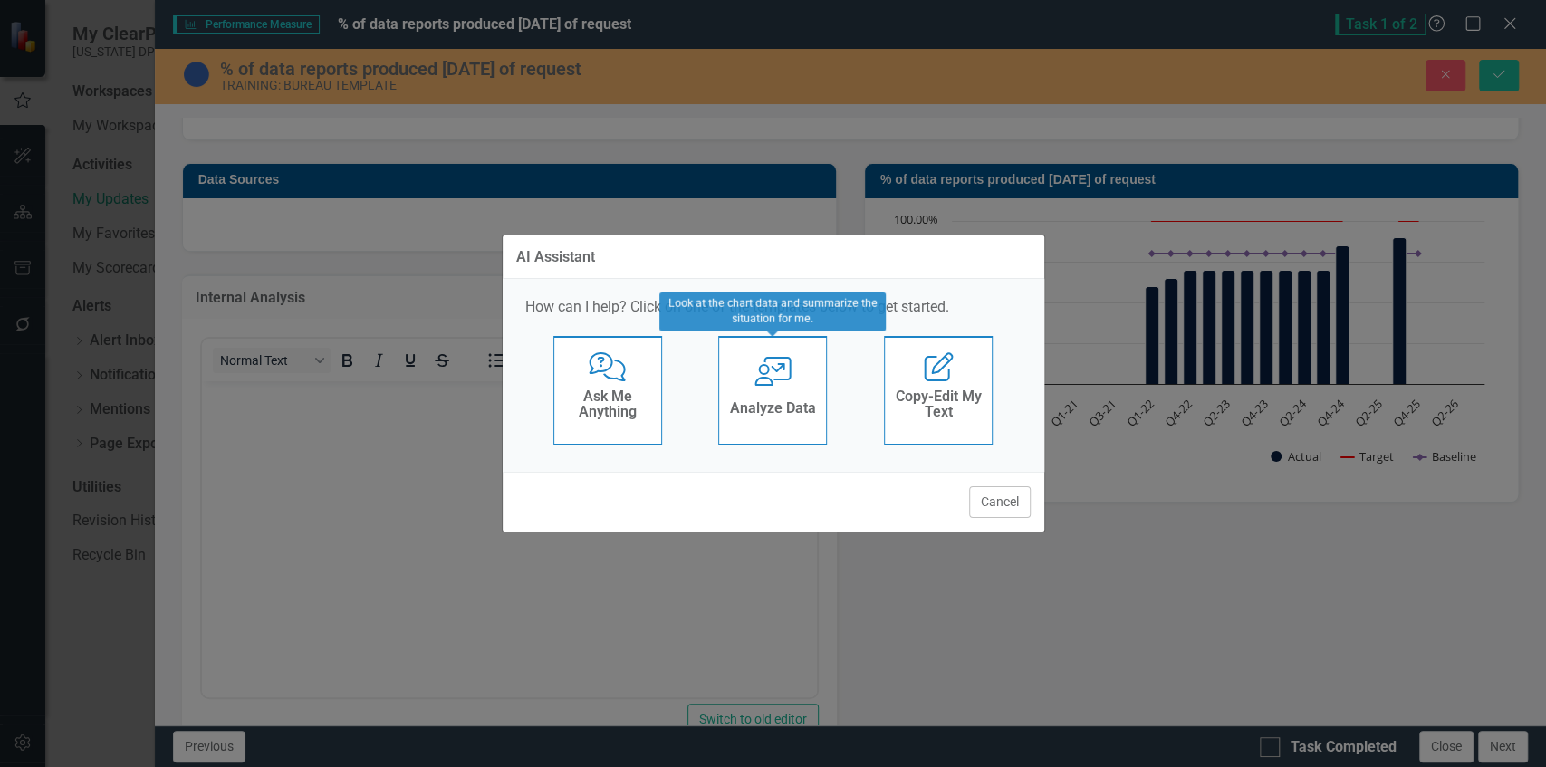
click at [795, 418] on div "Analyze Data" at bounding box center [773, 411] width 86 height 30
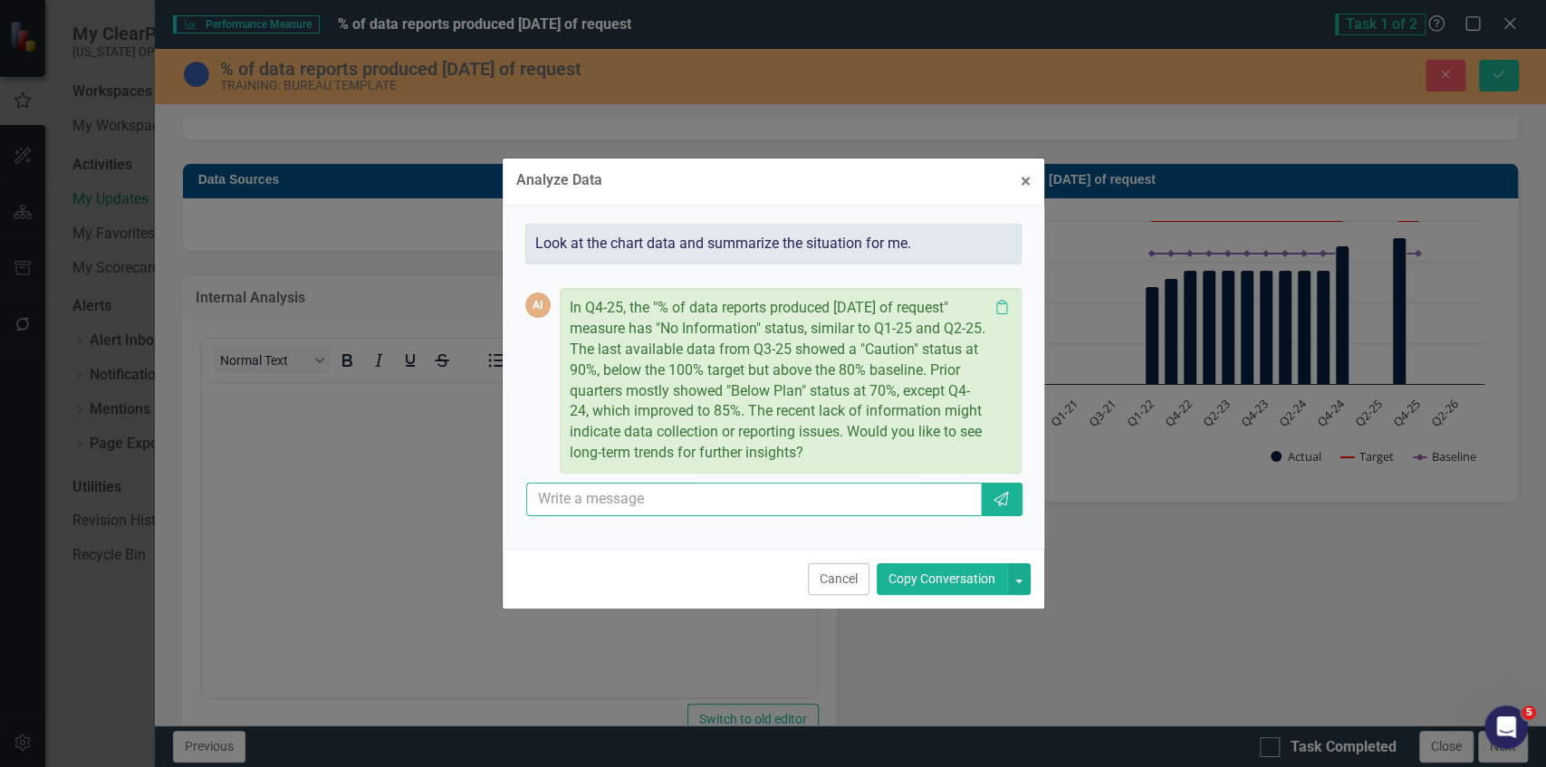
click at [677, 511] on input "text" at bounding box center [754, 500] width 457 height 34
click at [1000, 314] on icon "Clipboard" at bounding box center [1002, 307] width 18 height 14
click at [1024, 184] on span "×" at bounding box center [1026, 181] width 10 height 22
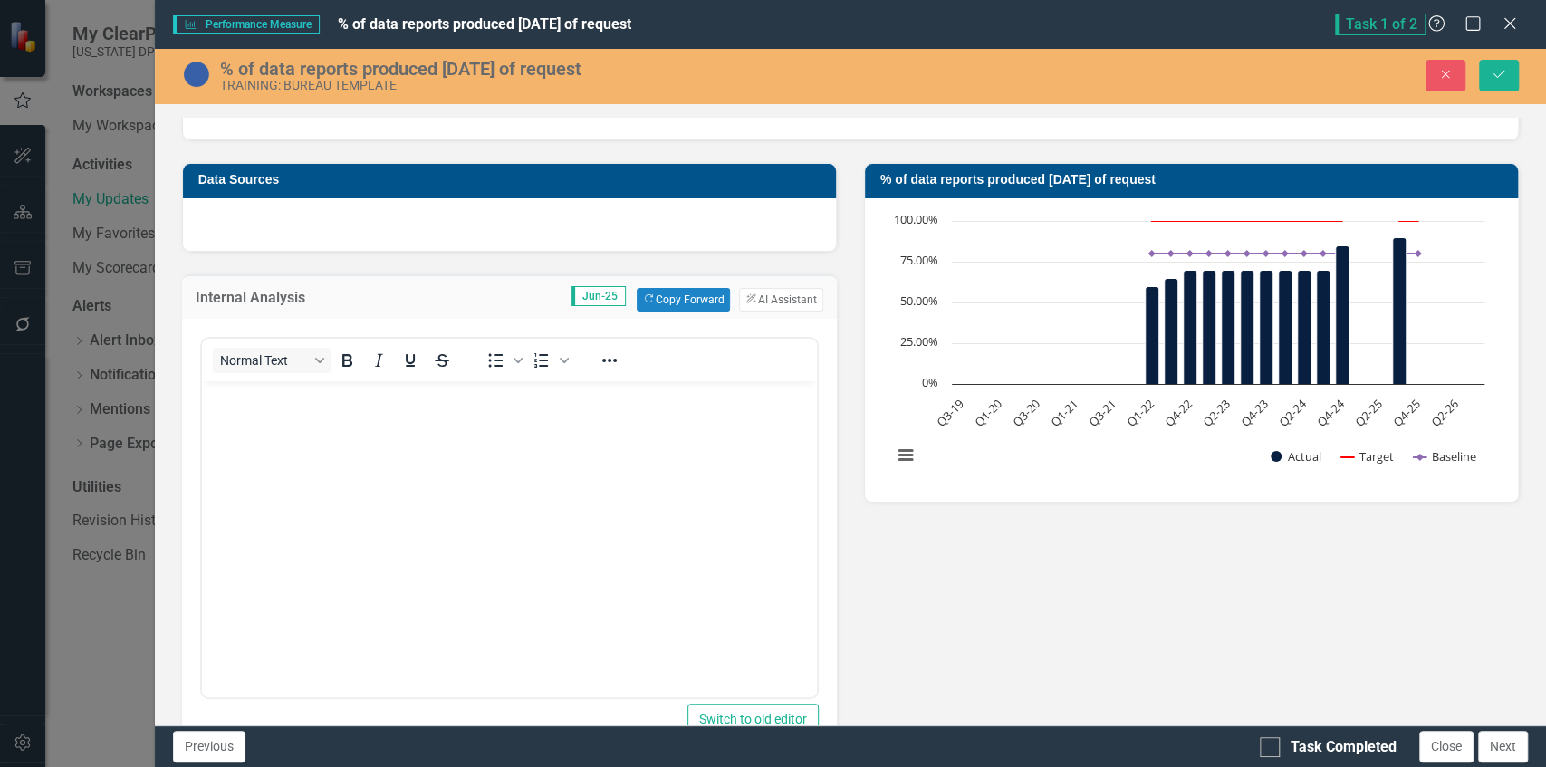
click at [496, 488] on body "Rich Text Area. Press ALT-0 for help." at bounding box center [508, 516] width 615 height 272
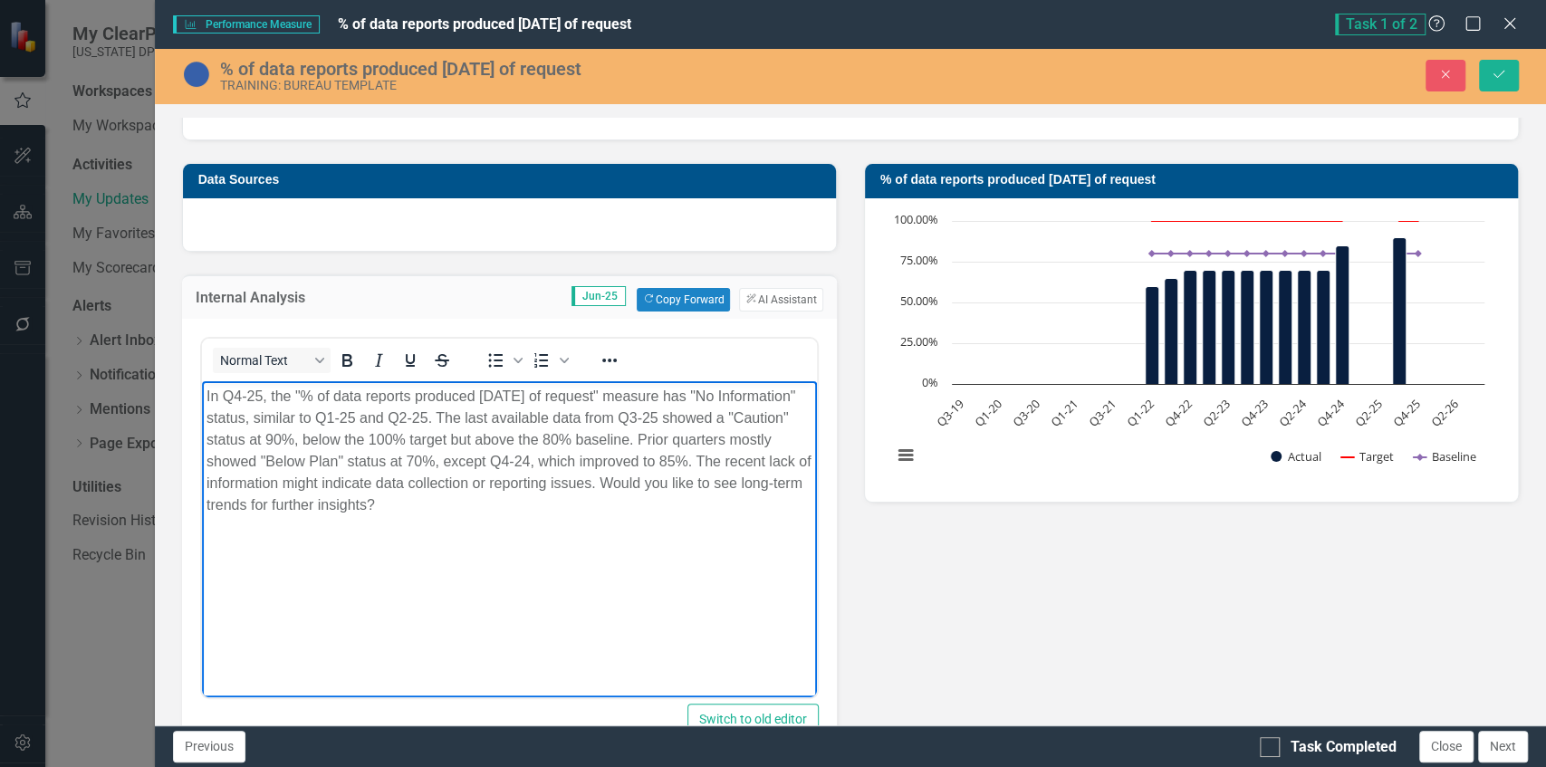
drag, startPoint x: 571, startPoint y: 529, endPoint x: 694, endPoint y: 490, distance: 129.2
click at [694, 490] on body "In Q4-25, the "% of data reports produced [DATE] of request" measure has "No In…" at bounding box center [508, 516] width 615 height 272
click at [694, 490] on p "In Q4-25, the "% of data reports produced [DATE] of request" measure has "No In…" at bounding box center [509, 439] width 606 height 109
click at [705, 440] on p "In Q4-25, the "% of data reports produced [DATE] of request" measure has "No In…" at bounding box center [509, 439] width 606 height 109
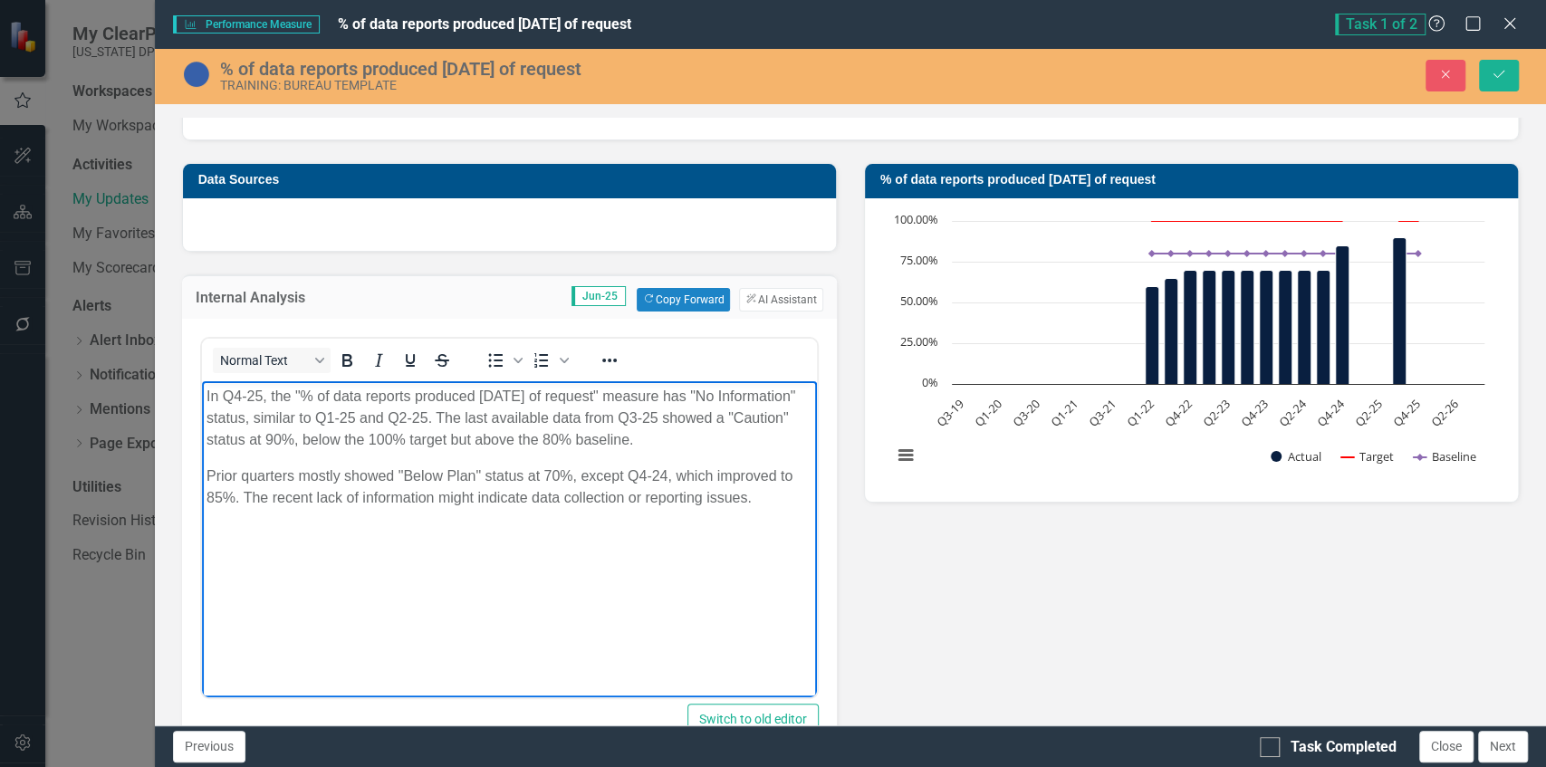
click at [603, 472] on p "Prior quarters mostly showed "Below Plan" status at 70%, except Q4-24, which im…" at bounding box center [509, 486] width 606 height 43
drag, startPoint x: 771, startPoint y: 505, endPoint x: 466, endPoint y: 752, distance: 392.1
click at [246, 380] on html "In Q4-25, the "% of data reports produced [DATE] of request" measure has "No In…" at bounding box center [508, 516] width 615 height 272
click at [439, 474] on p "Prior quarters mostly showed "Below Plan" status at 70%, except Q4-24, which im…" at bounding box center [509, 486] width 606 height 43
click at [540, 494] on p "Prior quarters mostly showed "Below Plan" status at 70%, except Q4-24, which im…" at bounding box center [509, 486] width 606 height 43
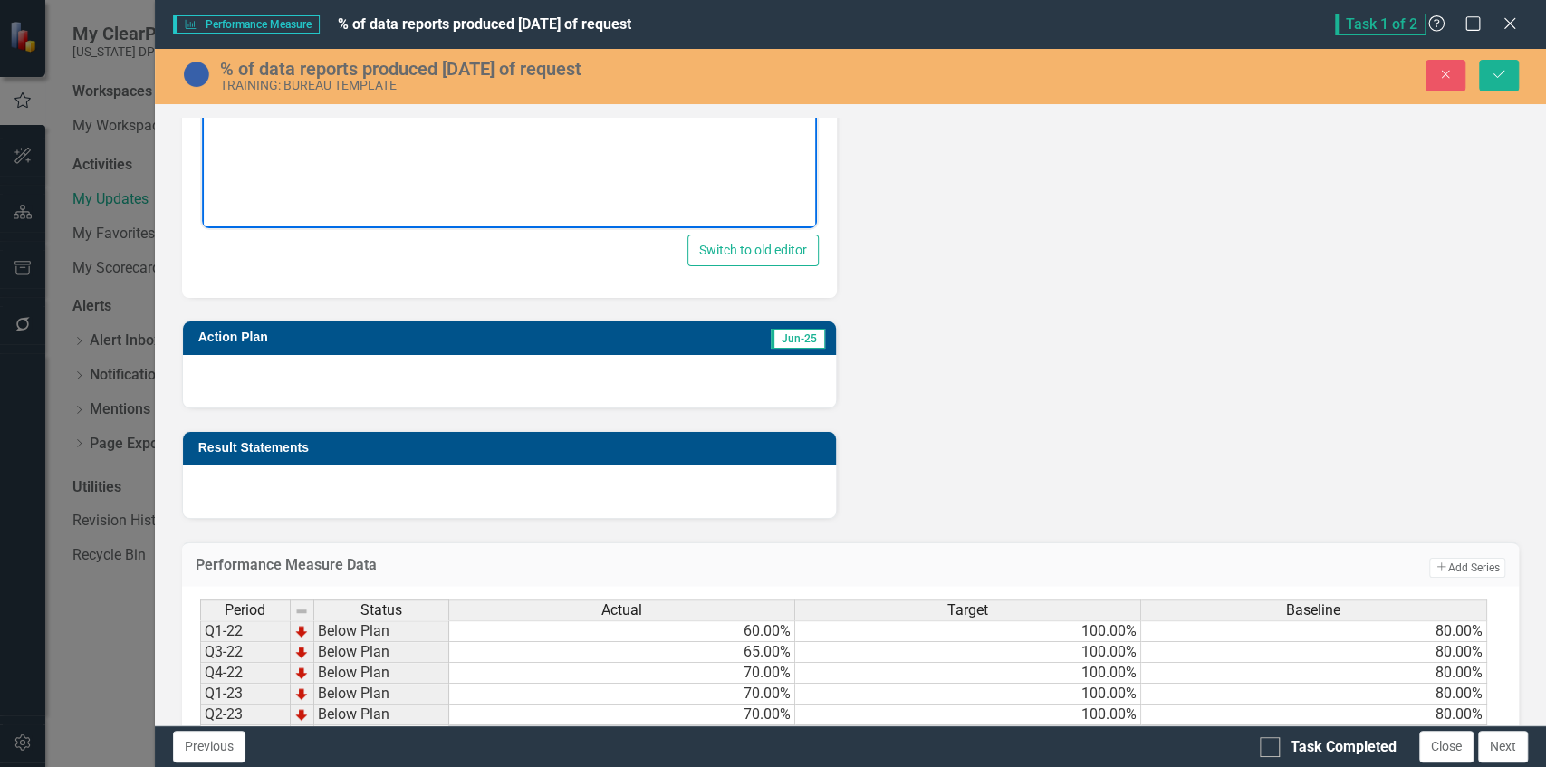
scroll to position [664, 0]
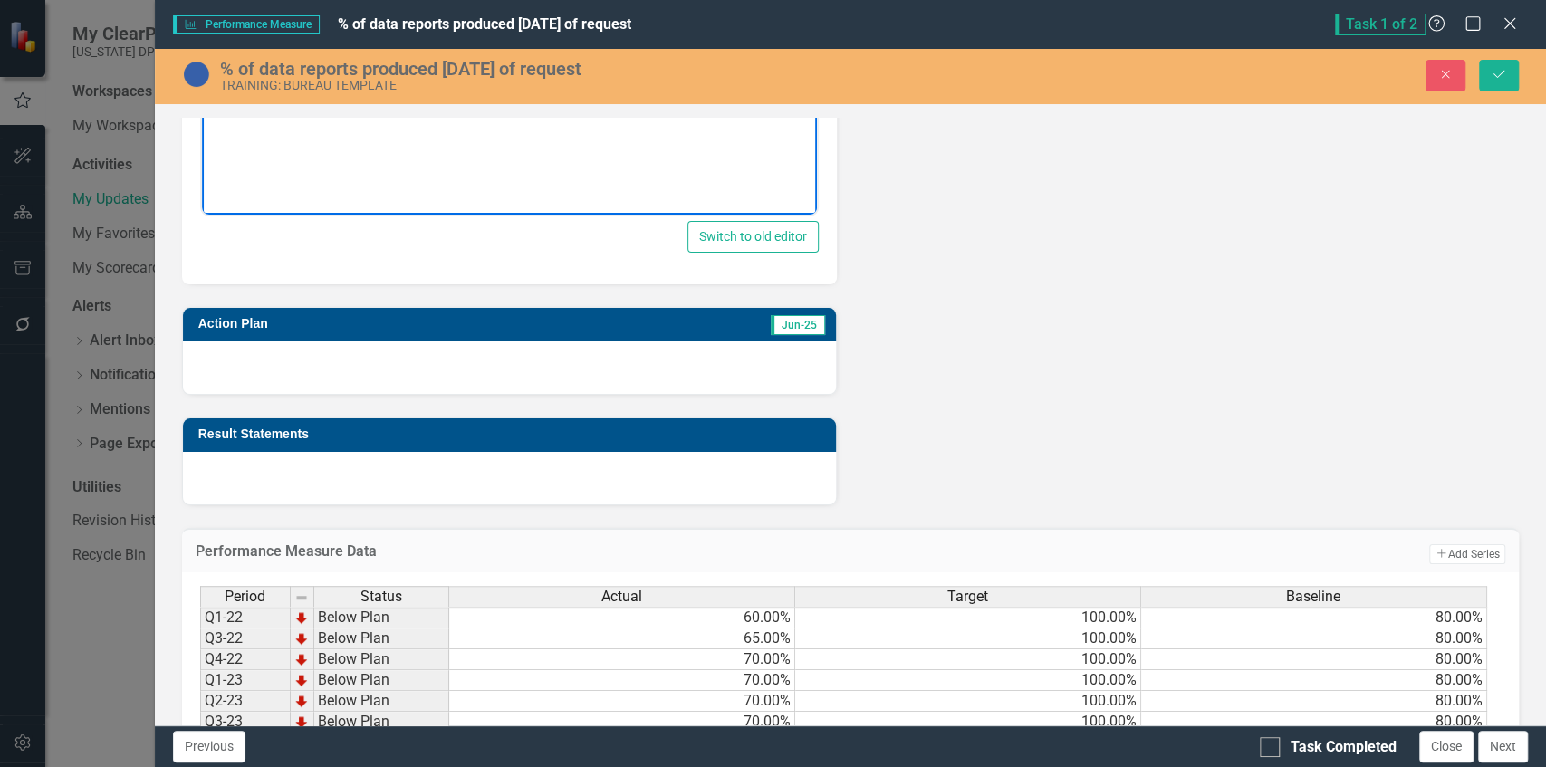
click at [490, 343] on div at bounding box center [509, 367] width 653 height 53
click at [490, 342] on div at bounding box center [509, 367] width 653 height 53
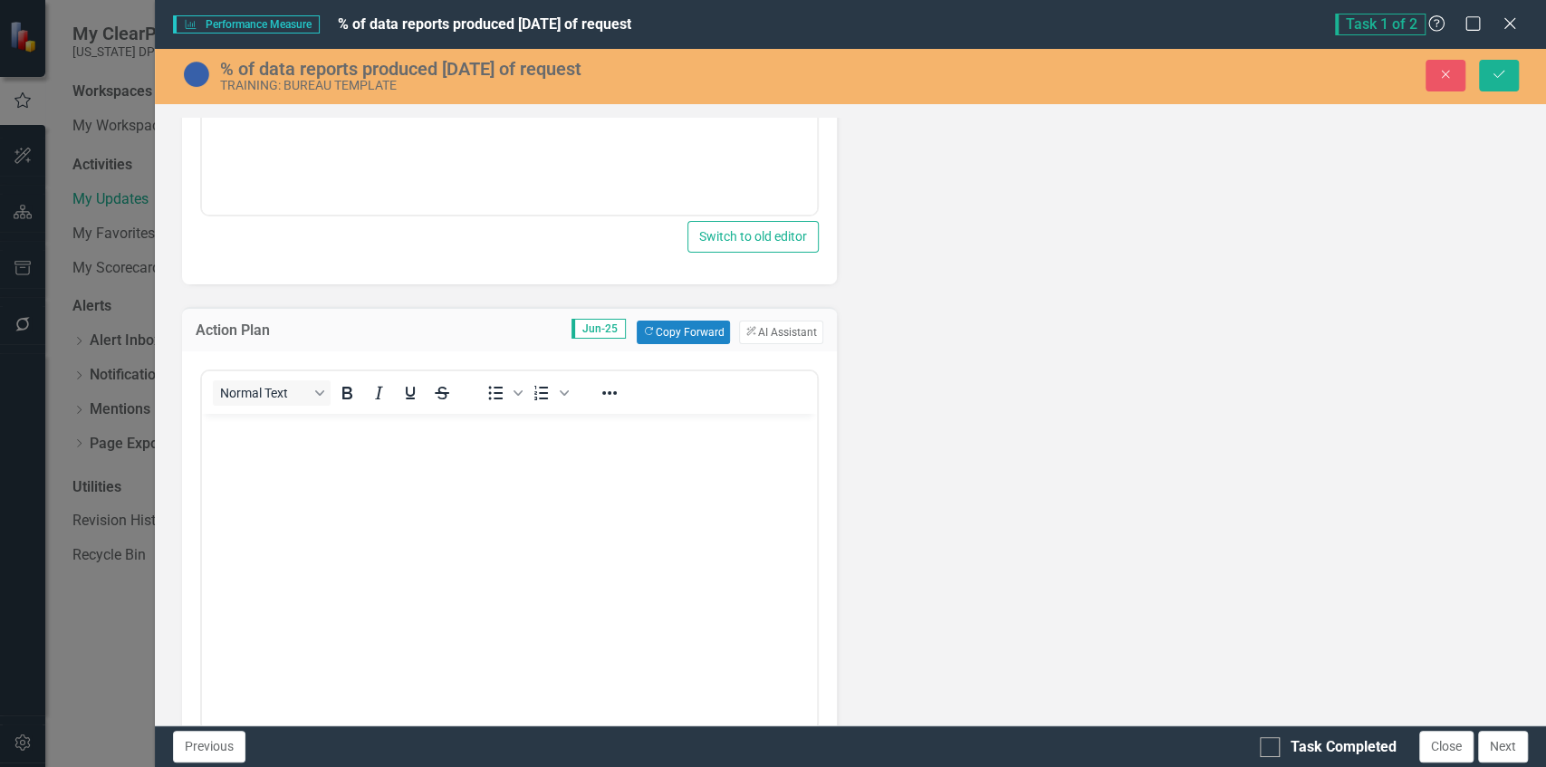
scroll to position [0, 0]
click at [775, 329] on button "ClearPoint AI AI Assistant" at bounding box center [780, 333] width 83 height 24
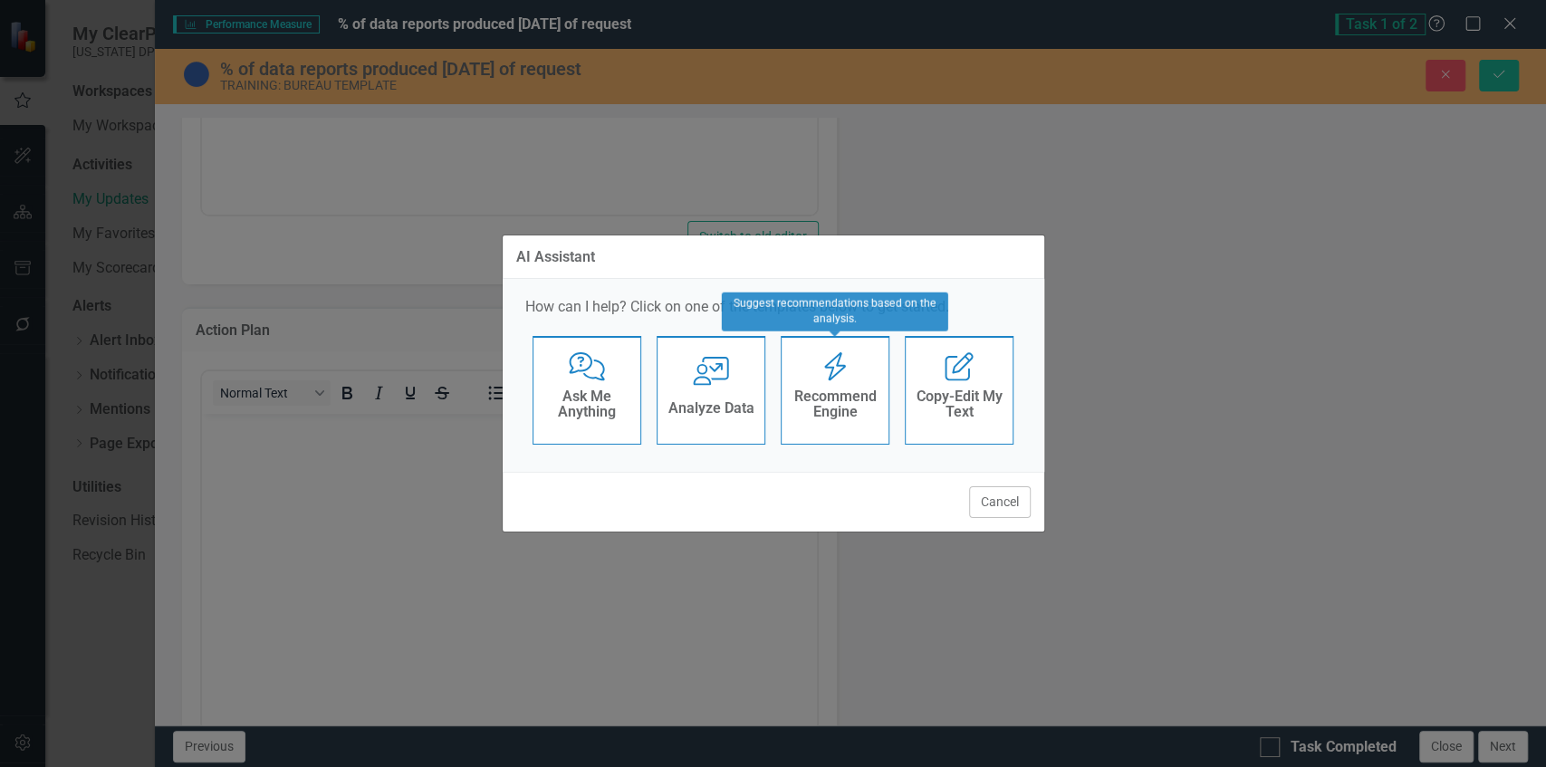
click at [835, 397] on h4 "Recommend Engine" at bounding box center [835, 405] width 89 height 32
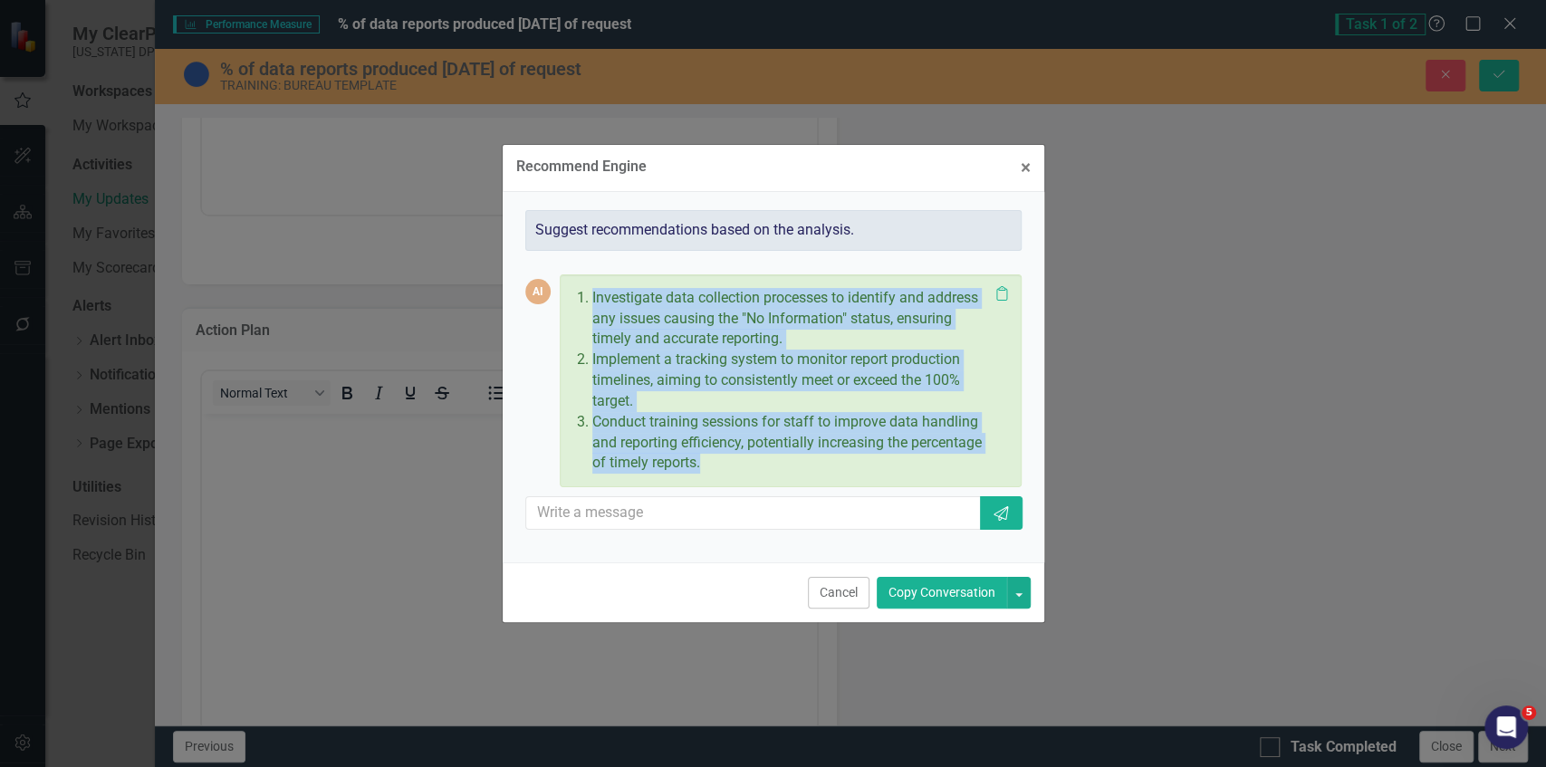
drag, startPoint x: 576, startPoint y: 290, endPoint x: 749, endPoint y: 462, distance: 244.0
click at [749, 462] on ol "Investigate data collection processes to identify and address any issues causin…" at bounding box center [786, 381] width 406 height 187
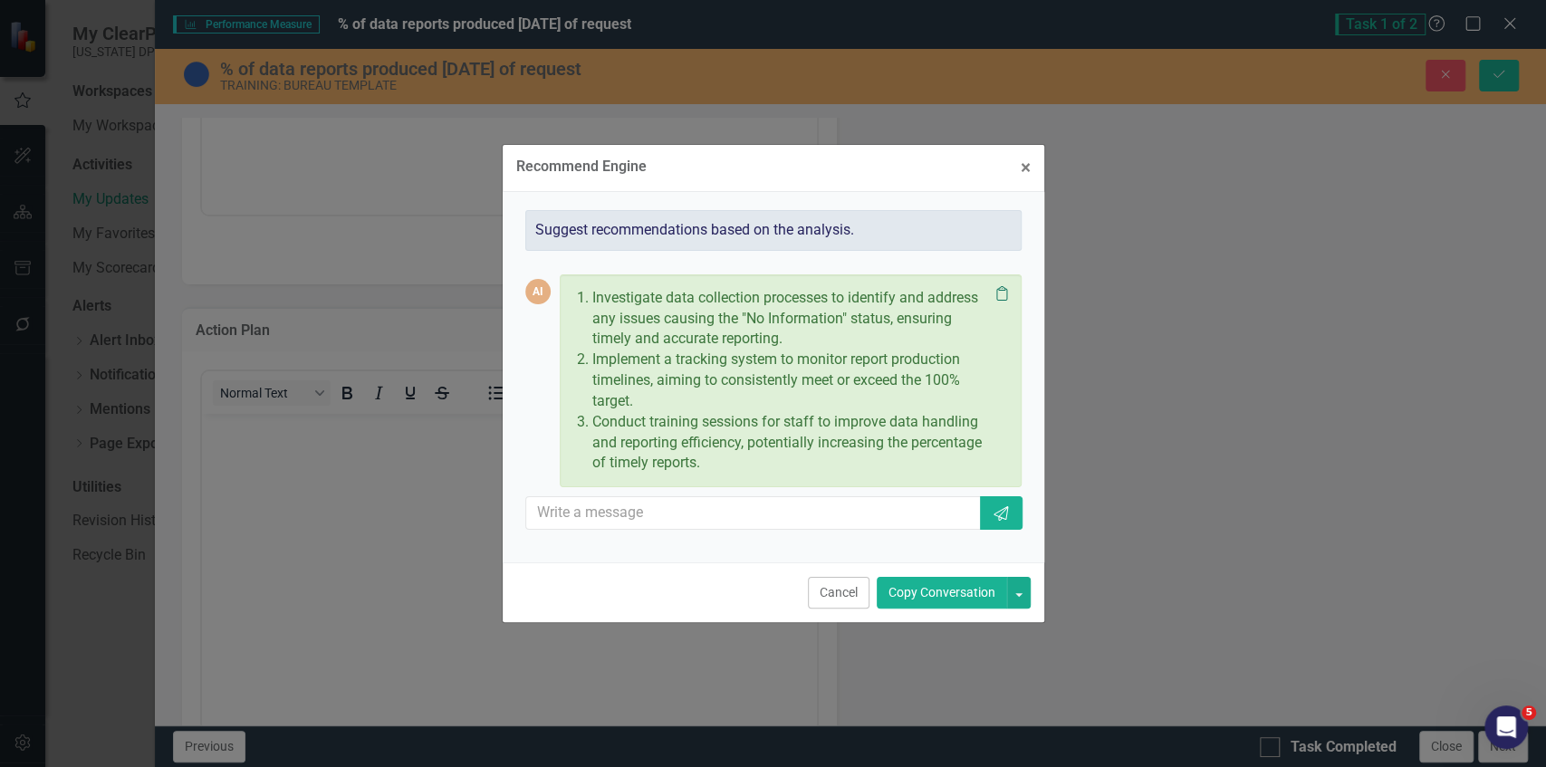
click at [1003, 299] on icon "Clipboard" at bounding box center [1002, 293] width 18 height 14
click at [1033, 170] on button "× Close" at bounding box center [1025, 168] width 37 height 46
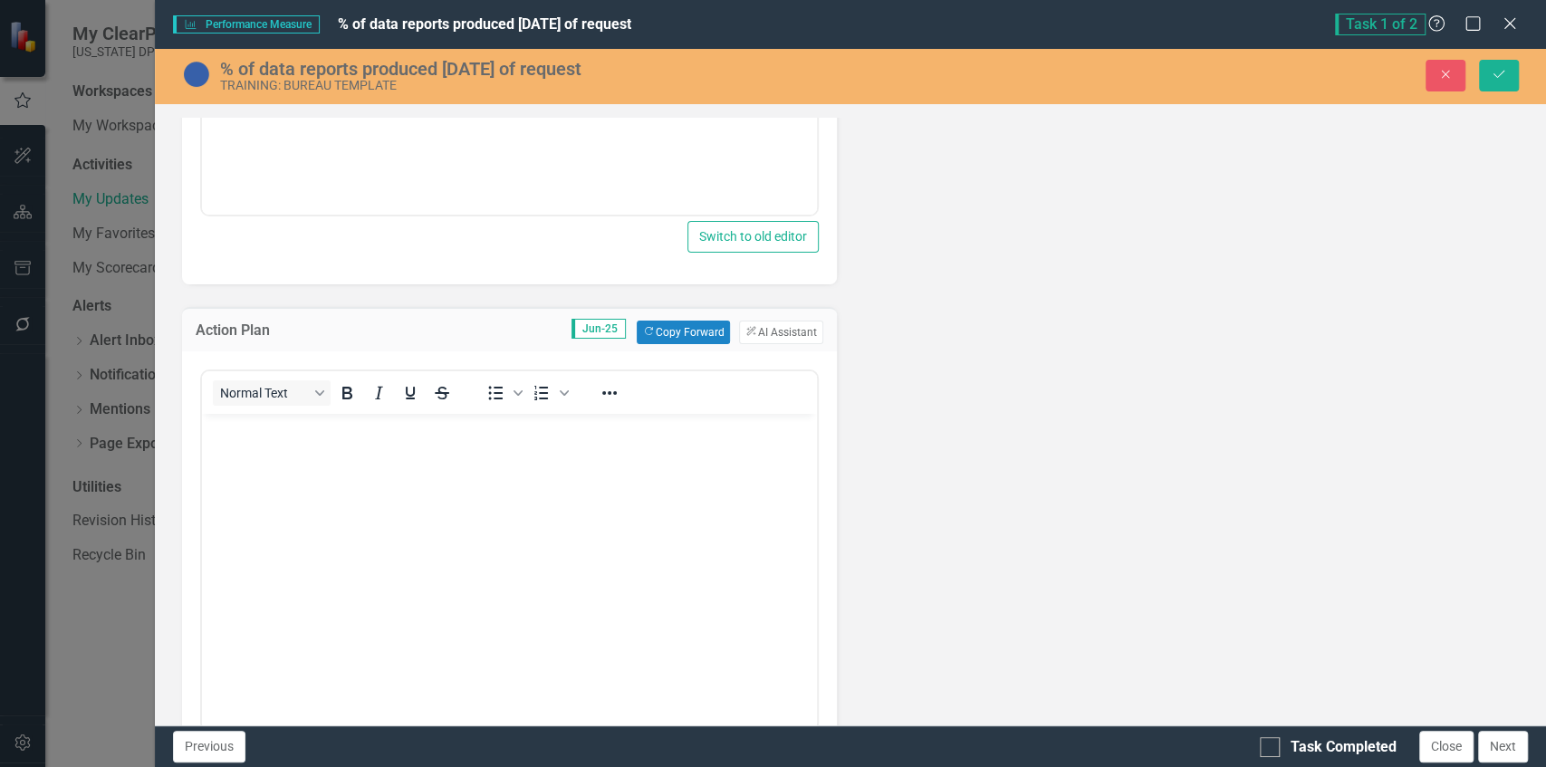
click at [517, 454] on body "Rich Text Area. Press ALT-0 for help." at bounding box center [508, 549] width 615 height 272
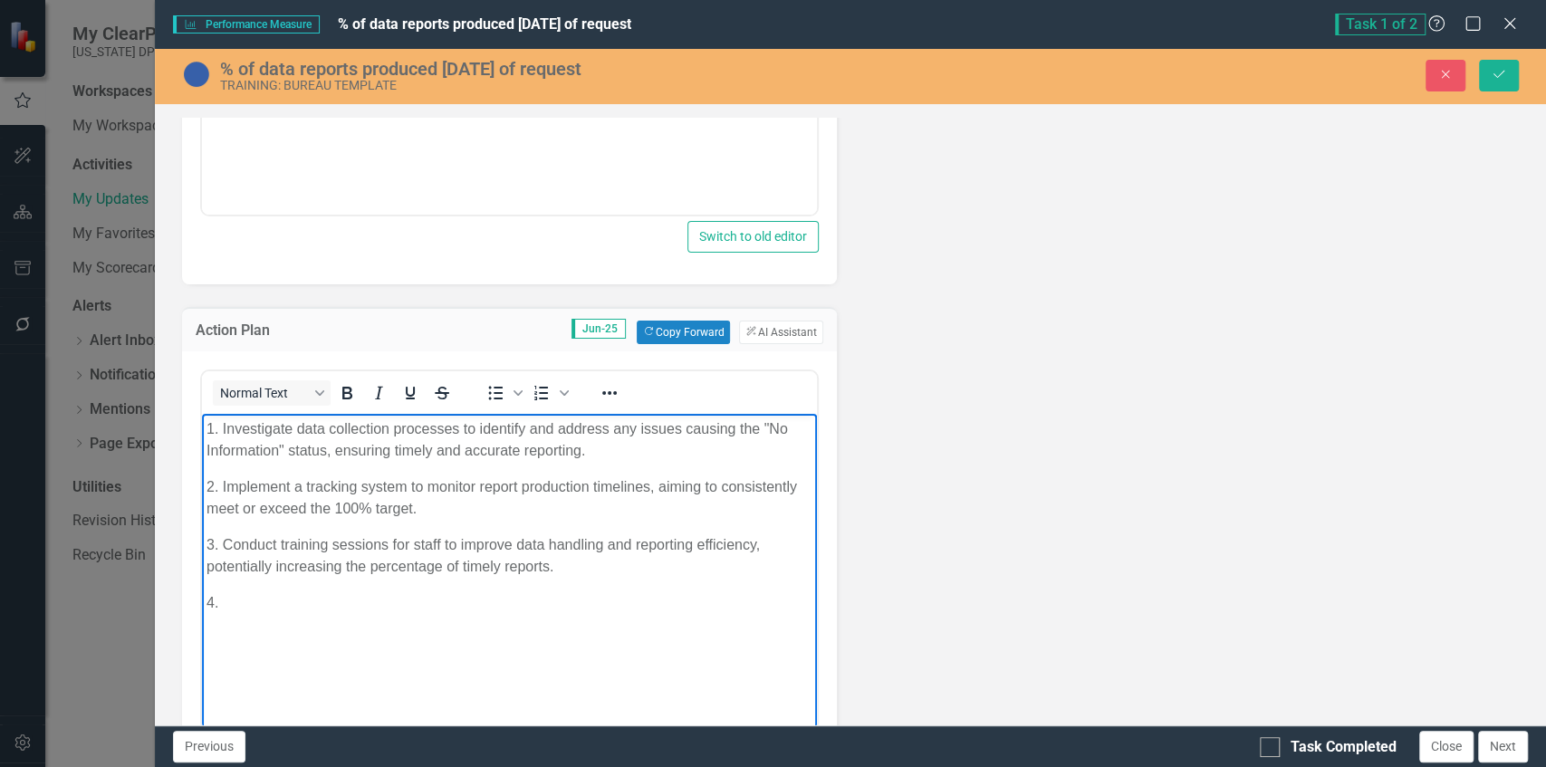
drag, startPoint x: 250, startPoint y: 598, endPoint x: 301, endPoint y: 521, distance: 92.2
click at [202, 436] on body "1. Investigate data collection processes to identify and address any issues cau…" at bounding box center [508, 549] width 615 height 272
click at [345, 544] on p "3. Conduct training sessions for staff to improve data handling and reporting e…" at bounding box center [509, 554] width 606 height 43
click at [307, 441] on p "1. Investigate data collection processes to identify and address any issues cau…" at bounding box center [509, 439] width 606 height 43
click at [387, 622] on body "1. Investigate data collection processes to identify and address any issues cau…" at bounding box center [508, 549] width 615 height 272
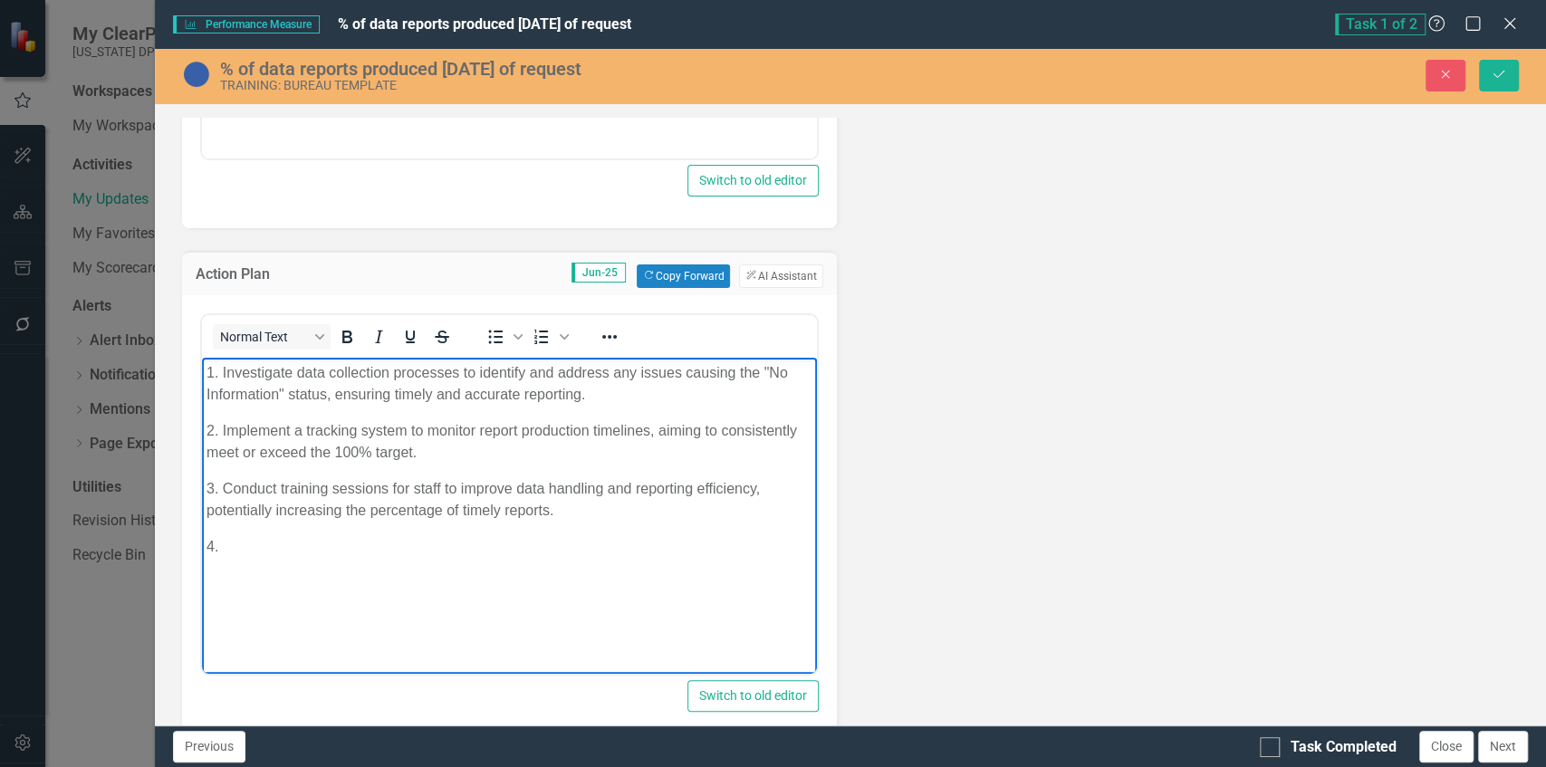
scroll to position [784, 0]
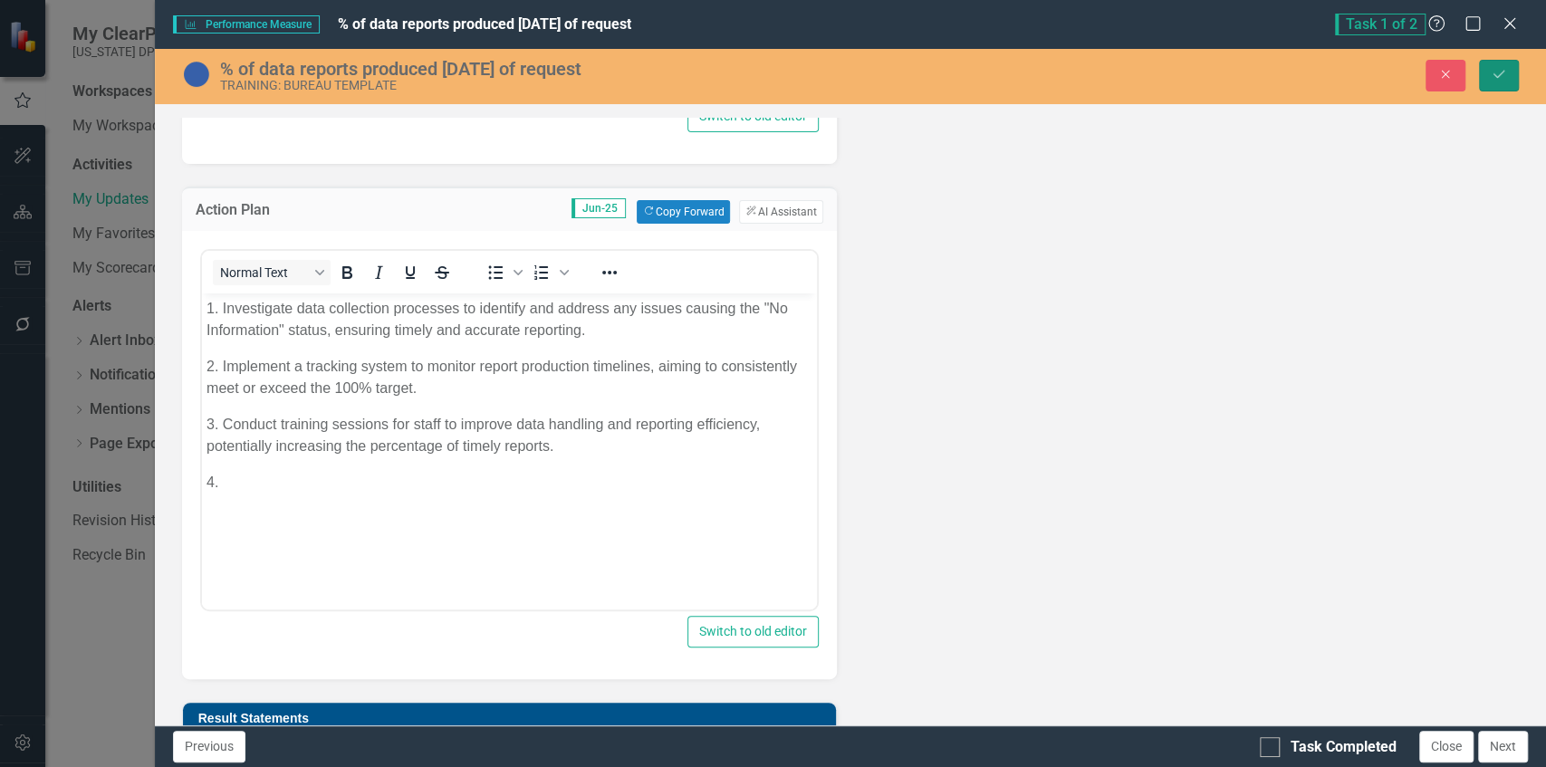
drag, startPoint x: 1483, startPoint y: 60, endPoint x: 1382, endPoint y: 280, distance: 242.0
click at [1483, 60] on button "Save" at bounding box center [1499, 76] width 40 height 32
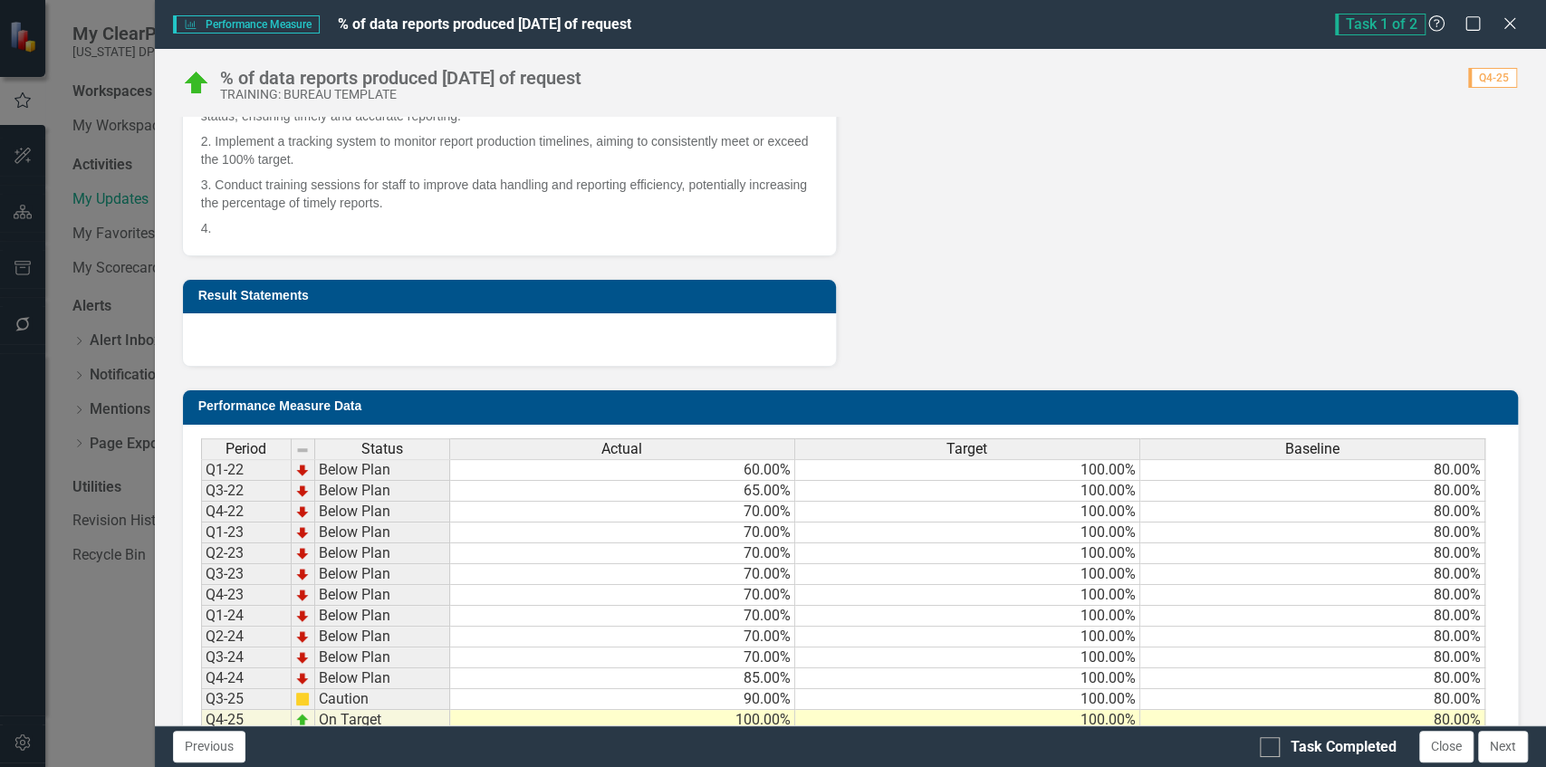
scroll to position [664, 0]
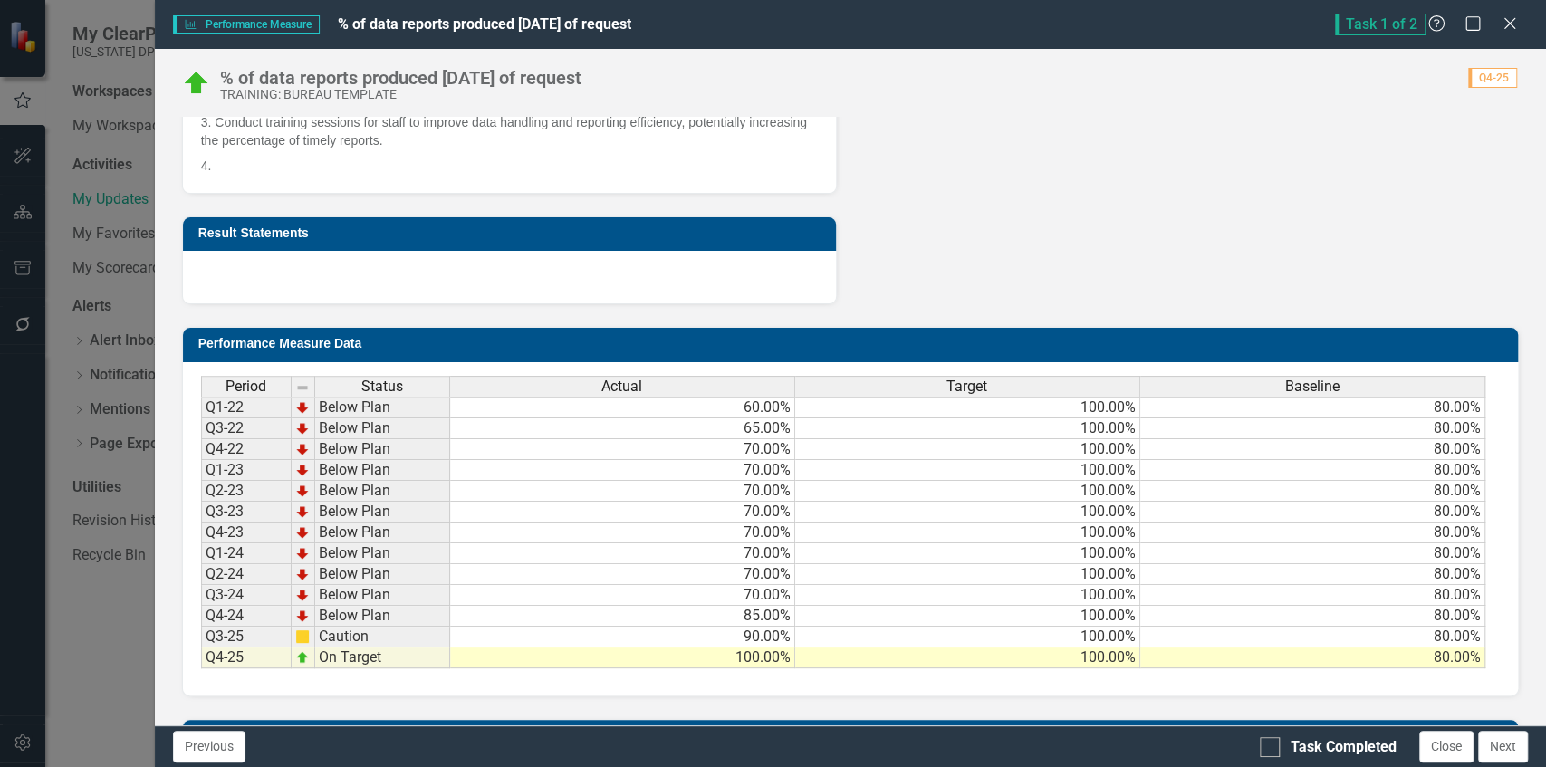
click at [678, 381] on div "Actual" at bounding box center [622, 387] width 344 height 20
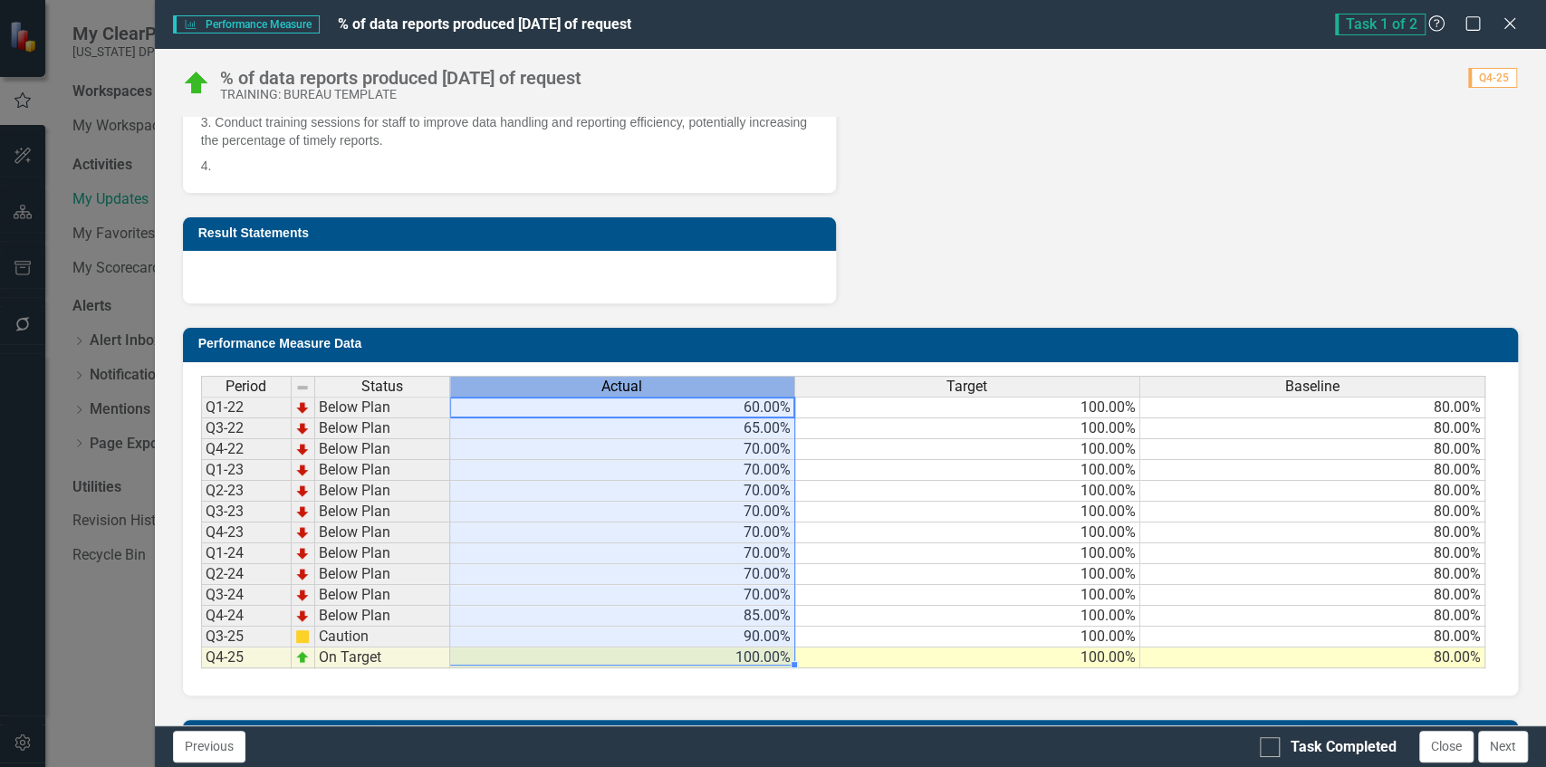
click at [913, 377] on div "Target" at bounding box center [967, 387] width 344 height 20
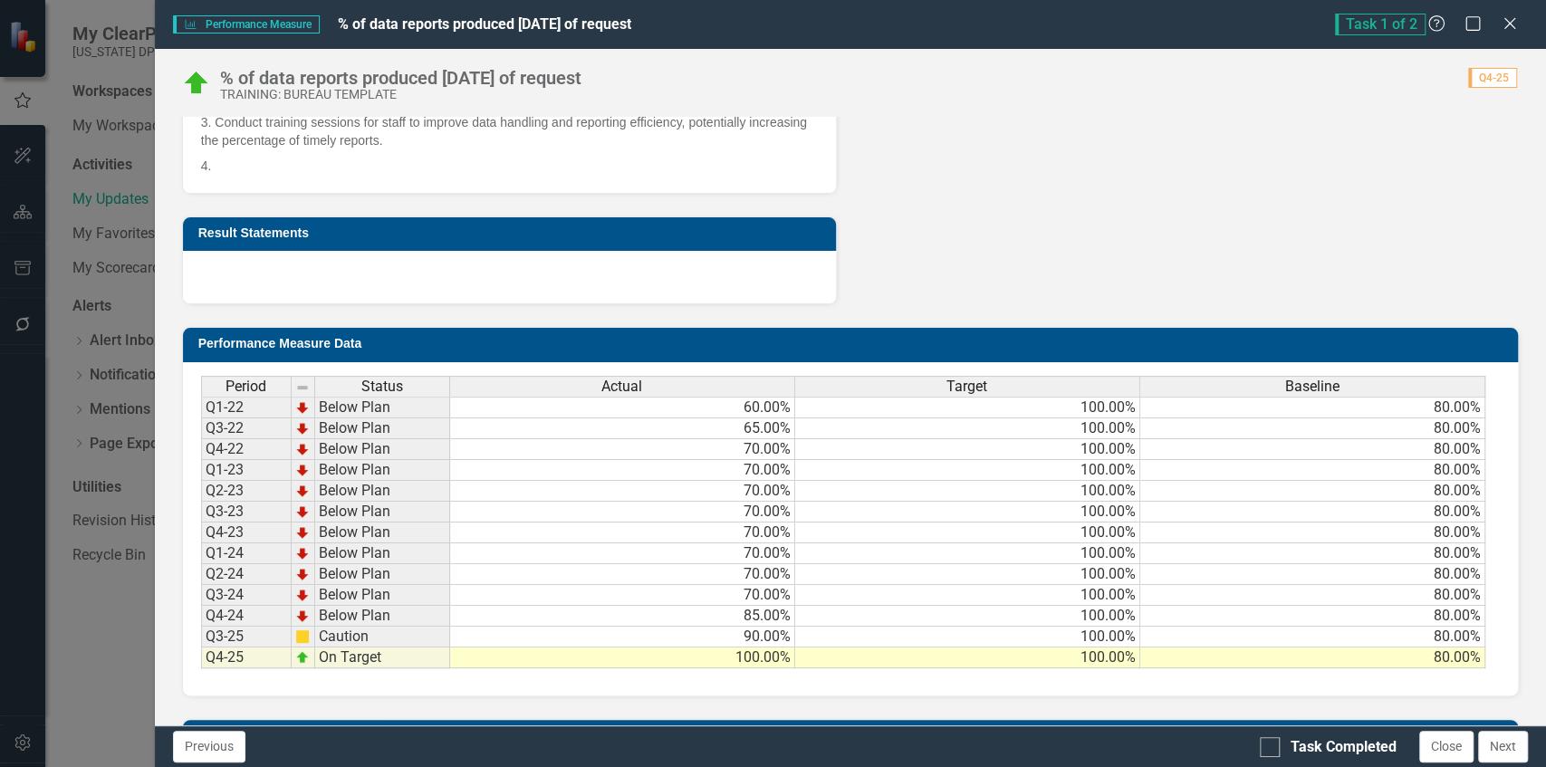
click at [1027, 340] on h3 "Performance Measure Data" at bounding box center [853, 344] width 1311 height 14
click at [1265, 741] on input "Task Completed" at bounding box center [1266, 743] width 12 height 12
checkbox input "true"
click at [1511, 744] on button "Next" at bounding box center [1503, 747] width 50 height 32
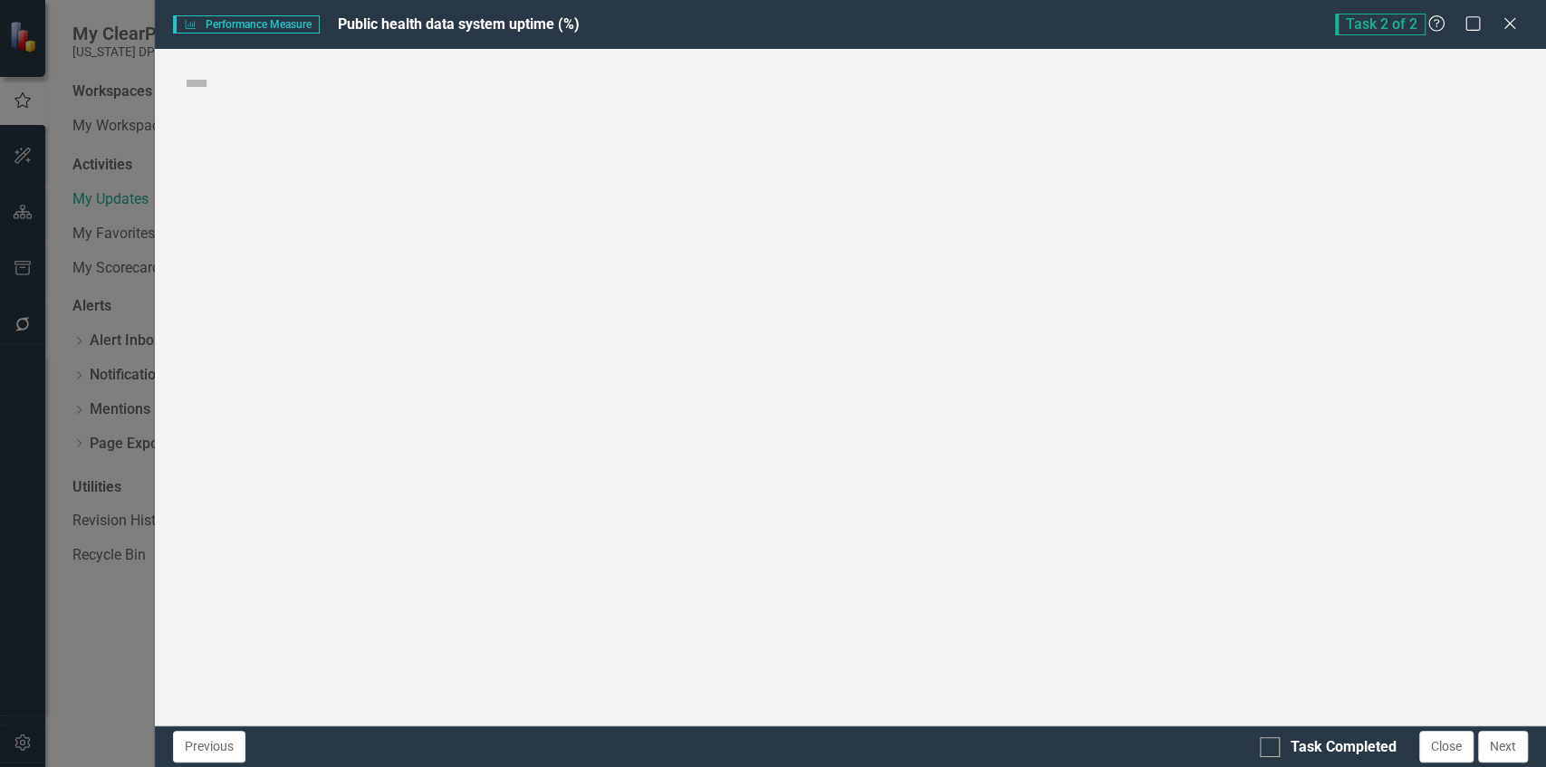
checkbox input "true"
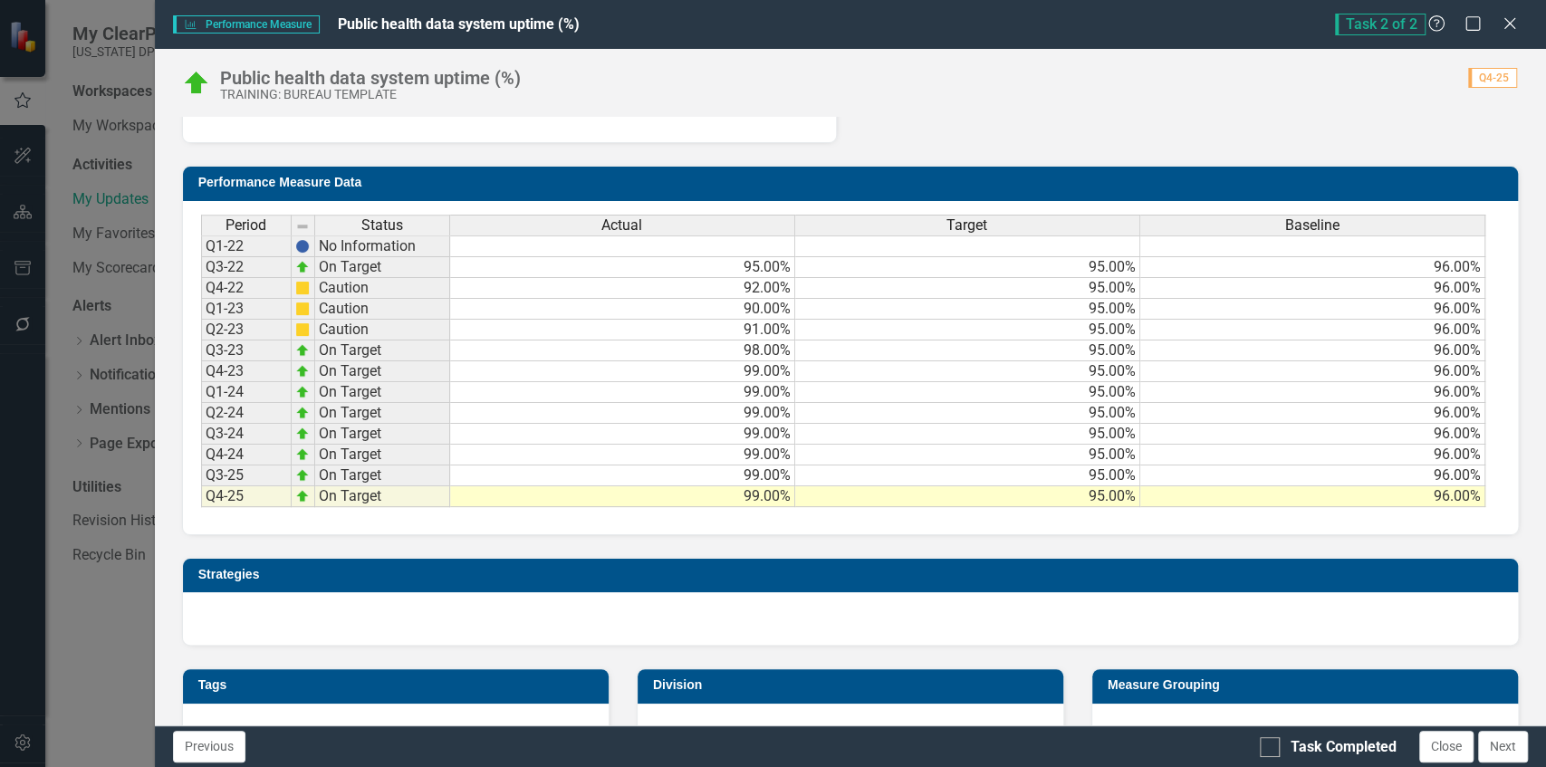
scroll to position [850, 0]
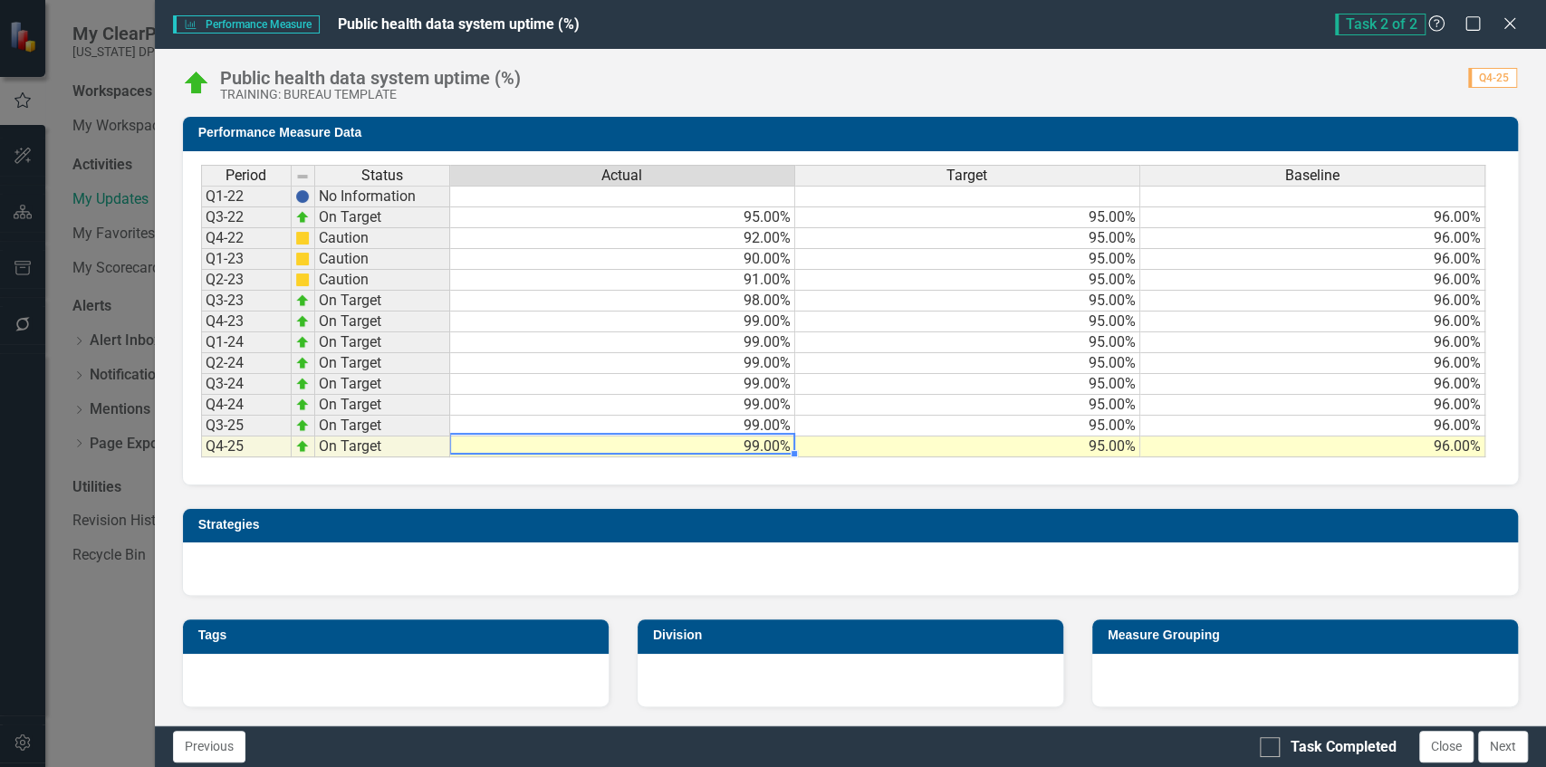
click at [694, 447] on td "99.00%" at bounding box center [622, 447] width 345 height 21
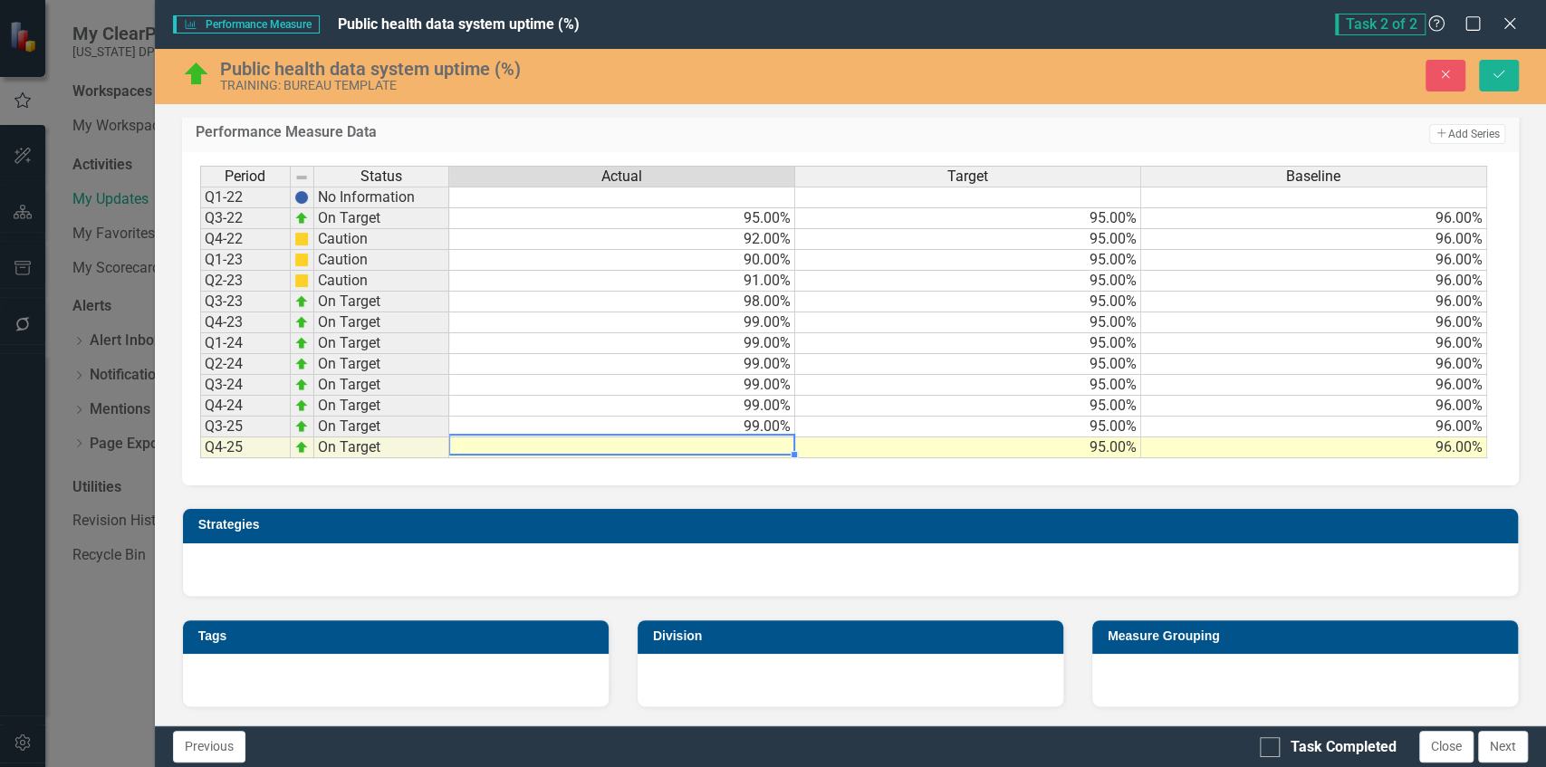
click at [825, 575] on div at bounding box center [850, 569] width 1335 height 53
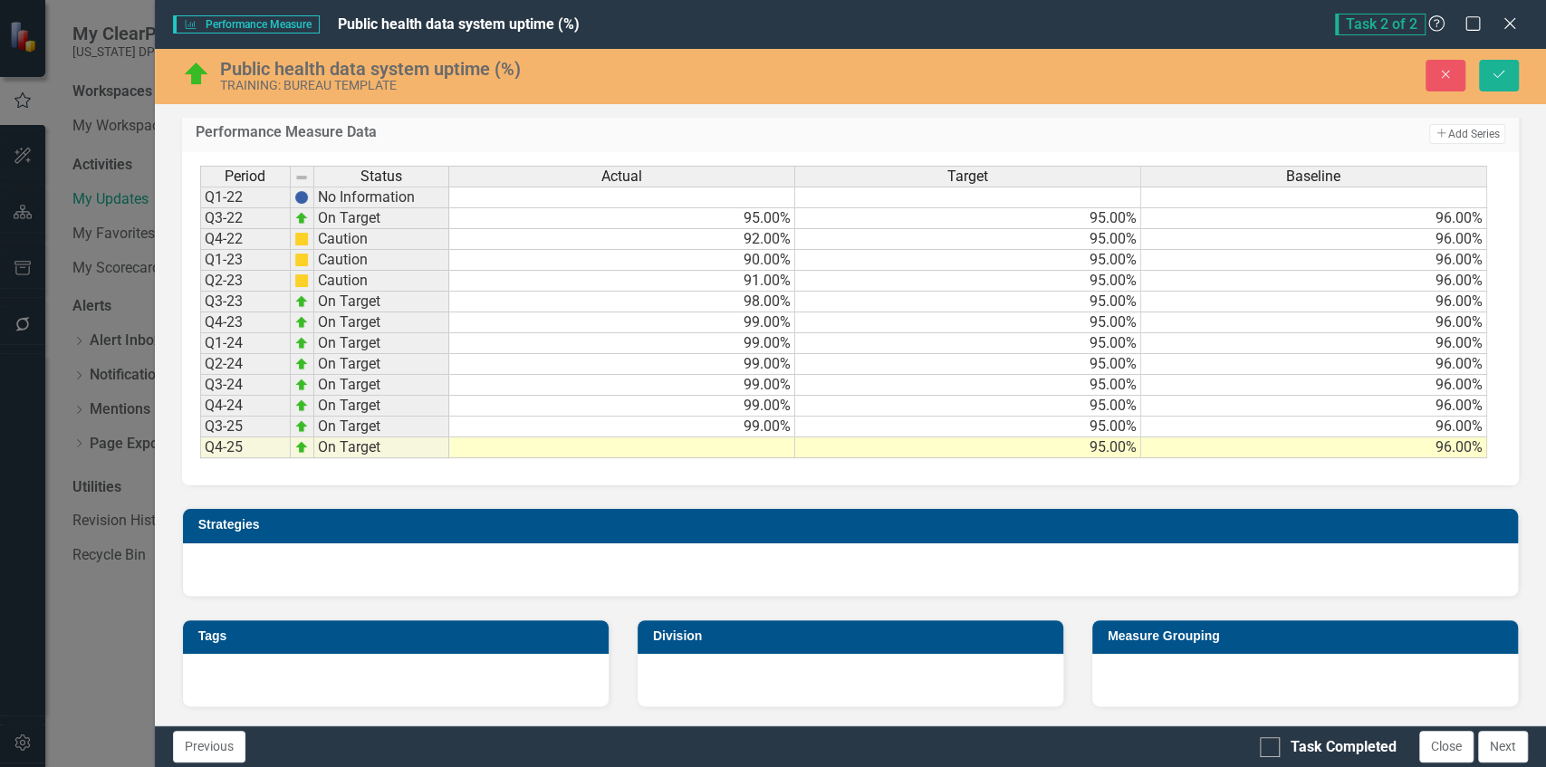
click at [632, 185] on span "Actual" at bounding box center [621, 176] width 41 height 16
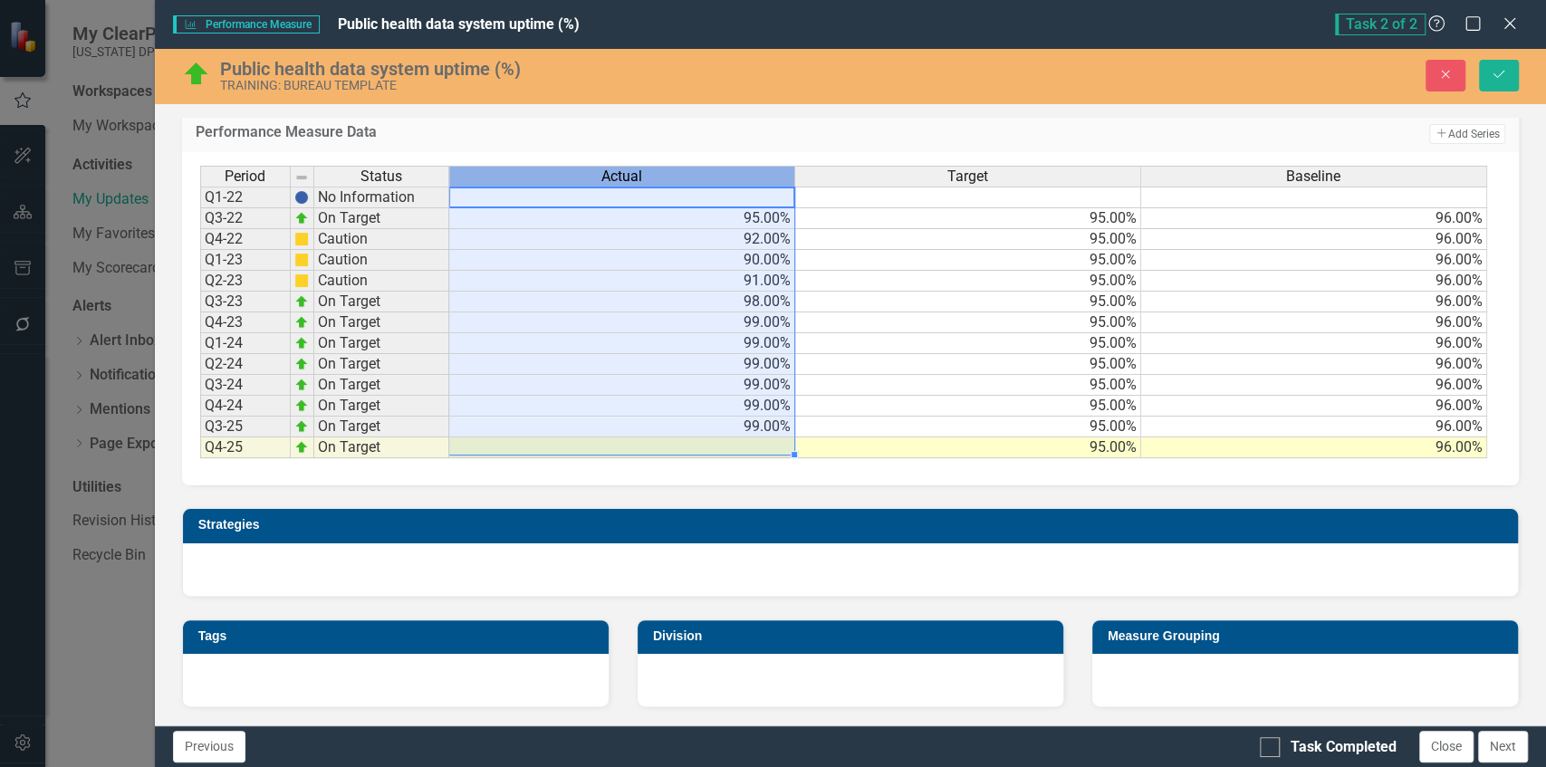
click at [742, 453] on td at bounding box center [622, 447] width 346 height 21
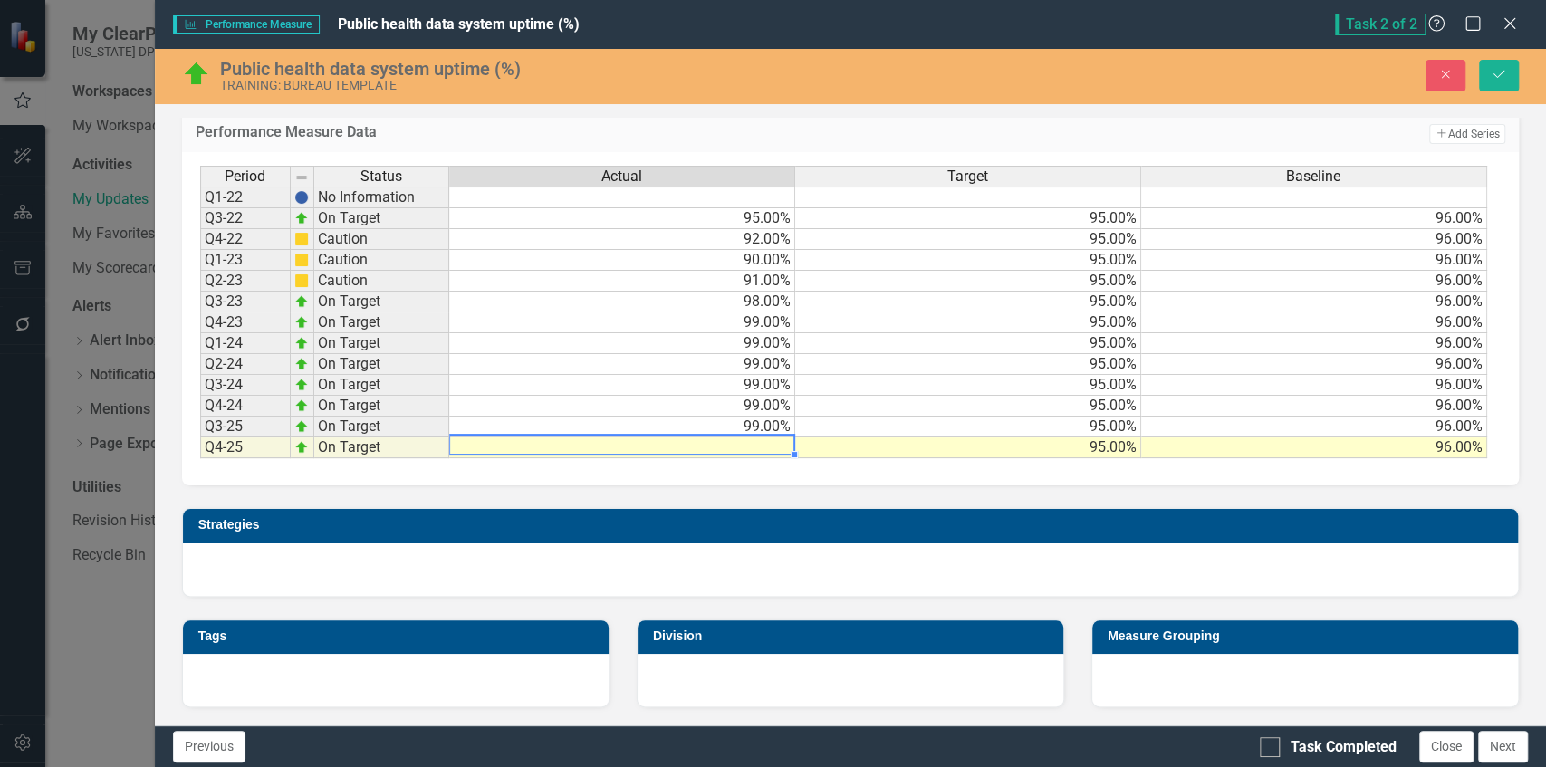
click at [1081, 476] on div "Period Status Actual Target Baseline Q1-22 No Information Q3-22 On Target 95.00…" at bounding box center [850, 318] width 1337 height 333
click at [707, 457] on td at bounding box center [622, 447] width 346 height 21
click at [883, 528] on td "Strategies" at bounding box center [853, 527] width 1311 height 27
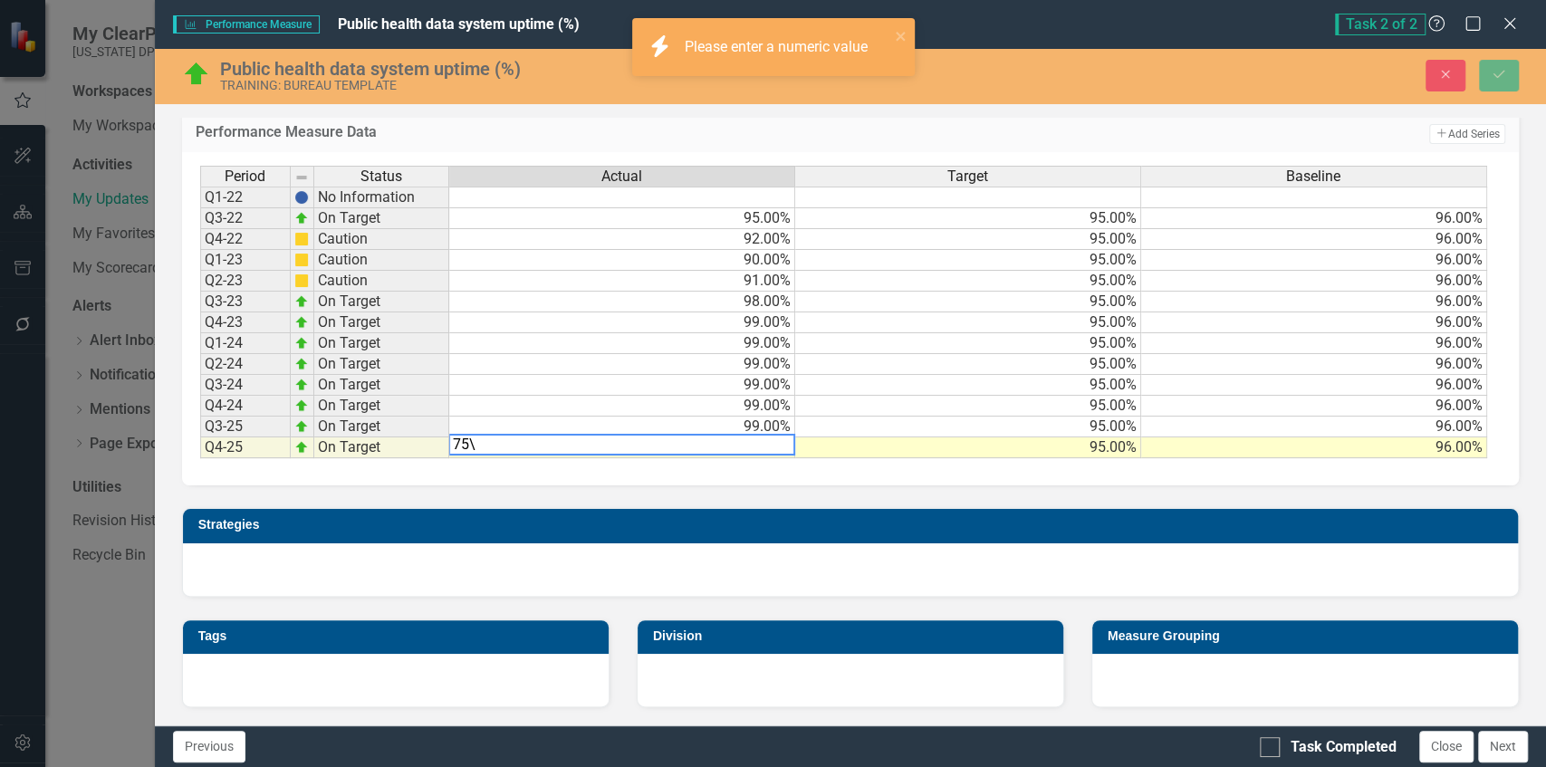
click at [503, 451] on textarea "75\" at bounding box center [621, 445] width 347 height 22
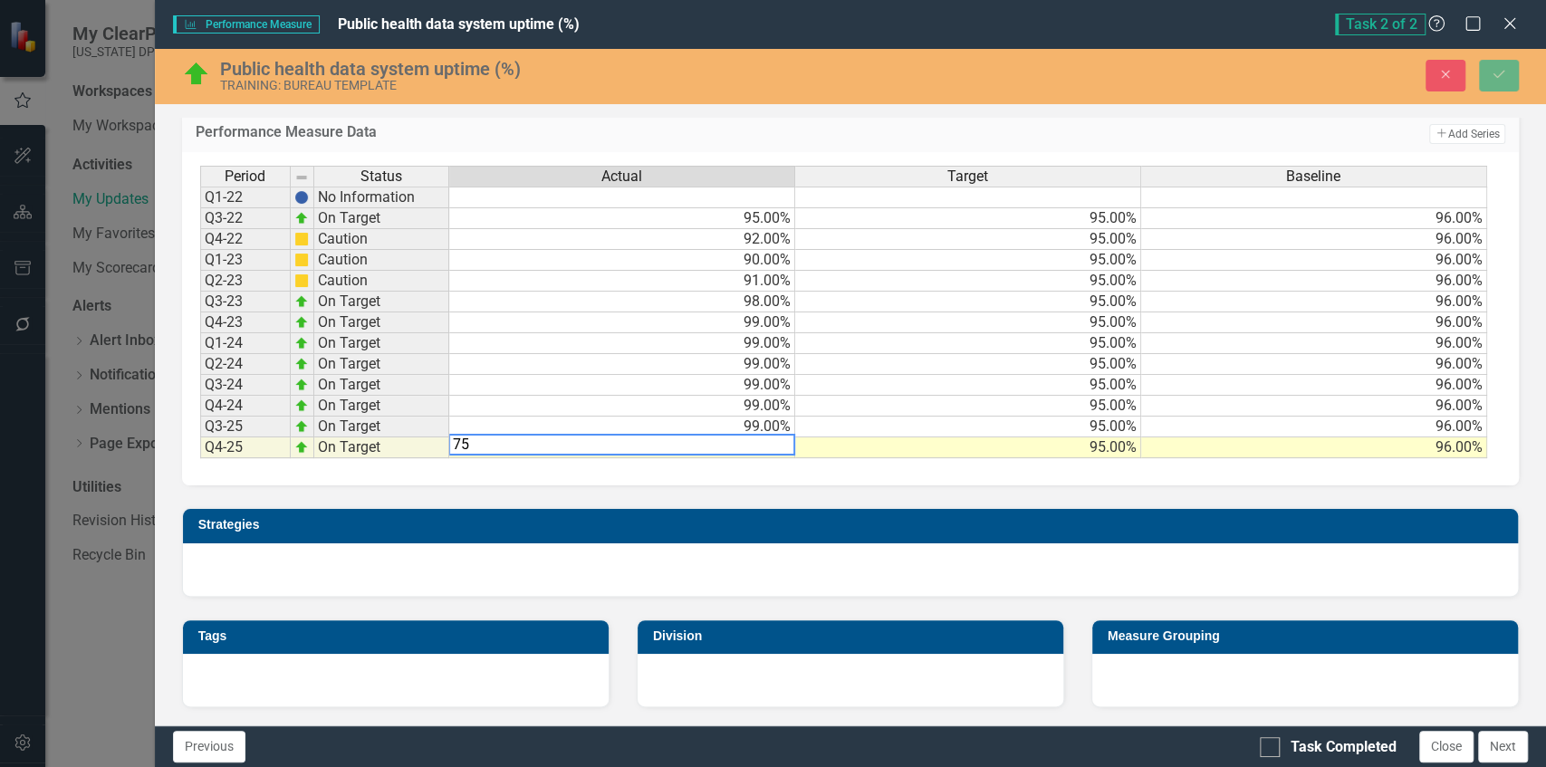
type textarea "75"
click at [534, 563] on div at bounding box center [850, 569] width 1335 height 53
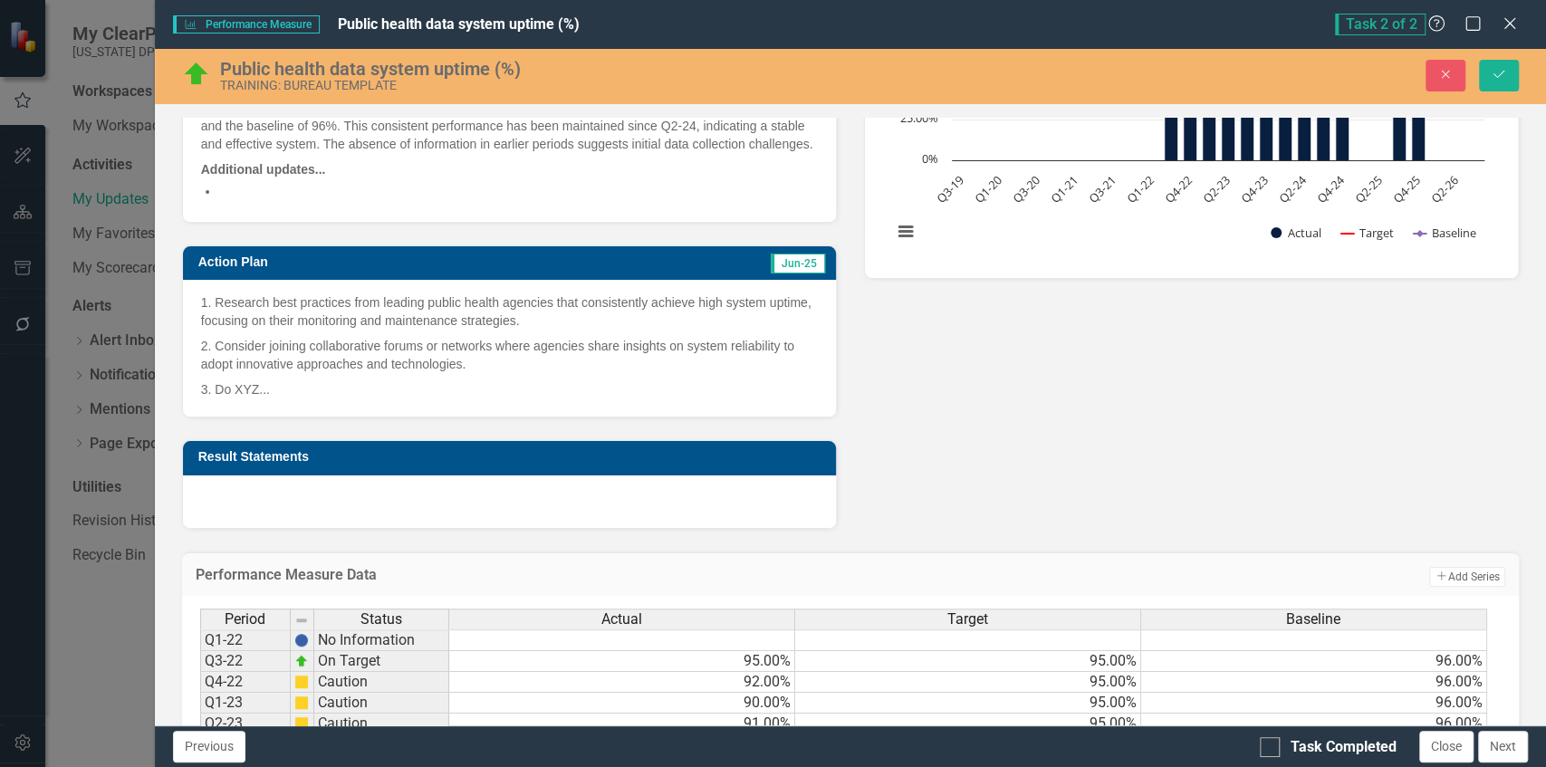
scroll to position [306, 0]
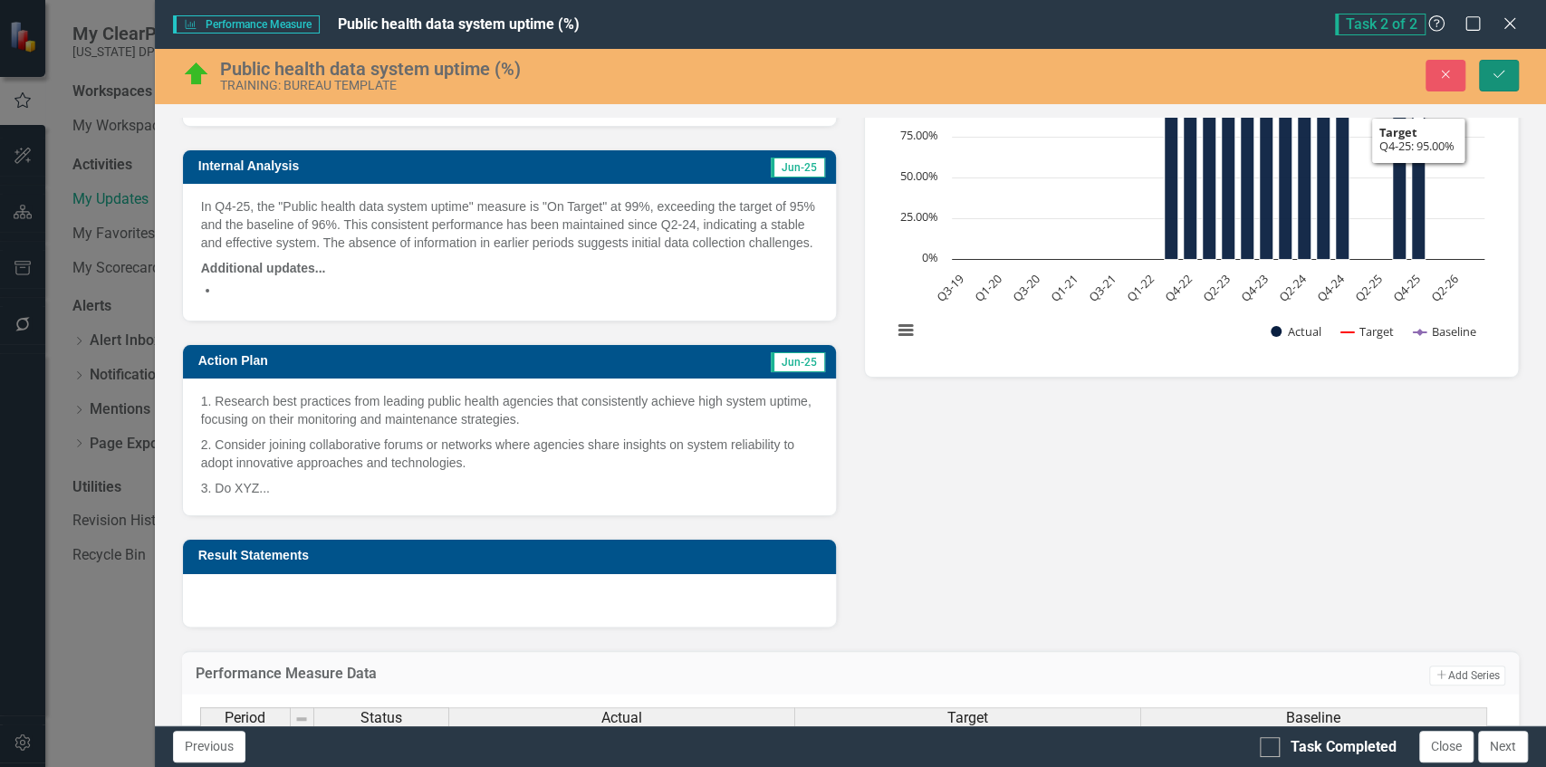
click at [1509, 82] on button "Save" at bounding box center [1499, 76] width 40 height 32
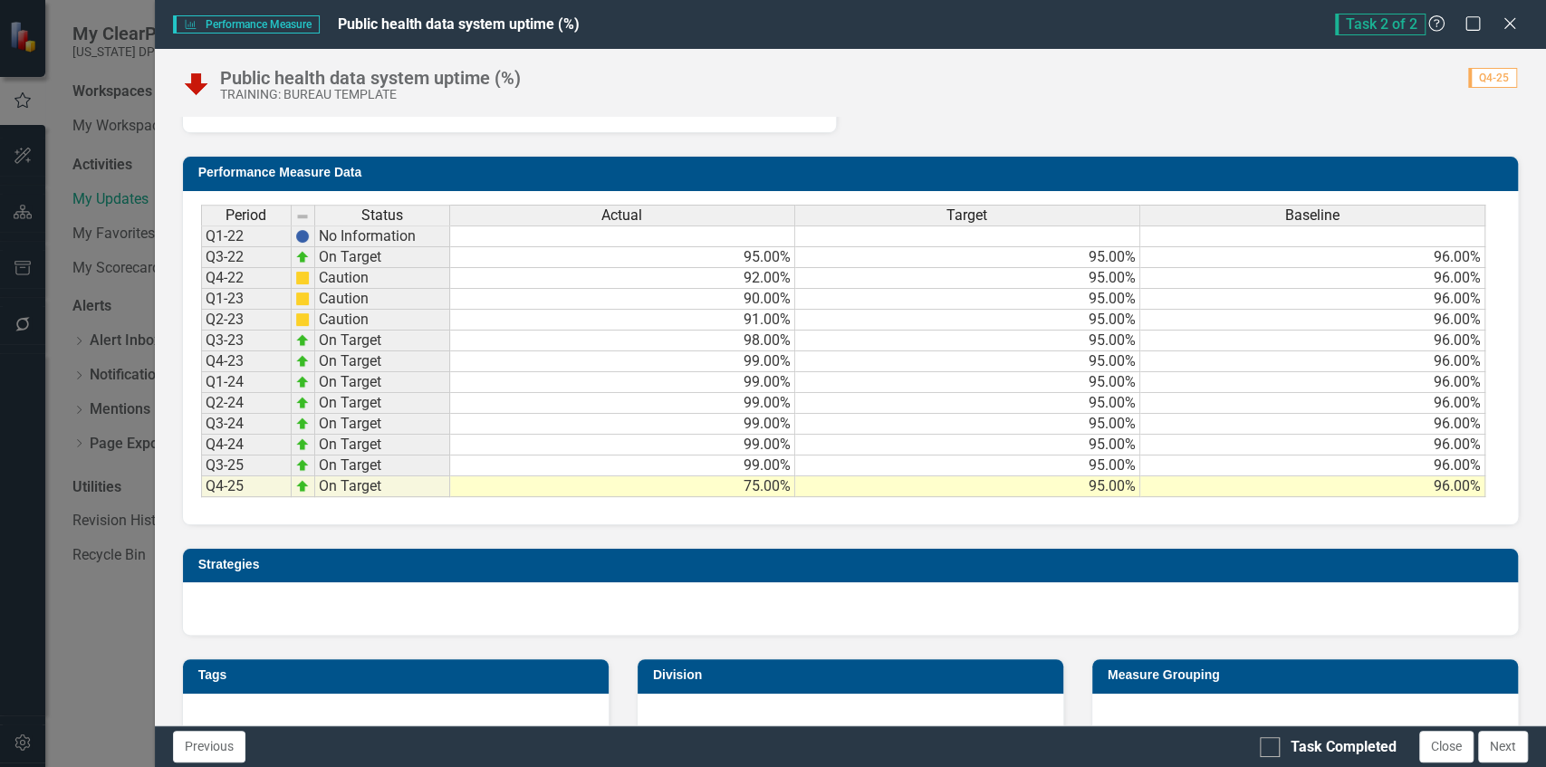
scroll to position [850, 0]
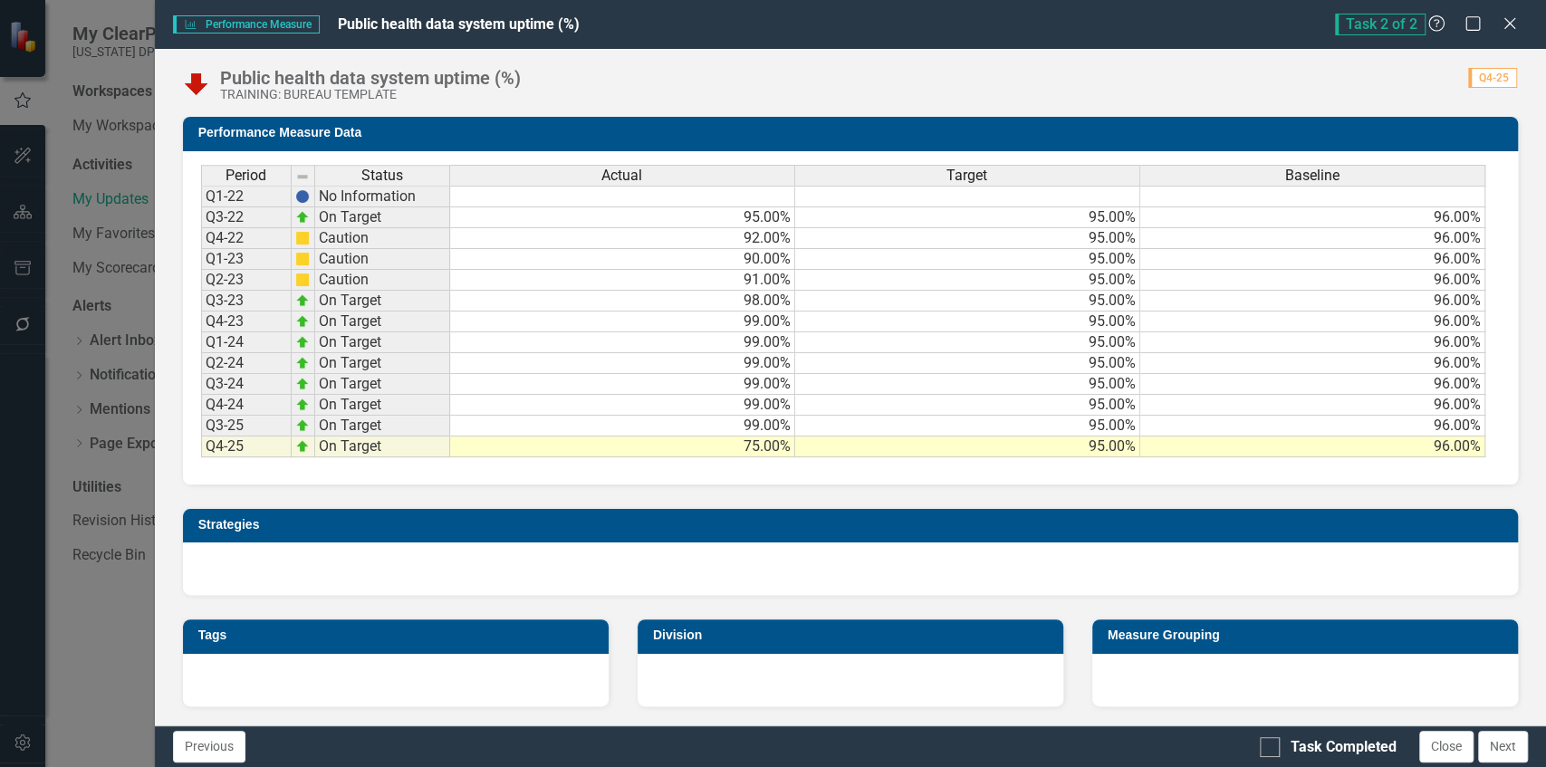
drag, startPoint x: 245, startPoint y: 450, endPoint x: 242, endPoint y: 429, distance: 21.1
click at [245, 442] on td "Q4-25" at bounding box center [246, 447] width 91 height 21
click at [236, 407] on td "Q4-24" at bounding box center [246, 405] width 91 height 21
click at [235, 423] on td "Q3-25" at bounding box center [246, 426] width 91 height 21
click at [240, 441] on td "Q4-25" at bounding box center [246, 447] width 91 height 21
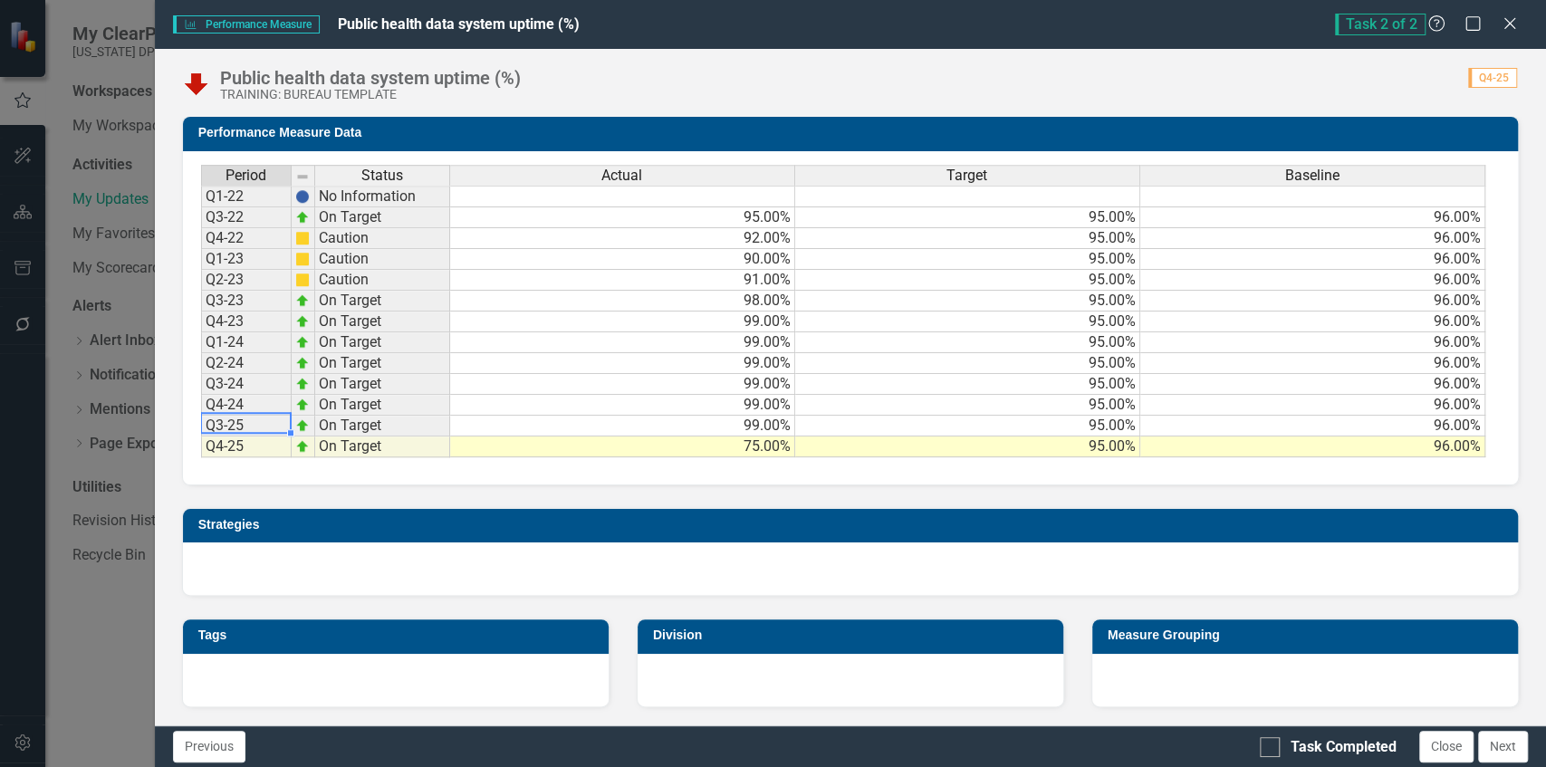
click at [246, 423] on td "Q3-25" at bounding box center [246, 426] width 91 height 21
click at [246, 413] on td "Q4-24" at bounding box center [246, 405] width 91 height 21
click at [243, 426] on td "Q3-25" at bounding box center [246, 426] width 91 height 21
click at [770, 270] on td "90.00%" at bounding box center [622, 259] width 345 height 21
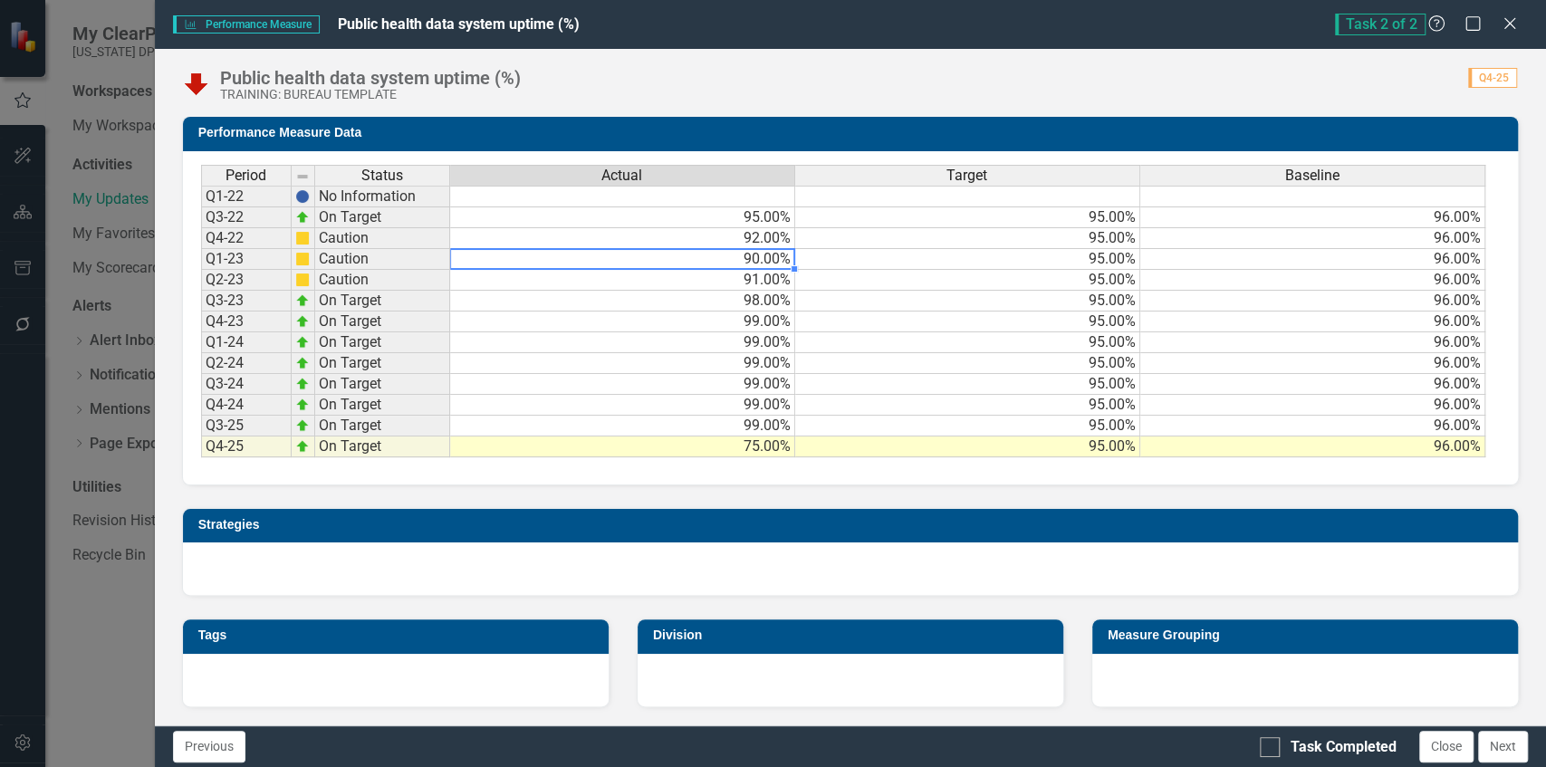
drag, startPoint x: 744, startPoint y: 219, endPoint x: 749, endPoint y: 263, distance: 43.8
click at [745, 219] on td "95.00%" at bounding box center [622, 217] width 345 height 21
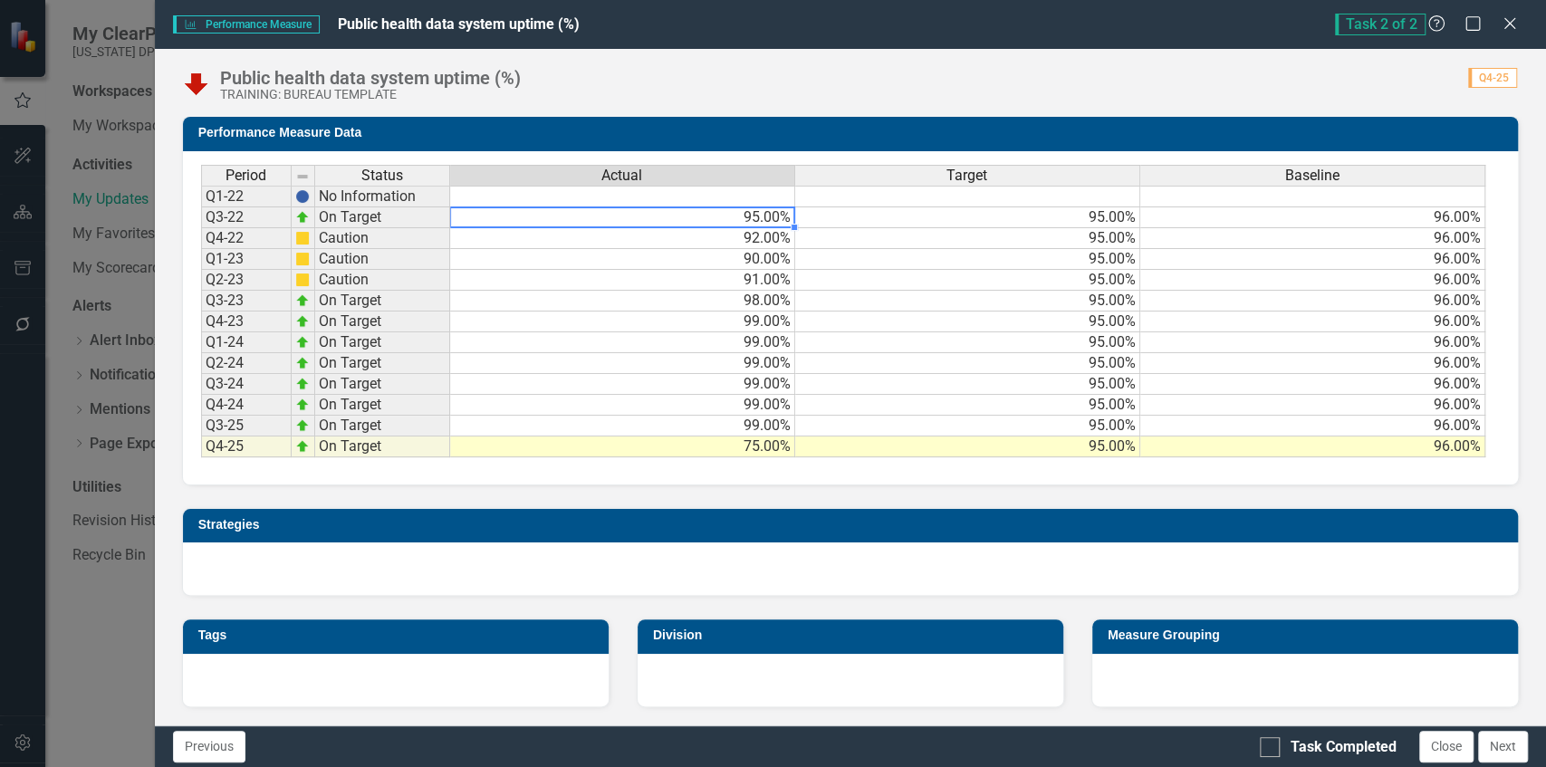
click at [693, 197] on td at bounding box center [622, 197] width 345 height 22
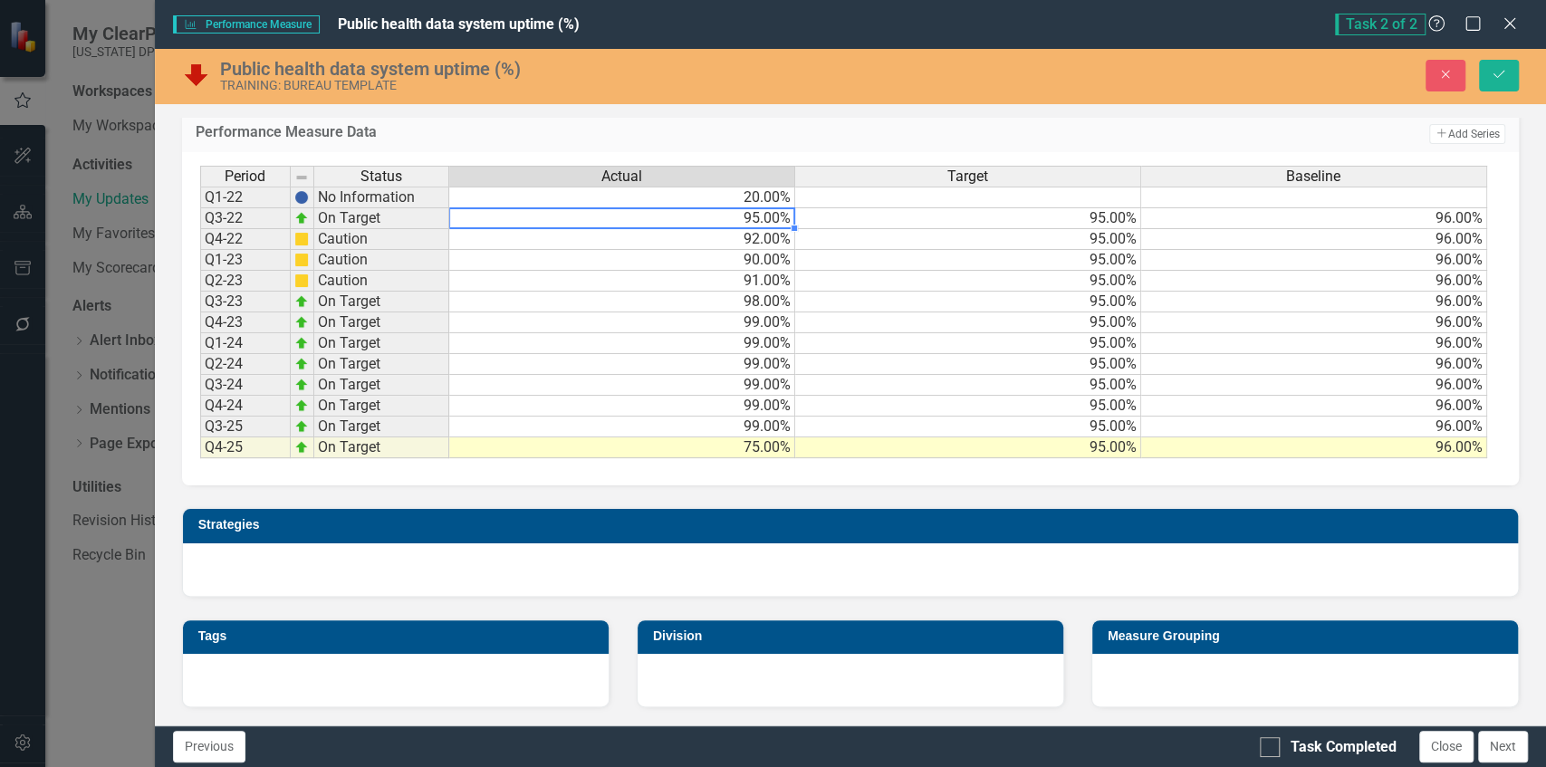
click at [851, 205] on td at bounding box center [968, 198] width 346 height 22
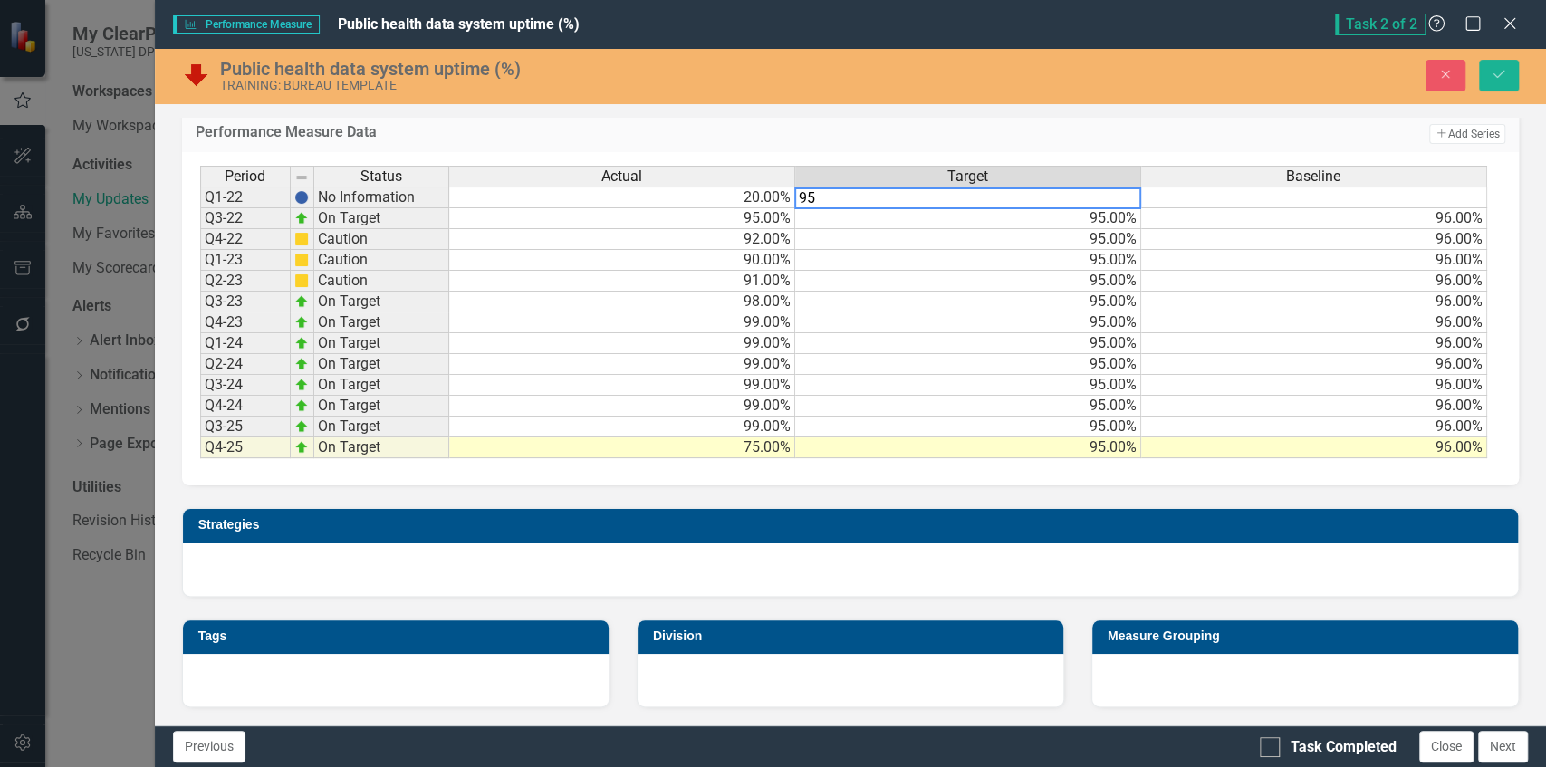
click at [946, 348] on td "95.00%" at bounding box center [968, 343] width 346 height 21
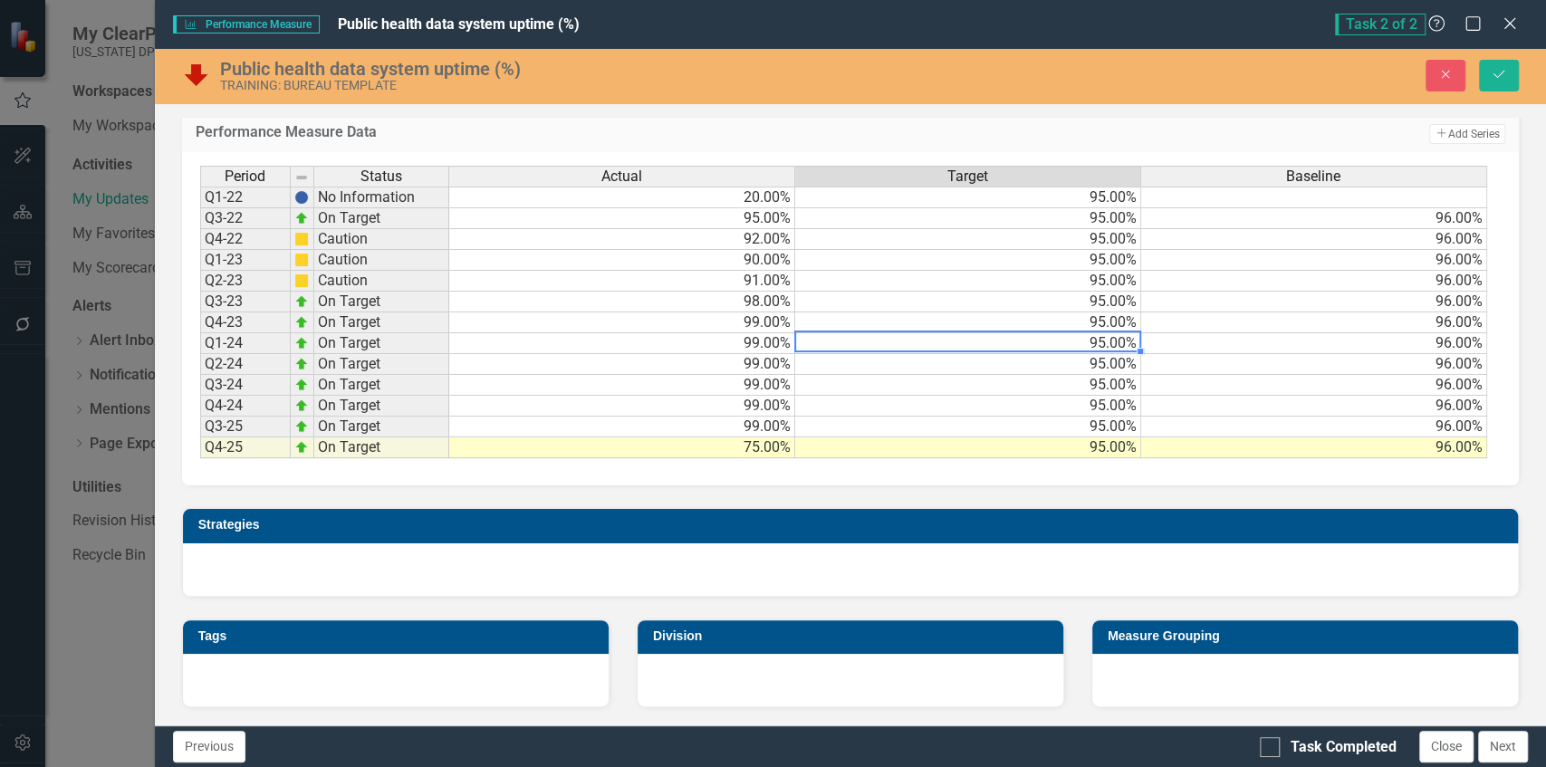
click at [1256, 187] on div "Baseline" at bounding box center [1313, 177] width 345 height 20
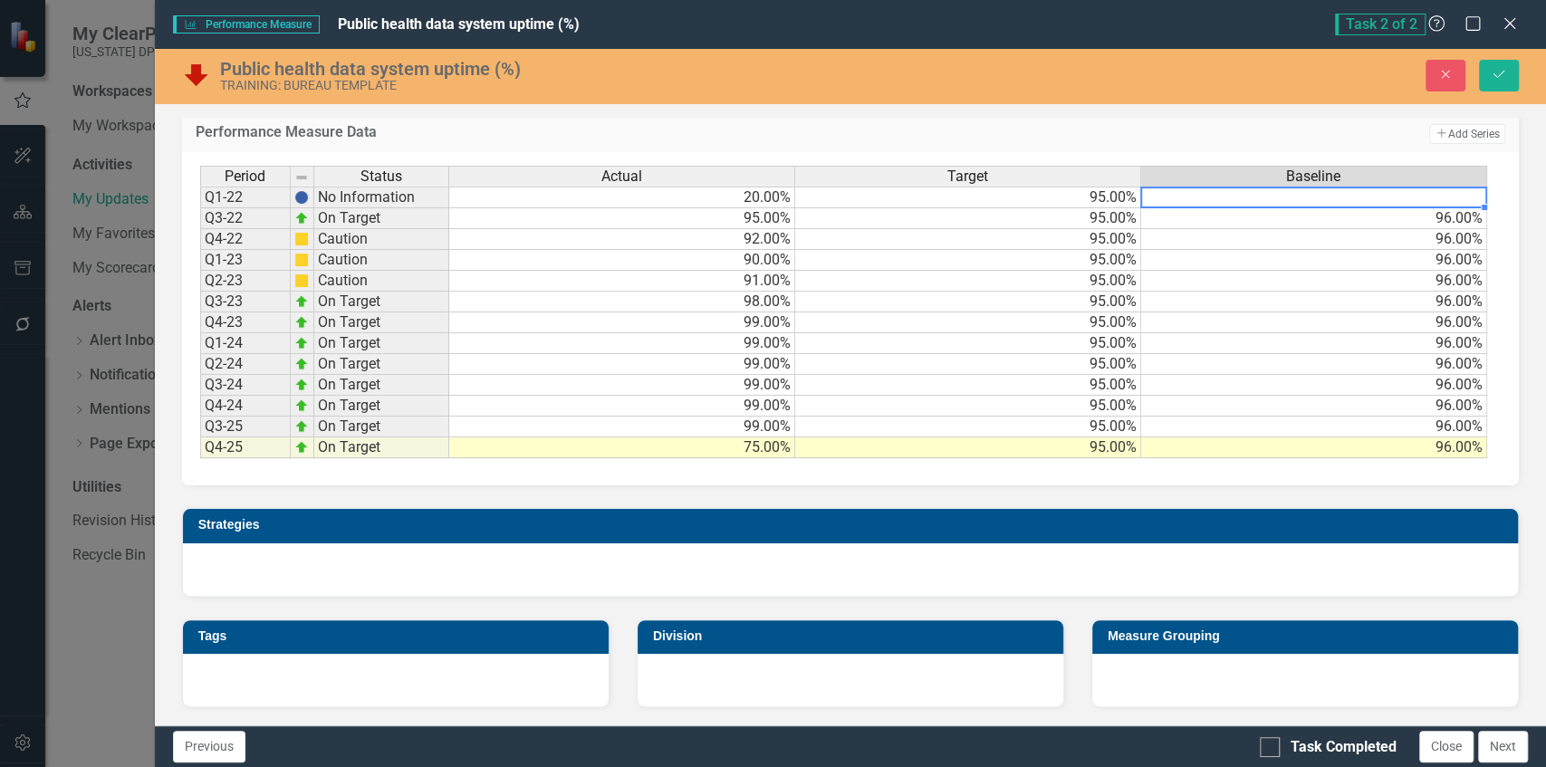
click at [1258, 207] on td at bounding box center [1314, 198] width 346 height 22
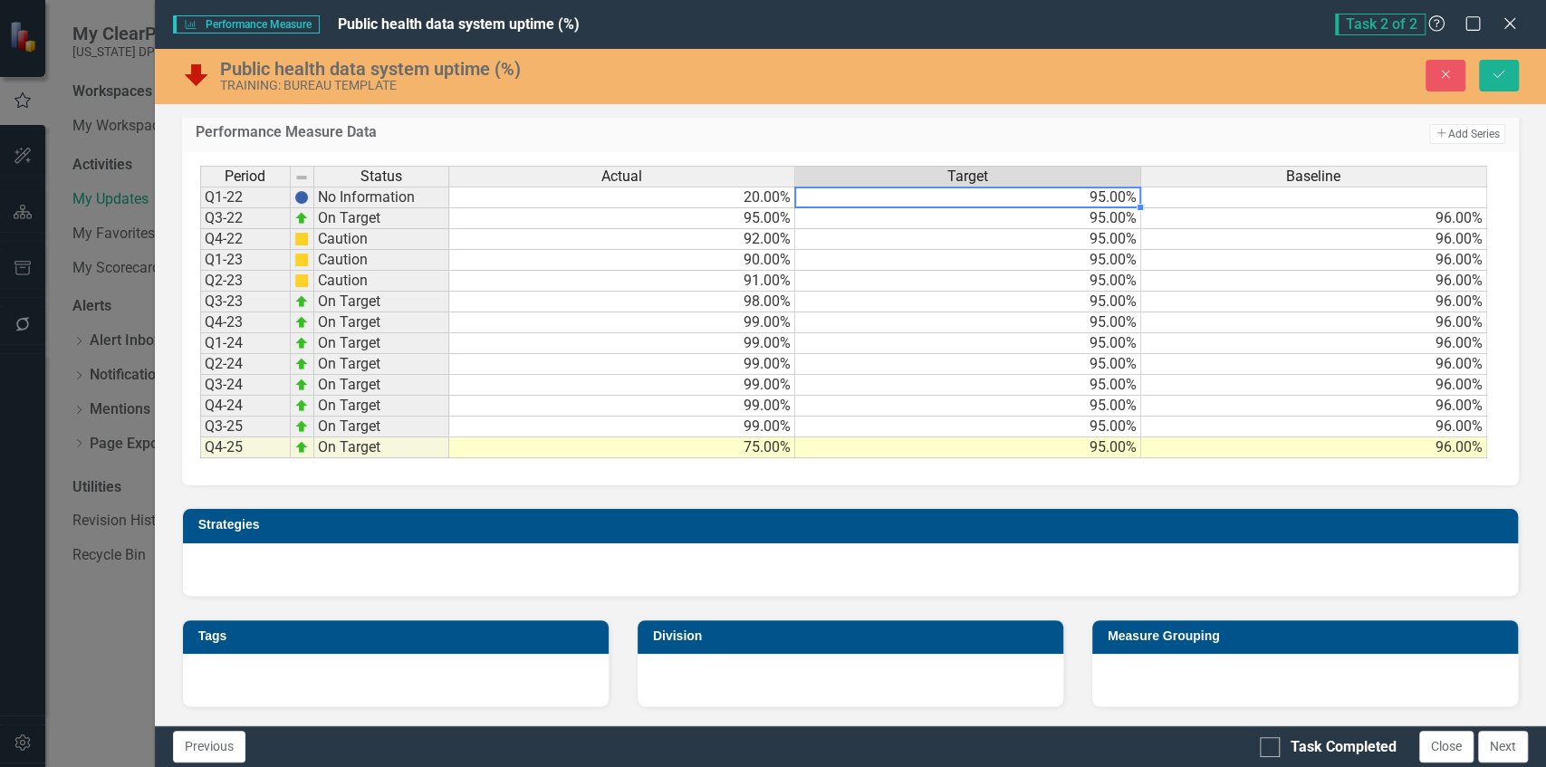
click at [1107, 208] on td "95.00%" at bounding box center [968, 198] width 346 height 22
click at [1161, 285] on td "96.00%" at bounding box center [1314, 281] width 346 height 21
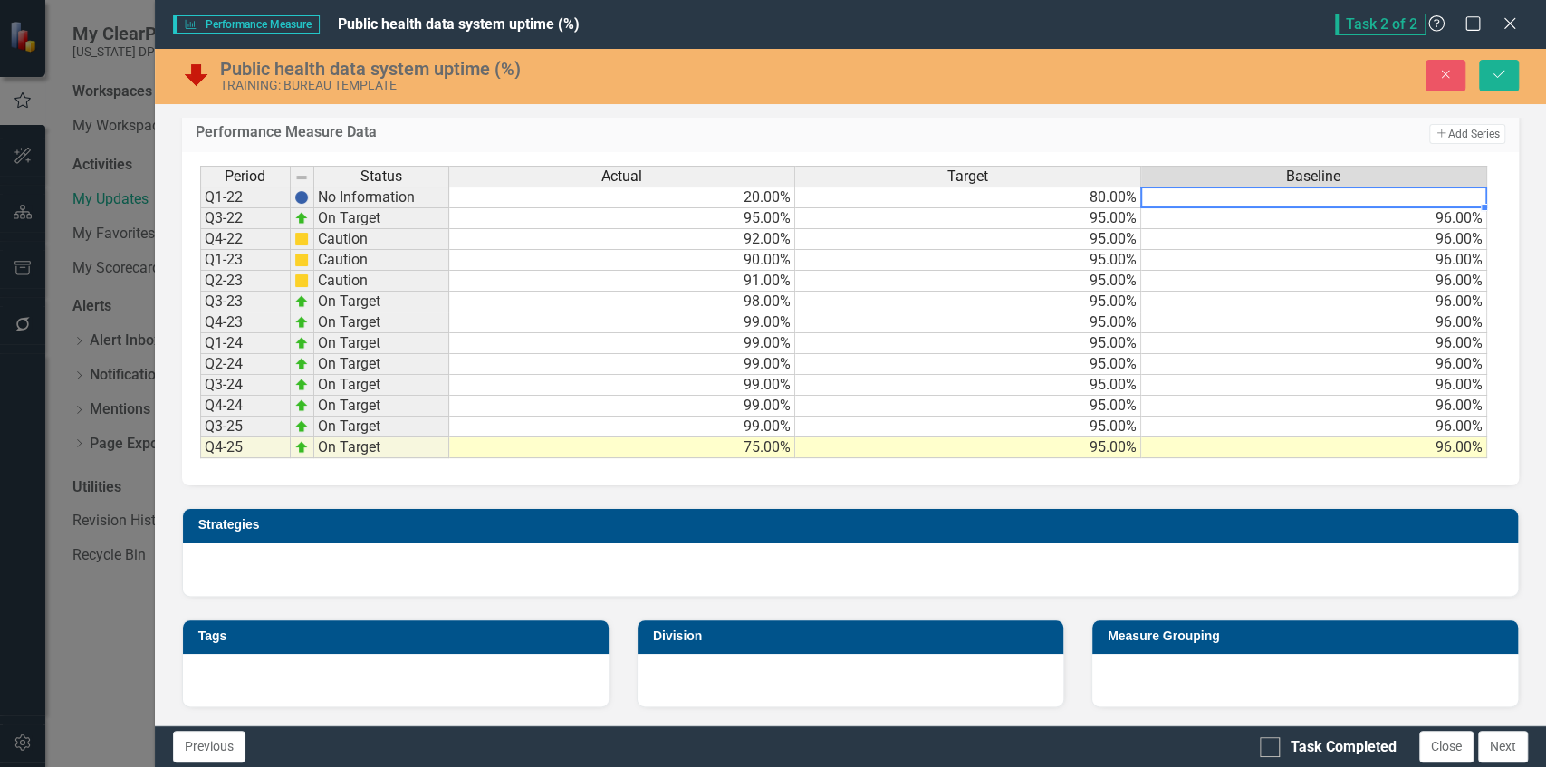
click at [1239, 208] on td at bounding box center [1314, 198] width 346 height 22
type textarea "8"
click at [747, 208] on td "20.00%" at bounding box center [622, 198] width 346 height 22
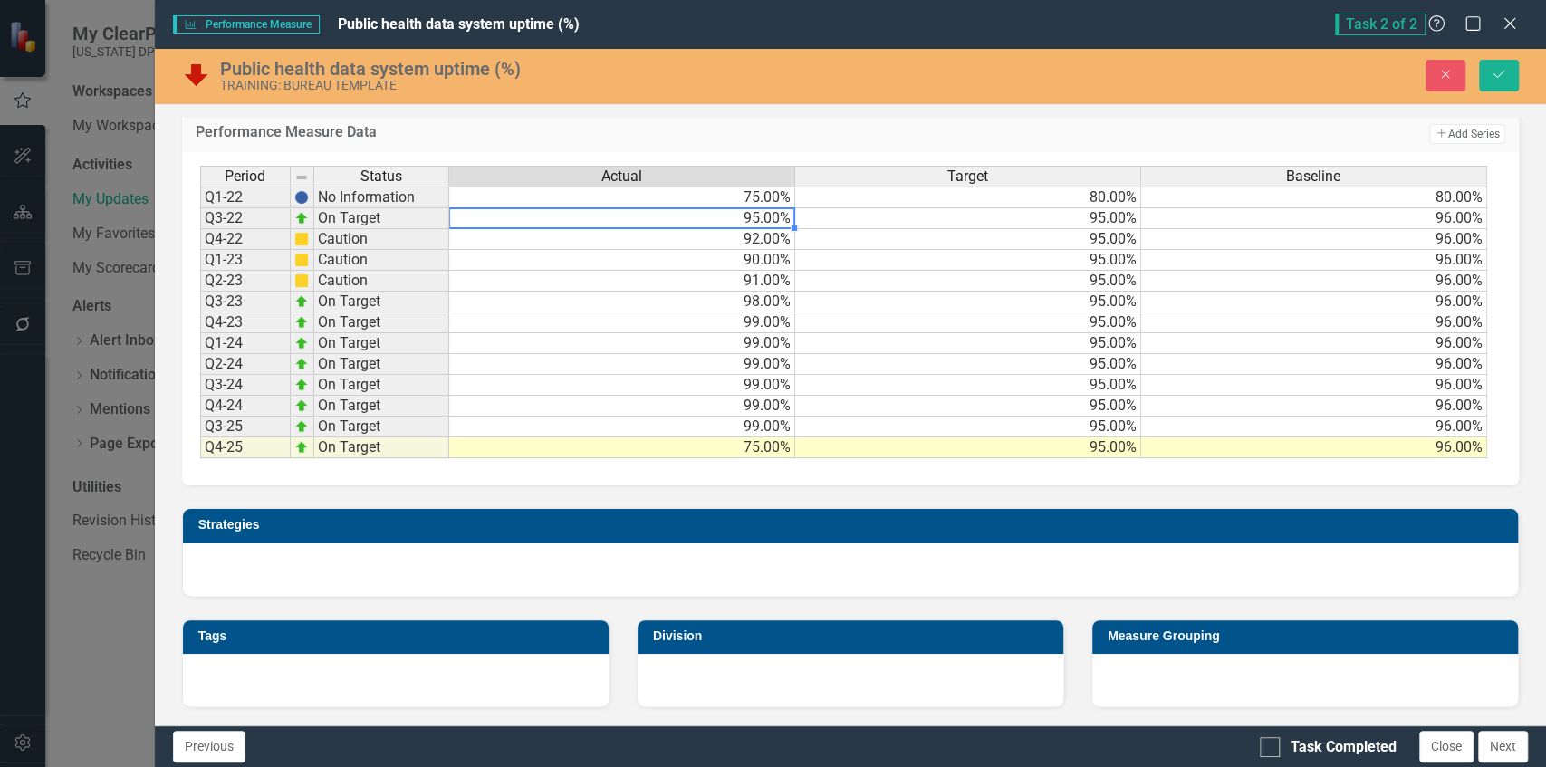
type textarea "95"
click at [1499, 83] on button "Save" at bounding box center [1499, 76] width 40 height 32
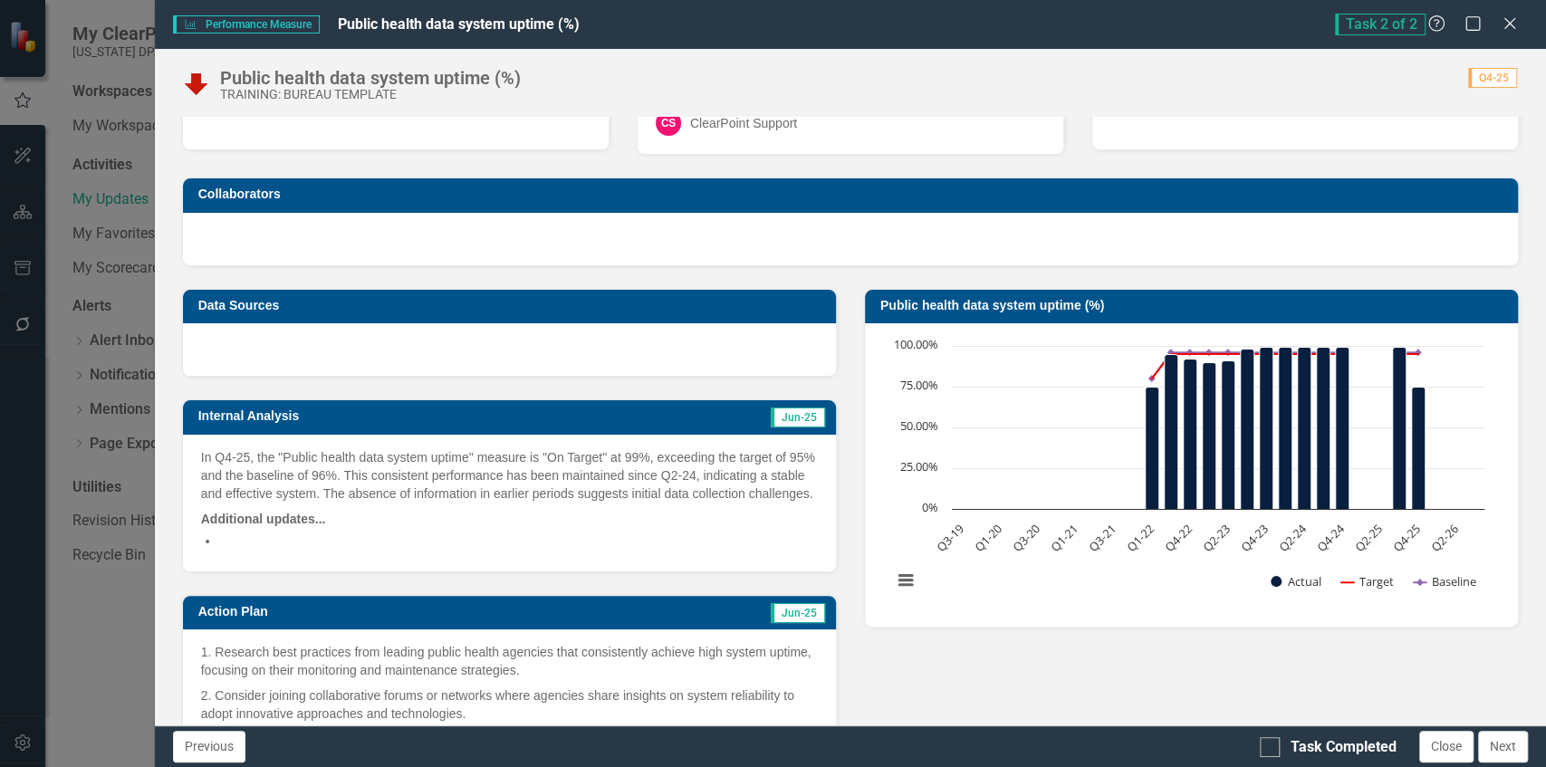
scroll to position [120, 0]
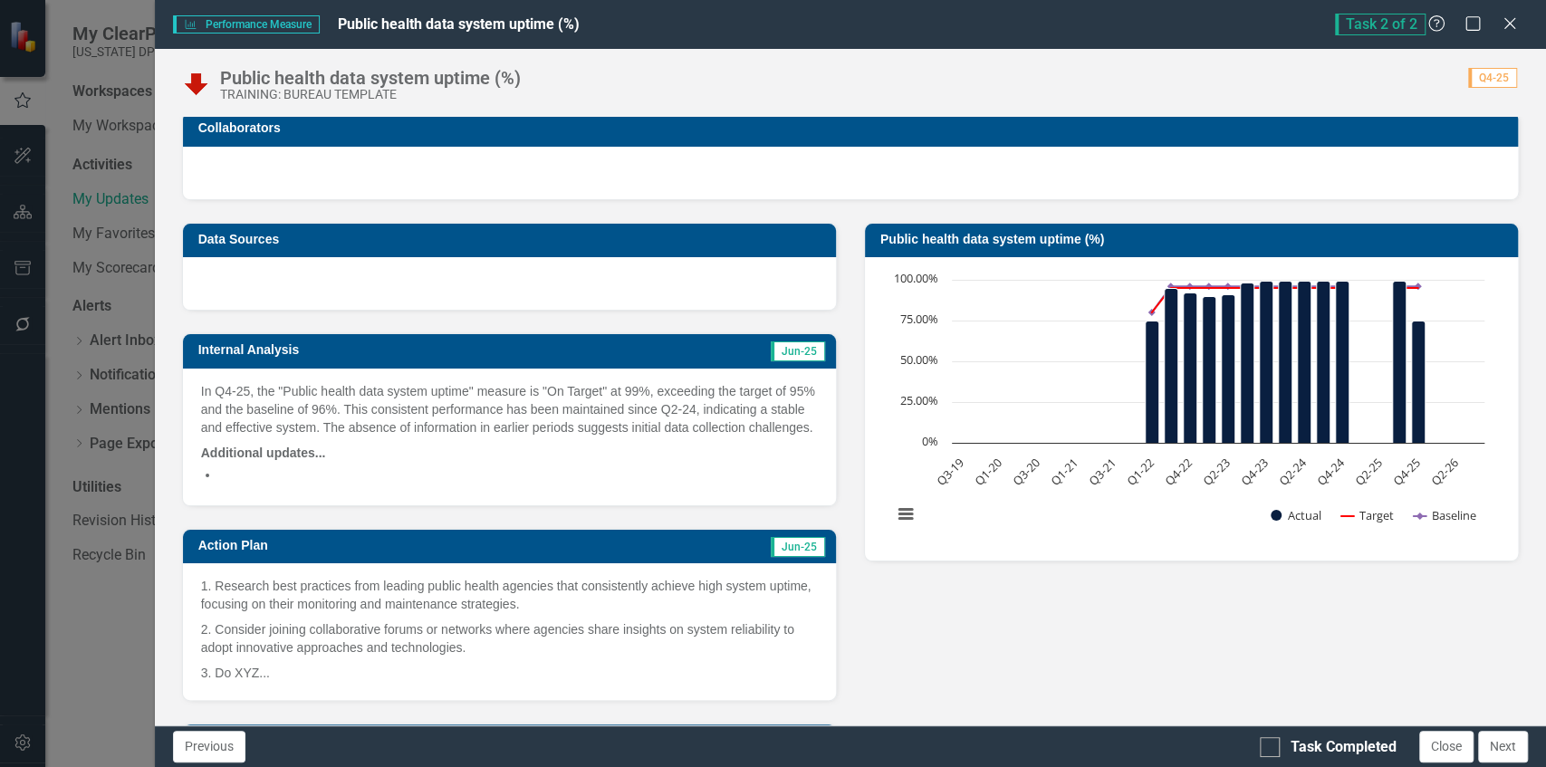
click at [455, 418] on p "In Q4-25, the "Public health data system uptime" measure is "On Target" at 99%,…" at bounding box center [509, 411] width 617 height 58
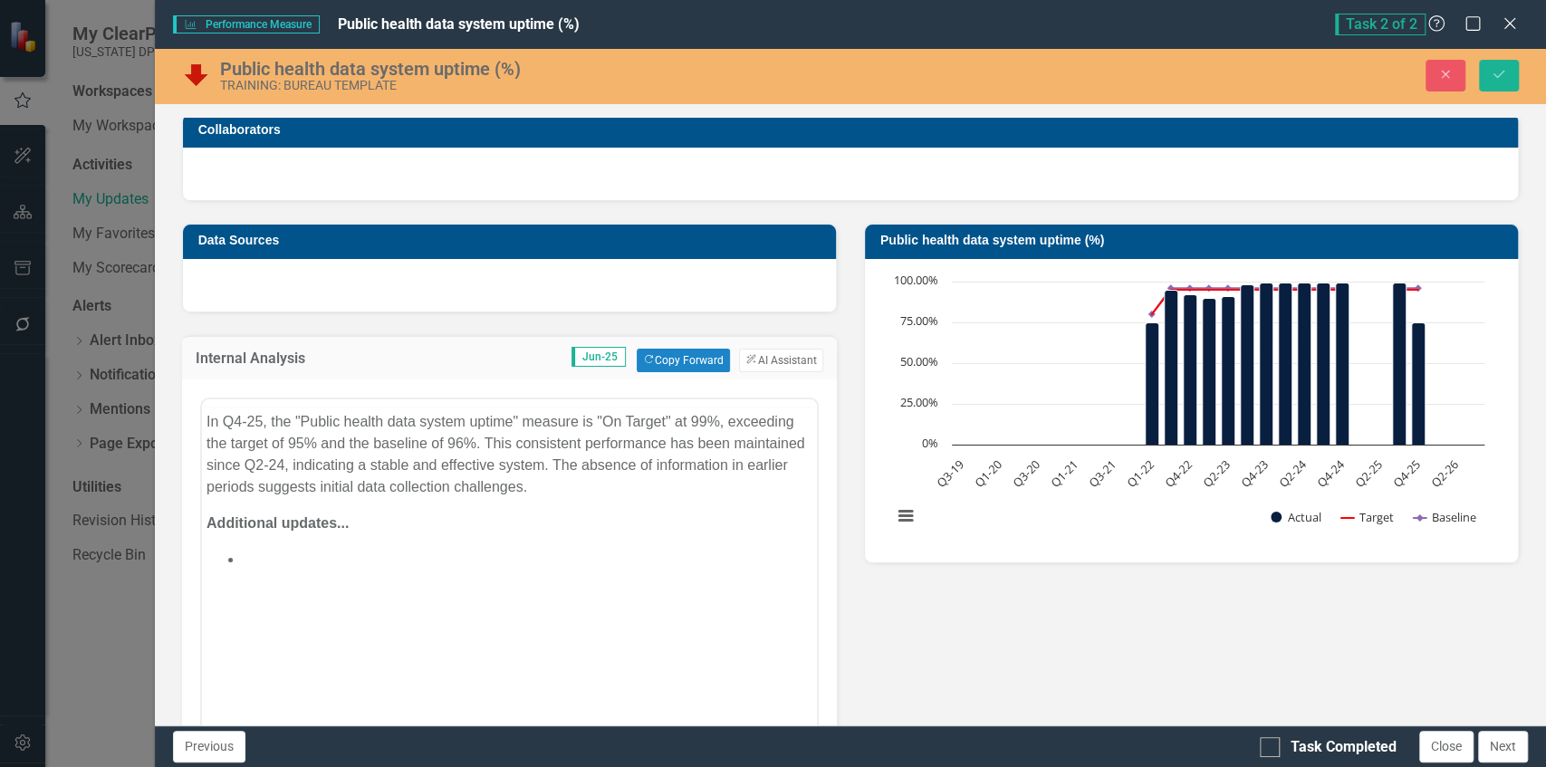
scroll to position [0, 0]
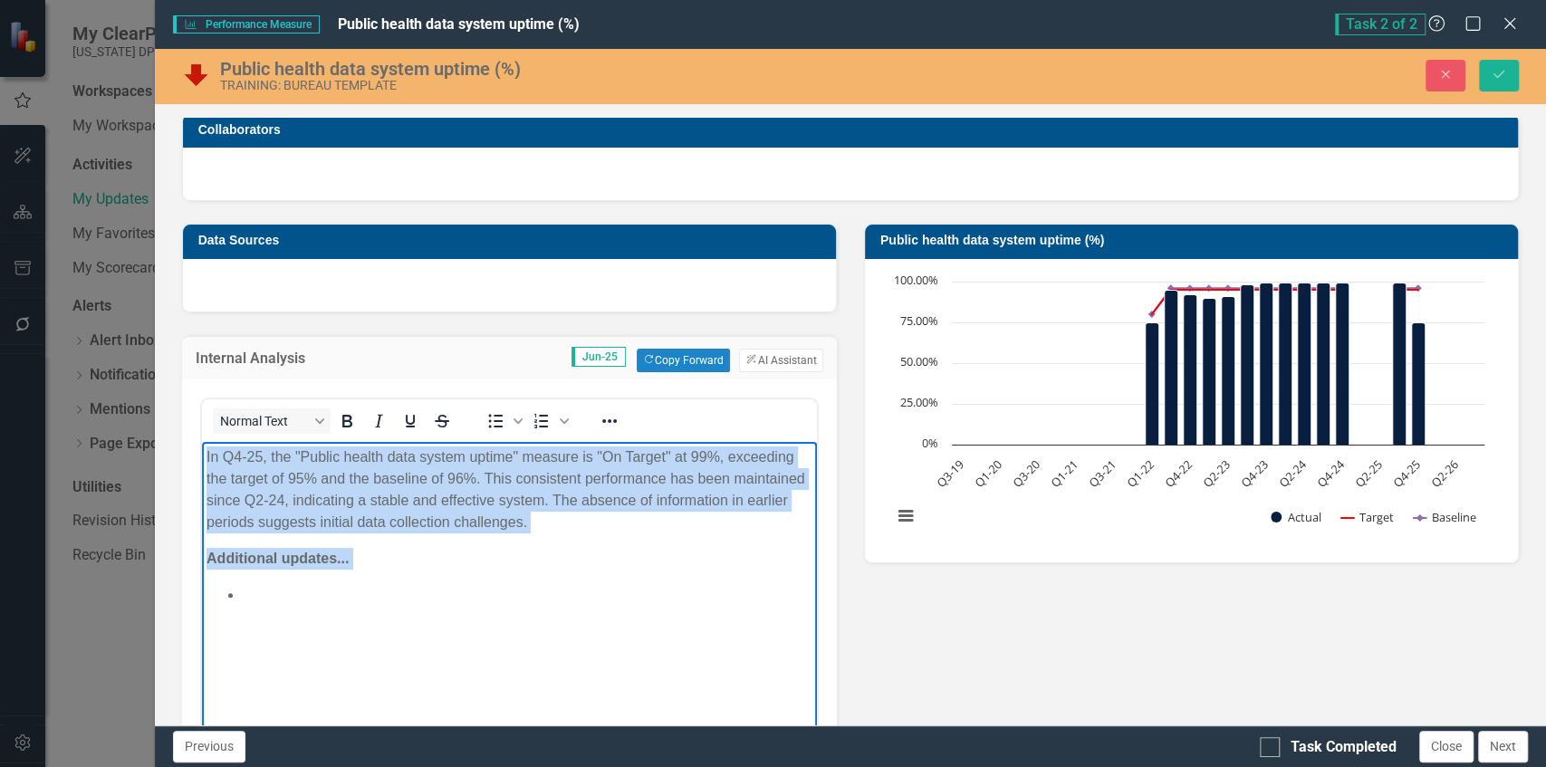
drag, startPoint x: 381, startPoint y: 607, endPoint x: 119, endPoint y: 393, distance: 338.7
click at [201, 441] on html "In Q4-25, the "Public health data system uptime" measure is "On Target" at 99%,…" at bounding box center [508, 577] width 615 height 272
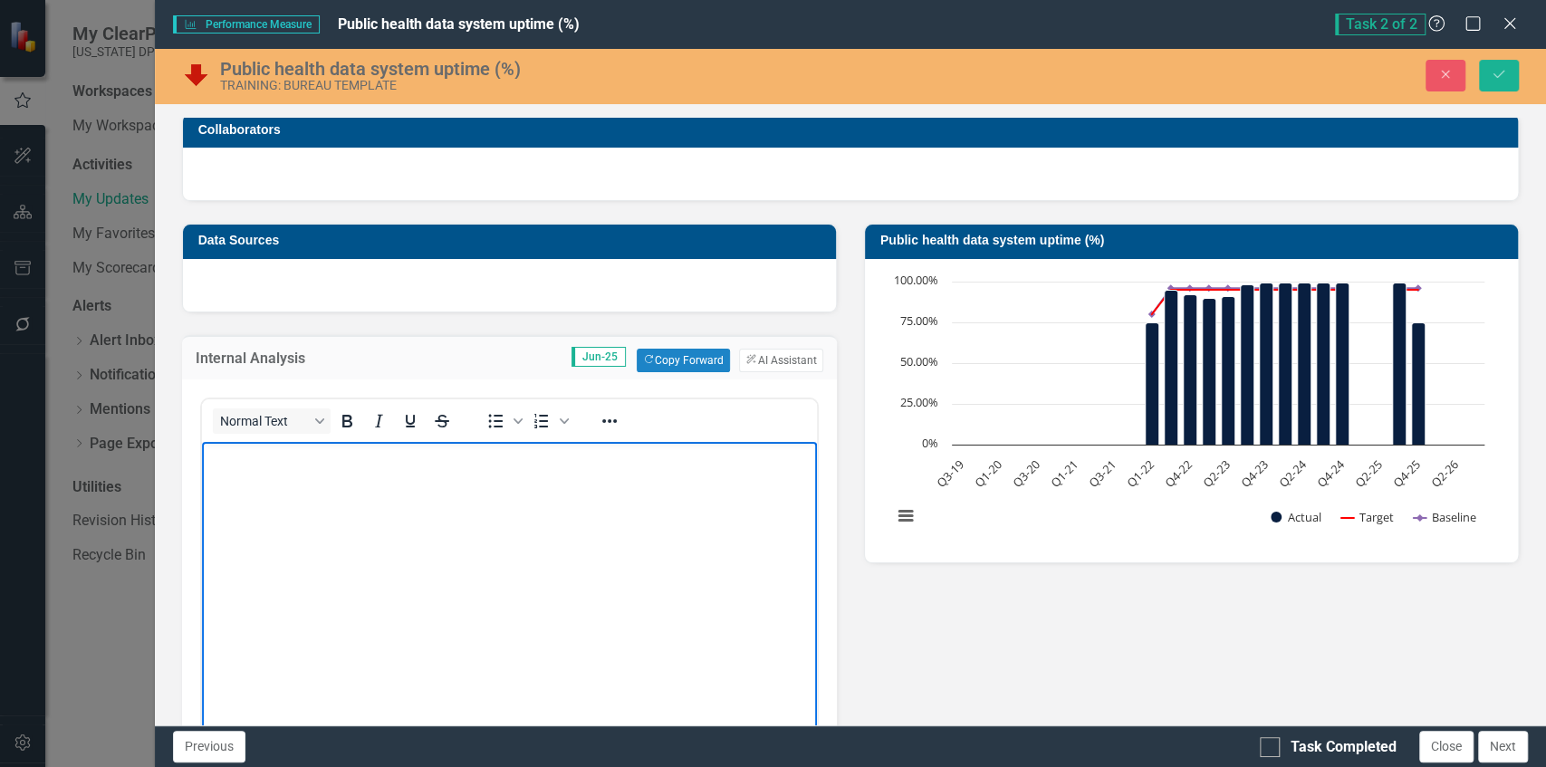
click at [681, 528] on body "Rich Text Area. Press ALT-0 for help." at bounding box center [508, 577] width 615 height 272
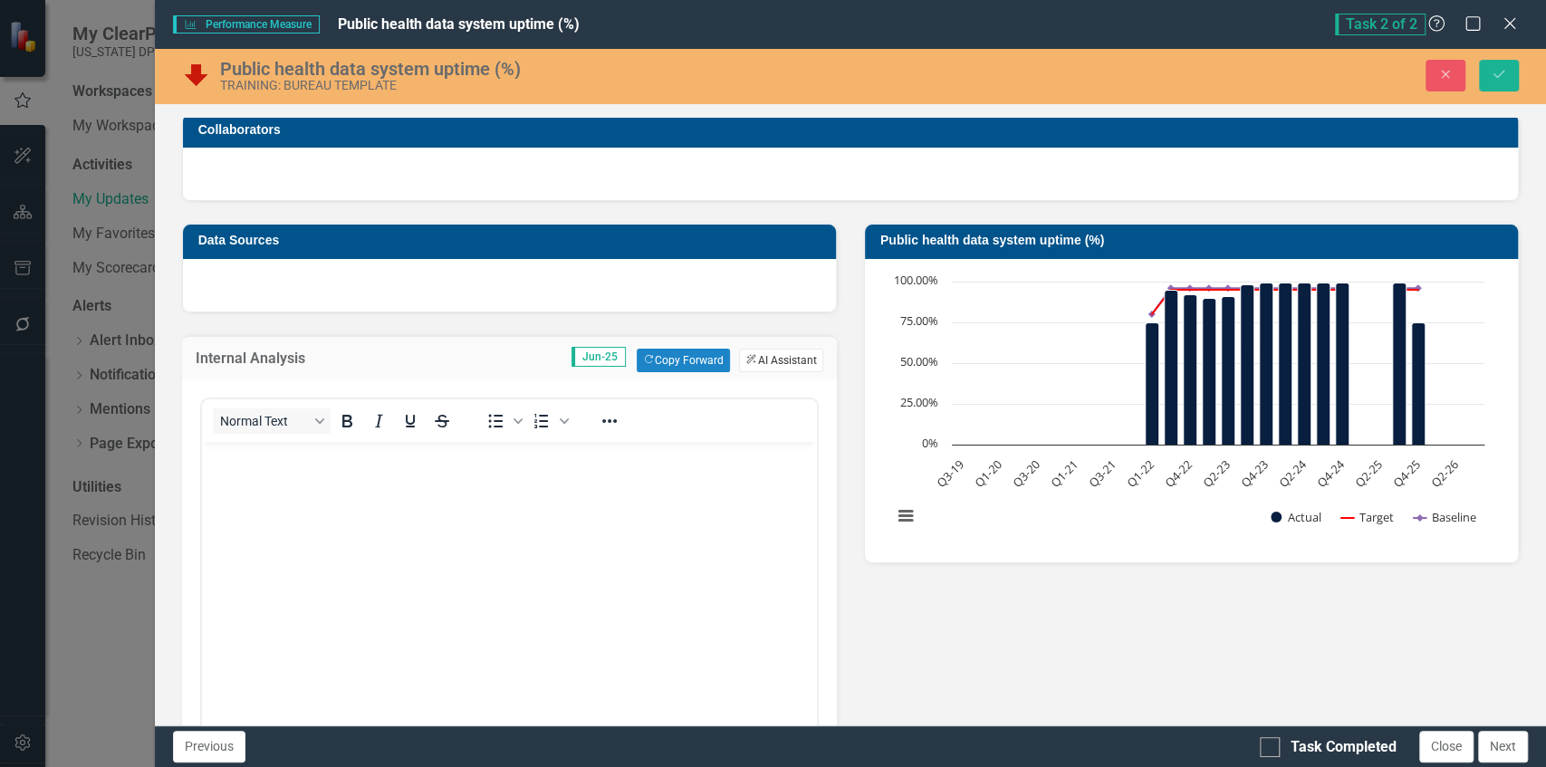
click at [770, 359] on button "ClearPoint AI AI Assistant" at bounding box center [780, 361] width 83 height 24
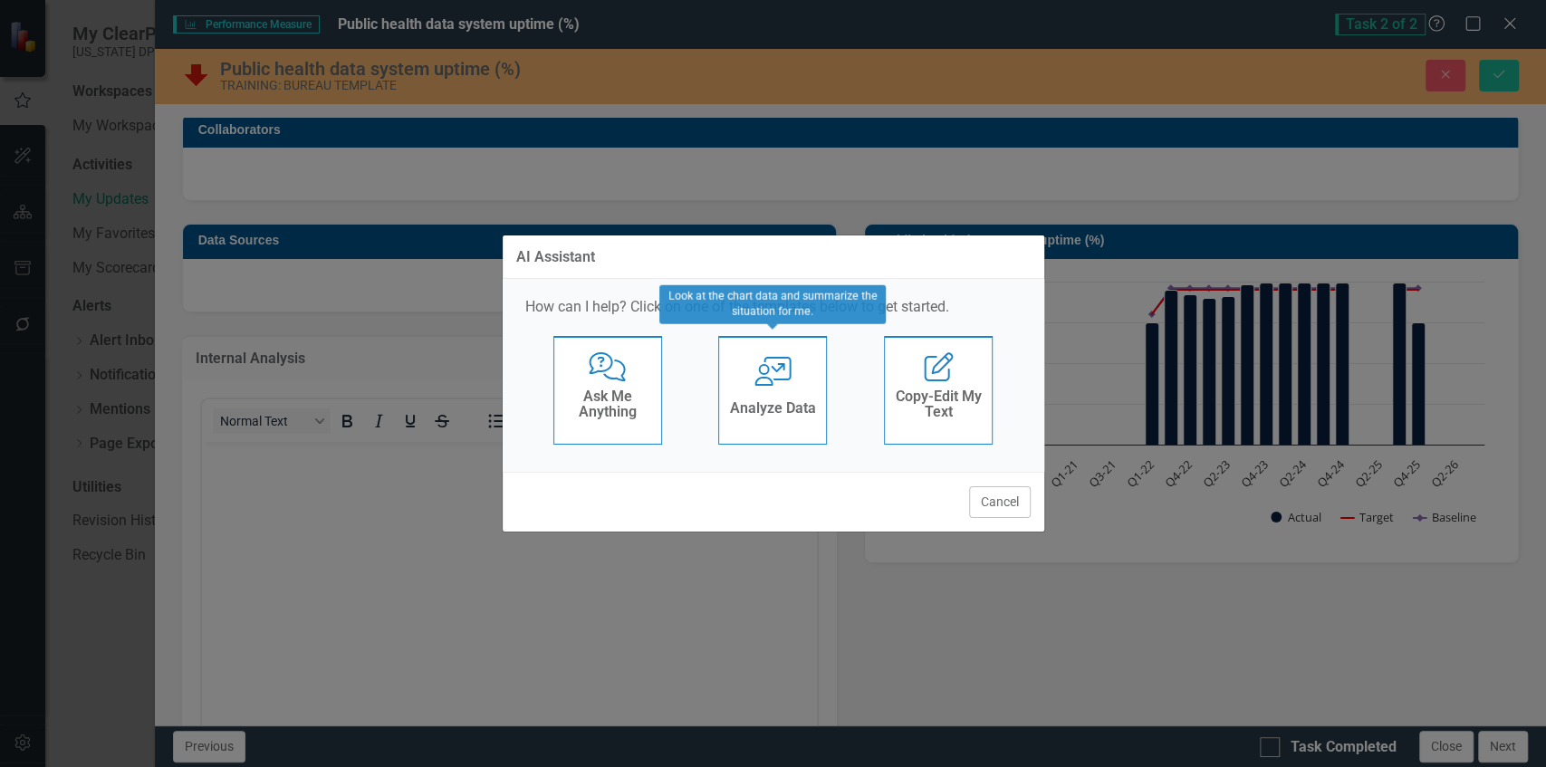
click at [756, 409] on h4 "Analyze Data" at bounding box center [773, 408] width 86 height 16
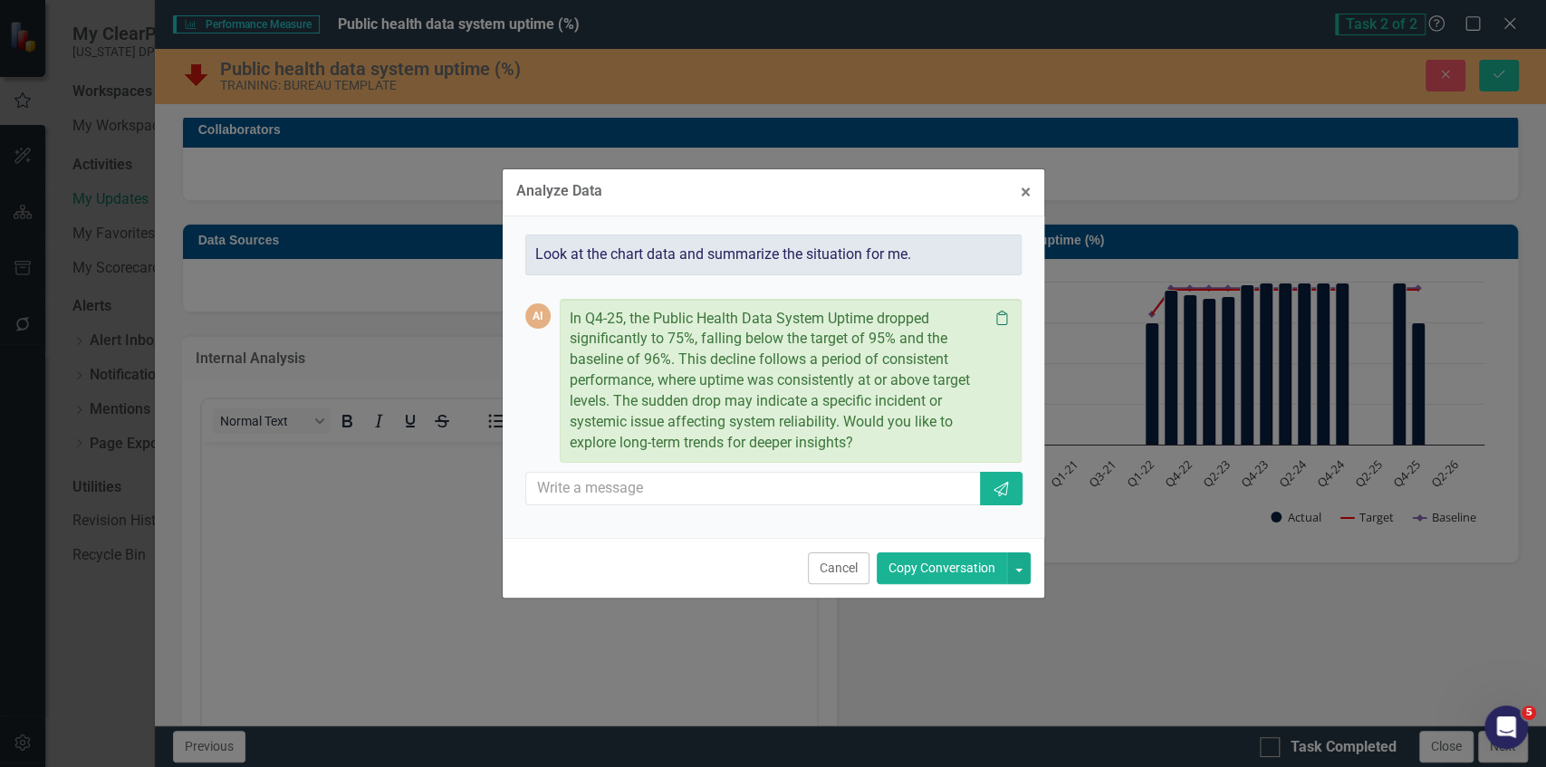
click at [1002, 322] on icon "Clipboard" at bounding box center [1002, 318] width 18 height 14
click at [672, 491] on input "text" at bounding box center [754, 489] width 457 height 34
click at [1008, 322] on icon "Clipboard" at bounding box center [1002, 318] width 18 height 14
drag, startPoint x: 1031, startPoint y: 188, endPoint x: 333, endPoint y: 24, distance: 716.4
click at [1031, 188] on button "× Close" at bounding box center [1025, 192] width 37 height 46
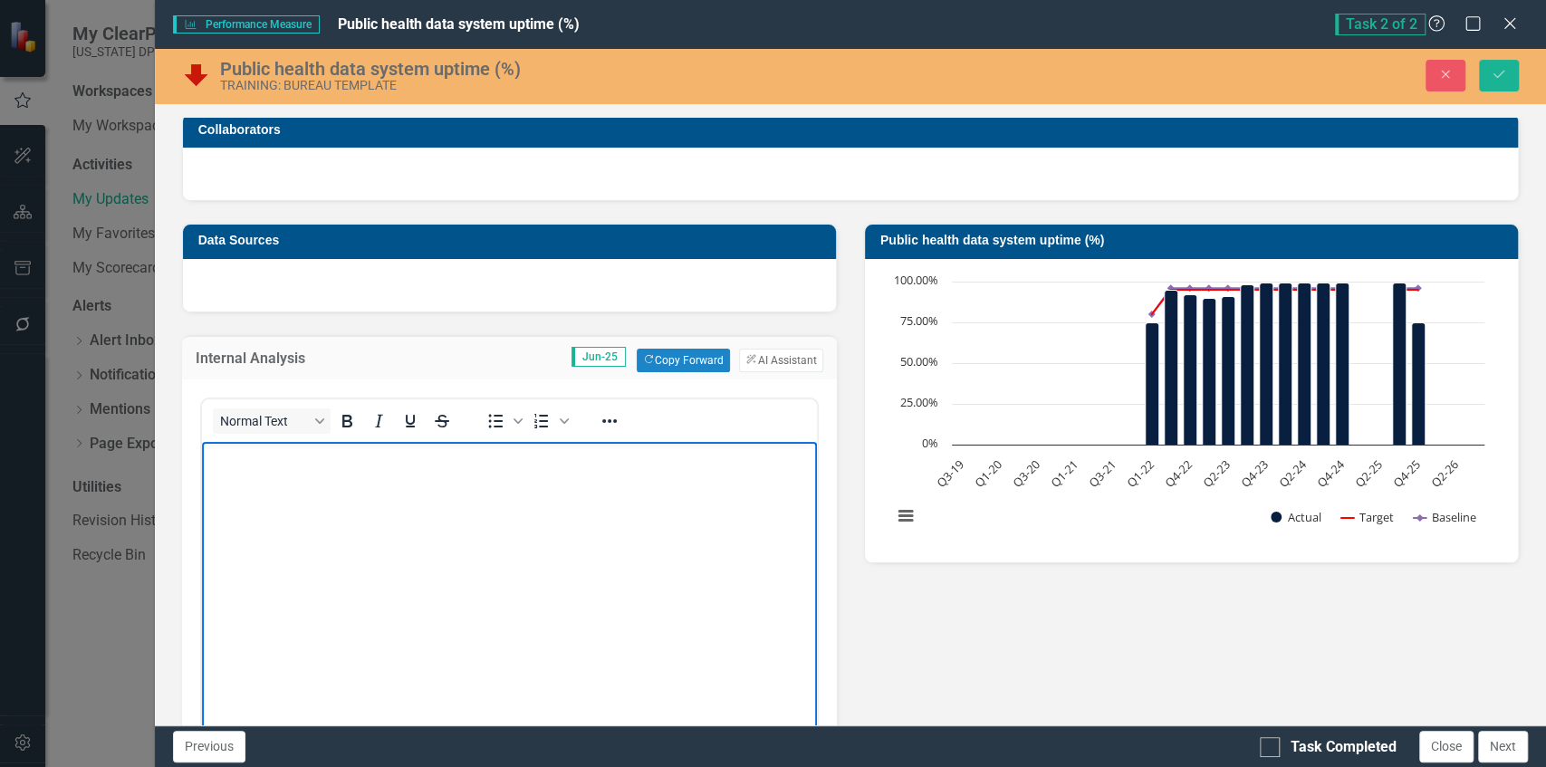
click at [513, 471] on body "Rich Text Area. Press ALT-0 for help." at bounding box center [508, 577] width 615 height 272
paste body "Rich Text Area. Press ALT-0 for help."
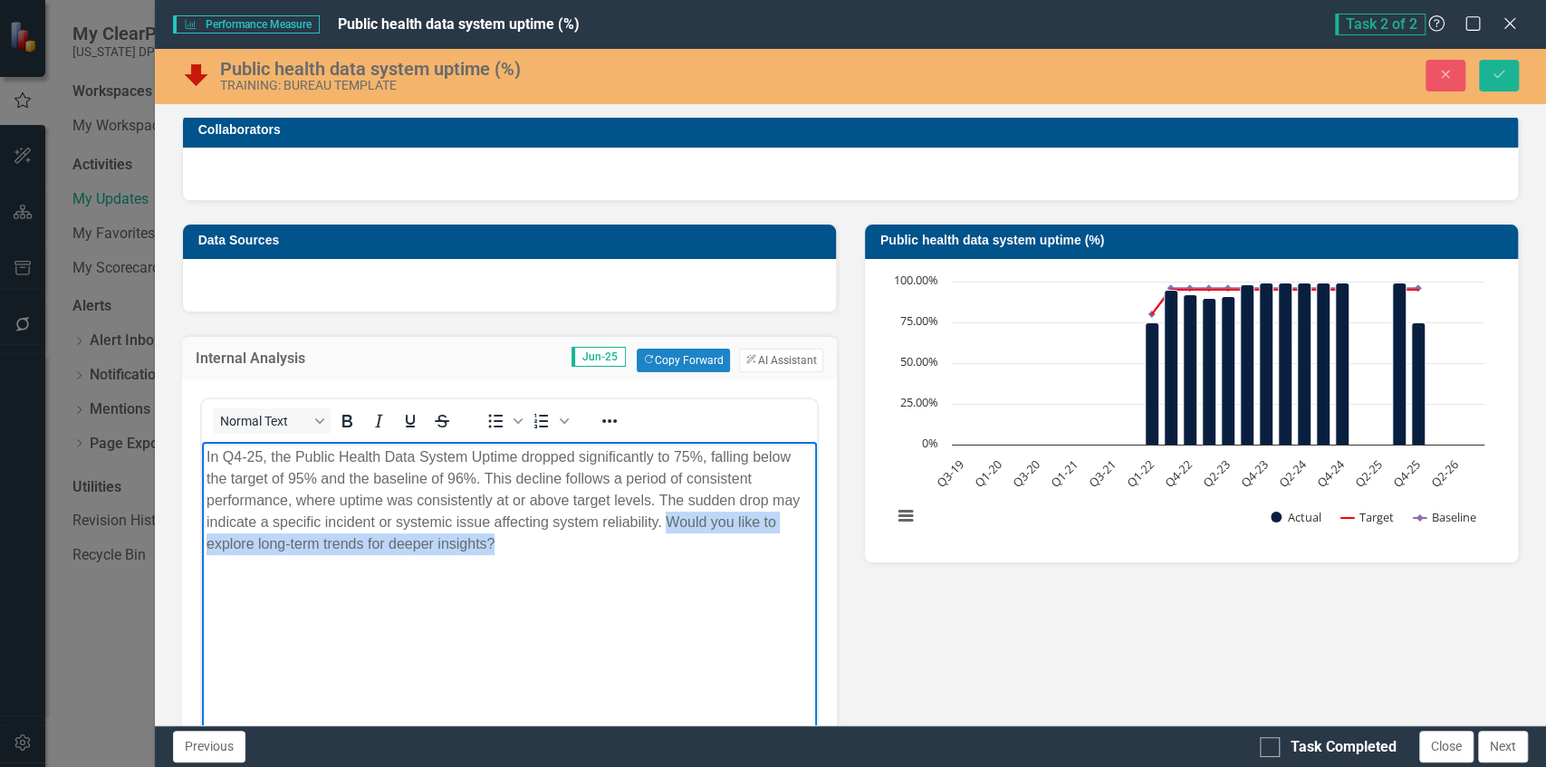
drag, startPoint x: 517, startPoint y: 543, endPoint x: 670, endPoint y: 513, distance: 156.0
click at [670, 513] on p "In Q4-25, the Public Health Data System Uptime dropped significantly to 75%, fa…" at bounding box center [509, 500] width 606 height 109
click at [922, 544] on div "Chart Combination chart with 3 data series. The chart has 1 X axis displaying c…" at bounding box center [1191, 410] width 653 height 303
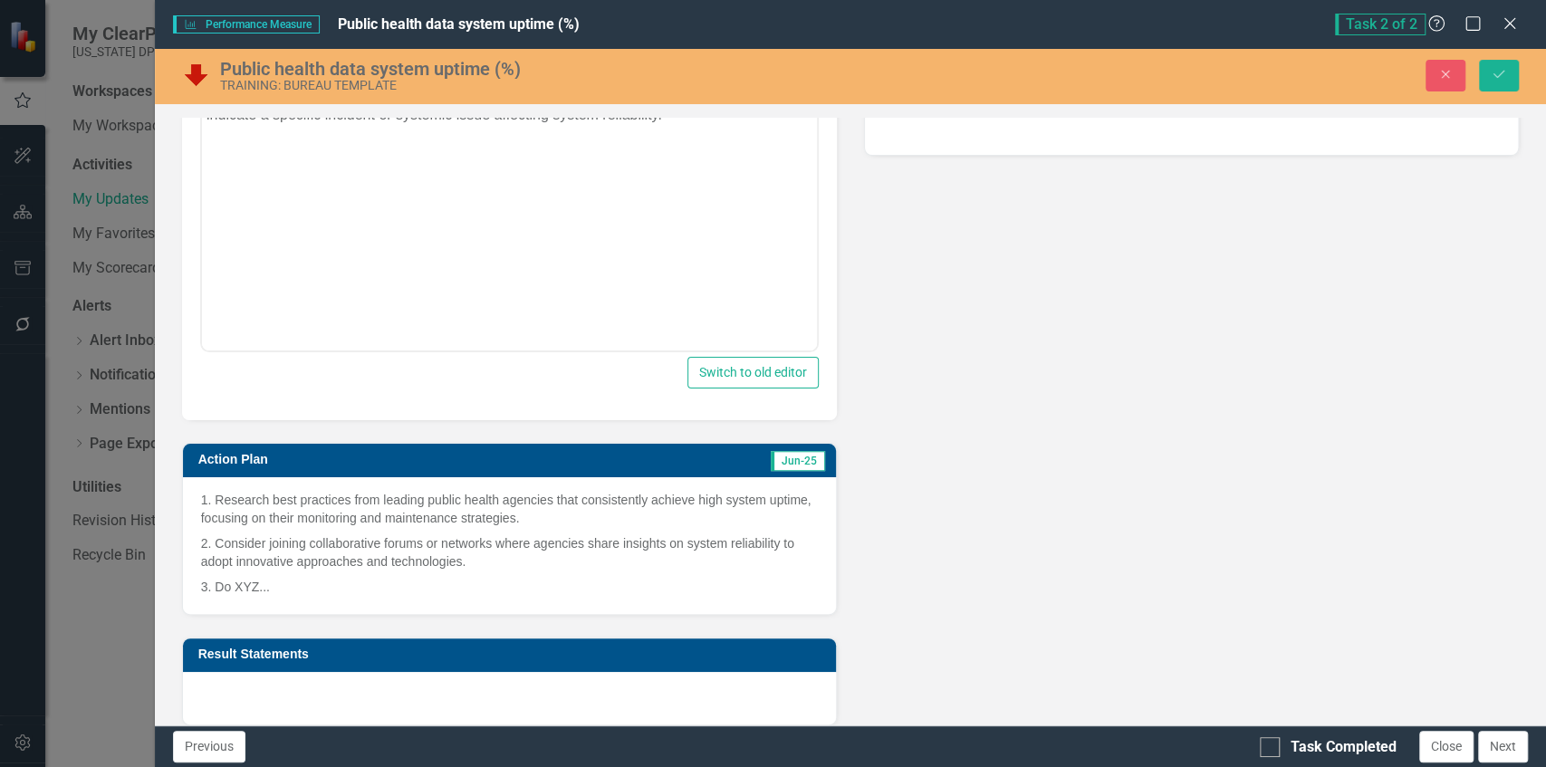
scroll to position [603, 0]
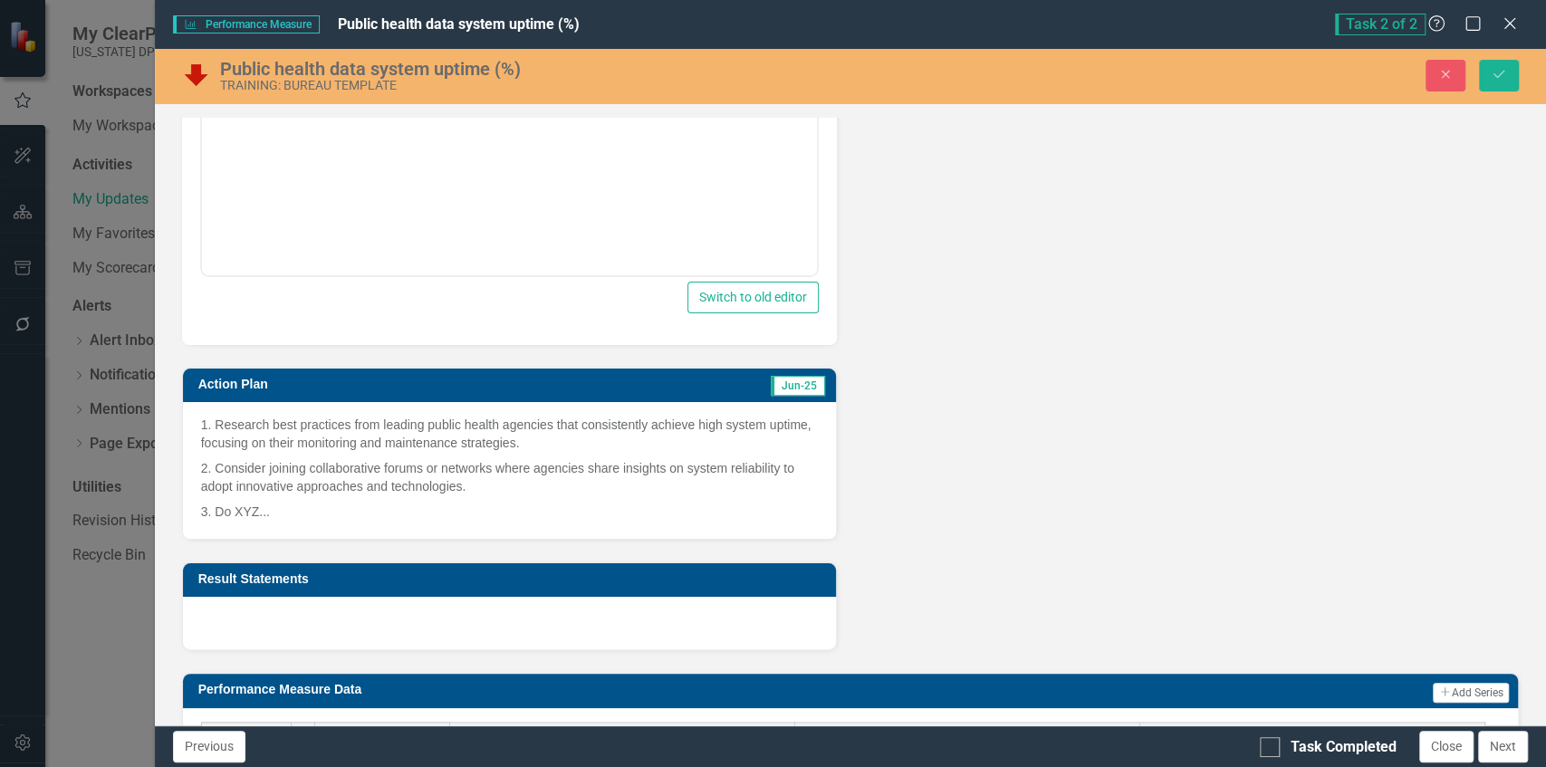
click at [495, 456] on p "2. Consider joining collaborative forums or networks where agencies share insig…" at bounding box center [509, 477] width 617 height 43
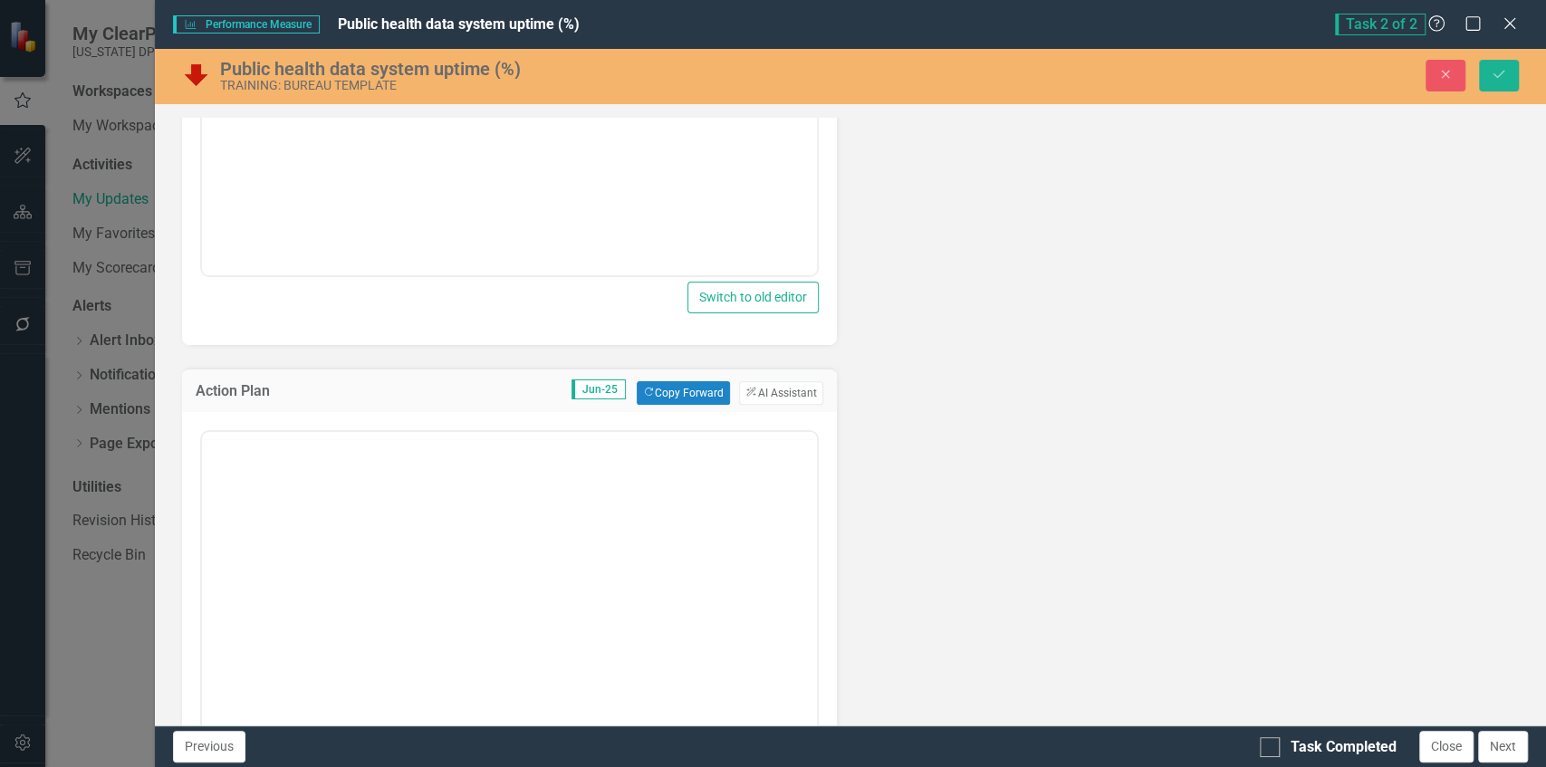
scroll to position [0, 0]
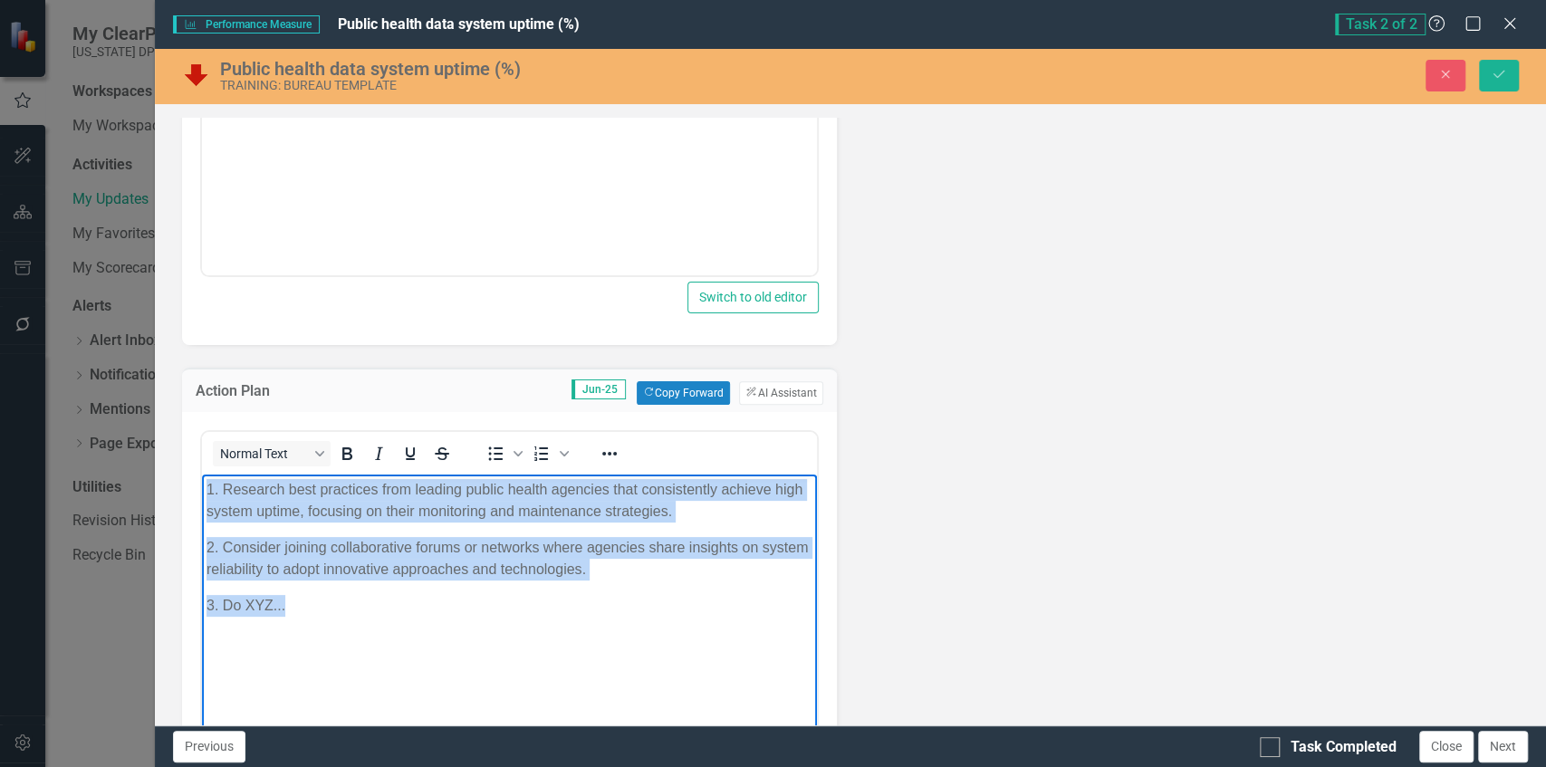
drag, startPoint x: 391, startPoint y: 603, endPoint x: 65, endPoint y: 362, distance: 405.4
click at [201, 474] on html "1. Research best practices from leading public health agencies that consistentl…" at bounding box center [508, 610] width 615 height 272
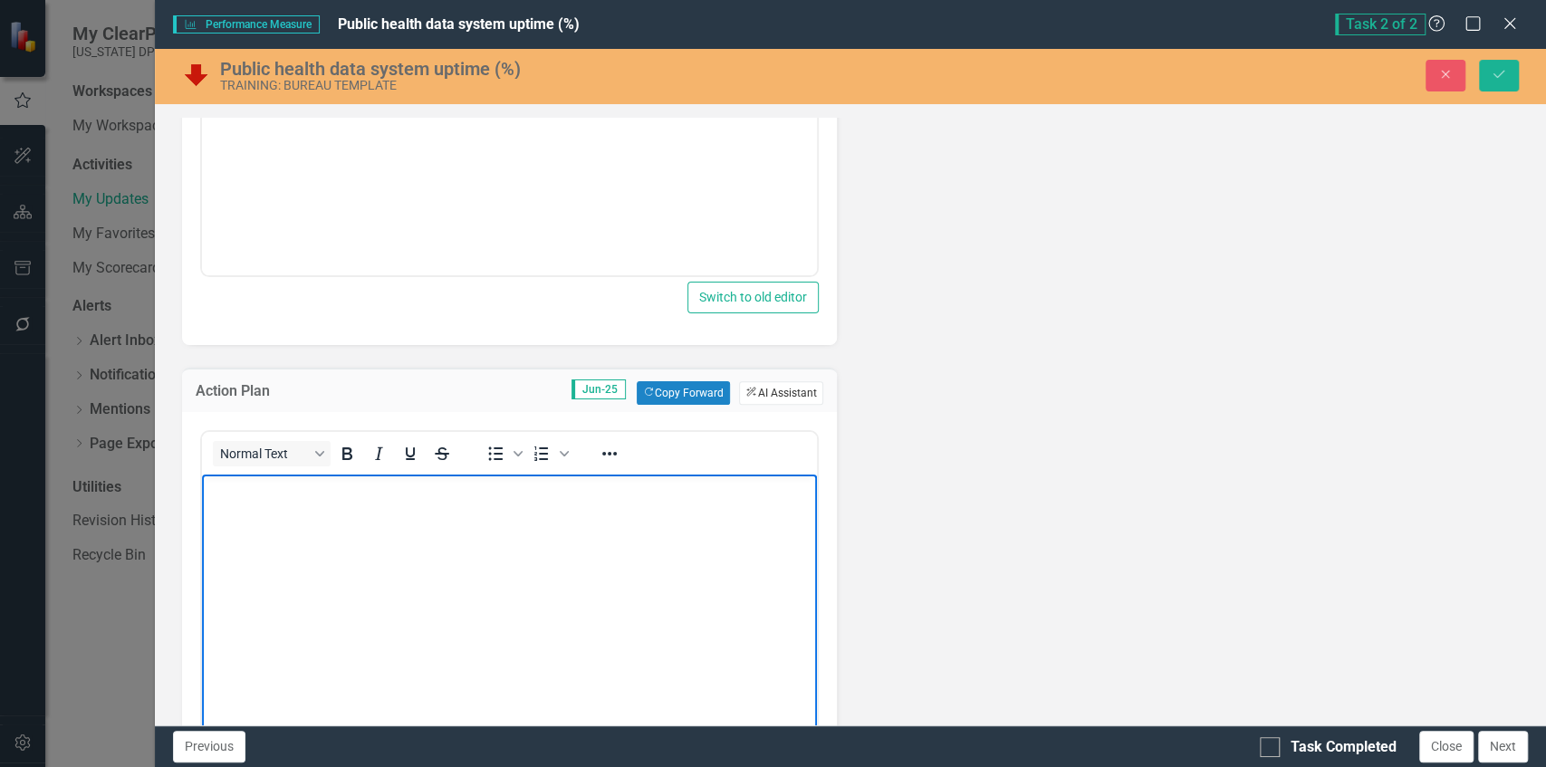
click at [765, 396] on button "ClearPoint AI AI Assistant" at bounding box center [780, 393] width 83 height 24
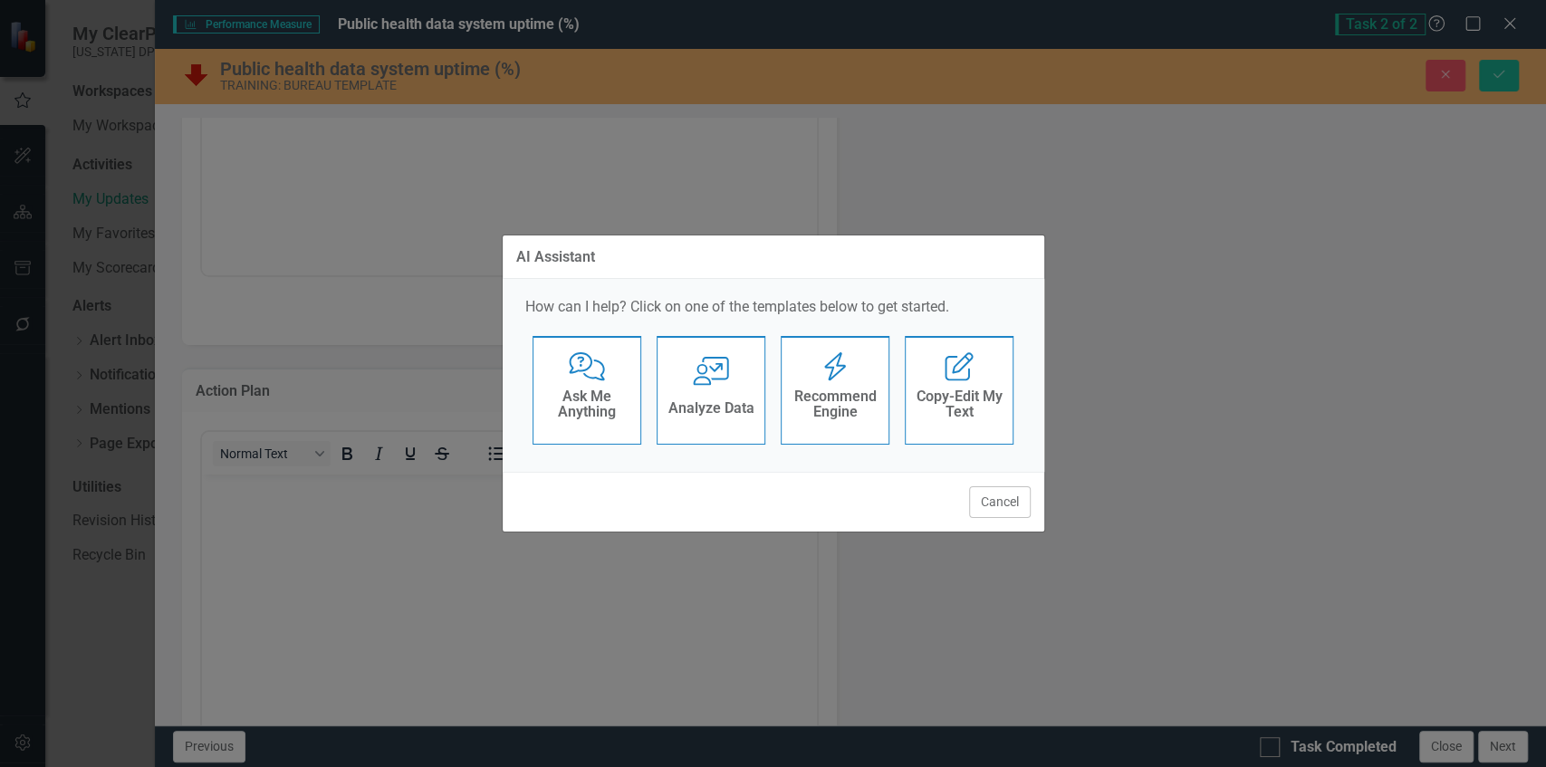
click at [860, 428] on div "Recommend Engine" at bounding box center [835, 406] width 89 height 45
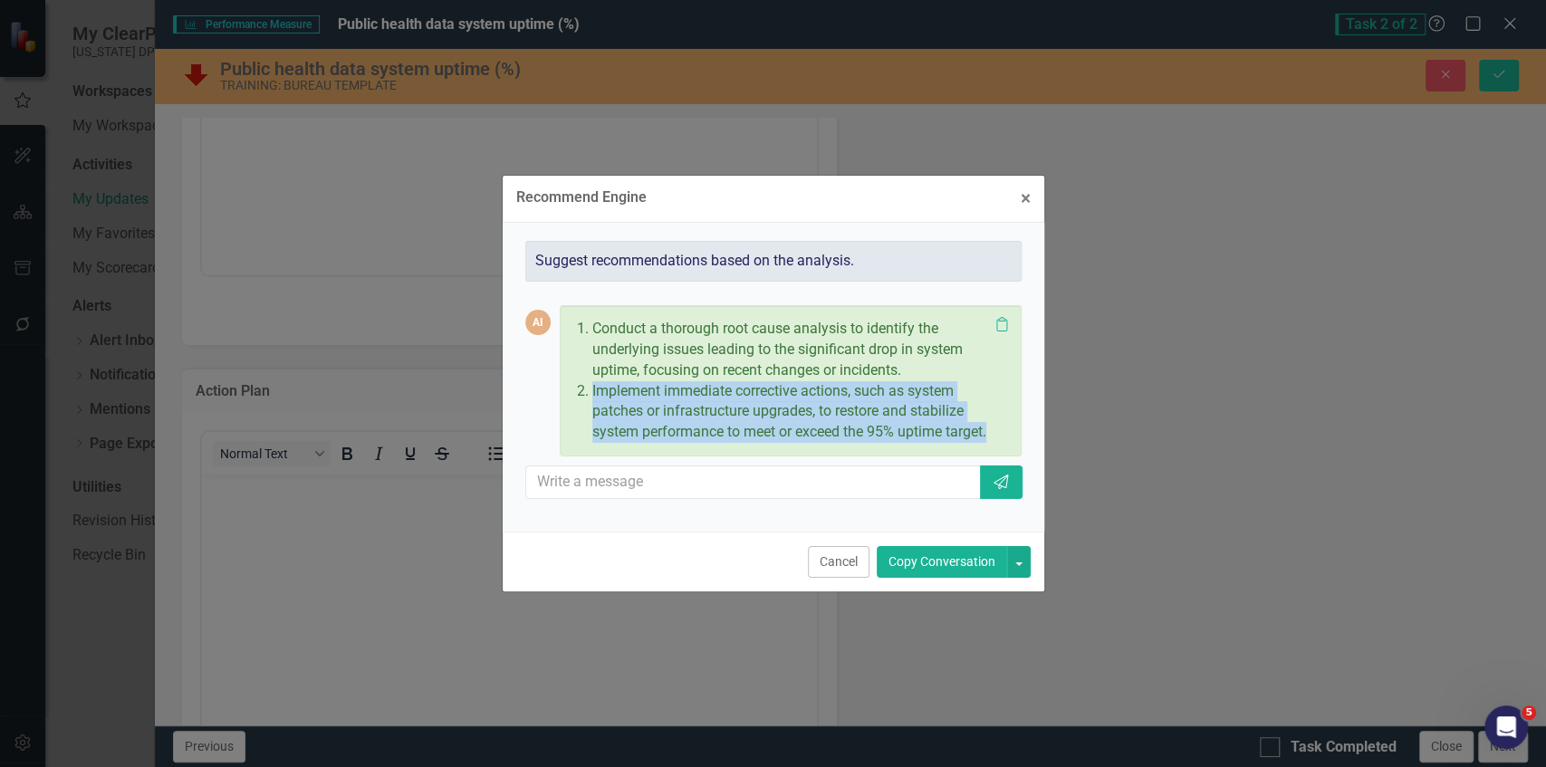
drag, startPoint x: 592, startPoint y: 382, endPoint x: 651, endPoint y: 457, distance: 94.8
click at [651, 447] on div "Conduct a thorough root cause analysis to identify the underlying issues leadin…" at bounding box center [779, 380] width 419 height 131
copy p "Implement immediate corrective actions, such as system patches or infrastructur…"
drag, startPoint x: 1021, startPoint y: 201, endPoint x: 889, endPoint y: 275, distance: 150.9
click at [1018, 201] on button "× Close" at bounding box center [1025, 198] width 37 height 46
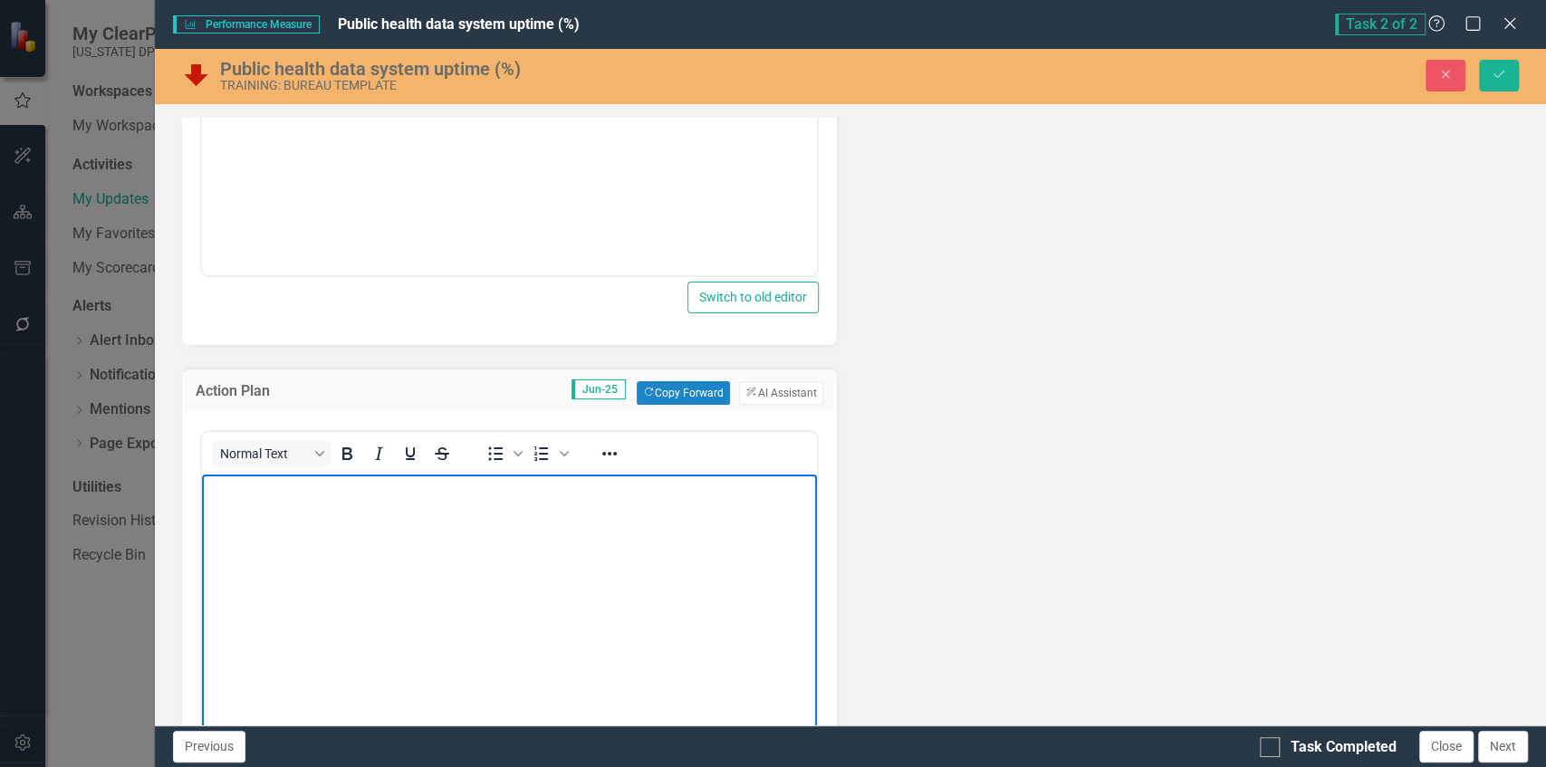
click at [546, 566] on body "Rich Text Area. Press ALT-0 for help." at bounding box center [508, 610] width 615 height 272
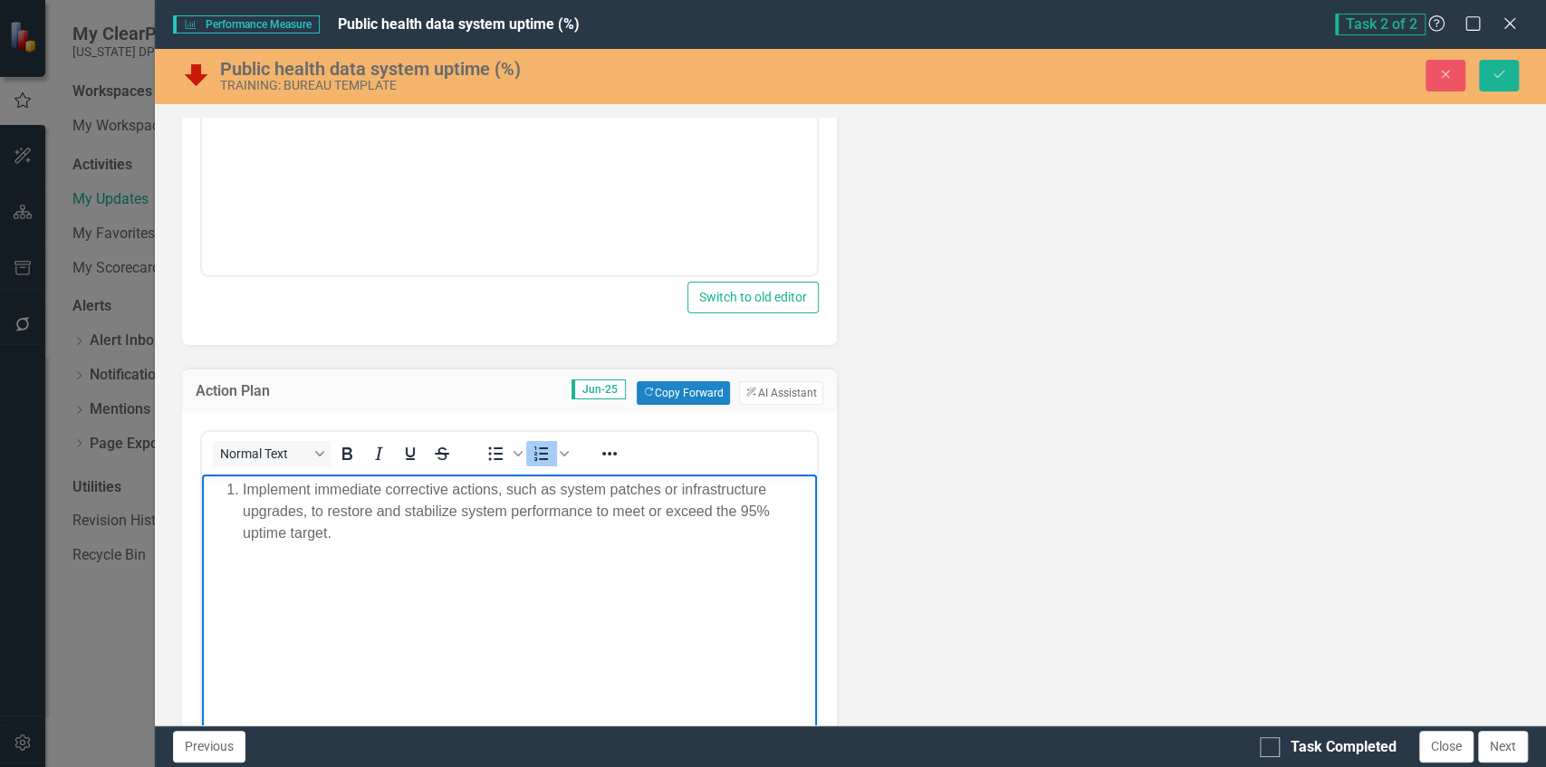
drag, startPoint x: 237, startPoint y: 480, endPoint x: 134, endPoint y: 478, distance: 103.3
click at [201, 478] on html "Implement immediate corrective actions, such as system patches or infrastructur…" at bounding box center [508, 610] width 615 height 272
click at [603, 547] on body "Implement immediate corrective actions, such as system patches or infrastructur…" at bounding box center [508, 610] width 615 height 272
click at [582, 484] on p "Implement immediate corrective actions, such as system patches or infrastructur…" at bounding box center [509, 499] width 606 height 43
click at [712, 552] on body "Implement immediate corrective actions, such as system patches or infrastructur…" at bounding box center [508, 610] width 615 height 272
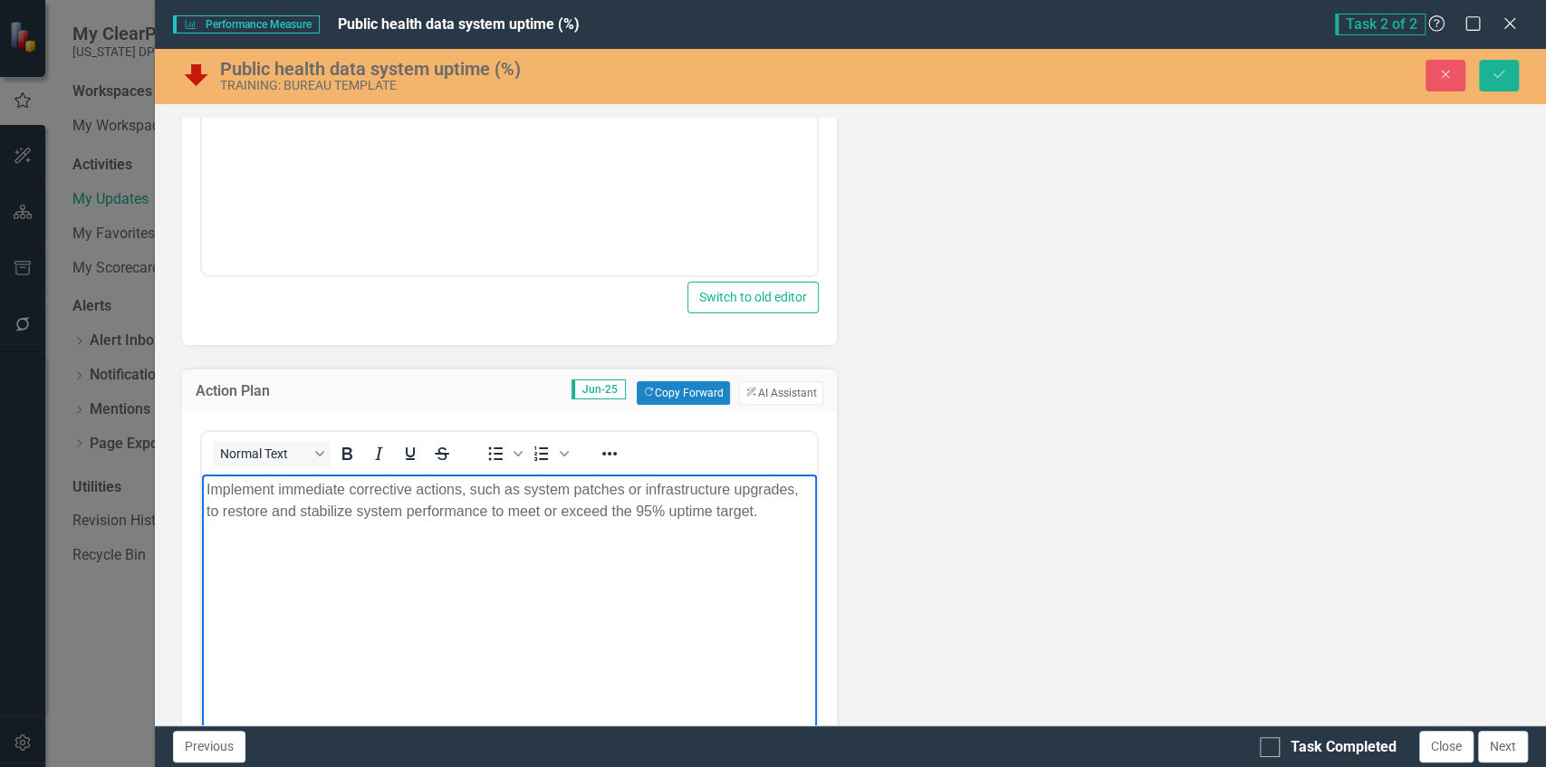
click at [766, 505] on p "Implement immediate corrective actions, such as system patches or infrastructur…" at bounding box center [509, 499] width 606 height 43
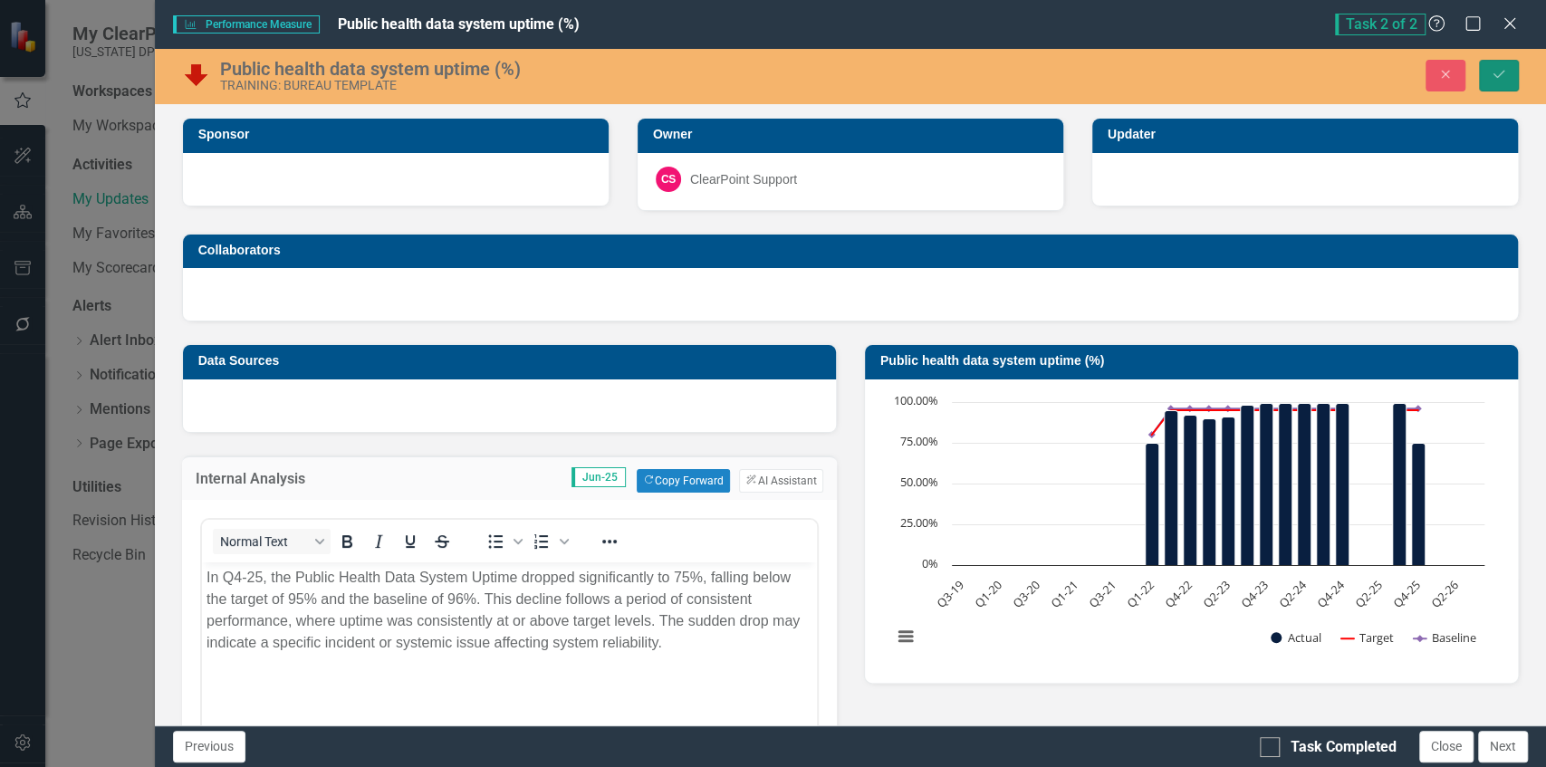
drag, startPoint x: 1504, startPoint y: 74, endPoint x: 1490, endPoint y: 97, distance: 26.4
click at [1504, 74] on icon "Save" at bounding box center [1499, 74] width 16 height 13
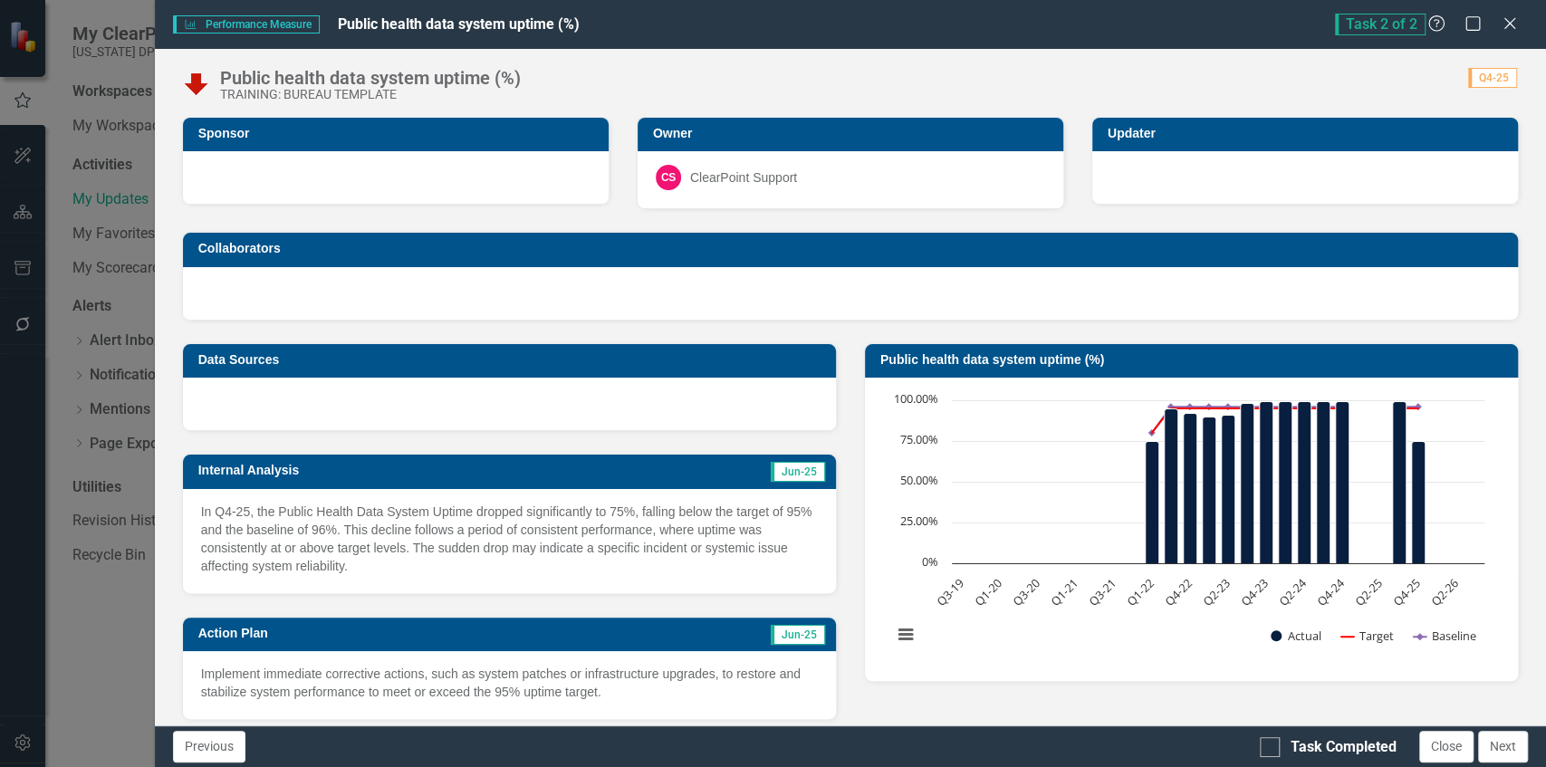
drag, startPoint x: 1509, startPoint y: 26, endPoint x: 1434, endPoint y: 134, distance: 131.4
click at [1509, 25] on icon "Close" at bounding box center [1510, 23] width 18 height 14
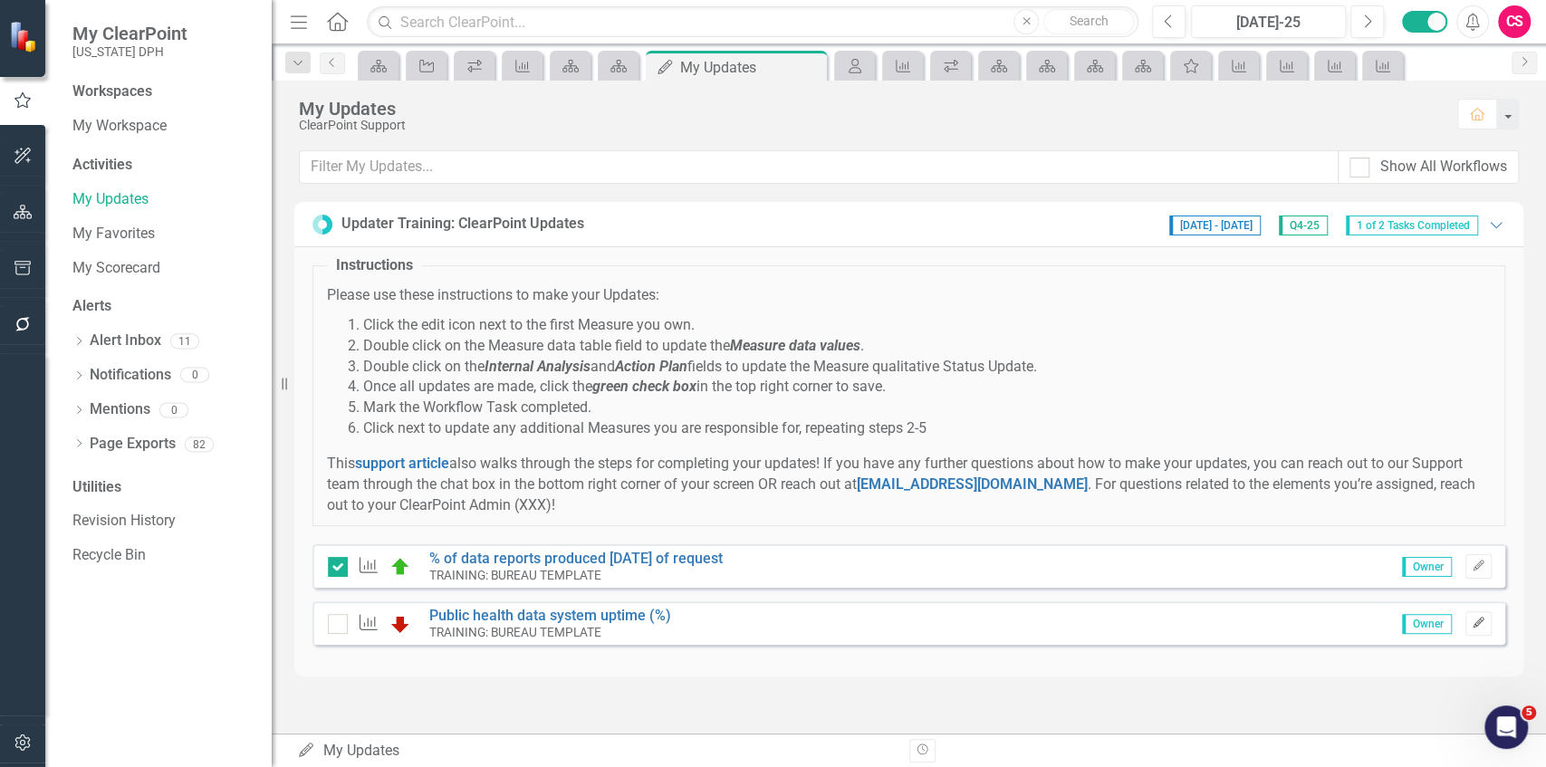
click at [1486, 619] on button "Edit" at bounding box center [1479, 623] width 26 height 24
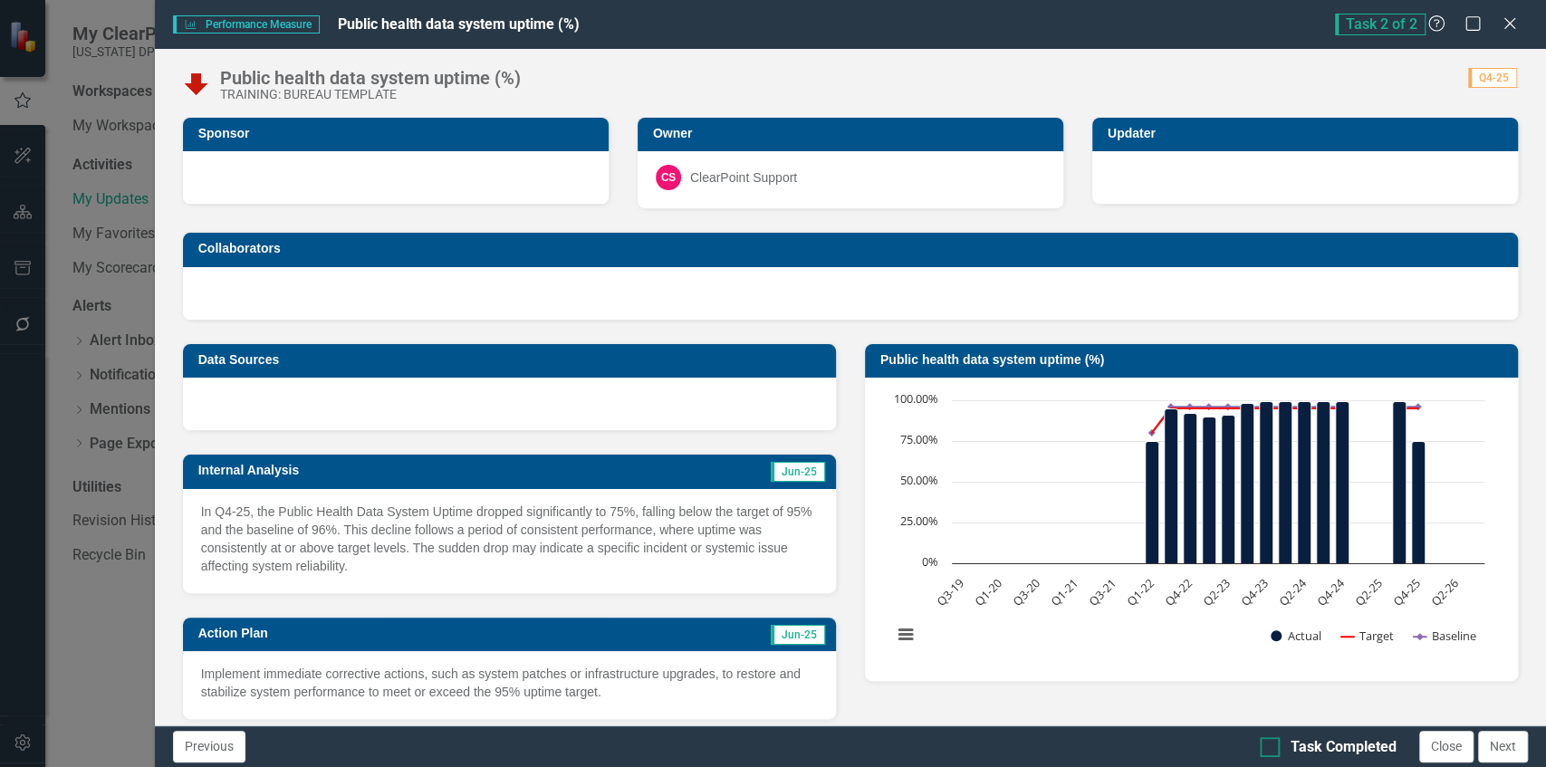
click at [1281, 757] on div "Task Completed" at bounding box center [1328, 747] width 137 height 21
click at [1272, 749] on input "Task Completed" at bounding box center [1266, 743] width 12 height 12
checkbox input "true"
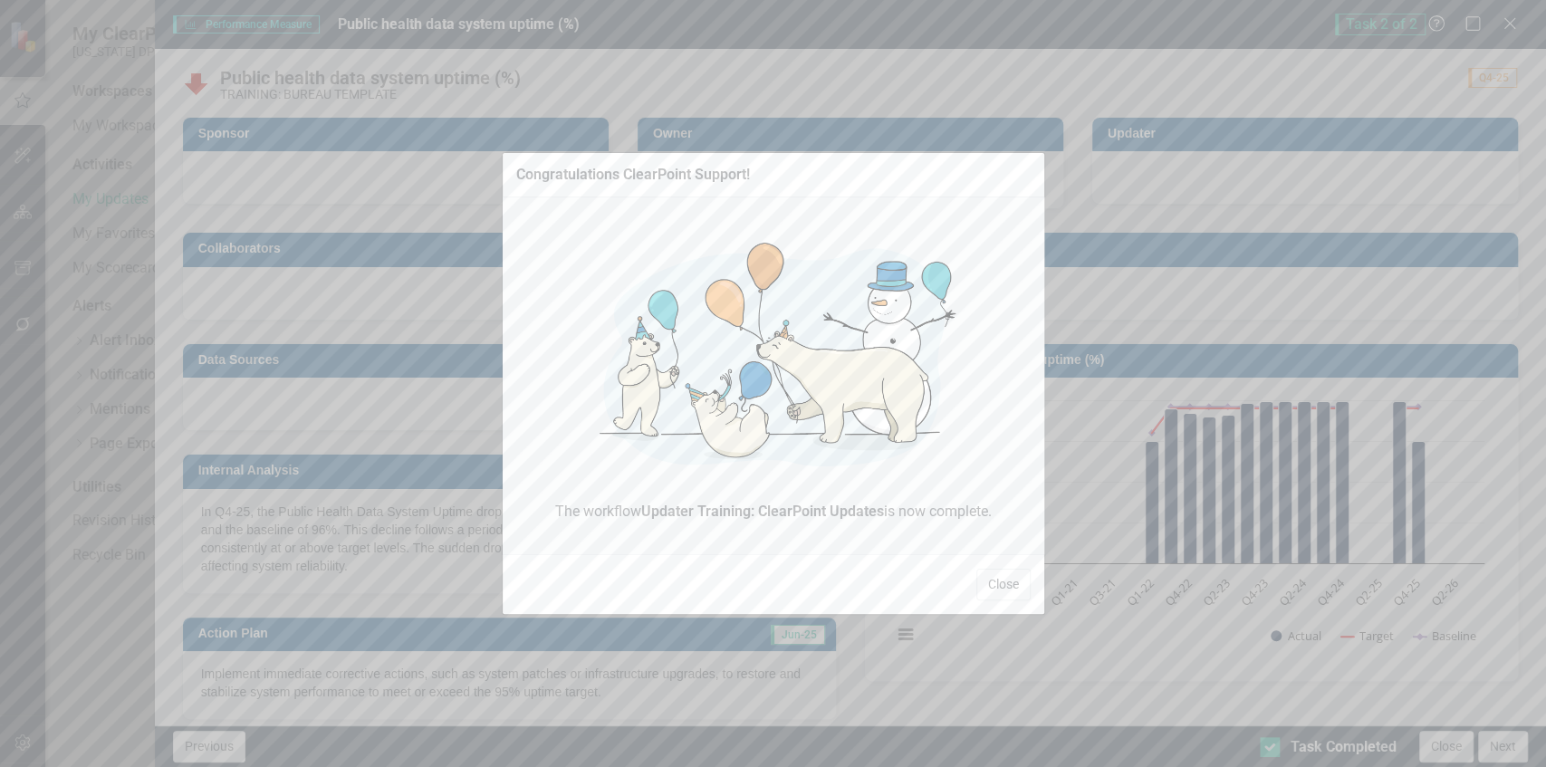
click at [993, 575] on button "Close" at bounding box center [1003, 585] width 54 height 32
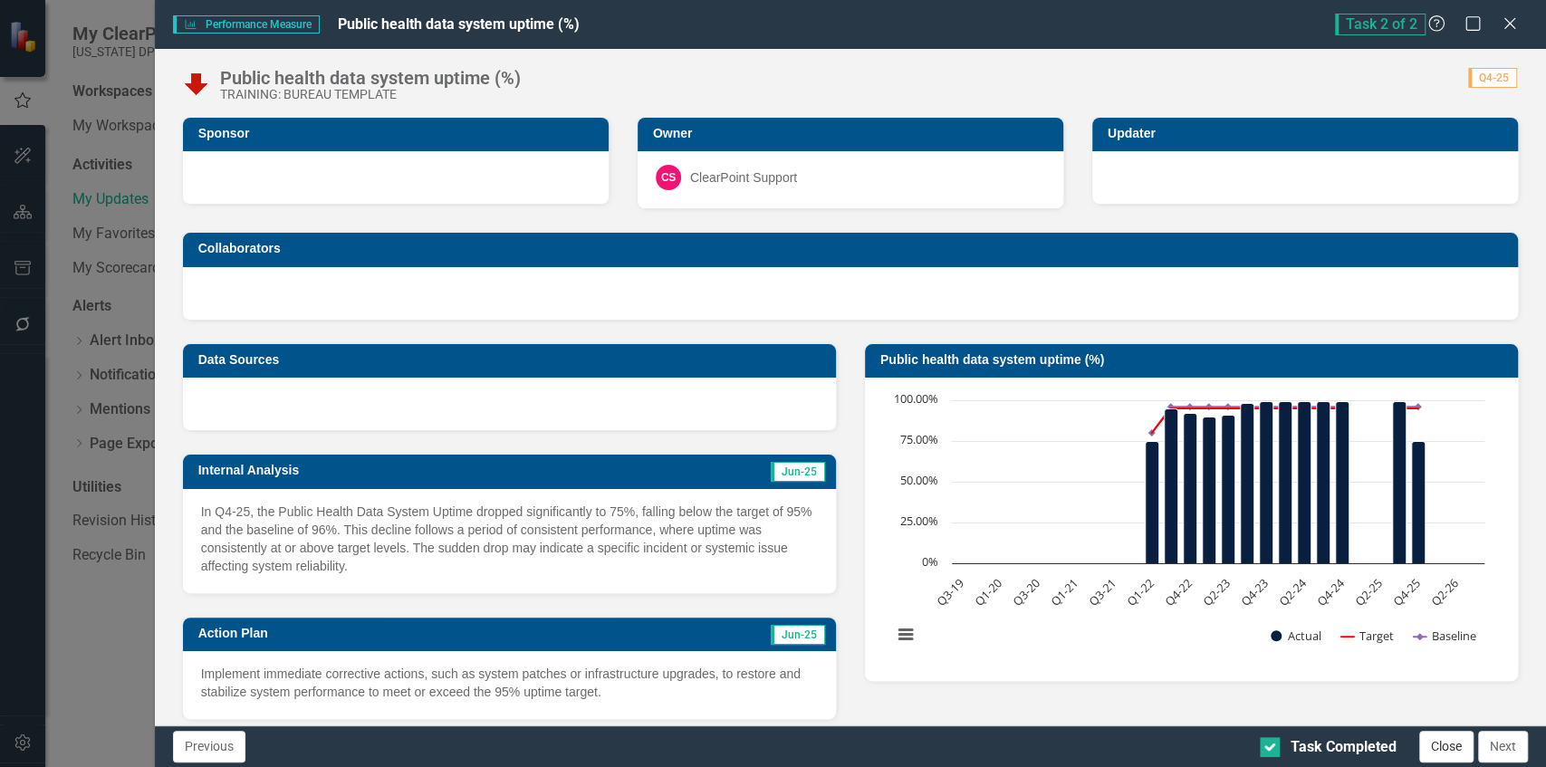
click at [1455, 749] on button "Close" at bounding box center [1446, 747] width 54 height 32
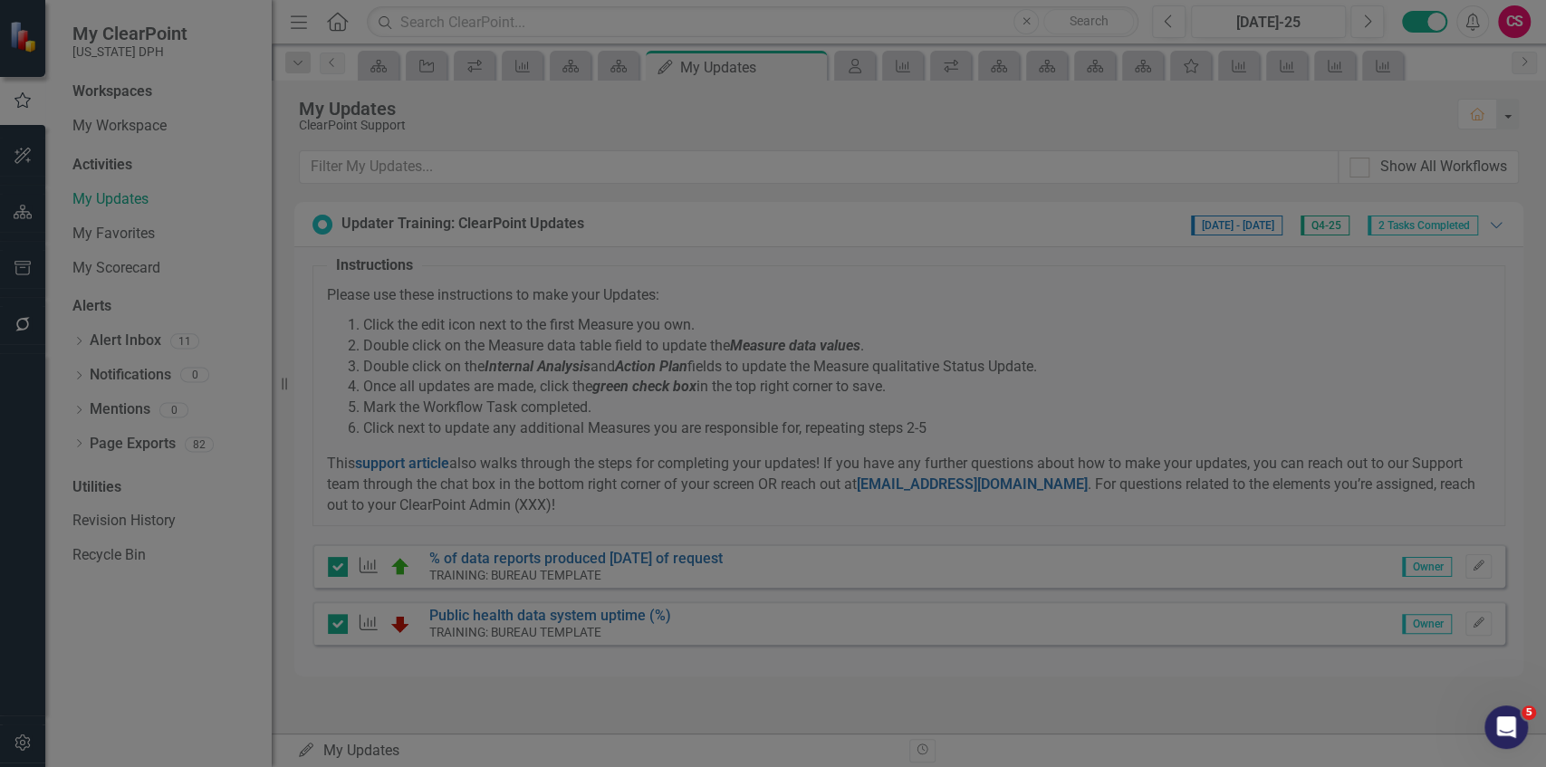
checkbox input "true"
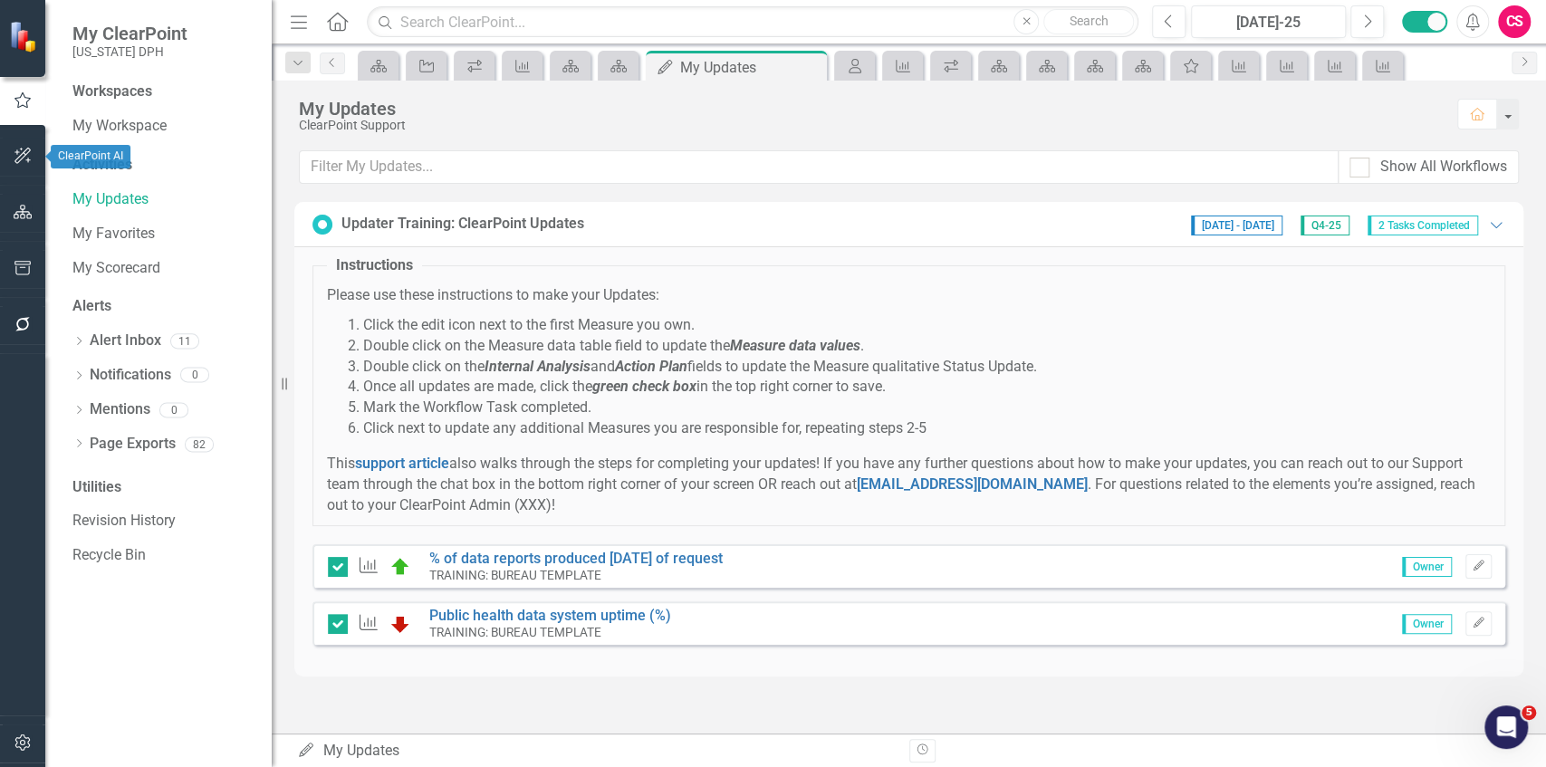
click at [30, 230] on button "button" at bounding box center [23, 213] width 41 height 38
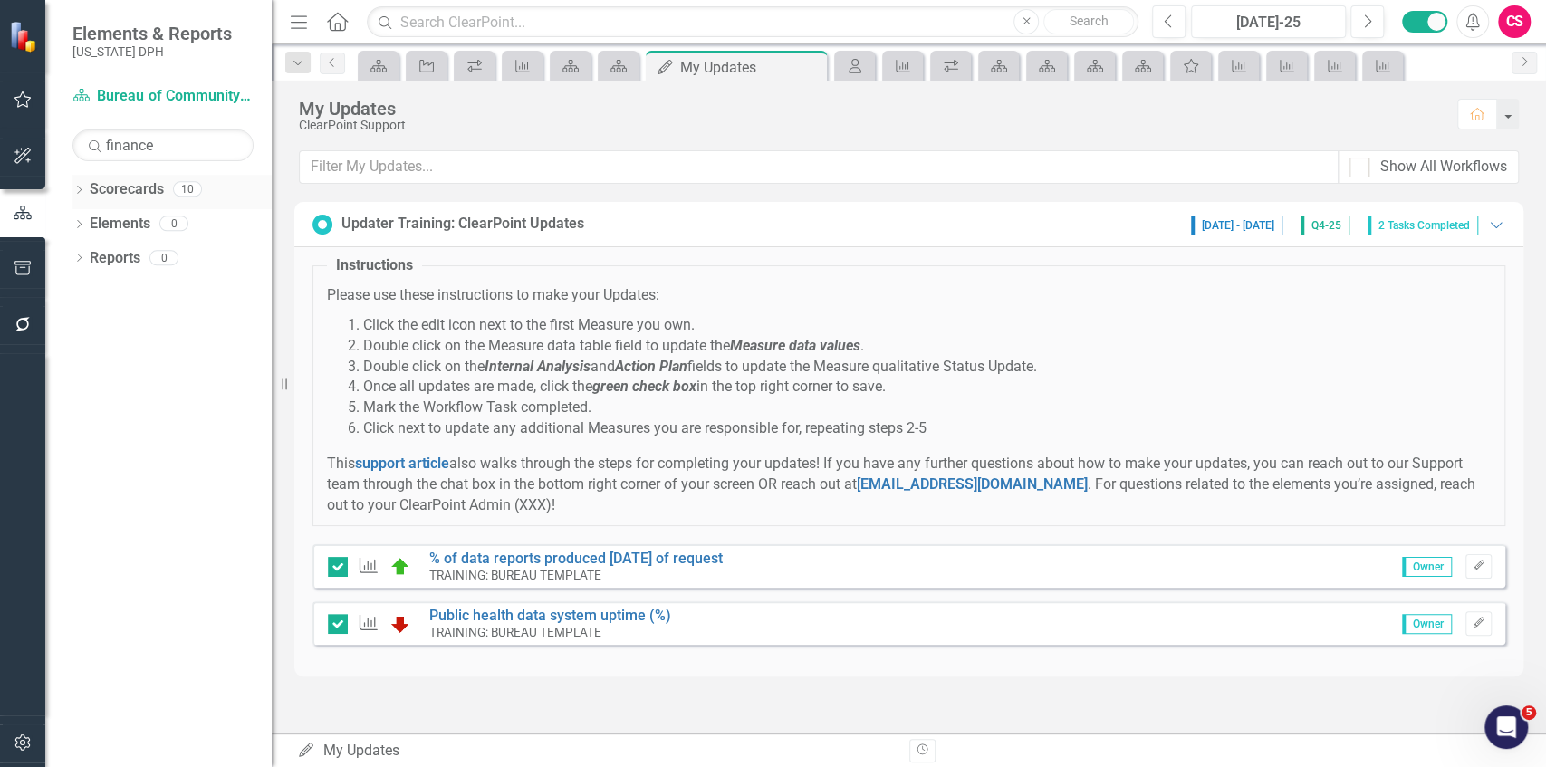
click at [80, 191] on icon "Dropdown" at bounding box center [78, 192] width 13 height 10
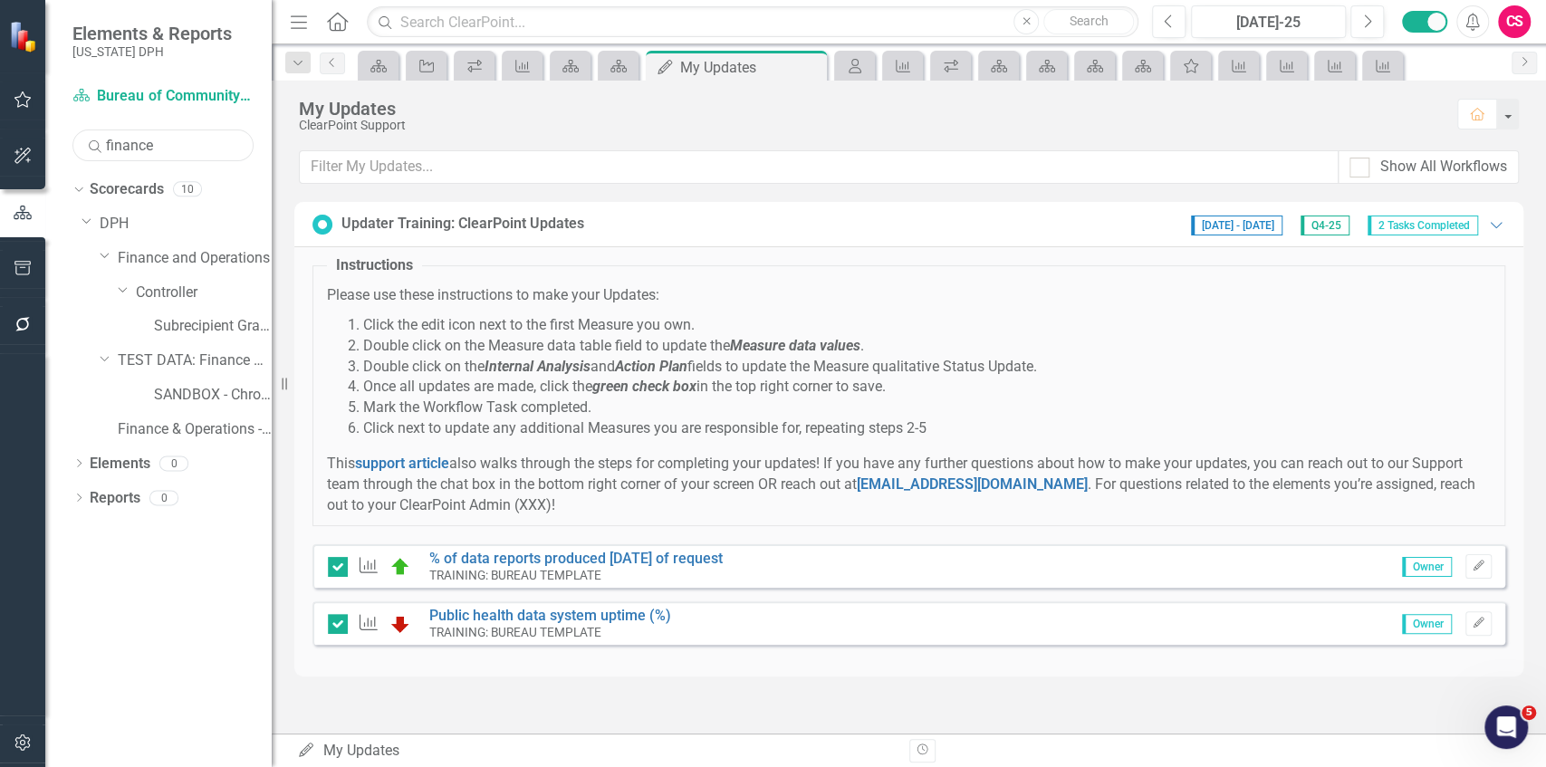
drag, startPoint x: 156, startPoint y: 149, endPoint x: 54, endPoint y: 138, distance: 102.0
click at [54, 138] on div "Scorecard Bureau of Community Nutrition Services Search finance Sorry, no resul…" at bounding box center [158, 425] width 226 height 686
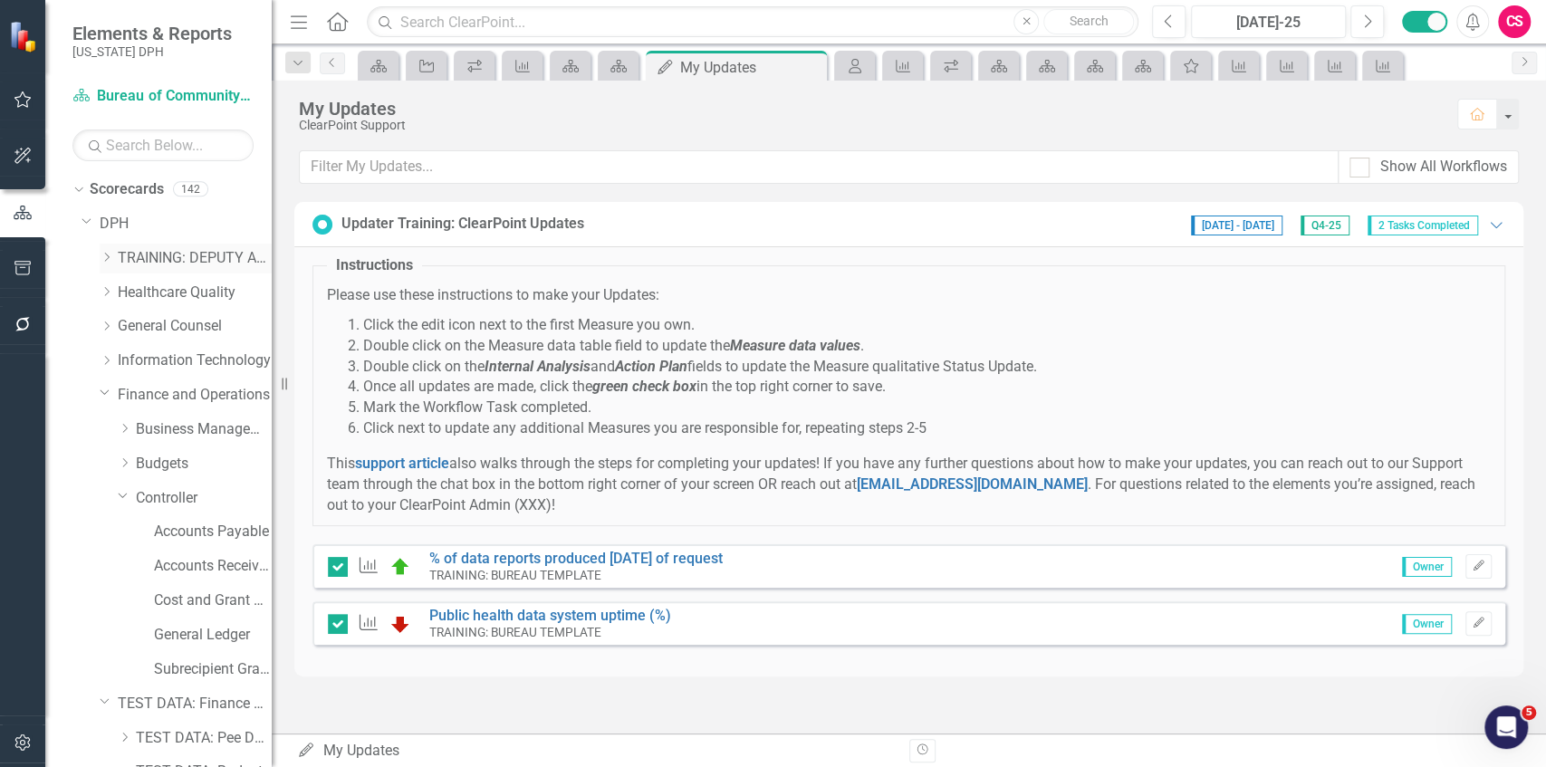
click at [103, 255] on icon "Dropdown" at bounding box center [107, 257] width 14 height 11
click at [121, 291] on icon "Dropdown" at bounding box center [125, 291] width 14 height 11
click at [194, 332] on link "TRAINING: BUREAU TEMPLATE" at bounding box center [213, 326] width 118 height 21
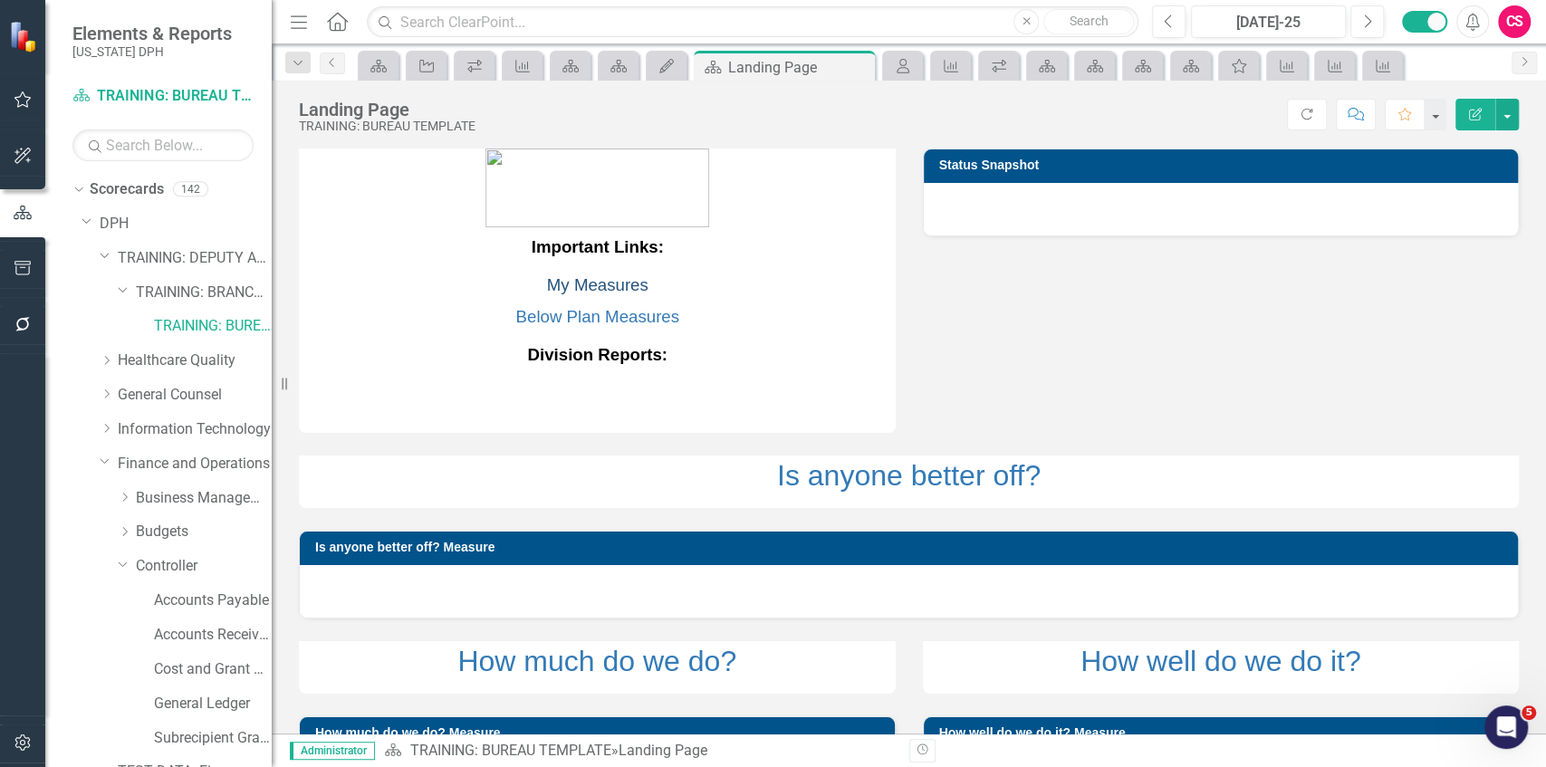
click at [595, 294] on link "My Measures" at bounding box center [597, 284] width 101 height 19
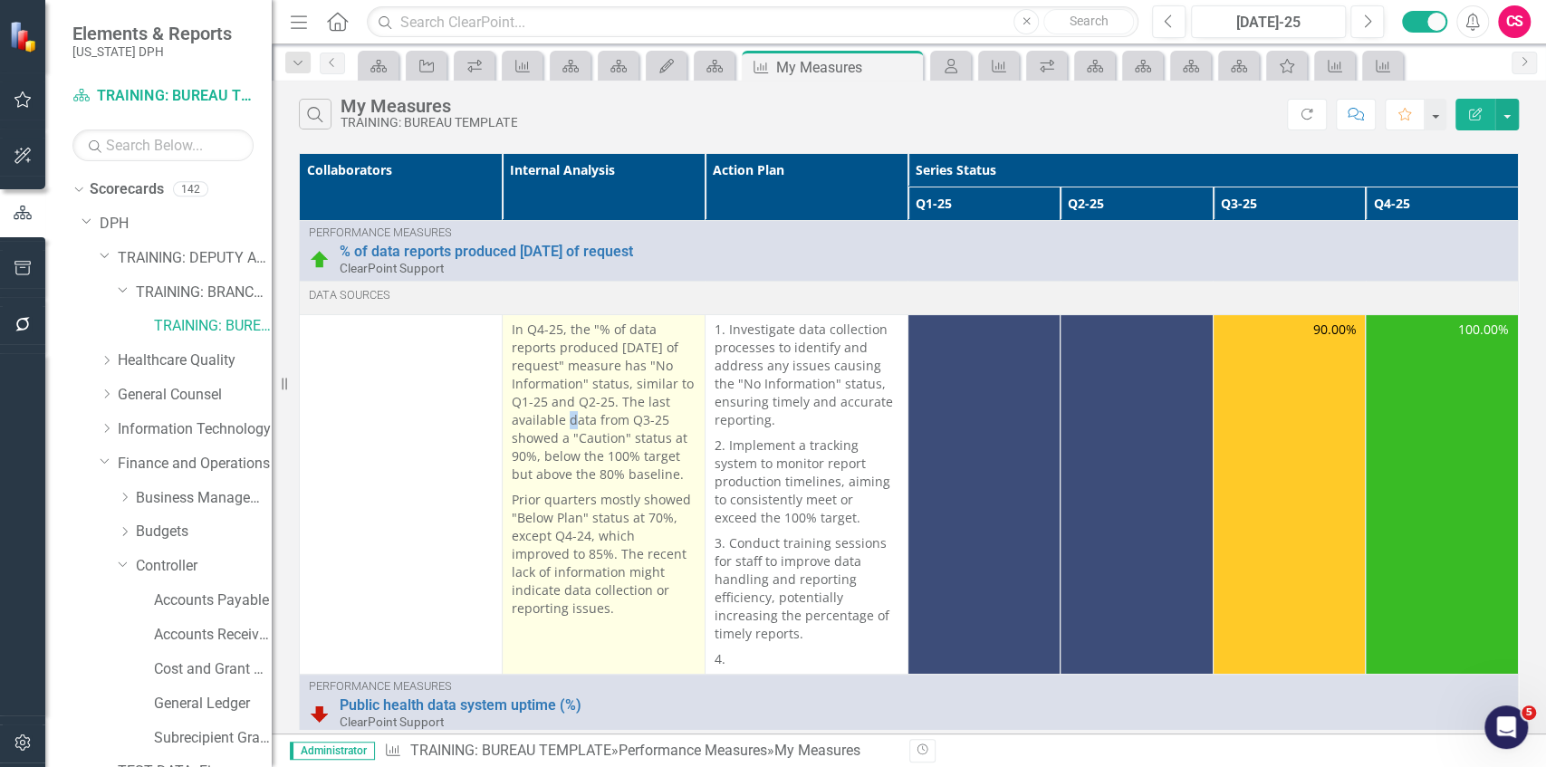
click at [575, 422] on p "In Q4-25, the "% of data reports produced [DATE] of request" measure has "No In…" at bounding box center [604, 404] width 184 height 167
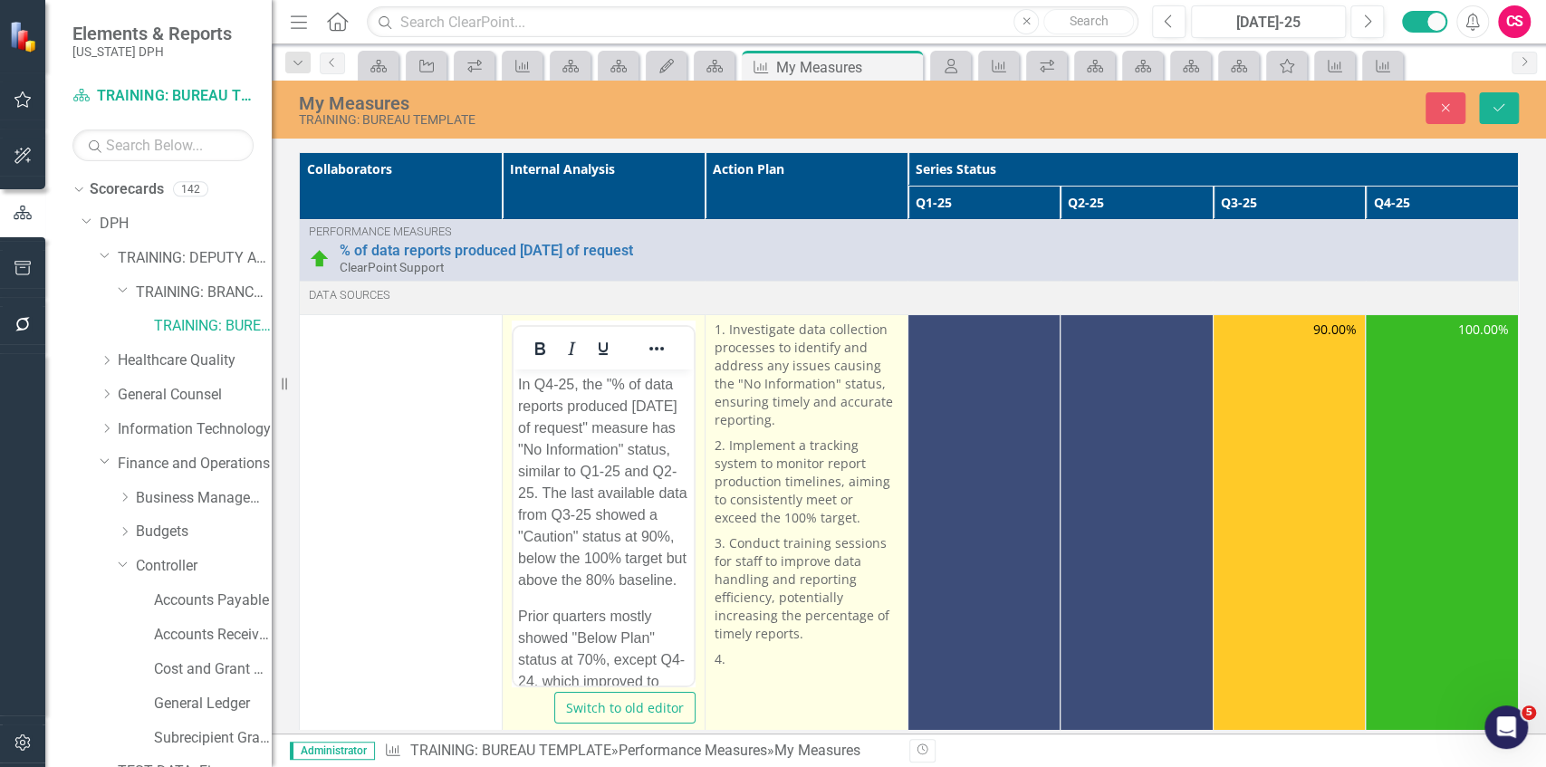
click at [774, 453] on p "2. Implement a tracking system to monitor report production timelines, aiming t…" at bounding box center [807, 482] width 184 height 98
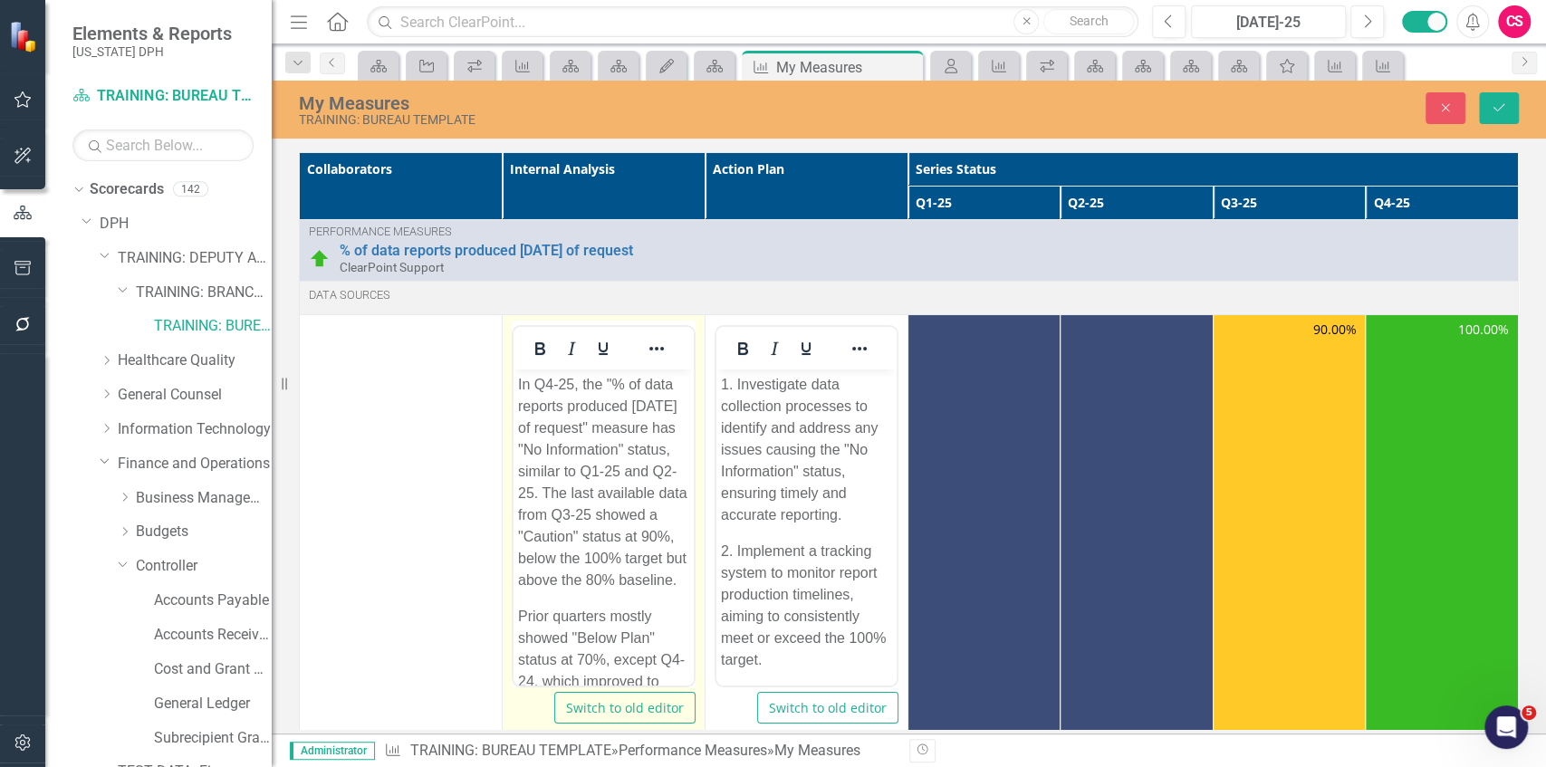
scroll to position [351, 0]
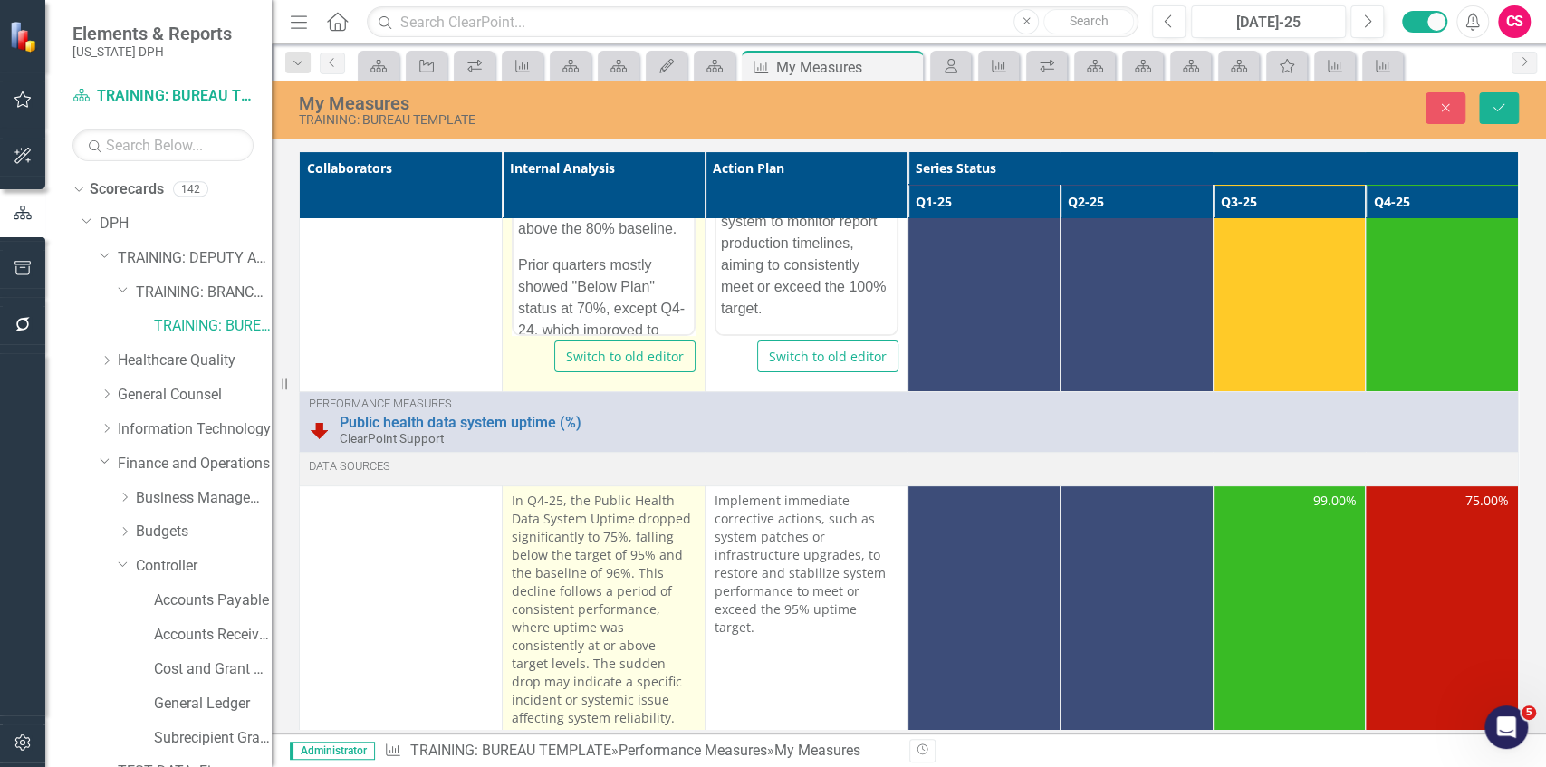
click at [593, 556] on p "In Q4-25, the Public Health Data System Uptime dropped significantly to 75%, fa…" at bounding box center [604, 609] width 184 height 235
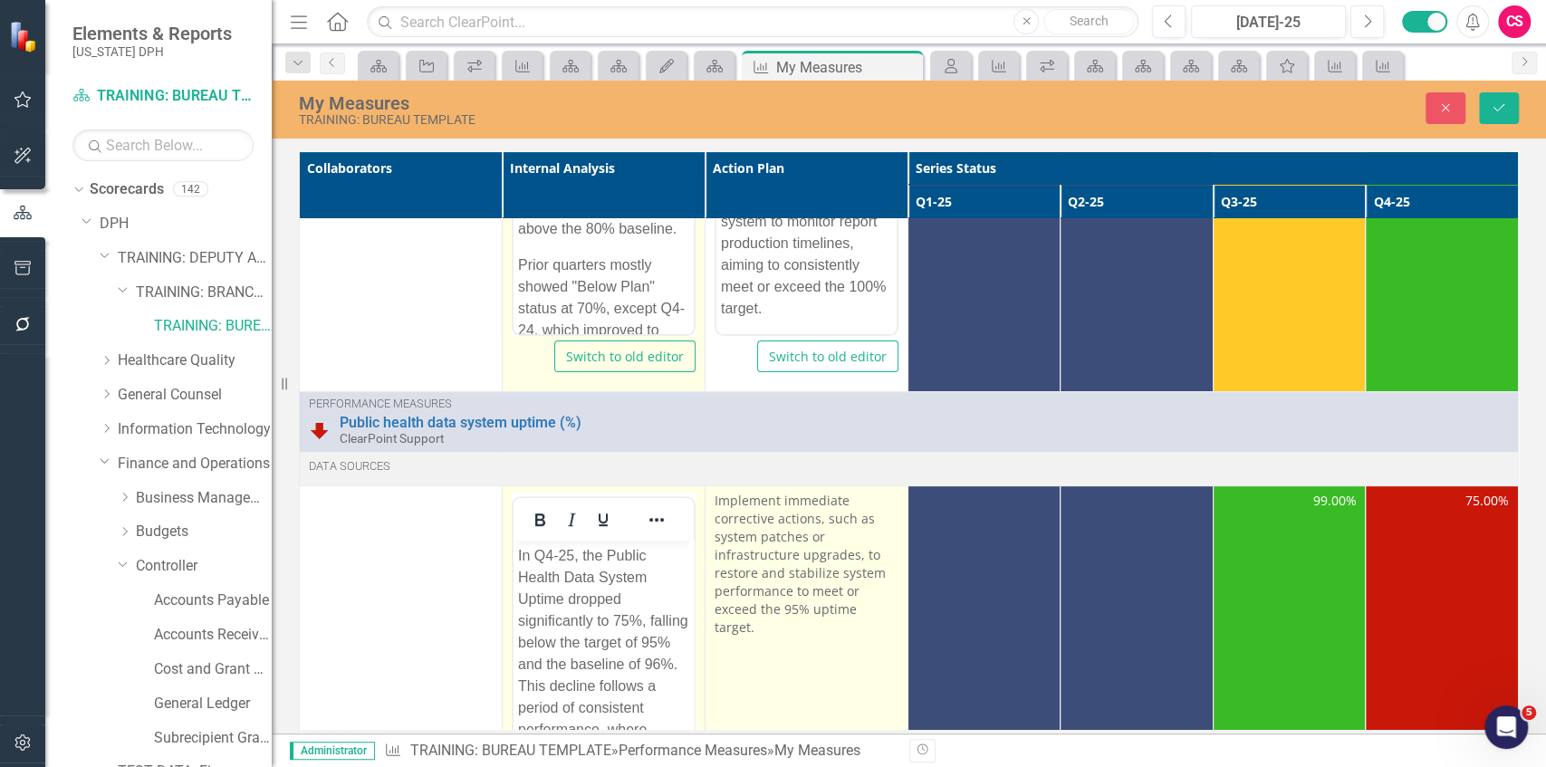
scroll to position [0, 0]
click at [793, 589] on p "Implement immediate corrective actions, such as system patches or infrastructur…" at bounding box center [807, 564] width 184 height 145
click at [793, 588] on p "Implement immediate corrective actions, such as system patches or infrastructur…" at bounding box center [807, 564] width 184 height 145
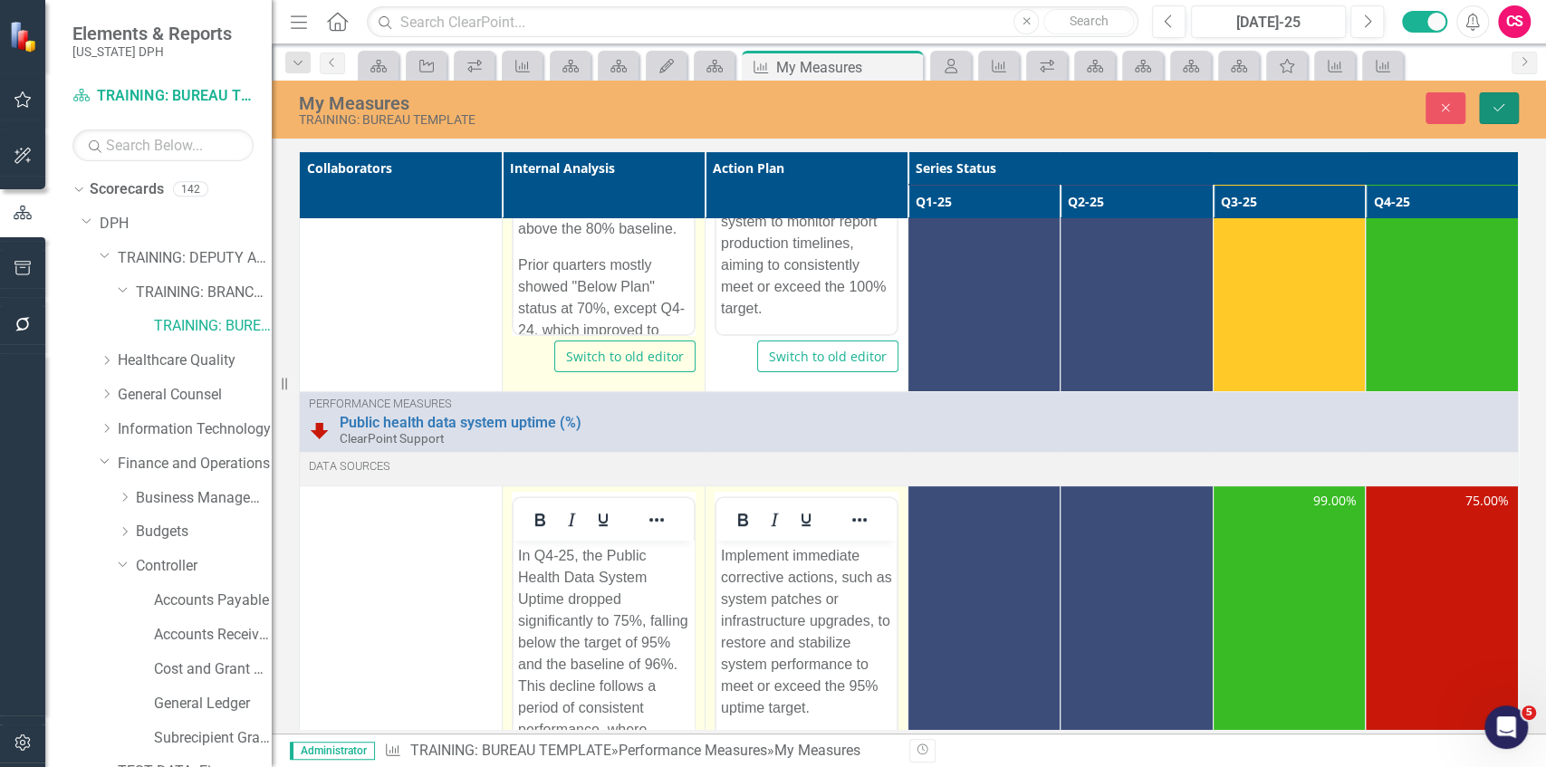
click at [1512, 121] on button "Save" at bounding box center [1499, 108] width 40 height 32
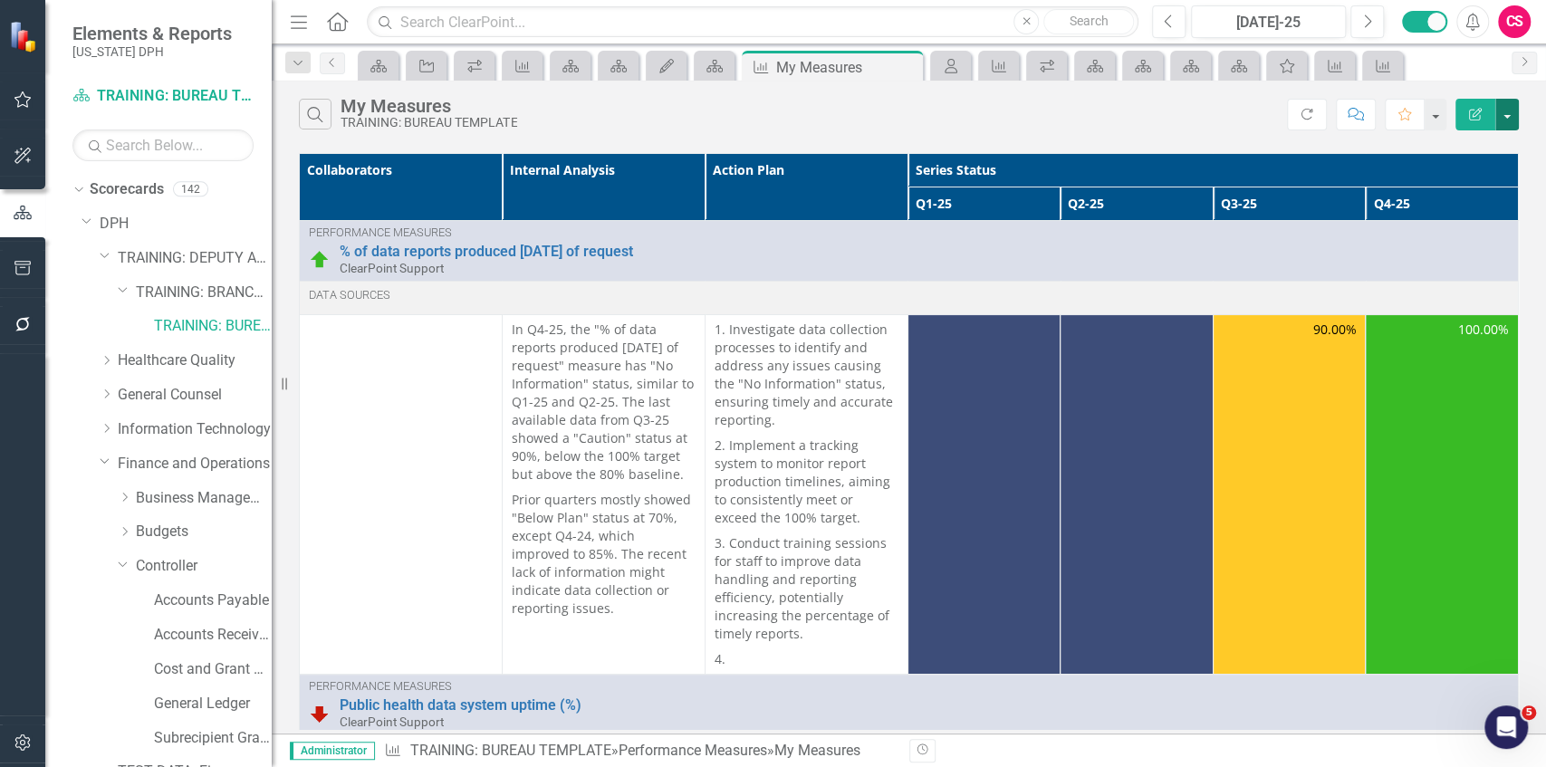
click at [1509, 118] on button "button" at bounding box center [1507, 115] width 24 height 32
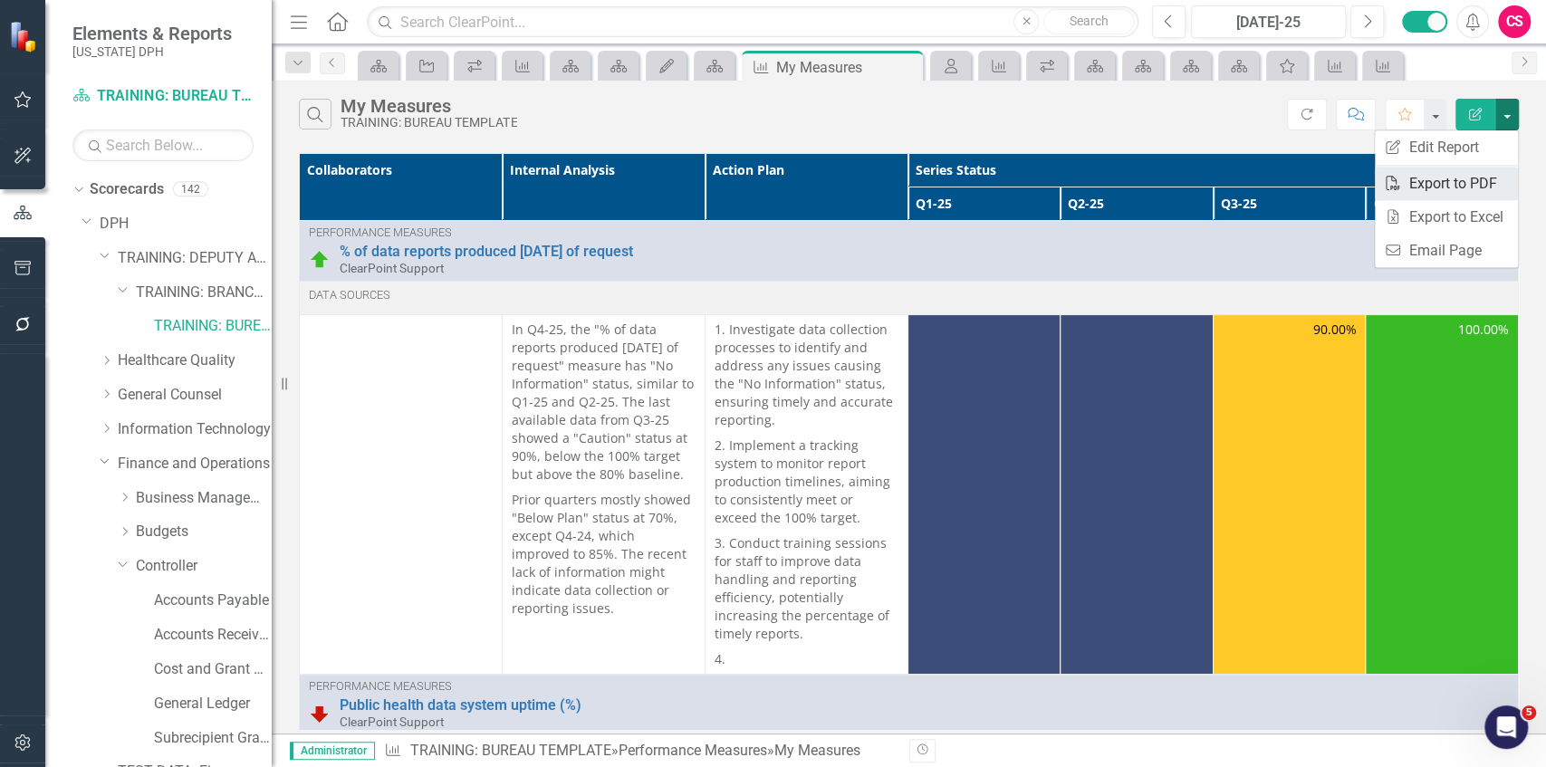
click at [1444, 178] on link "PDF Export to PDF" at bounding box center [1446, 184] width 143 height 34
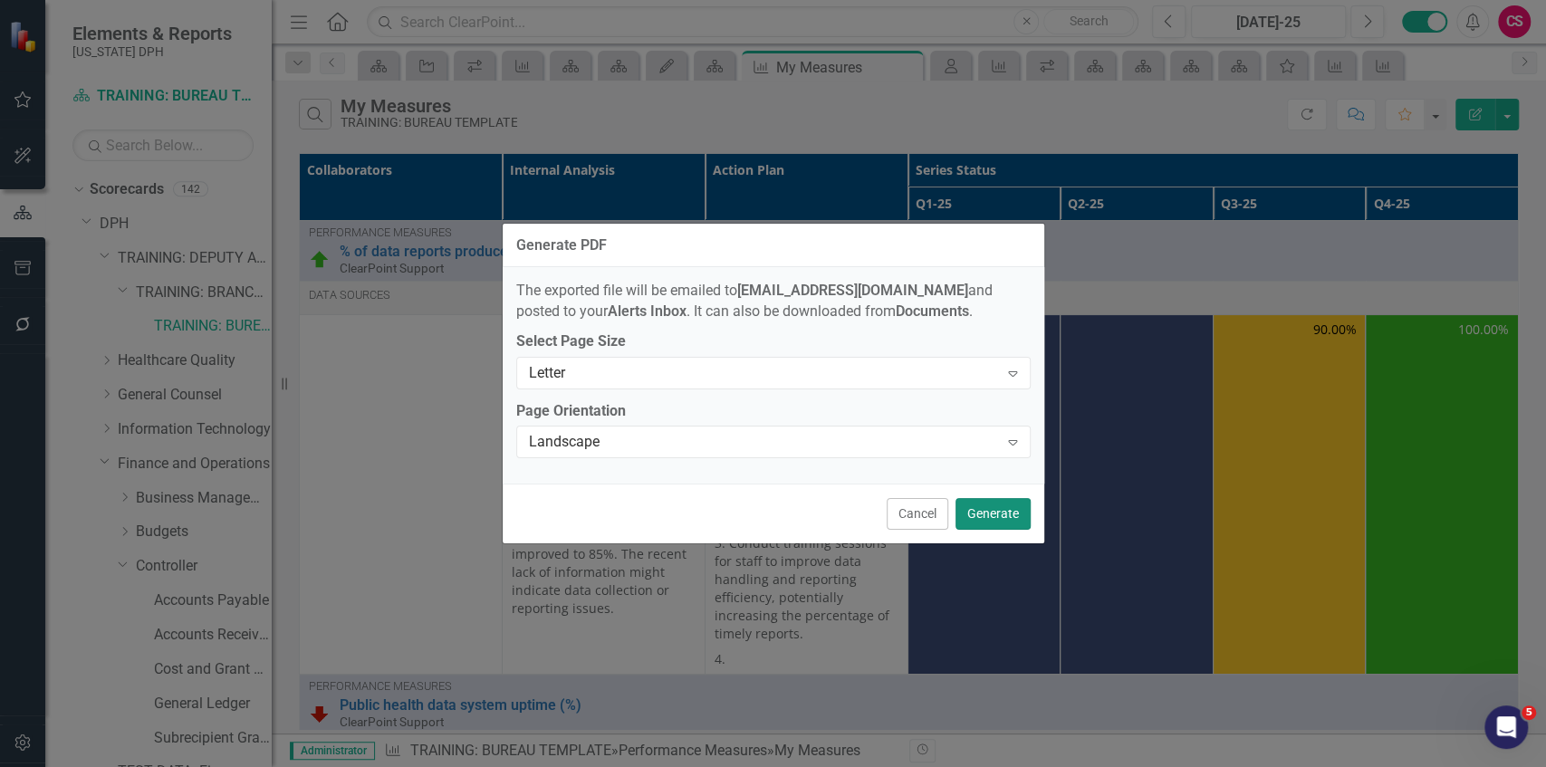
click at [983, 514] on button "Generate" at bounding box center [993, 514] width 75 height 32
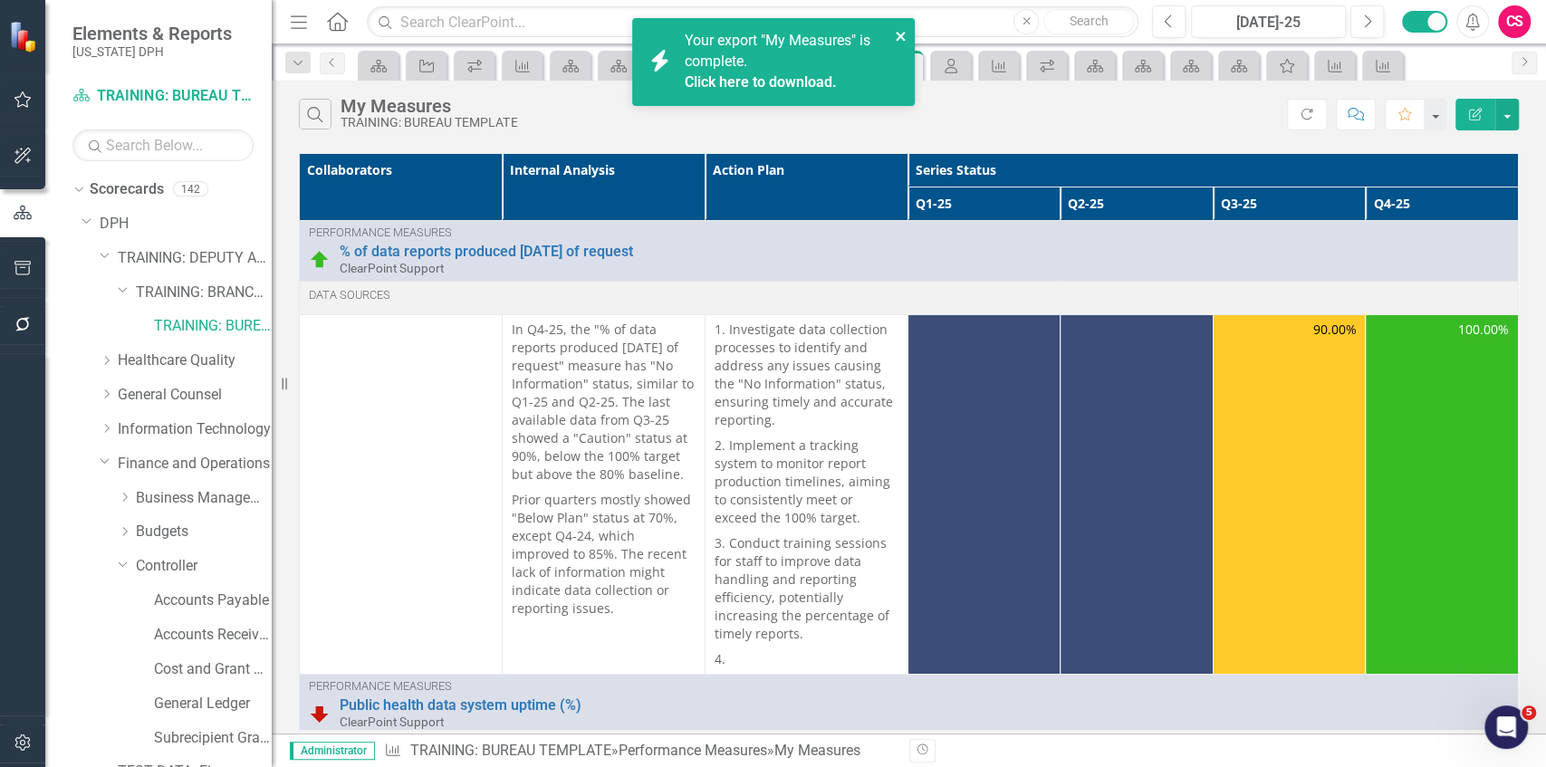
click at [900, 42] on icon "close" at bounding box center [901, 36] width 13 height 14
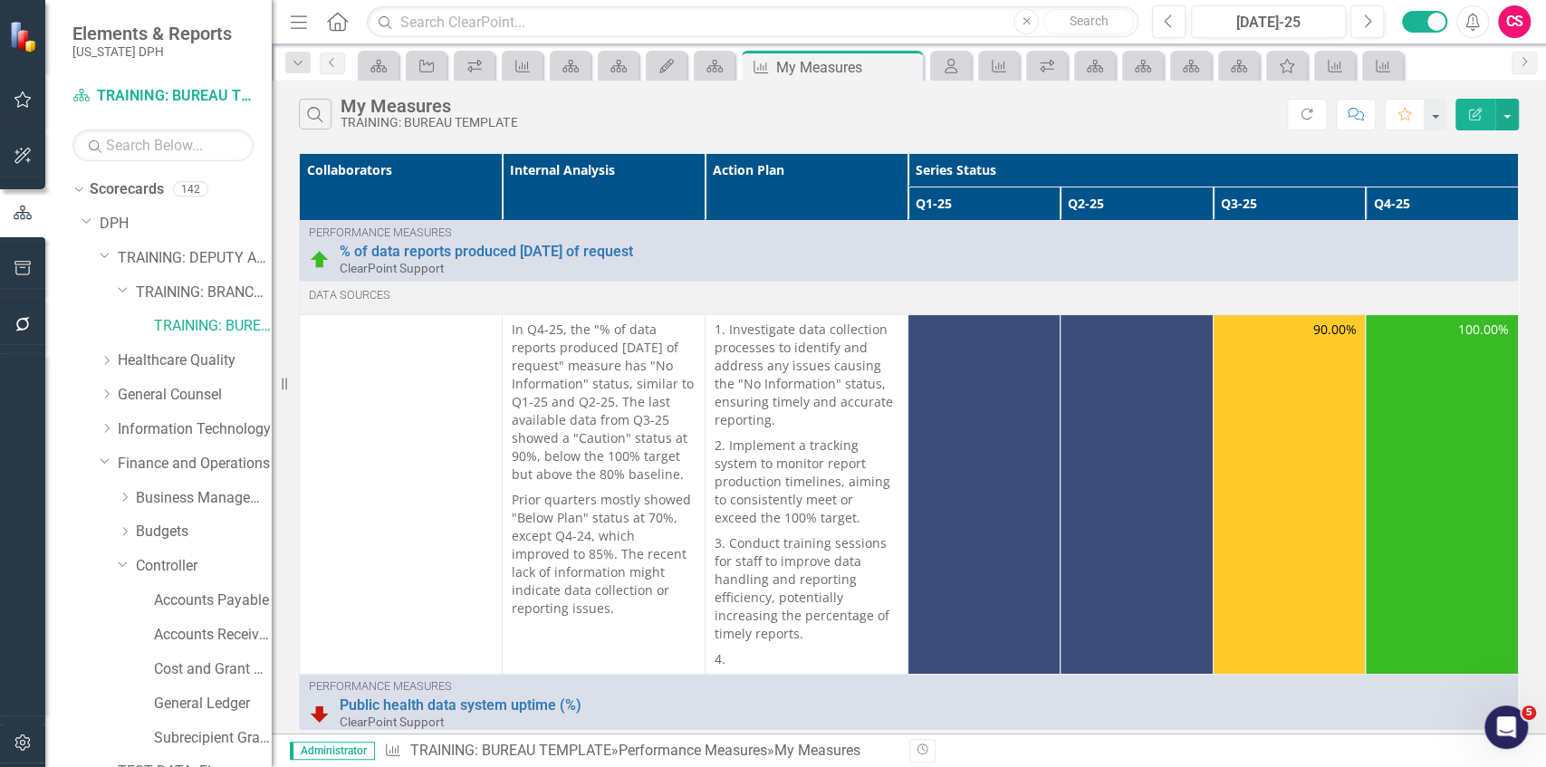
click at [1476, 25] on icon "Alerts" at bounding box center [1472, 22] width 19 height 18
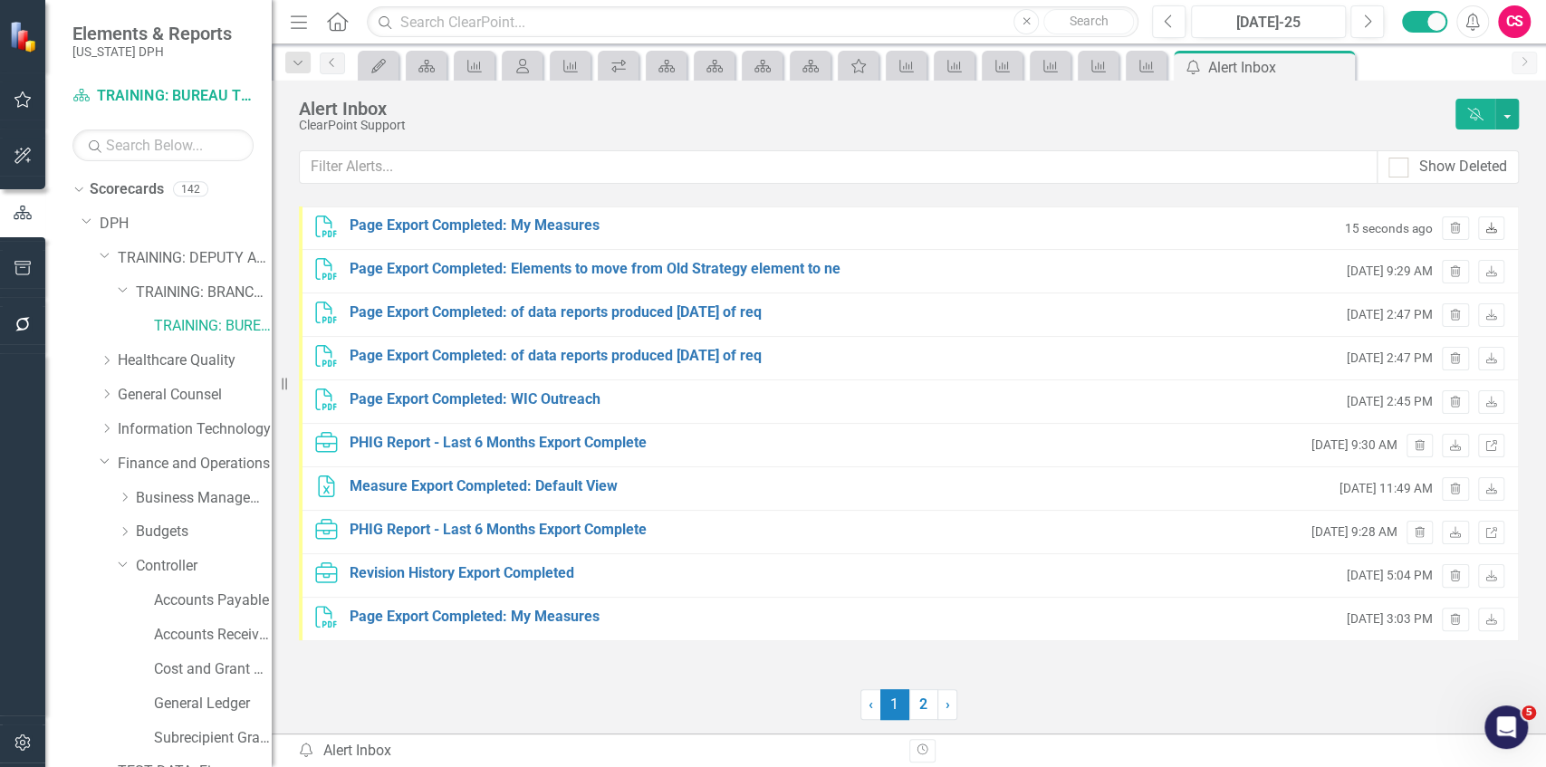
click at [1493, 234] on link "Download" at bounding box center [1491, 228] width 26 height 24
click at [1098, 71] on icon "Performance Measure" at bounding box center [1099, 66] width 18 height 14
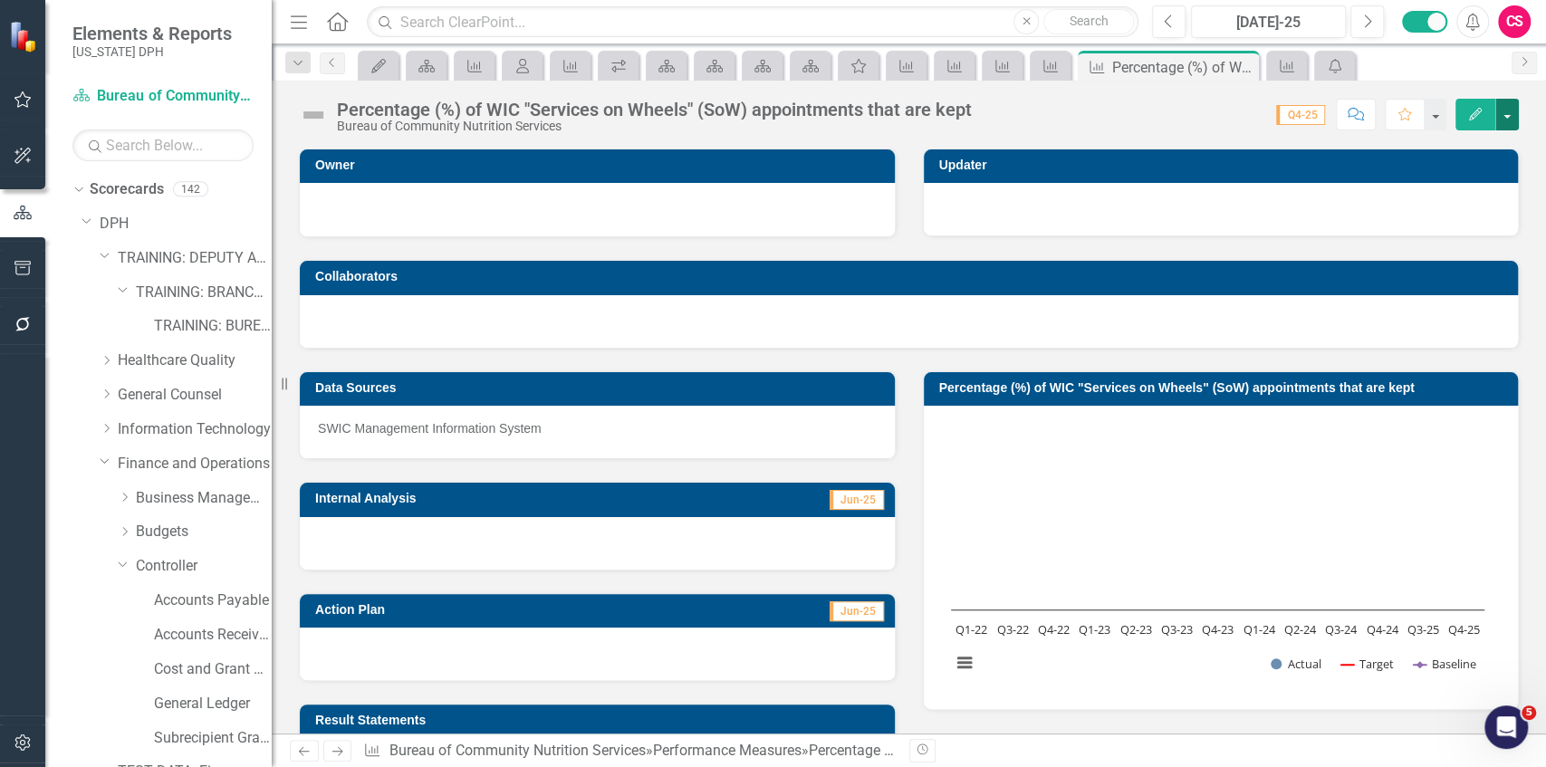
click at [1511, 120] on button "button" at bounding box center [1507, 115] width 24 height 32
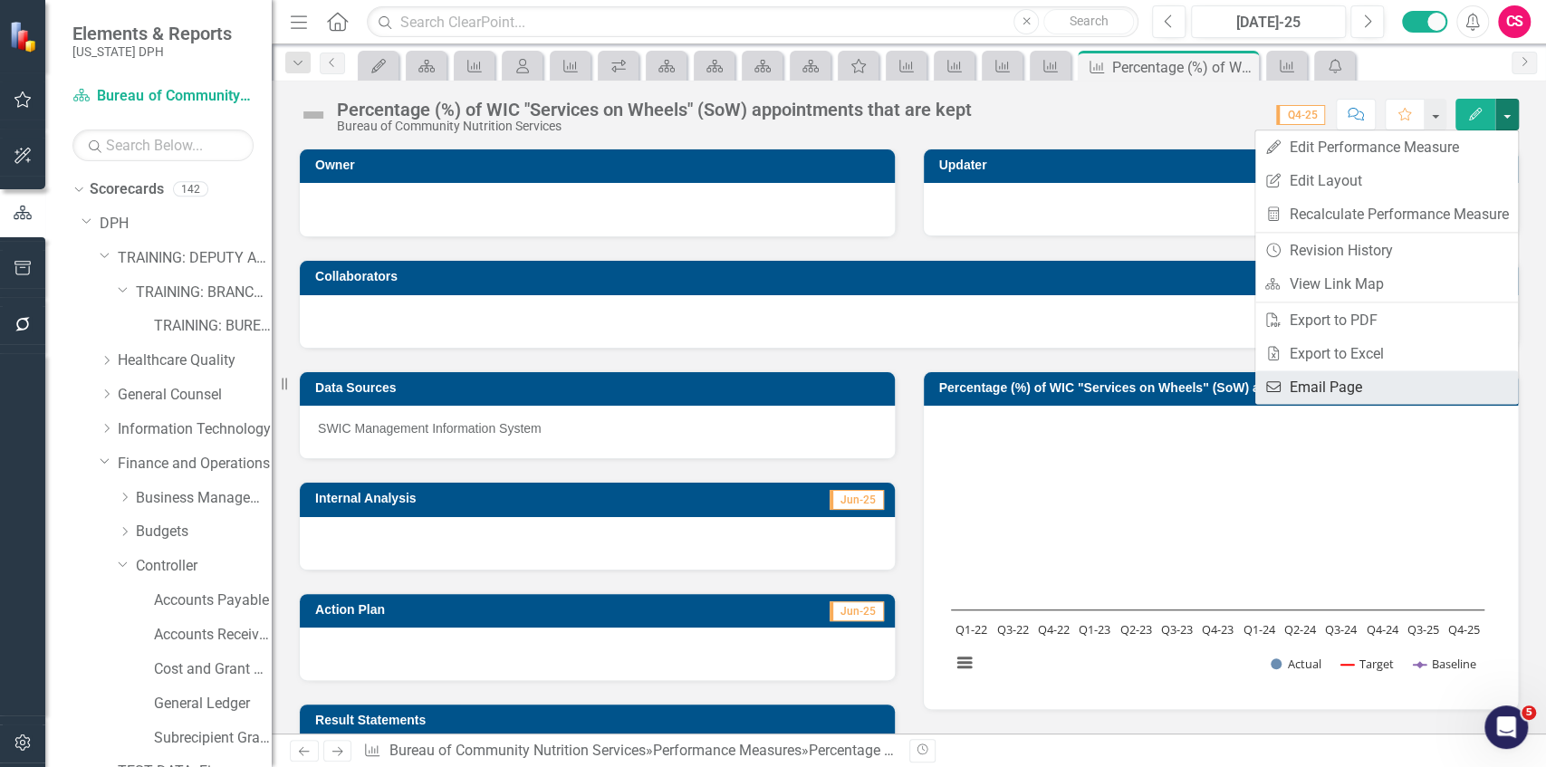
click at [1310, 383] on link "Email Email Page" at bounding box center [1386, 387] width 263 height 34
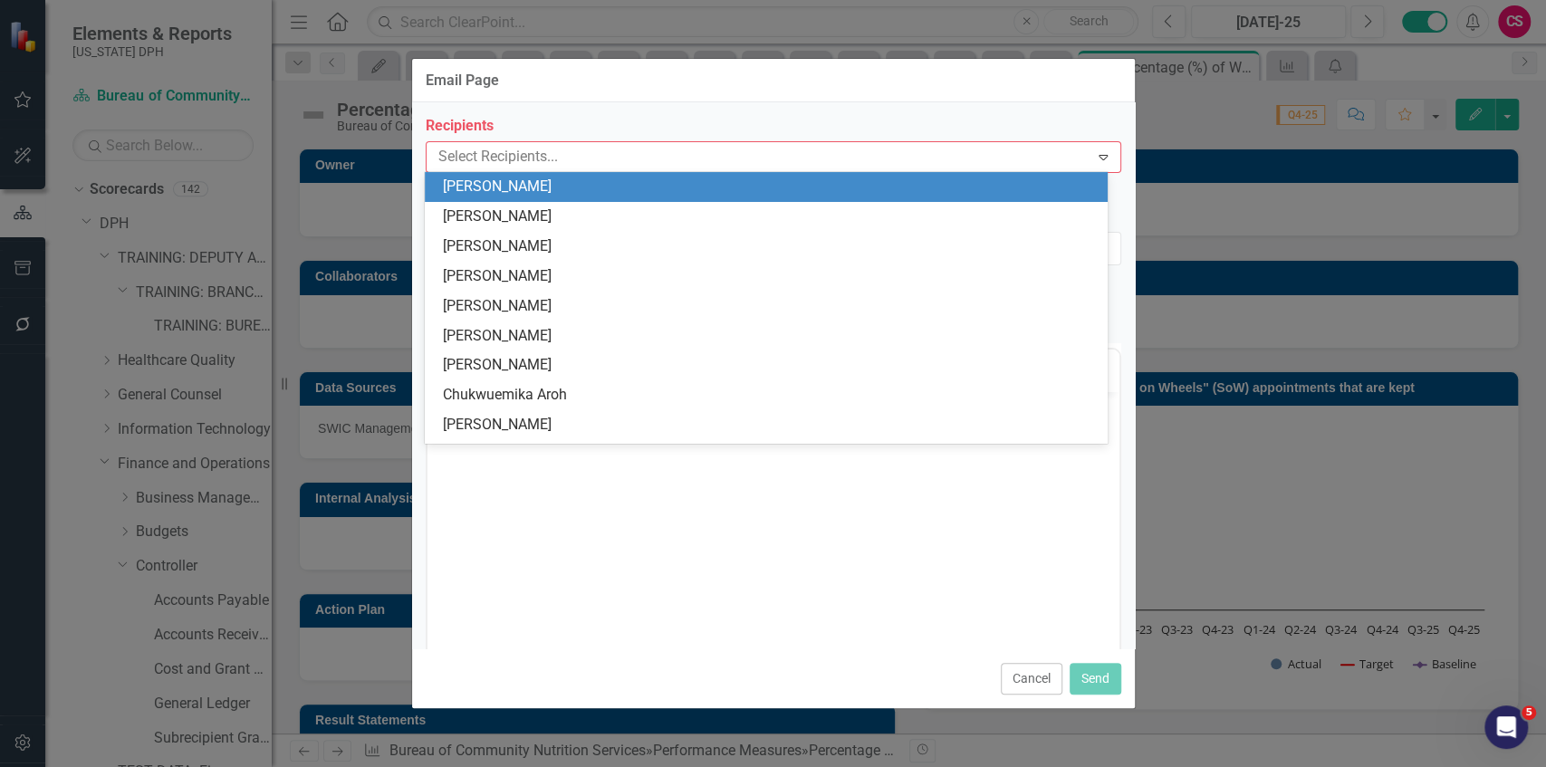
click at [514, 151] on div at bounding box center [760, 157] width 658 height 24
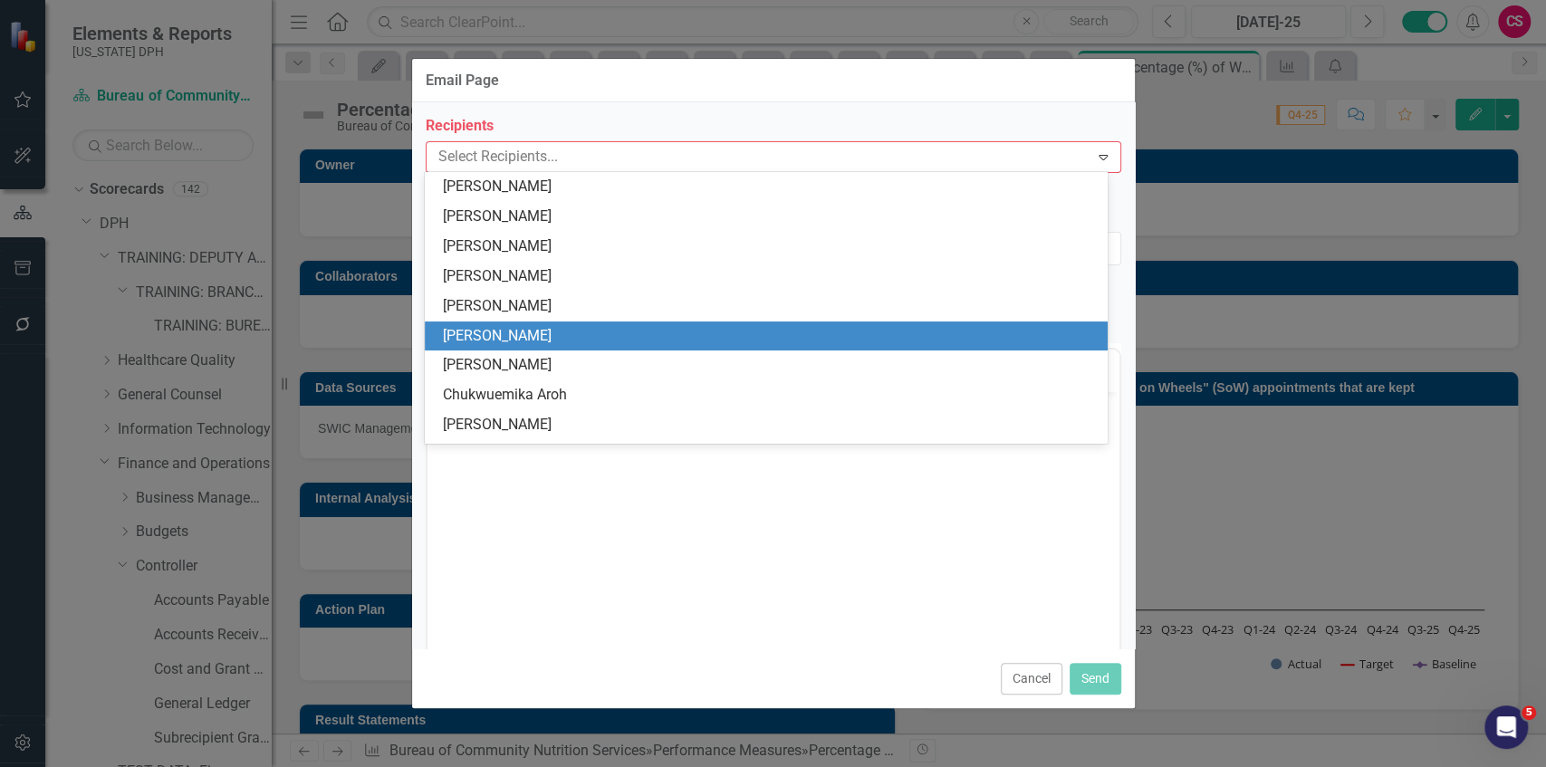
click at [554, 322] on div "[PERSON_NAME]" at bounding box center [766, 337] width 683 height 30
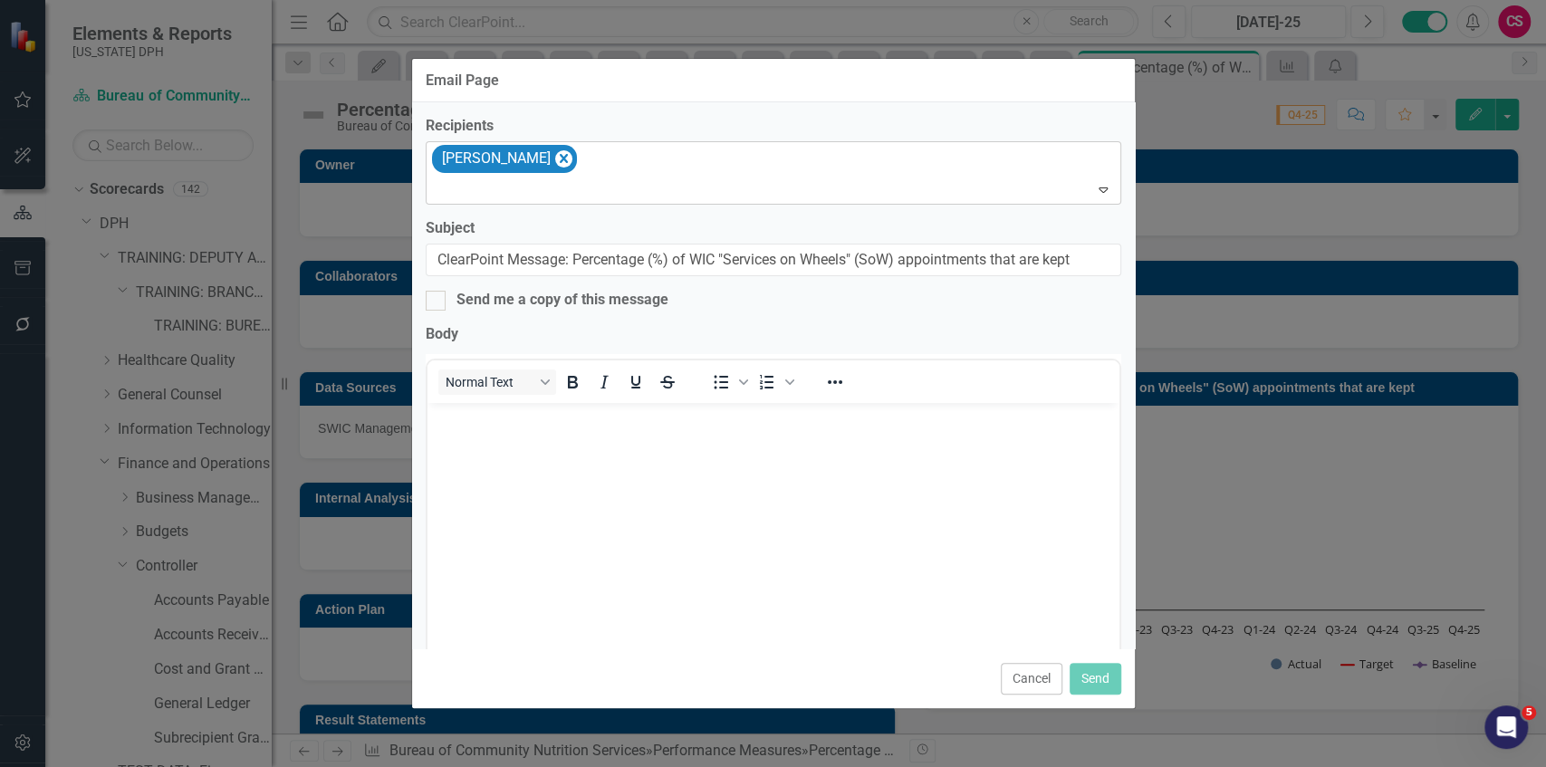
click at [530, 190] on div at bounding box center [774, 190] width 687 height 24
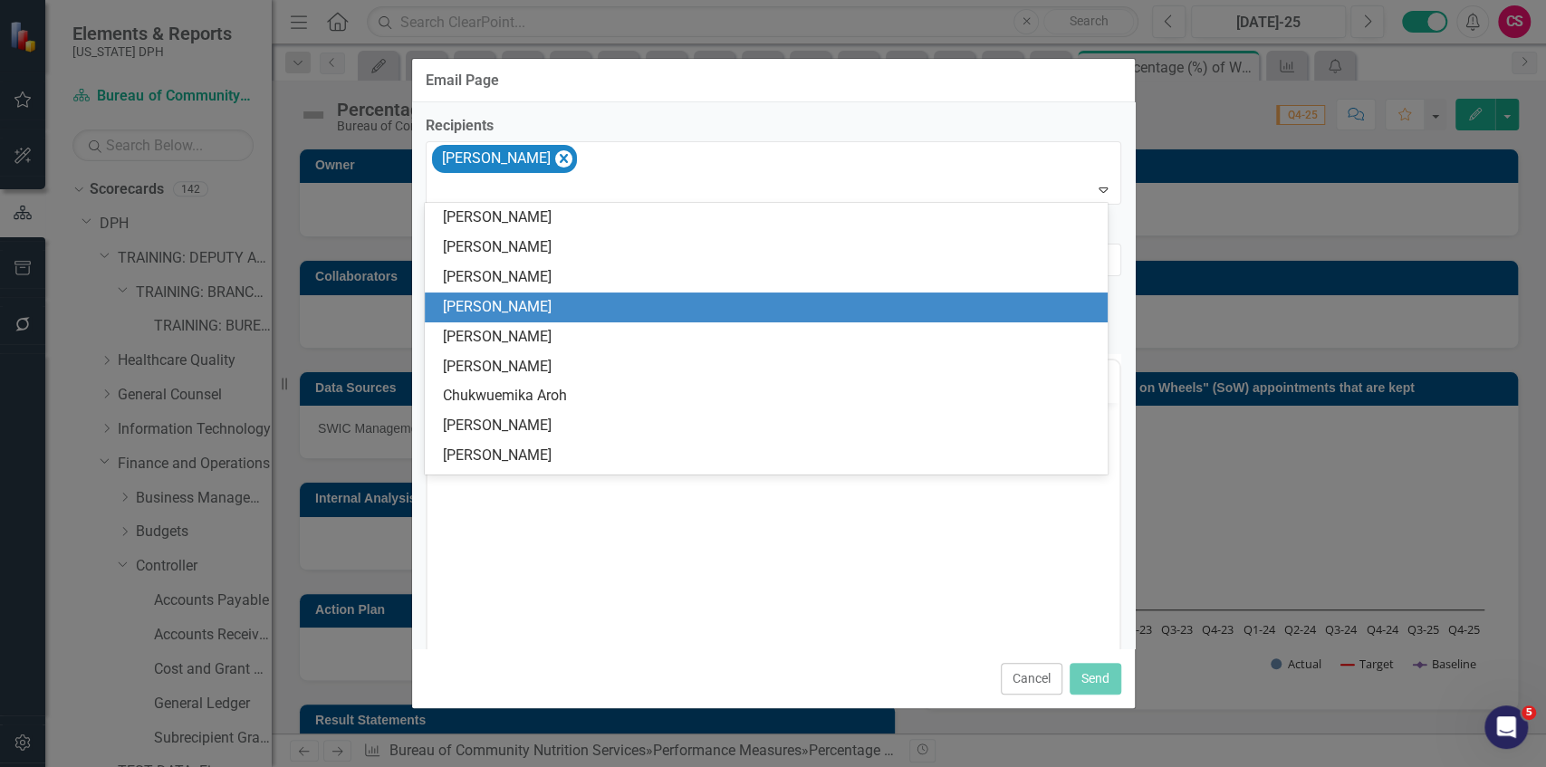
click at [556, 301] on div "[PERSON_NAME]" at bounding box center [770, 307] width 654 height 21
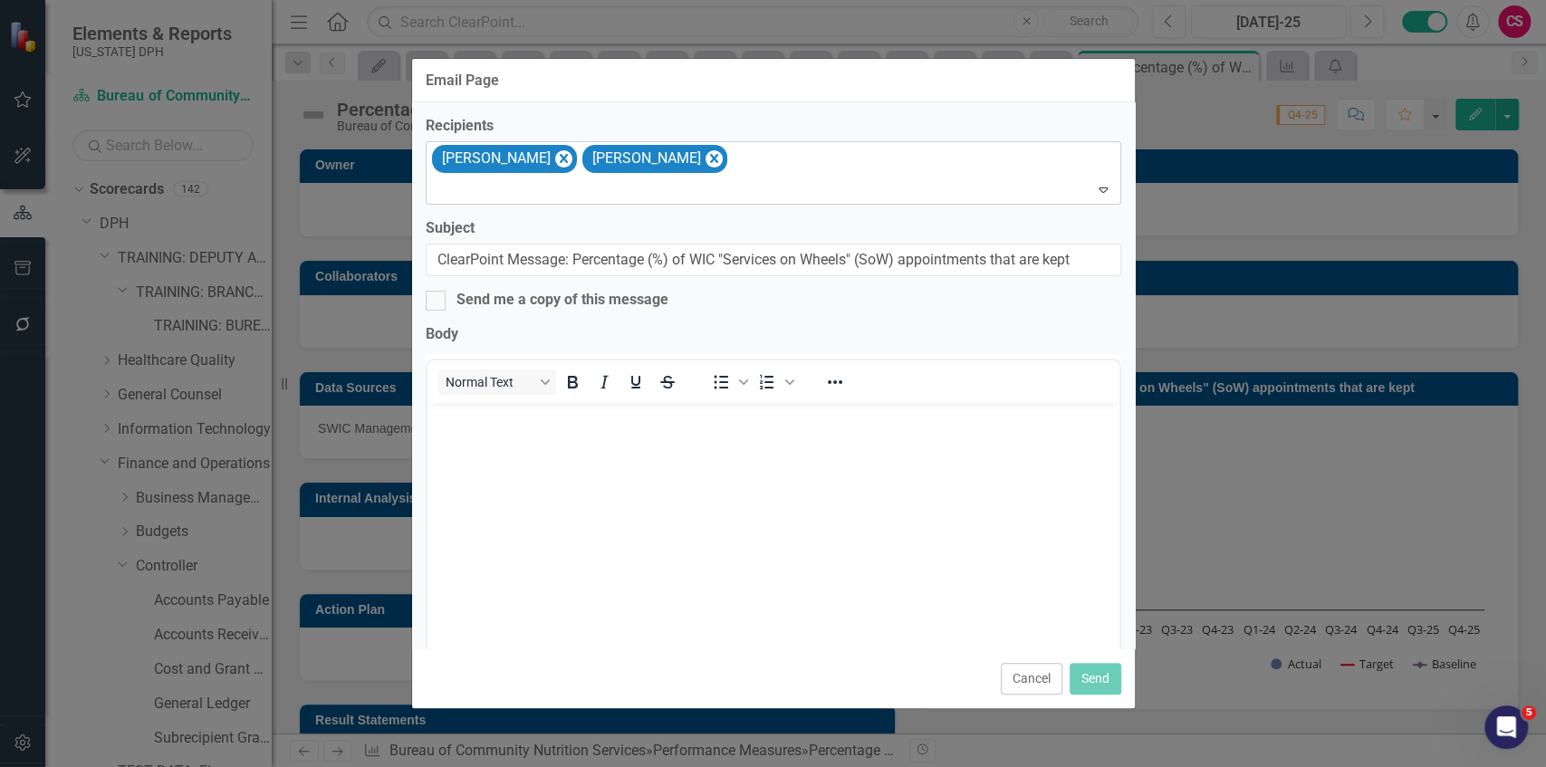
click at [533, 194] on div at bounding box center [774, 190] width 687 height 24
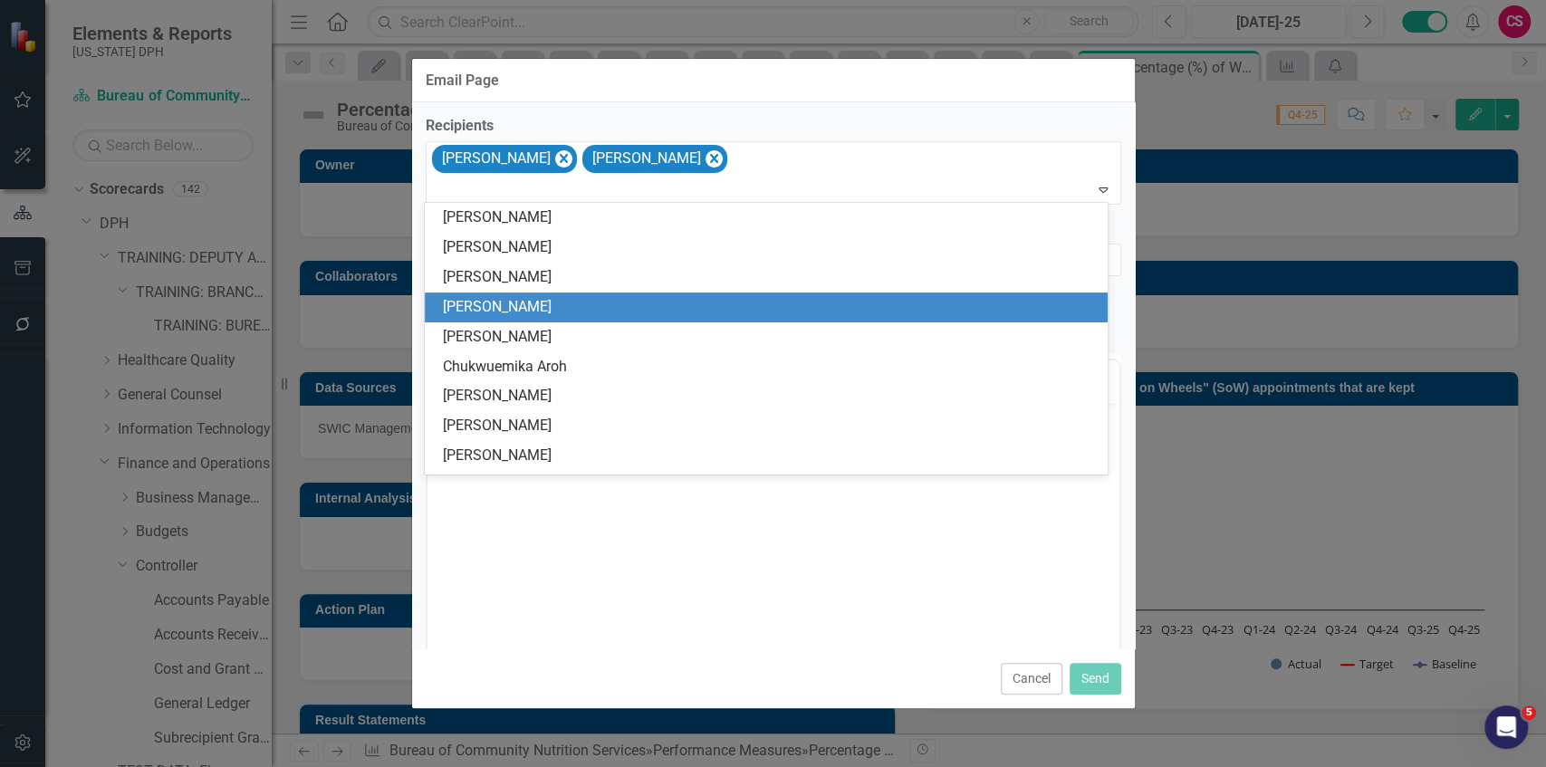
click at [543, 304] on div "[PERSON_NAME]" at bounding box center [770, 307] width 654 height 21
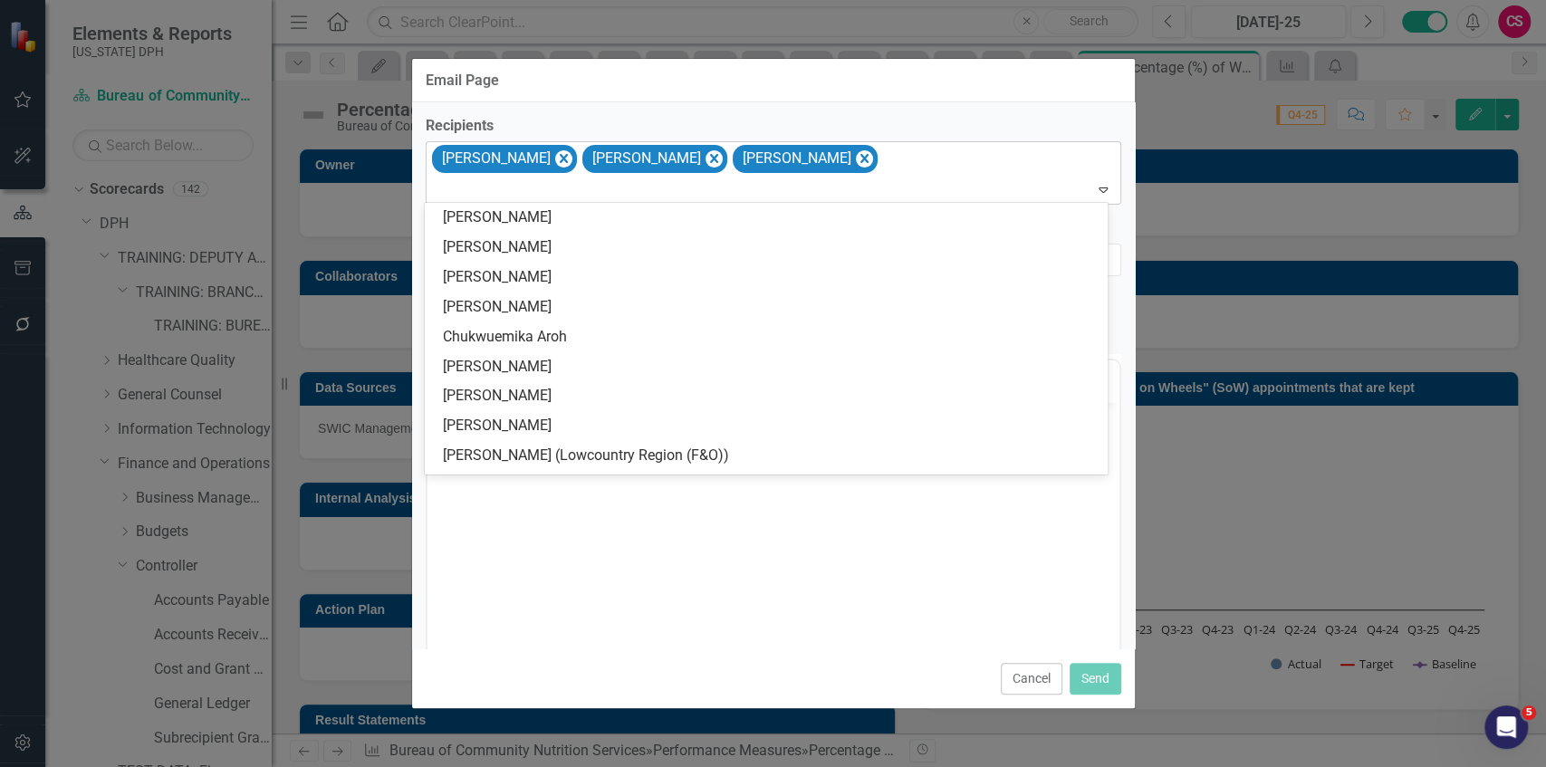
click at [512, 178] on div at bounding box center [774, 190] width 687 height 24
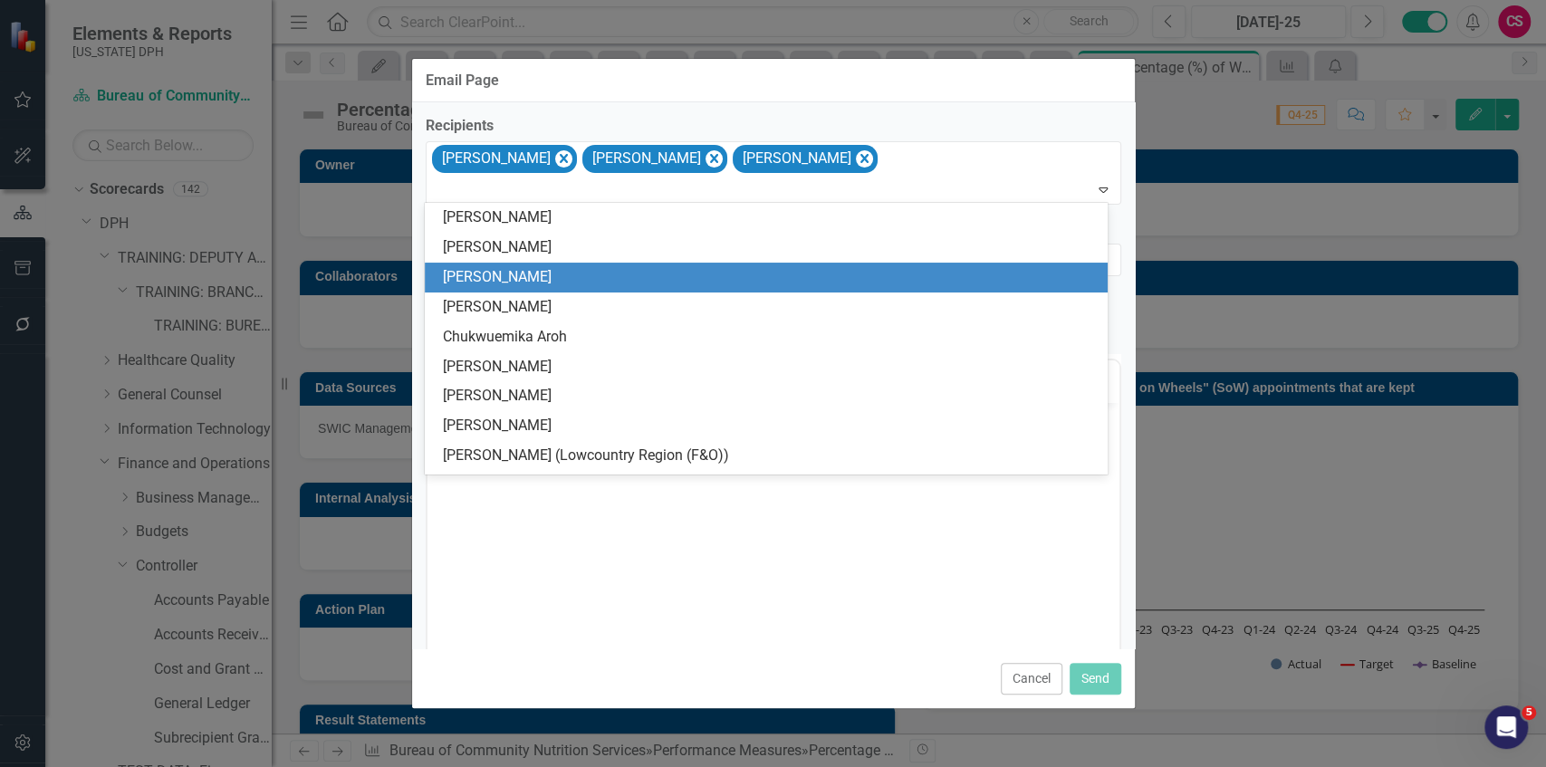
click at [516, 279] on div "[PERSON_NAME]" at bounding box center [770, 277] width 654 height 21
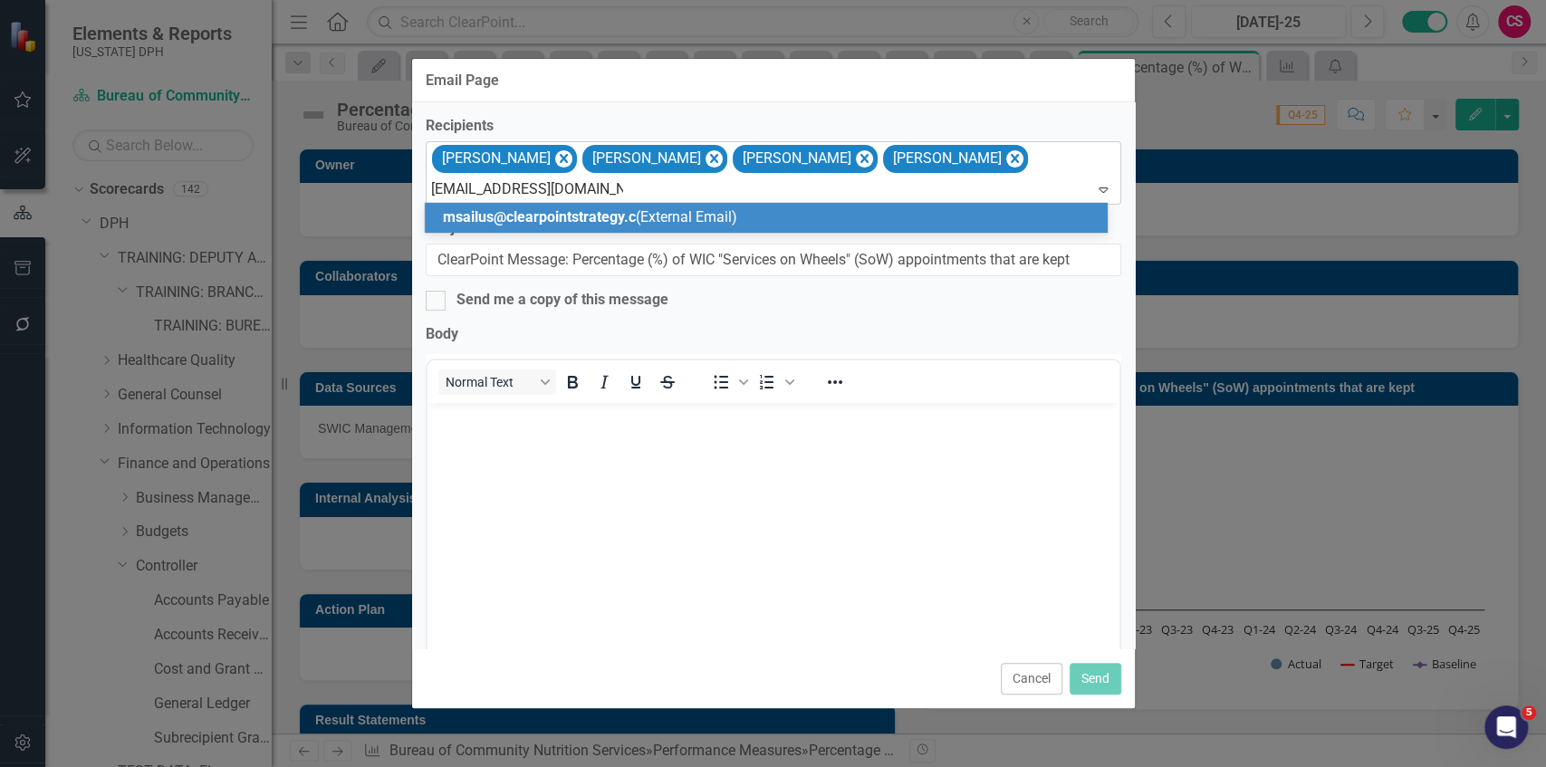
type input "[EMAIL_ADDRESS][DOMAIN_NAME]"
click at [569, 207] on div "[EMAIL_ADDRESS][DOMAIN_NAME] (External Email)" at bounding box center [766, 218] width 683 height 30
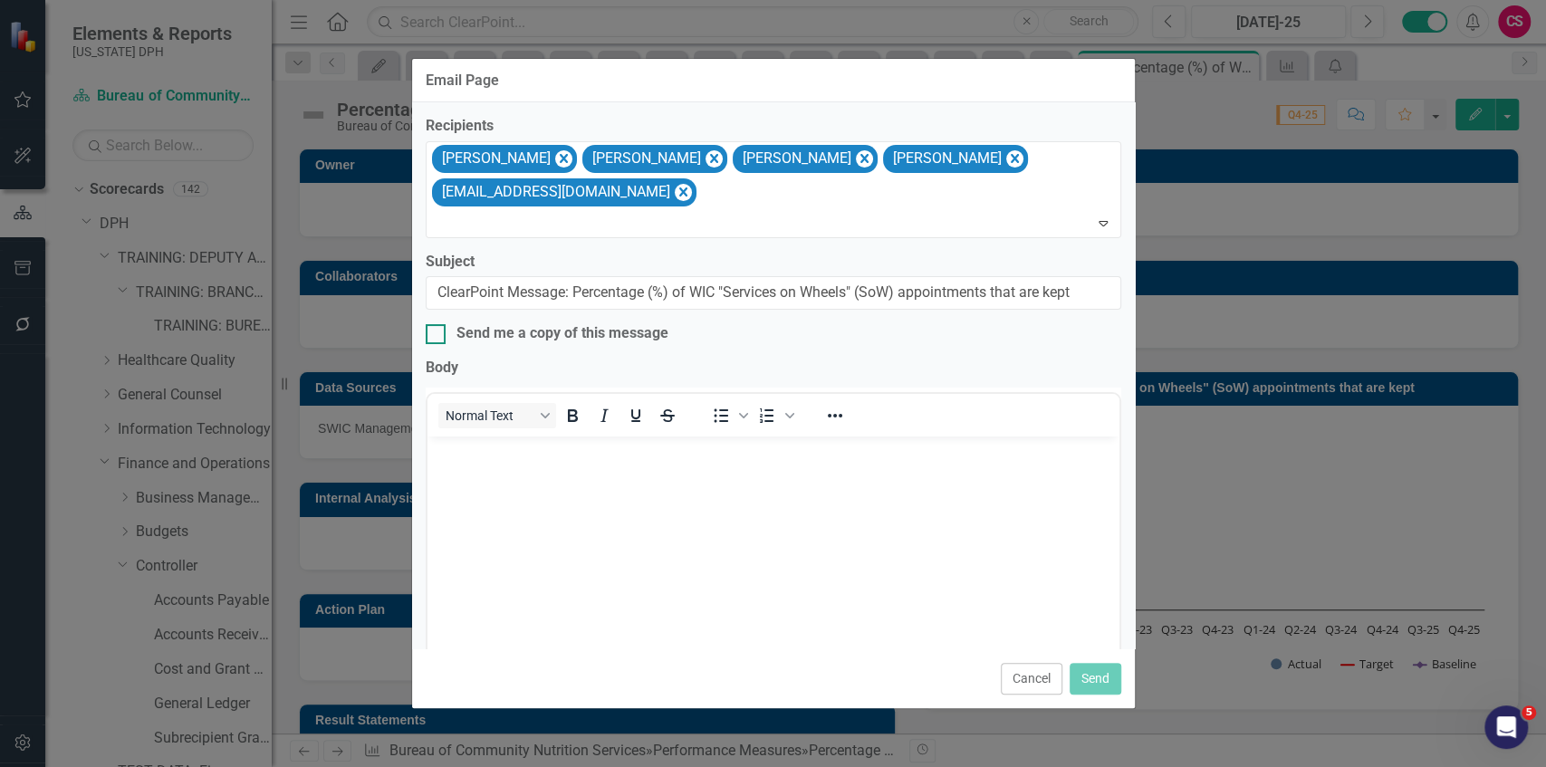
click at [513, 337] on div "Send me a copy of this message" at bounding box center [563, 333] width 212 height 21
click at [437, 336] on input "Send me a copy of this message" at bounding box center [432, 330] width 12 height 12
checkbox input "true"
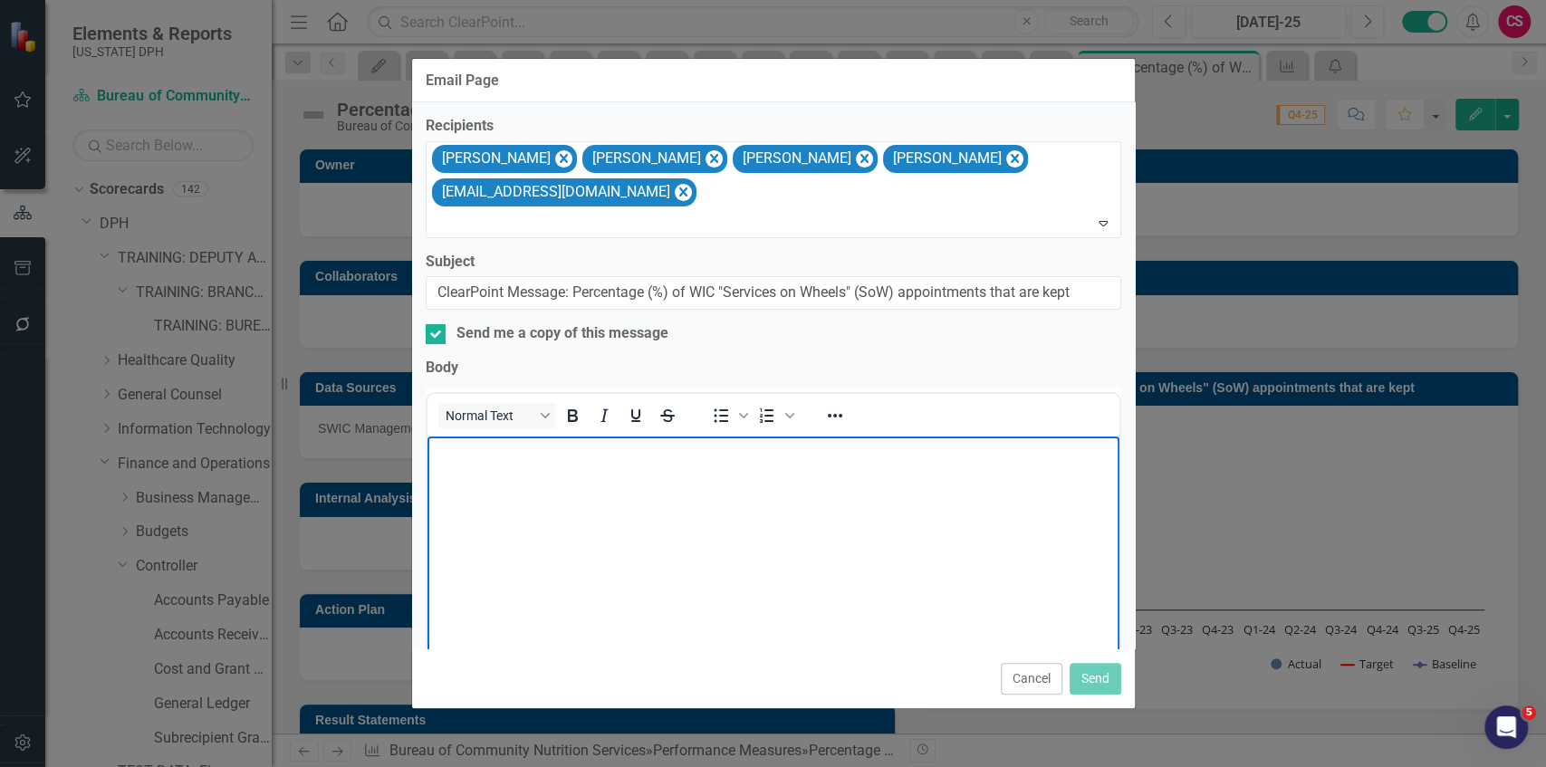
click at [624, 498] on body "Rich Text Area. Press ALT-0 for help." at bounding box center [773, 572] width 692 height 272
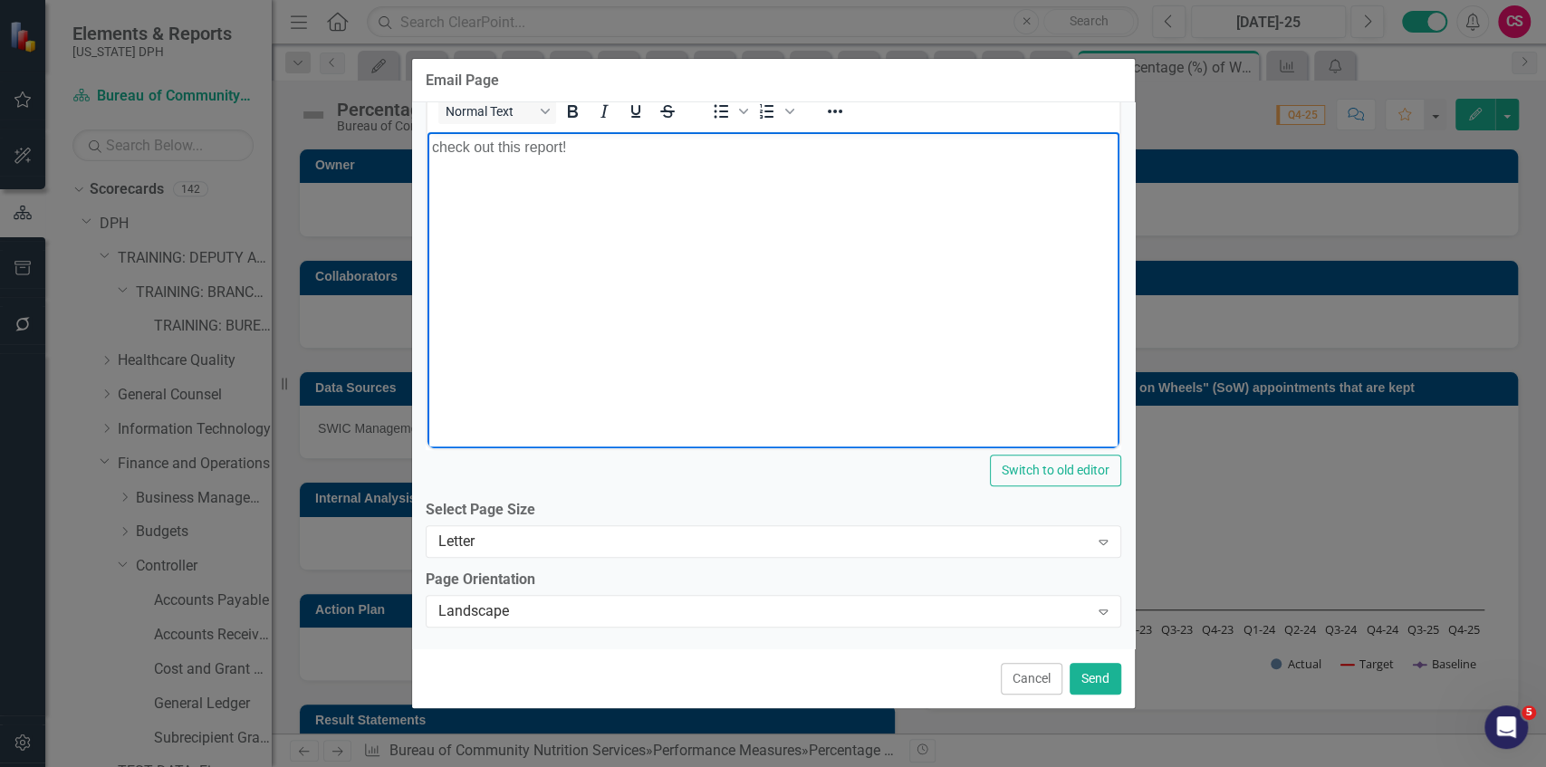
click at [1001, 690] on button "Cancel" at bounding box center [1032, 679] width 62 height 32
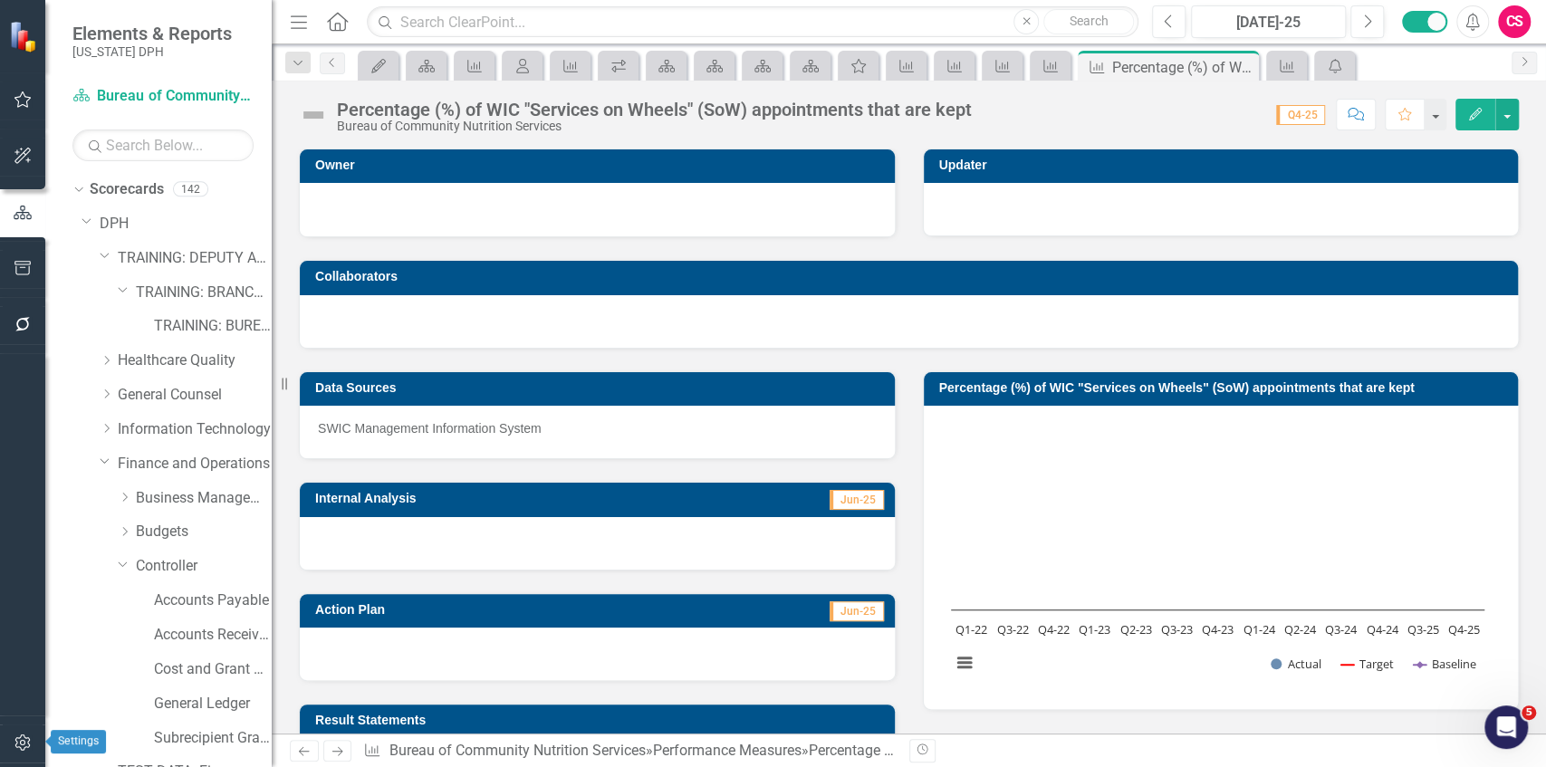
click at [19, 735] on icon "button" at bounding box center [23, 742] width 19 height 14
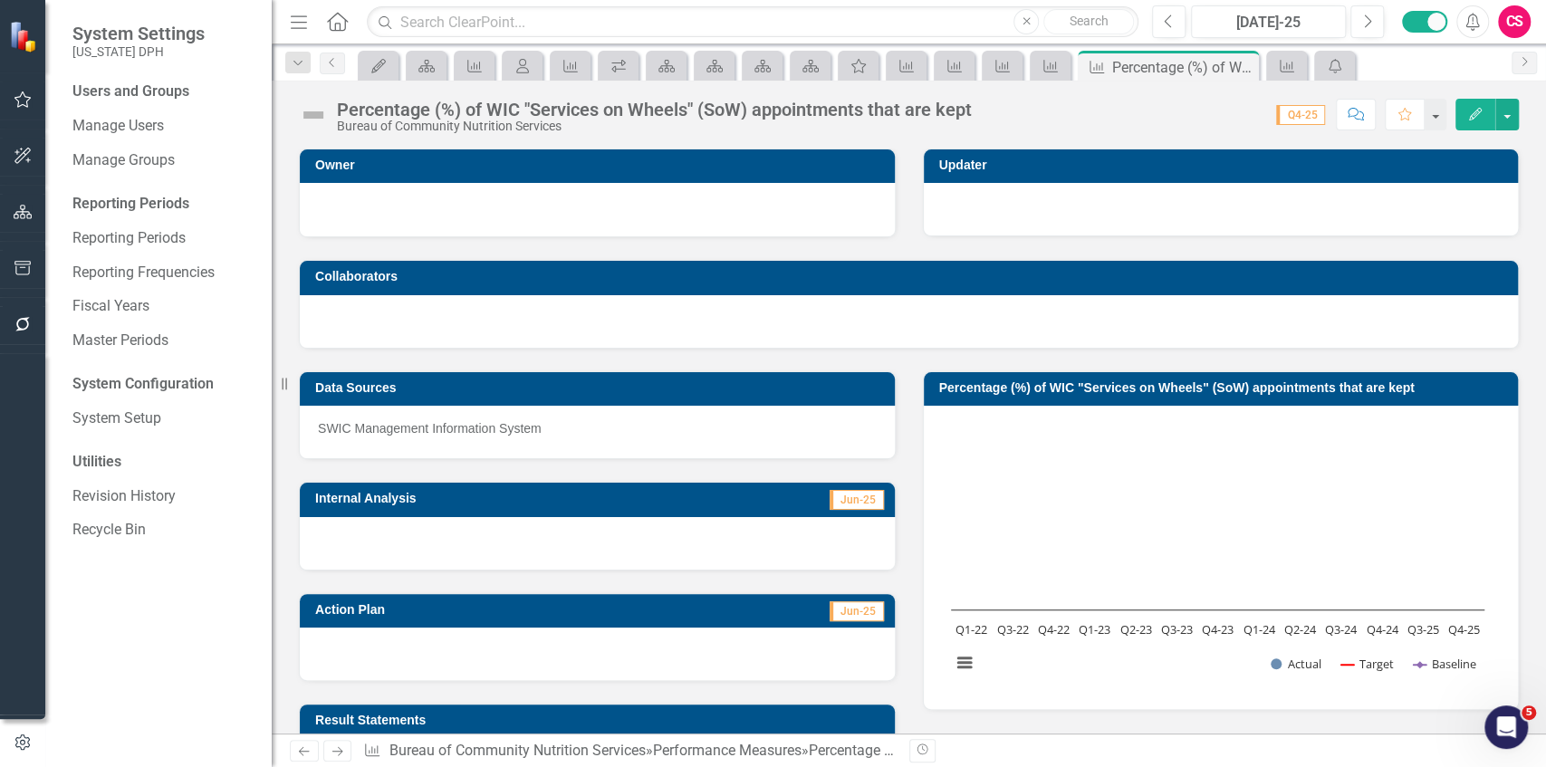
click at [121, 255] on div "Users and Groups Manage Users Manage Groups Reporting Periods Reporting Periods…" at bounding box center [158, 425] width 226 height 686
click at [119, 267] on link "Reporting Frequencies" at bounding box center [162, 273] width 181 height 21
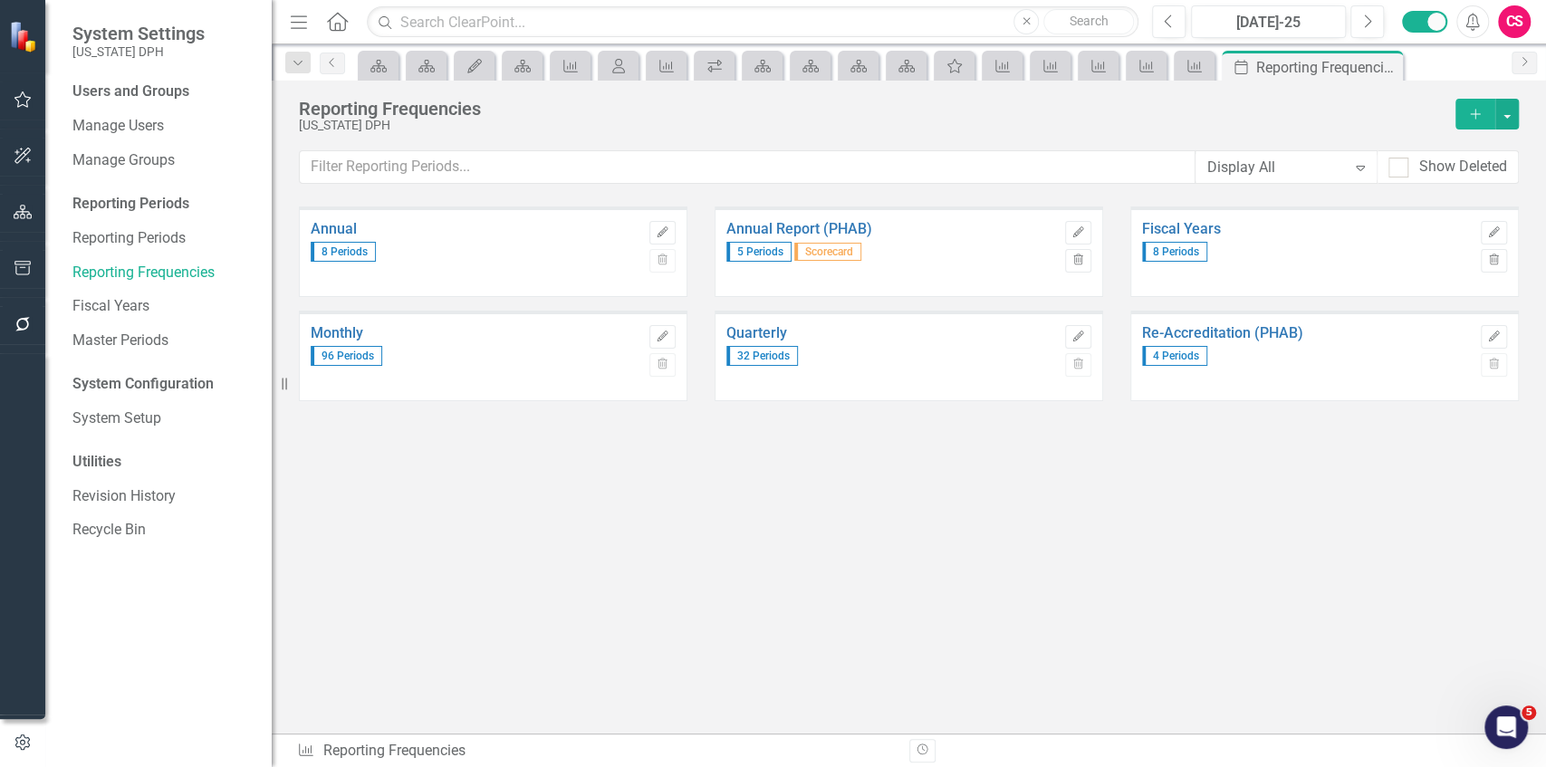
click at [869, 550] on div "Annual 8 Periods Edit Trash Annual Report (PHAB) 5 Periods Scorecard Edit Trash…" at bounding box center [909, 435] width 1220 height 457
click at [1081, 335] on icon "Edit" at bounding box center [1079, 337] width 14 height 11
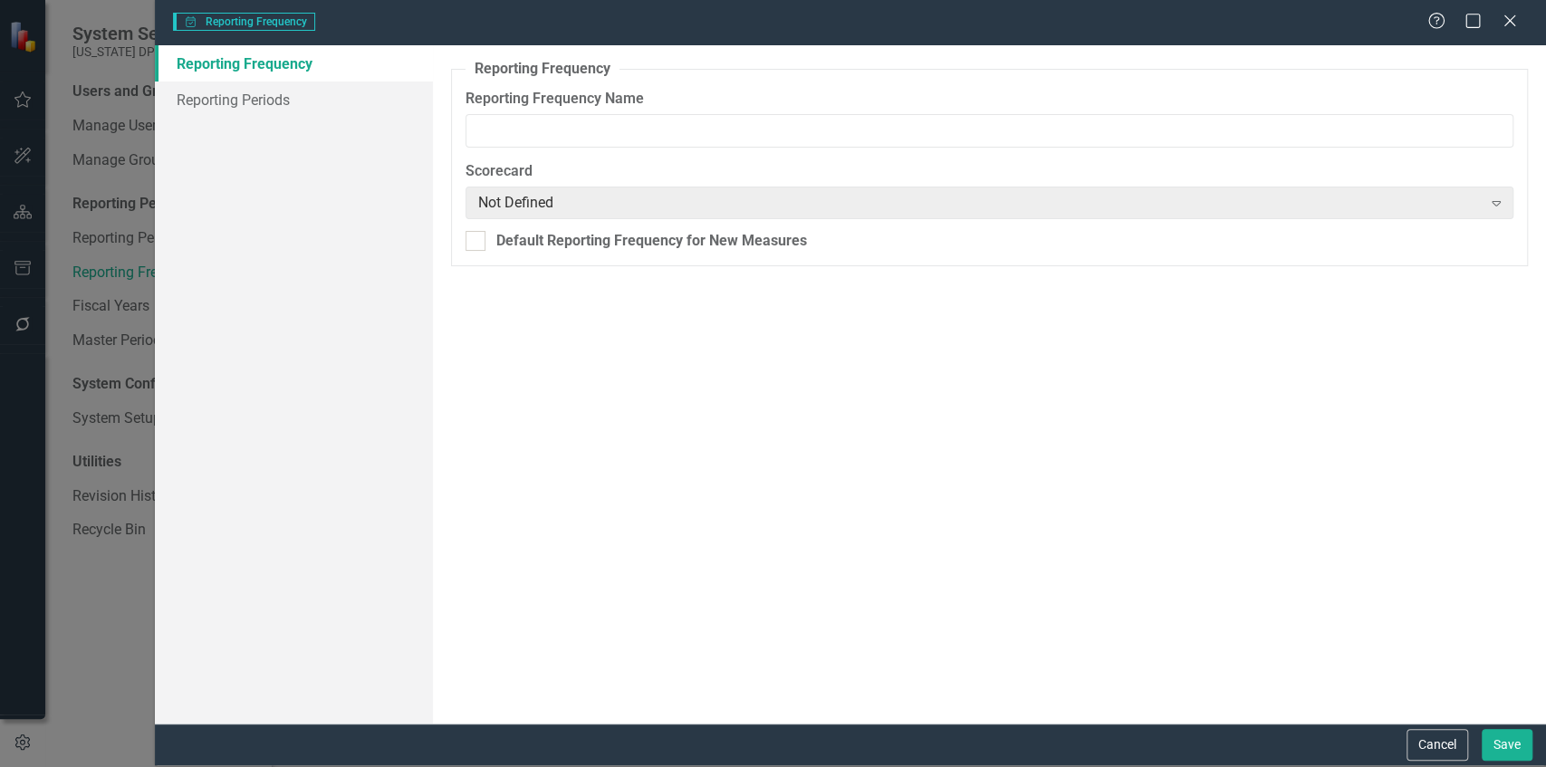
type input "Quarterly"
click at [317, 114] on link "Reporting Periods" at bounding box center [294, 100] width 278 height 36
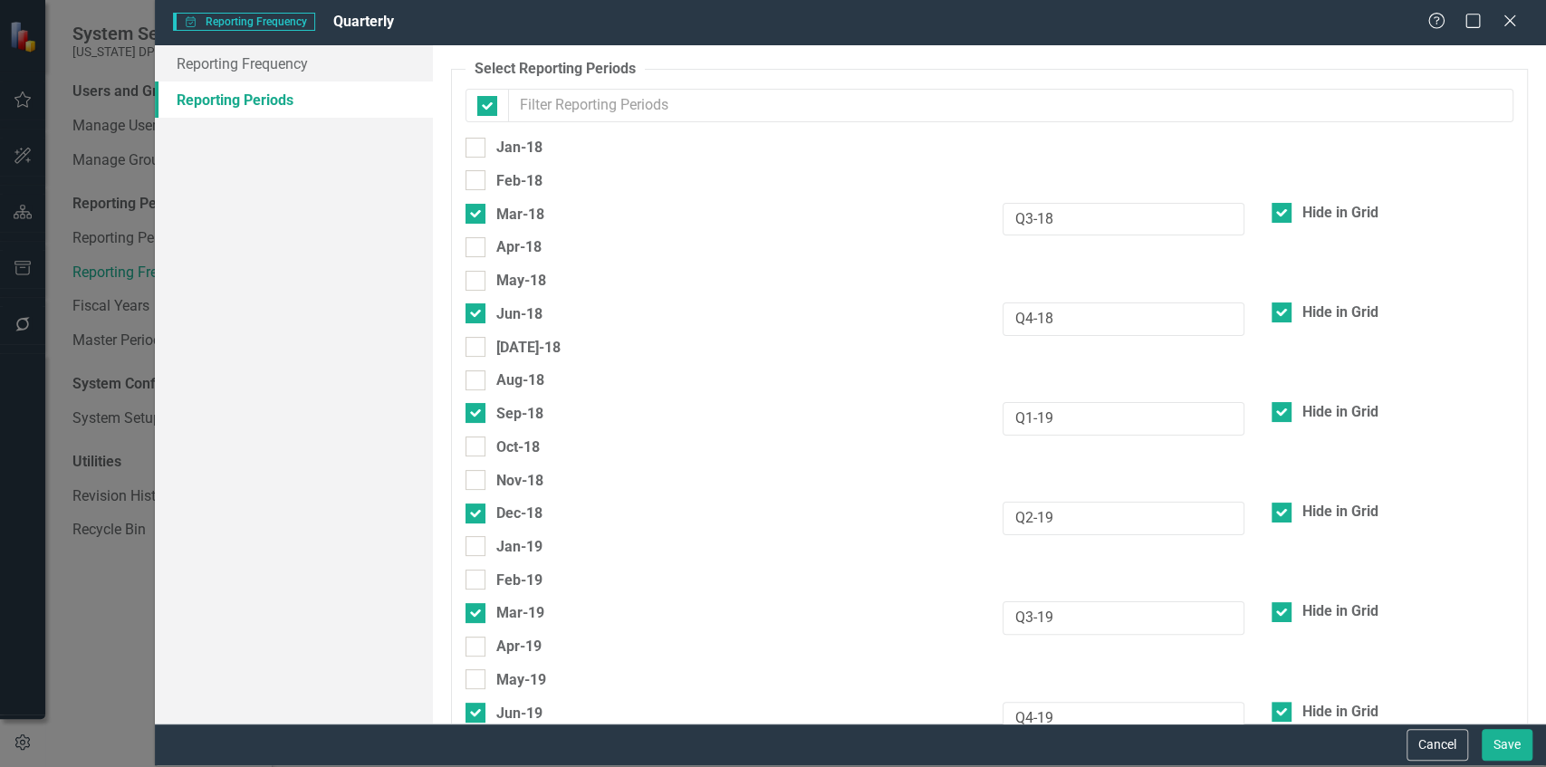
checkbox input "false"
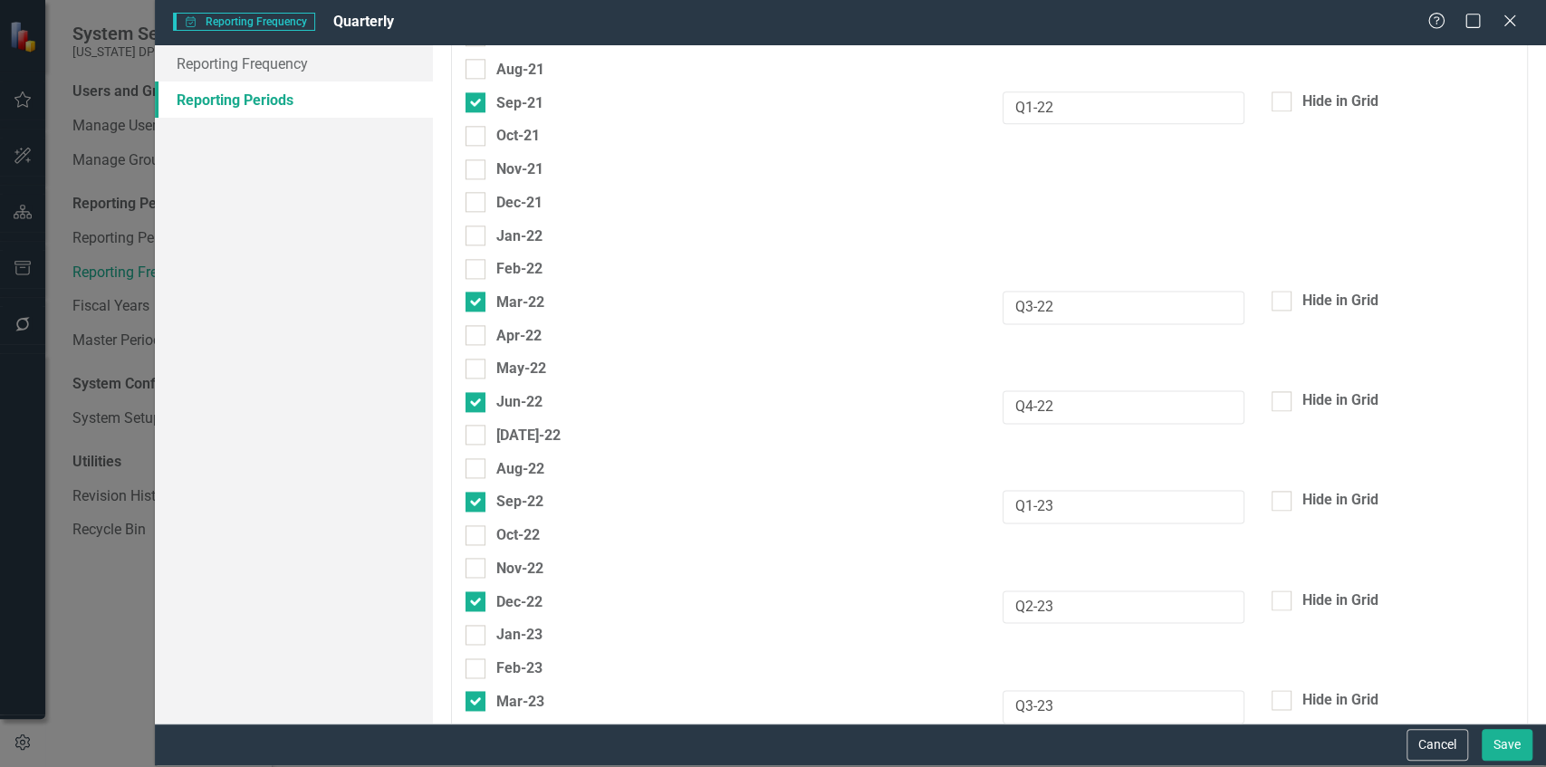
scroll to position [1449, 0]
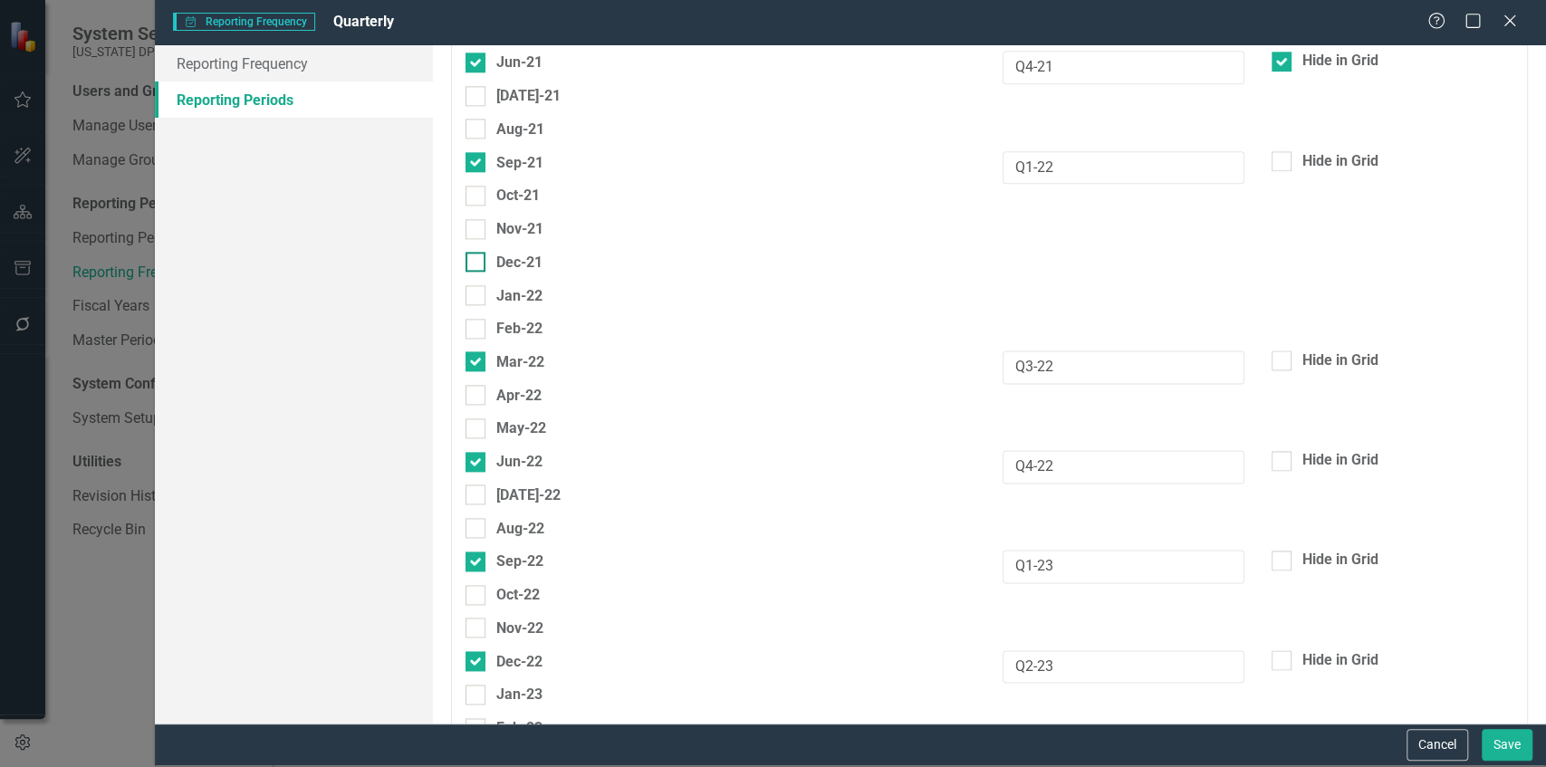
click at [520, 251] on div "Dec-21" at bounding box center [519, 262] width 46 height 23
click at [477, 252] on input "Dec-21" at bounding box center [472, 258] width 12 height 12
checkbox input "true"
click at [1024, 251] on input "Q4-21" at bounding box center [1124, 268] width 242 height 34
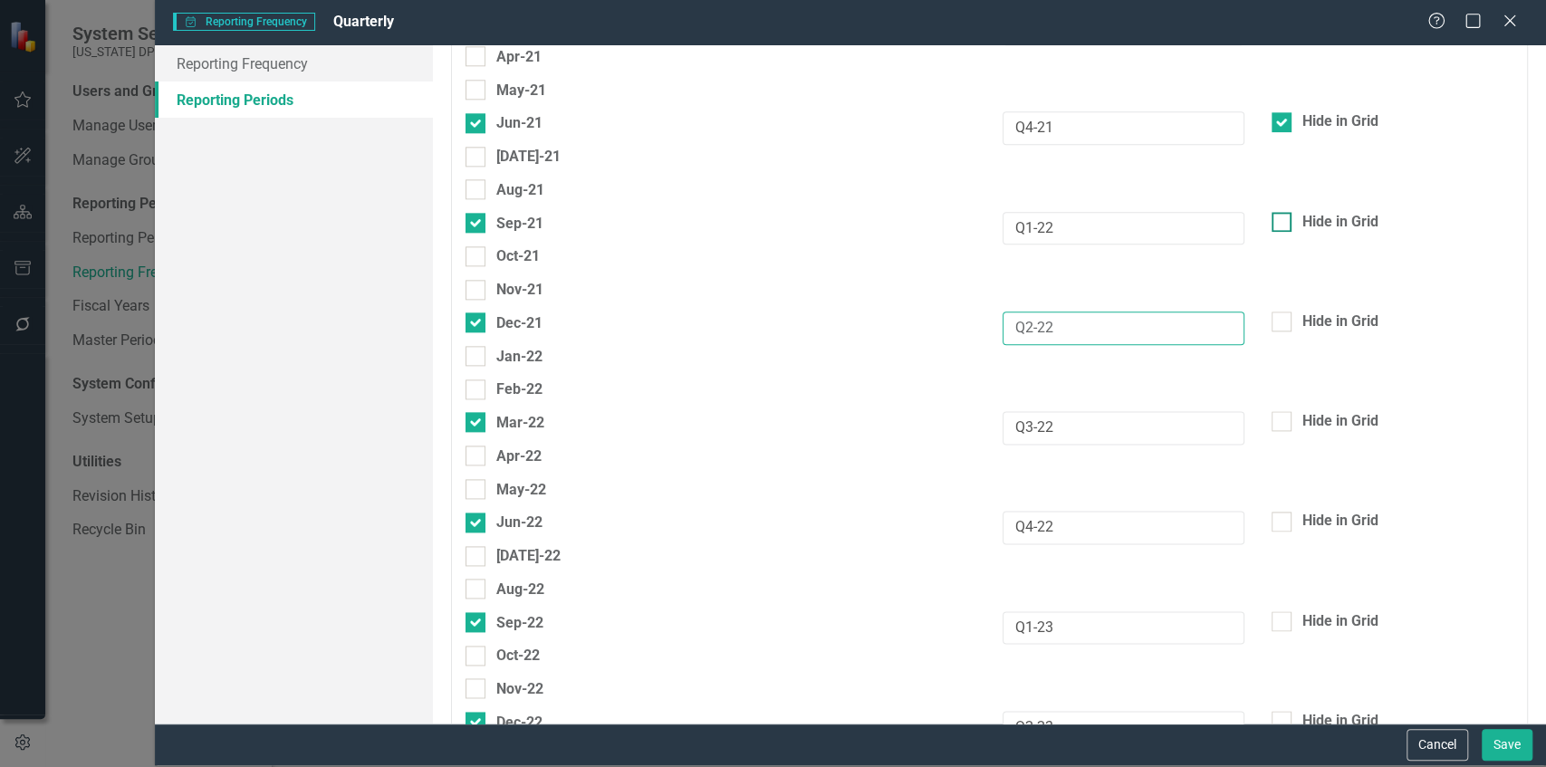
type input "Q2-22"
click at [1326, 212] on div "Hide in Grid" at bounding box center [1340, 222] width 76 height 21
click at [1283, 212] on input "Hide in Grid" at bounding box center [1278, 218] width 12 height 12
checkbox input "true"
click at [1302, 312] on div "Hide in Grid" at bounding box center [1340, 322] width 76 height 21
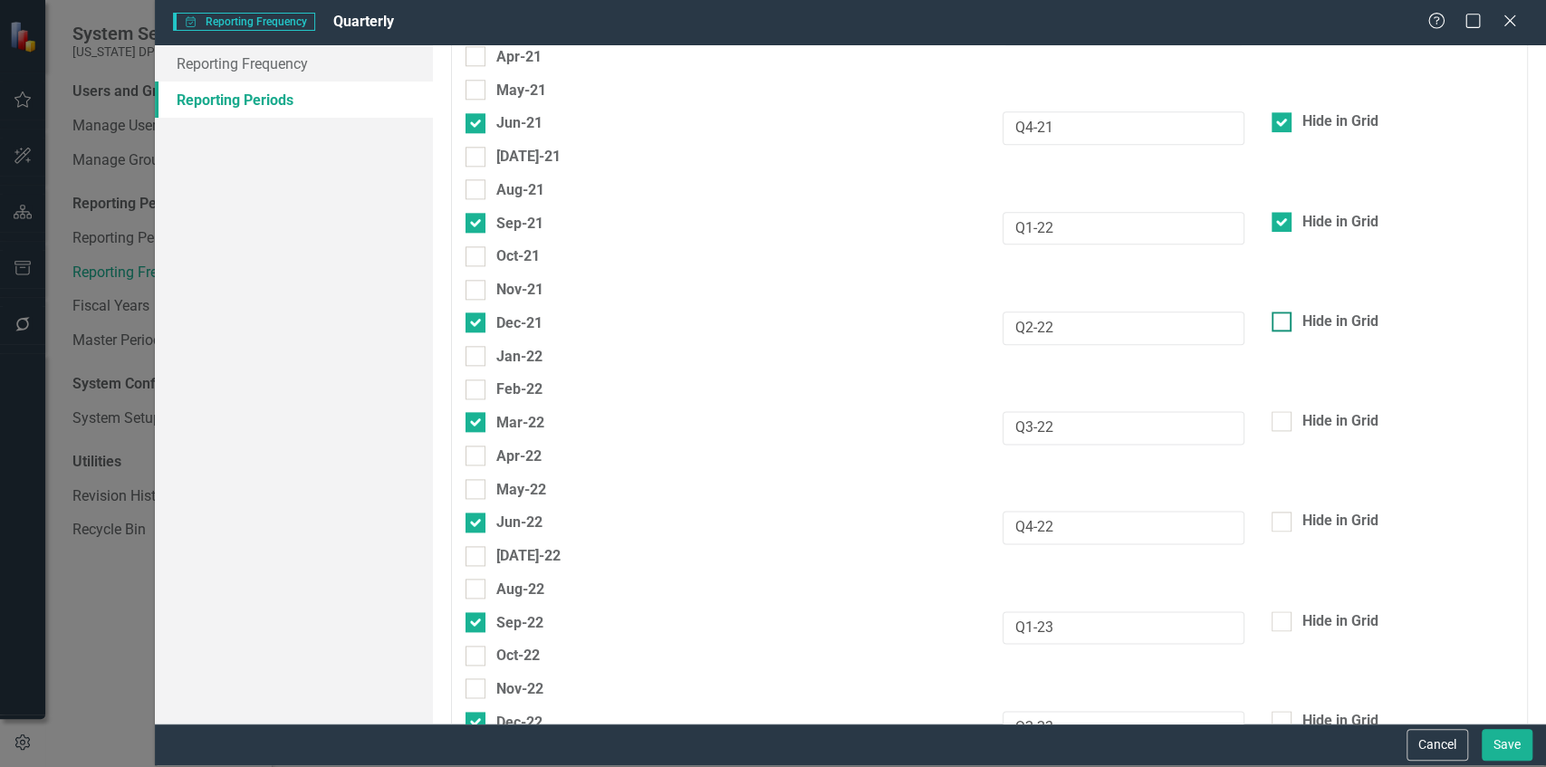
click at [1283, 312] on input "Hide in Grid" at bounding box center [1278, 318] width 12 height 12
checkbox input "true"
click at [1302, 411] on div "Hide in Grid" at bounding box center [1340, 421] width 76 height 21
click at [1283, 411] on input "Hide in Grid" at bounding box center [1278, 417] width 12 height 12
checkbox input "true"
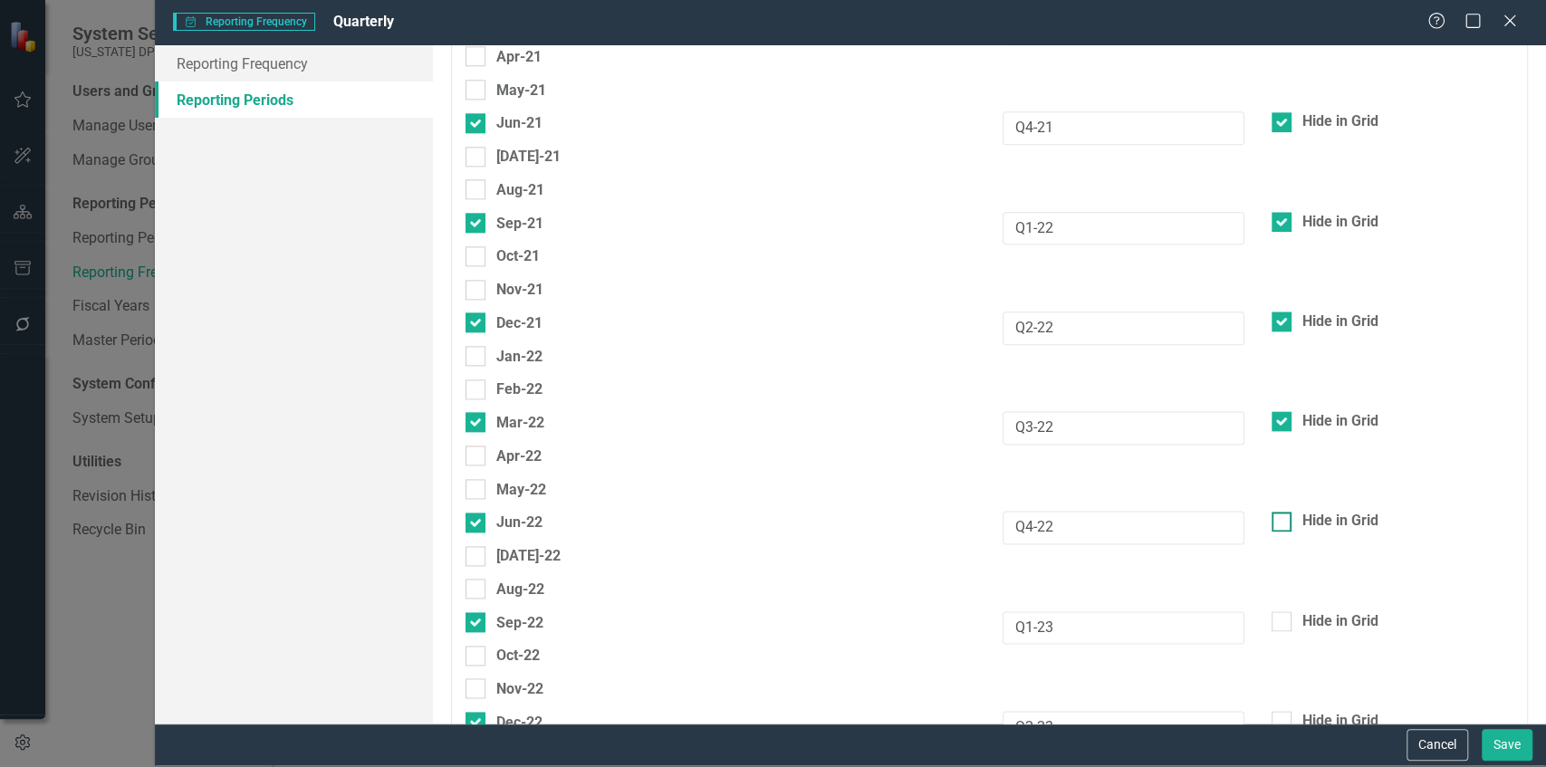
click at [1302, 511] on div "Hide in Grid" at bounding box center [1340, 521] width 76 height 21
click at [1283, 512] on input "Hide in Grid" at bounding box center [1278, 518] width 12 height 12
checkbox input "true"
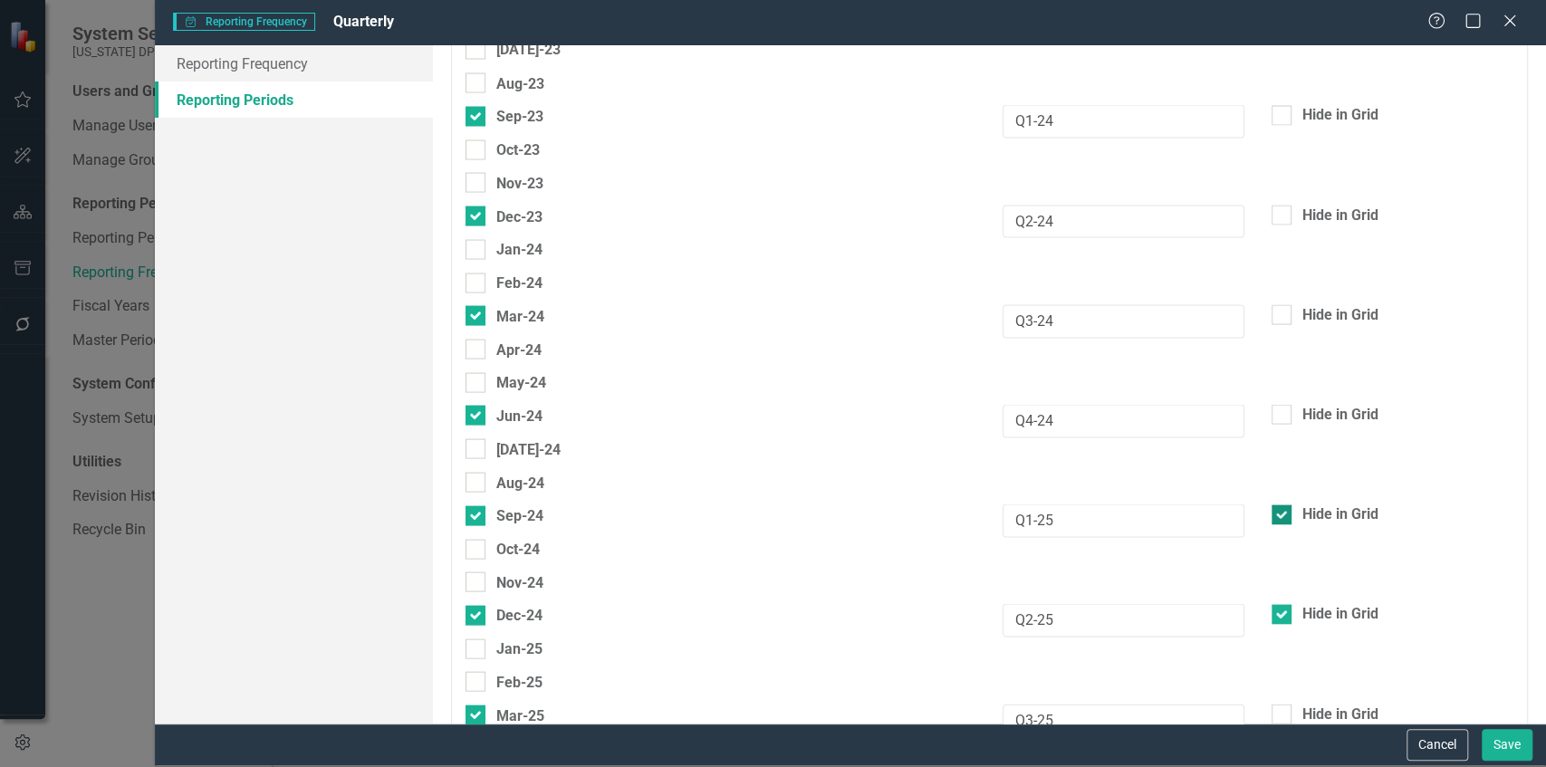
click at [1302, 504] on div "Hide in Grid" at bounding box center [1340, 514] width 76 height 21
click at [1283, 505] on input "Hide in Grid" at bounding box center [1278, 511] width 12 height 12
checkbox input "false"
click at [1302, 603] on div "Hide in Grid" at bounding box center [1340, 613] width 76 height 21
click at [1283, 604] on input "Hide in Grid" at bounding box center [1278, 610] width 12 height 12
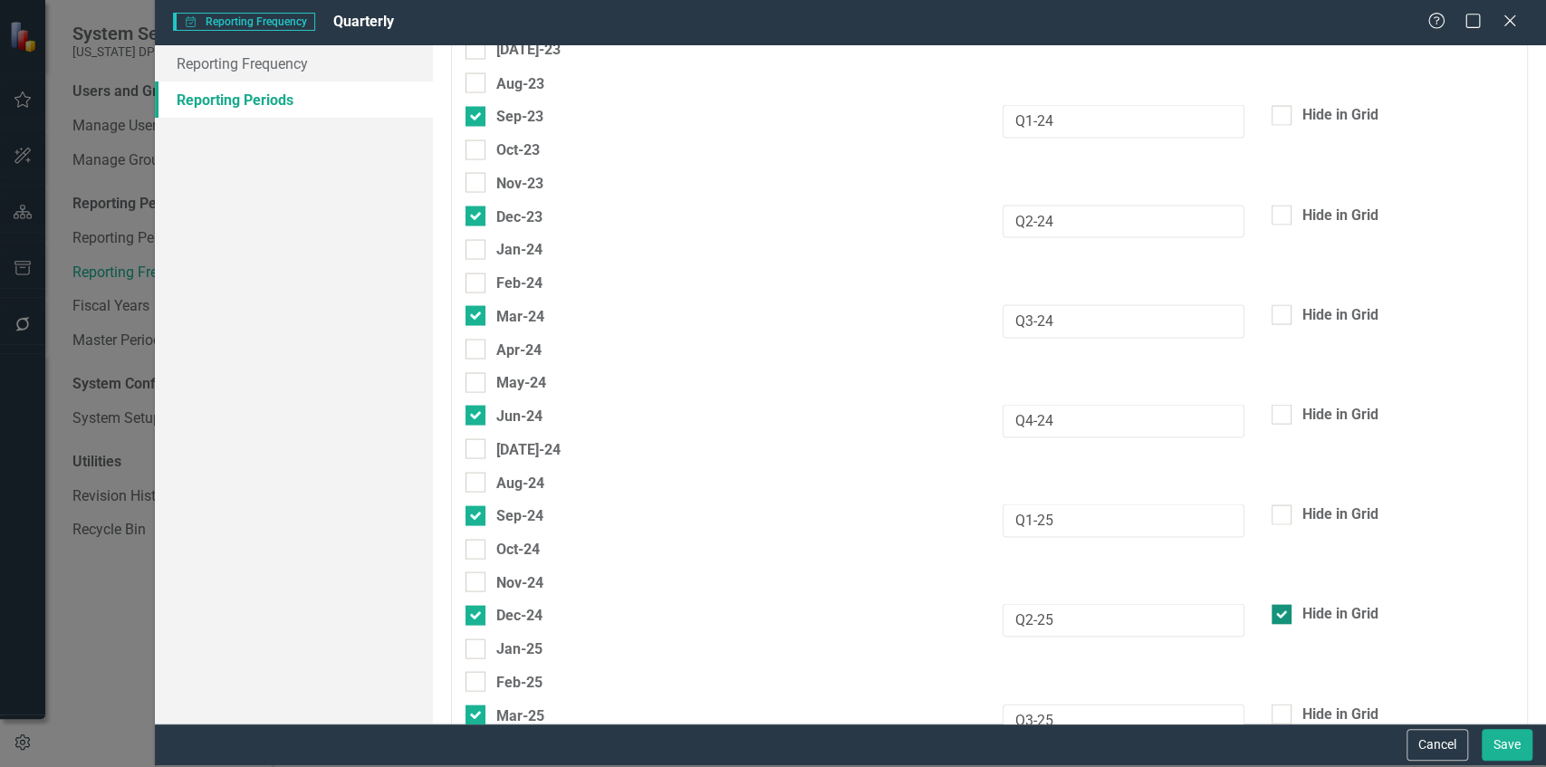
checkbox input "false"
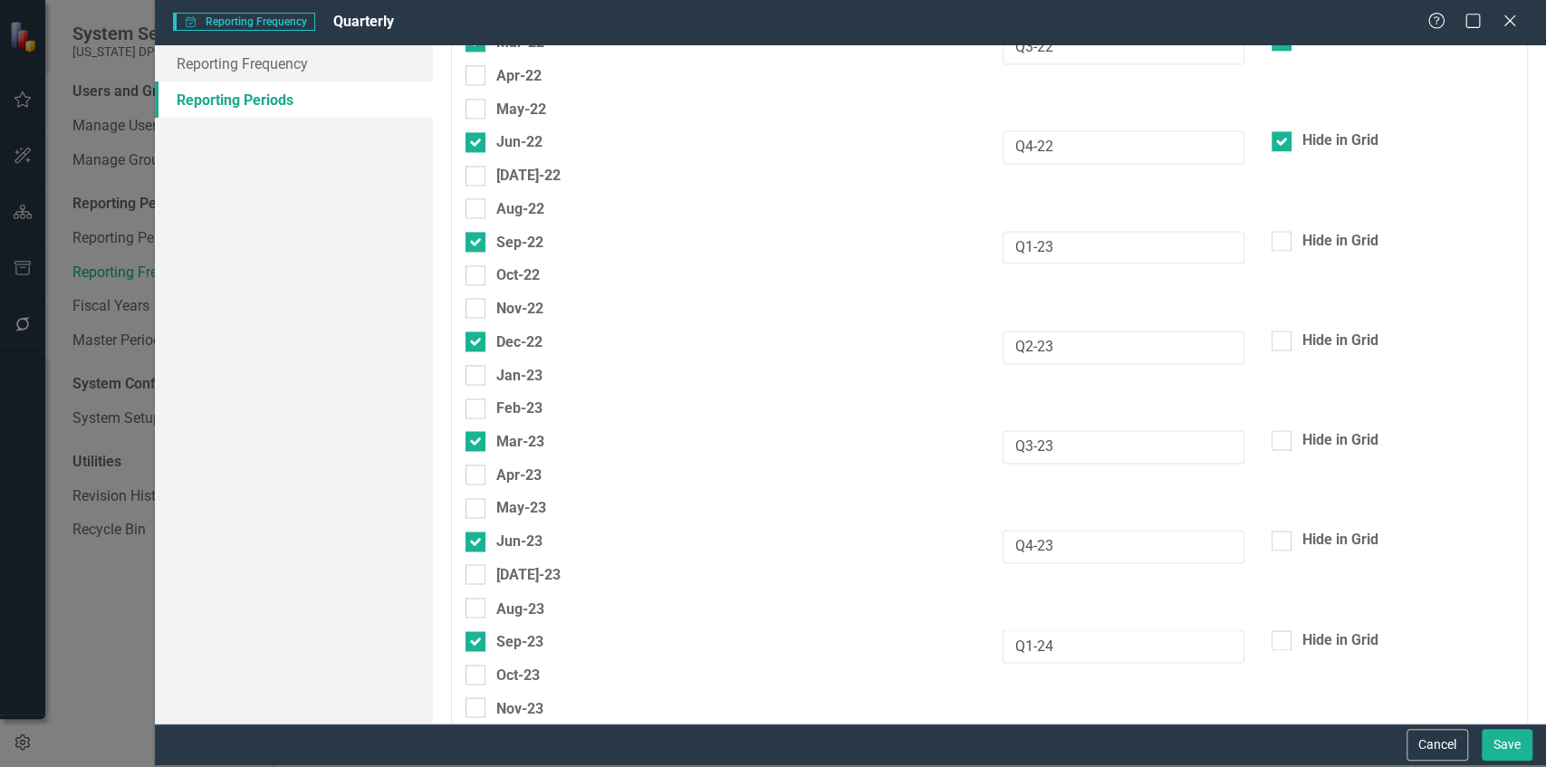
scroll to position [1690, 0]
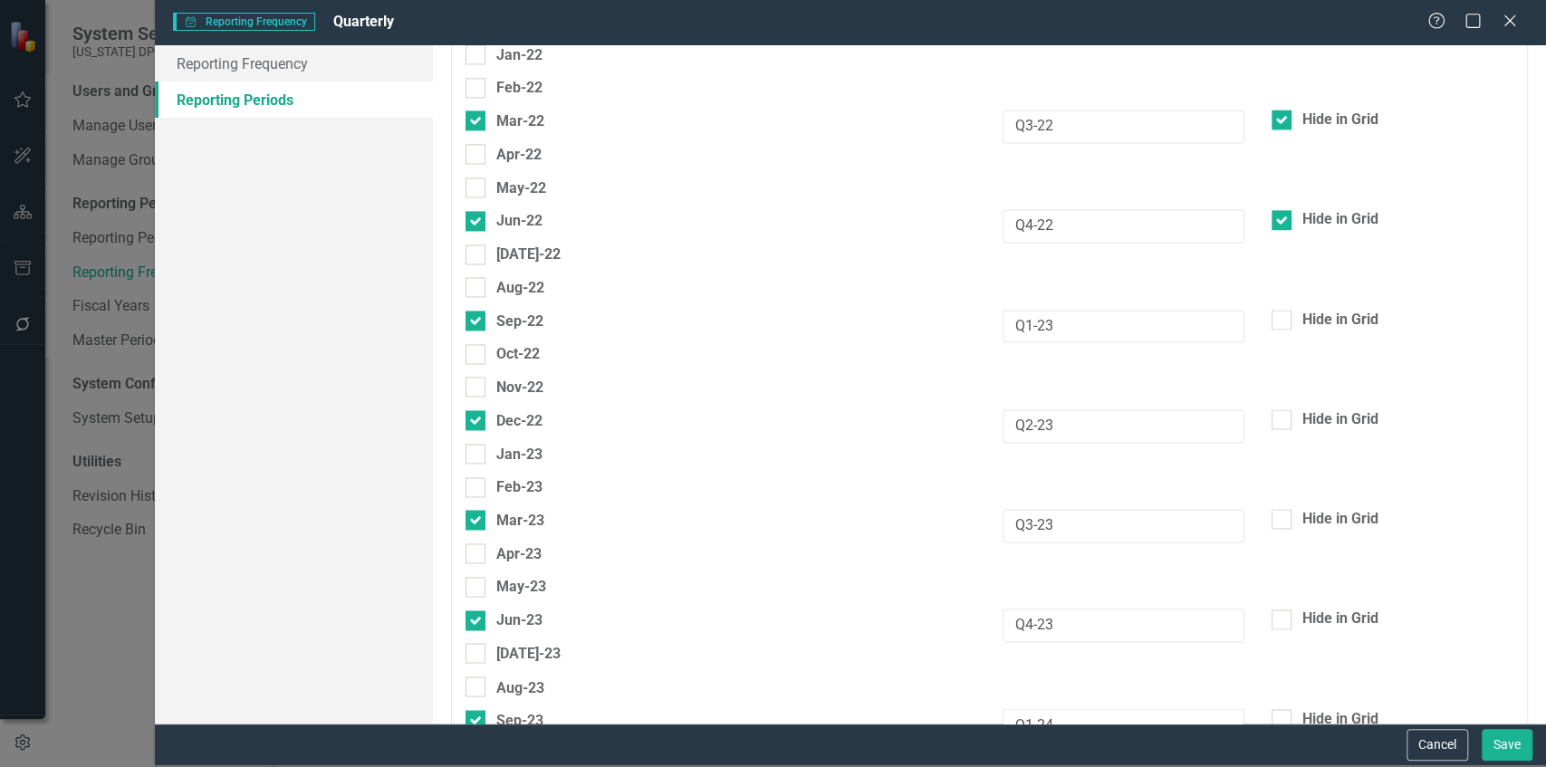
drag, startPoint x: 1299, startPoint y: 292, endPoint x: 1304, endPoint y: 331, distance: 39.3
click at [1302, 310] on div "Hide in Grid" at bounding box center [1340, 320] width 76 height 21
click at [1283, 310] on input "Hide in Grid" at bounding box center [1278, 316] width 12 height 12
checkbox input "true"
click at [1291, 409] on div "Hide in Grid" at bounding box center [1393, 419] width 242 height 21
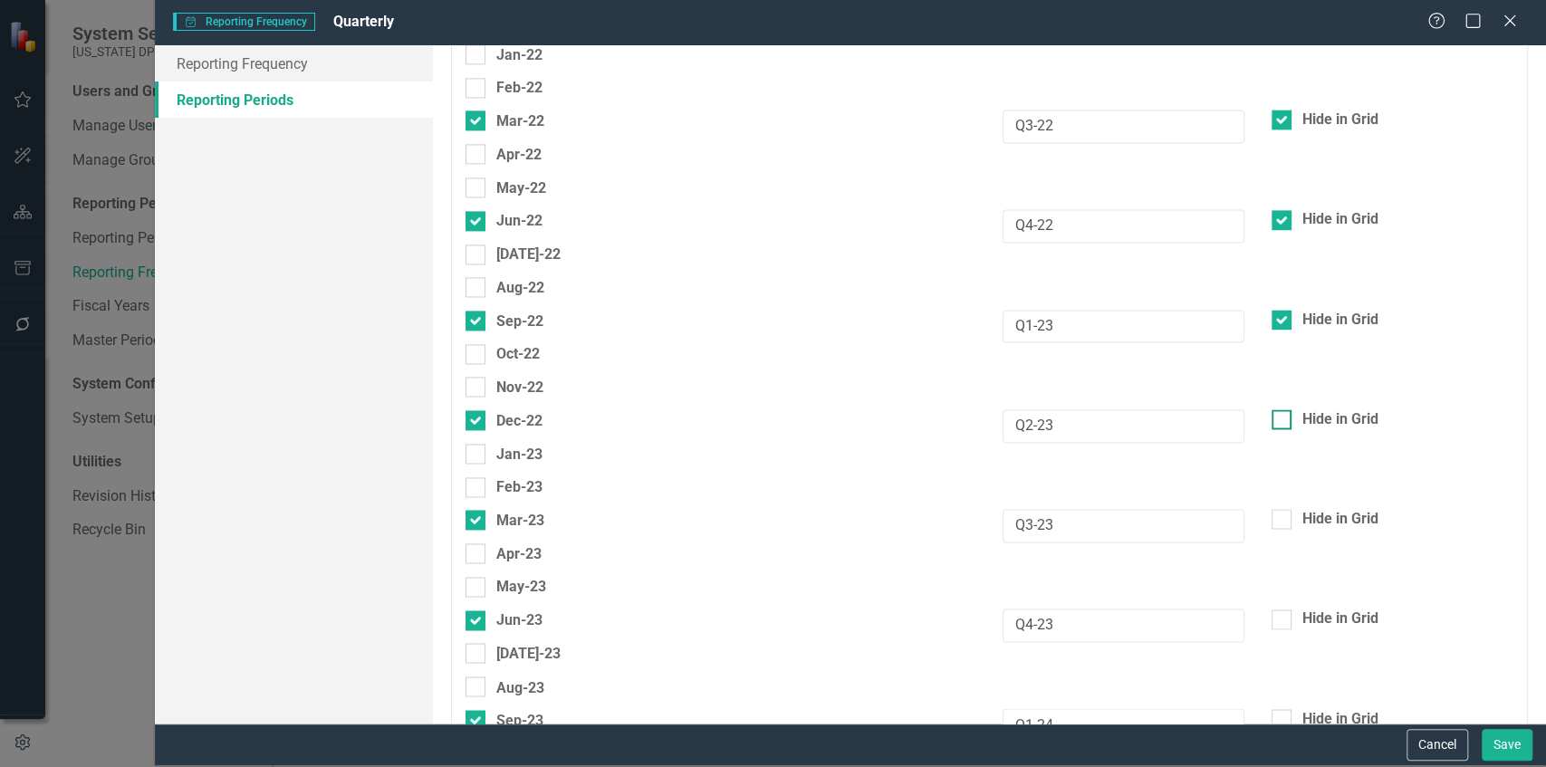
click at [1283, 409] on input "Hide in Grid" at bounding box center [1278, 415] width 12 height 12
checkbox input "true"
click at [1277, 509] on div at bounding box center [1282, 519] width 20 height 20
click at [1277, 509] on input "Hide in Grid" at bounding box center [1278, 515] width 12 height 12
checkbox input "true"
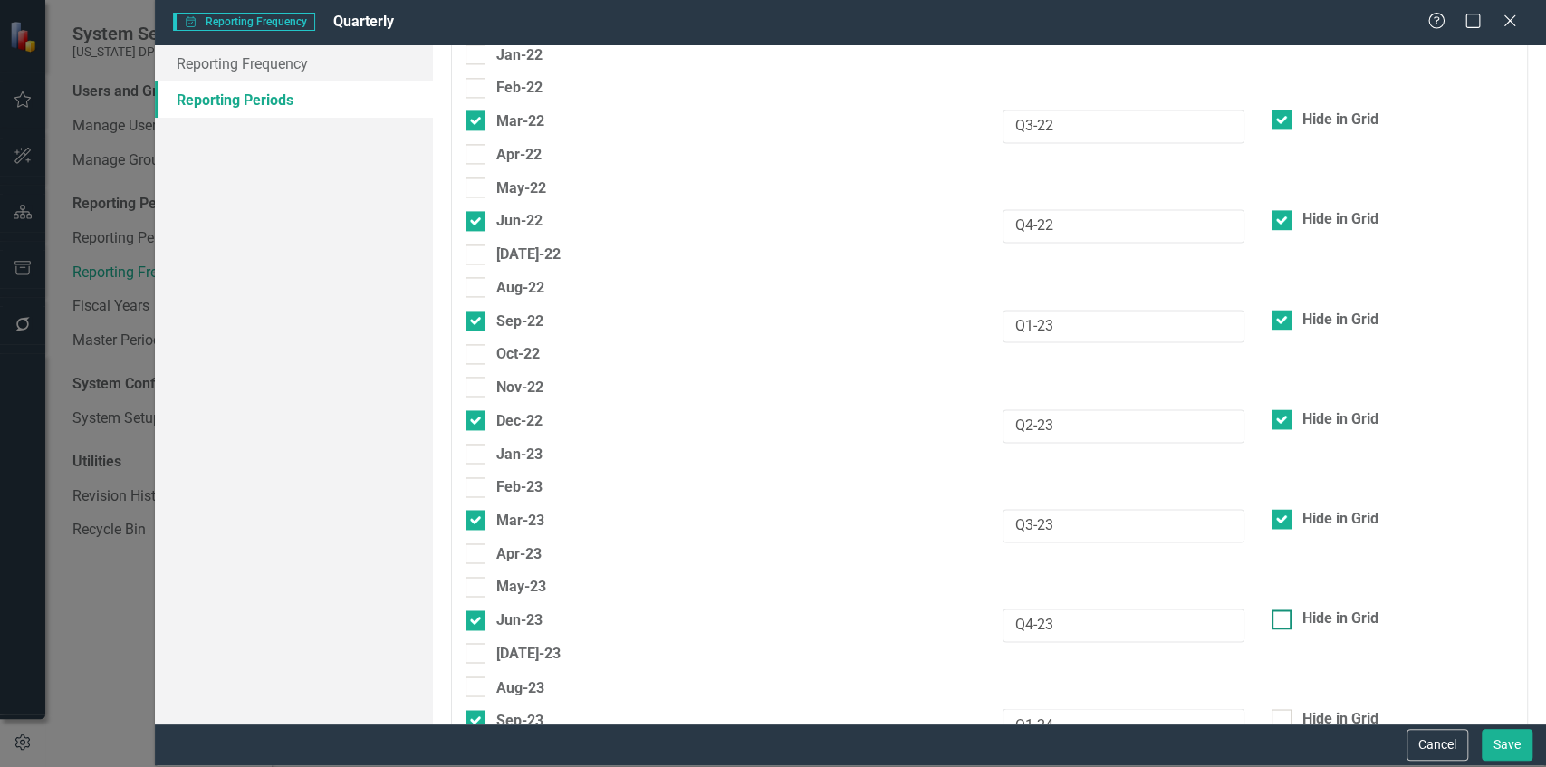
click at [1302, 609] on div "Hide in Grid" at bounding box center [1340, 619] width 76 height 21
click at [1283, 610] on input "Hide in Grid" at bounding box center [1278, 616] width 12 height 12
checkbox input "true"
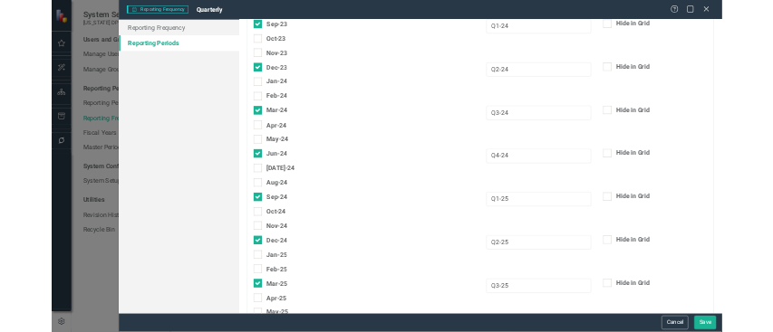
scroll to position [2696, 0]
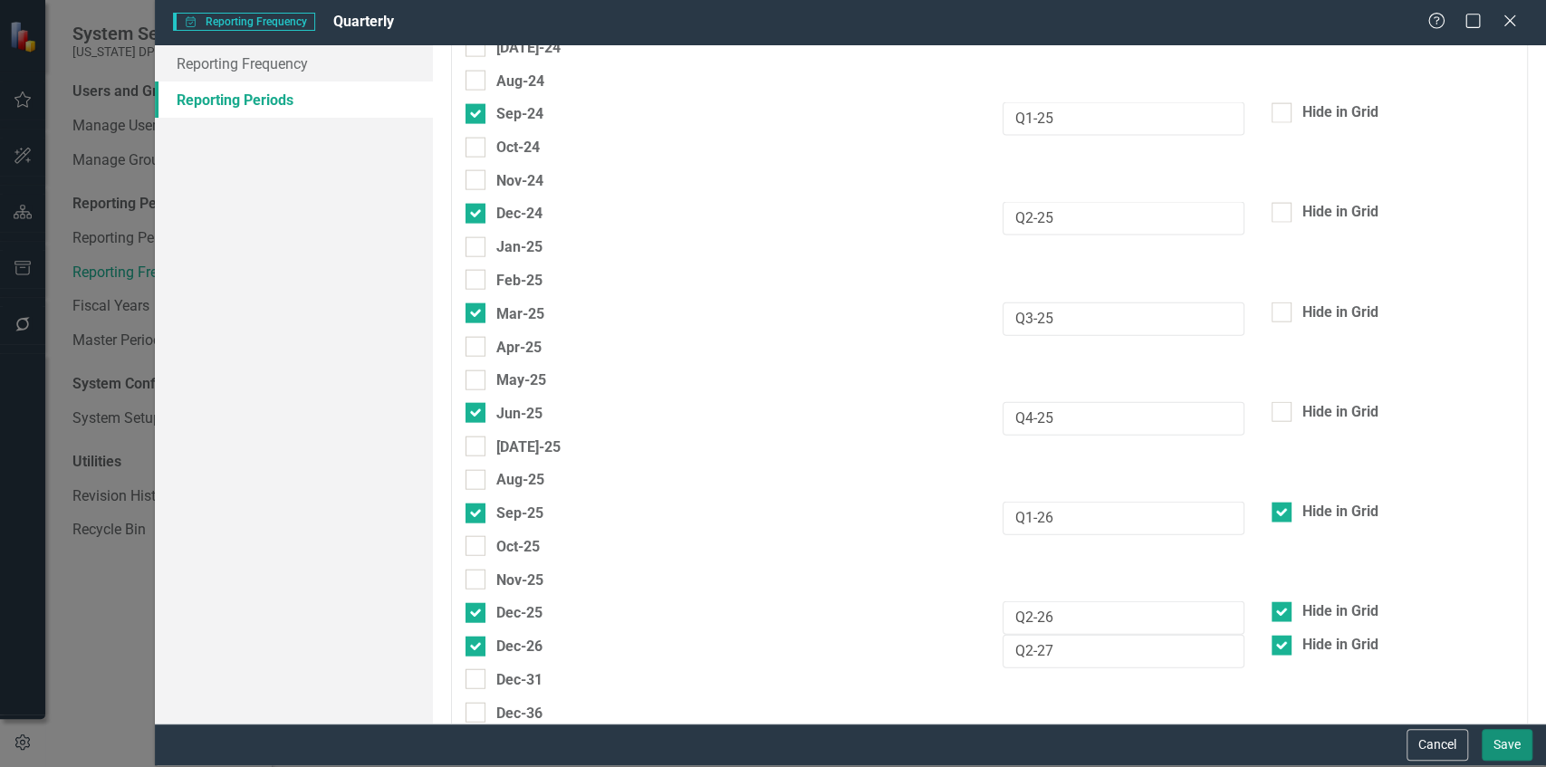
click at [1499, 753] on button "Save" at bounding box center [1507, 745] width 51 height 32
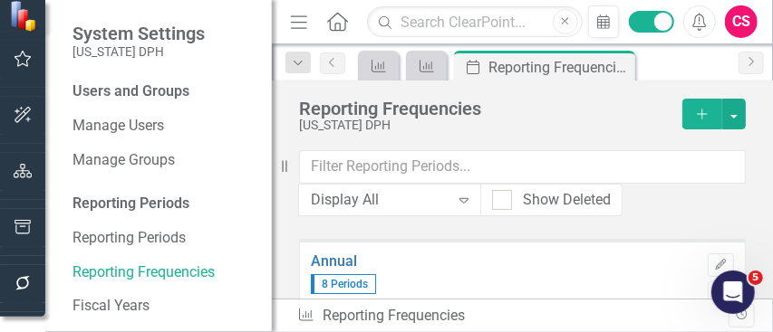
scroll to position [952, 0]
